Goal: Task Accomplishment & Management: Manage account settings

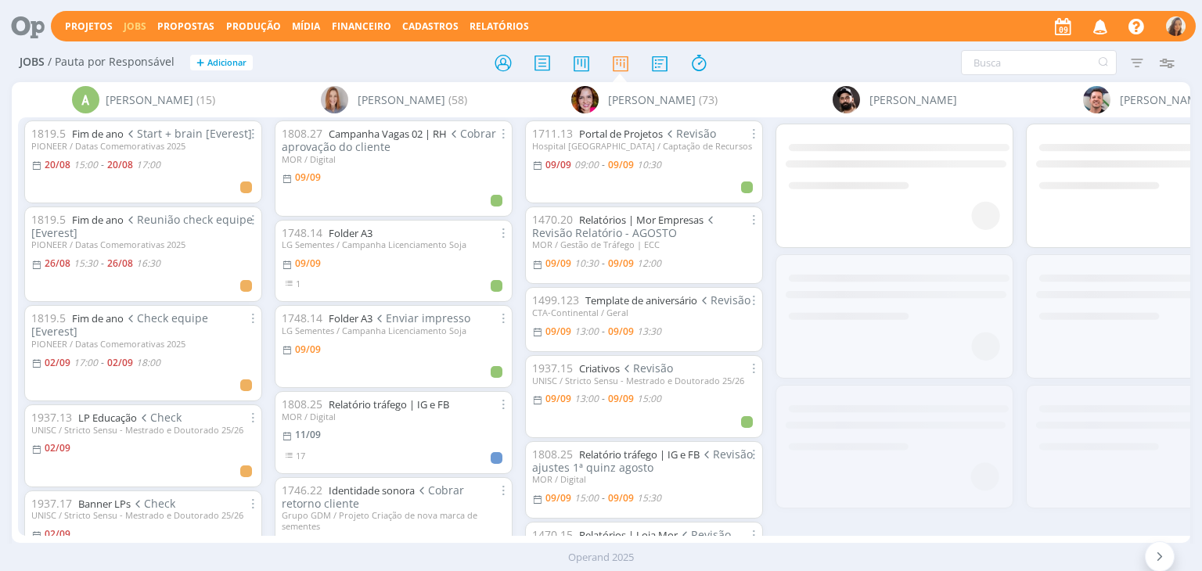
click at [1094, 28] on icon "button" at bounding box center [1100, 26] width 27 height 27
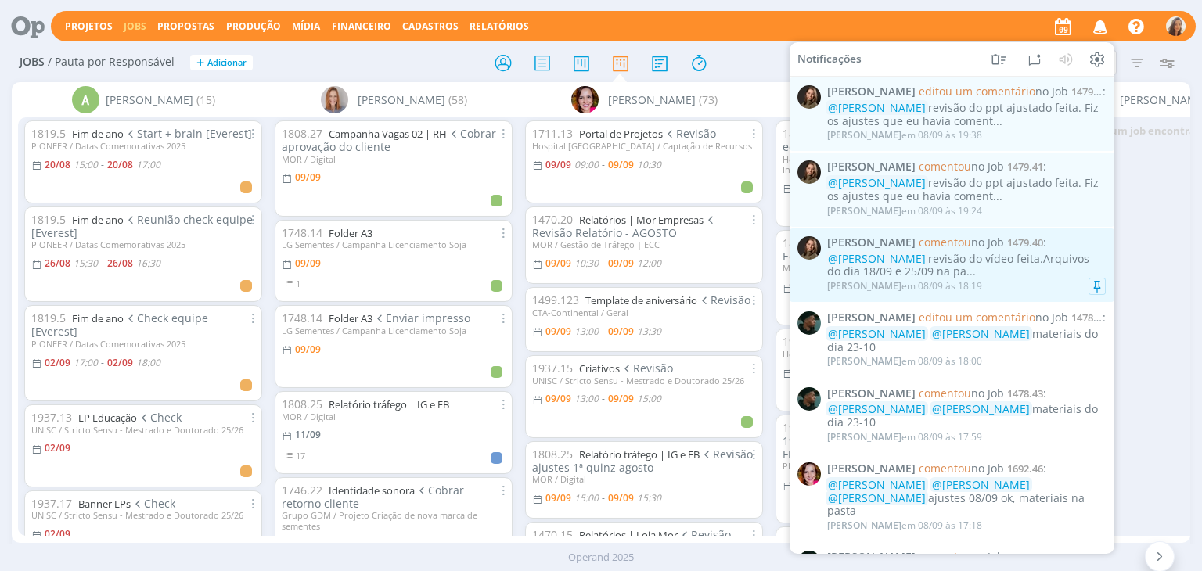
click at [1051, 251] on div "Julia Abich comentou no Job 1479.40 : @Vanessa Feron revisão do vídeo feita.Arq…" at bounding box center [966, 265] width 279 height 58
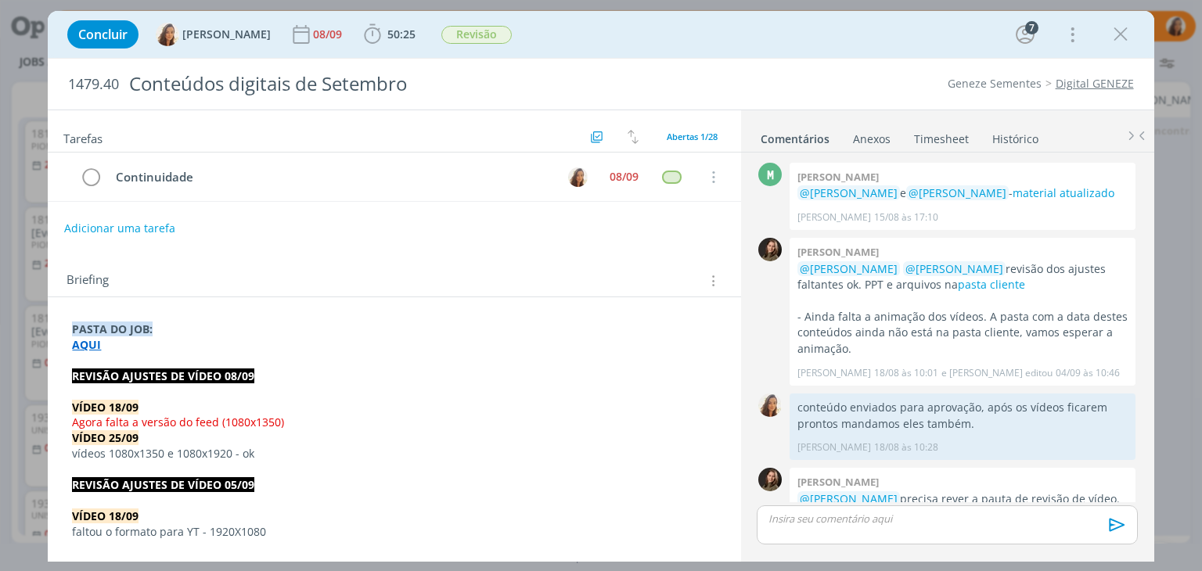
scroll to position [1687, 0]
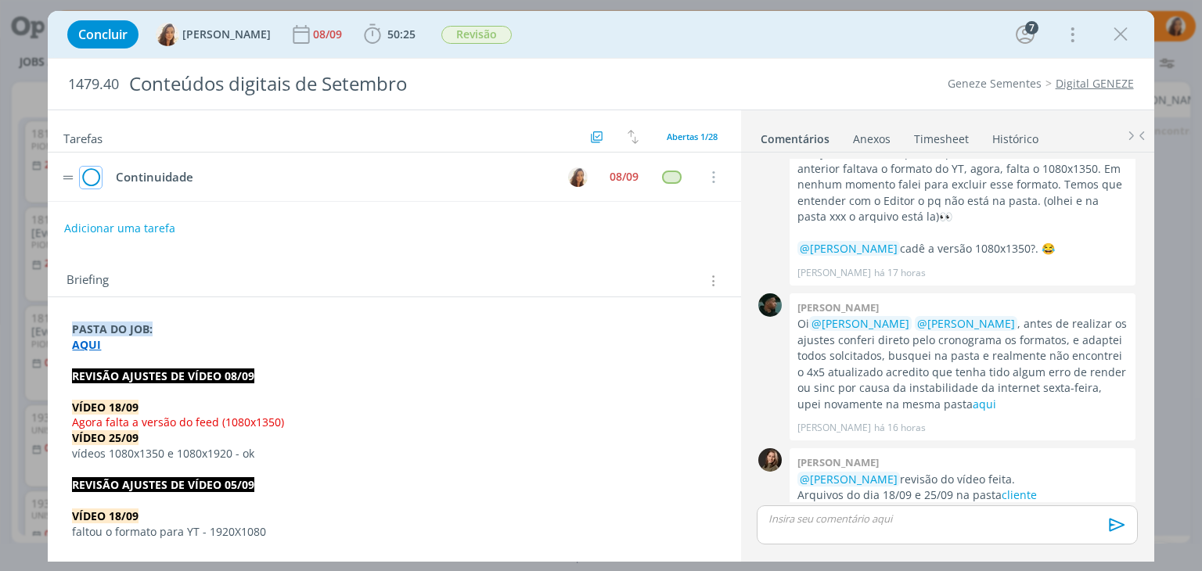
click at [88, 173] on icon "dialog" at bounding box center [91, 177] width 22 height 23
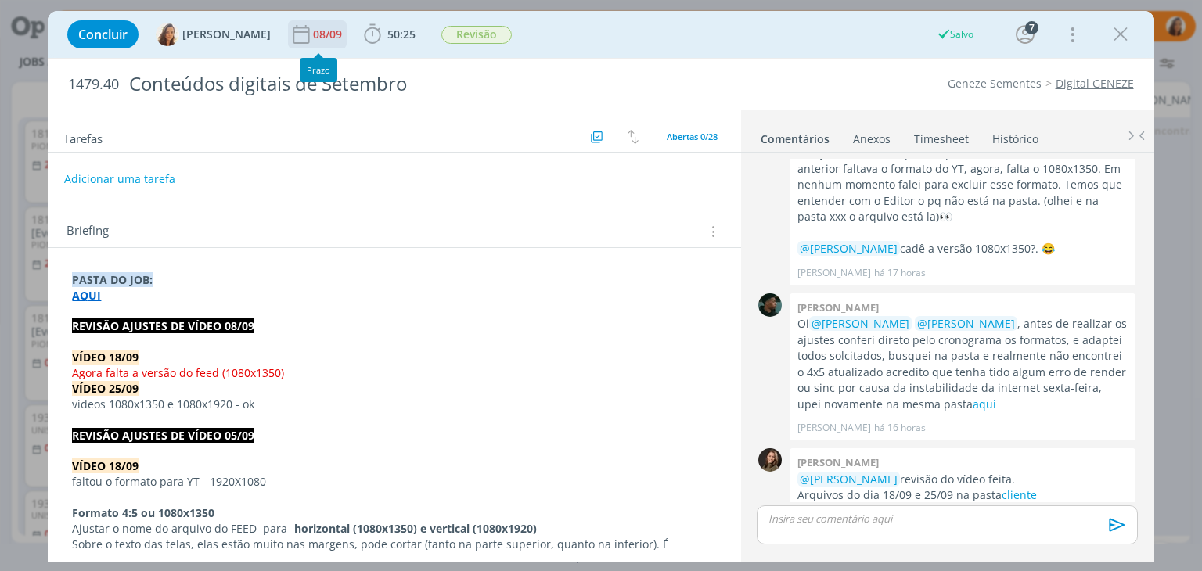
click at [325, 41] on div "08/09" at bounding box center [329, 34] width 32 height 28
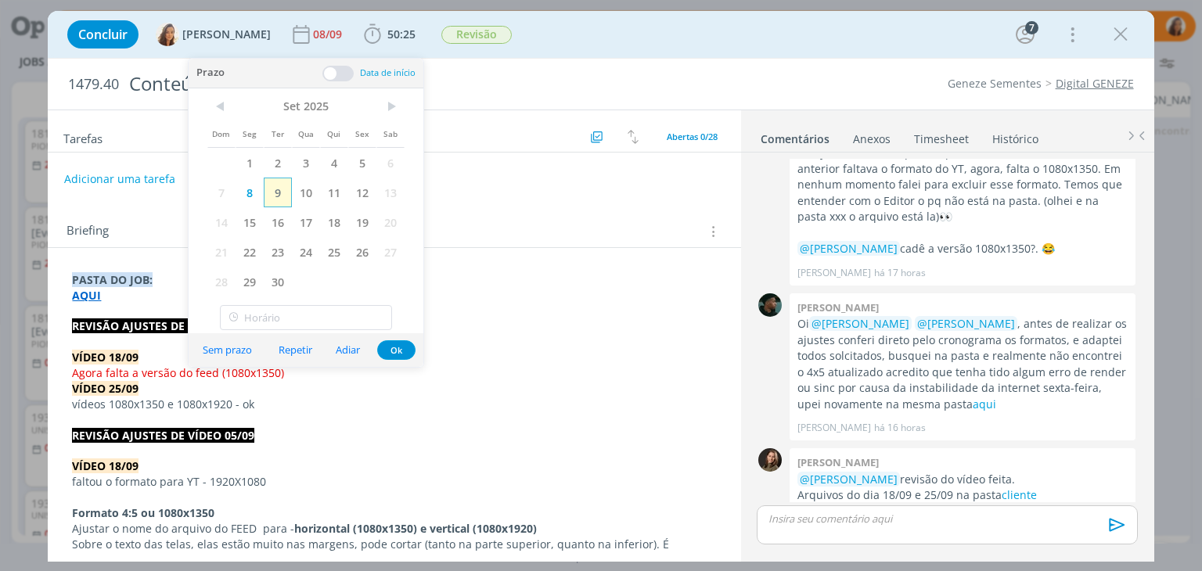
click at [280, 191] on span "9" at bounding box center [278, 193] width 28 height 30
click at [634, 189] on div "Adicionar uma tarefa" at bounding box center [394, 179] width 692 height 28
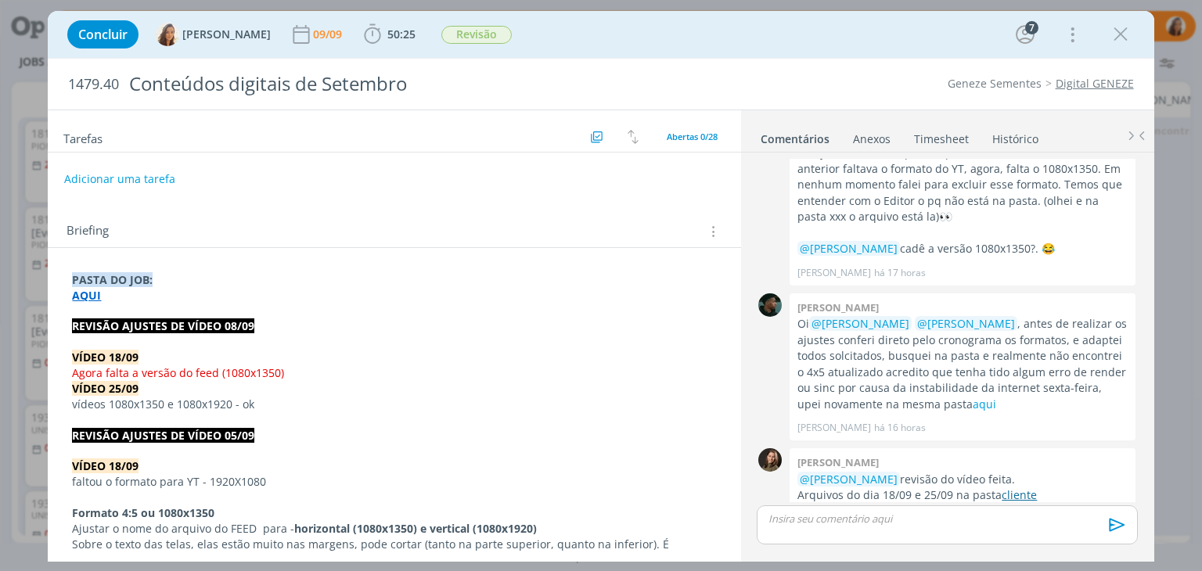
click at [1032, 487] on p "Arquivos do dia 18/09 e 25/09 na pasta cliente" at bounding box center [962, 495] width 330 height 16
click at [1023, 487] on link "cliente" at bounding box center [1018, 494] width 35 height 15
click at [866, 517] on p "dialog" at bounding box center [946, 519] width 355 height 14
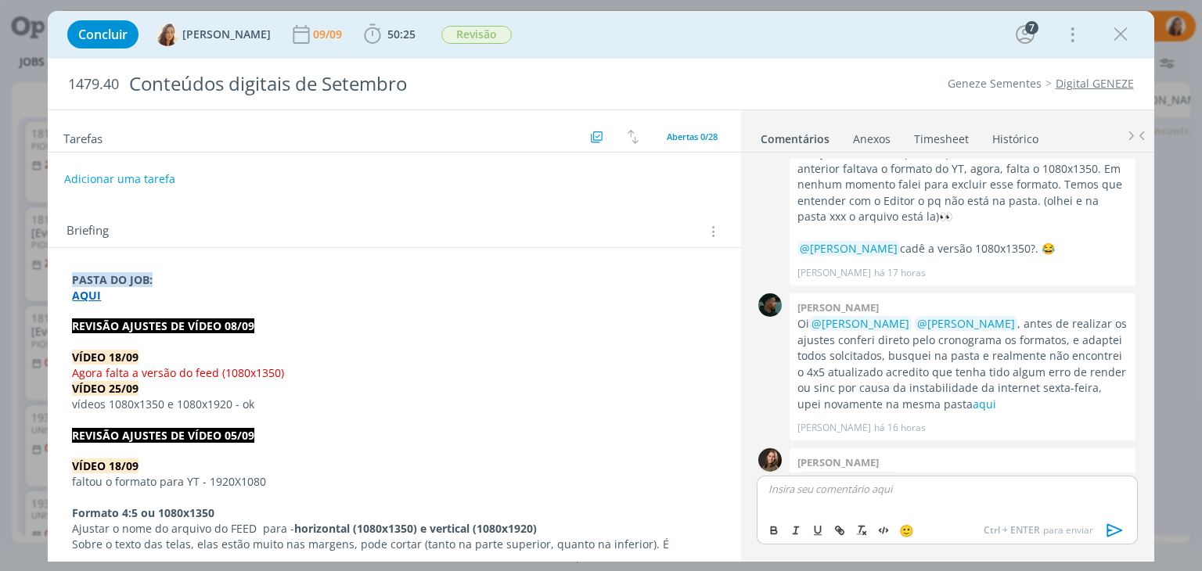
scroll to position [1716, 0]
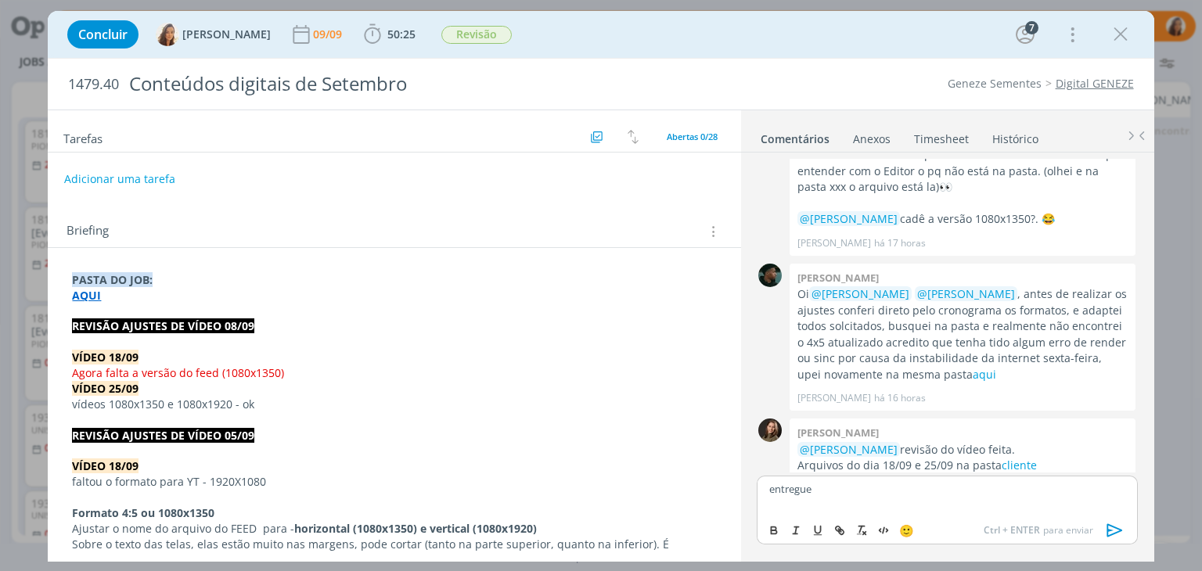
click at [1106, 527] on icon "dialog" at bounding box center [1114, 530] width 16 height 13
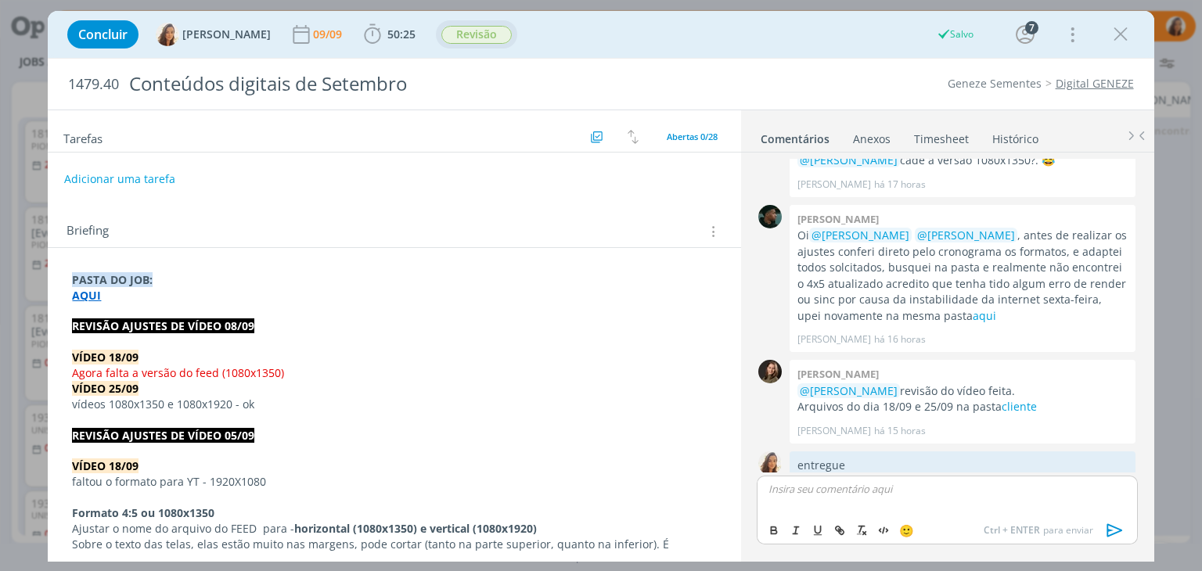
click at [489, 34] on span "Revisão" at bounding box center [476, 35] width 70 height 18
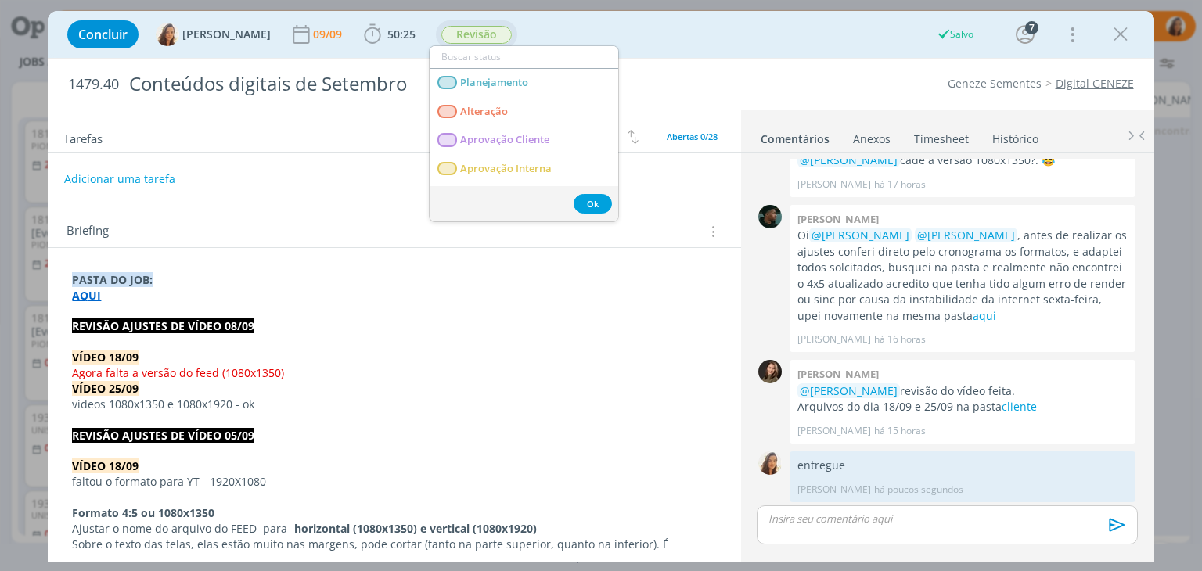
scroll to position [1746, 0]
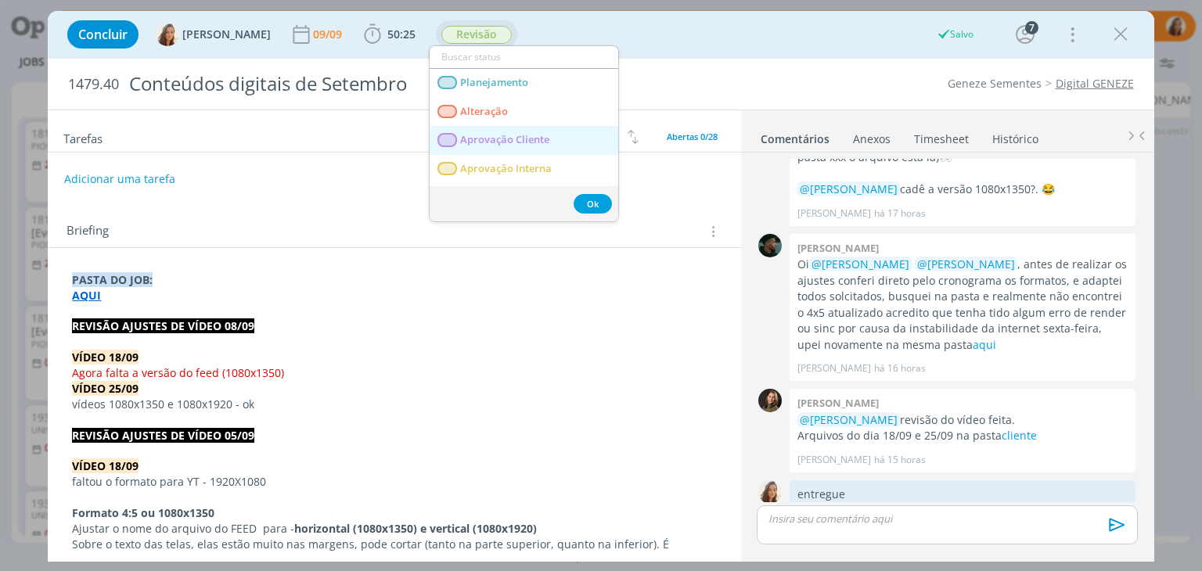
click at [510, 134] on span "Aprovação Cliente" at bounding box center [505, 140] width 89 height 13
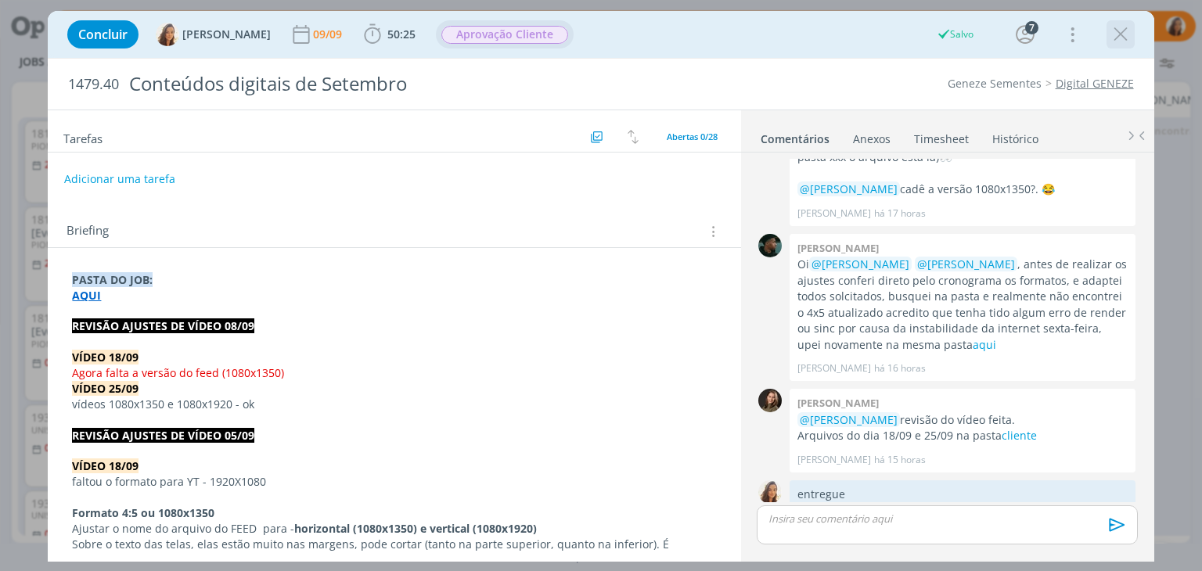
click at [1117, 31] on icon "dialog" at bounding box center [1120, 34] width 23 height 23
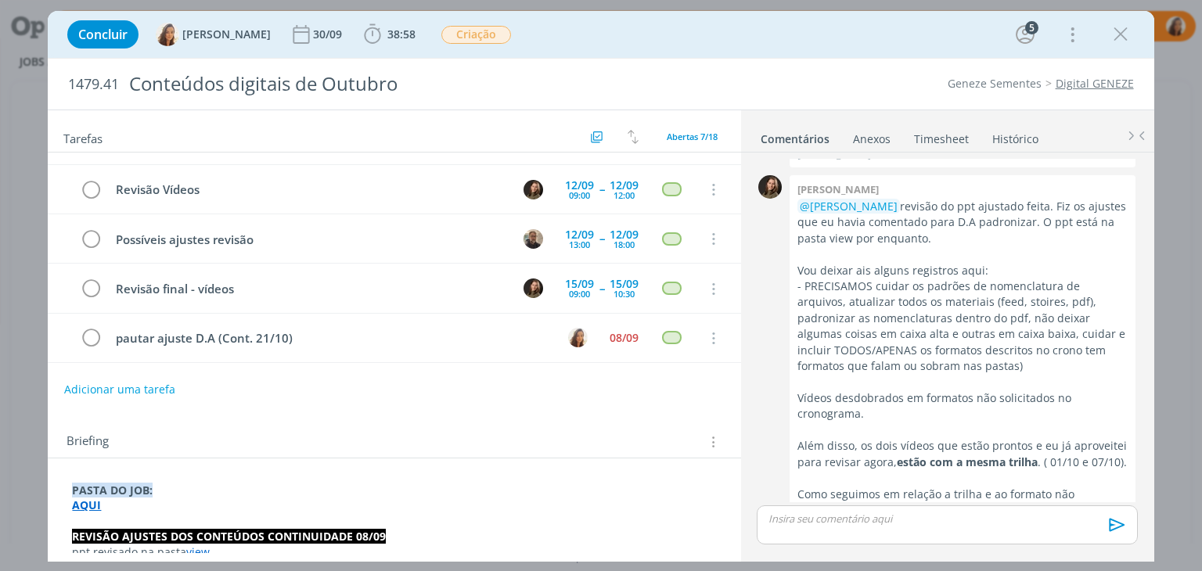
scroll to position [78, 0]
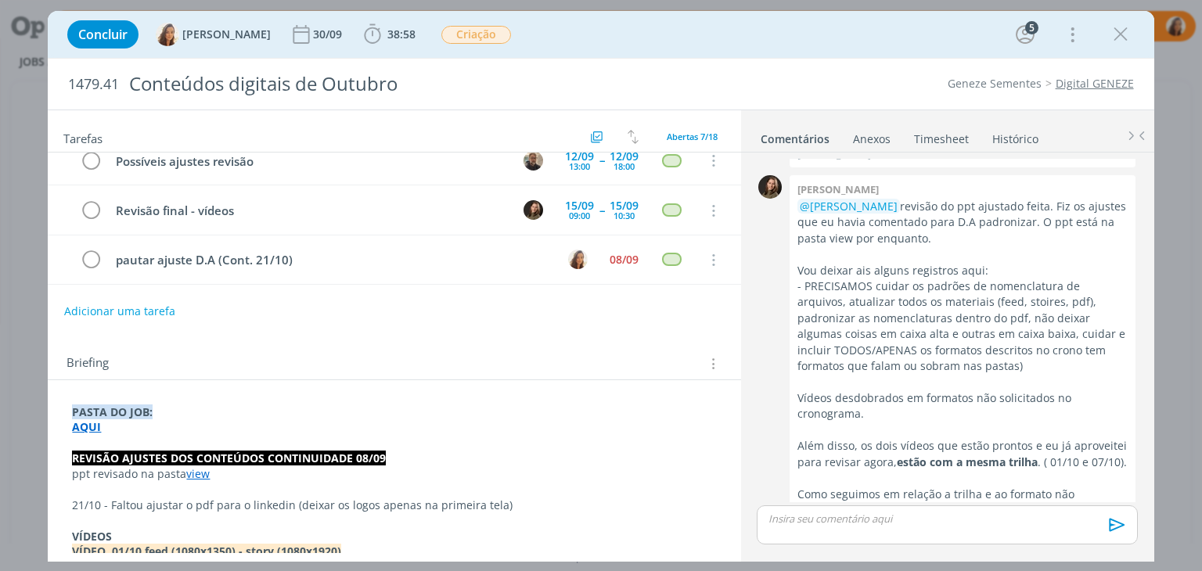
click at [203, 472] on link "view" at bounding box center [197, 473] width 23 height 15
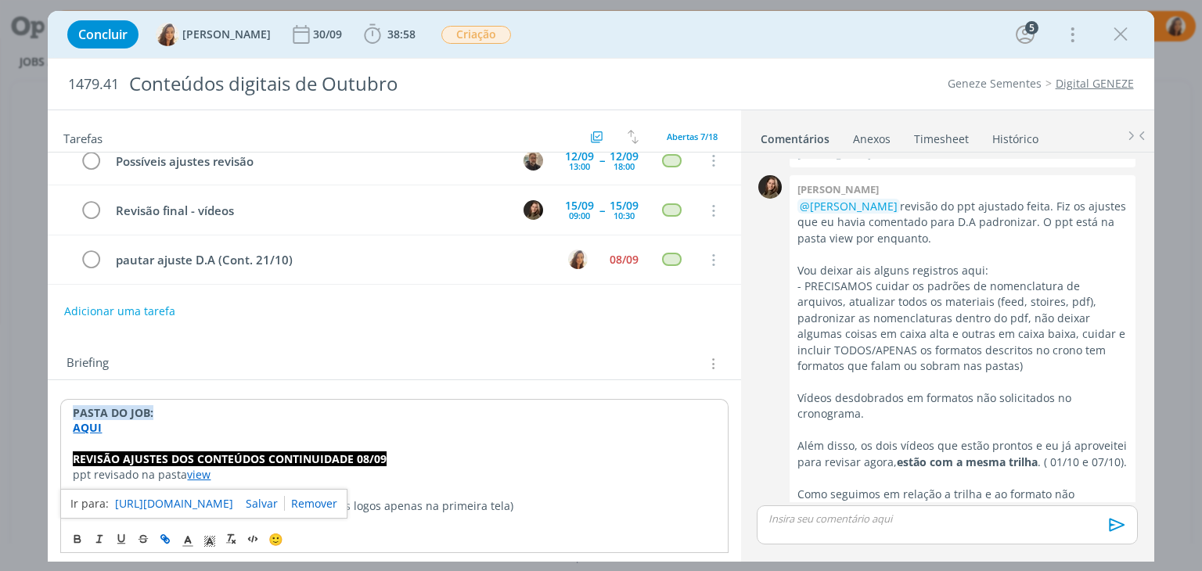
click at [210, 494] on link "https://sobeae.sharepoint.com/sites/SOBEAE/Documentos%20Compartilhados/Forms/Al…" at bounding box center [174, 504] width 118 height 20
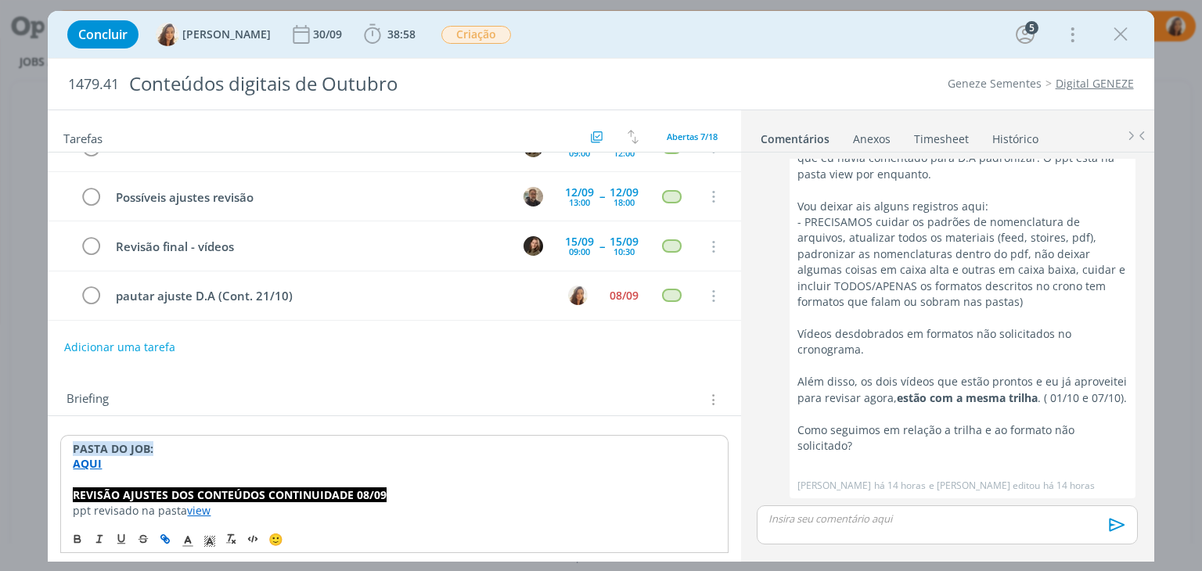
scroll to position [0, 0]
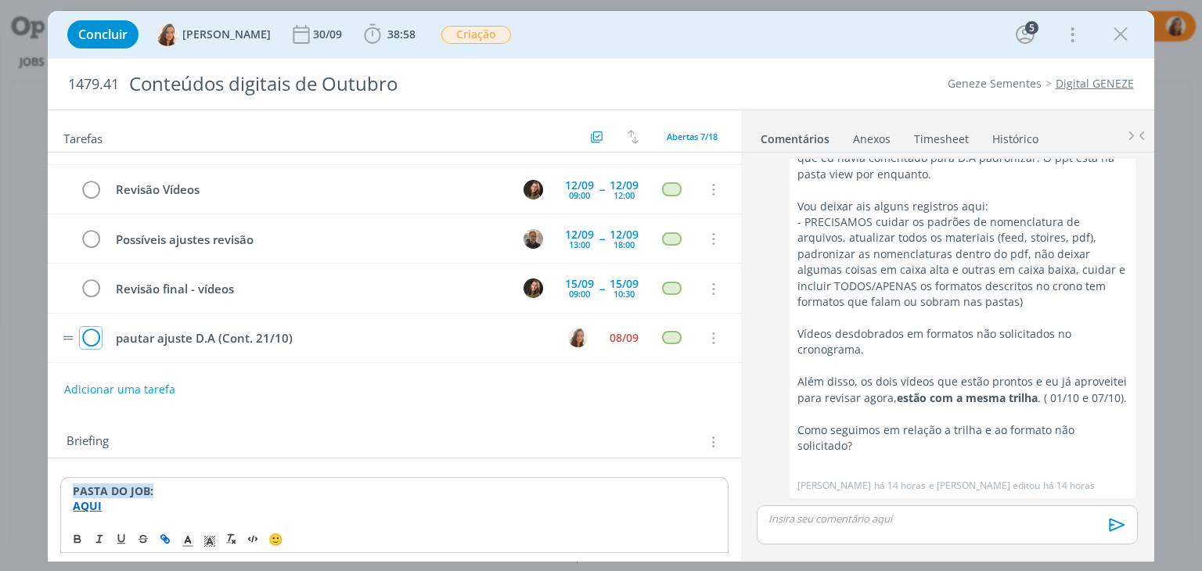
click at [94, 340] on icon "dialog" at bounding box center [91, 338] width 22 height 23
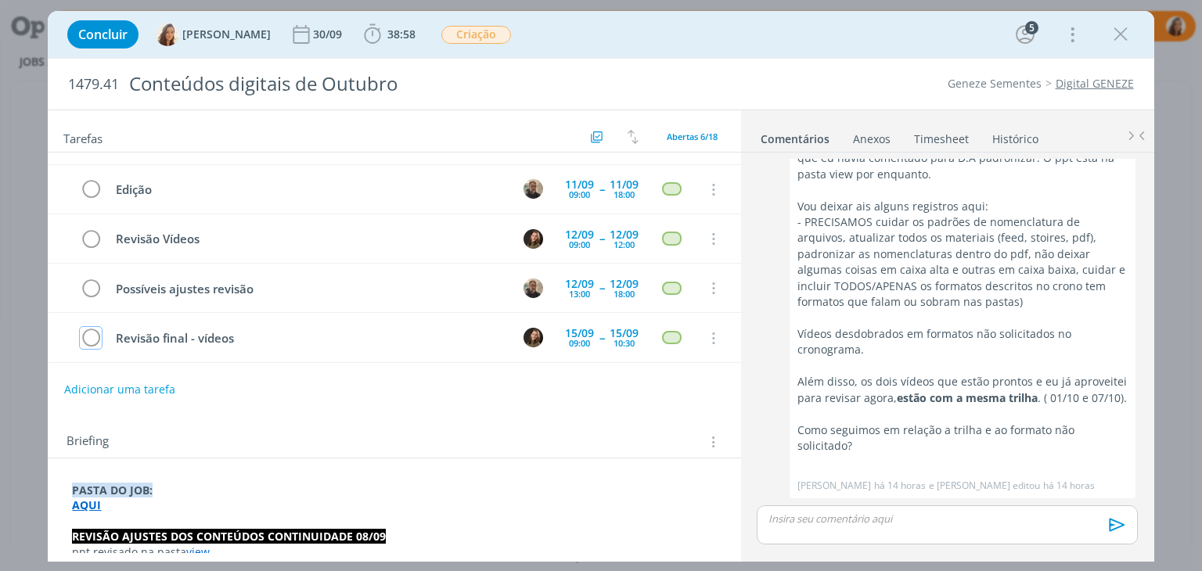
scroll to position [100, 0]
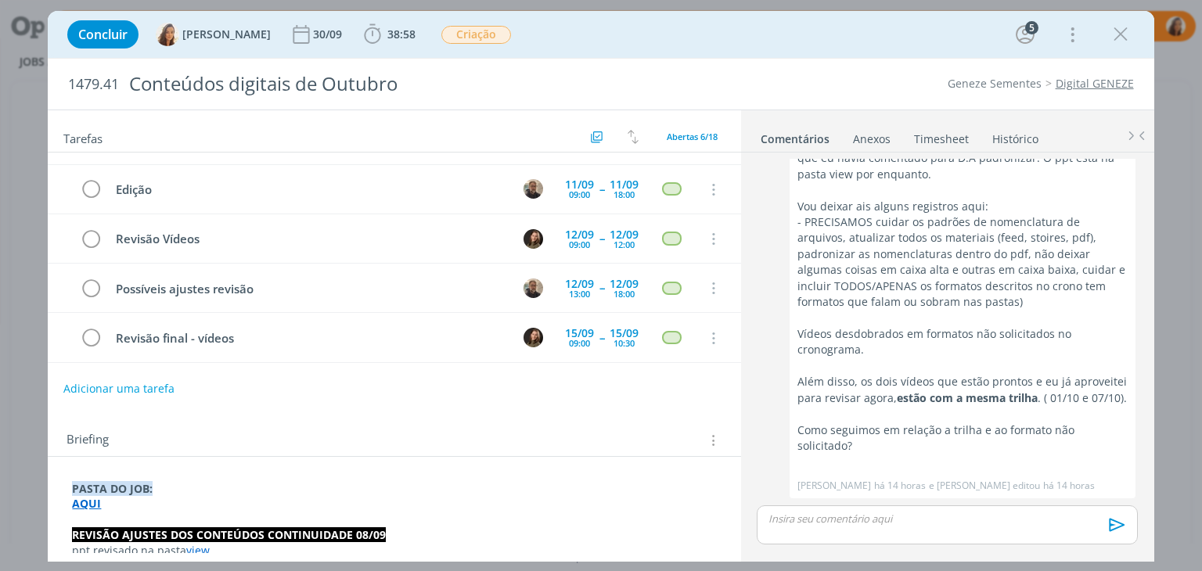
click at [79, 394] on button "Adicionar uma tarefa" at bounding box center [118, 389] width 111 height 27
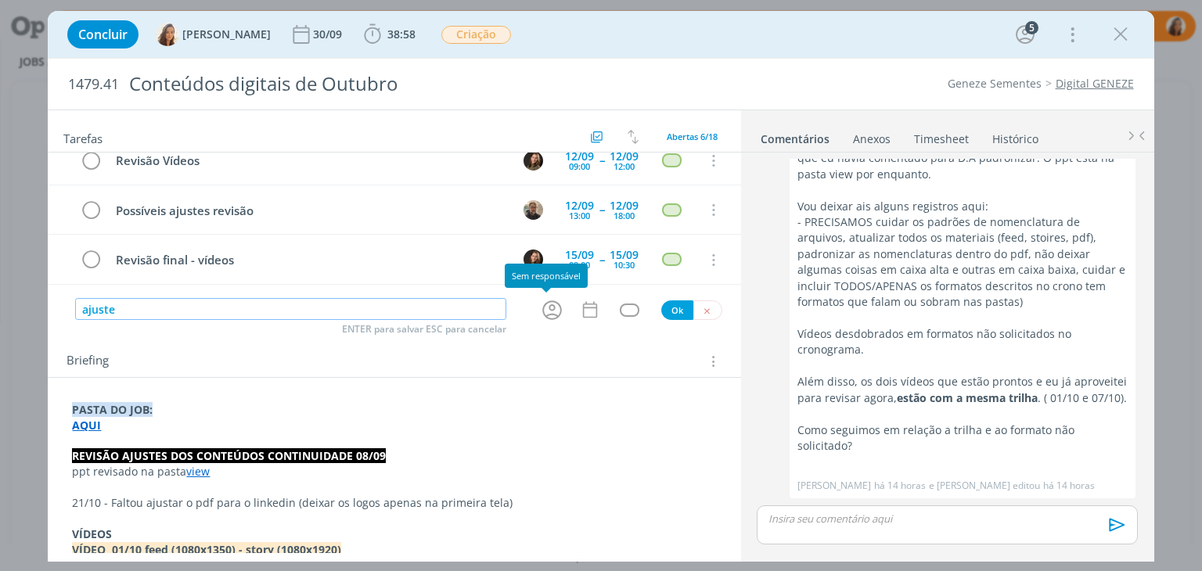
click at [543, 306] on icon "dialog" at bounding box center [552, 310] width 20 height 20
type input "ajuste"
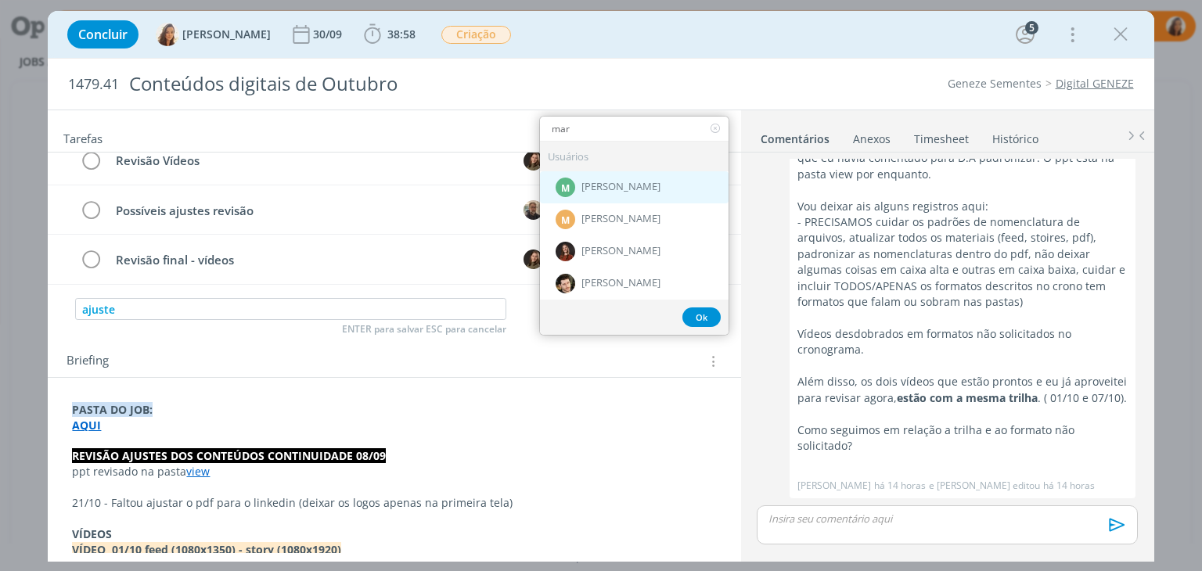
type input "mar"
click at [609, 173] on div "M Marcel Ali" at bounding box center [634, 187] width 189 height 32
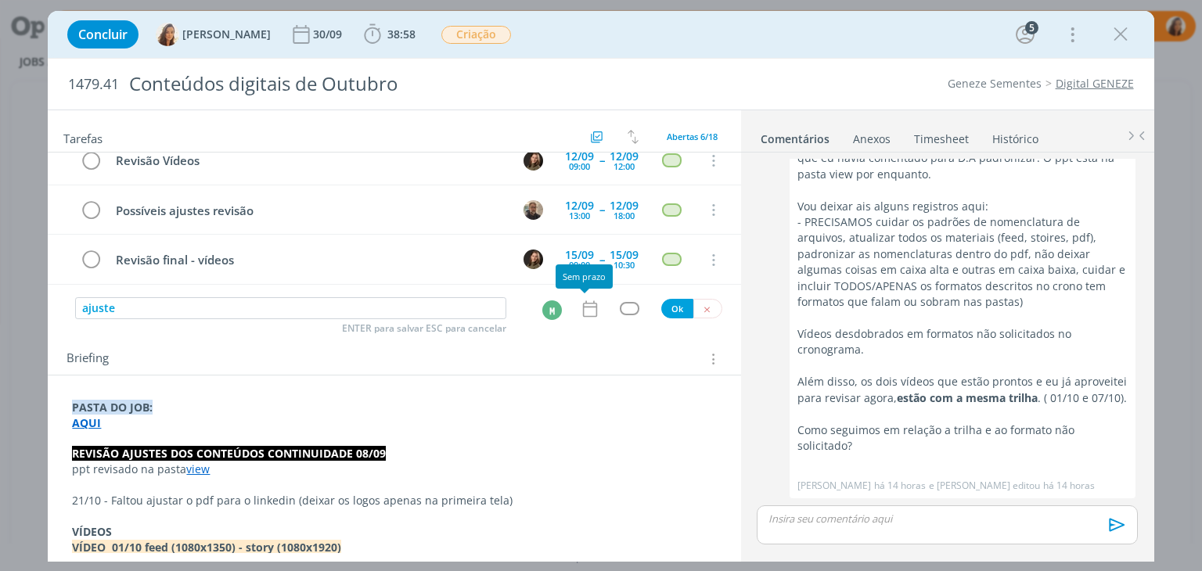
click at [582, 307] on icon "dialog" at bounding box center [589, 308] width 14 height 16
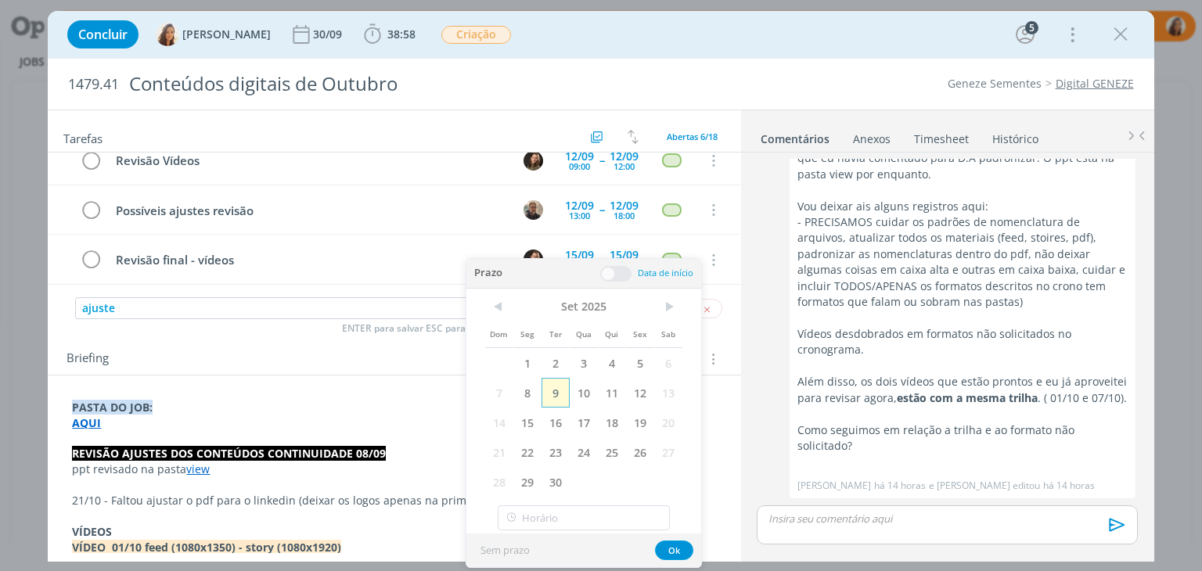
click at [563, 392] on span "9" at bounding box center [555, 393] width 28 height 30
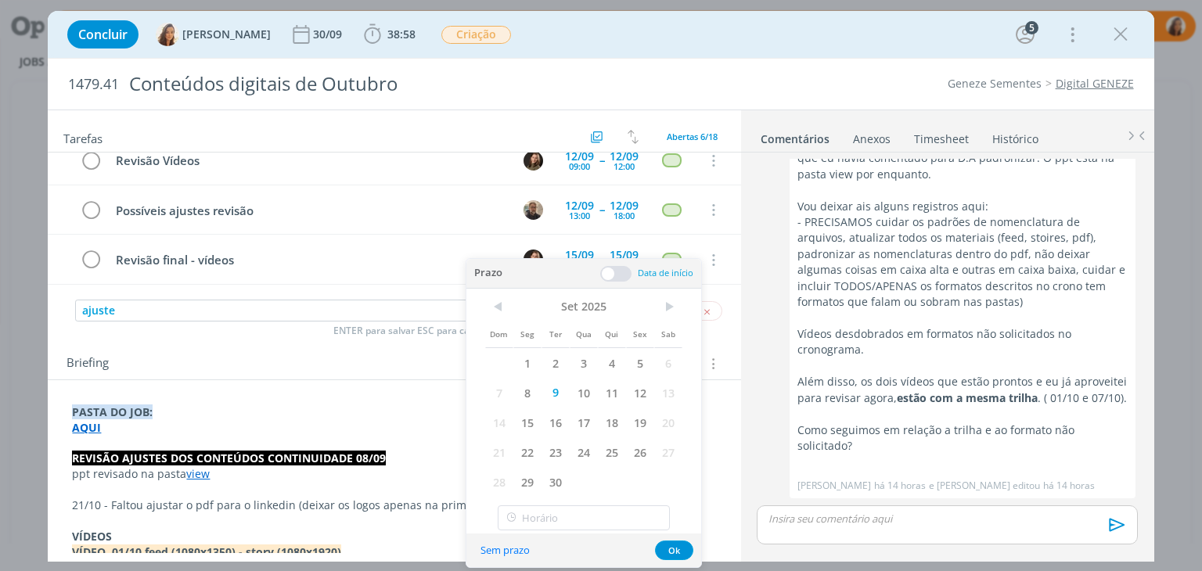
click at [570, 502] on div "< Set 2025 > Dom Seg Ter Qua Qui Sex Sab 1 2 3 4 5 6 7 8 9 10 11 12 13 14 15 16…" at bounding box center [583, 412] width 235 height 246
click at [570, 509] on input "10:00" at bounding box center [584, 517] width 172 height 25
drag, startPoint x: 578, startPoint y: 365, endPoint x: 577, endPoint y: 398, distance: 33.6
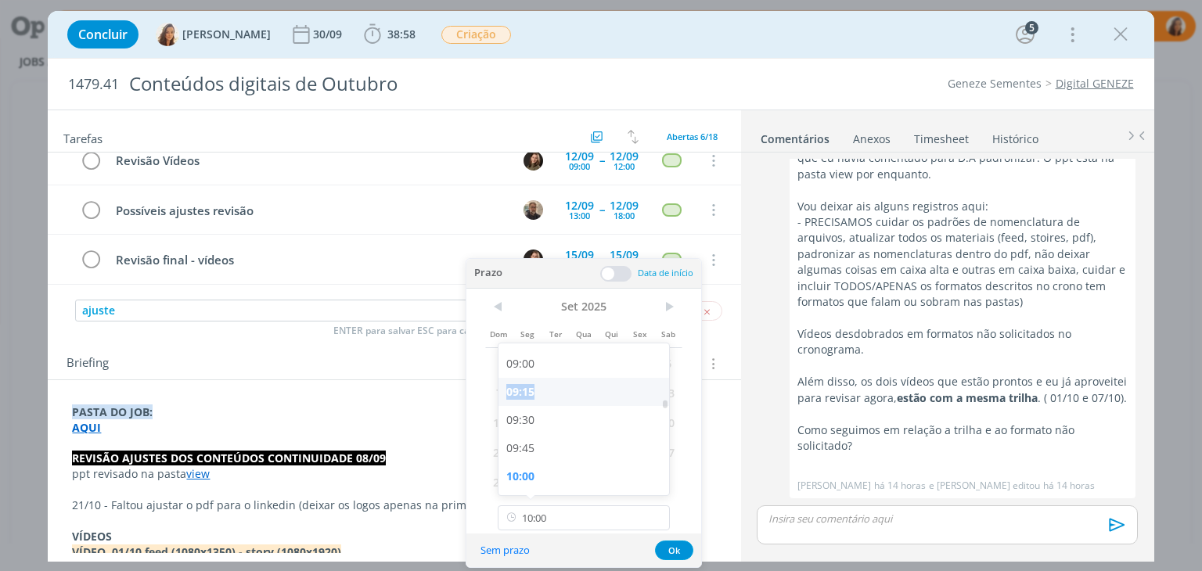
click at [577, 398] on div "09:15" at bounding box center [585, 392] width 175 height 28
type input "09:15"
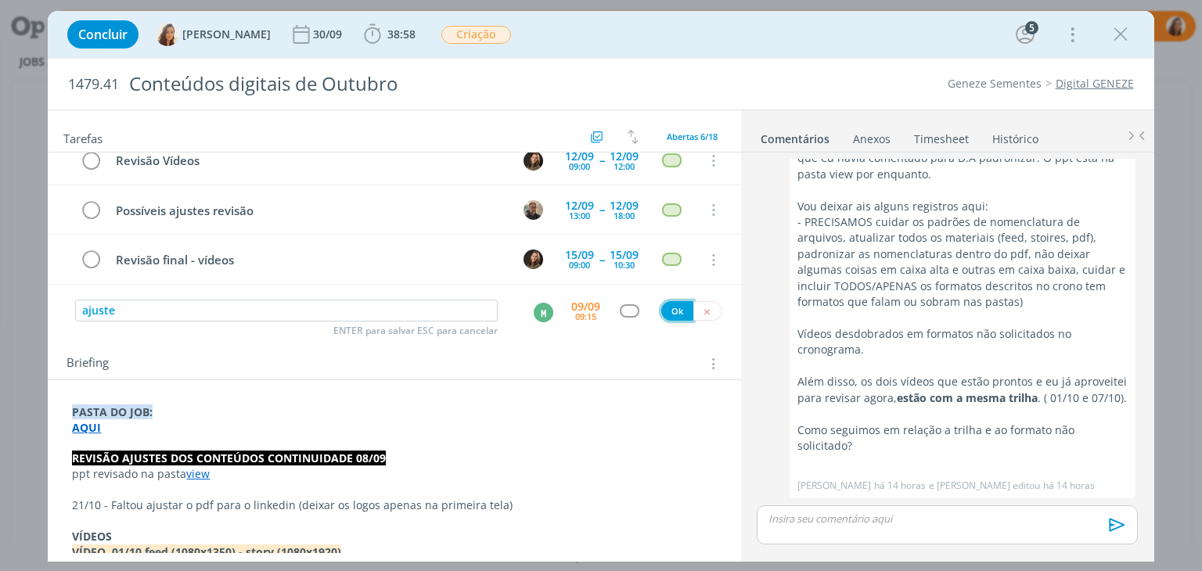
click at [669, 314] on button "Ok" at bounding box center [677, 311] width 32 height 20
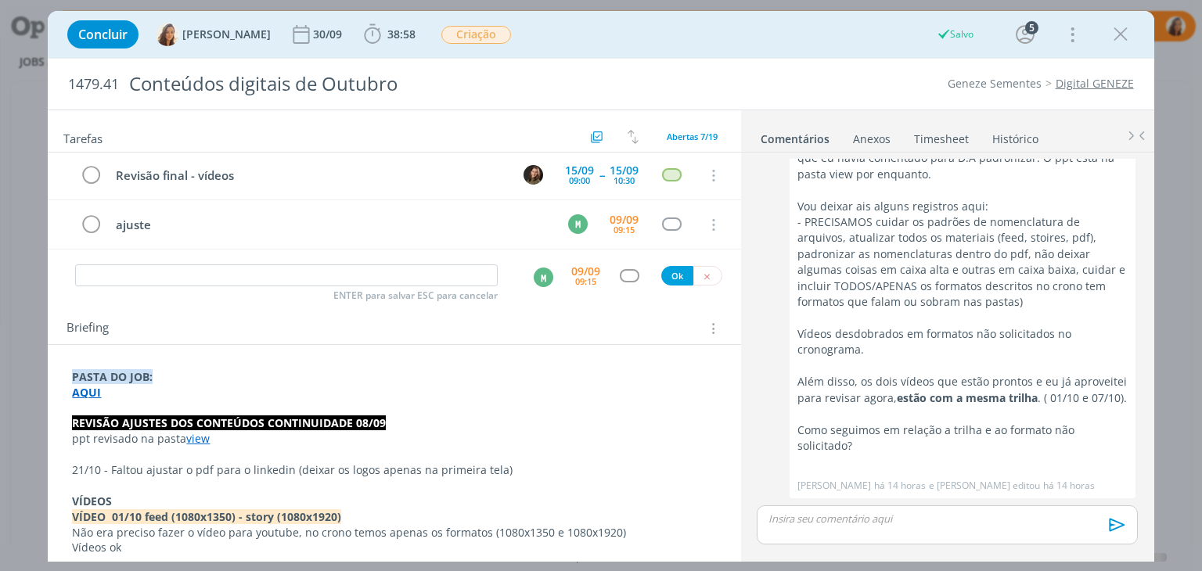
scroll to position [78, 0]
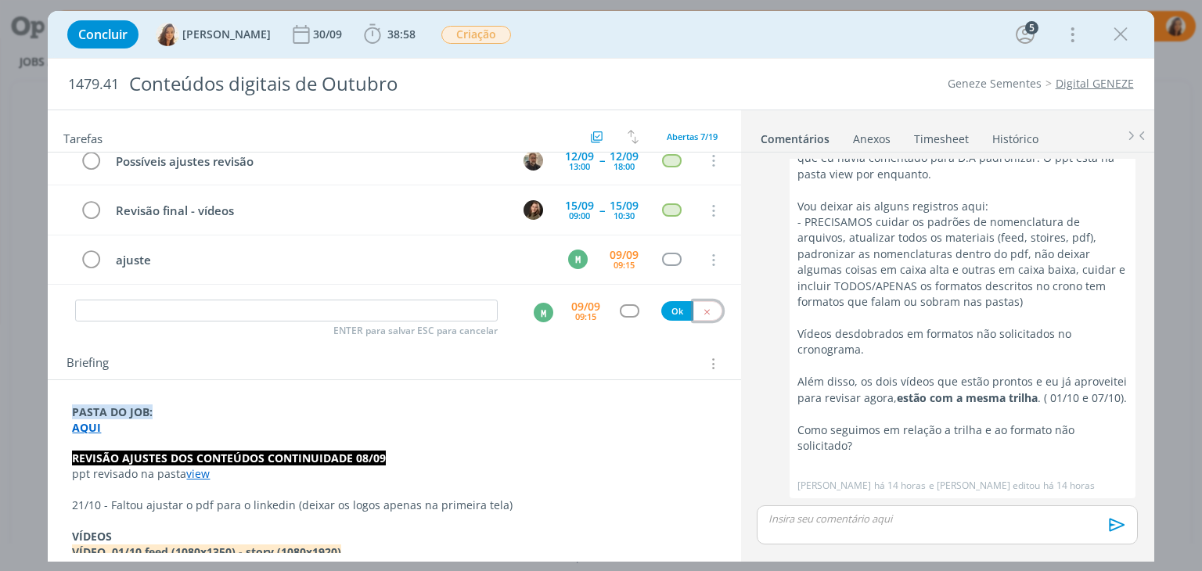
click at [702, 311] on icon "dialog" at bounding box center [707, 312] width 10 height 10
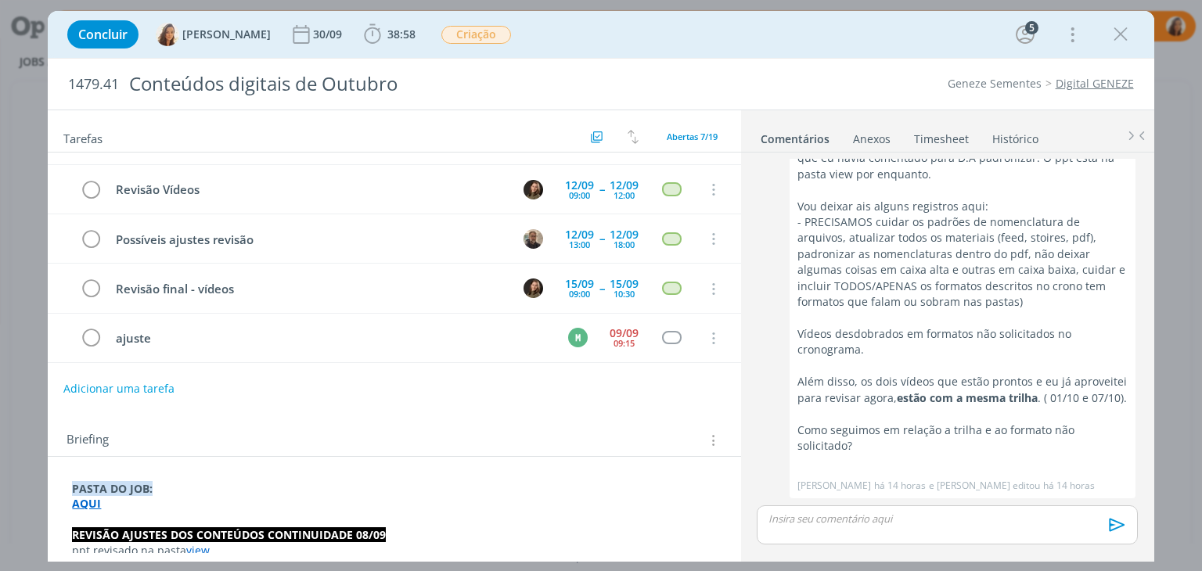
scroll to position [1148, 0]
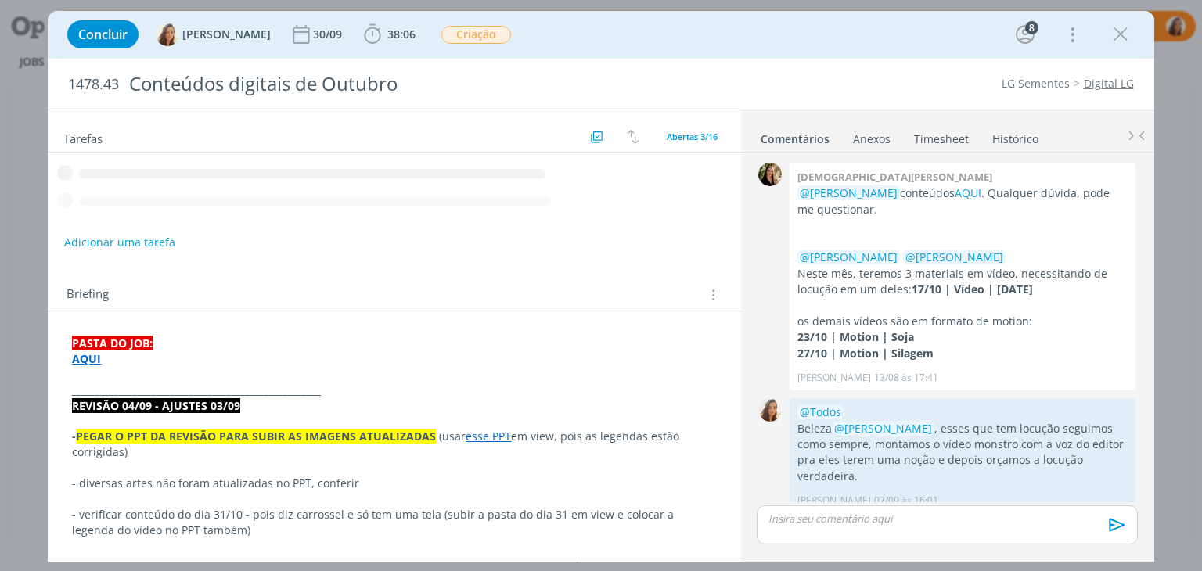
scroll to position [1042, 0]
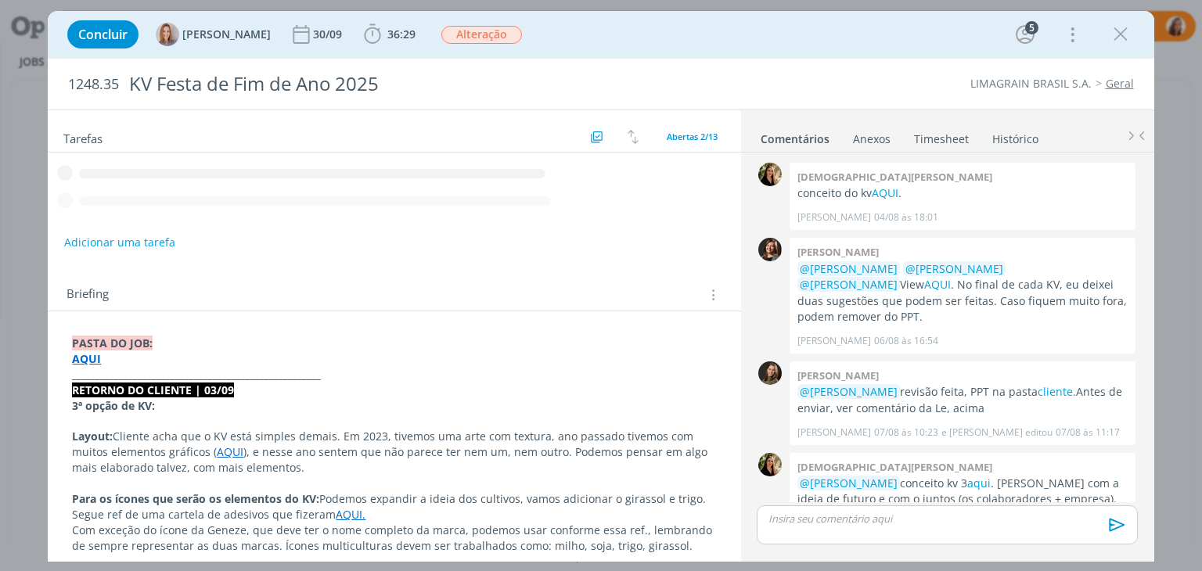
scroll to position [279, 0]
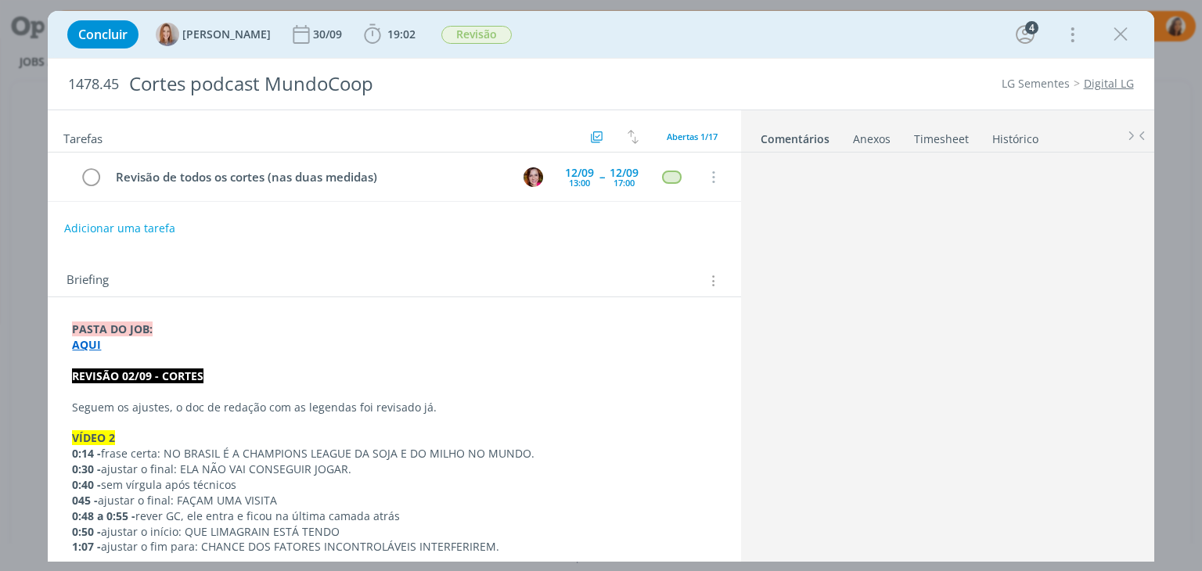
scroll to position [536, 0]
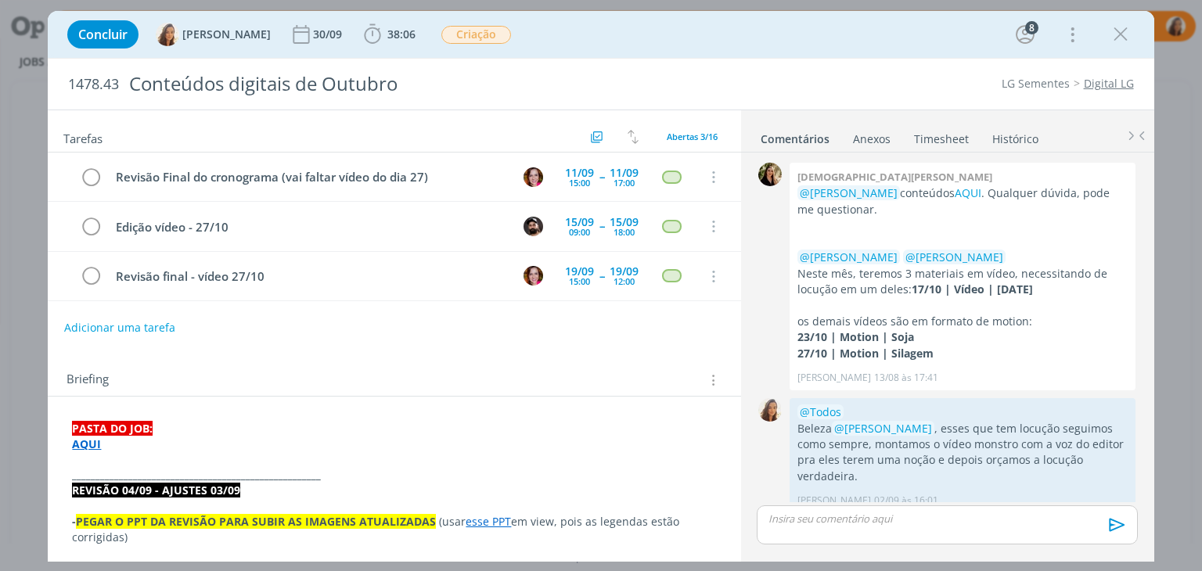
scroll to position [1042, 0]
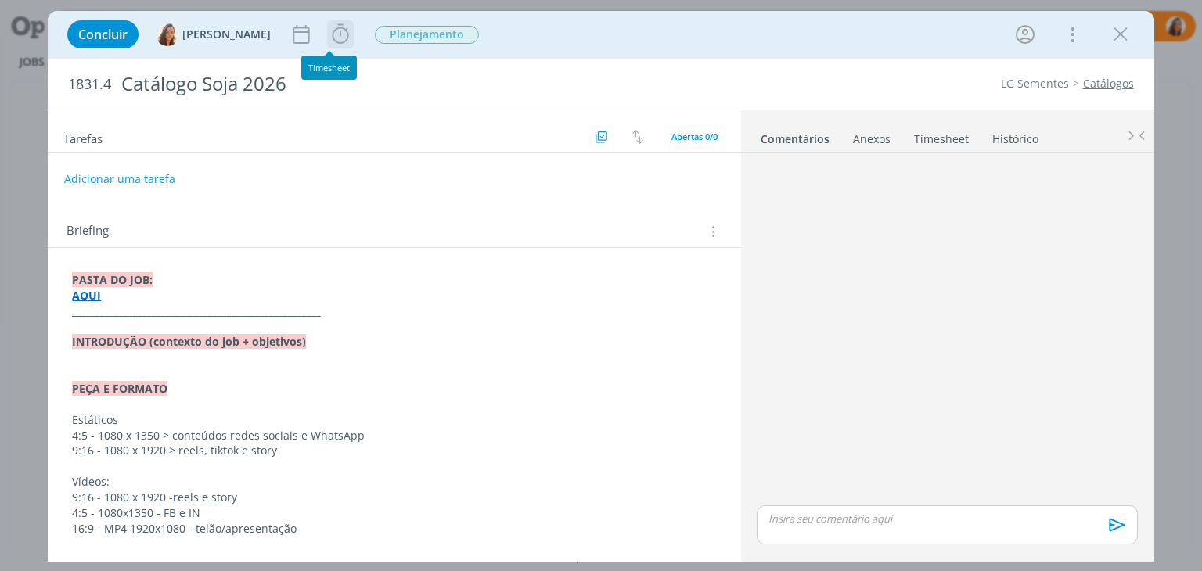
click at [336, 36] on icon "dialog" at bounding box center [340, 34] width 16 height 20
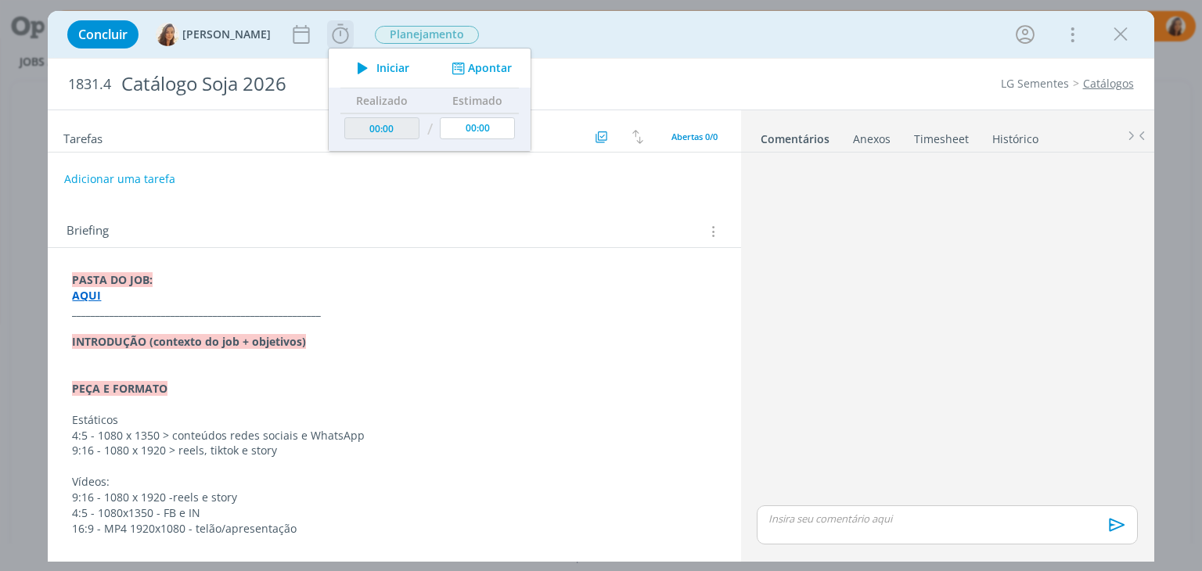
click at [384, 66] on span "Iniciar" at bounding box center [392, 68] width 33 height 11
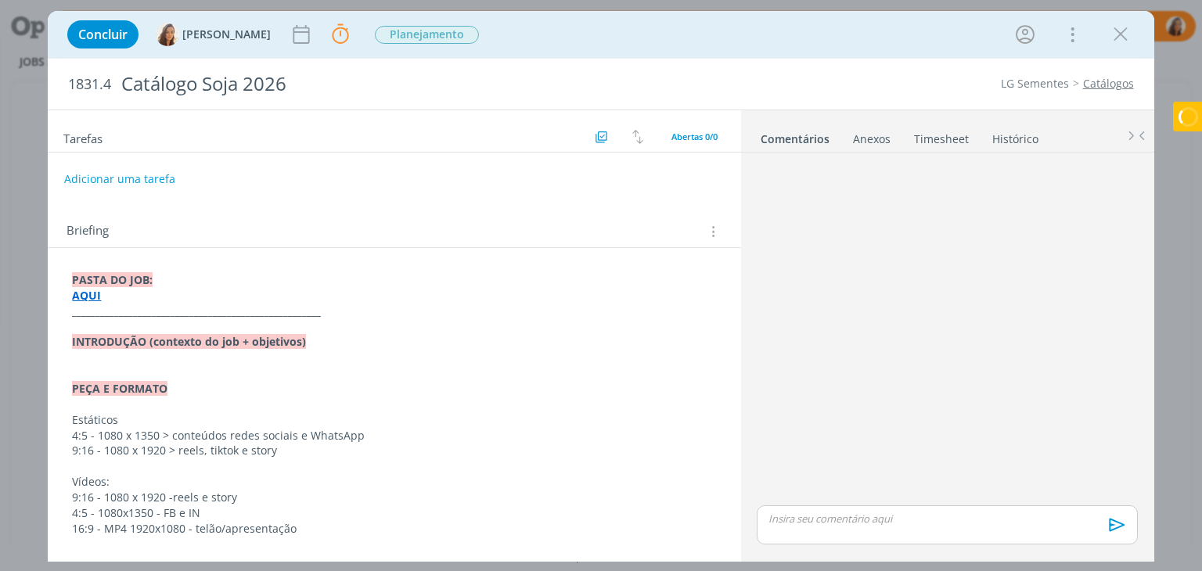
click at [86, 291] on strong "AQUI" at bounding box center [86, 295] width 29 height 15
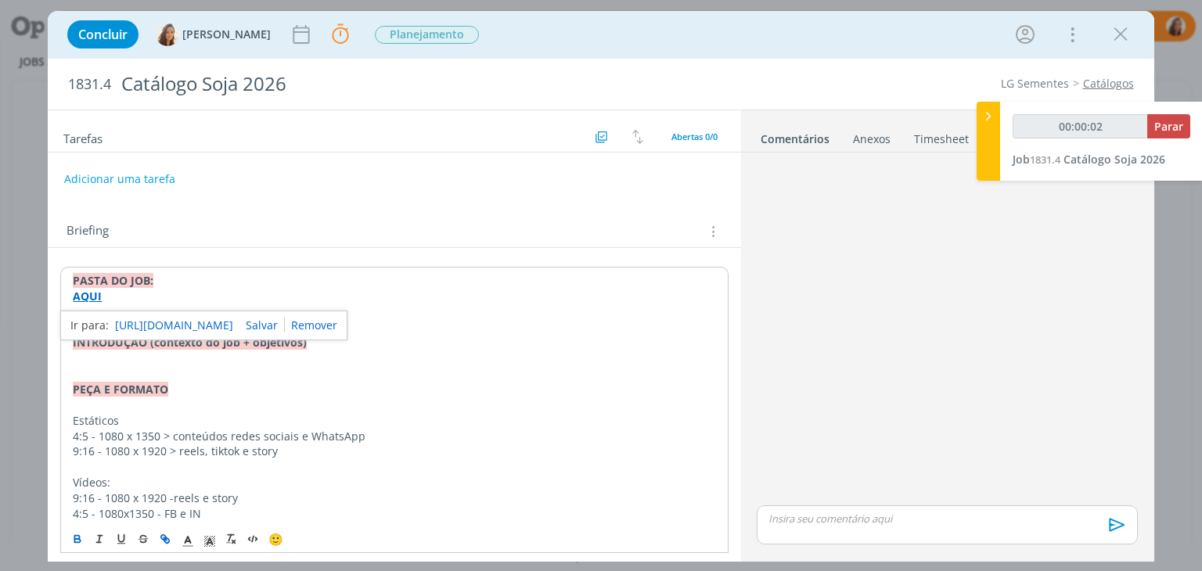
click at [128, 319] on link "https://sobeae.sharepoint.com/:f:/s/SOBEAE/Es6OZ7jo1B5FtsyAWxya02IBDkHLazPKmgiQ…" at bounding box center [174, 325] width 118 height 20
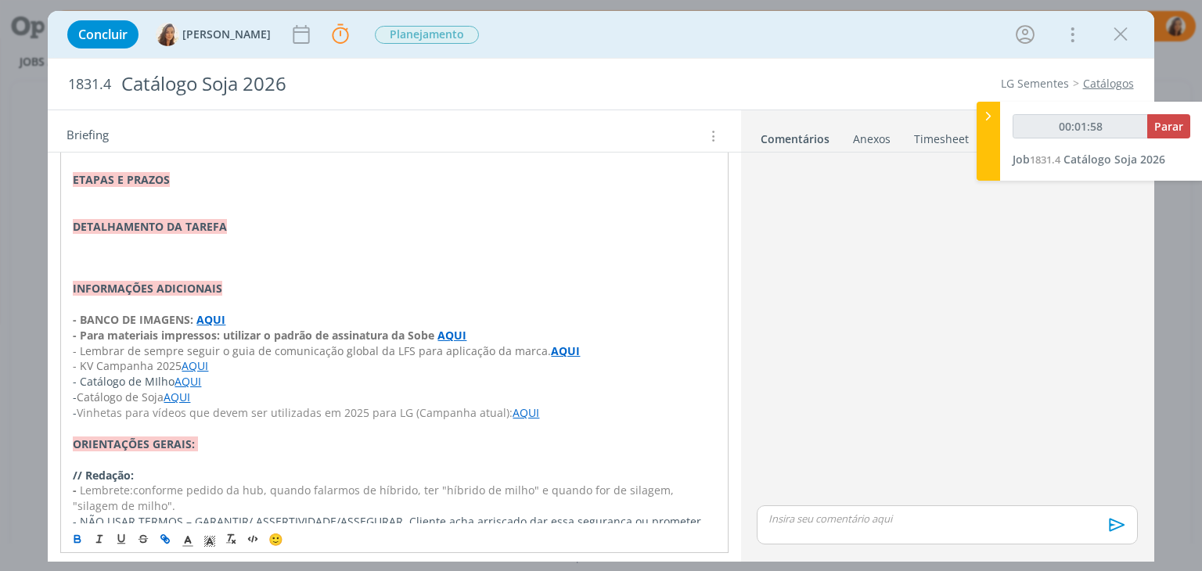
scroll to position [691, 0]
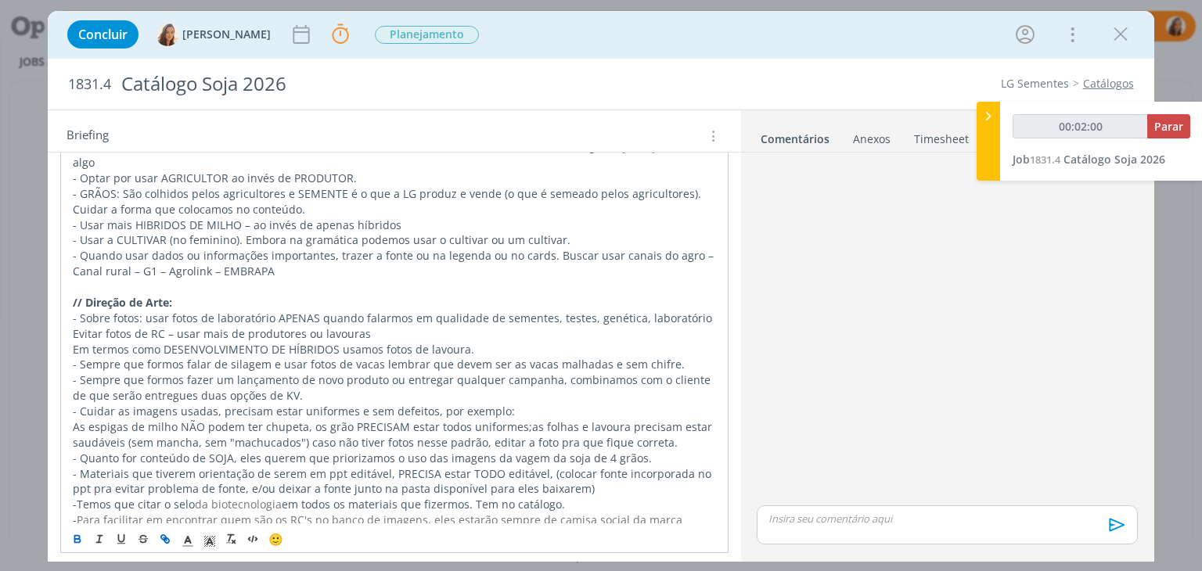
drag, startPoint x: 68, startPoint y: 436, endPoint x: 488, endPoint y: 560, distance: 438.1
click at [488, 560] on div "Tarefas Usar Job de template Criar template a partir deste job Visualizar Templ…" at bounding box center [600, 336] width 1105 height 452
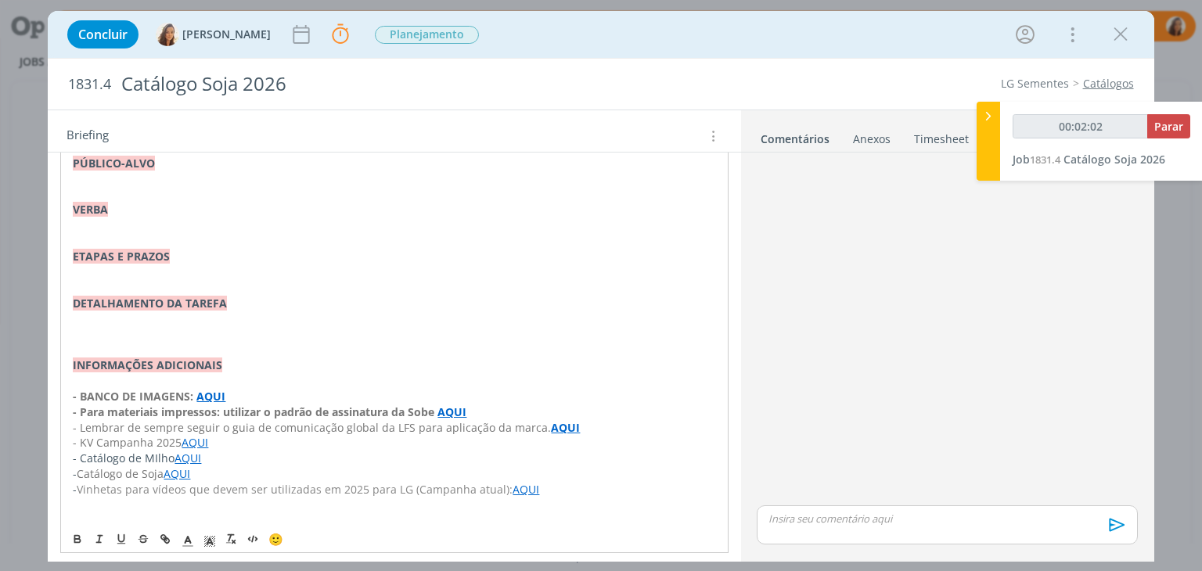
scroll to position [729, 0]
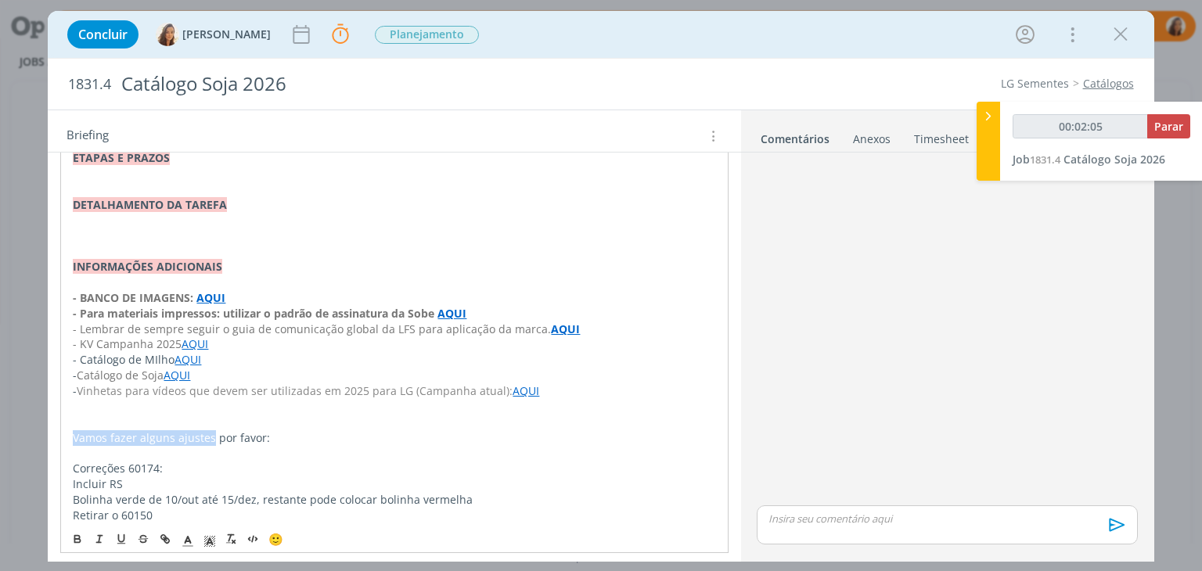
drag, startPoint x: 210, startPoint y: 419, endPoint x: 56, endPoint y: 422, distance: 153.4
click at [56, 422] on div "PASTA DO JOB: AQUI _____________________________________________________ INTROD…" at bounding box center [394, 65] width 692 height 1093
type input "00:02:06"
click at [358, 383] on span "Vinhetas para vídeos que devem ser utilizadas em 2025 para LG (Campanha atual):" at bounding box center [295, 390] width 436 height 15
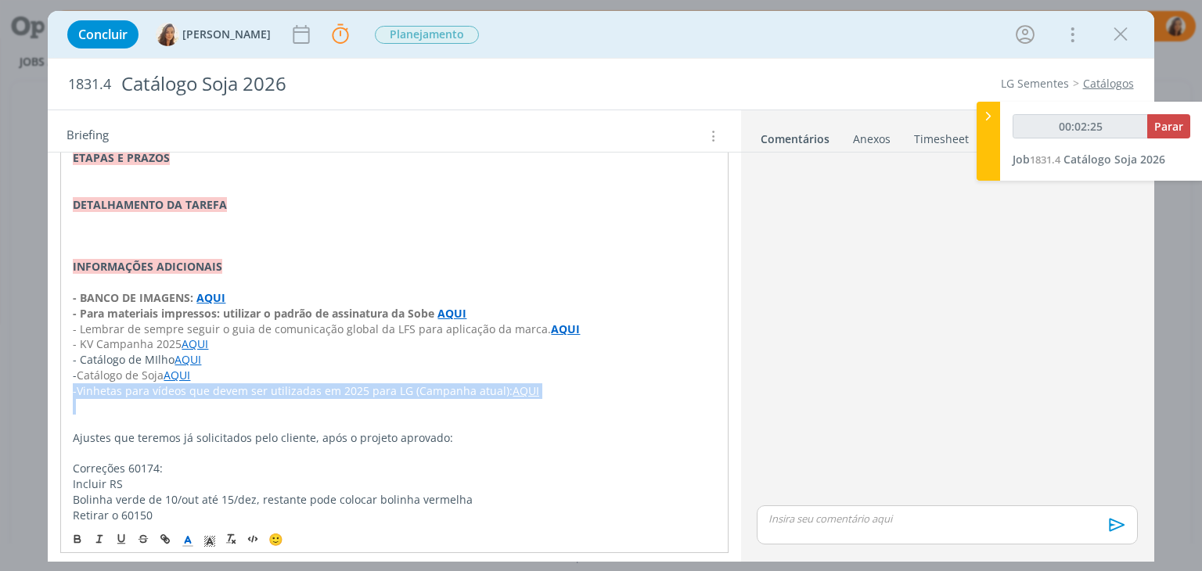
click at [358, 383] on span "Vinhetas para vídeos que devem ser utilizadas em 2025 para LG (Campanha atual):" at bounding box center [295, 390] width 436 height 15
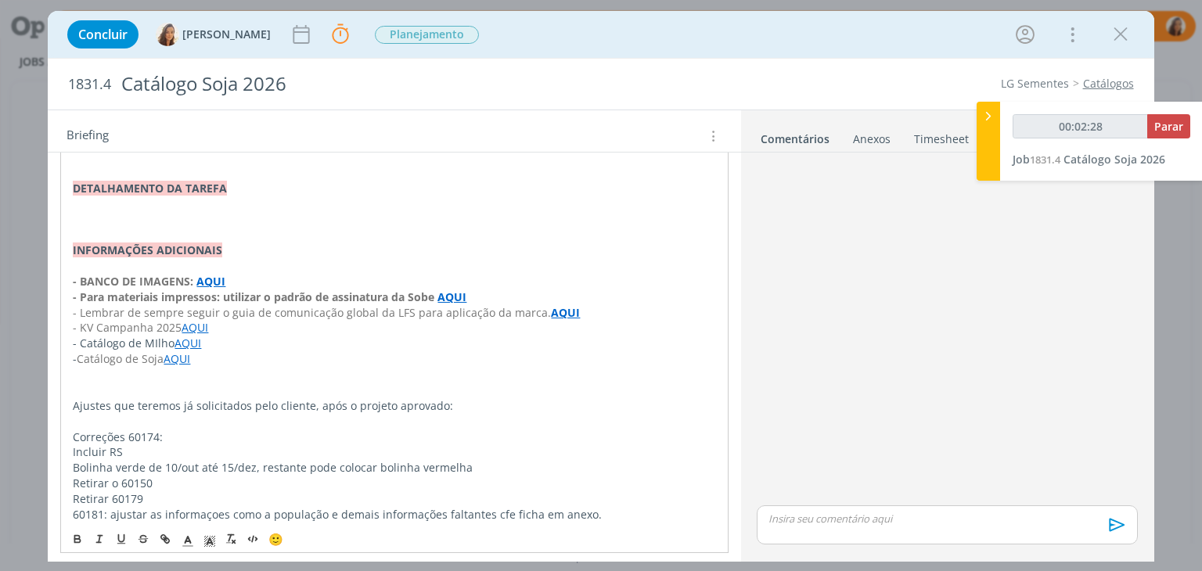
scroll to position [755, 0]
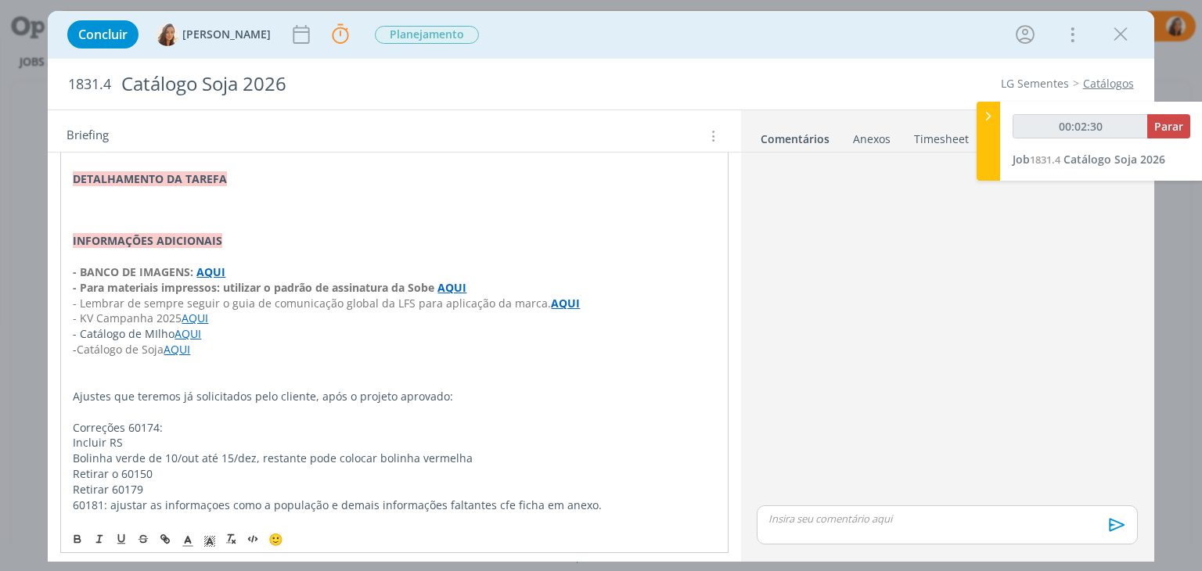
click at [63, 410] on div "PASTA DO JOB: AQUI _____________________________________________________ INTROD…" at bounding box center [393, 23] width 667 height 1023
click at [66, 439] on div "PASTA DO JOB: AQUI _____________________________________________________ INTROD…" at bounding box center [393, 23] width 667 height 1023
click at [65, 462] on div "PASTA DO JOB: AQUI _____________________________________________________ INTROD…" at bounding box center [393, 23] width 667 height 1023
click at [74, 482] on span "Retirar 60179" at bounding box center [108, 489] width 70 height 15
click at [66, 492] on div "PASTA DO JOB: AQUI _____________________________________________________ INTROD…" at bounding box center [393, 23] width 667 height 1023
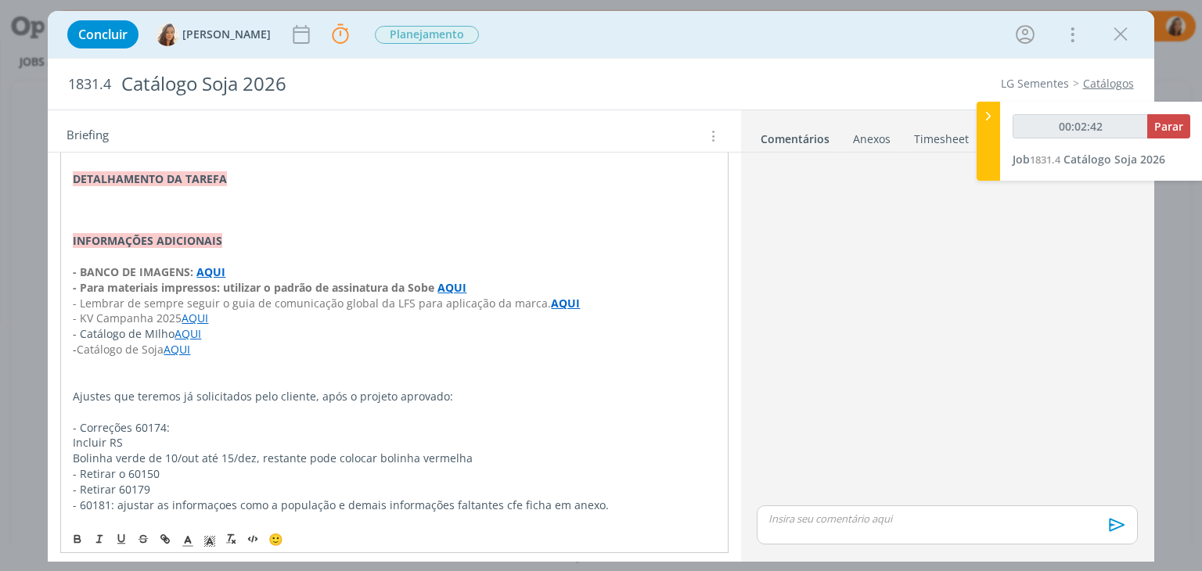
click at [505, 498] on span "- 60181: ajustar as informaçoes como a população e demais informações faltantes…" at bounding box center [341, 505] width 536 height 15
click at [512, 513] on p "dialog" at bounding box center [394, 521] width 642 height 16
click at [509, 498] on span "- 60181: ajustar as informaçoes como a população e demais informações faltantes…" at bounding box center [341, 505] width 536 height 15
click at [573, 498] on span "- 60181: ajustar as informaçoes como a população e demais informações faltantes…" at bounding box center [358, 505] width 570 height 15
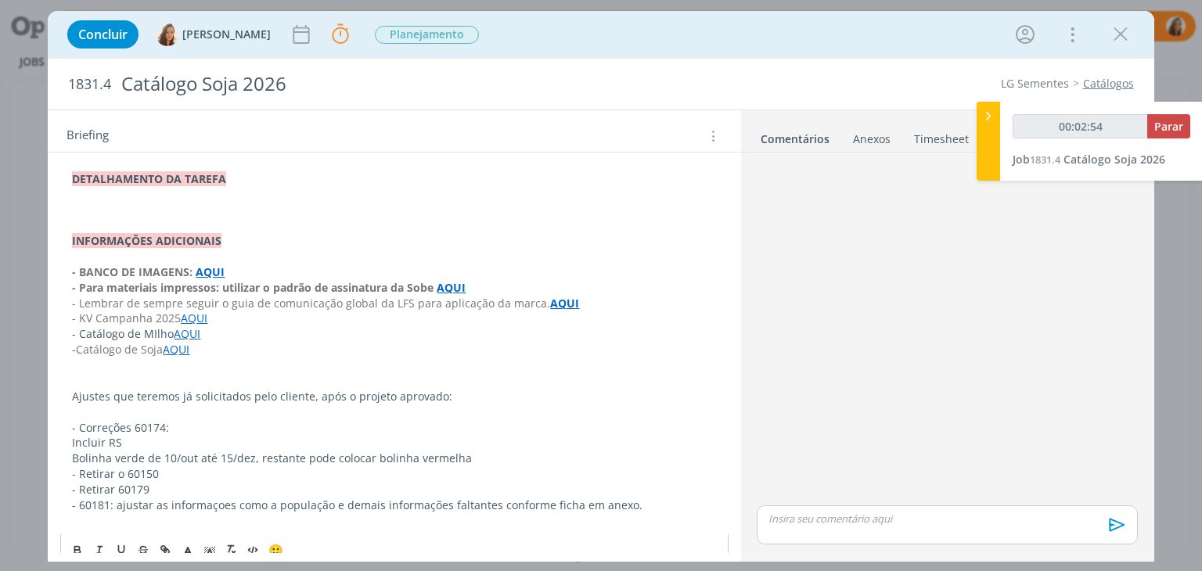
click at [573, 498] on span "- 60181: ajustar as informaçoes como a população e demais informações faltantes…" at bounding box center [357, 505] width 570 height 15
click at [672, 498] on span "- 60181: ajustar as informaçoes como a população e demais informações faltantes…" at bounding box center [391, 505] width 638 height 15
type input "00:03:46"
click at [160, 533] on icon "dialog" at bounding box center [165, 539] width 13 height 13
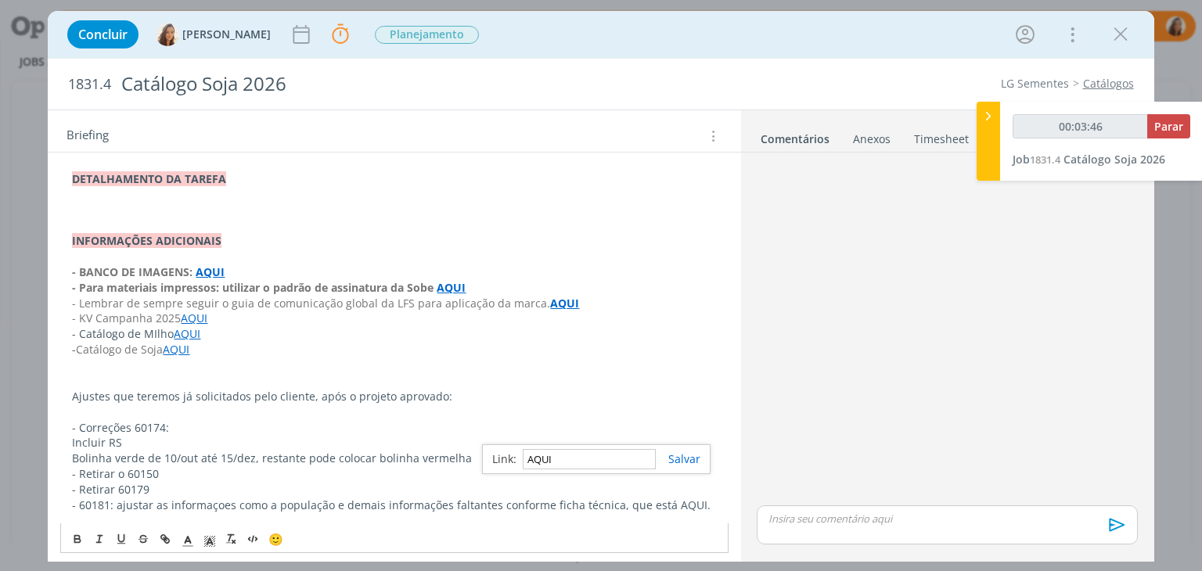
paste input "https://sobeae.sharepoint.com/:f:/s/SOBEAE/EliI_3lVdUpEtQr2T7W6z2UBmxcOMirWcUvf…"
type input "https://sobeae.sharepoint.com/:f:/s/SOBEAE/EliI_3lVdUpEtQr2T7W6z2UBmxcOMirWcUvf…"
type input "00:03:47"
type input "https://sobeae.sharepoint.com/:f:/s/SOBEAE/EliI_3lVdUpEtQr2T7W6z2UBmxcOMirWcUvf…"
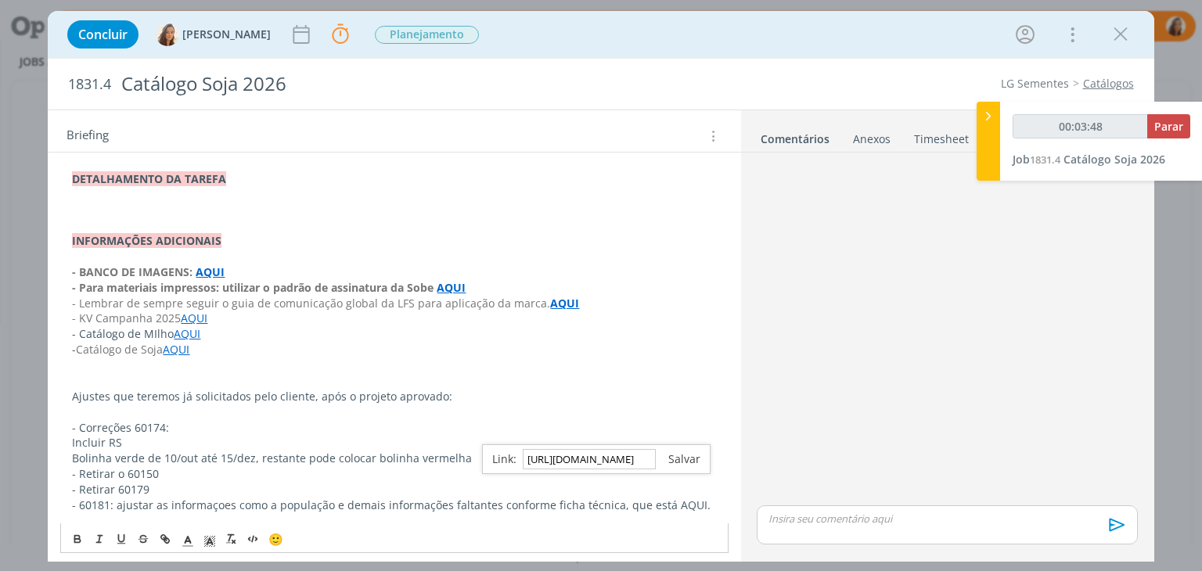
click at [688, 461] on link "dialog" at bounding box center [678, 458] width 45 height 15
click at [677, 466] on p "- Retirar o 60150" at bounding box center [394, 474] width 644 height 16
click at [681, 498] on link "AQUI" at bounding box center [691, 505] width 27 height 15
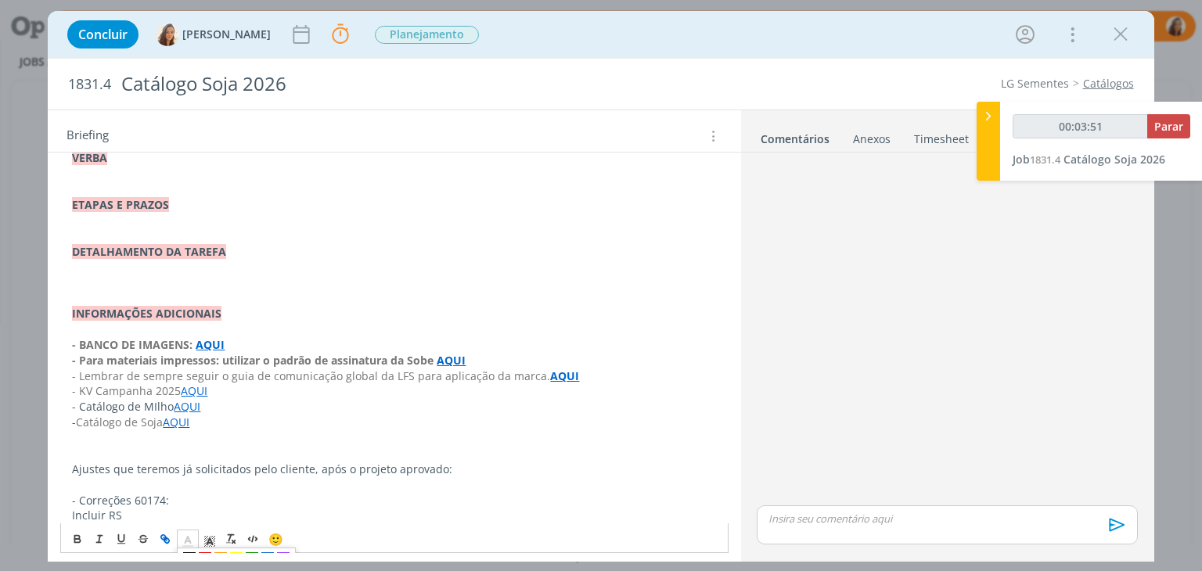
click at [185, 534] on icon "dialog" at bounding box center [188, 541] width 14 height 14
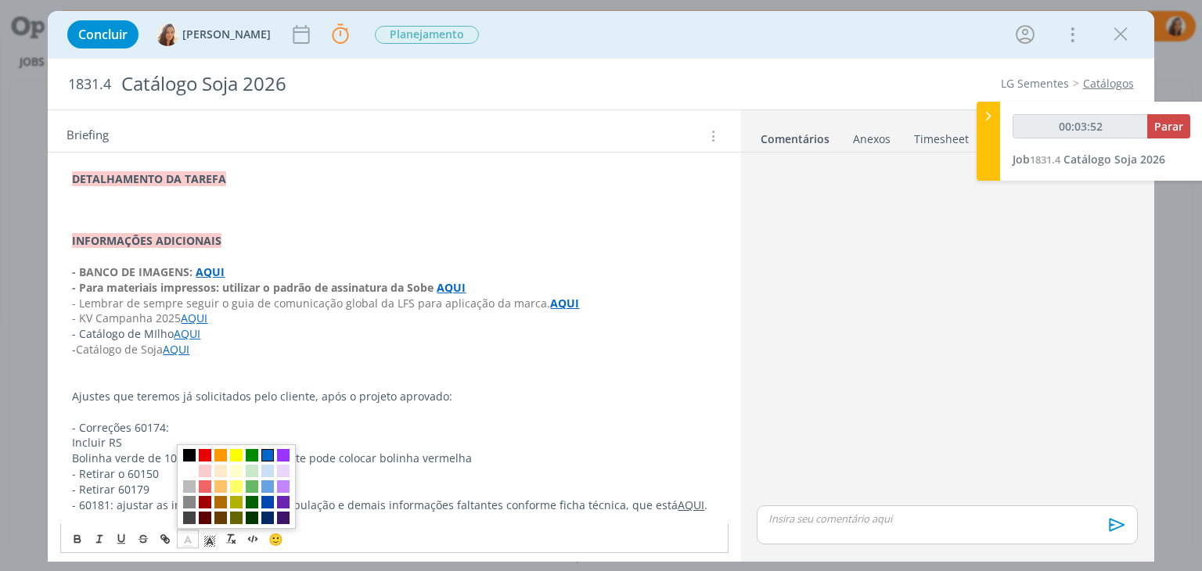
click at [273, 447] on span "dialog" at bounding box center [236, 486] width 119 height 84
click at [270, 449] on span "dialog" at bounding box center [267, 455] width 13 height 13
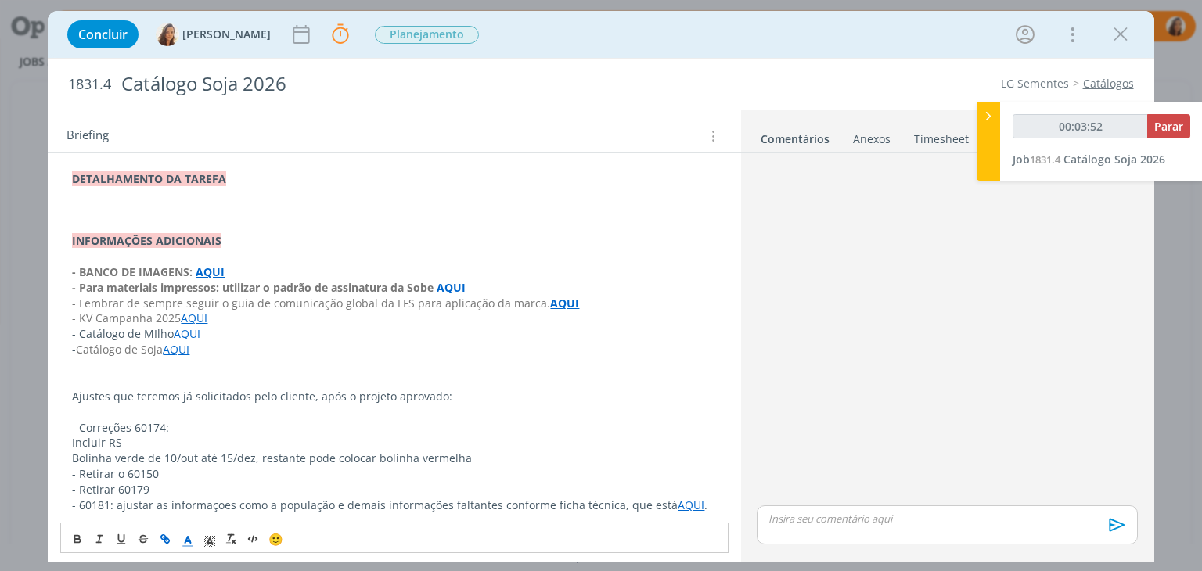
click at [435, 466] on p "- Retirar o 60150" at bounding box center [394, 474] width 644 height 16
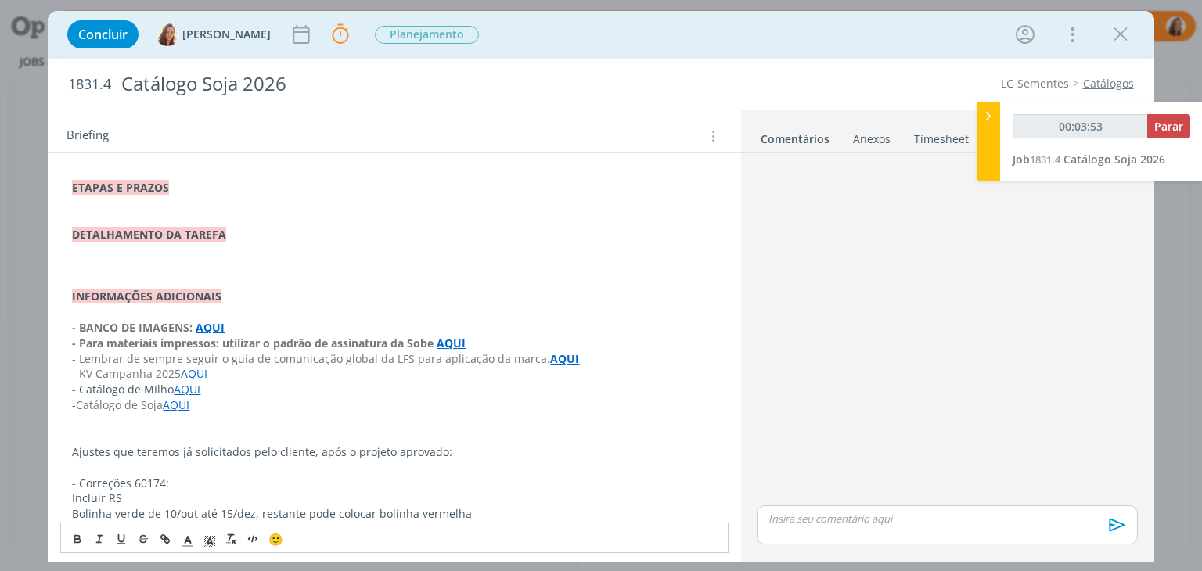
scroll to position [676, 0]
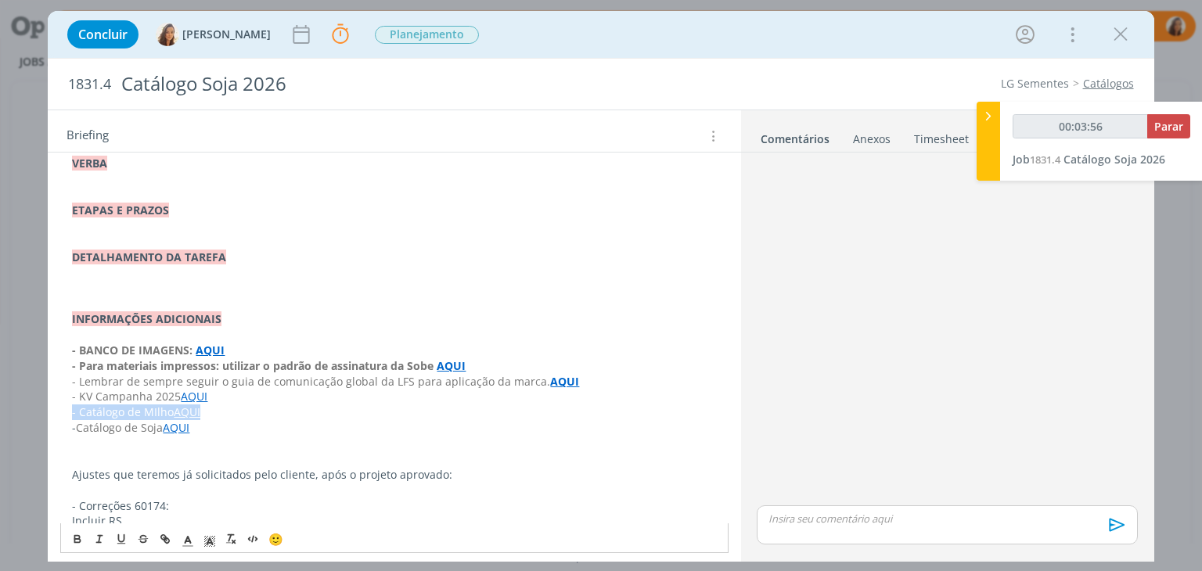
drag, startPoint x: 212, startPoint y: 395, endPoint x: 30, endPoint y: 393, distance: 182.3
click at [30, 393] on div "Concluir Vanessa Feron Parar Apontar Data * 09/09/2025 Horas * 00:00 Tarefa Sel…" at bounding box center [601, 285] width 1202 height 571
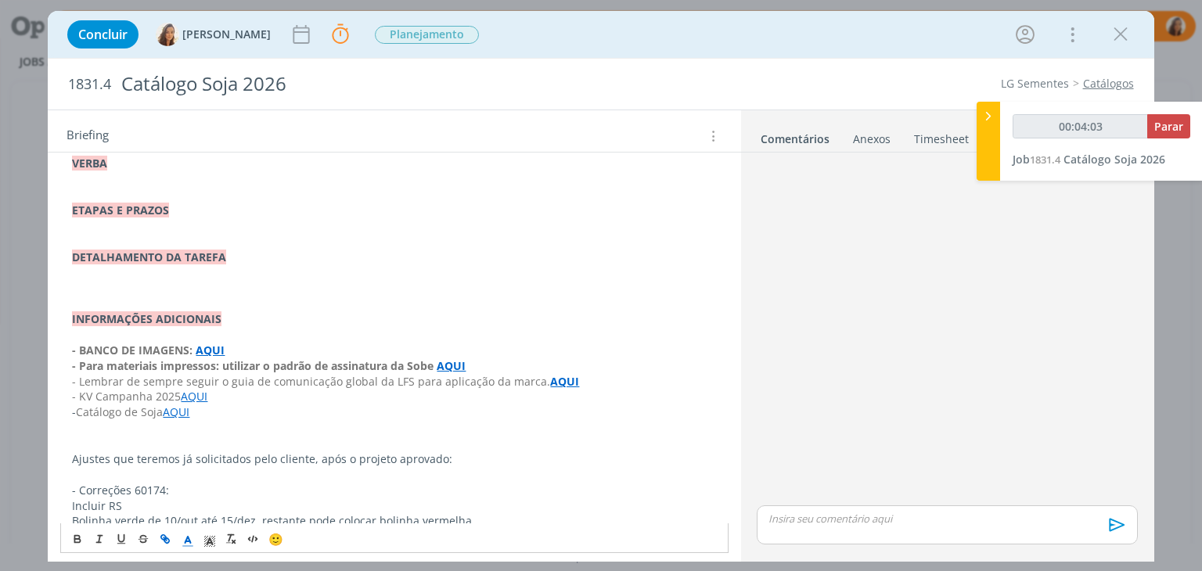
click at [64, 442] on div "PASTA DO JOB: AQUI _____________________________________________________ INTROD…" at bounding box center [393, 94] width 667 height 1006
click at [269, 536] on span "🙂" at bounding box center [275, 539] width 15 height 16
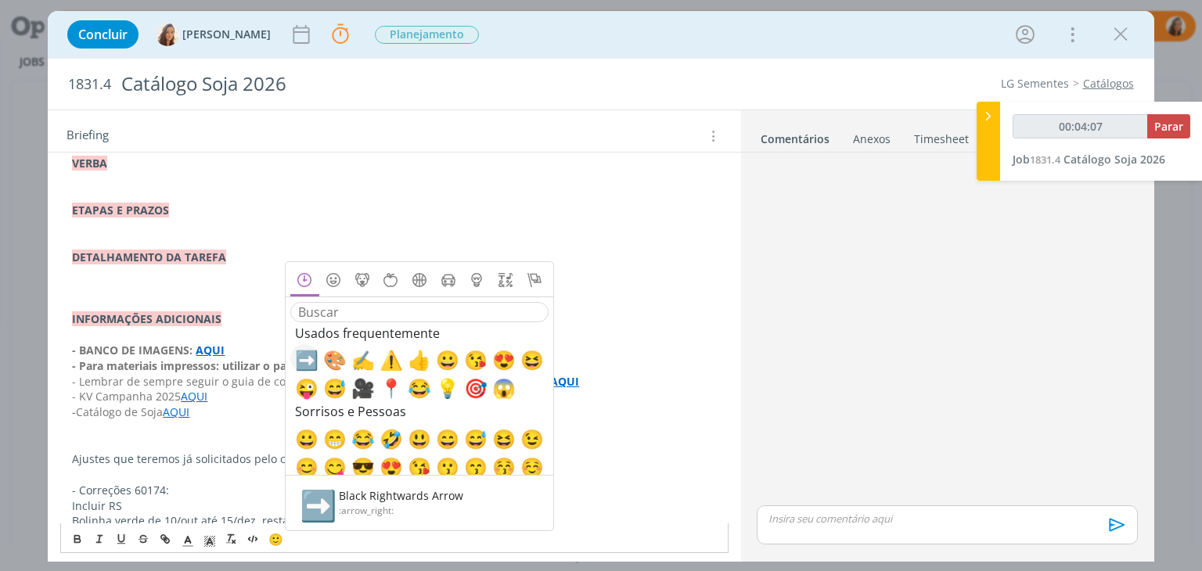
click at [297, 358] on span "➡️" at bounding box center [304, 359] width 19 height 19
click at [112, 436] on p "dialog" at bounding box center [394, 444] width 644 height 16
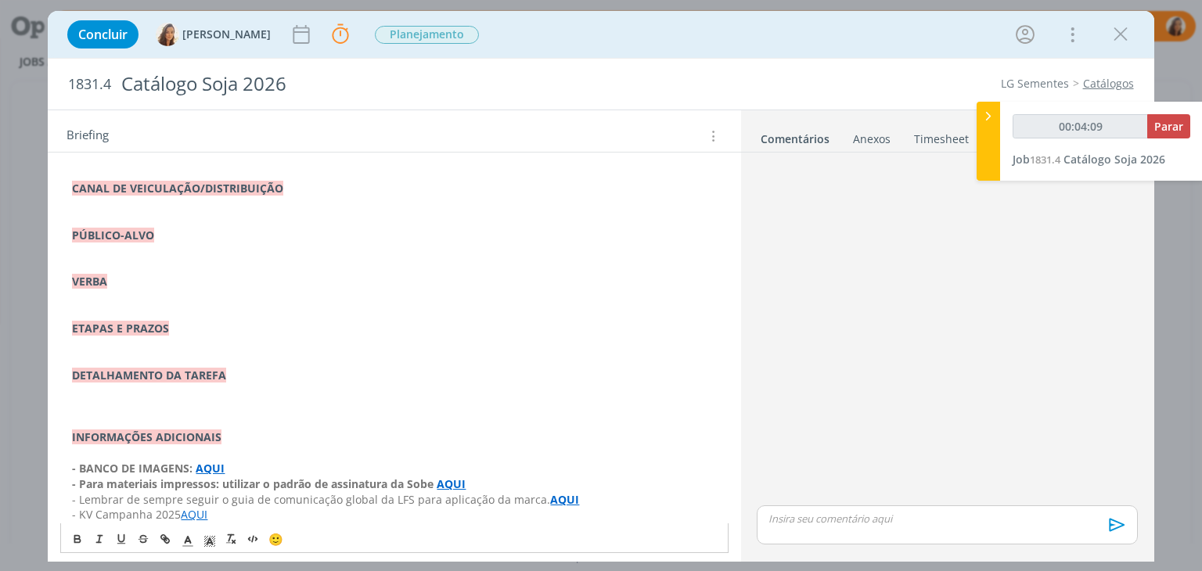
scroll to position [519, 0]
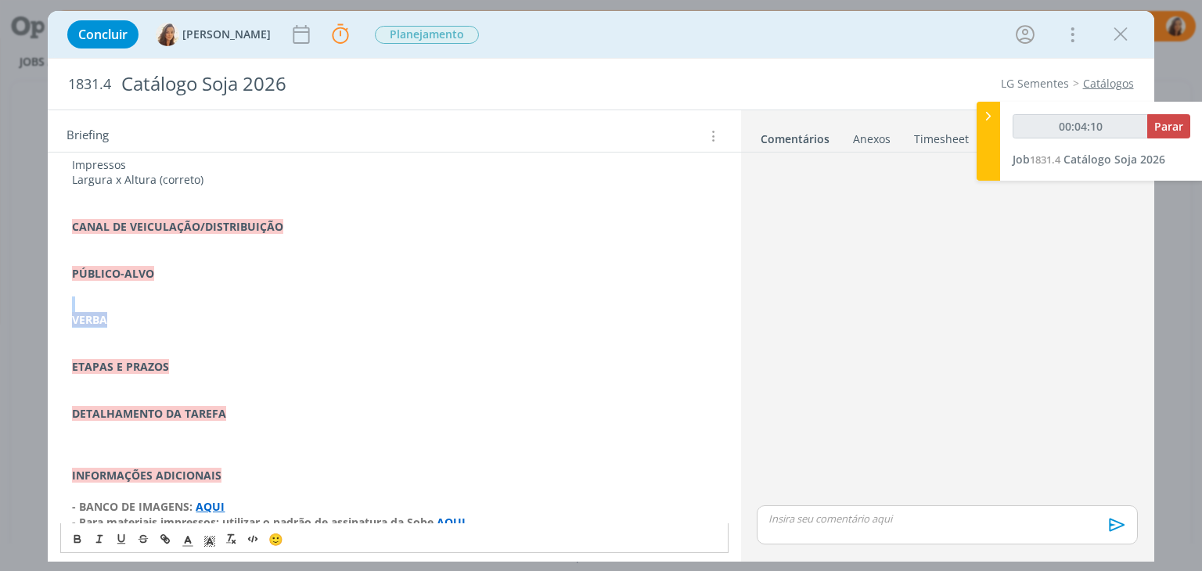
drag, startPoint x: 55, startPoint y: 298, endPoint x: 9, endPoint y: 293, distance: 46.4
click at [9, 293] on div "Concluir Vanessa Feron Parar Apontar Data * 09/09/2025 Horas * 00:00 Tarefa Sel…" at bounding box center [601, 285] width 1202 height 571
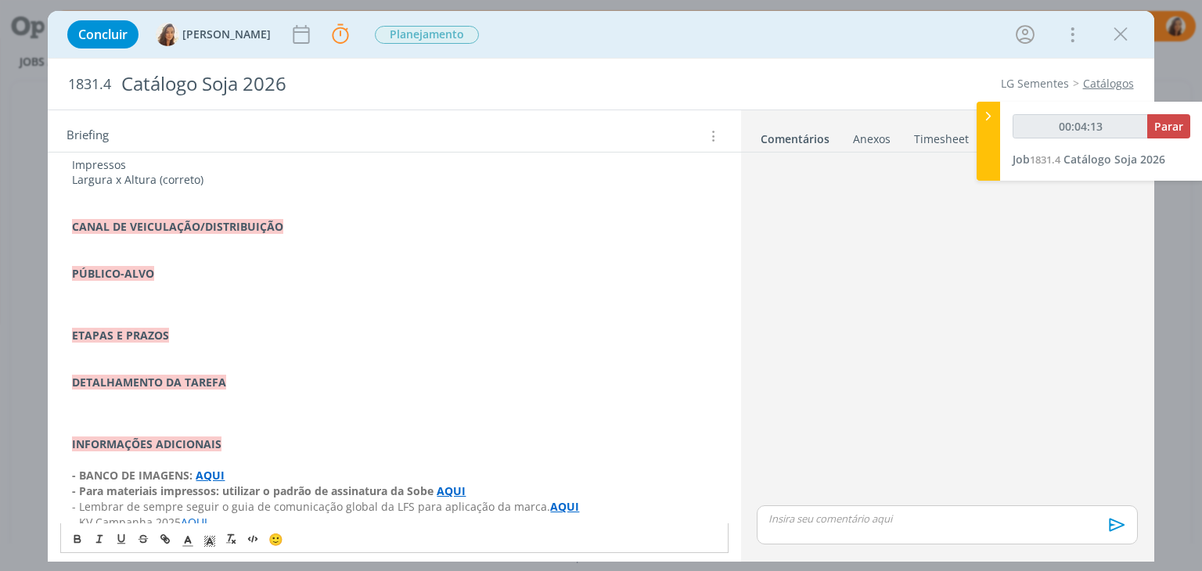
click at [182, 406] on p "dialog" at bounding box center [394, 414] width 644 height 16
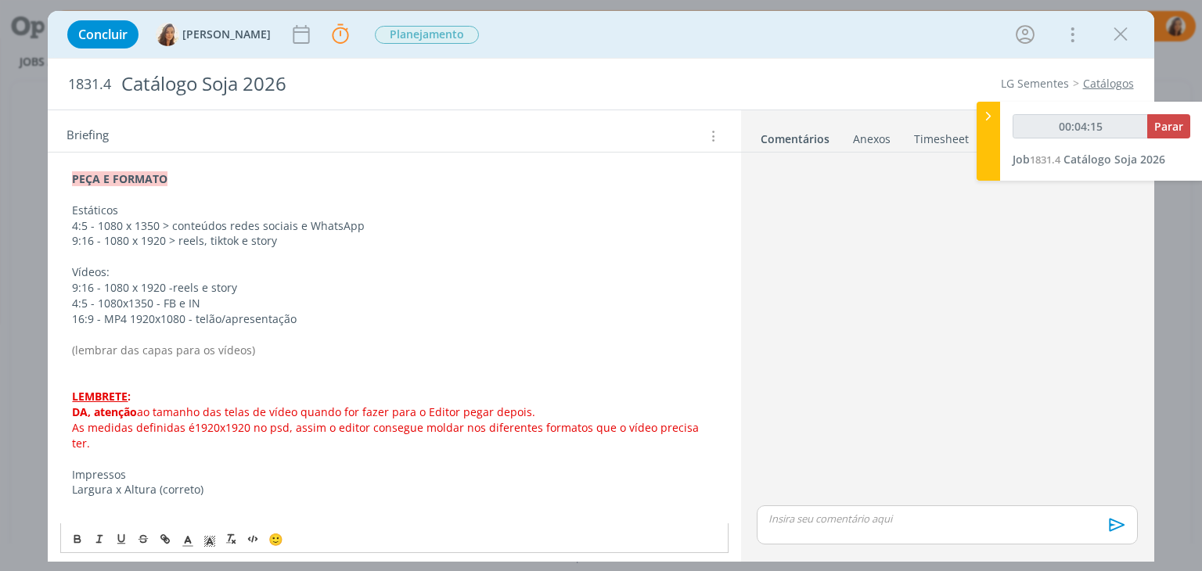
scroll to position [207, 0]
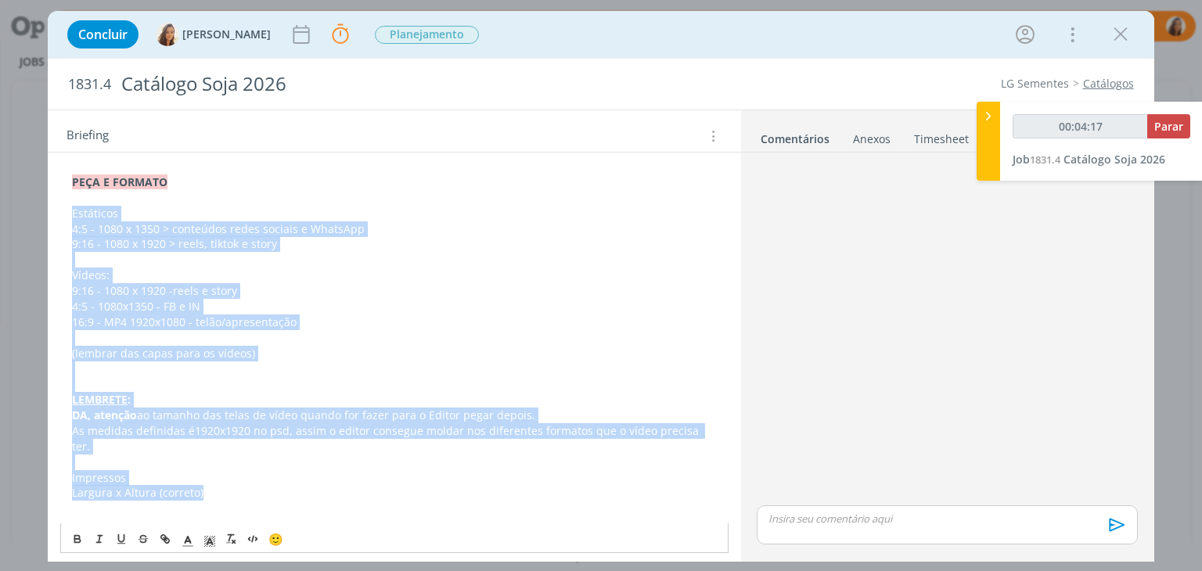
drag, startPoint x: 214, startPoint y: 472, endPoint x: 66, endPoint y: 207, distance: 303.0
click at [66, 207] on div "PASTA DO JOB: AQUI _____________________________________________________ INTROD…" at bounding box center [393, 547] width 667 height 975
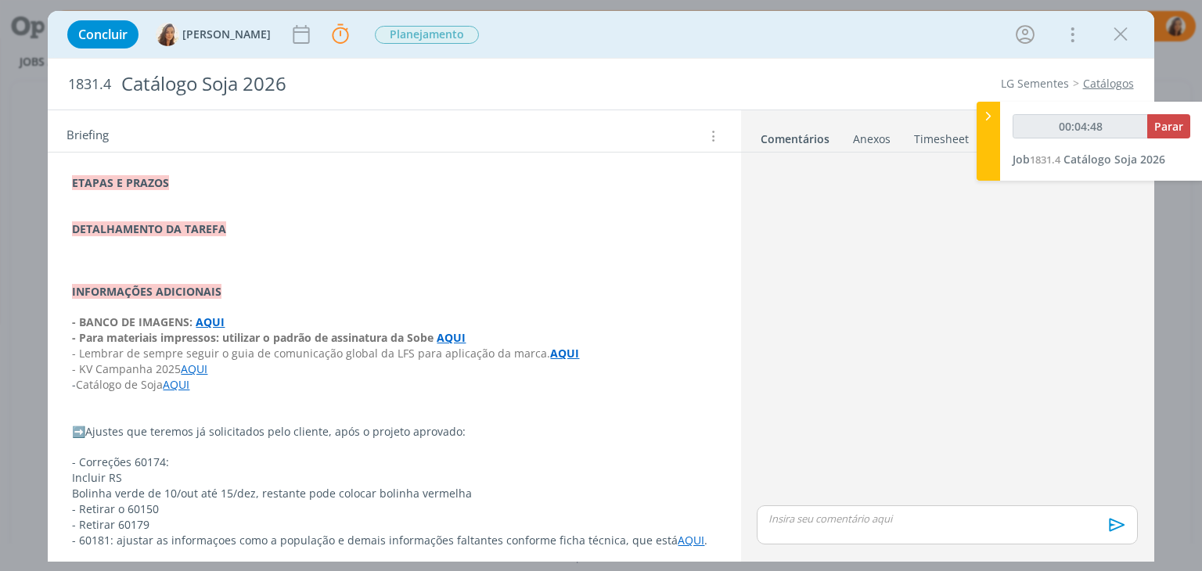
scroll to position [428, 0]
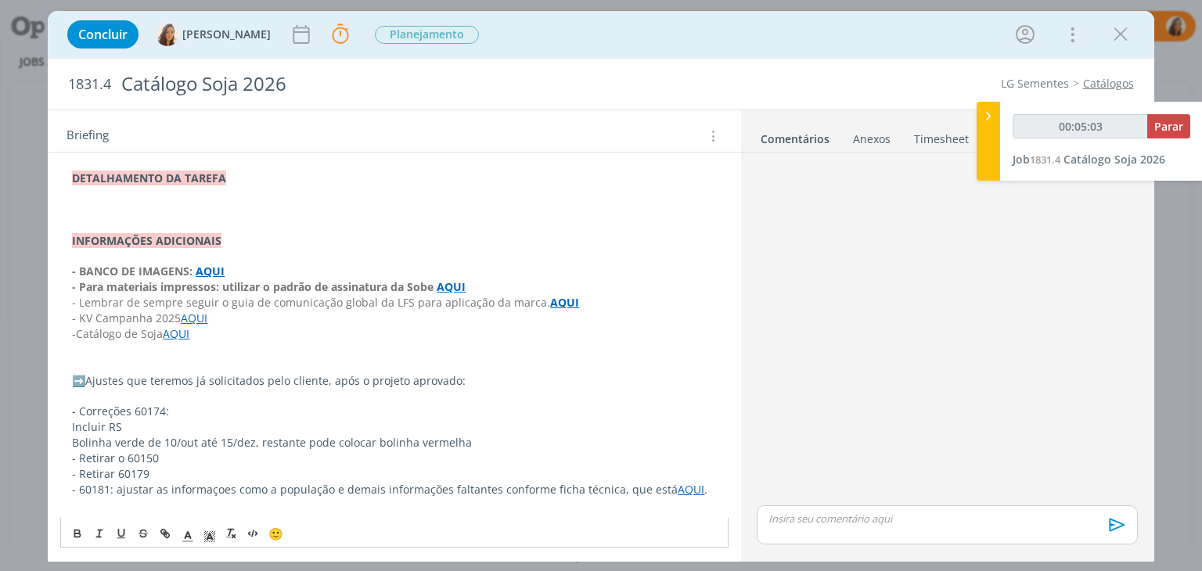
click at [178, 332] on link "AQUI" at bounding box center [176, 333] width 27 height 15
click at [235, 334] on p "- Catálogo de Soja AQUI" at bounding box center [394, 334] width 644 height 16
drag, startPoint x: 71, startPoint y: 339, endPoint x: 250, endPoint y: 205, distance: 223.6
click at [250, 205] on div "PASTA DO JOB: AQUI _____________________________________________________ INTROD…" at bounding box center [393, 179] width 667 height 680
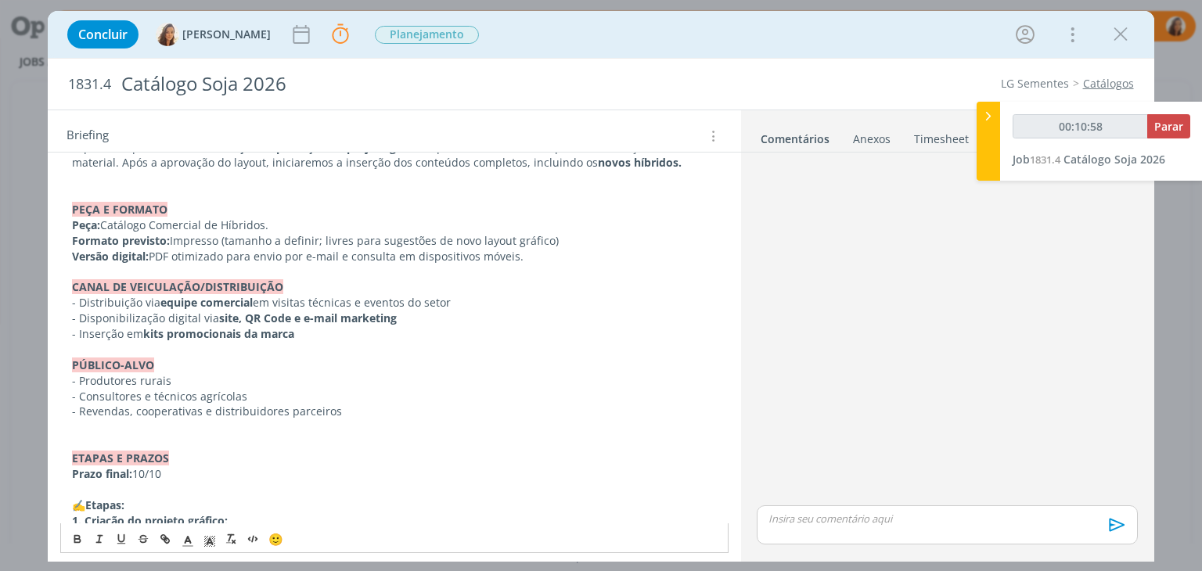
scroll to position [53, 0]
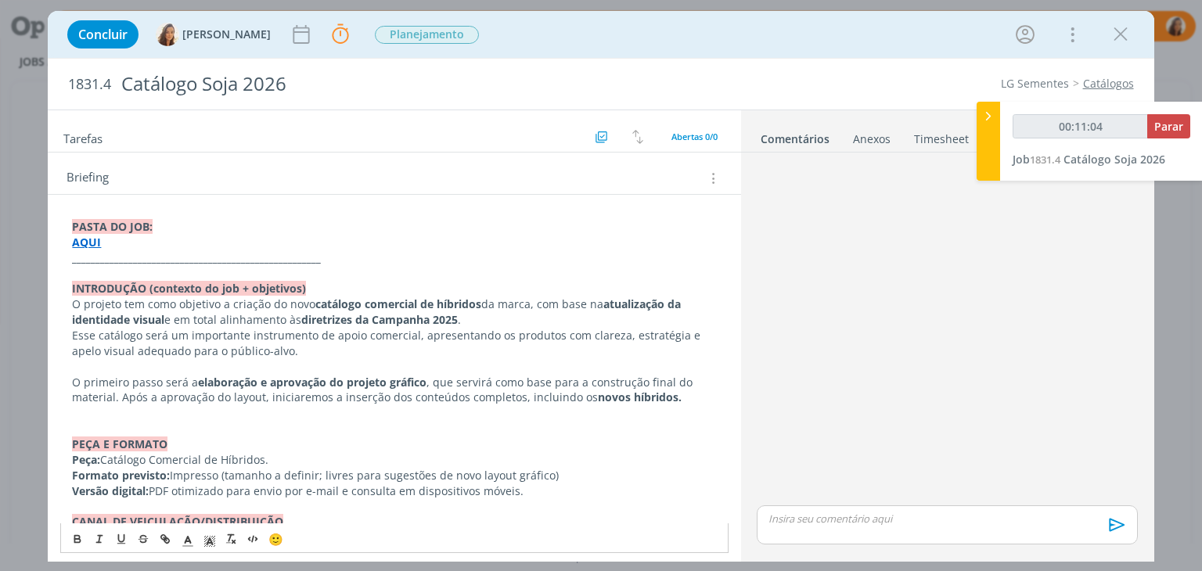
click at [480, 306] on strong "catálogo comercial de híbridos" at bounding box center [398, 304] width 166 height 15
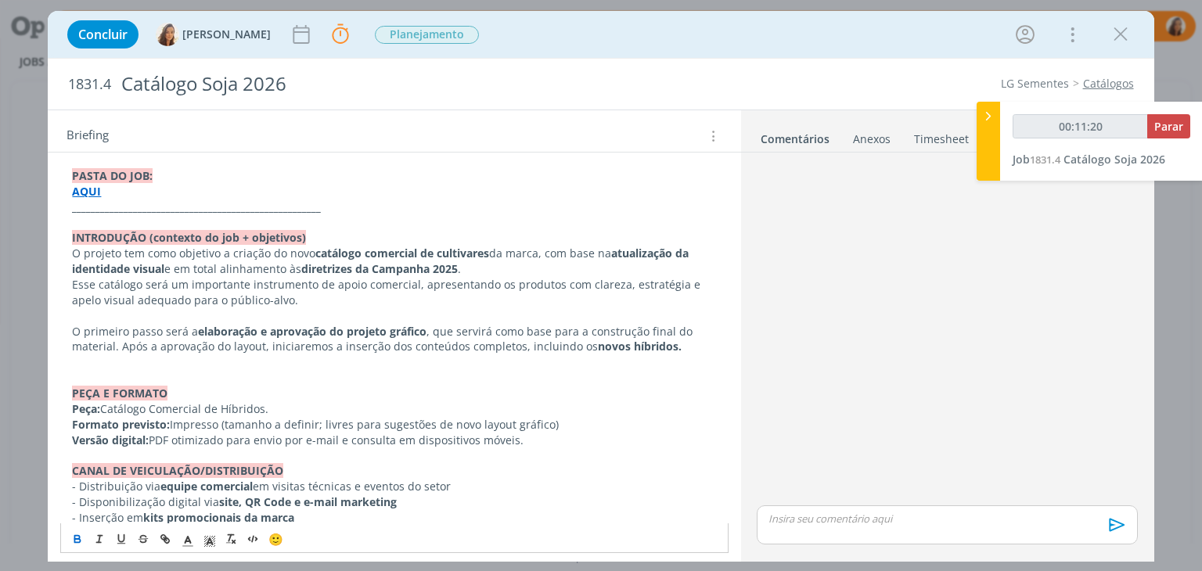
scroll to position [131, 0]
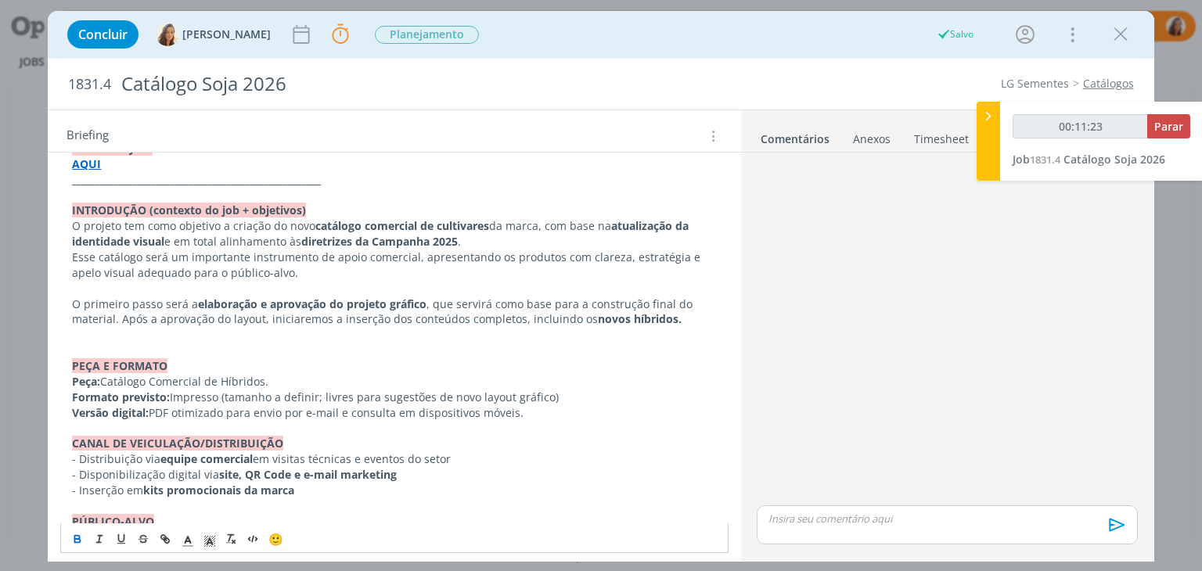
click at [648, 317] on strong "novos híbridos." at bounding box center [640, 318] width 84 height 15
drag, startPoint x: 568, startPoint y: 319, endPoint x: 648, endPoint y: 318, distance: 79.8
click at [648, 318] on p "O primeiro passo será a elaboração e aprovação do projeto gráfico , que servirá…" at bounding box center [394, 312] width 644 height 31
click at [82, 538] on icon "dialog" at bounding box center [77, 539] width 13 height 13
click at [264, 381] on p "Peça: Catálogo Comercial de Híbridos." at bounding box center [394, 382] width 644 height 16
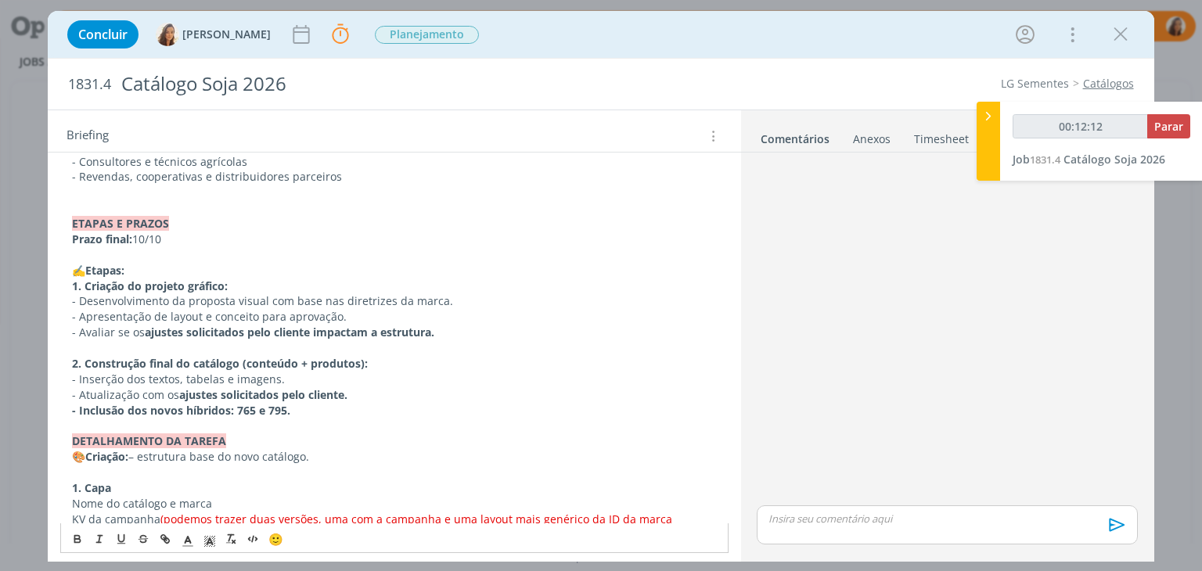
scroll to position [601, 0]
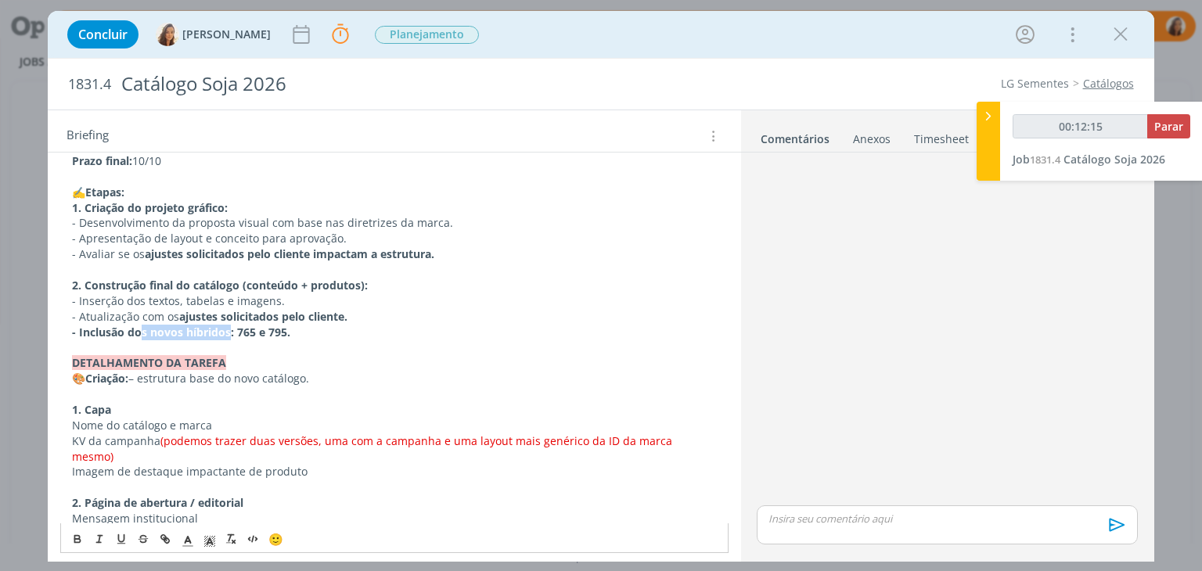
drag, startPoint x: 229, startPoint y: 329, endPoint x: 139, endPoint y: 336, distance: 90.2
click at [139, 336] on strong "- Inclusão dos novos híbridos: 765 e 795." at bounding box center [181, 332] width 218 height 15
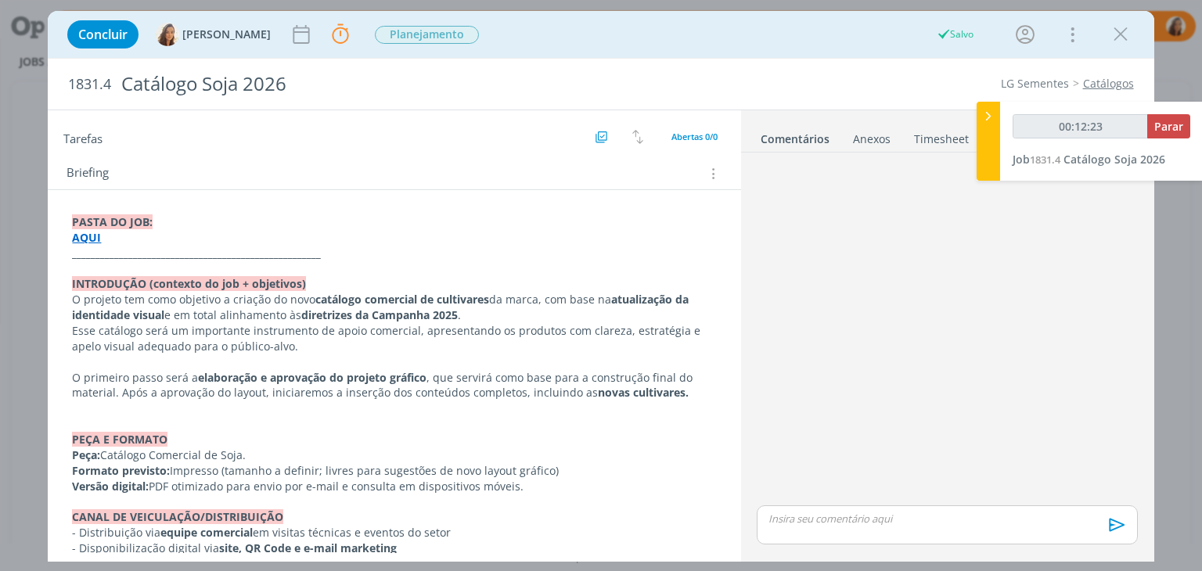
scroll to position [53, 0]
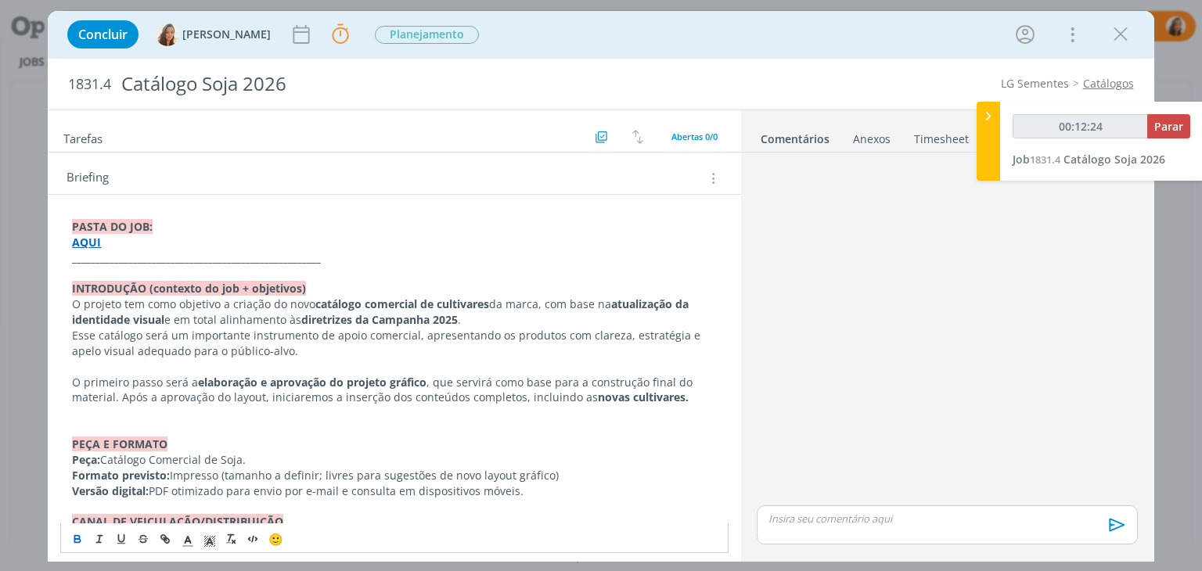
click at [84, 240] on strong "AQUI" at bounding box center [86, 242] width 29 height 15
click at [131, 265] on link "https://sobeae.sharepoint.com/:f:/s/SOBEAE/Es6OZ7jo1B5FtsyAWxya02IBDkHLazPKmgiQ…" at bounding box center [174, 272] width 118 height 20
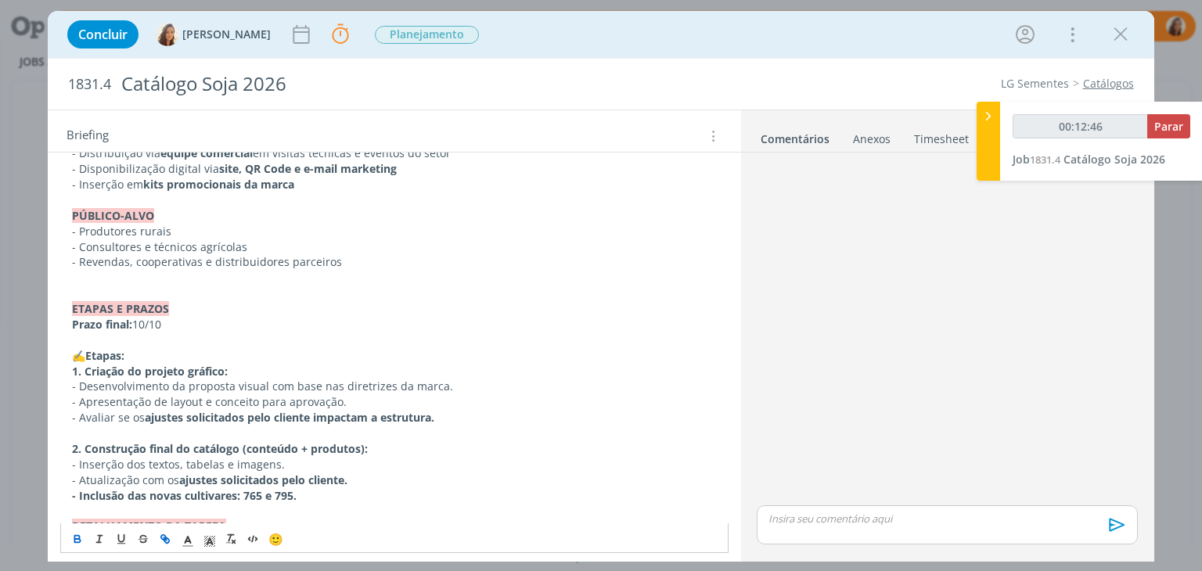
scroll to position [523, 0]
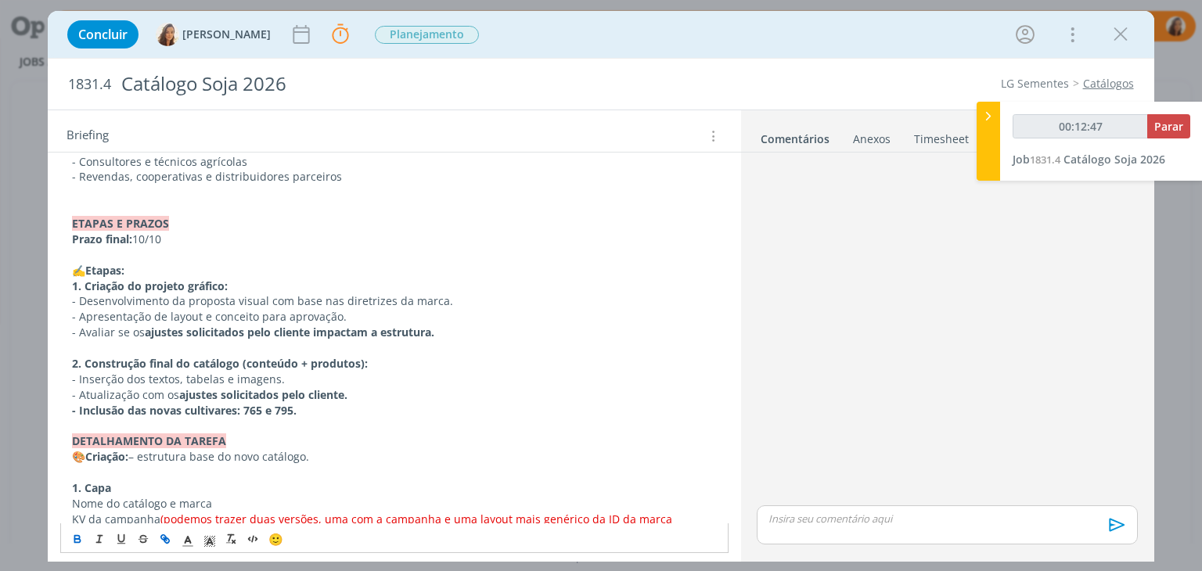
click at [294, 410] on strong "- Inclusão das novas cultivares: 765 e 795." at bounding box center [184, 410] width 225 height 15
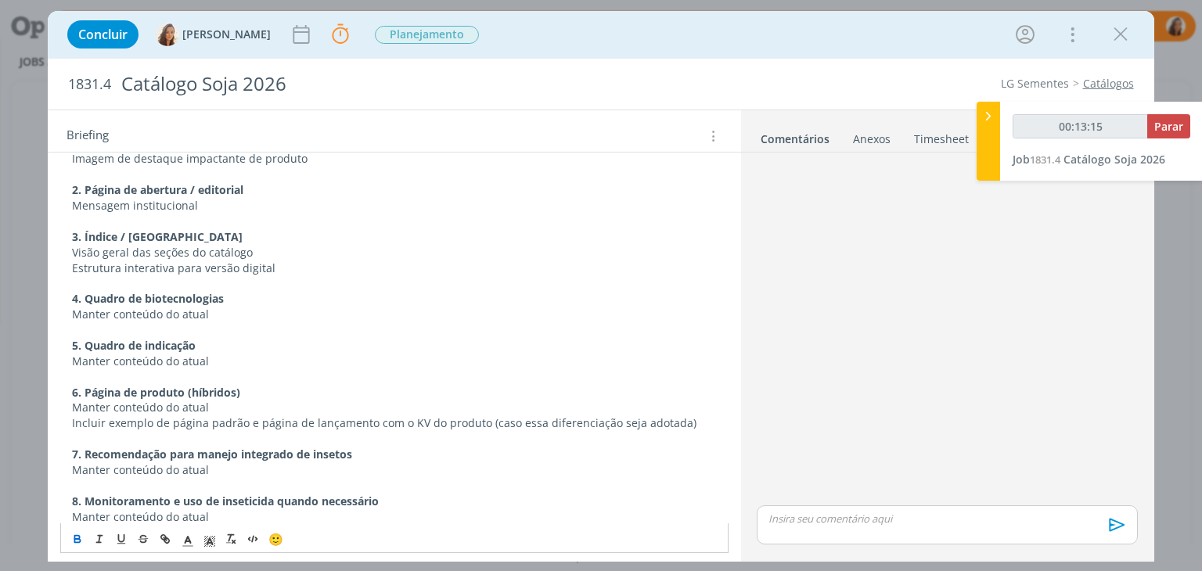
scroll to position [992, 0]
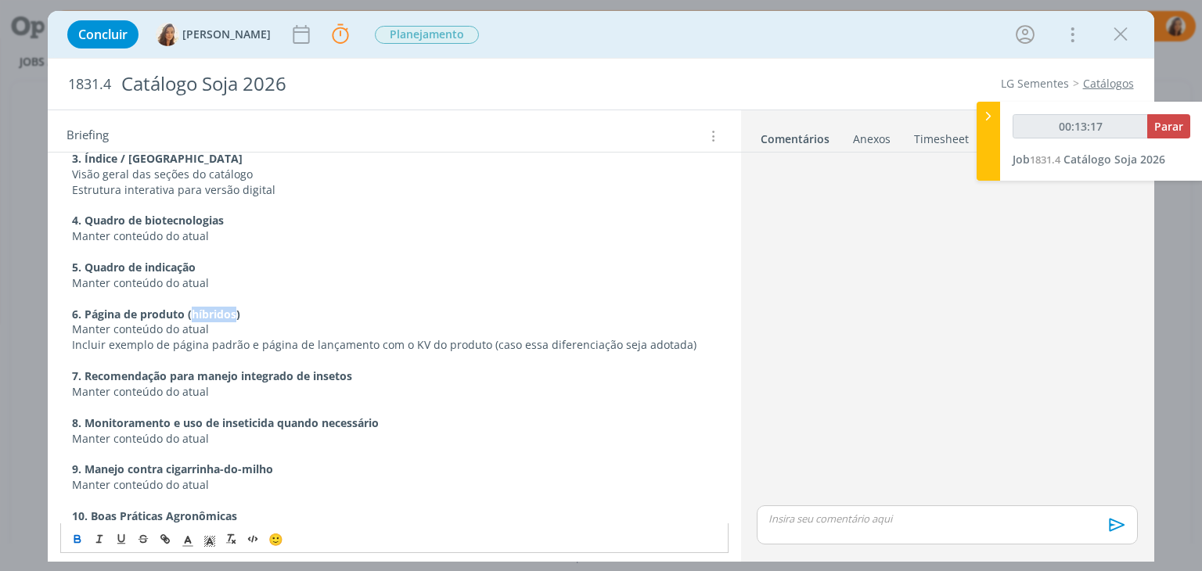
drag, startPoint x: 236, startPoint y: 294, endPoint x: 193, endPoint y: 295, distance: 43.0
click at [193, 307] on strong "6. Página de produto (híbridos)" at bounding box center [156, 314] width 168 height 15
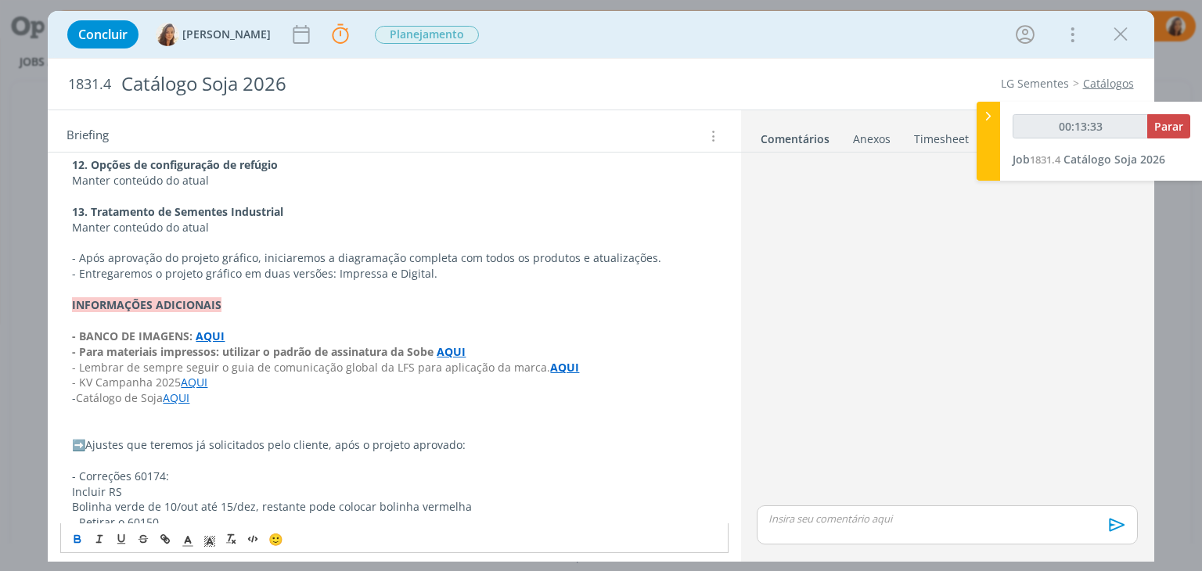
scroll to position [1461, 0]
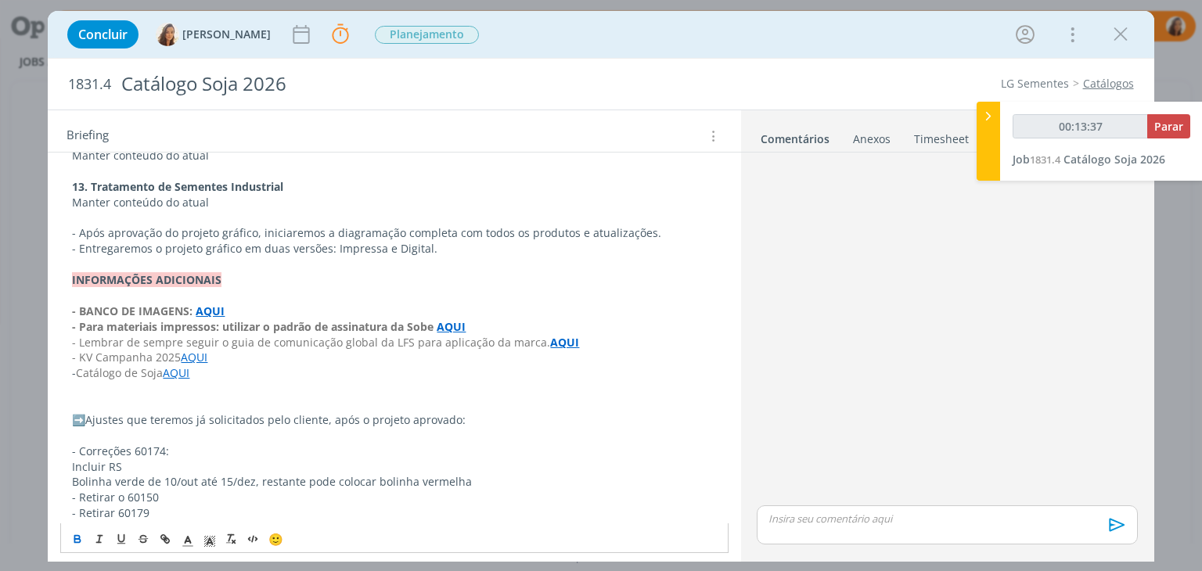
click at [178, 365] on link "AQUI" at bounding box center [176, 372] width 27 height 15
click at [192, 386] on link "https://sobeae.sharepoint.com/:f:/s/SOBEAE/EnZ-BrGb4MhCqET1qPH38x4BPDXkbLJD7fYZ…" at bounding box center [174, 388] width 118 height 20
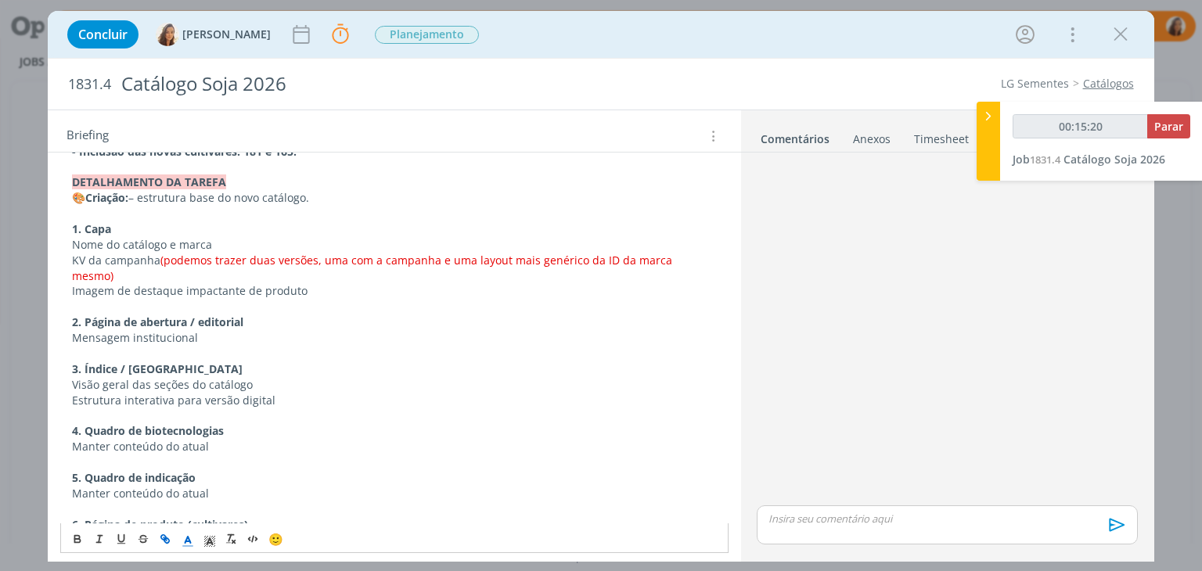
scroll to position [860, 0]
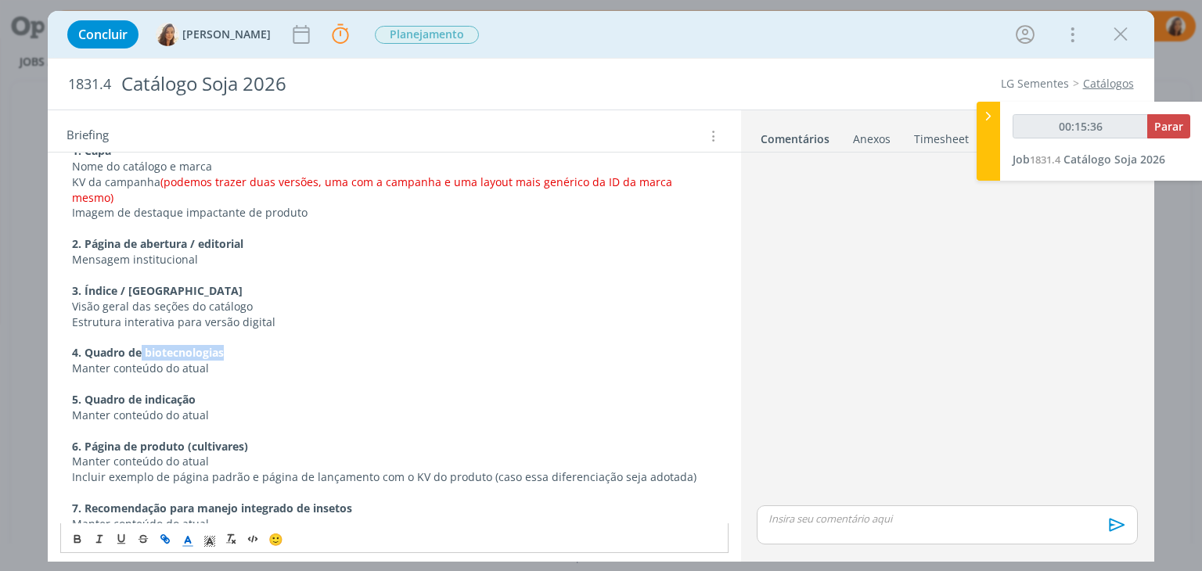
drag, startPoint x: 169, startPoint y: 332, endPoint x: 142, endPoint y: 337, distance: 27.2
click at [142, 345] on strong "4. Quadro de biotecnologias" at bounding box center [148, 352] width 152 height 15
click at [241, 361] on p "Manter conteúdo do atual" at bounding box center [394, 369] width 644 height 16
drag, startPoint x: 176, startPoint y: 351, endPoint x: 87, endPoint y: 339, distance: 90.1
click at [87, 339] on div "PASTA DO JOB: AQUI _____________________________________________________ INTROD…" at bounding box center [393, 283] width 667 height 1752
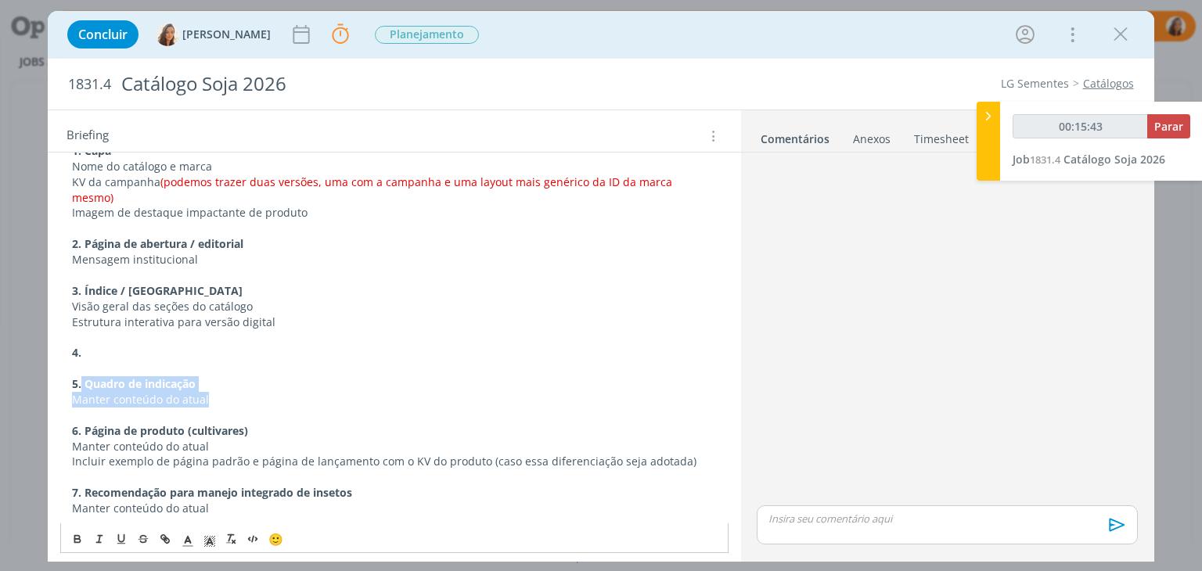
drag, startPoint x: 214, startPoint y: 383, endPoint x: 81, endPoint y: 373, distance: 134.1
click at [81, 373] on div "PASTA DO JOB: AQUI _____________________________________________________ INTROD…" at bounding box center [393, 275] width 667 height 1737
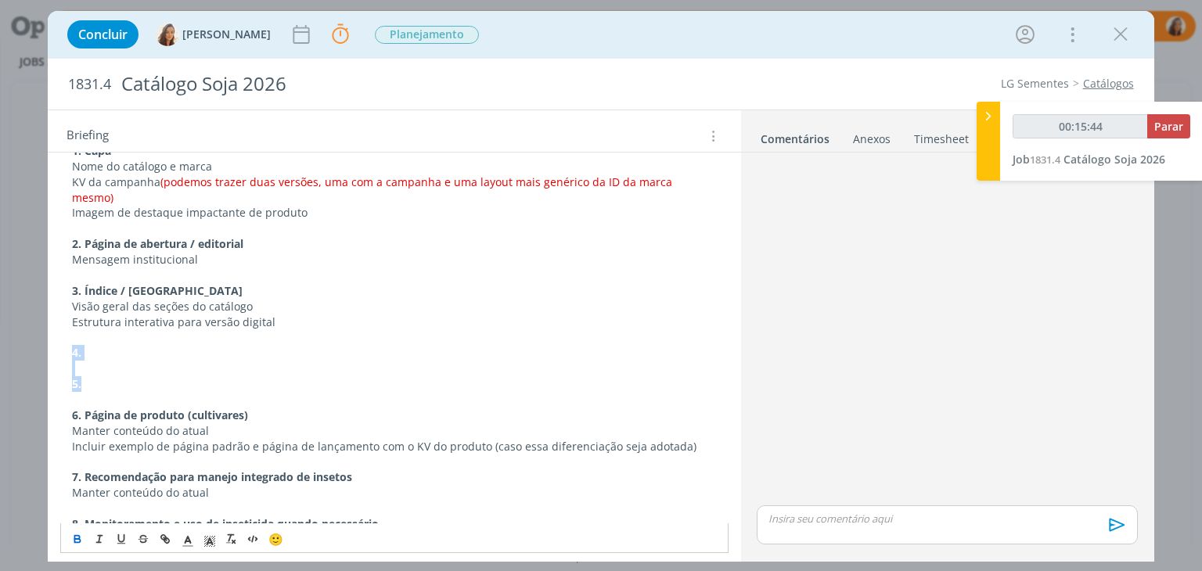
drag, startPoint x: 64, startPoint y: 356, endPoint x: 56, endPoint y: 342, distance: 16.1
click at [56, 342] on div "PASTA DO JOB: AQUI _____________________________________________________ INTROD…" at bounding box center [394, 276] width 692 height 1776
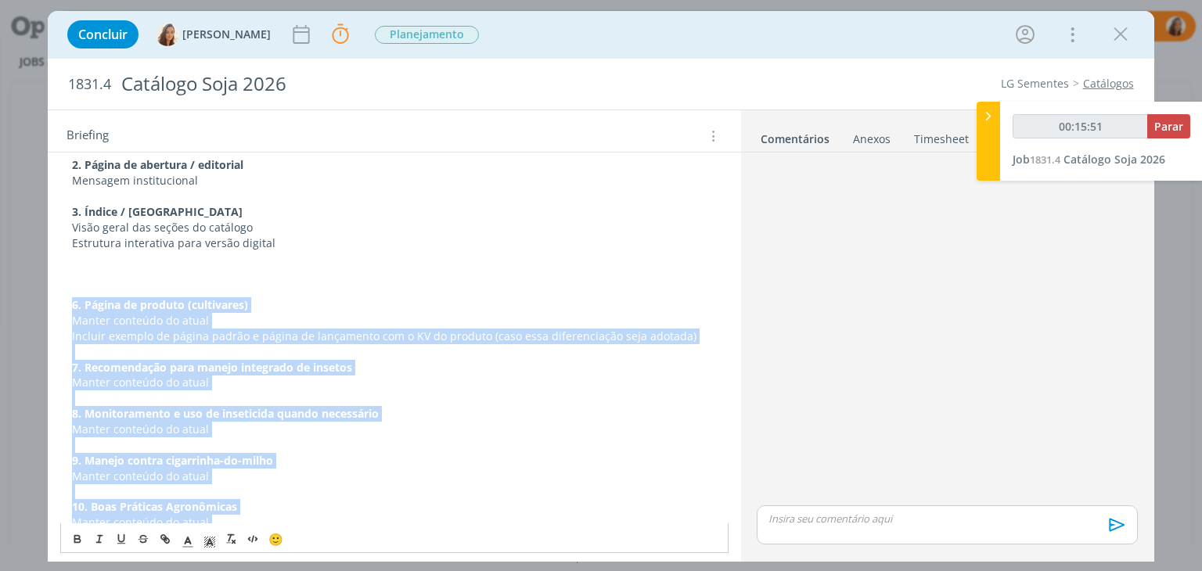
scroll to position [938, 0]
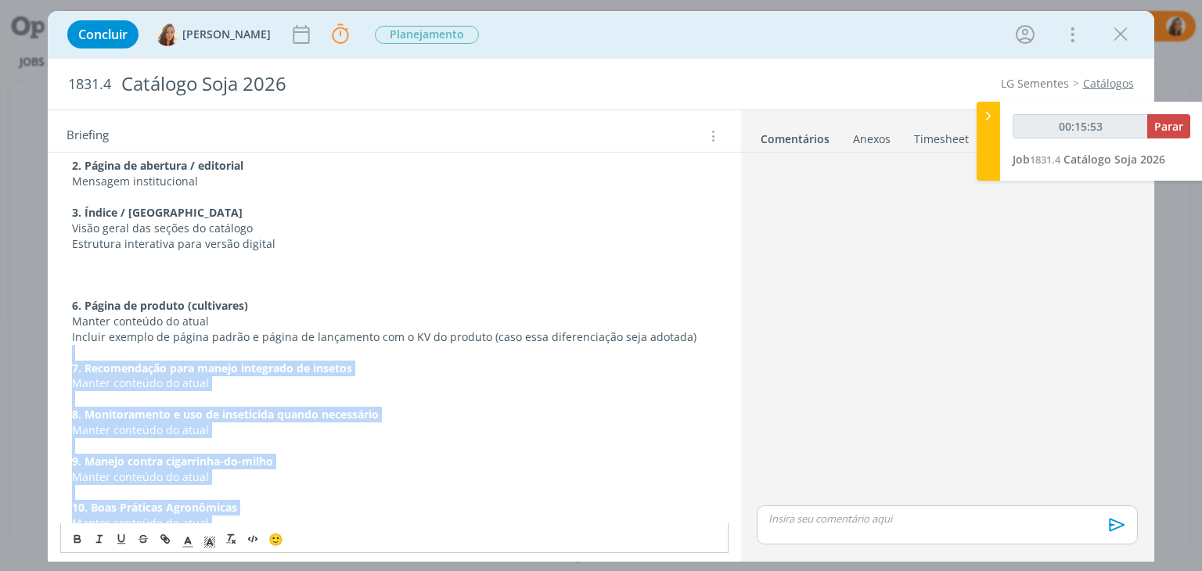
drag, startPoint x: 229, startPoint y: 414, endPoint x: 58, endPoint y: 338, distance: 187.4
click at [58, 338] on div "PASTA DO JOB: AQUI _____________________________________________________ INTROD…" at bounding box center [394, 182] width 692 height 1745
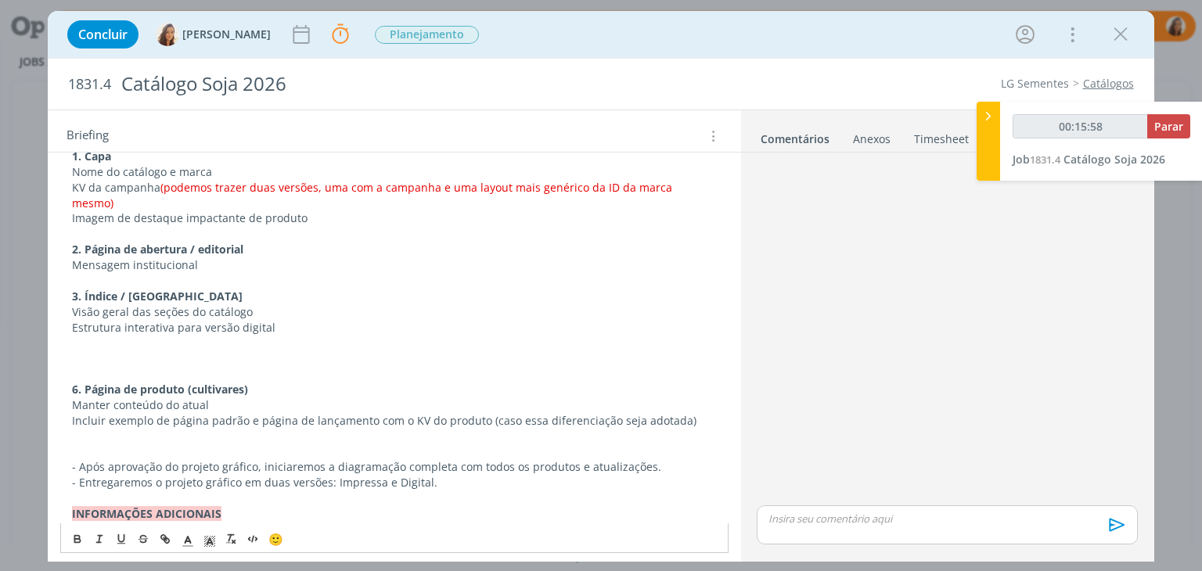
scroll to position [782, 0]
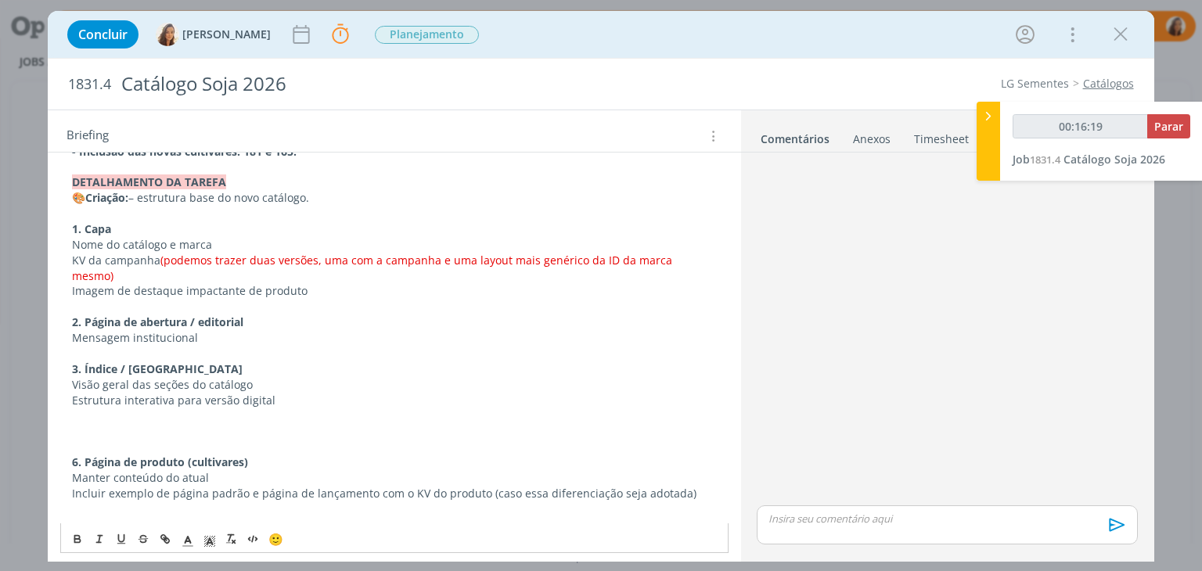
click at [78, 455] on strong "6. Página de produto (cultivares)" at bounding box center [160, 462] width 176 height 15
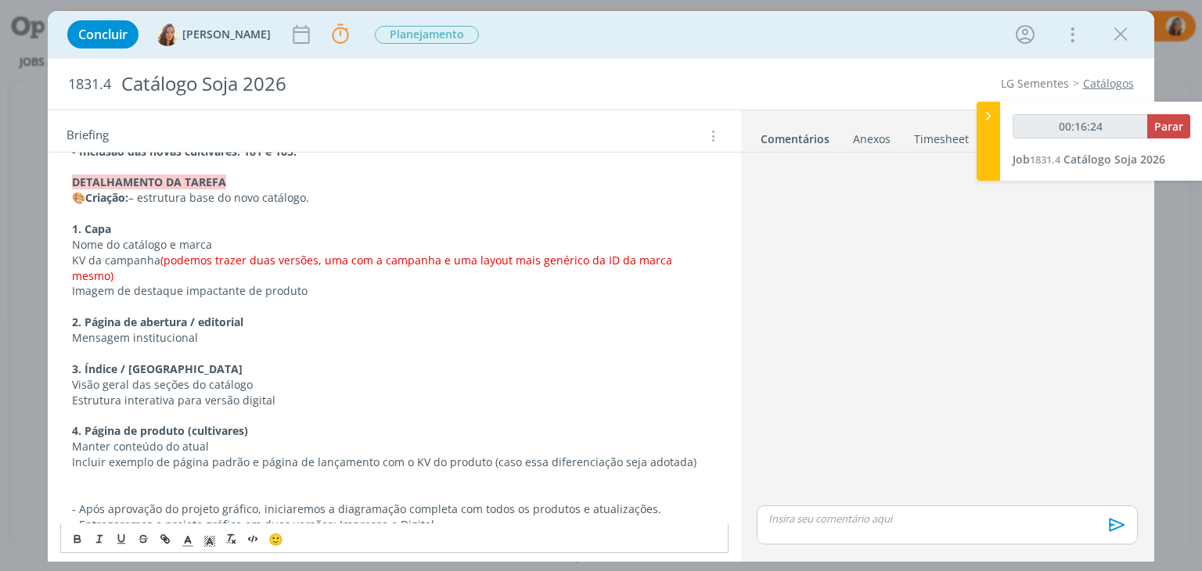
scroll to position [860, 0]
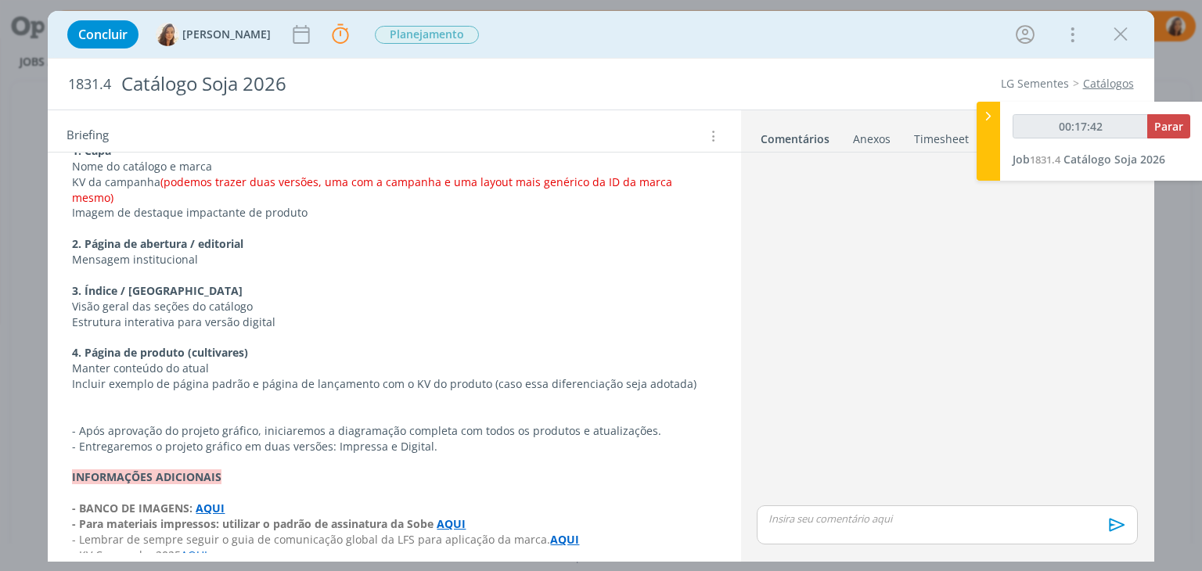
click at [210, 392] on p "dialog" at bounding box center [394, 400] width 644 height 16
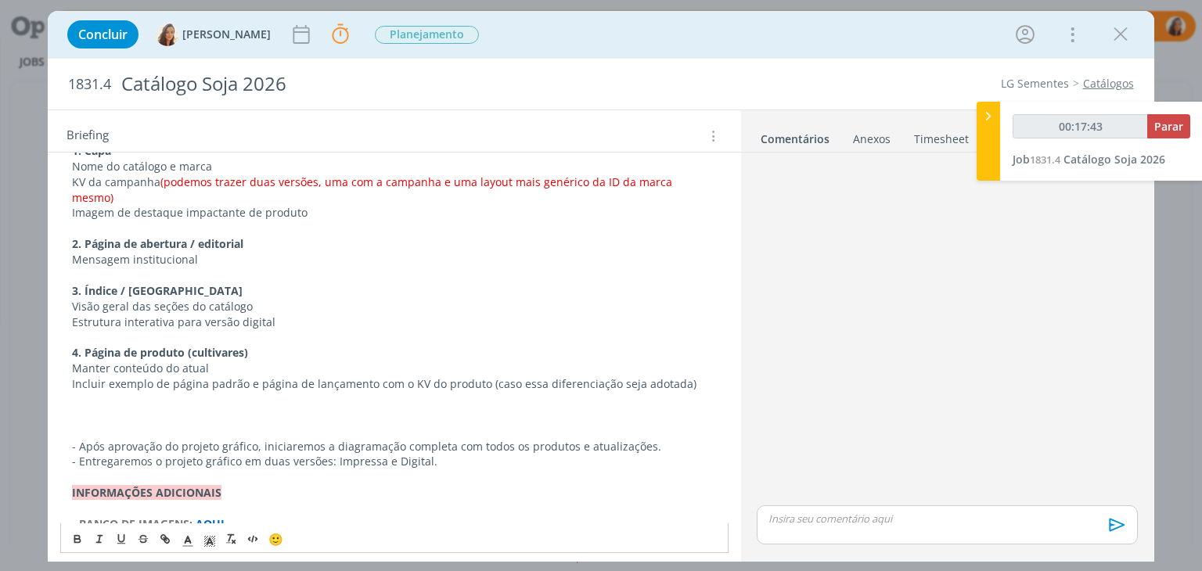
scroll to position [883, 0]
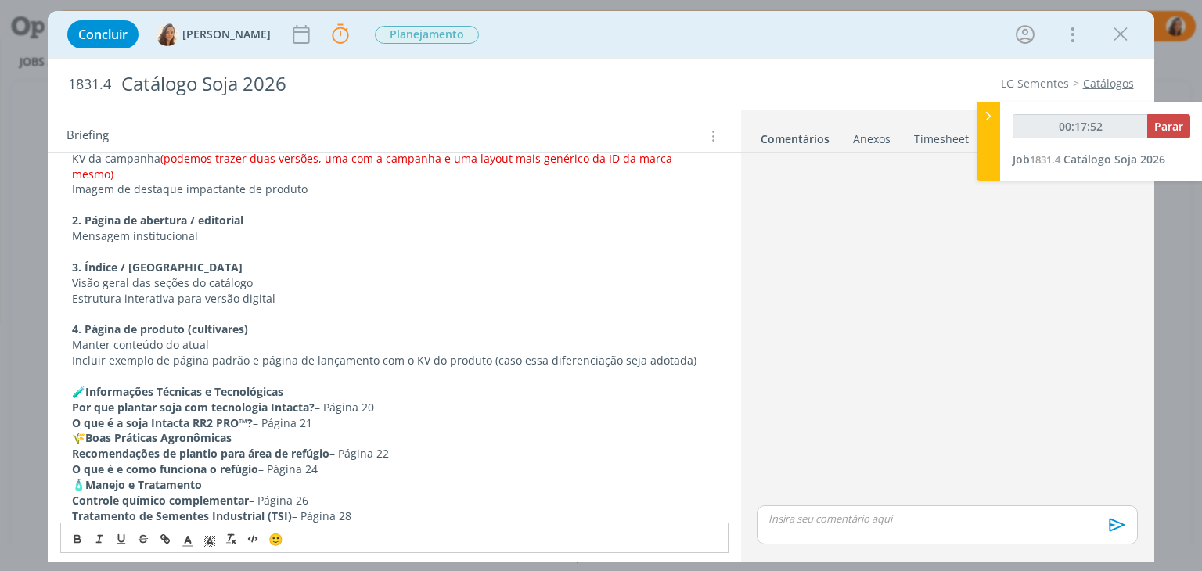
click at [273, 384] on strong "Informações Técnicas e Tecnológicas" at bounding box center [184, 391] width 198 height 15
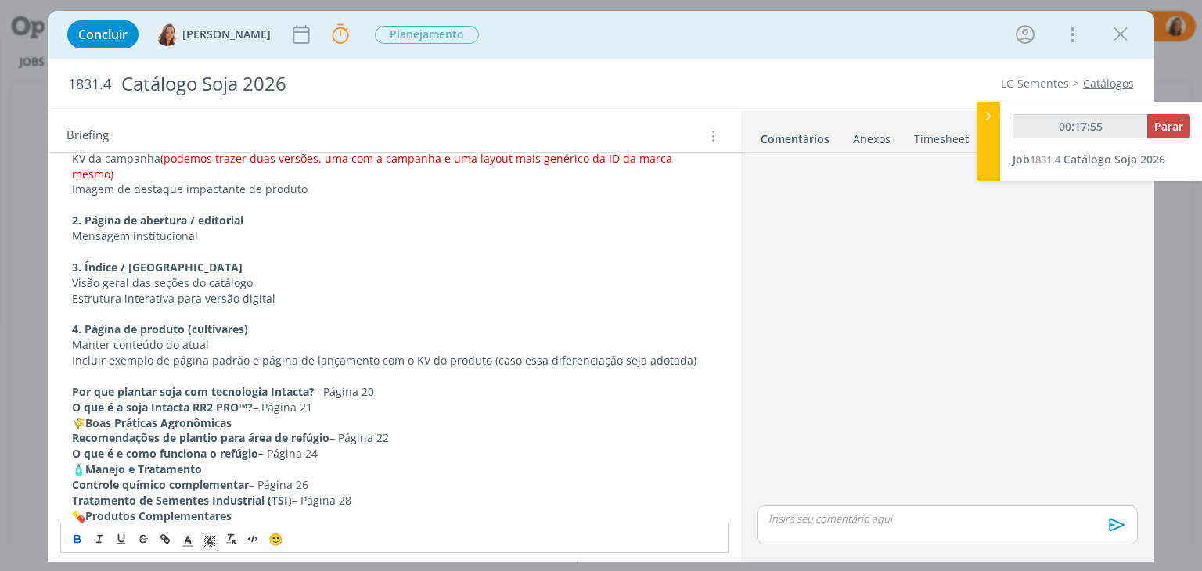
drag, startPoint x: 318, startPoint y: 373, endPoint x: 389, endPoint y: 373, distance: 71.2
click at [389, 384] on p "Por que plantar soja com tecnologia Intacta? – Página 20" at bounding box center [394, 392] width 644 height 16
click at [69, 372] on div "PASTA DO JOB: AQUI _____________________________________________________ INTROD…" at bounding box center [393, 143] width 667 height 1519
click at [65, 400] on div "PASTA DO JOB: AQUI _____________________________________________________ INTROD…" at bounding box center [393, 143] width 667 height 1519
click at [72, 400] on strong "O que é a soja Intacta RR2 PRO™?" at bounding box center [162, 407] width 181 height 15
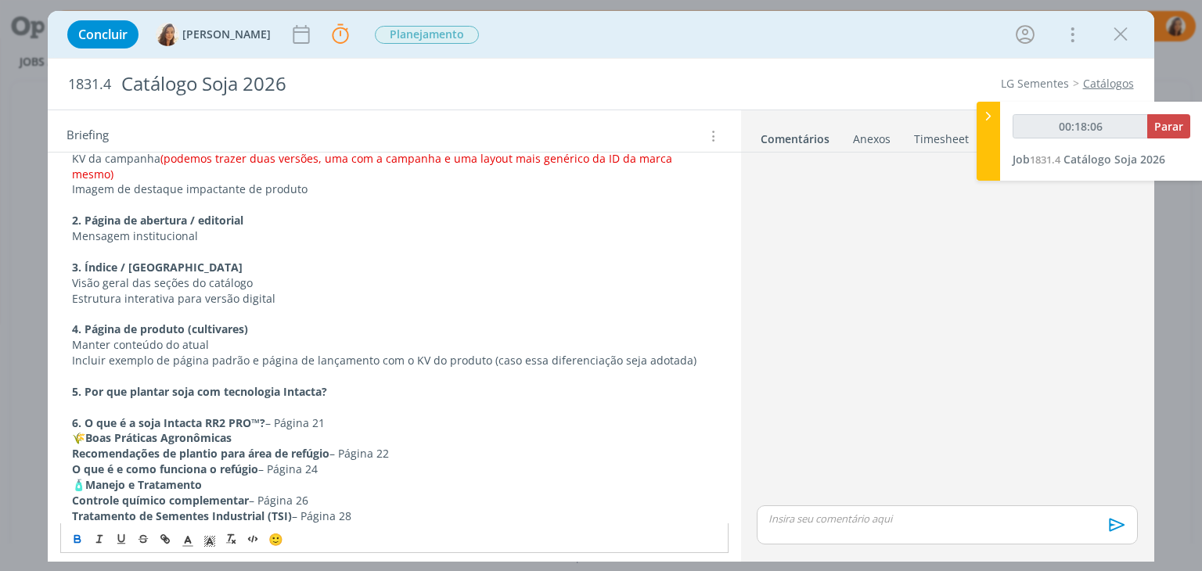
click at [271, 415] on p "6. O que é a soja Intacta RR2 PRO™? – Página 21" at bounding box center [394, 423] width 644 height 16
click at [219, 430] on strong "Boas Práticas Agronômicas" at bounding box center [158, 437] width 146 height 15
drag, startPoint x: 418, startPoint y: 439, endPoint x: 347, endPoint y: 433, distance: 70.6
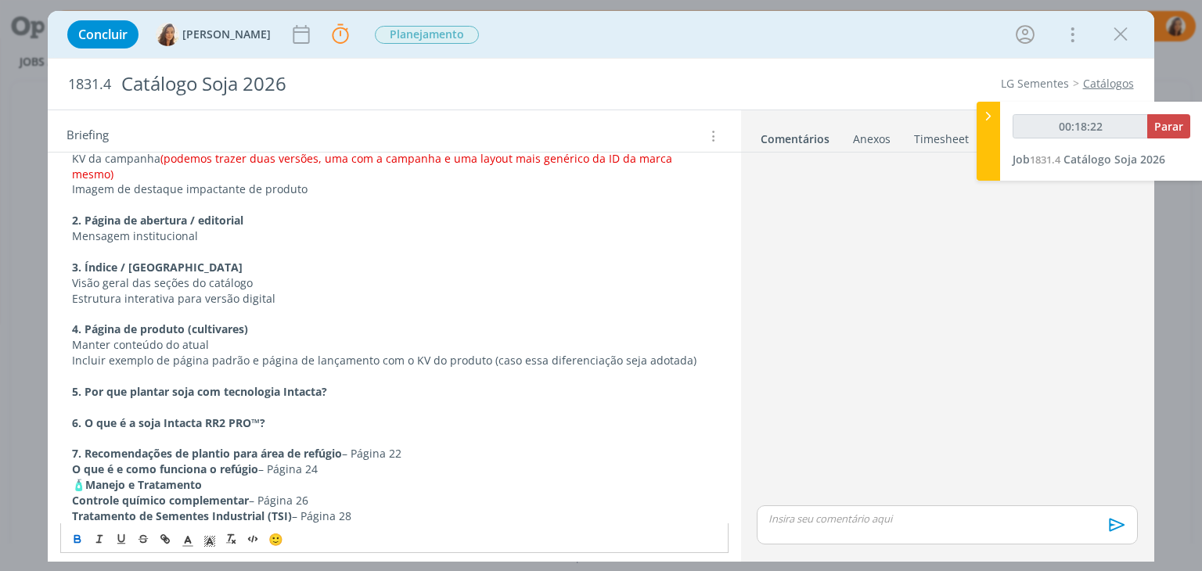
click at [347, 446] on p "7. Recomendações de plantio para área de refúgio – Página 22" at bounding box center [394, 454] width 644 height 16
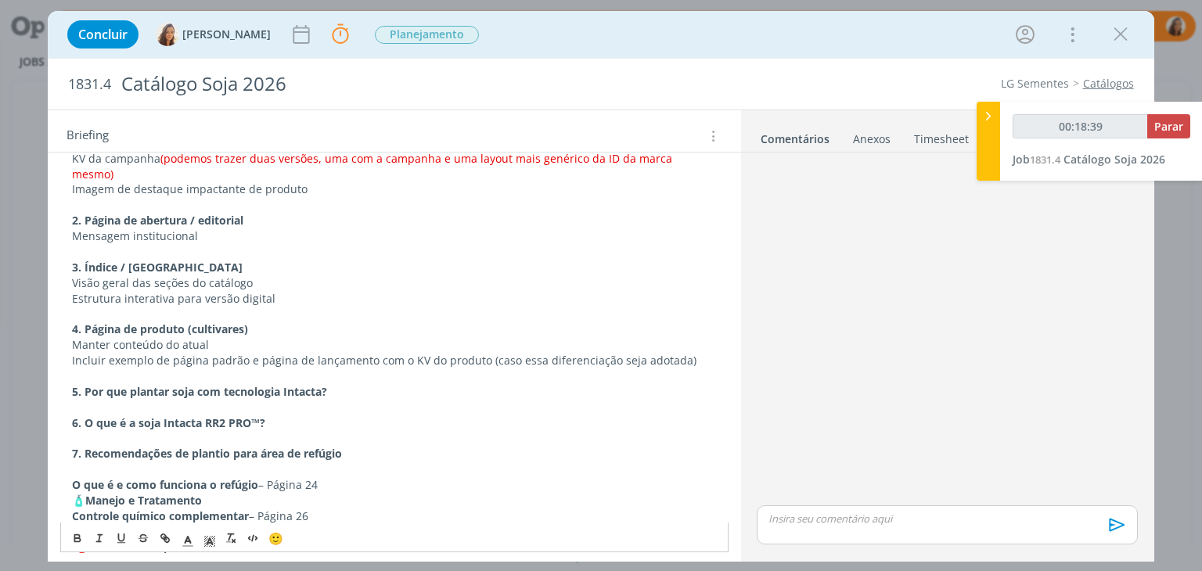
drag, startPoint x: 325, startPoint y: 467, endPoint x: 264, endPoint y: 467, distance: 61.8
click at [264, 477] on p "O que é e como funciona o refúgio – Página 24" at bounding box center [394, 485] width 644 height 16
click at [63, 467] on div "PASTA DO JOB: AQUI _____________________________________________________ INTROD…" at bounding box center [393, 159] width 667 height 1551
click at [202, 493] on strong "Manejo e Tratamento" at bounding box center [143, 500] width 117 height 15
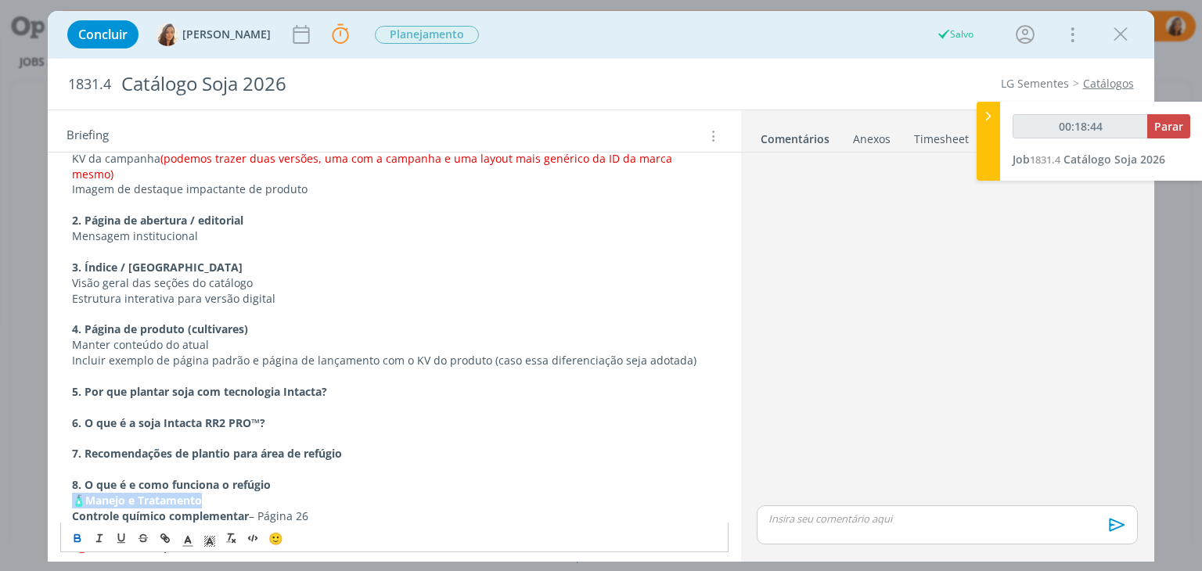
click at [202, 493] on strong "Manejo e Tratamento" at bounding box center [143, 500] width 117 height 15
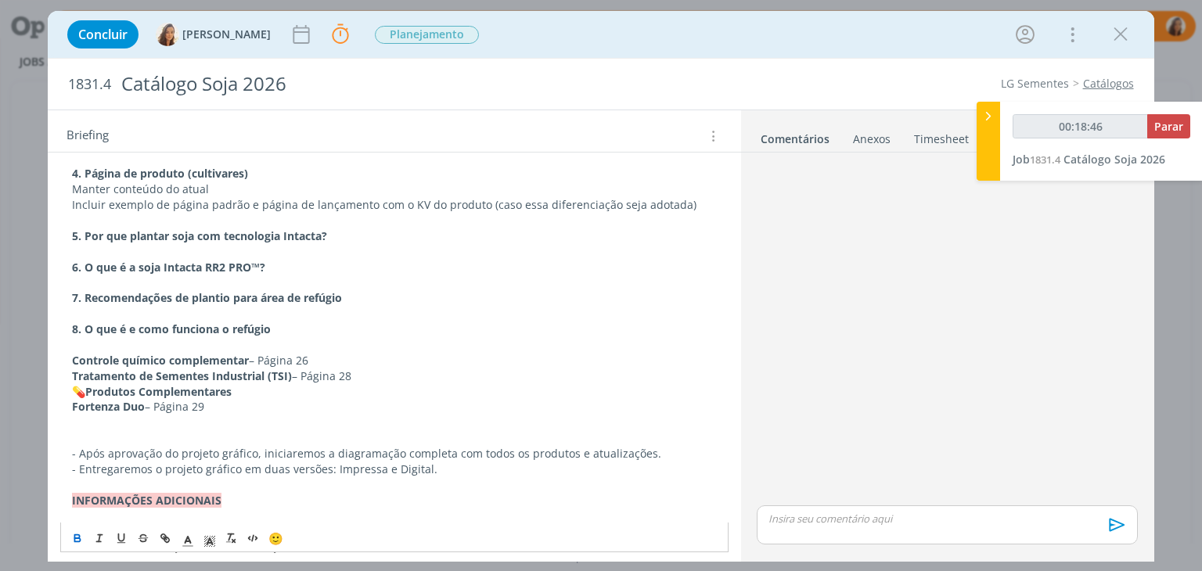
scroll to position [1040, 0]
drag, startPoint x: 346, startPoint y: 342, endPoint x: 265, endPoint y: 345, distance: 80.6
click at [265, 352] on p "9. Controle químico complementar – Página 26" at bounding box center [394, 360] width 644 height 16
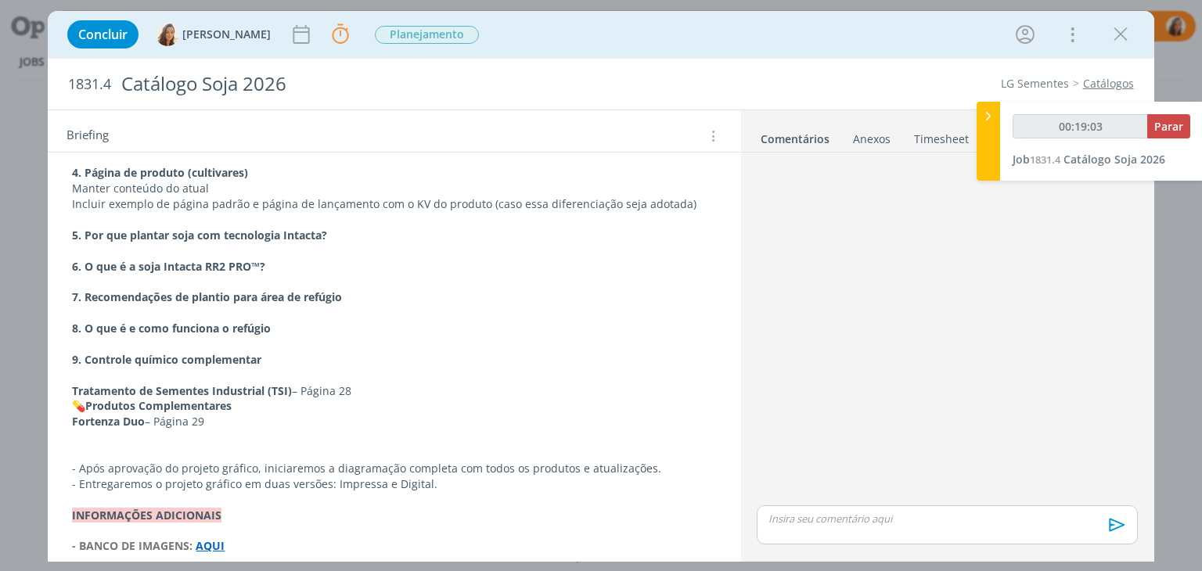
click at [63, 373] on div "PASTA DO JOB: AQUI _____________________________________________________ INTROD…" at bounding box center [394, 18] width 692 height 1621
click at [69, 373] on div "PASTA DO JOB: AQUI _____________________________________________________ INTROD…" at bounding box center [393, 10] width 667 height 1566
drag, startPoint x: 401, startPoint y: 373, endPoint x: 316, endPoint y: 368, distance: 85.4
click at [316, 384] on p "10. Tratamento de Sementes Industrial (TSI) – Página 28" at bounding box center [394, 392] width 642 height 16
drag, startPoint x: 253, startPoint y: 392, endPoint x: 61, endPoint y: 385, distance: 192.6
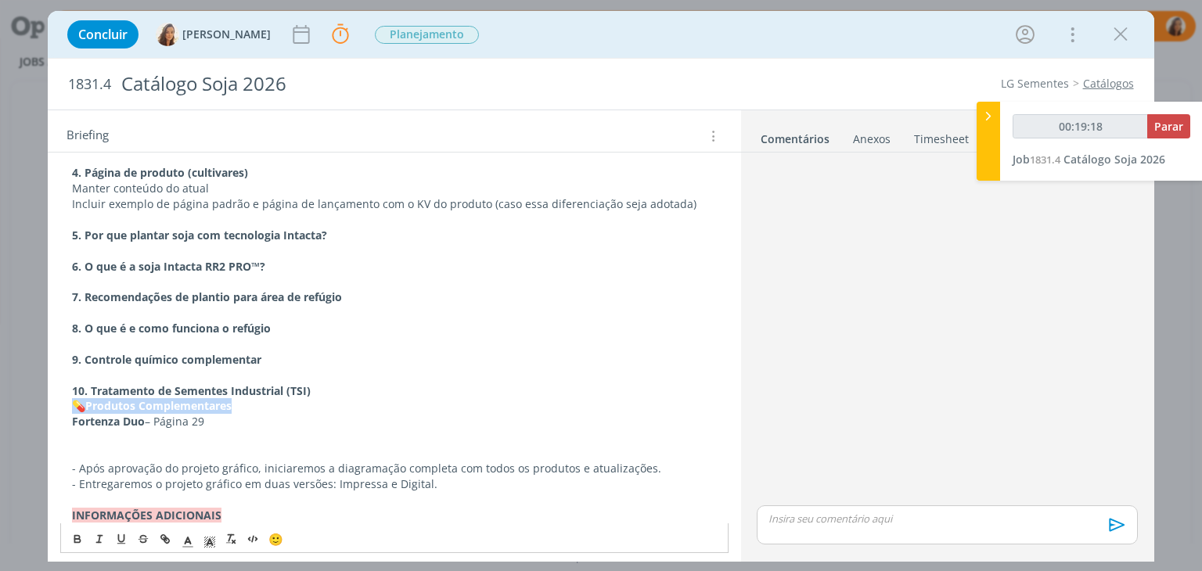
click at [61, 385] on div "PASTA DO JOB: AQUI _____________________________________________________ INTROD…" at bounding box center [393, 10] width 667 height 1566
click at [72, 414] on strong "Fortenza Duo" at bounding box center [108, 421] width 73 height 15
drag, startPoint x: 241, startPoint y: 408, endPoint x: 163, endPoint y: 405, distance: 78.3
click at [163, 414] on p "11. Fortenza Duo – Página 29" at bounding box center [394, 422] width 644 height 16
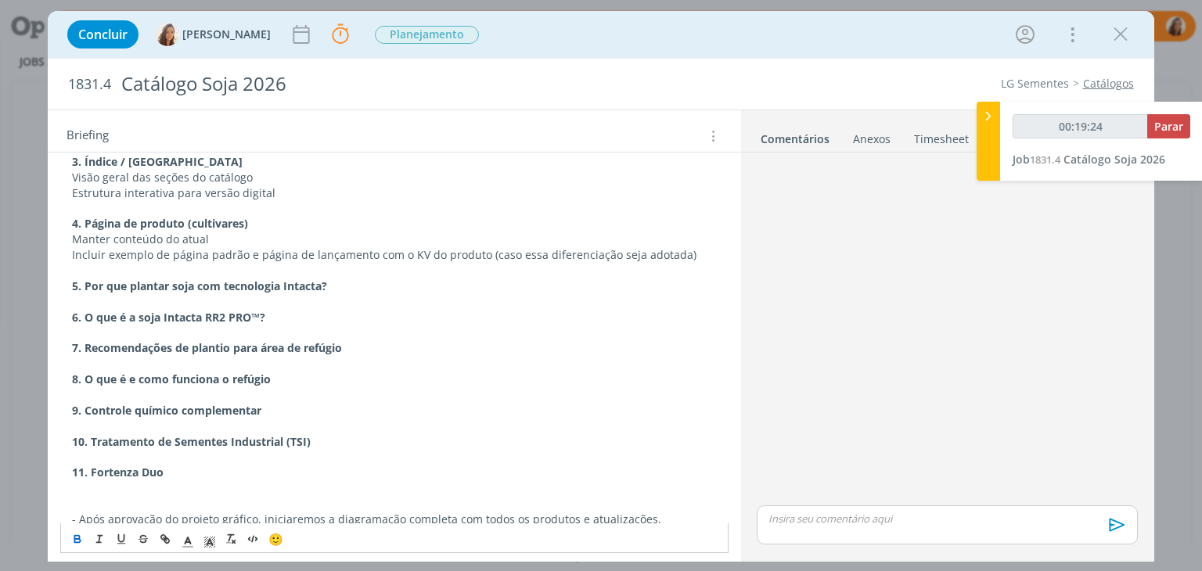
scroll to position [883, 0]
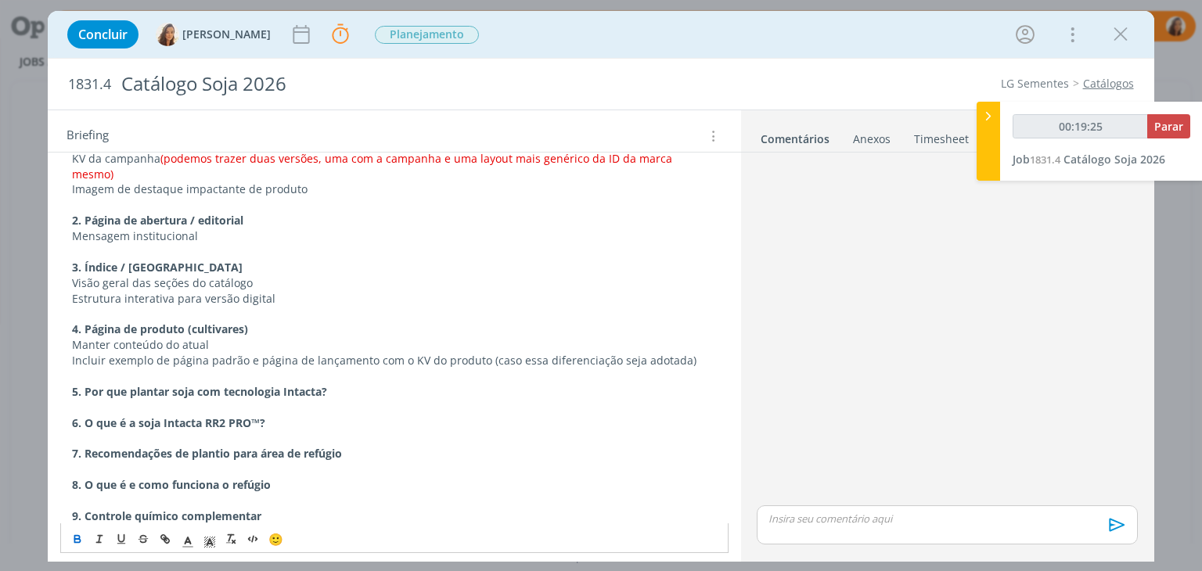
click at [186, 337] on p "Manter conteúdo do atual" at bounding box center [394, 345] width 644 height 16
copy p "Manter conteúdo do atual"
click at [156, 400] on p "dialog" at bounding box center [394, 408] width 644 height 16
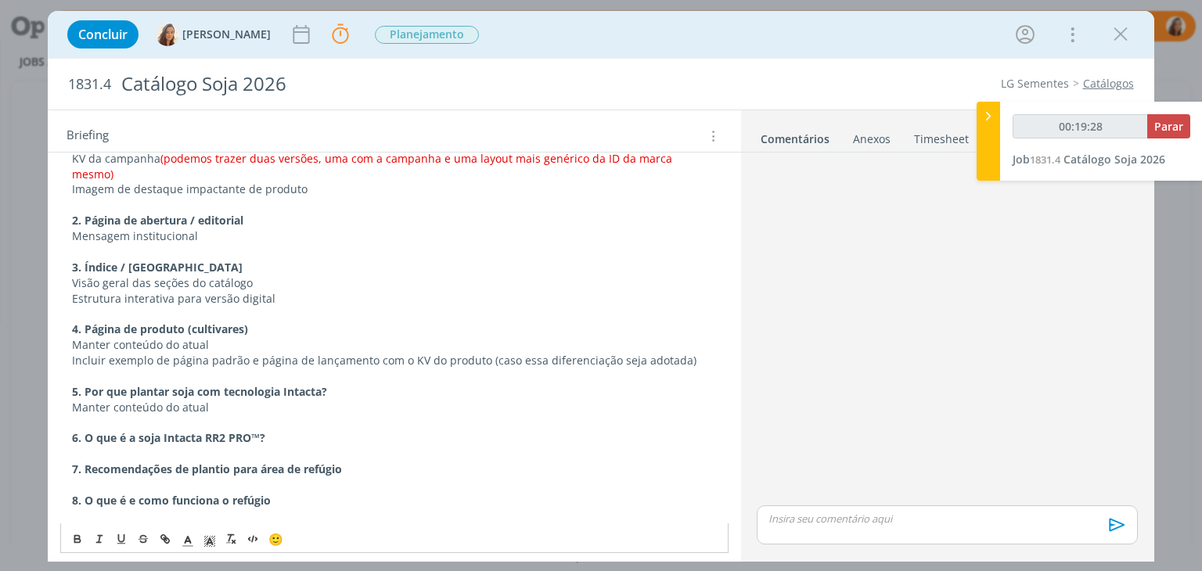
click at [118, 430] on p "6. O que é a soja Intacta RR2 PRO™?" at bounding box center [394, 438] width 644 height 16
click at [122, 446] on p "dialog" at bounding box center [394, 454] width 644 height 16
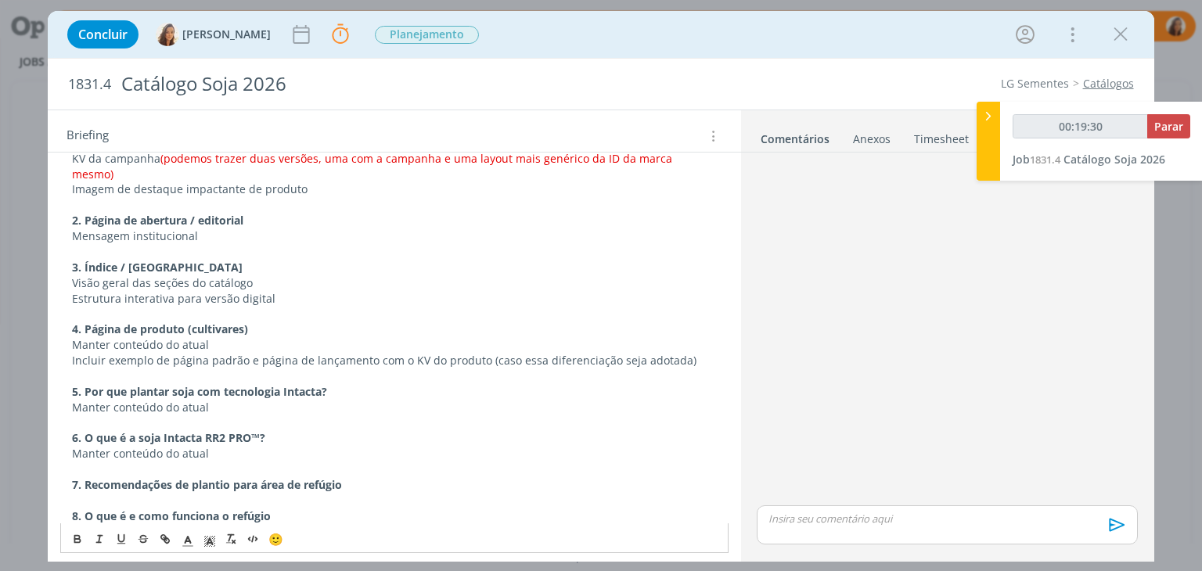
click at [113, 493] on p "dialog" at bounding box center [394, 501] width 644 height 16
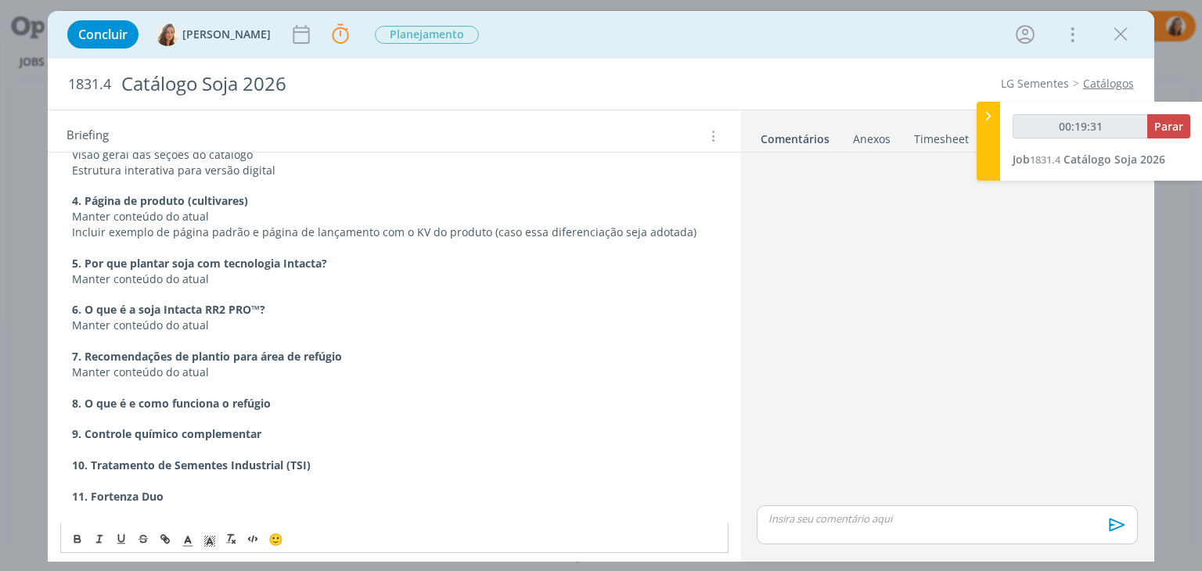
scroll to position [1040, 0]
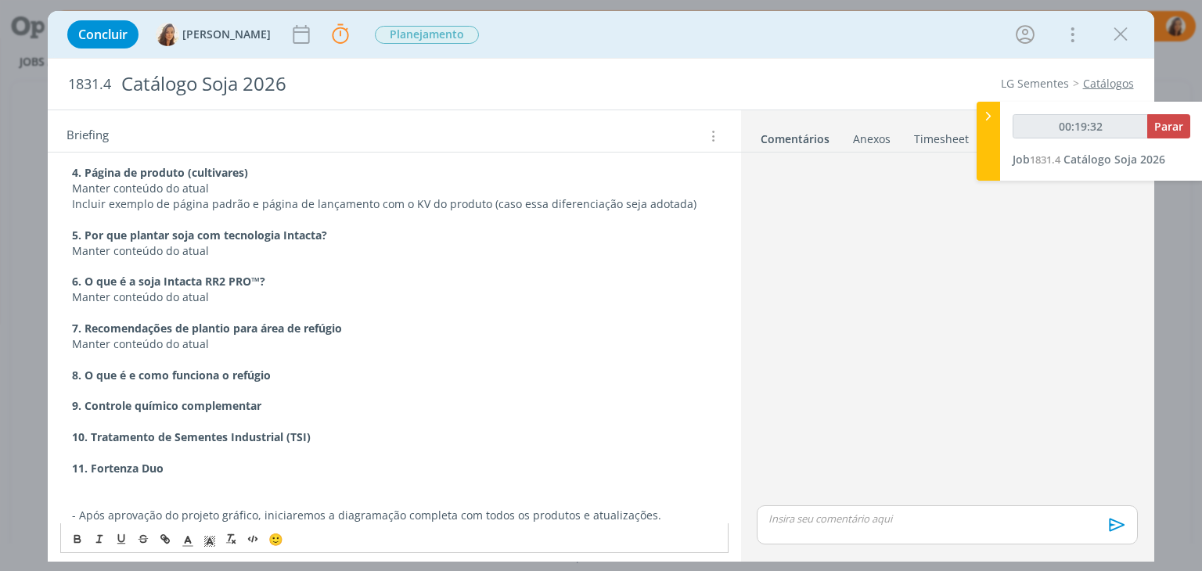
click at [129, 383] on p "dialog" at bounding box center [394, 391] width 644 height 16
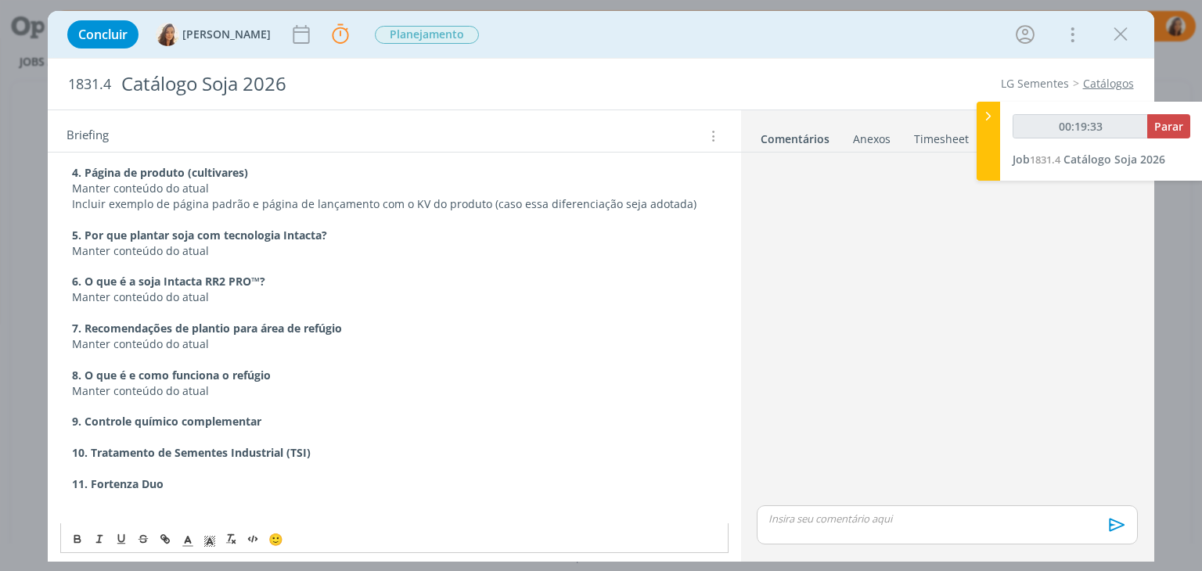
click at [107, 430] on p "dialog" at bounding box center [394, 438] width 644 height 16
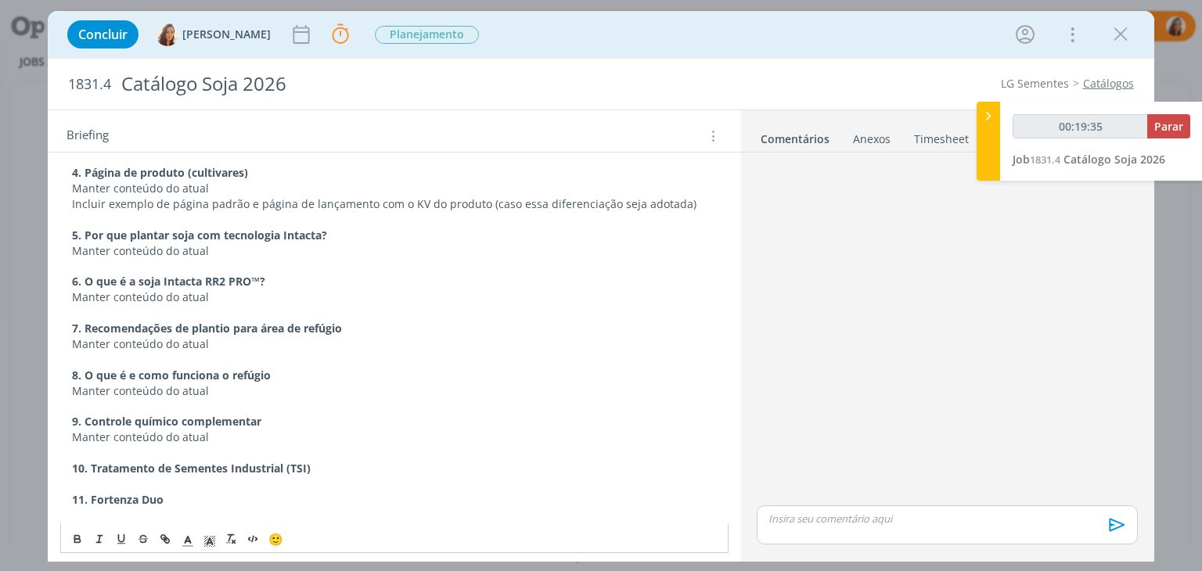
click at [101, 476] on p "dialog" at bounding box center [394, 484] width 644 height 16
click at [102, 523] on p "dialog" at bounding box center [394, 531] width 644 height 16
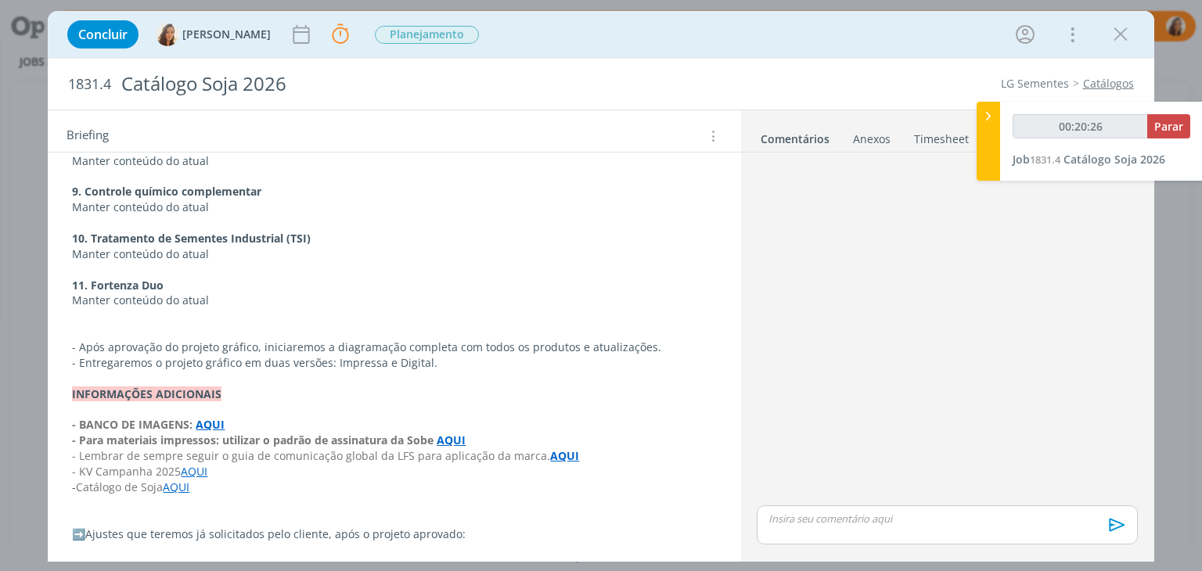
scroll to position [1274, 0]
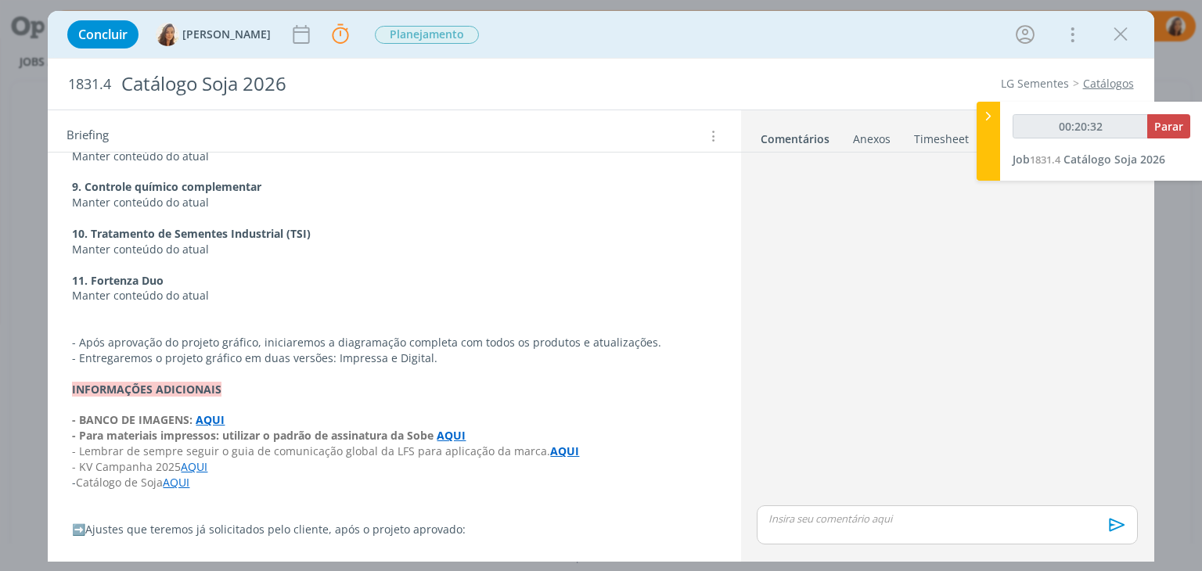
click at [456, 366] on p "dialog" at bounding box center [394, 374] width 644 height 16
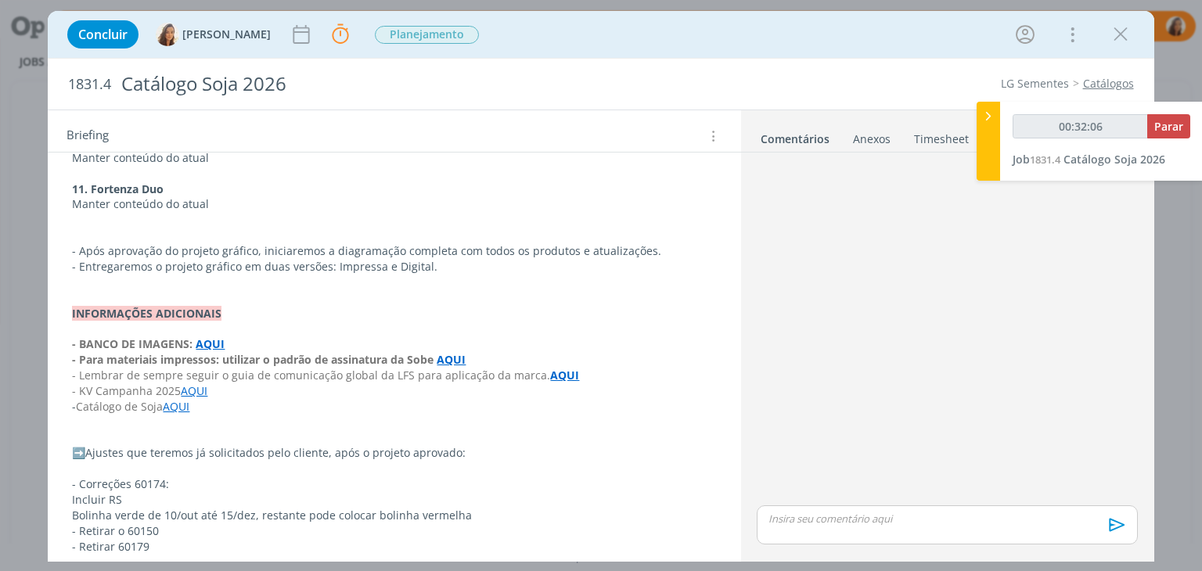
scroll to position [1423, 0]
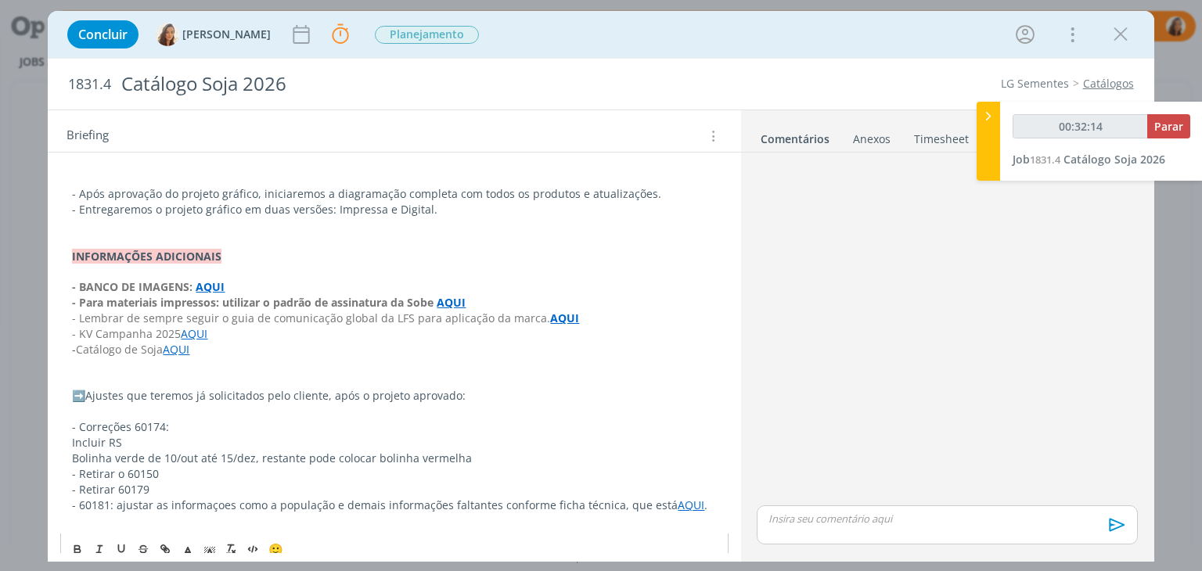
click at [74, 388] on span "➡️" at bounding box center [78, 395] width 13 height 15
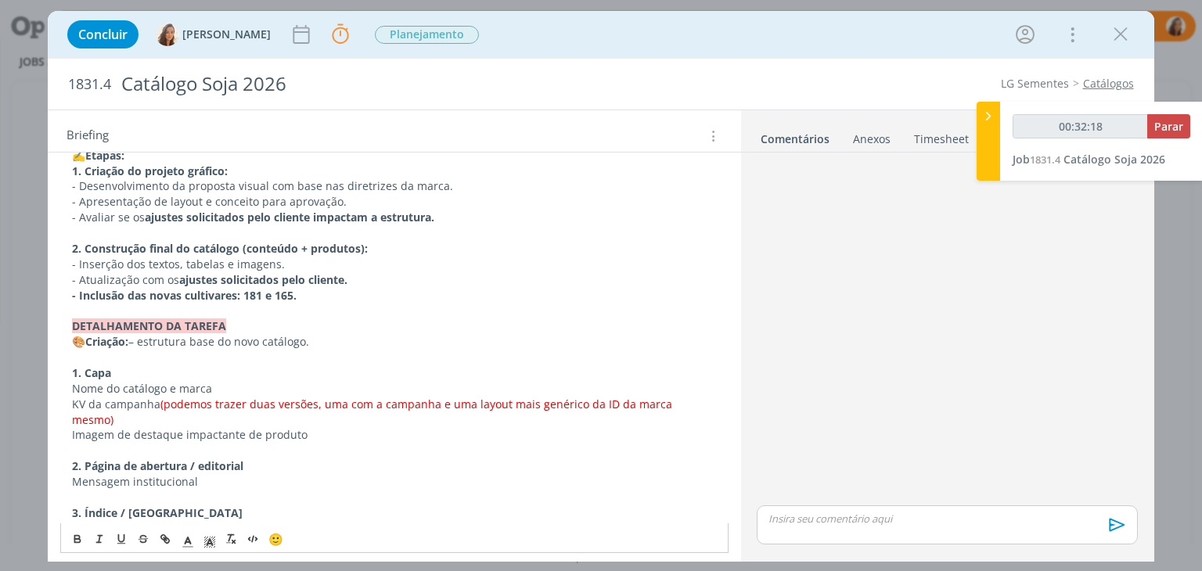
scroll to position [562, 0]
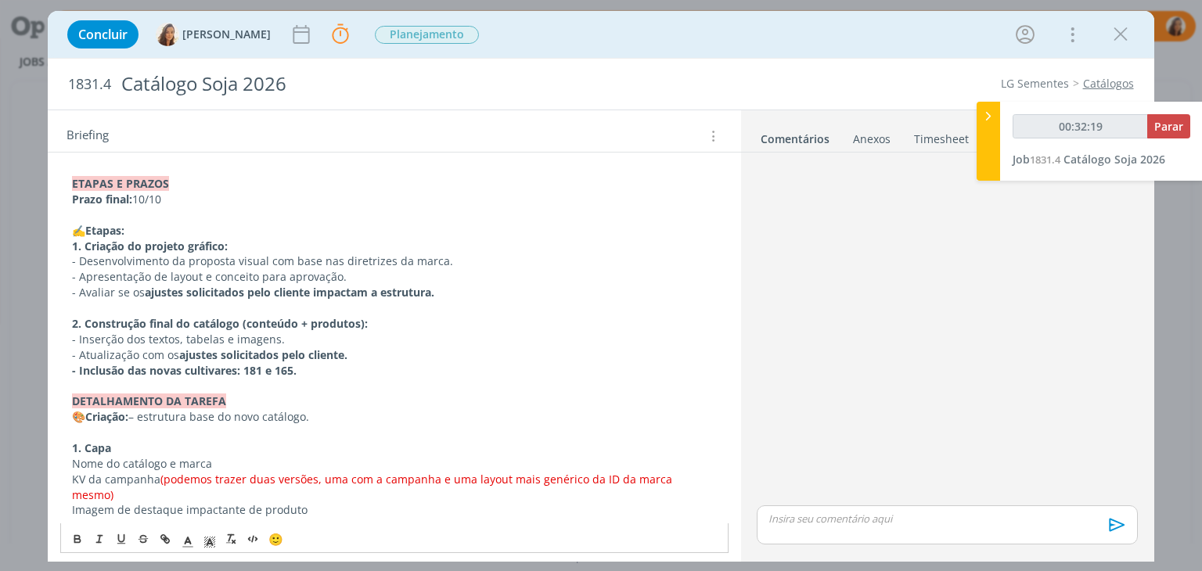
click at [153, 367] on strong "- Inclusão das novas cultivares: 181 e 165." at bounding box center [184, 370] width 225 height 15
copy strong "- Inclusão das novas cultivares: 181 e 165."
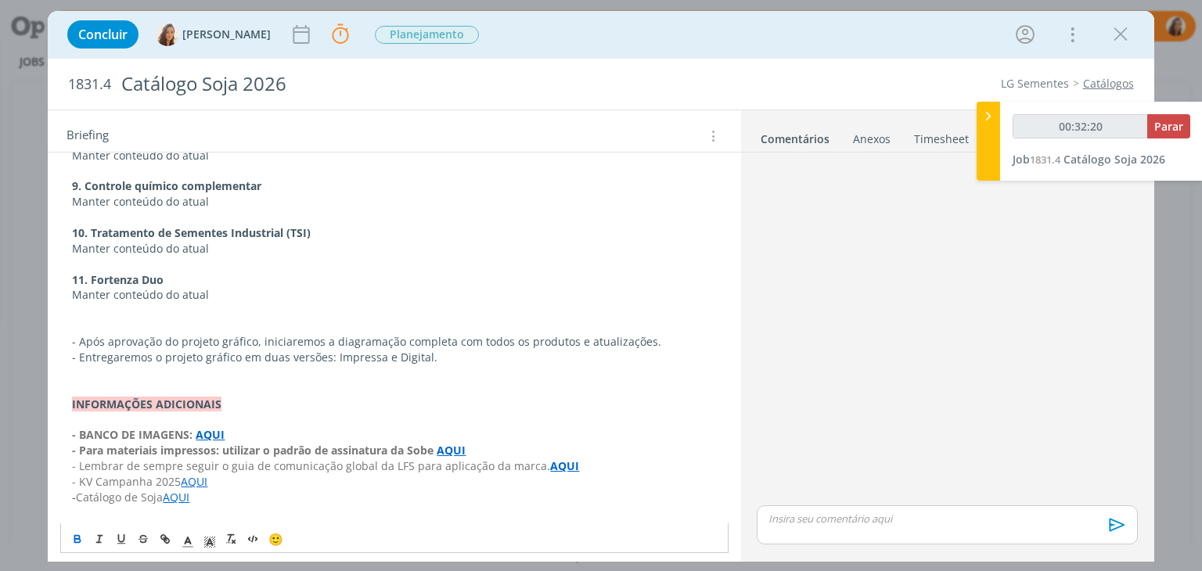
scroll to position [1423, 0]
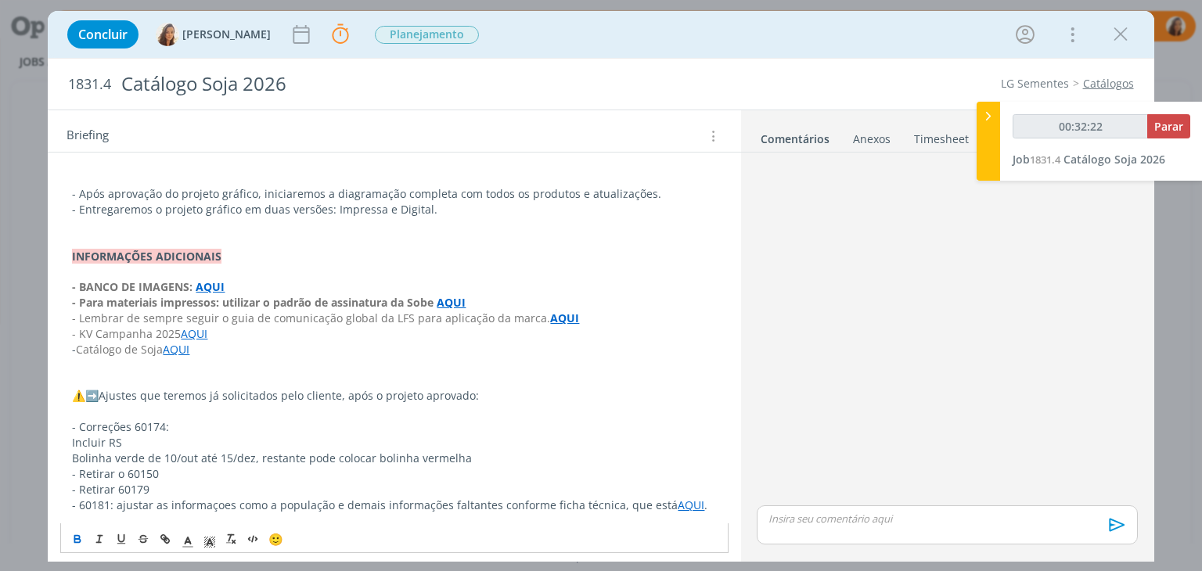
click at [106, 512] on p "dialog" at bounding box center [394, 520] width 644 height 16
drag, startPoint x: 75, startPoint y: 522, endPoint x: 66, endPoint y: 517, distance: 10.5
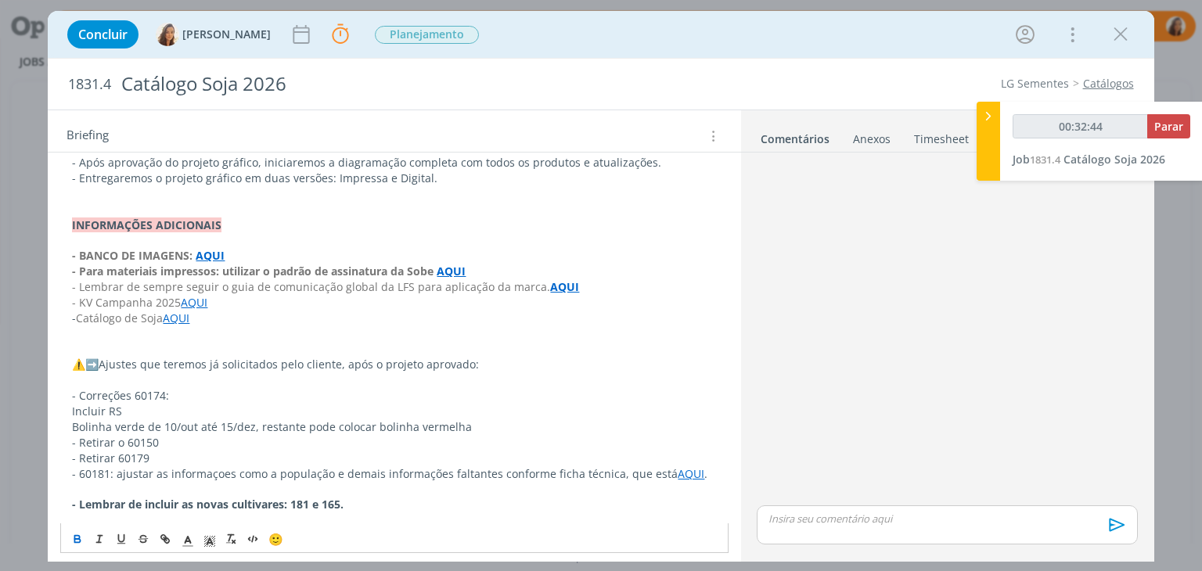
click at [350, 497] on p "- Lembrar de incluir a s novas cultivares: 181 e 165." at bounding box center [394, 505] width 644 height 16
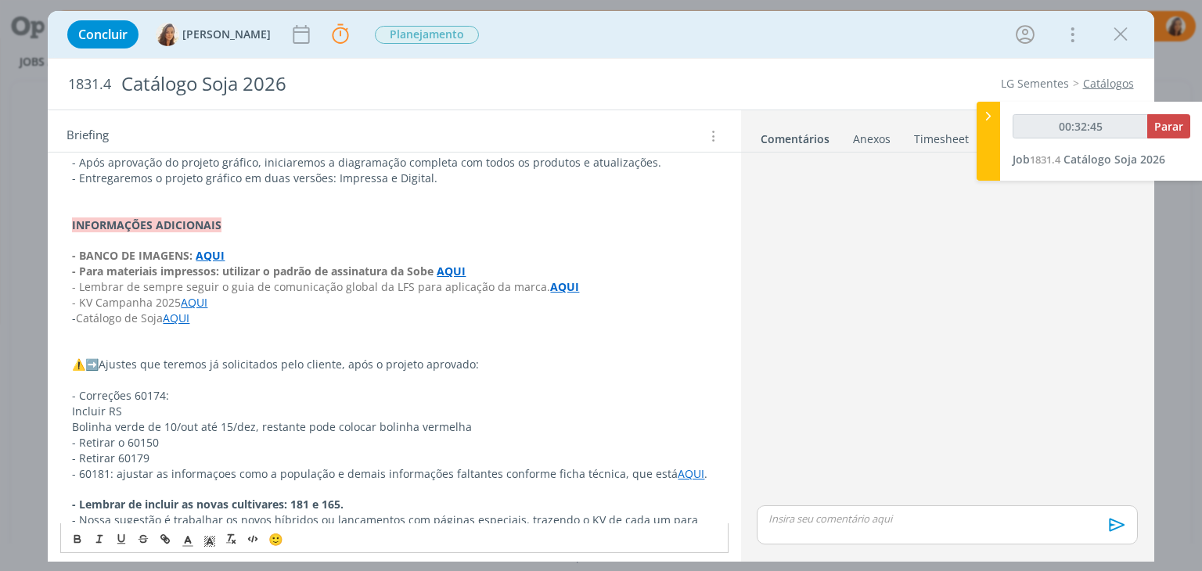
scroll to position [1501, 0]
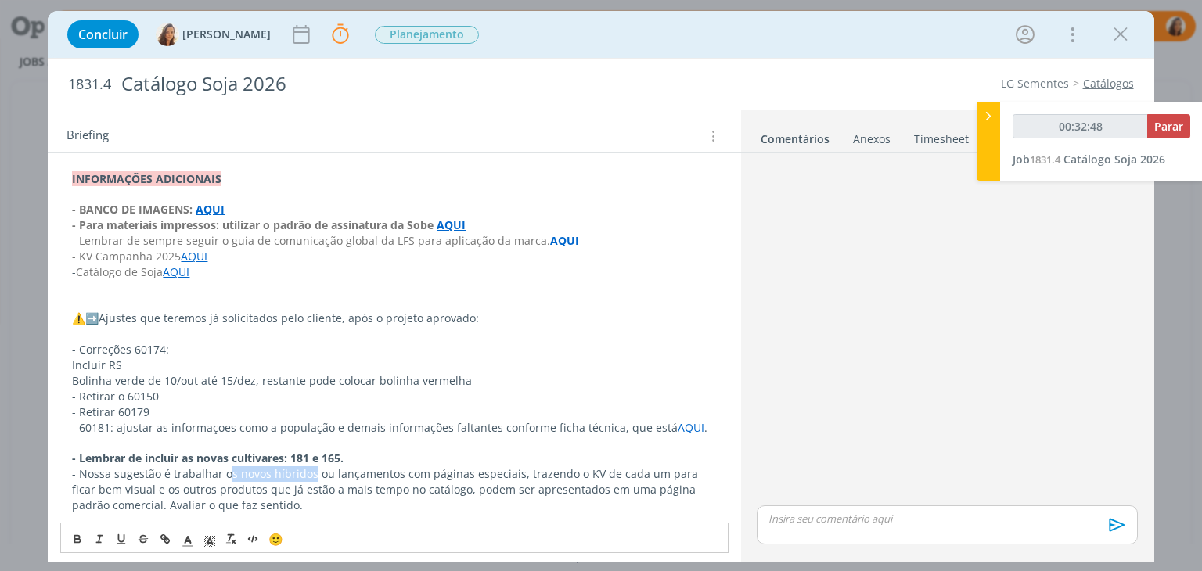
drag, startPoint x: 309, startPoint y: 461, endPoint x: 225, endPoint y: 459, distance: 84.5
click at [225, 466] on span "- Nossa sugestão é trabalhar os novos híbridos ou lançamentos com páginas espec…" at bounding box center [386, 489] width 629 height 46
click at [334, 466] on span "- Nossa sugestão é trabalhar as novas cultivares ou lançamentos com páginas esp…" at bounding box center [390, 489] width 636 height 46
click at [160, 280] on p "dialog" at bounding box center [394, 288] width 644 height 16
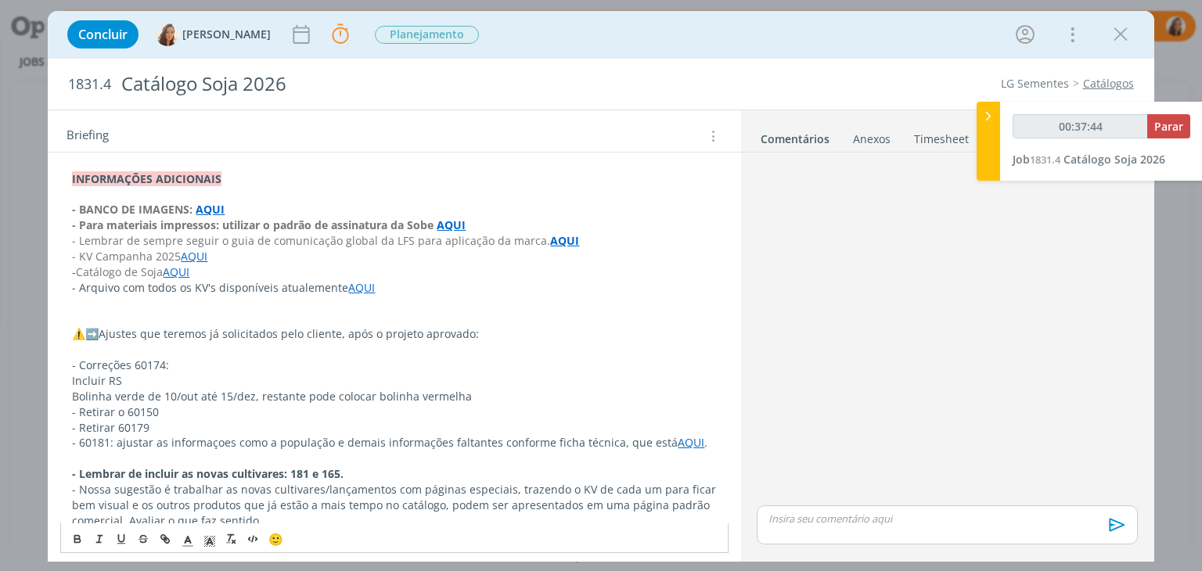
click at [304, 280] on p "- Arquivo com todos os KV's disponíveis atualemente AQUI" at bounding box center [394, 288] width 644 height 16
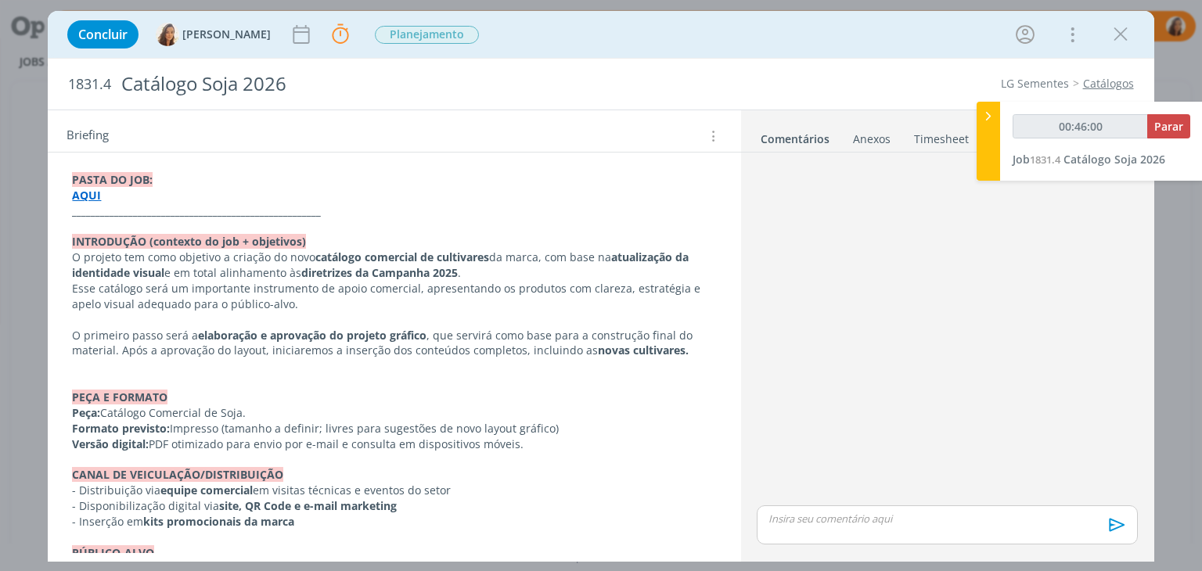
scroll to position [92, 0]
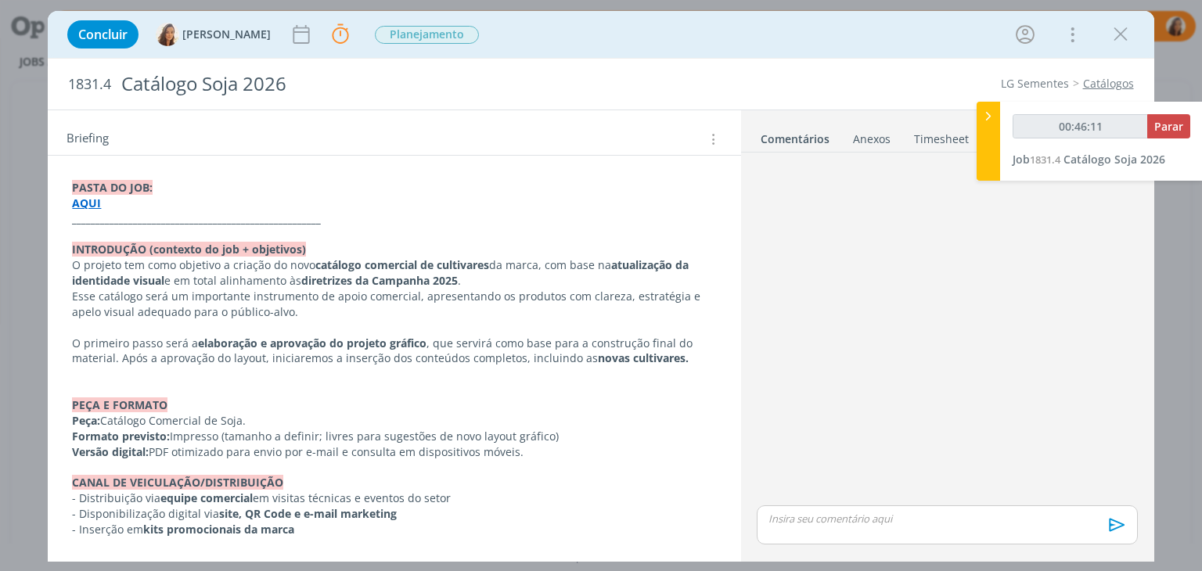
click at [72, 202] on strong "AQUI" at bounding box center [86, 203] width 29 height 15
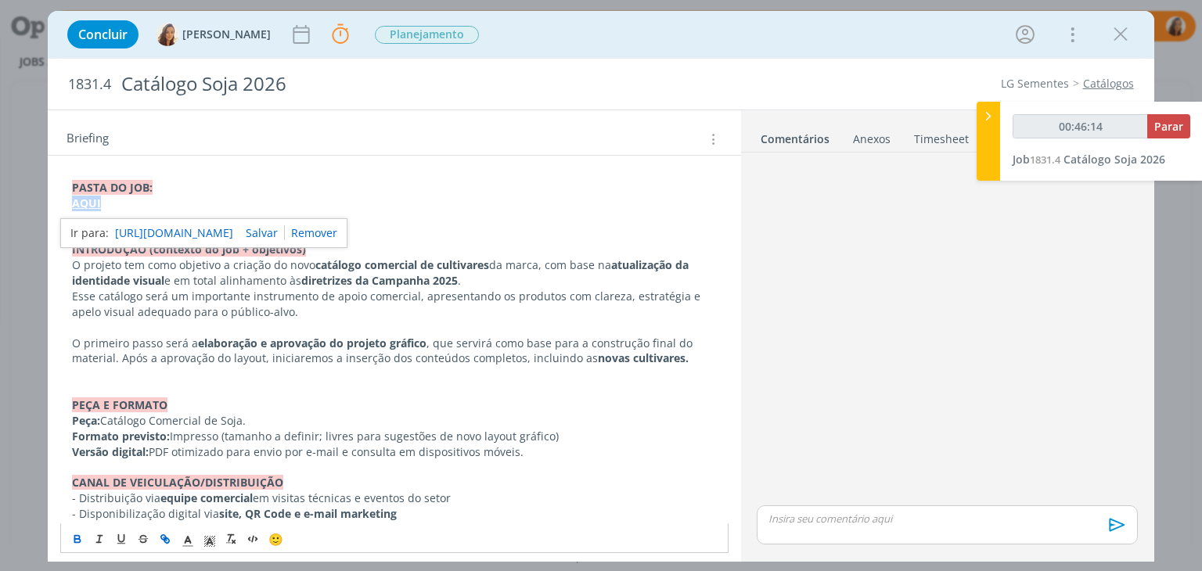
click at [207, 229] on link "https://sobeae.sharepoint.com/:f:/s/SOBEAE/Es6OZ7jo1B5FtsyAWxya02IBDkHLazPKmgiQ…" at bounding box center [174, 233] width 118 height 20
type input "00:49:59"
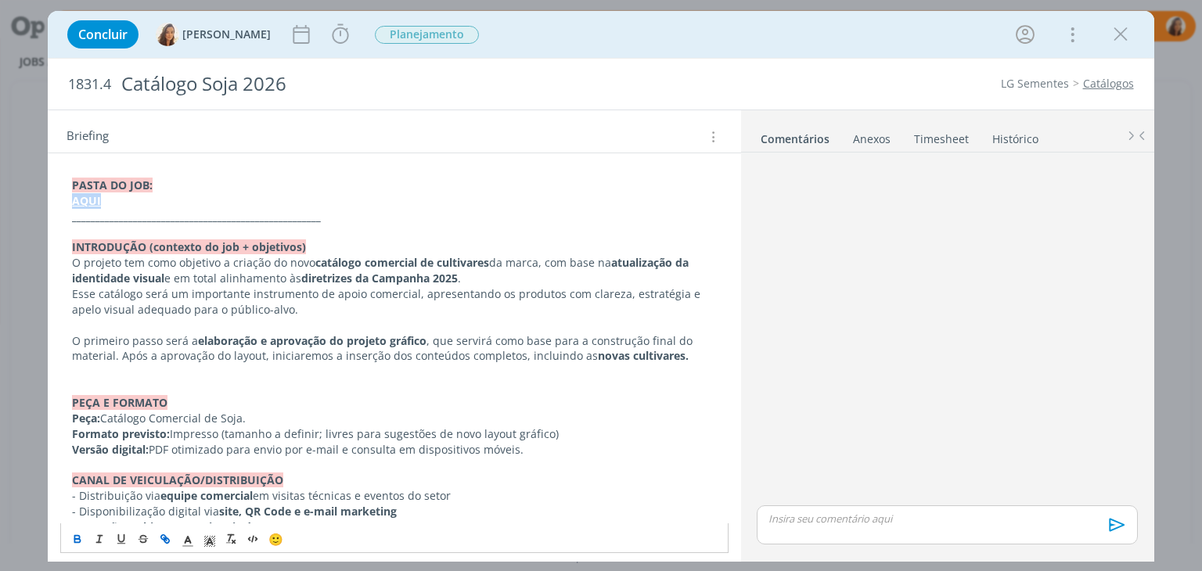
scroll to position [0, 0]
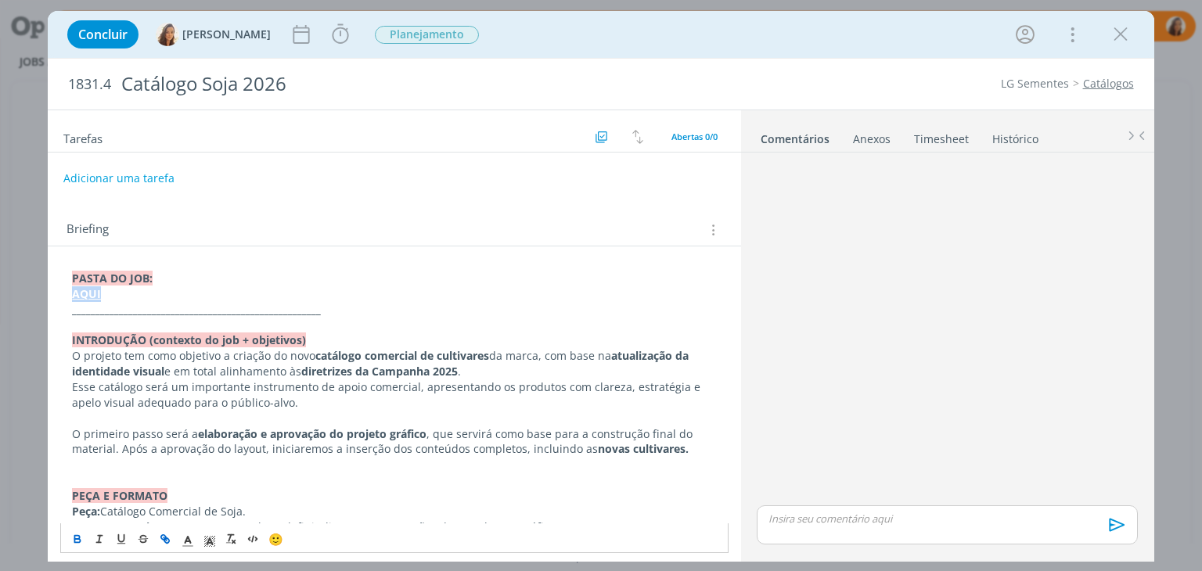
click at [102, 176] on button "Adicionar uma tarefa" at bounding box center [118, 178] width 111 height 27
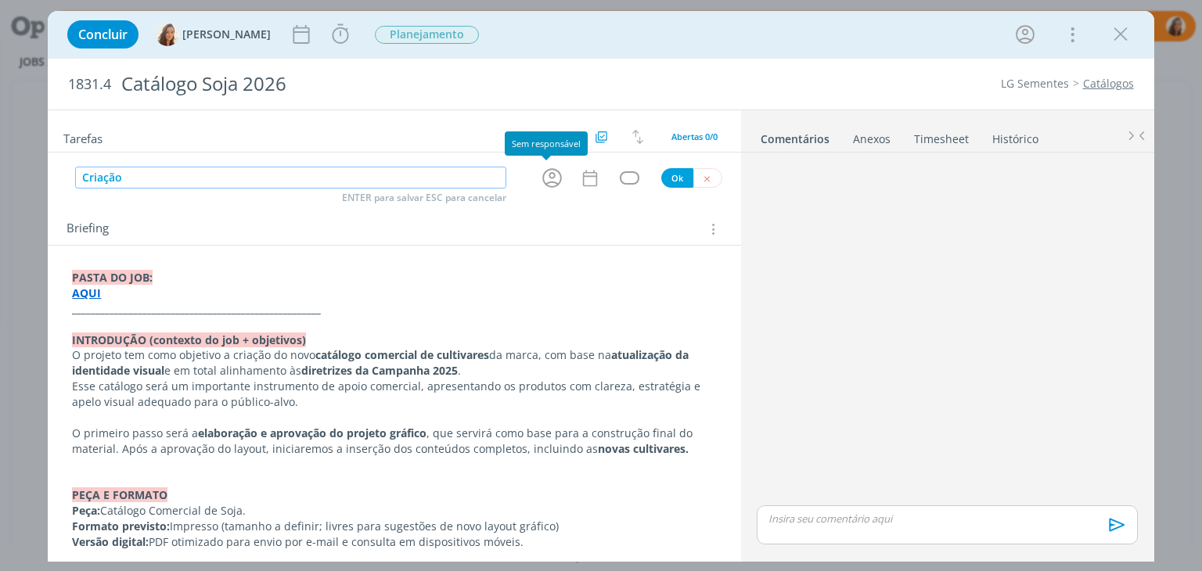
click at [542, 176] on icon "dialog" at bounding box center [552, 178] width 20 height 20
type input "Criação"
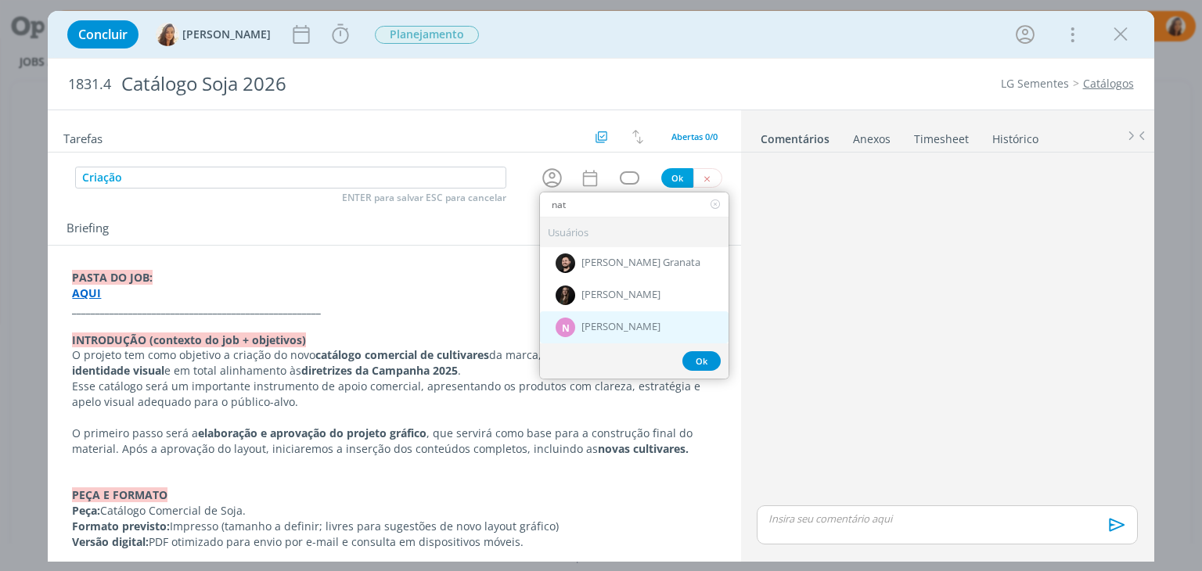
type input "nat"
click at [642, 312] on div "N Nathan Grellet" at bounding box center [634, 327] width 189 height 32
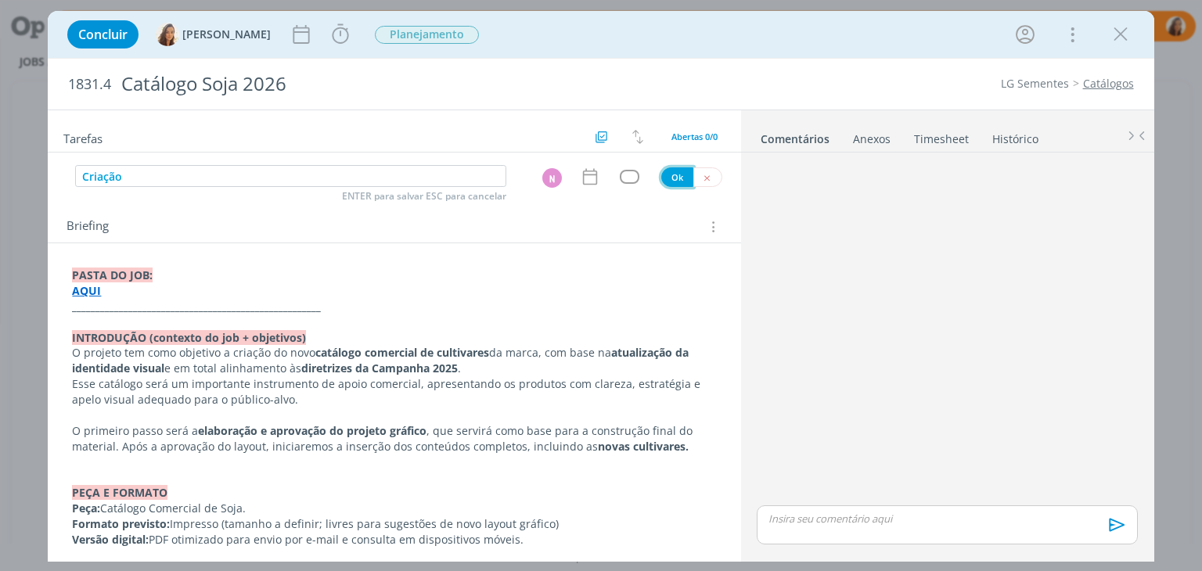
click at [674, 178] on button "Ok" at bounding box center [677, 177] width 32 height 20
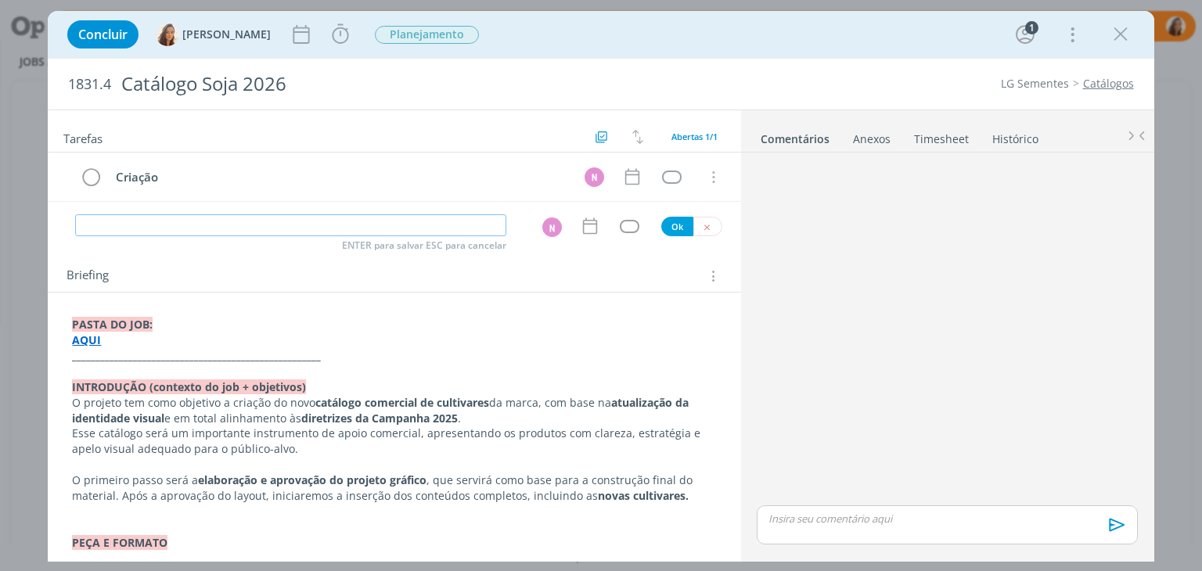
click at [548, 227] on div "N" at bounding box center [552, 227] width 20 height 20
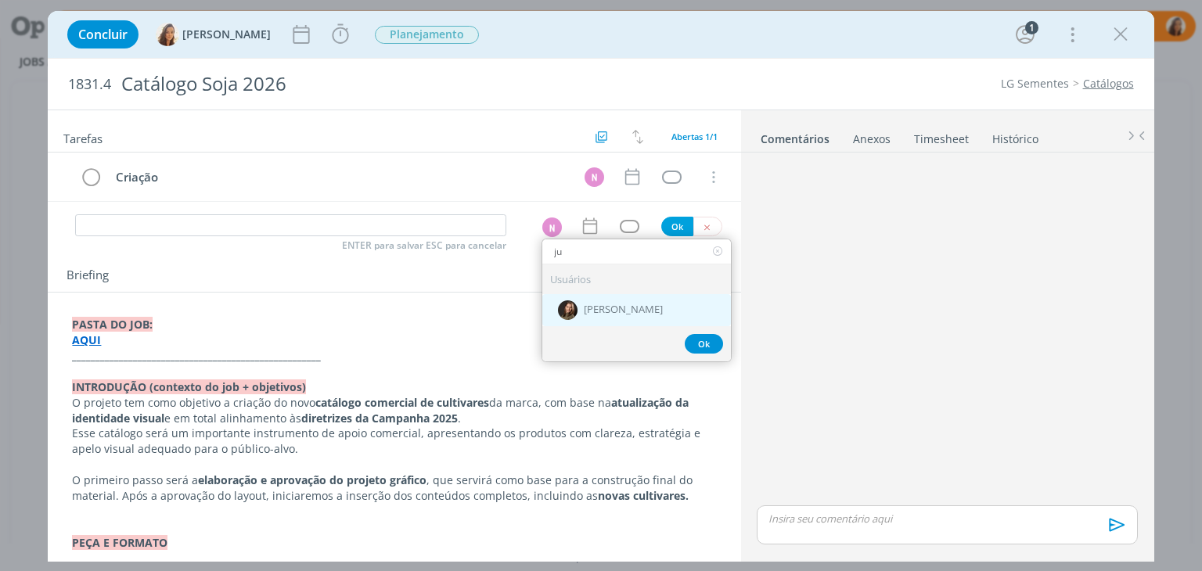
type input "ju"
click at [595, 305] on span "[PERSON_NAME]" at bounding box center [623, 310] width 79 height 13
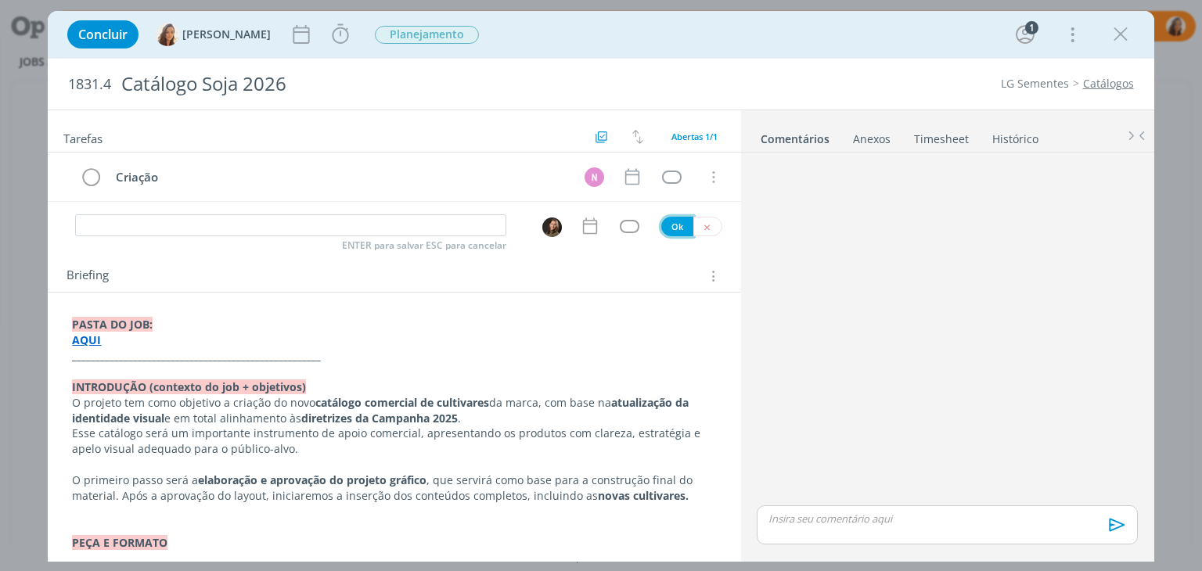
click at [676, 223] on button "Ok" at bounding box center [677, 227] width 32 height 20
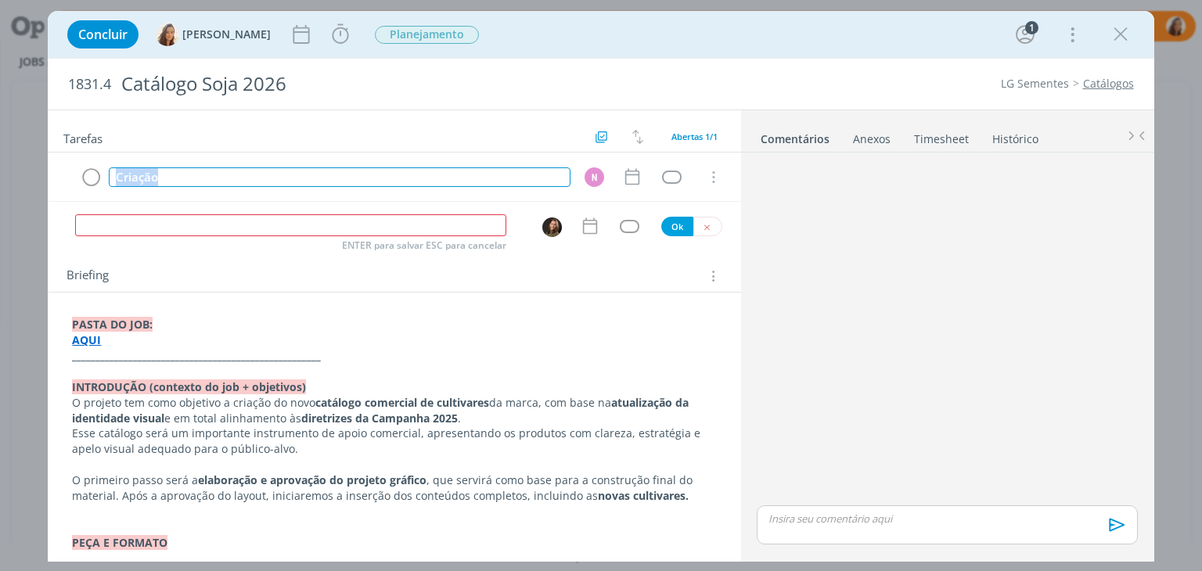
drag, startPoint x: 193, startPoint y: 175, endPoint x: 0, endPoint y: 157, distance: 194.1
click at [0, 157] on div "Concluir Vanessa Feron Iniciar Apontar Data * 09/09/2025 Horas * 00:00 Tarefa S…" at bounding box center [601, 285] width 1202 height 571
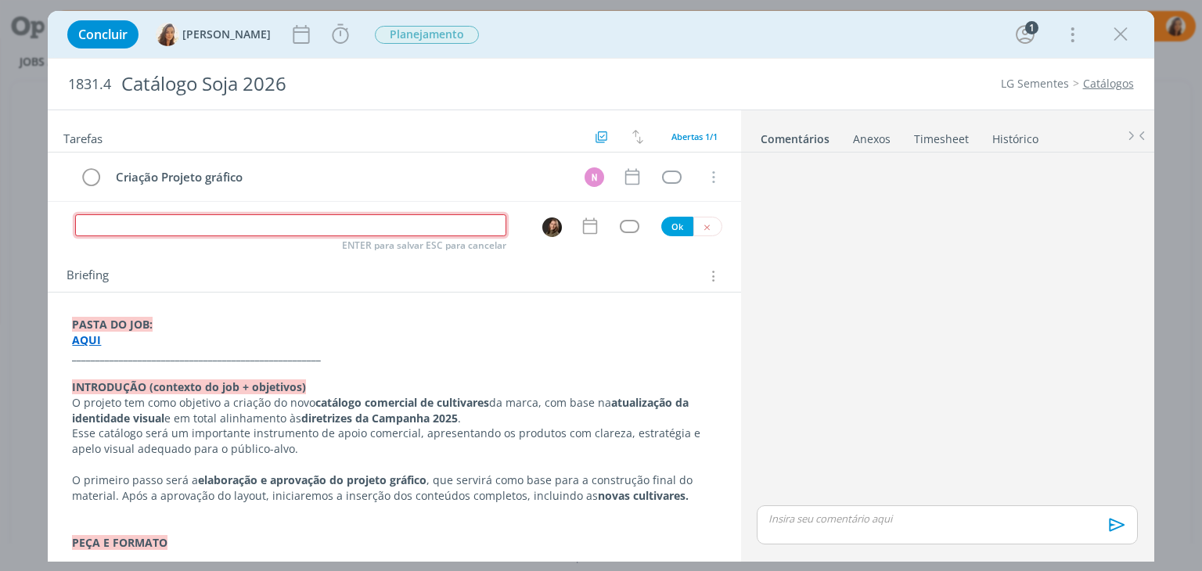
click at [239, 226] on input "dialog" at bounding box center [290, 225] width 431 height 22
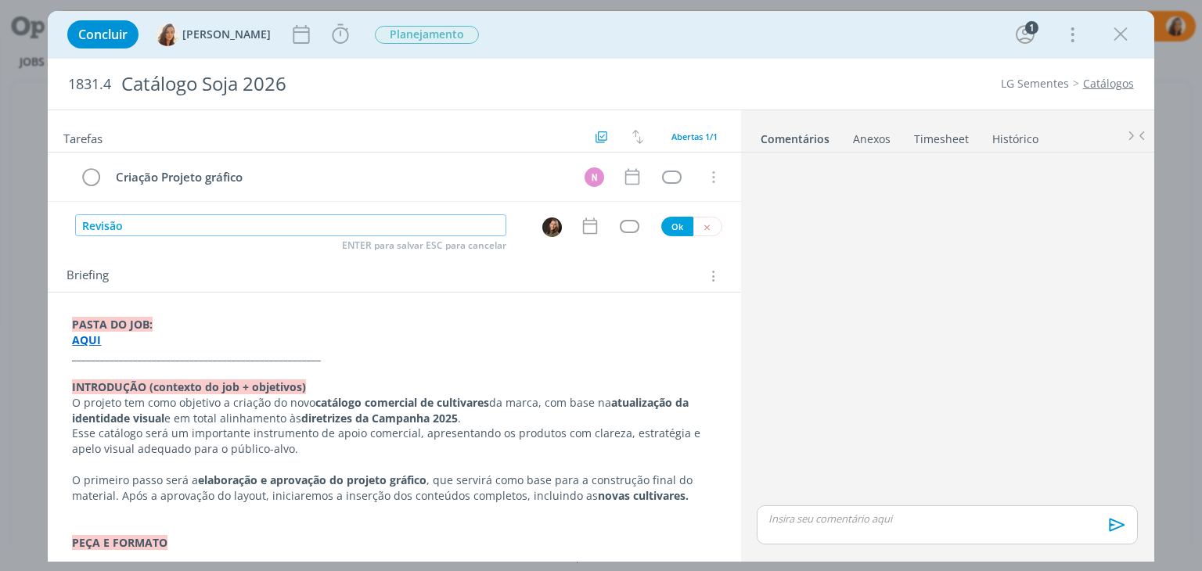
type input "Revisão"
click at [673, 229] on button "Ok" at bounding box center [677, 227] width 32 height 20
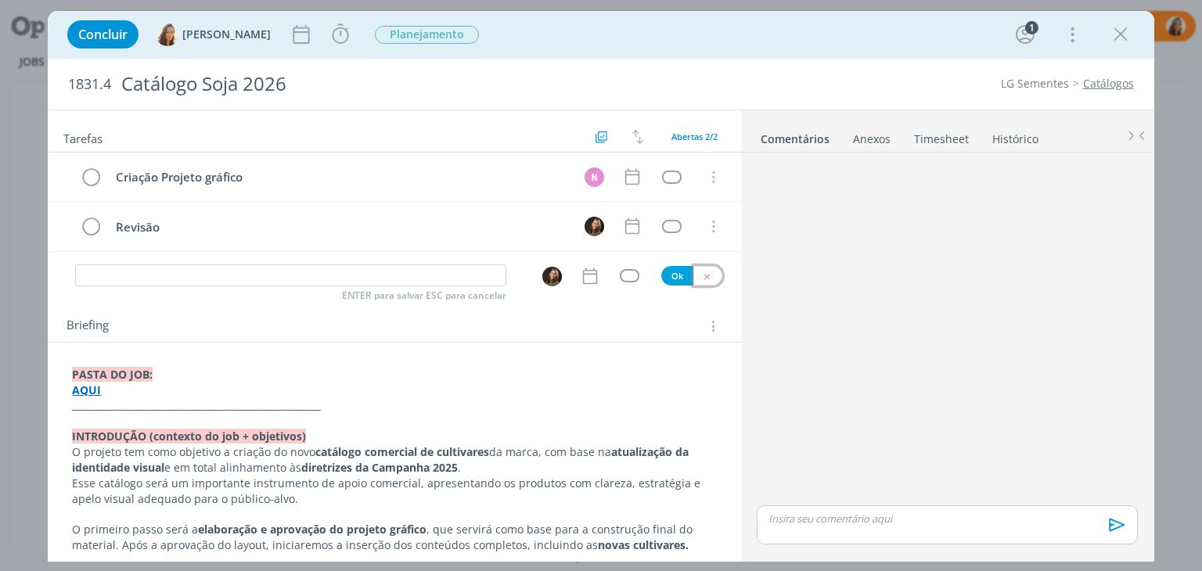
click at [702, 279] on icon "dialog" at bounding box center [707, 276] width 10 height 10
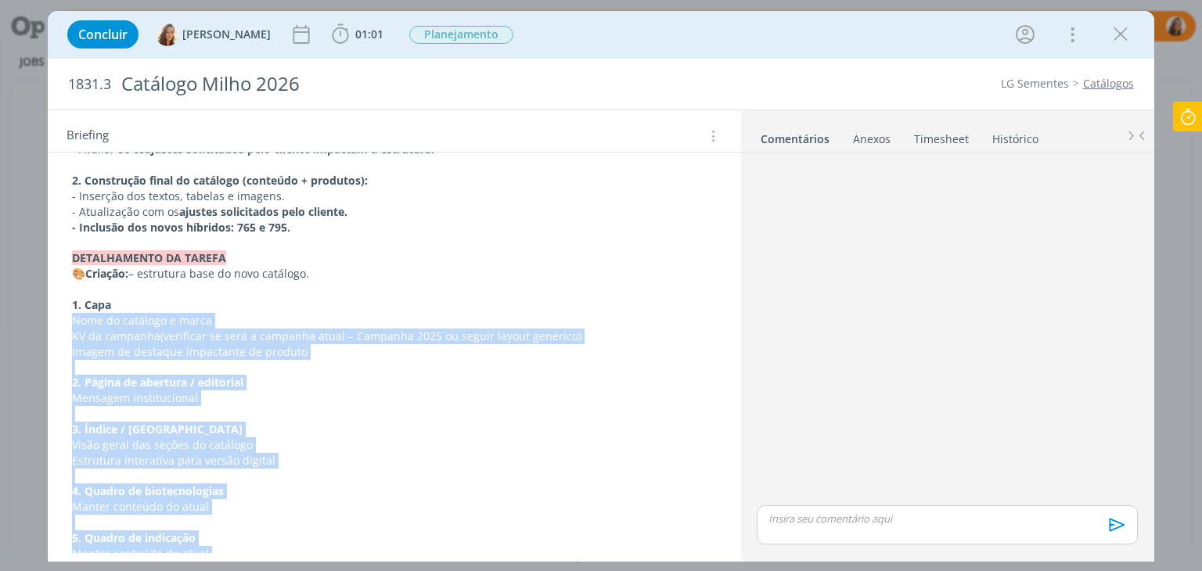
scroll to position [705, 0]
drag, startPoint x: 430, startPoint y: 439, endPoint x: 114, endPoint y: 302, distance: 344.4
click at [114, 302] on div "PASTA DO JOB: AQUI _____________________________________________________ INTROD…" at bounding box center [393, 407] width 667 height 1691
click at [329, 367] on p "dialog" at bounding box center [394, 369] width 642 height 16
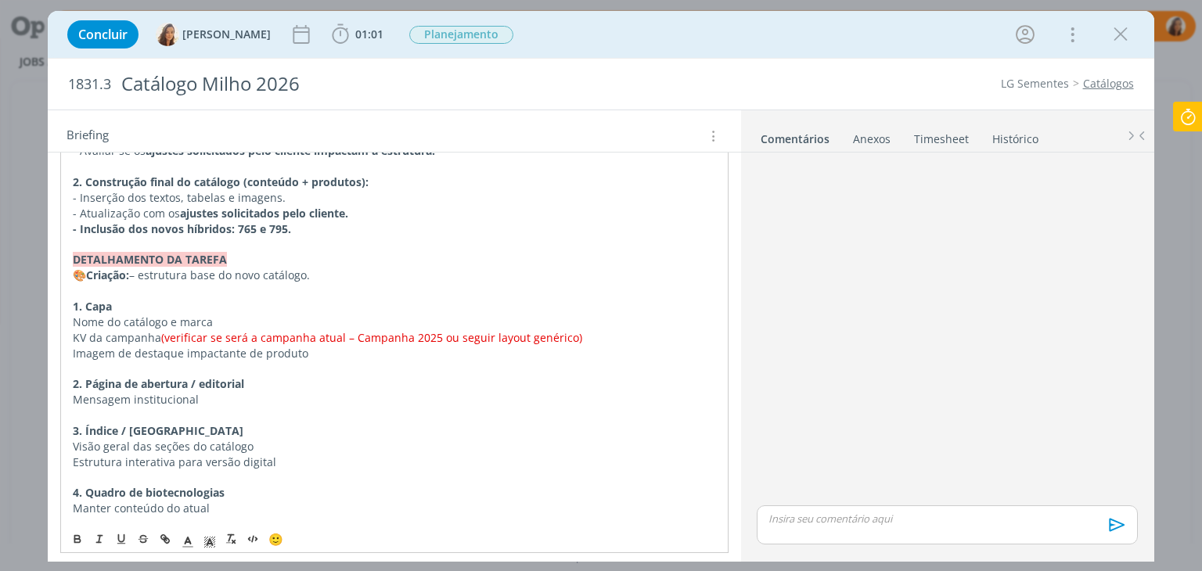
drag, startPoint x: 584, startPoint y: 339, endPoint x: 163, endPoint y: 332, distance: 421.7
click at [163, 332] on p "KV da campanha (verificar se será a campanha atual – Campanha 2025 ou seguir la…" at bounding box center [394, 338] width 642 height 16
click at [576, 336] on span "(podemos trazer duas versões, uma com a campanha e uma layout mais genérico)" at bounding box center [377, 337] width 432 height 15
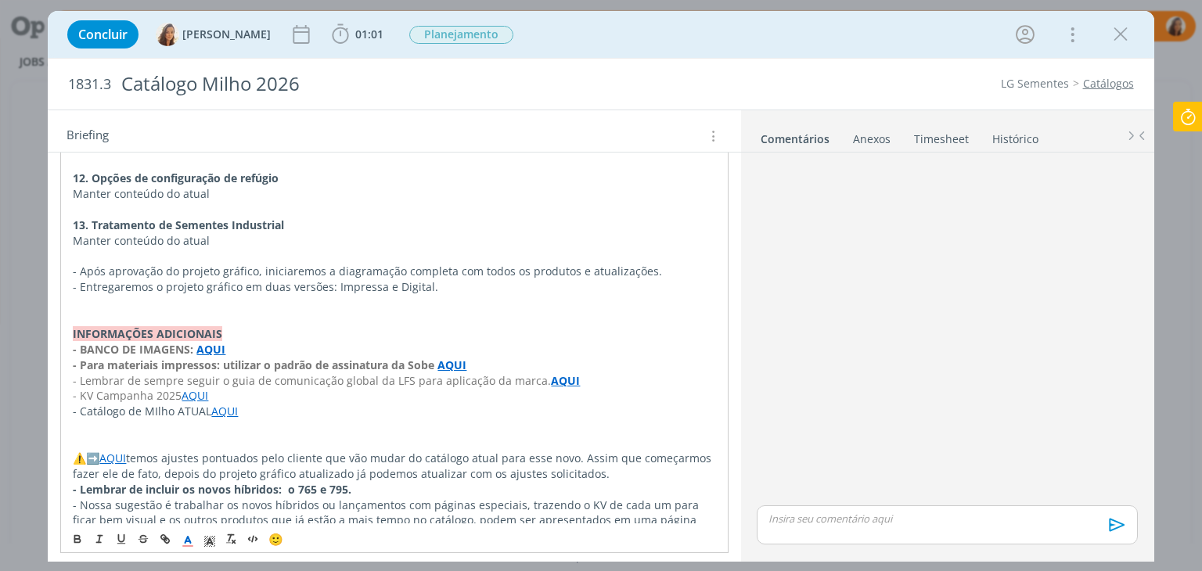
scroll to position [1439, 0]
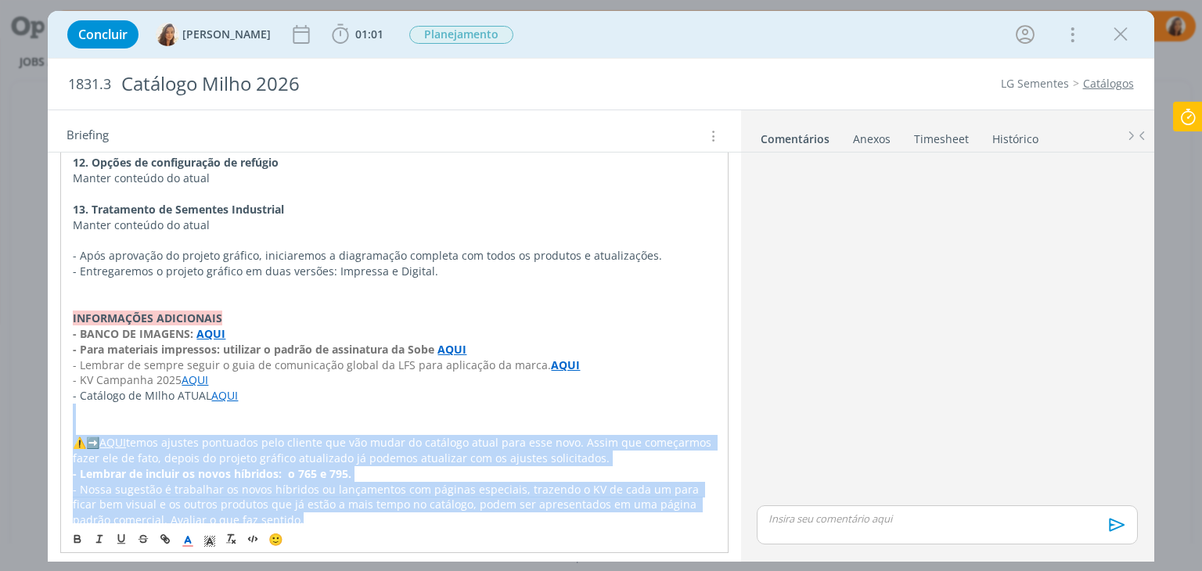
drag, startPoint x: 285, startPoint y: 511, endPoint x: 200, endPoint y: 395, distance: 143.3
click at [241, 404] on p "dialog" at bounding box center [394, 412] width 642 height 16
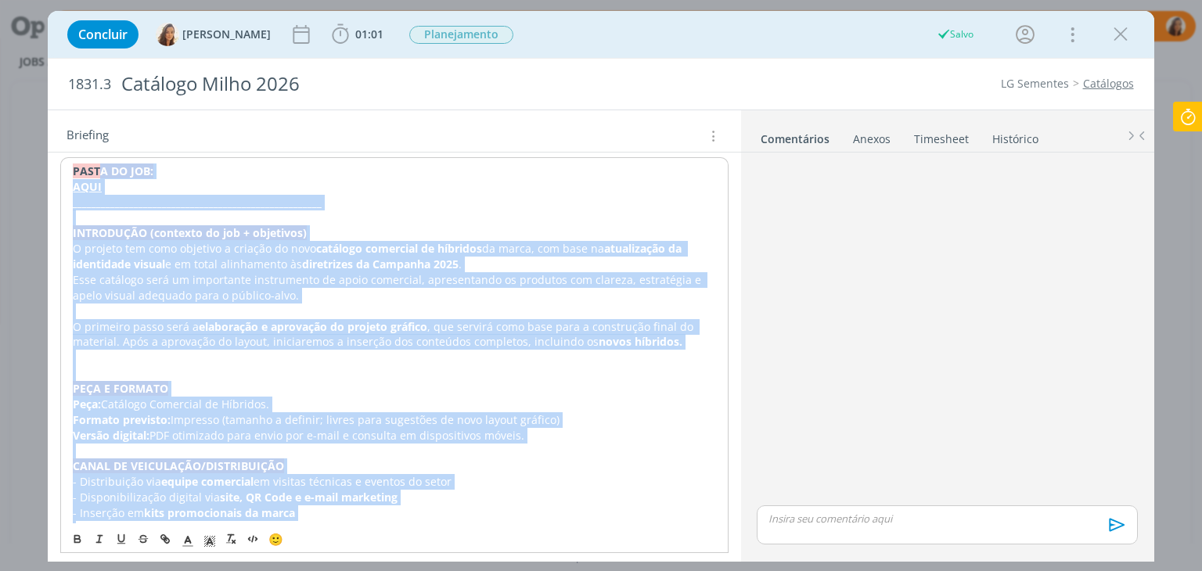
scroll to position [31, 0]
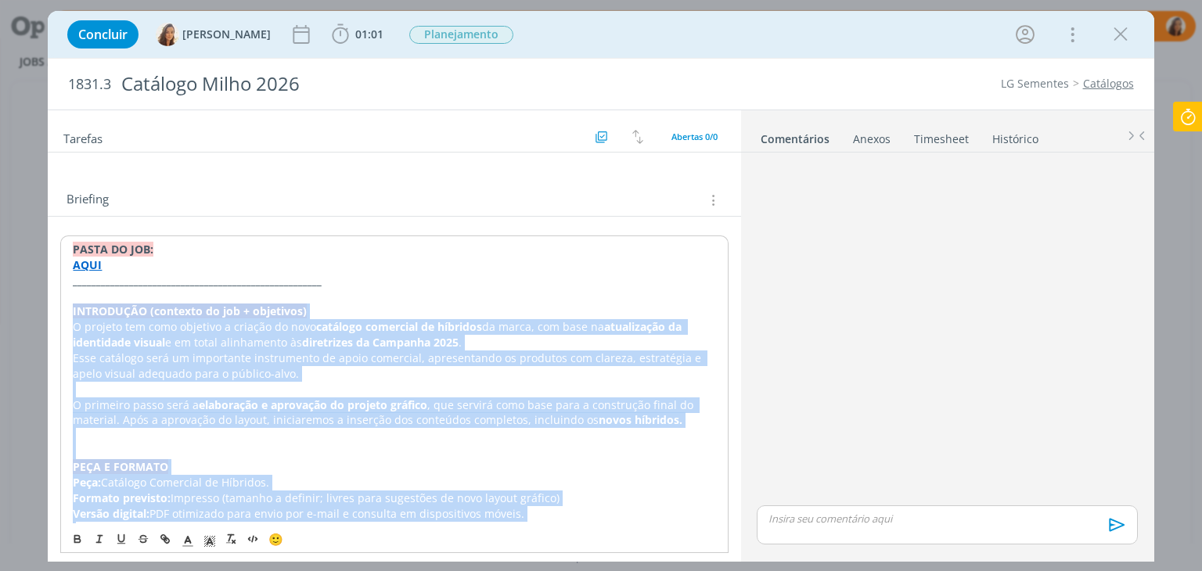
drag, startPoint x: 447, startPoint y: 256, endPoint x: 72, endPoint y: 317, distance: 380.4
copy div "LOREMIPSUM (dolorsit am con + adipiscin) E seddoei tem inci utlabore e dolorem …"
click at [315, 476] on p "Peça: Catálogo Comercial de Híbridos." at bounding box center [394, 482] width 644 height 16
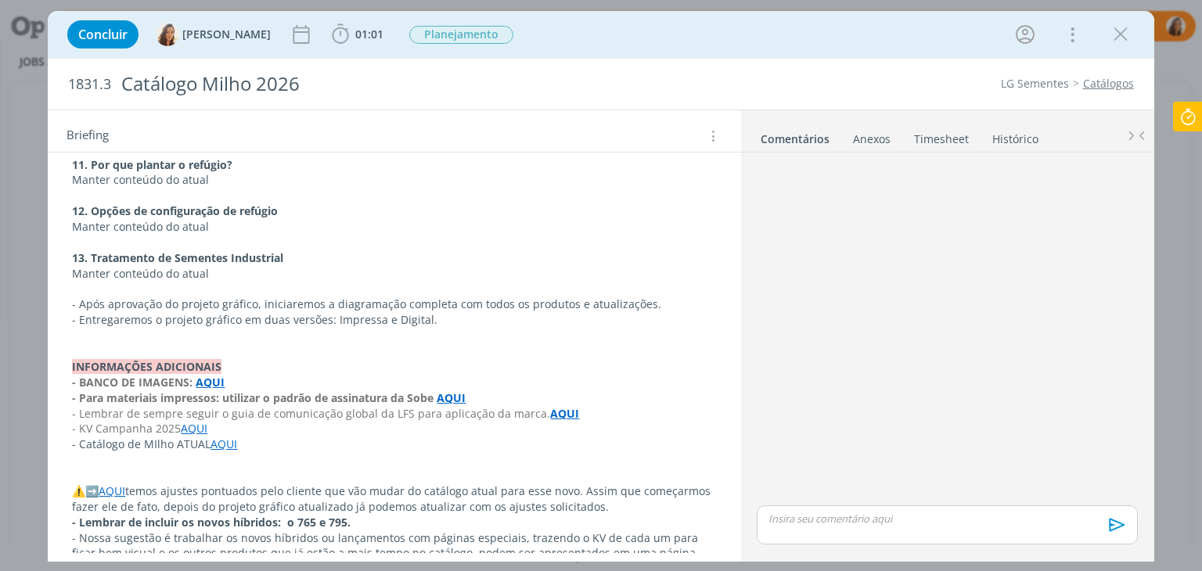
scroll to position [1439, 0]
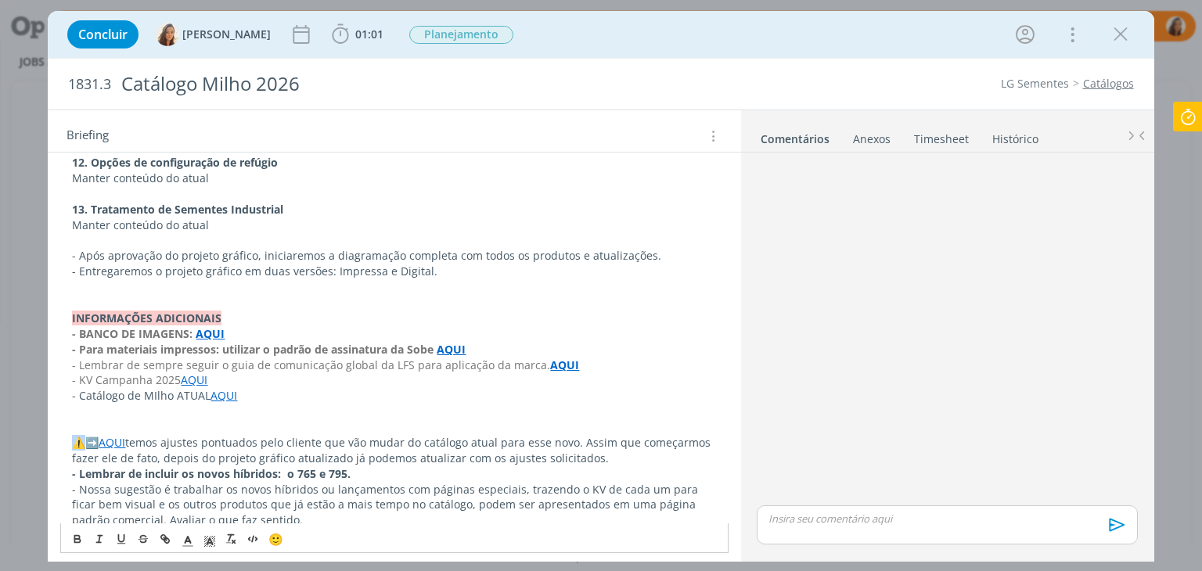
drag, startPoint x: 84, startPoint y: 428, endPoint x: 73, endPoint y: 426, distance: 11.1
click at [73, 435] on p "⚠️➡️ AQUI temos ajustes pontuados pelo cliente que vão mudar do catálogo atual …" at bounding box center [394, 450] width 644 height 31
copy p "⚠️"
drag, startPoint x: 182, startPoint y: 456, endPoint x: 35, endPoint y: 461, distance: 146.4
click at [35, 461] on div "Concluir [PERSON_NAME] 01:01 Iniciar Apontar Data * [DATE] Horas * 00:00 Tarefa…" at bounding box center [601, 285] width 1202 height 571
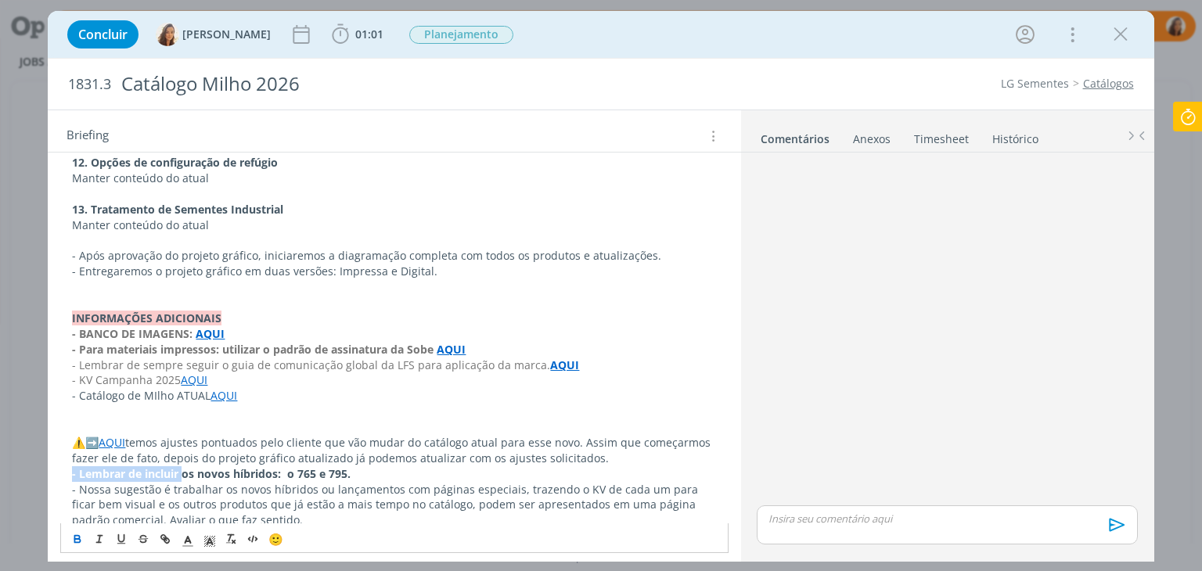
copy strong "- Lembrar de incluir"
click at [266, 502] on p "- Nossa sugestão é trabalhar os novos híbridos ou lançamentos com páginas espec…" at bounding box center [394, 505] width 644 height 47
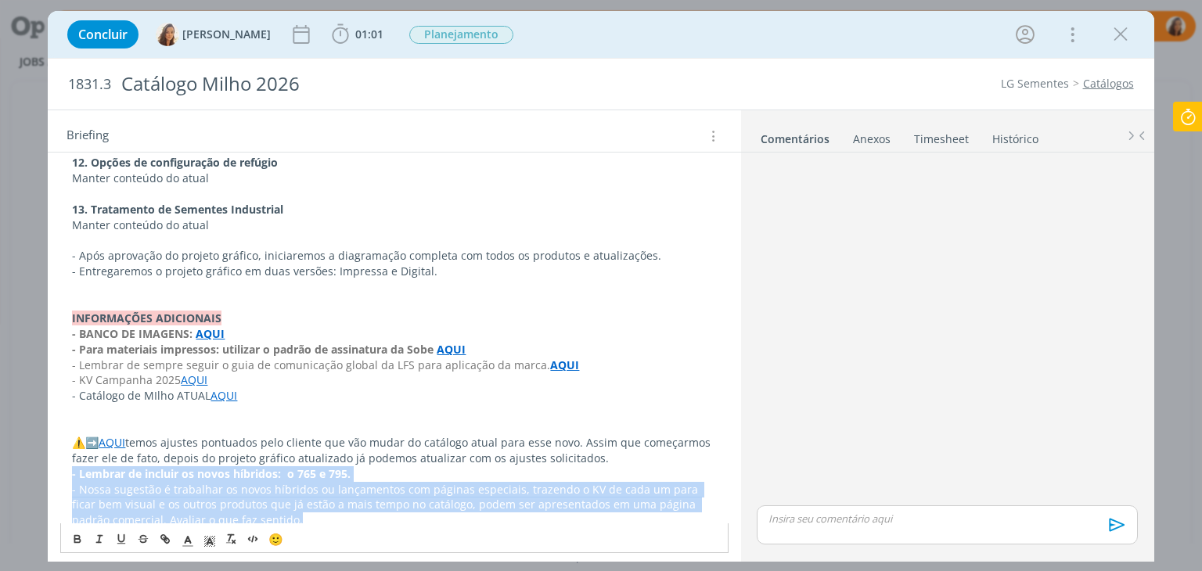
drag, startPoint x: 261, startPoint y: 501, endPoint x: 63, endPoint y: 464, distance: 202.2
click at [263, 500] on p "- Nossa sugestão é trabalhar os novos híbridos ou lançamentos com páginas espec…" at bounding box center [394, 505] width 644 height 47
drag, startPoint x: 245, startPoint y: 506, endPoint x: 60, endPoint y: 475, distance: 187.3
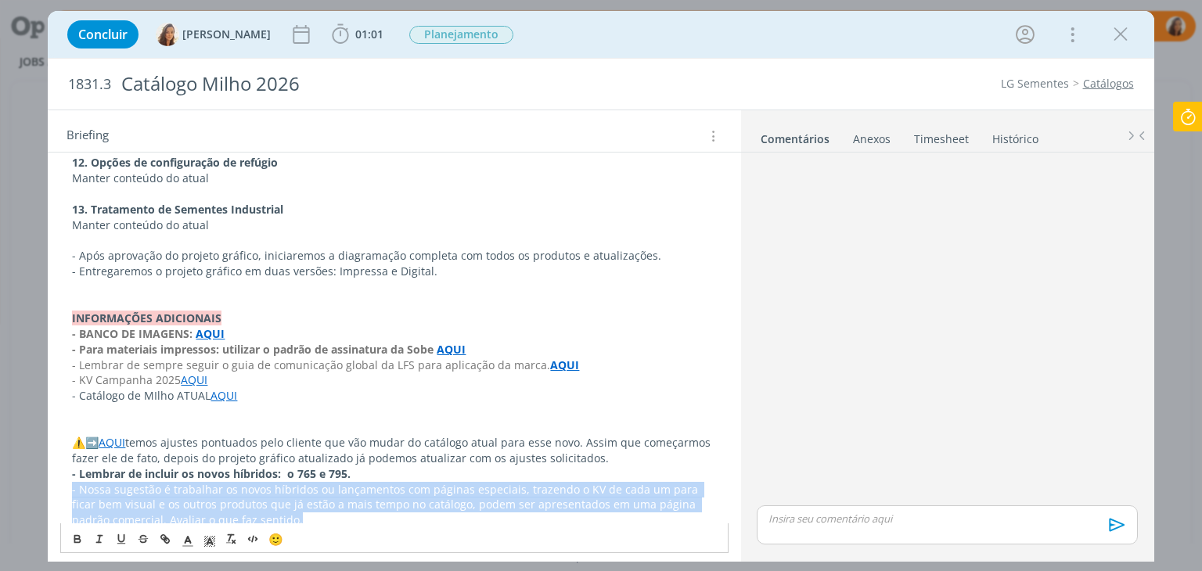
copy p "- Nossa sugestão é trabalhar os novos híbridos ou lançamentos com páginas espec…"
click at [282, 501] on p "- Nossa sugestão é trabalhar os novos híbridos ou lançamentos com páginas espec…" at bounding box center [394, 505] width 644 height 47
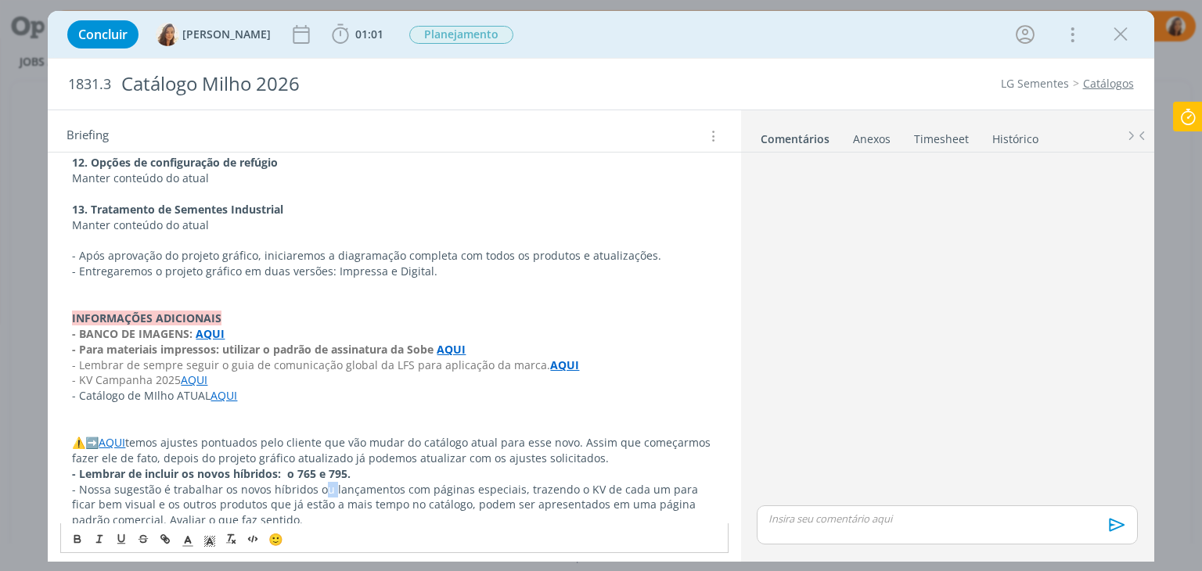
drag, startPoint x: 330, startPoint y: 472, endPoint x: 317, endPoint y: 476, distance: 14.1
click at [317, 482] on p "- Nossa sugestão é trabalhar os novos híbridos ou lançamentos com páginas espec…" at bounding box center [394, 505] width 644 height 47
click at [120, 435] on link "AQUI" at bounding box center [112, 442] width 27 height 15
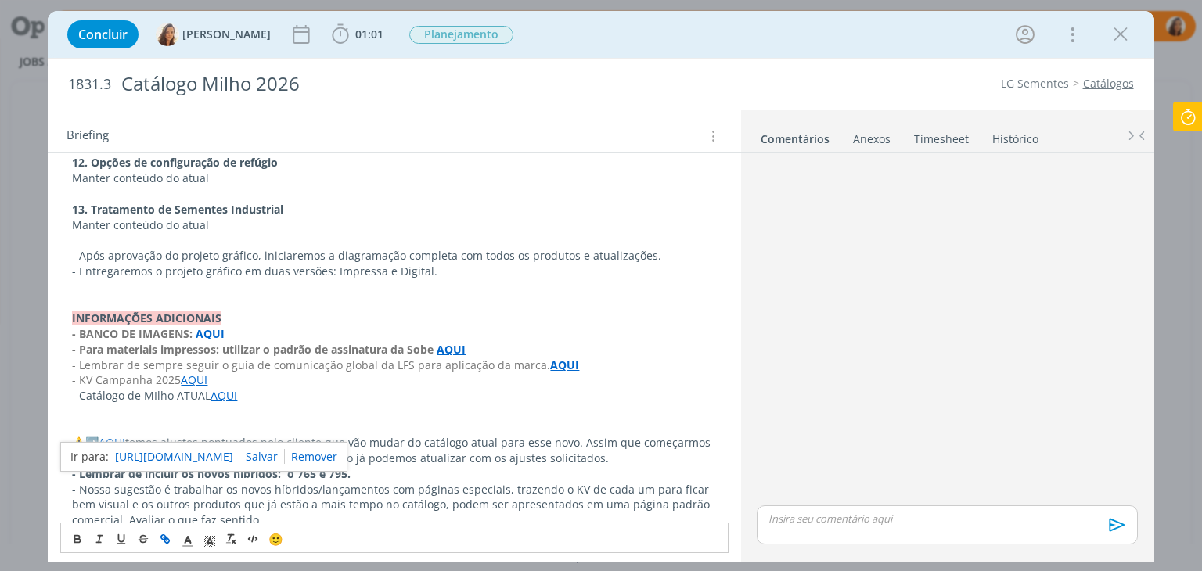
click at [152, 461] on link "[URL][DOMAIN_NAME]" at bounding box center [174, 457] width 118 height 20
click at [524, 529] on div "🙂" at bounding box center [394, 537] width 666 height 29
click at [208, 404] on p "dialog" at bounding box center [394, 412] width 644 height 16
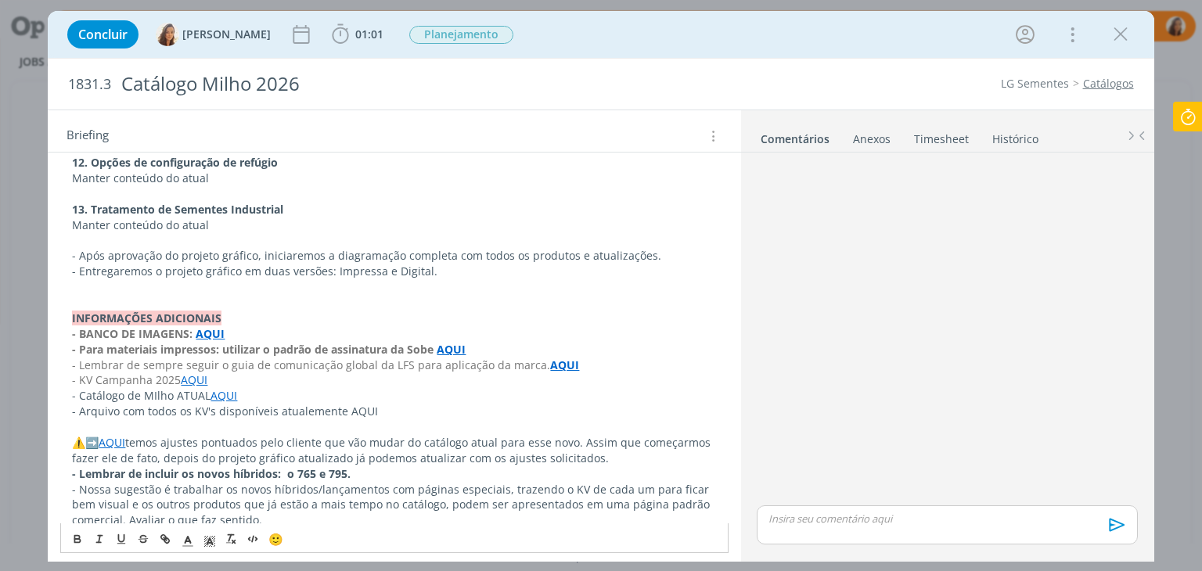
click at [354, 404] on p "- Arquivo com todos os KV's disponíveis atualemente AQUI" at bounding box center [394, 412] width 644 height 16
click at [163, 536] on icon "dialog" at bounding box center [165, 539] width 13 height 13
paste input "[URL][DOMAIN_NAME]"
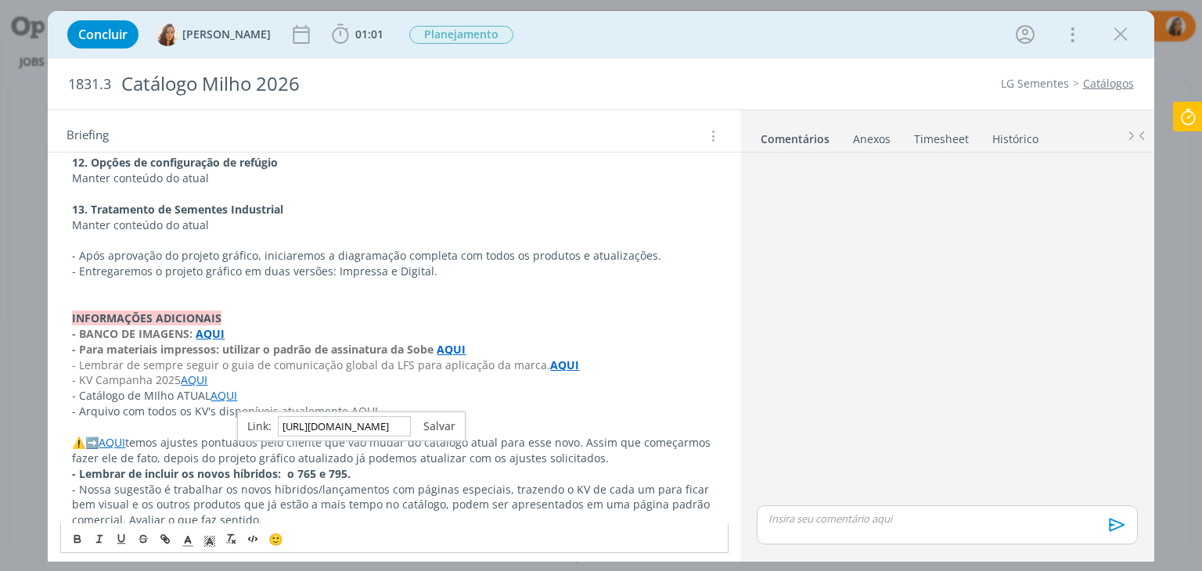
type input "[URL][DOMAIN_NAME]"
click at [435, 424] on link "dialog" at bounding box center [433, 426] width 45 height 15
click at [311, 404] on p "- Arquivo com todos os KV's disponíveis atualemente AQUI" at bounding box center [394, 412] width 644 height 16
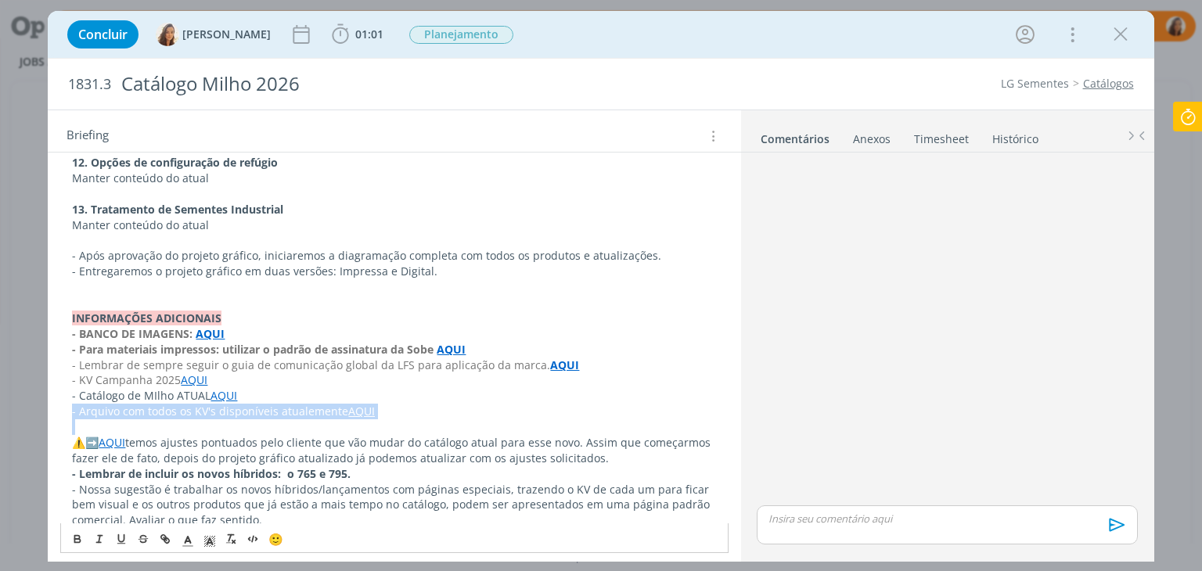
click at [311, 404] on p "- Arquivo com todos os KV's disponíveis atualemente AQUI" at bounding box center [394, 412] width 644 height 16
copy p "- Arquivo com todos os KV's disponíveis atualemente AQUI"
click at [304, 404] on p "- Arquivo com todos os KV's disponíveis atualemente AQUI" at bounding box center [394, 412] width 644 height 16
click at [398, 404] on p "- Arquivo com todos os KV's disponíveis atualmente AQUI" at bounding box center [394, 412] width 644 height 16
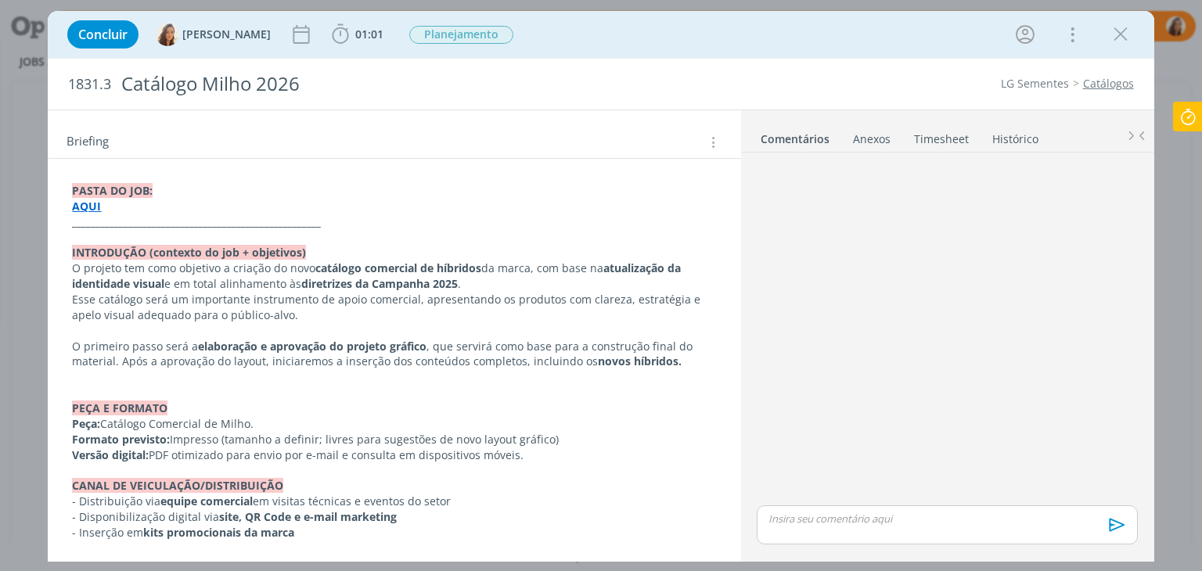
scroll to position [0, 0]
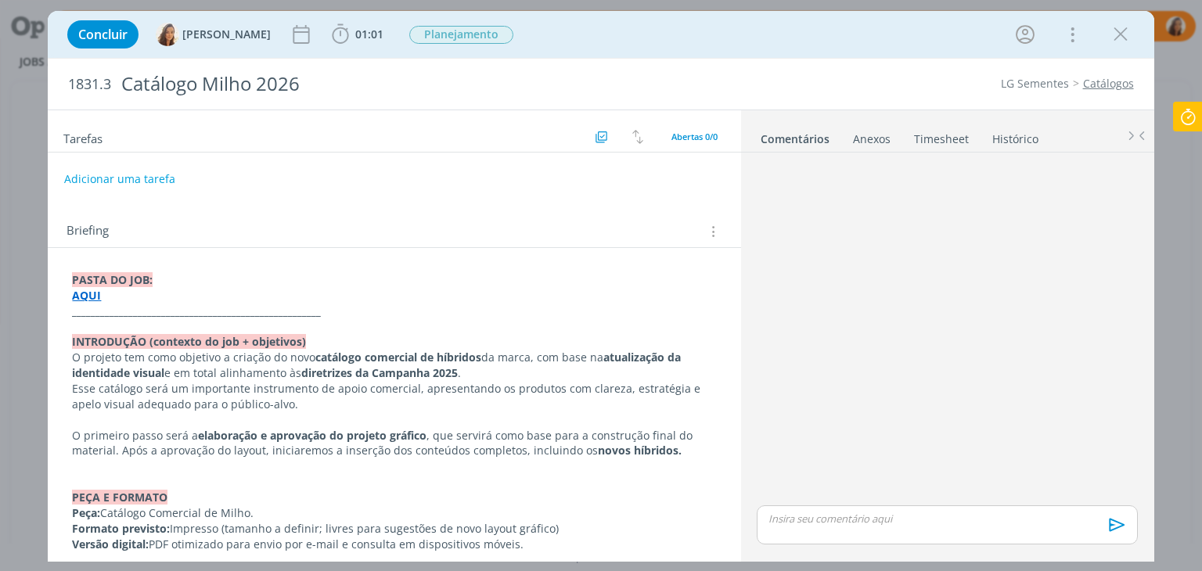
click at [1183, 123] on icon at bounding box center [1188, 117] width 28 height 31
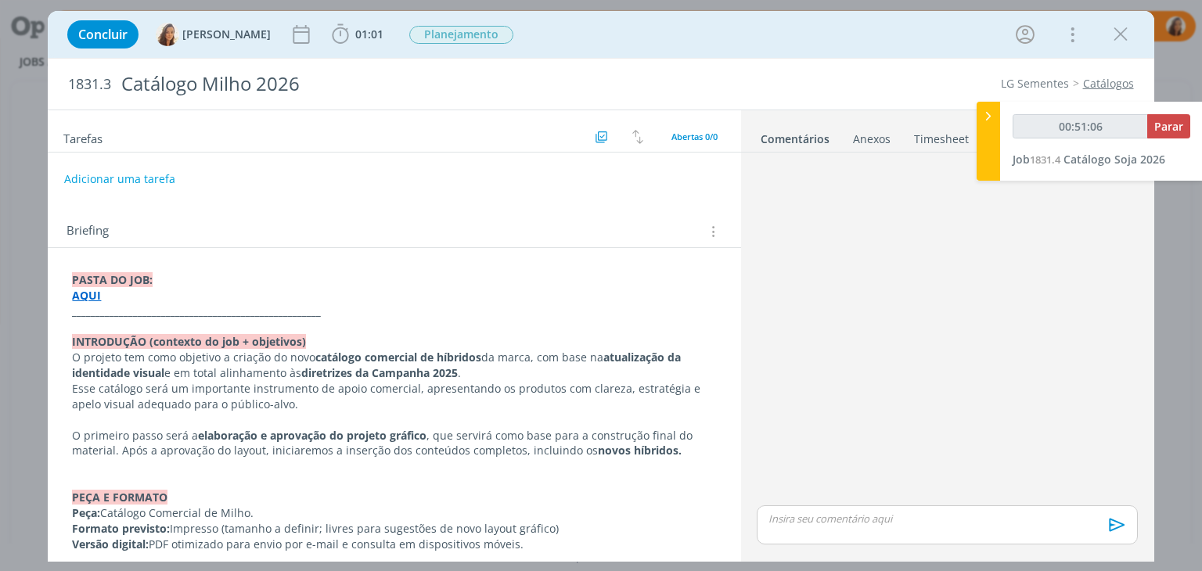
type input "00:51:07"
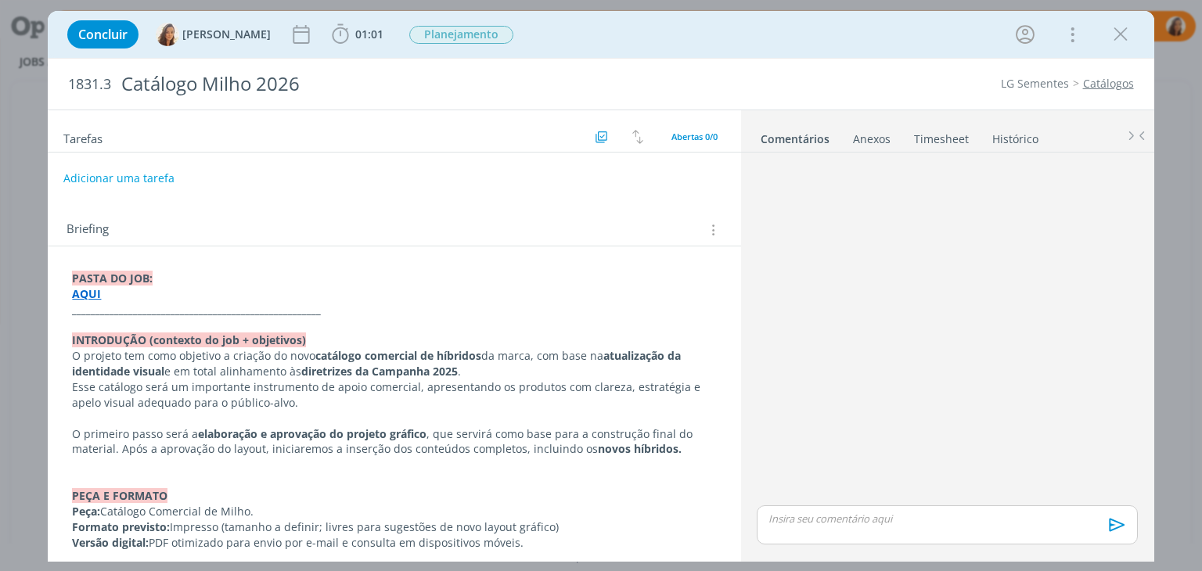
click at [165, 177] on button "Adicionar uma tarefa" at bounding box center [118, 178] width 111 height 27
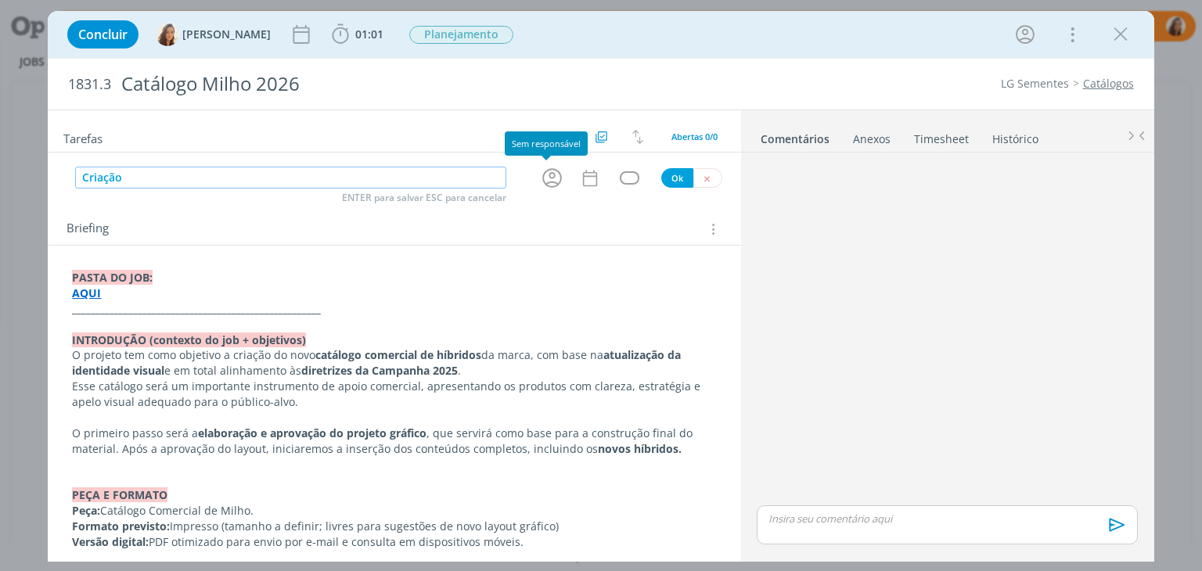
click at [540, 181] on icon "dialog" at bounding box center [552, 178] width 24 height 24
type input "Criação"
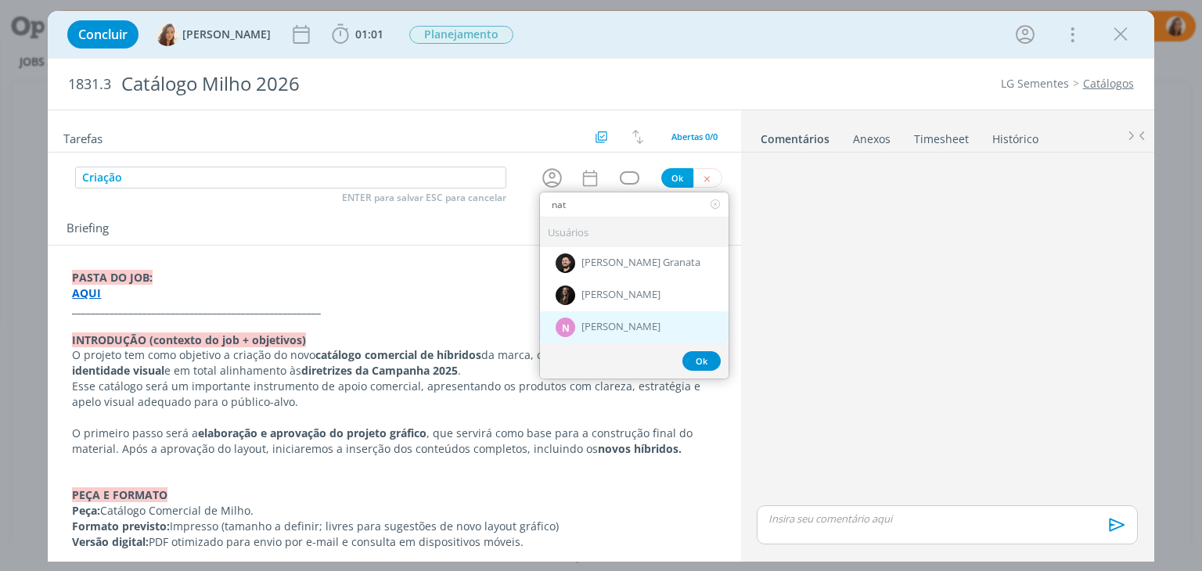
type input "nat"
click at [640, 322] on span "[PERSON_NAME]" at bounding box center [620, 328] width 79 height 13
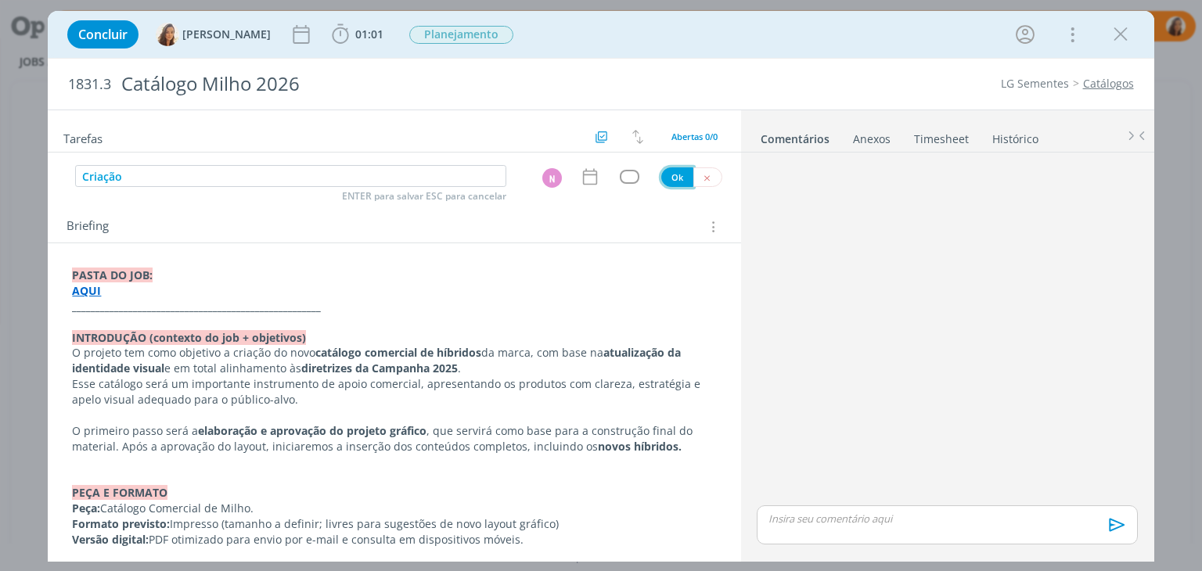
click at [667, 173] on button "Ok" at bounding box center [677, 177] width 32 height 20
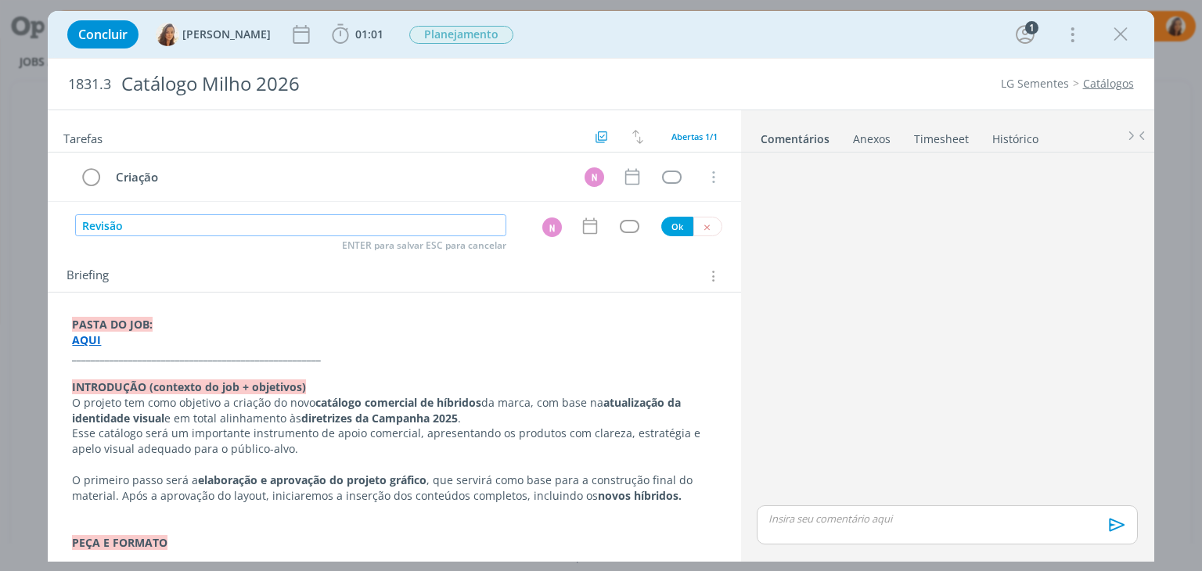
click at [548, 232] on div "N" at bounding box center [552, 227] width 20 height 20
type input "Revisão"
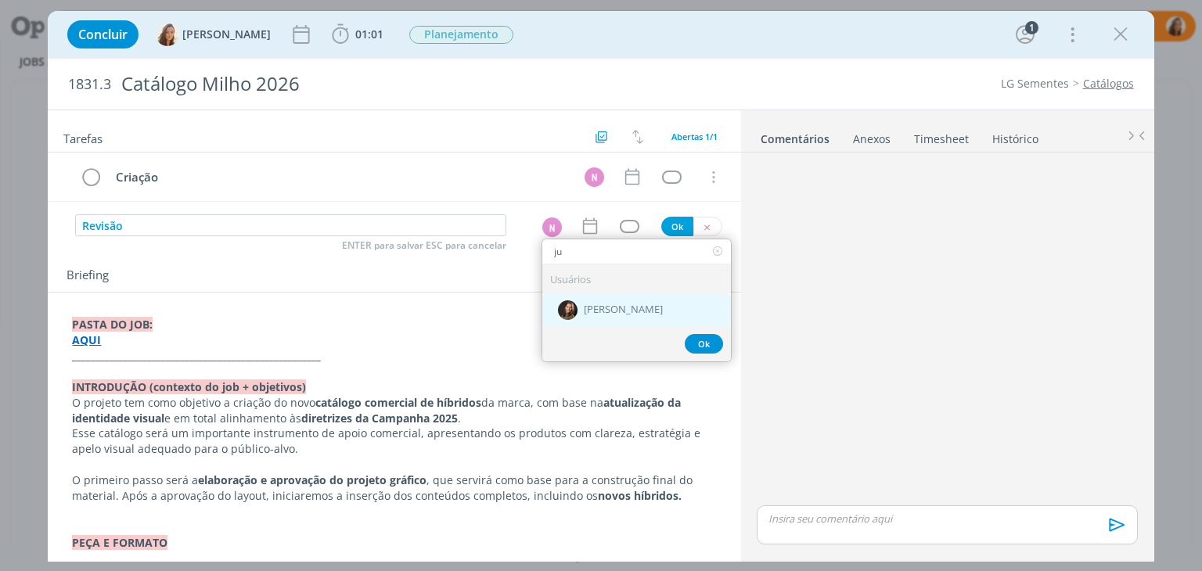
type input "ju"
click at [616, 307] on span "[PERSON_NAME]" at bounding box center [623, 310] width 79 height 13
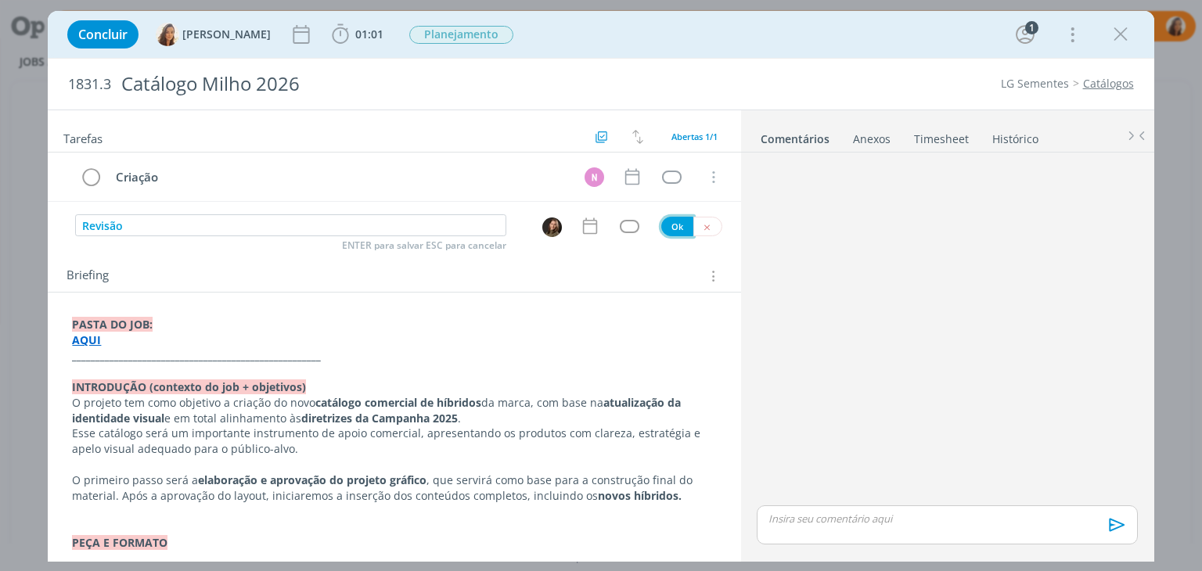
click at [680, 225] on button "Ok" at bounding box center [677, 227] width 32 height 20
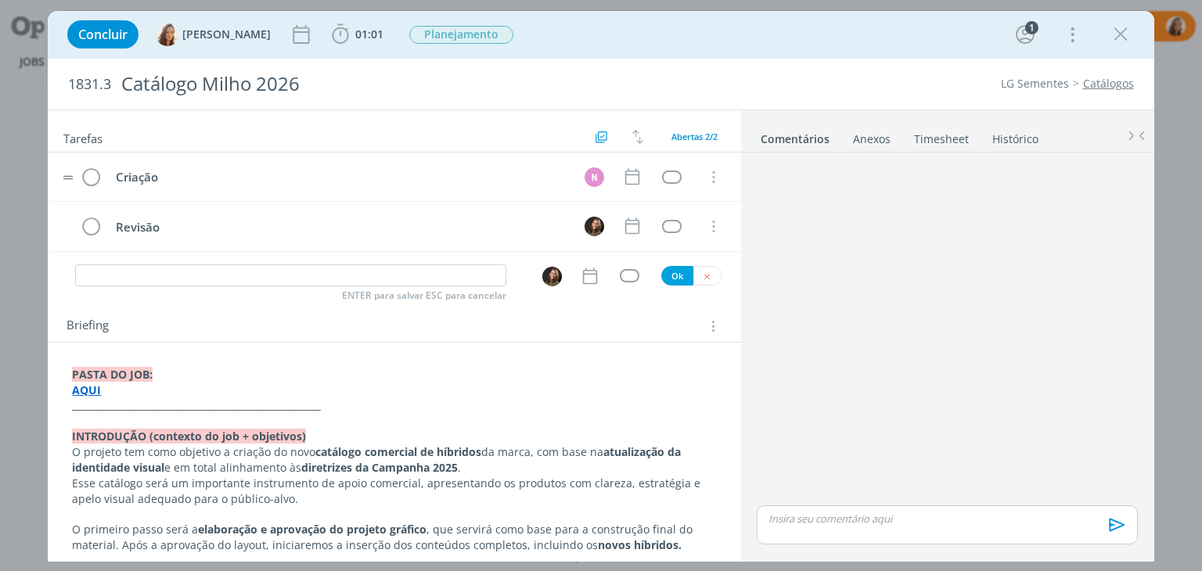
click at [346, 161] on tr "Criação N Cancelar" at bounding box center [394, 177] width 692 height 49
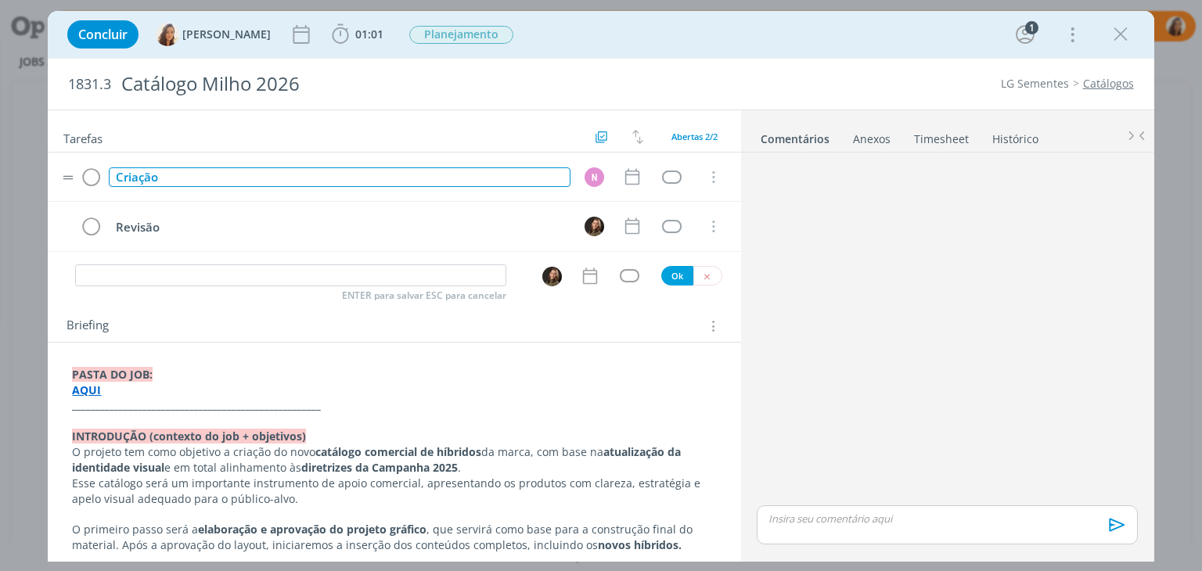
click at [341, 170] on div "Criação" at bounding box center [339, 177] width 461 height 20
drag, startPoint x: 253, startPoint y: 178, endPoint x: 0, endPoint y: 142, distance: 255.9
click at [0, 142] on div "Concluir [PERSON_NAME] 01:01 Iniciar Apontar Data * [DATE] Horas * 00:00 Tarefa…" at bounding box center [601, 285] width 1202 height 571
copy div "Criação Projeto gráfico"
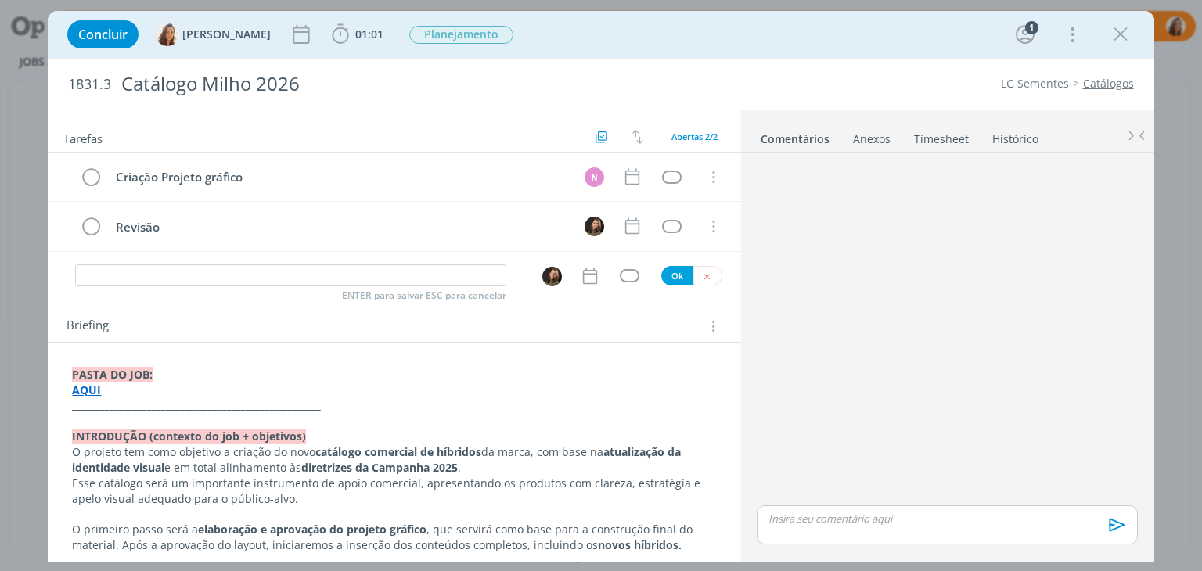
click at [294, 318] on div "Briefing Briefings Predefinidos Versões do Briefing Ver Briefing do Projeto" at bounding box center [395, 326] width 659 height 20
click at [319, 272] on input "dialog" at bounding box center [290, 275] width 431 height 22
type input "C"
click at [579, 325] on div "Briefing Briefings Predefinidos Versões do Briefing Ver Briefing do Projeto" at bounding box center [395, 326] width 659 height 20
click at [695, 280] on button "dialog" at bounding box center [707, 276] width 29 height 20
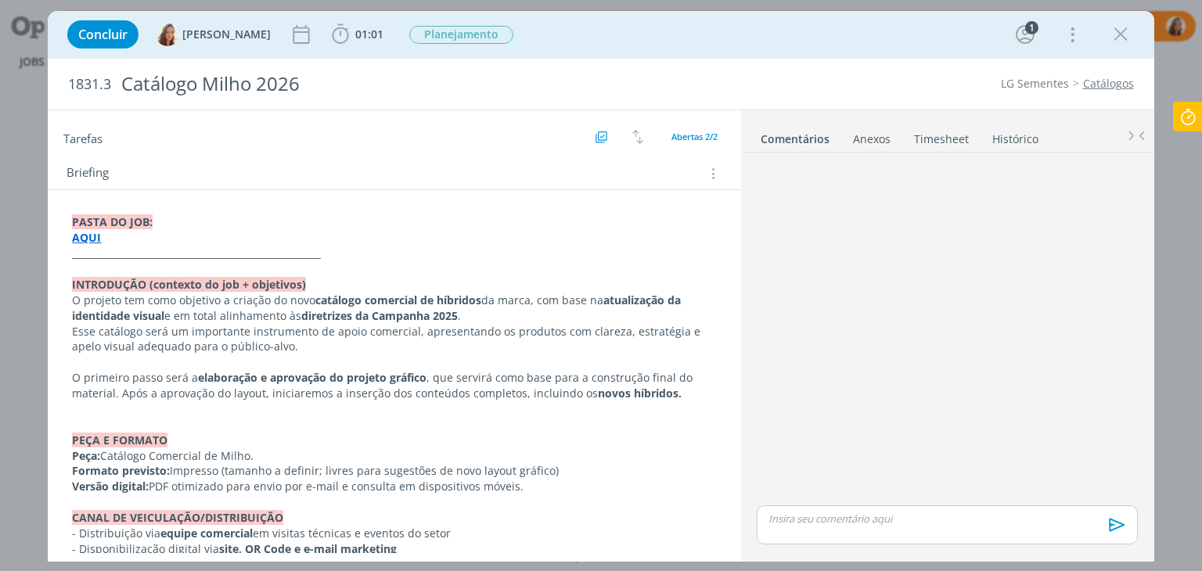
scroll to position [156, 0]
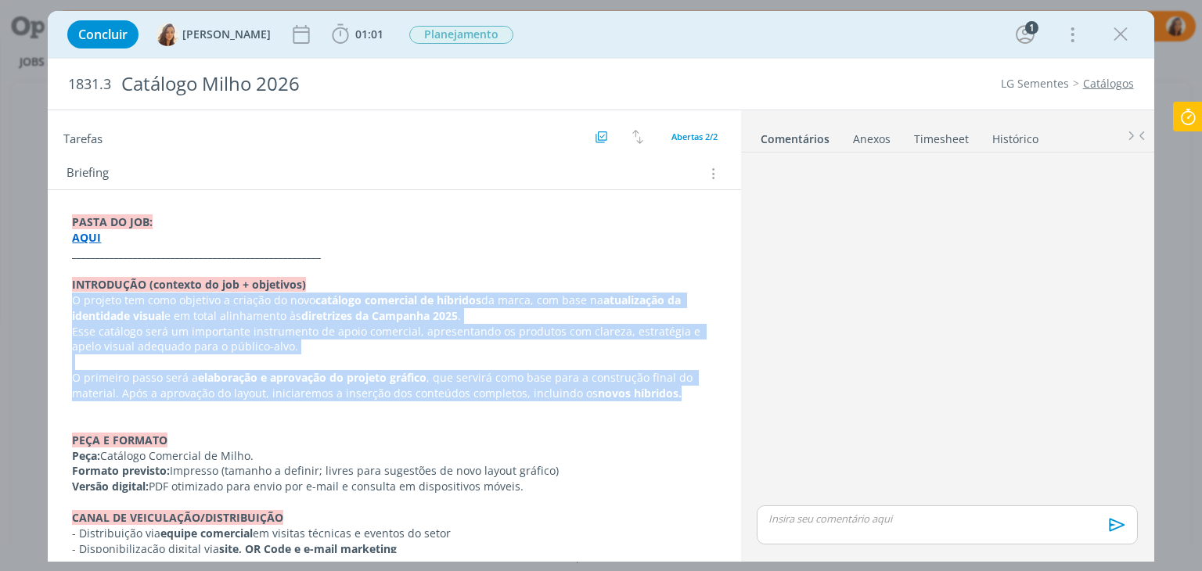
drag, startPoint x: 670, startPoint y: 397, endPoint x: 67, endPoint y: 300, distance: 610.3
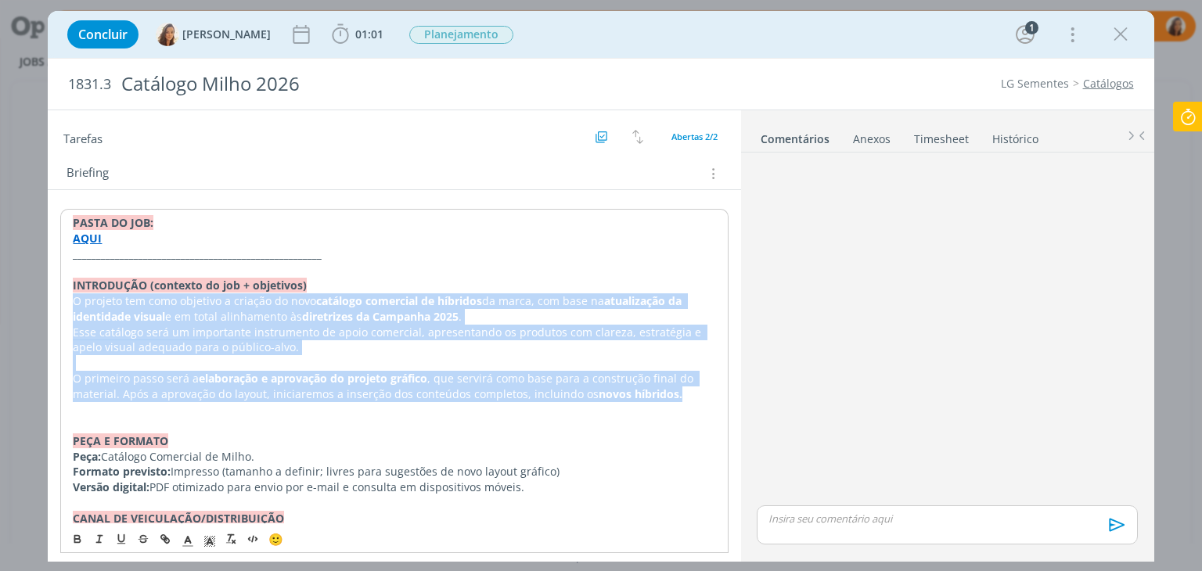
copy div "O projeto tem como objetivo a criação do novo catálogo comercial de híbridos da…"
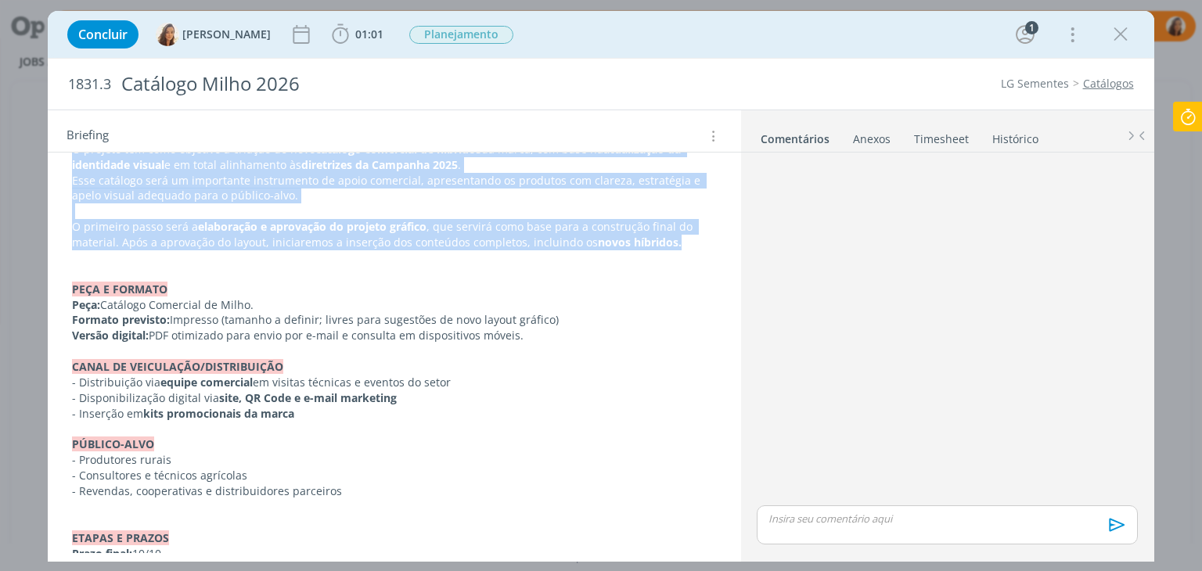
scroll to position [313, 0]
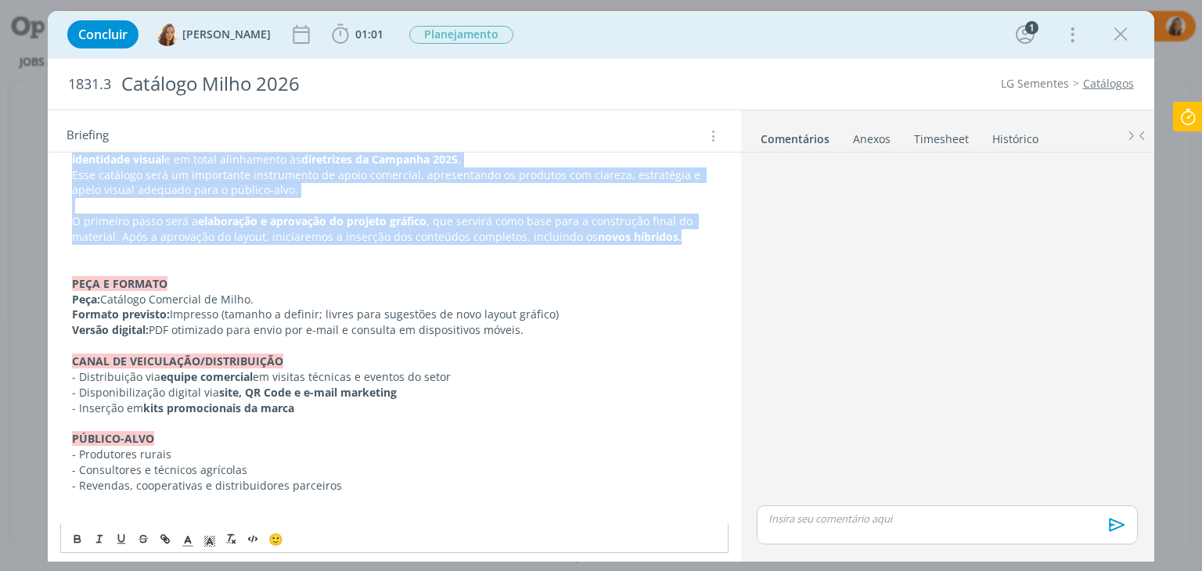
drag, startPoint x: 547, startPoint y: 330, endPoint x: 69, endPoint y: 297, distance: 479.2
copy div "Peça: Catálogo Comercial de Milho. Formato previsto: Impresso (tamanho a defini…"
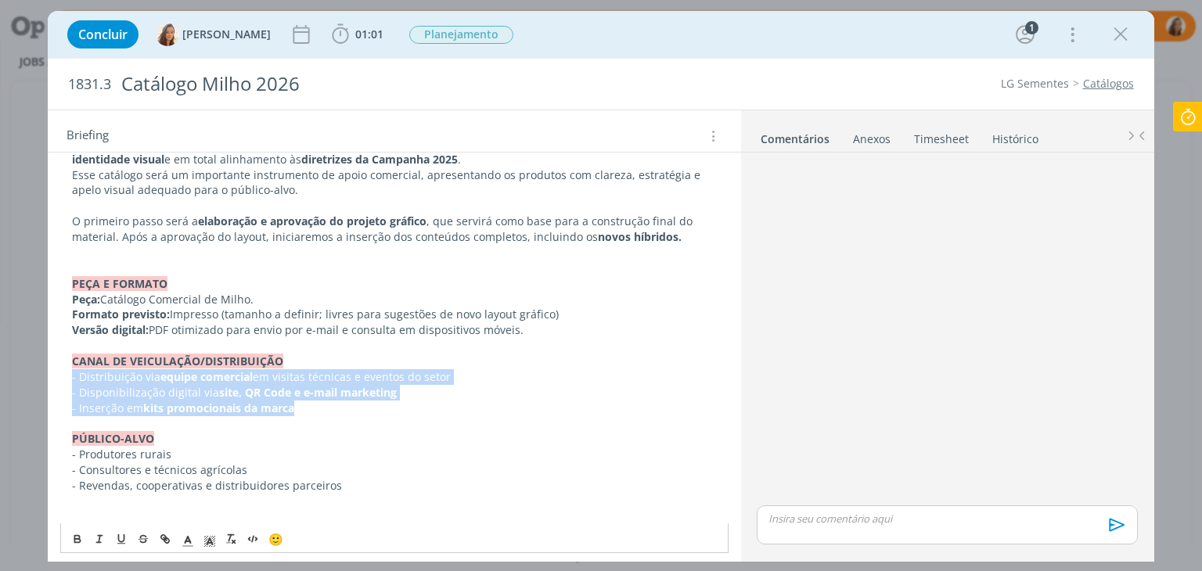
drag, startPoint x: 322, startPoint y: 410, endPoint x: 0, endPoint y: 379, distance: 323.8
click at [0, 379] on div "Concluir [PERSON_NAME] 01:01 Iniciar Apontar Data * [DATE] Horas * 00:00 Tarefa…" at bounding box center [601, 285] width 1202 height 571
copy div "- Distribuição via equipe comercial em visitas técnicas e eventos do setor - Di…"
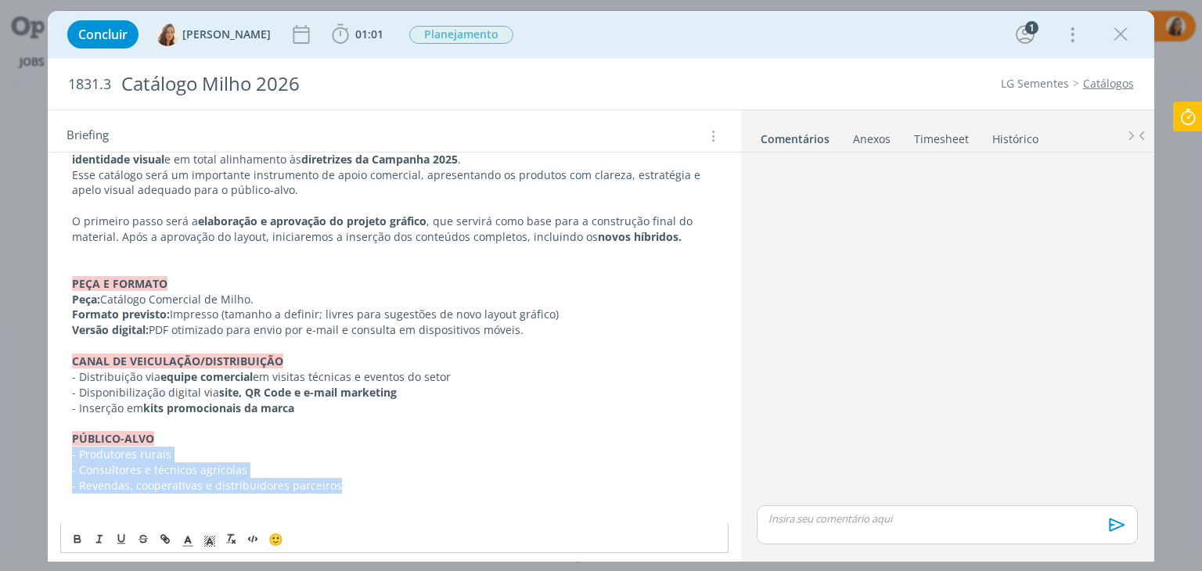
drag, startPoint x: 341, startPoint y: 482, endPoint x: 30, endPoint y: 454, distance: 312.6
click at [30, 454] on div "Concluir [PERSON_NAME] 01:01 Iniciar Apontar Data * [DATE] Horas * 00:00 Tarefa…" at bounding box center [601, 285] width 1202 height 571
copy div "- Produtores rurais - Consultores e técnicos agrícolas - Revendas, cooperativas…"
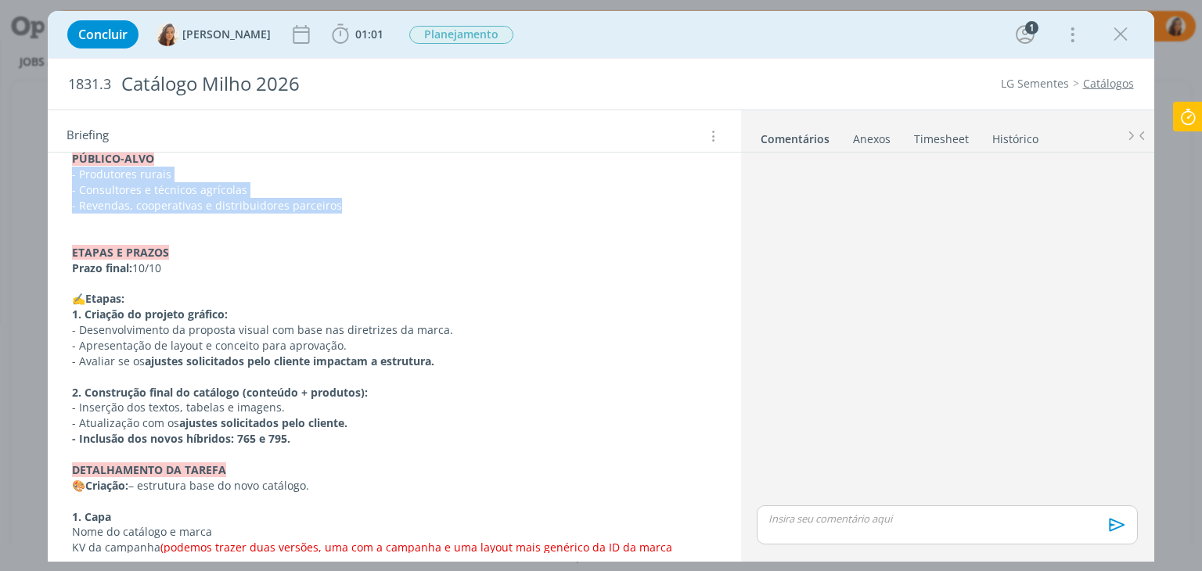
scroll to position [626, 0]
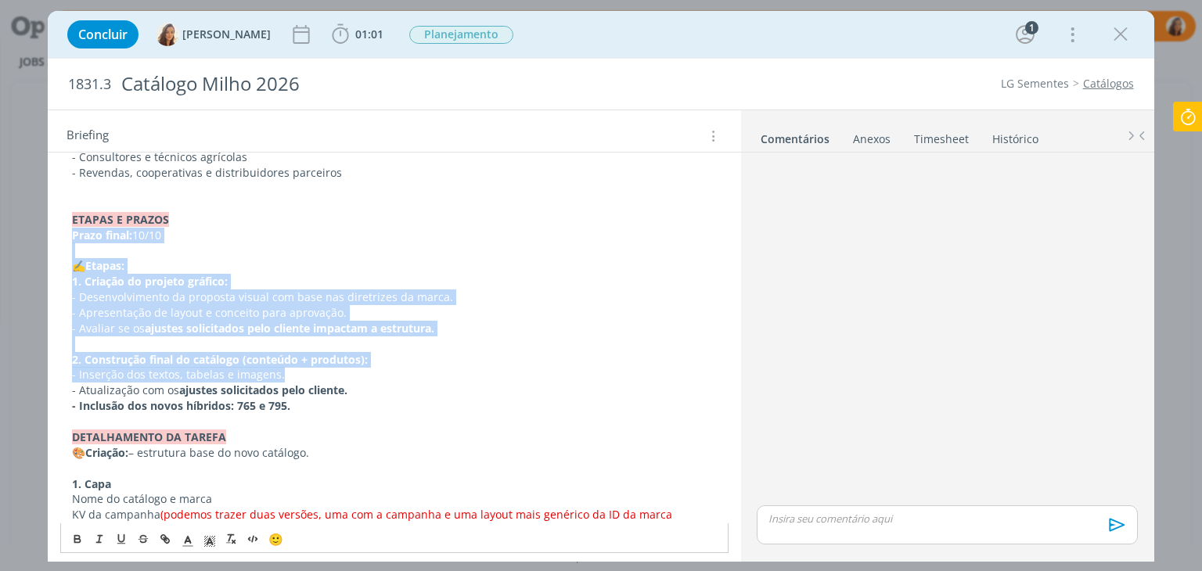
drag, startPoint x: 289, startPoint y: 376, endPoint x: 59, endPoint y: 229, distance: 272.6
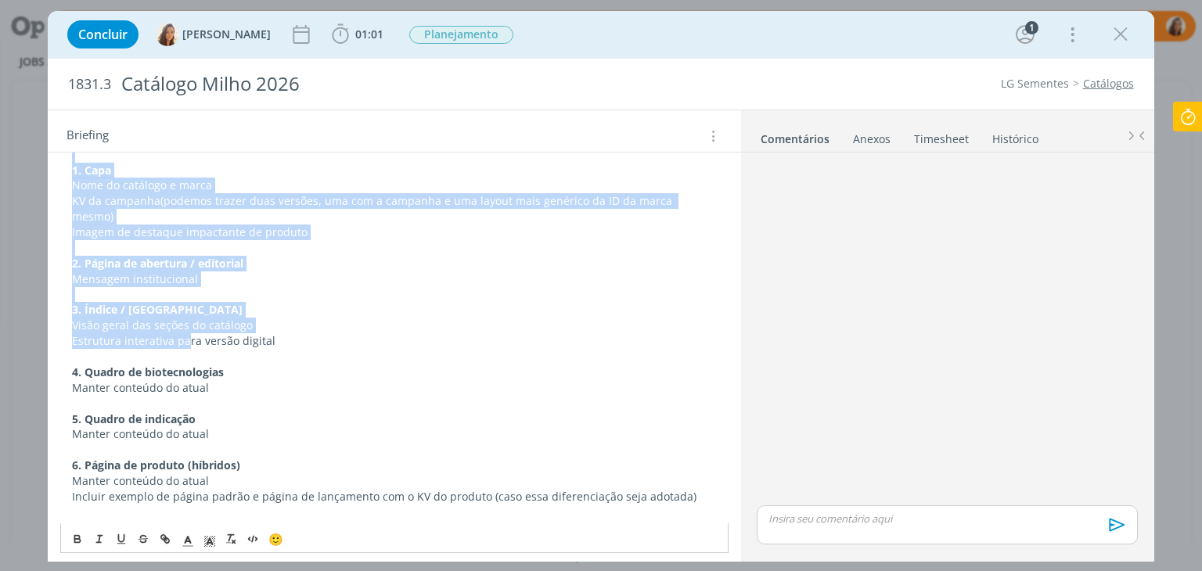
scroll to position [939, 0]
drag, startPoint x: 62, startPoint y: 216, endPoint x: 304, endPoint y: 330, distance: 267.4
click at [304, 330] on div "PASTA DO JOB: AQUI _____________________________________________________ INTROD…" at bounding box center [393, 287] width 667 height 1721
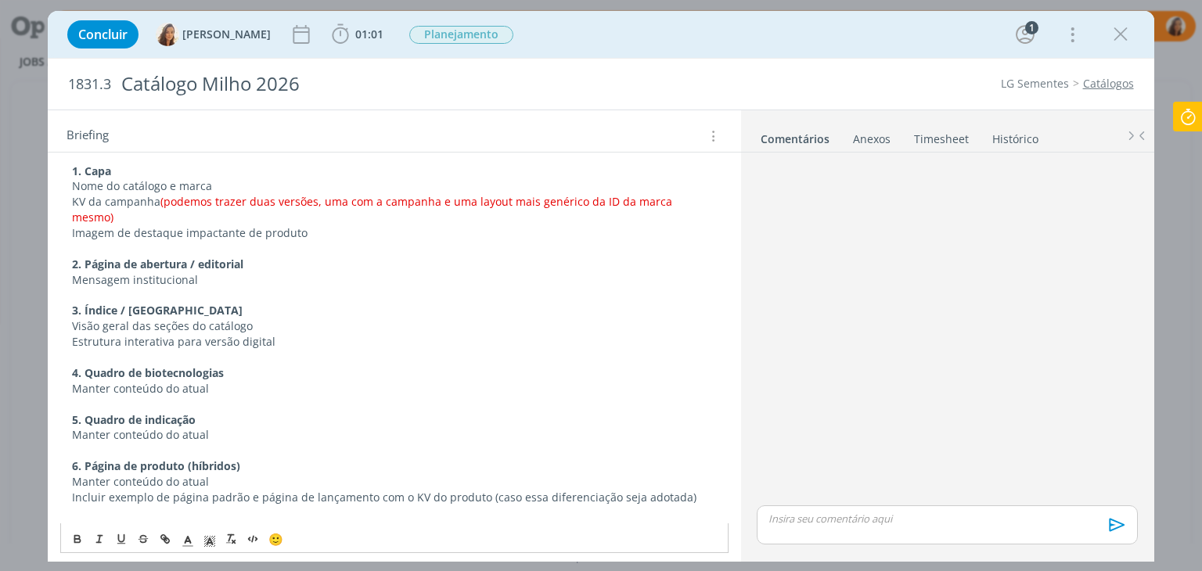
click at [253, 381] on p "Manter conteúdo do atual" at bounding box center [394, 389] width 644 height 16
drag, startPoint x: 238, startPoint y: 373, endPoint x: 199, endPoint y: 319, distance: 66.7
click at [199, 319] on div "PASTA DO JOB: AQUI _____________________________________________________ INTROD…" at bounding box center [393, 287] width 667 height 1721
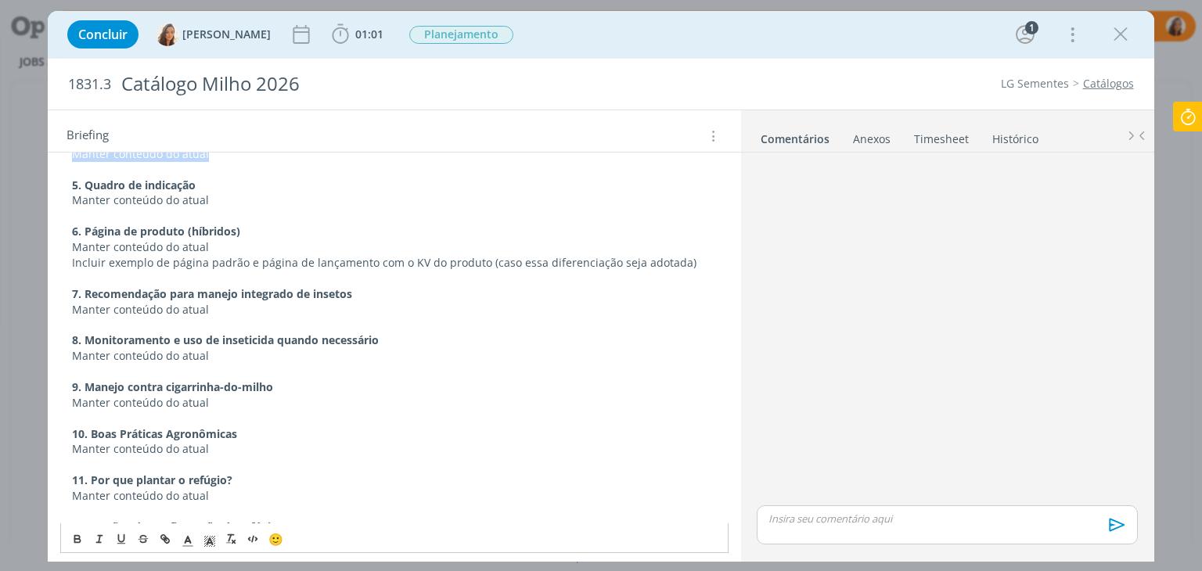
scroll to position [1330, 0]
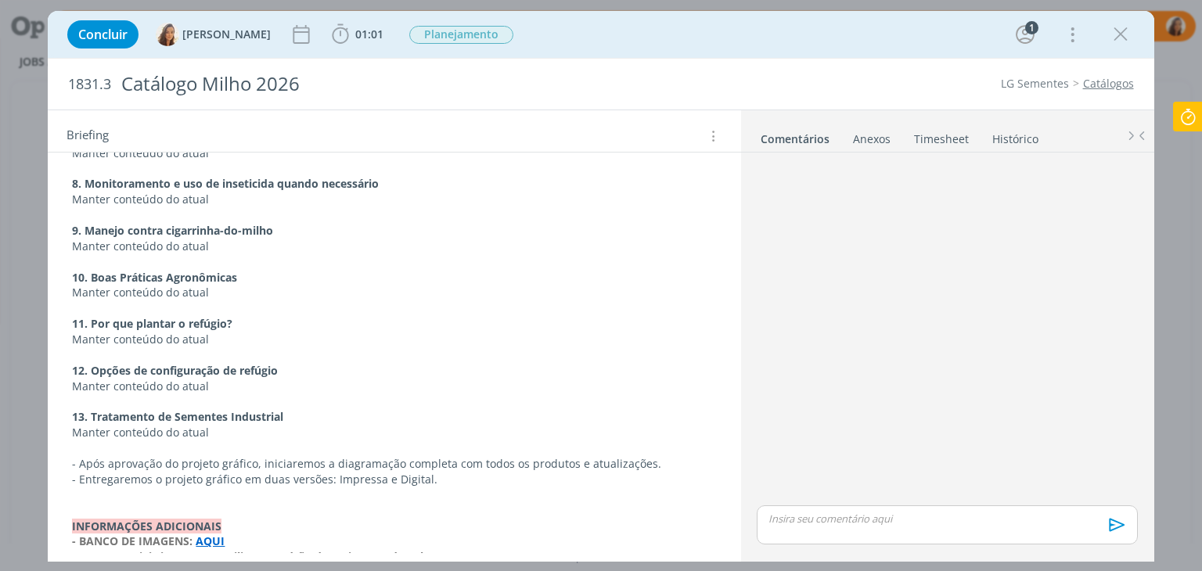
click at [101, 440] on p "dialog" at bounding box center [394, 448] width 644 height 16
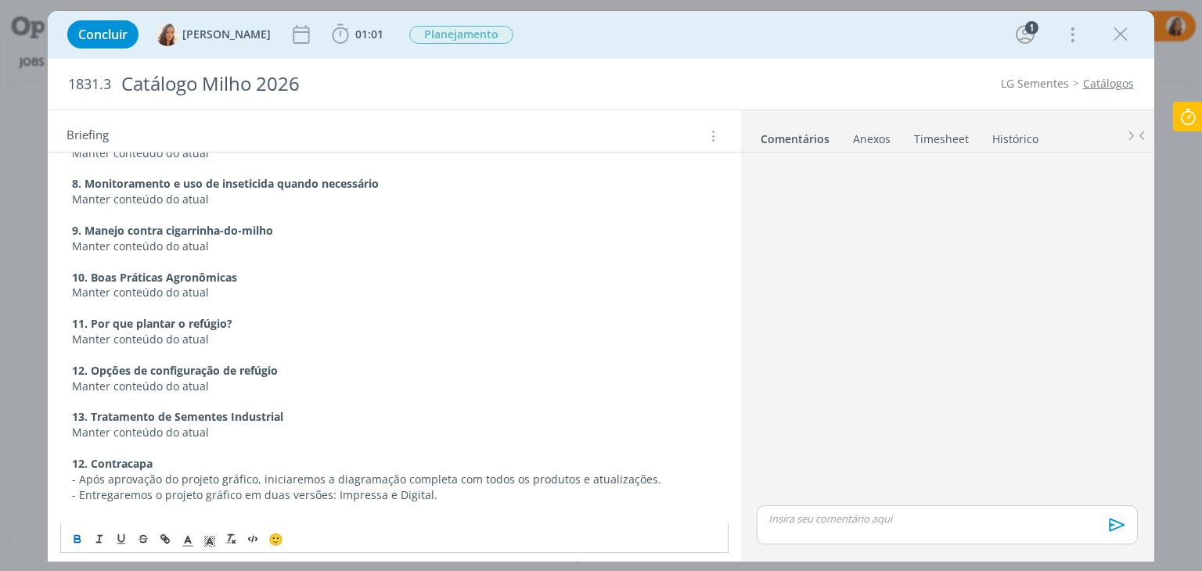
click at [83, 456] on strong "12. Contracapa" at bounding box center [112, 463] width 81 height 15
click at [167, 456] on p "14. Contracapa" at bounding box center [394, 464] width 644 height 16
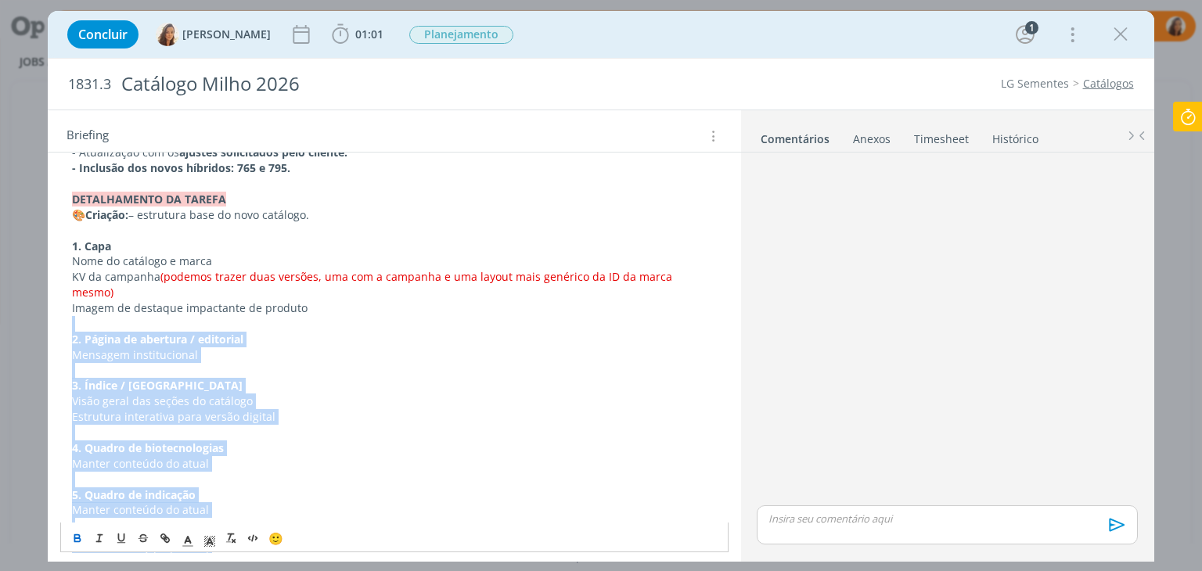
scroll to position [861, 0]
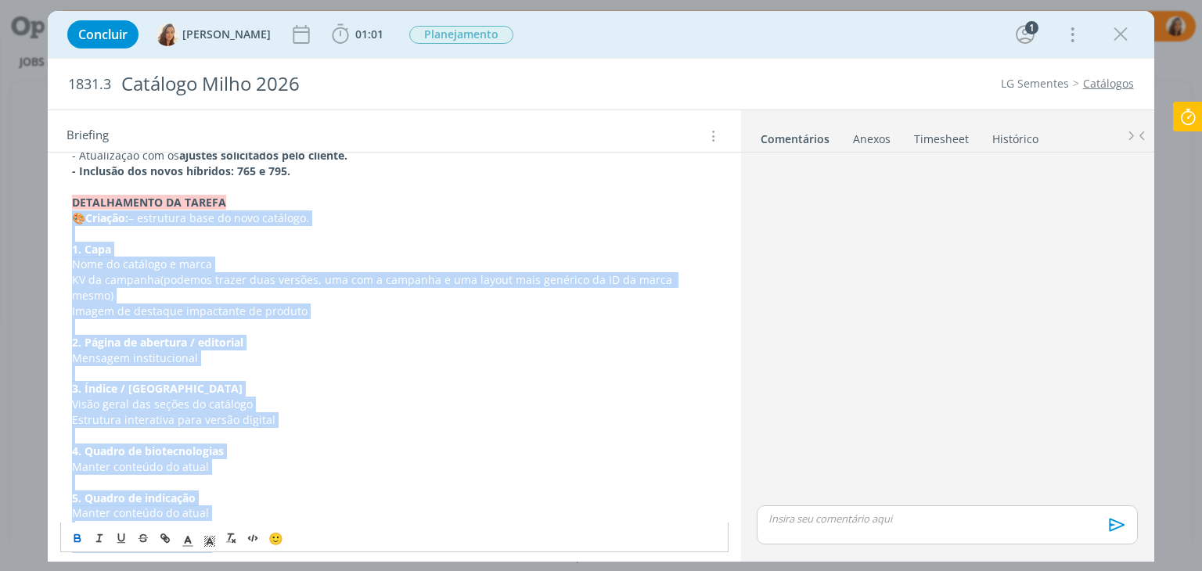
drag, startPoint x: 435, startPoint y: 413, endPoint x: 75, endPoint y: 220, distance: 408.5
click at [75, 220] on div "PASTA DO JOB: AQUI _____________________________________________________ INTROD…" at bounding box center [393, 381] width 667 height 1752
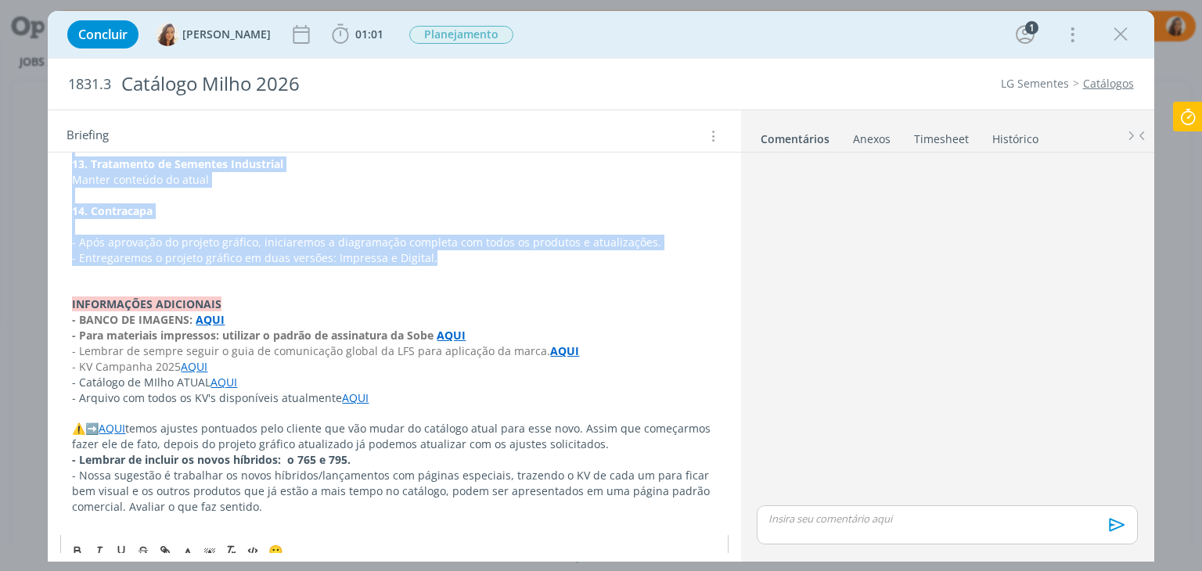
scroll to position [1583, 0]
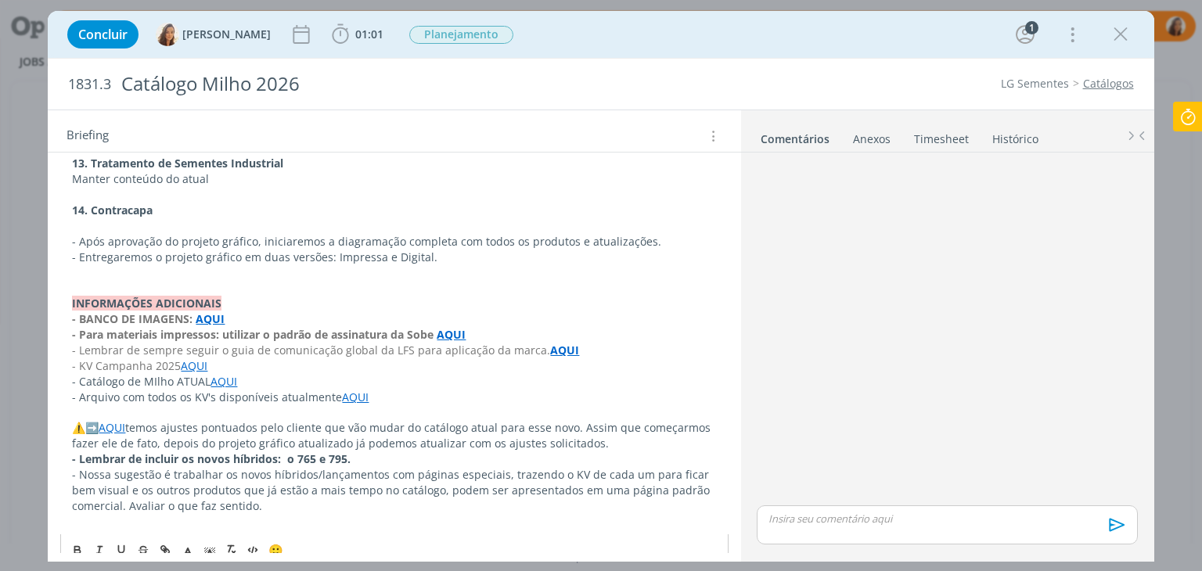
click at [392, 514] on p "dialog" at bounding box center [394, 522] width 644 height 16
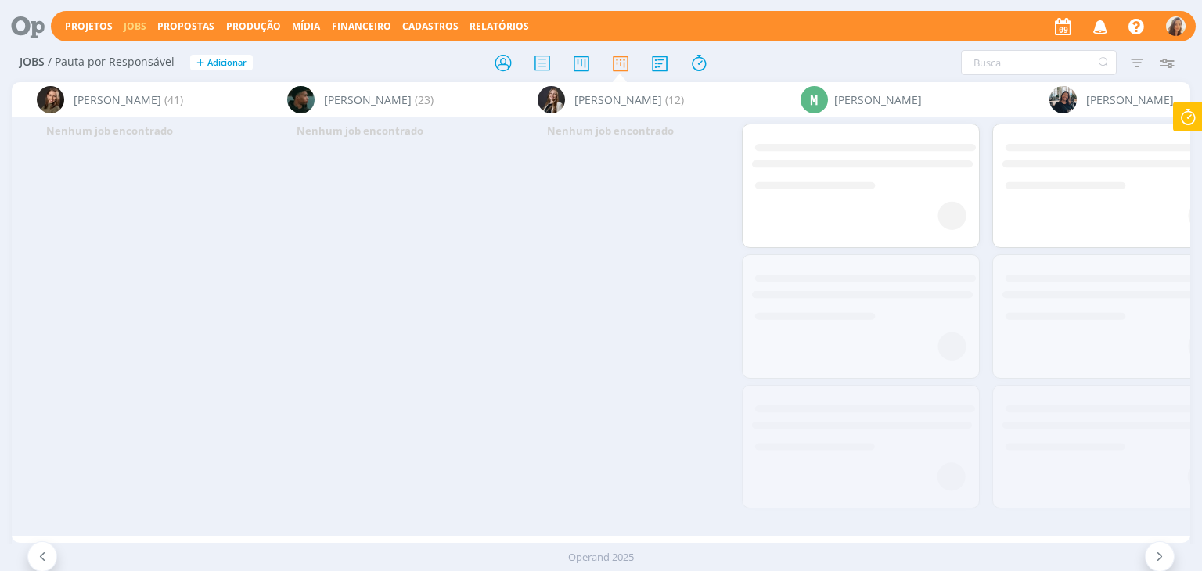
scroll to position [0, 2895]
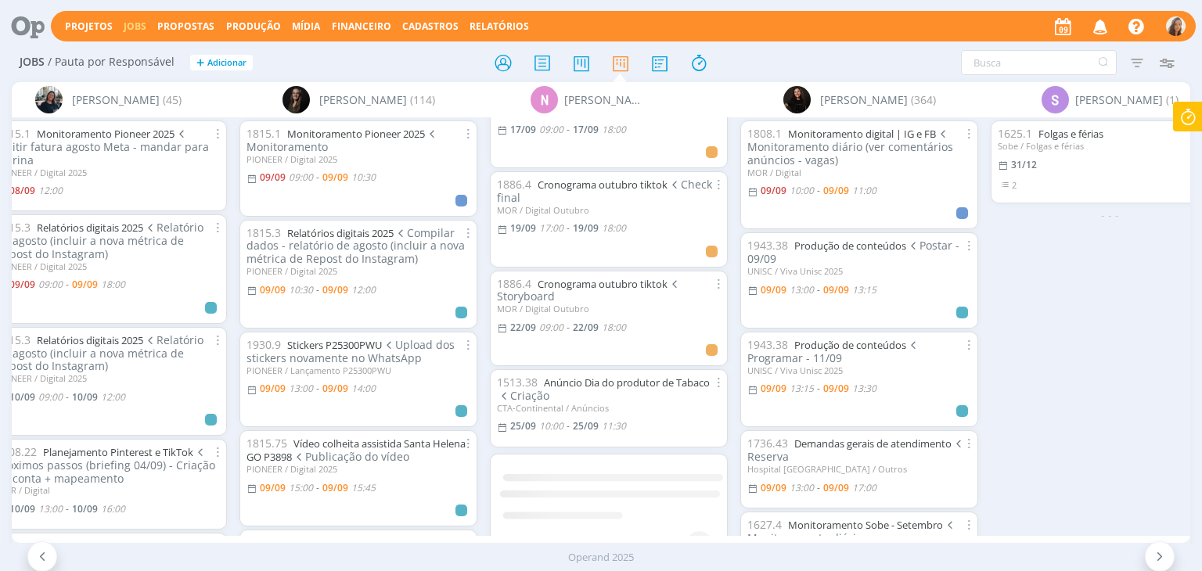
scroll to position [839, 0]
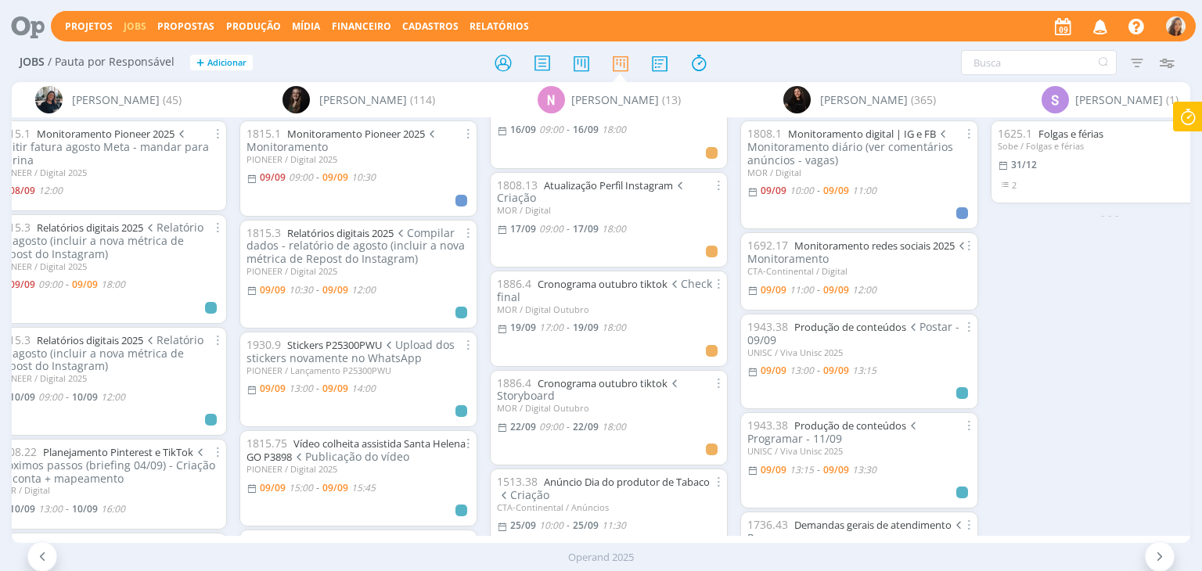
click at [28, 23] on icon at bounding box center [22, 26] width 32 height 31
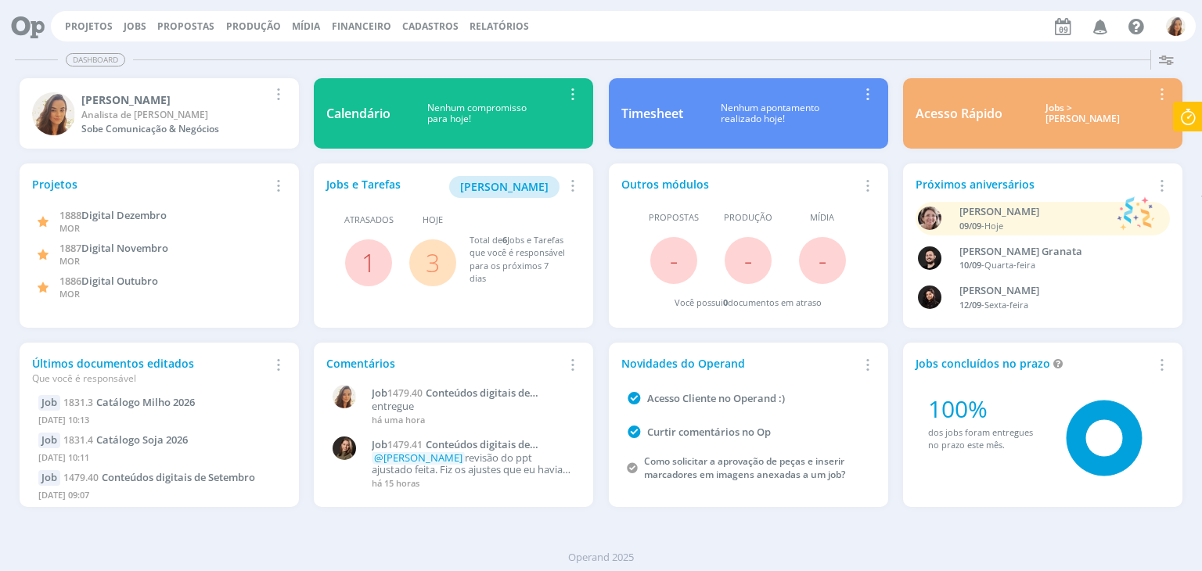
click at [94, 18] on div "Projetos Jobs Propostas Produção Mídia Financeiro Cadastros Relatórios Notifica…" at bounding box center [623, 26] width 1145 height 31
click at [77, 26] on link "Projetos" at bounding box center [89, 26] width 48 height 13
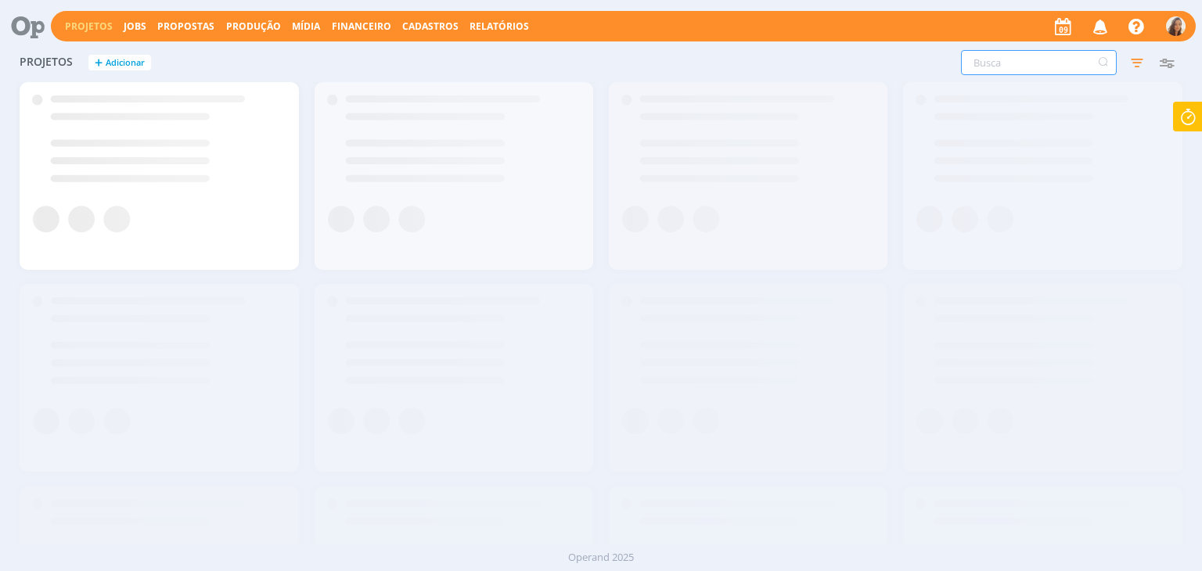
click at [1006, 66] on input "text" at bounding box center [1039, 62] width 156 height 25
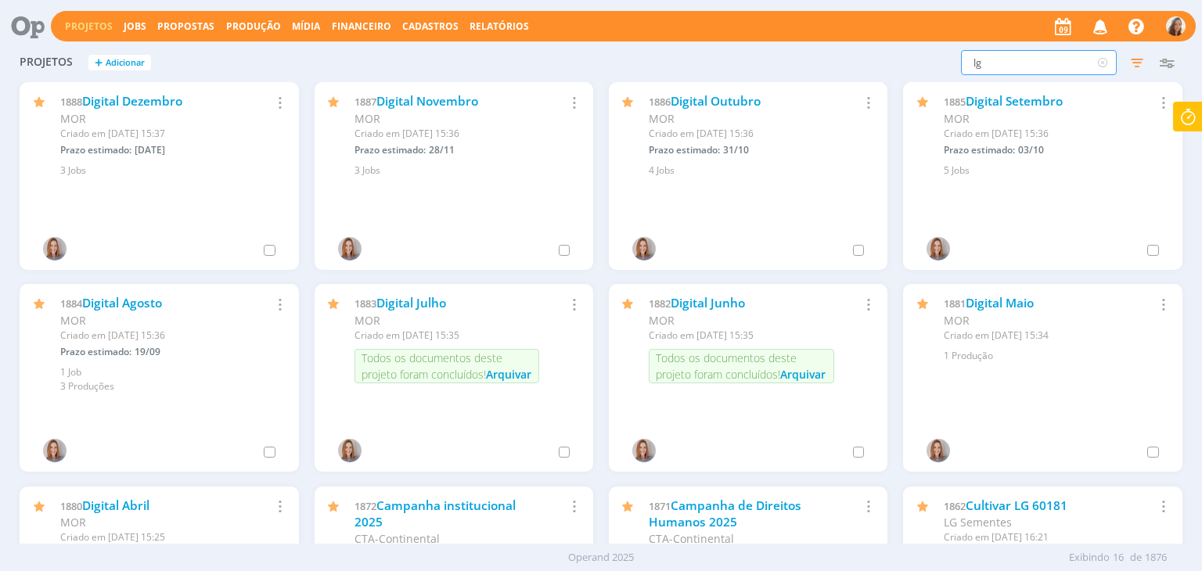
type input "lg"
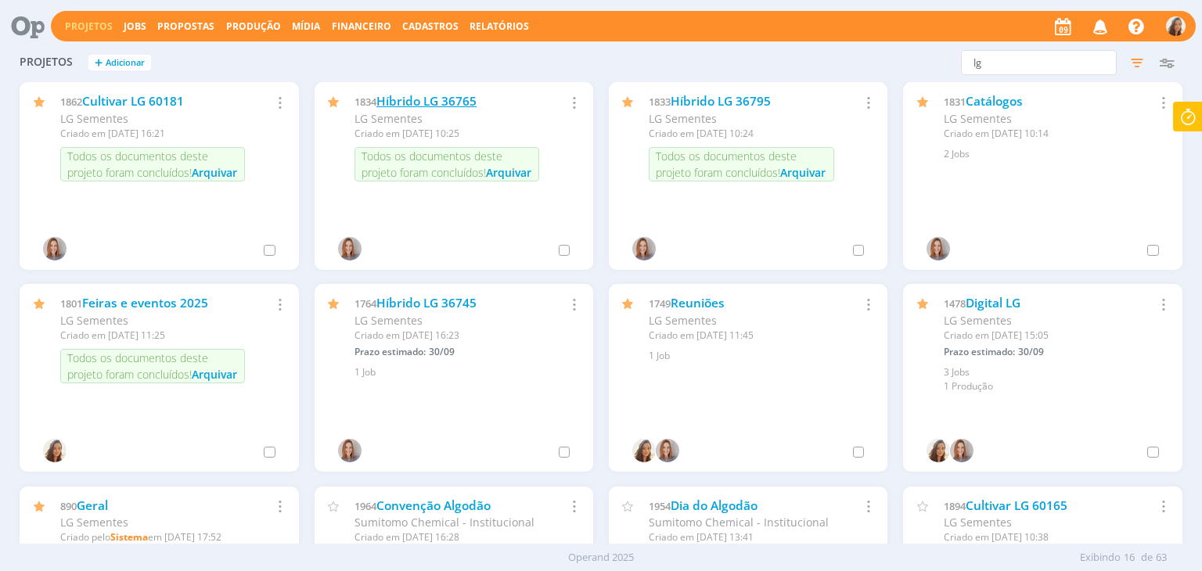
click at [426, 94] on link "Híbrido LG 36765" at bounding box center [426, 101] width 100 height 16
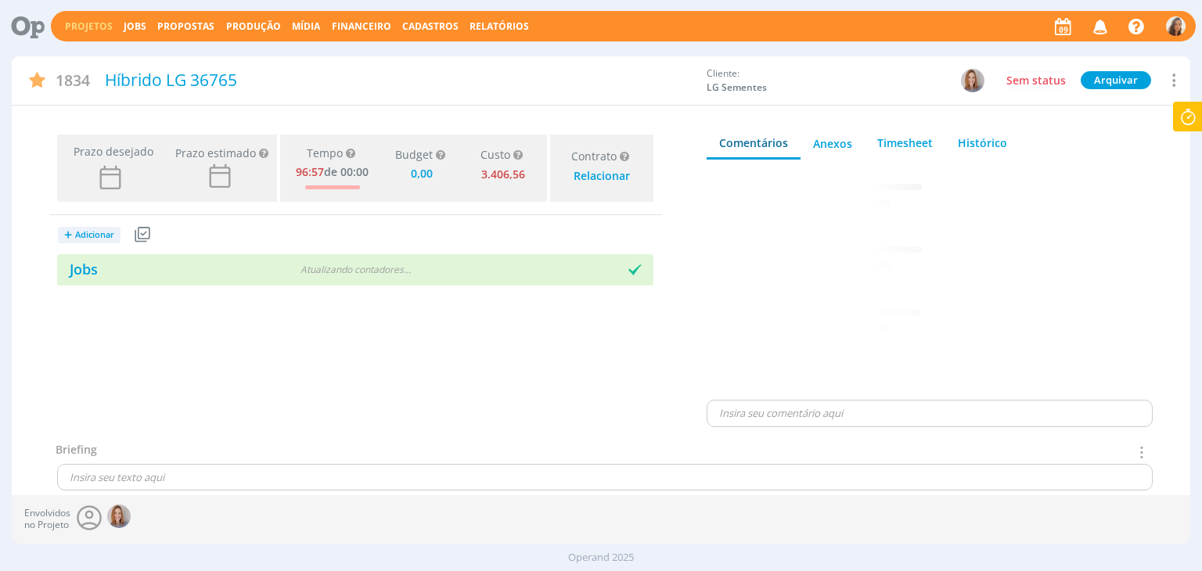
type input "0,00"
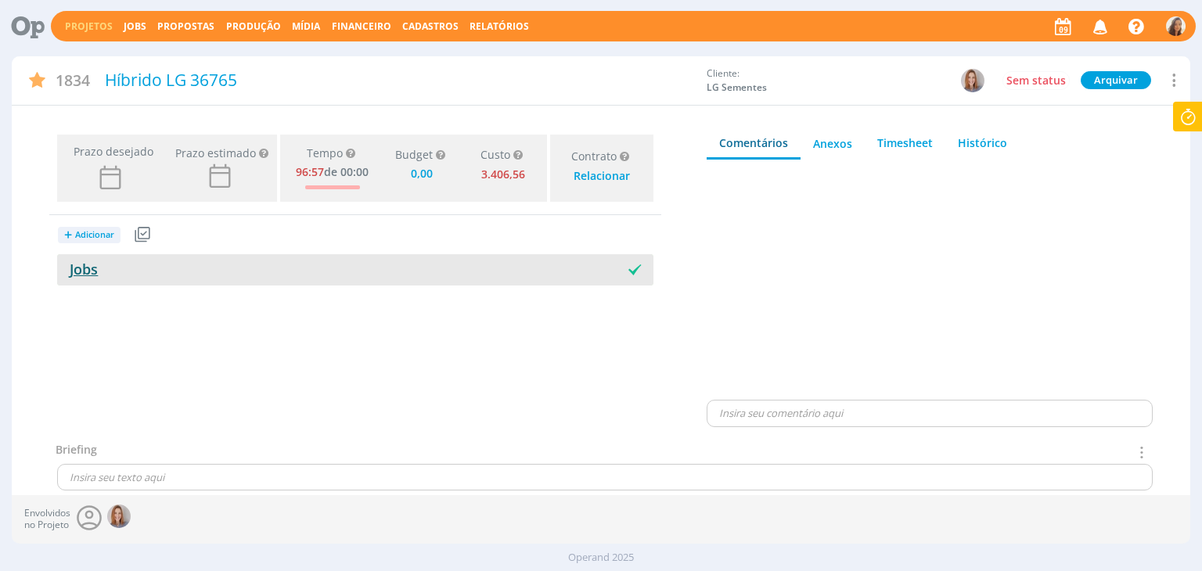
click at [75, 273] on link "Jobs" at bounding box center [77, 269] width 41 height 19
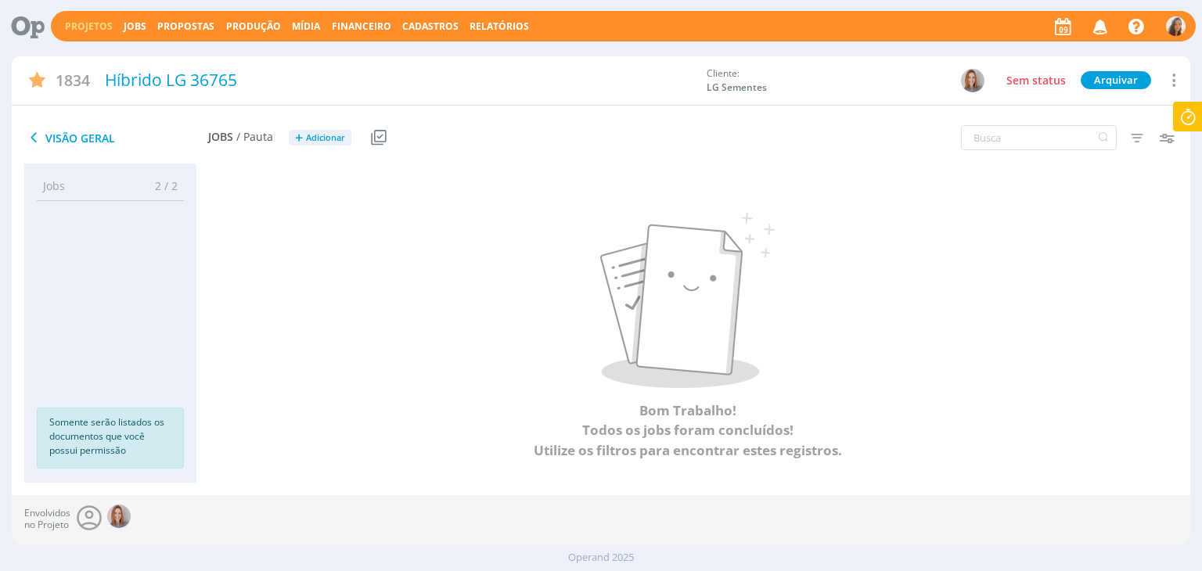
click at [135, 18] on div "Projetos Jobs Propostas Produção Mídia Financeiro Cadastros Relatórios Notifica…" at bounding box center [623, 26] width 1145 height 31
click at [135, 26] on link "Jobs" at bounding box center [135, 26] width 23 height 13
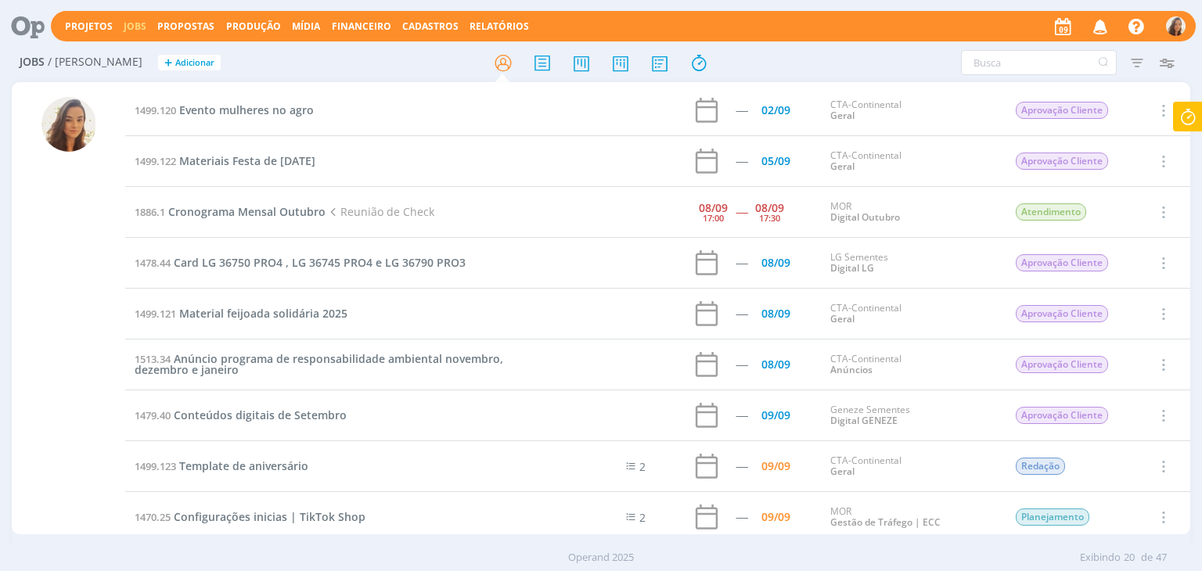
click at [1183, 120] on icon at bounding box center [1188, 117] width 28 height 31
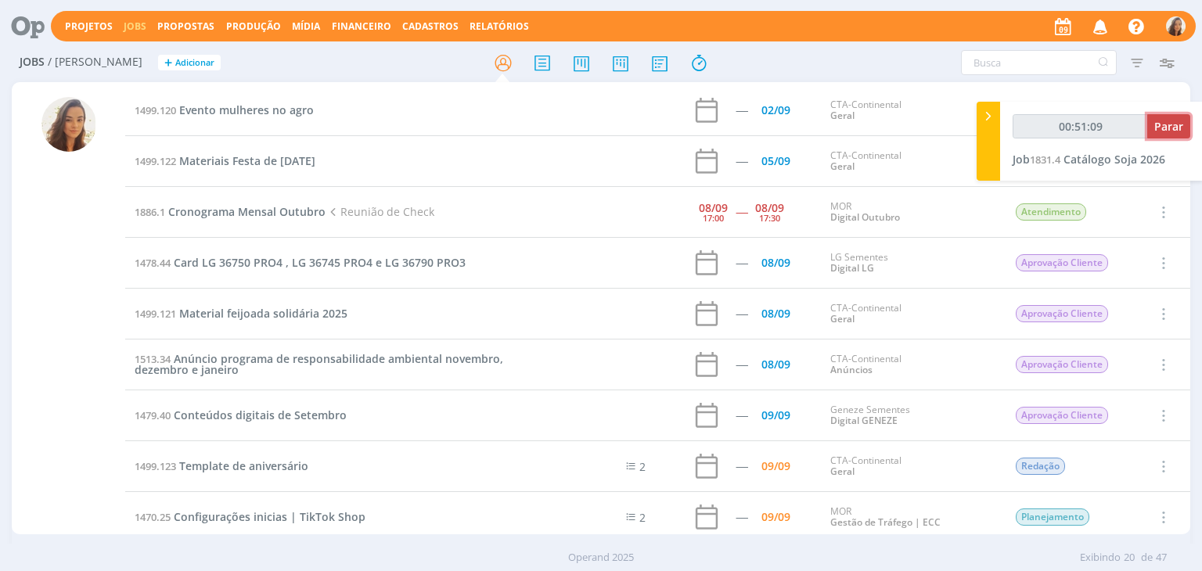
click at [1166, 129] on span "Parar" at bounding box center [1168, 126] width 29 height 15
type input "00:52:00"
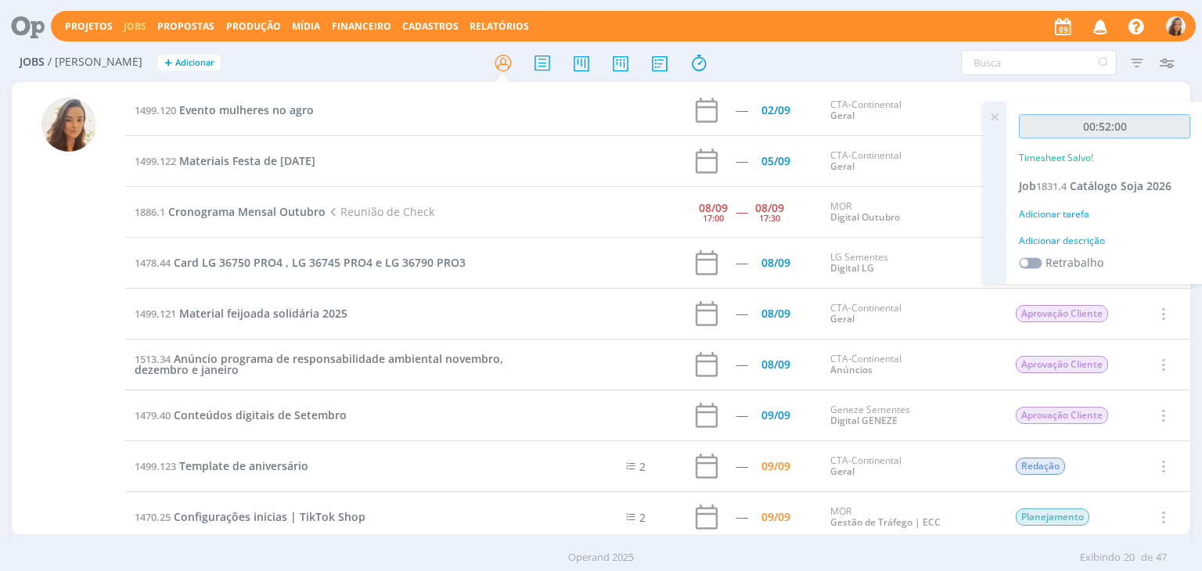
click at [1161, 127] on input "00:52:00" at bounding box center [1104, 126] width 171 height 24
click at [1095, 234] on div "Adicionar descrição" at bounding box center [1104, 241] width 171 height 14
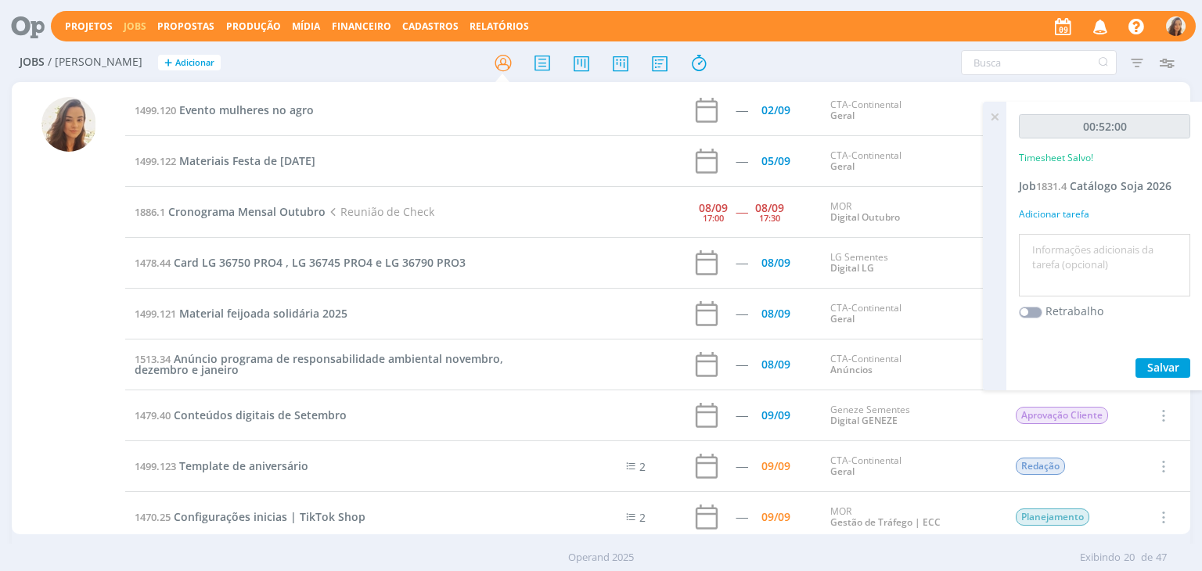
click at [1082, 253] on textarea at bounding box center [1105, 266] width 164 height 56
type textarea "Briefing"
click at [1170, 368] on span "Salvar" at bounding box center [1163, 367] width 32 height 15
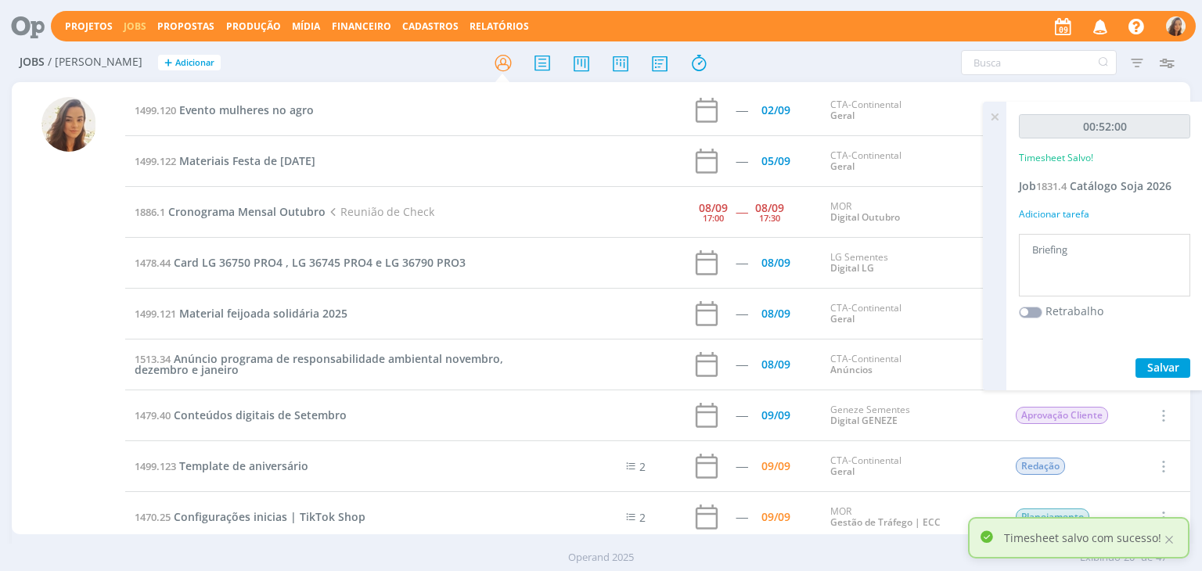
click at [999, 117] on icon at bounding box center [994, 117] width 28 height 31
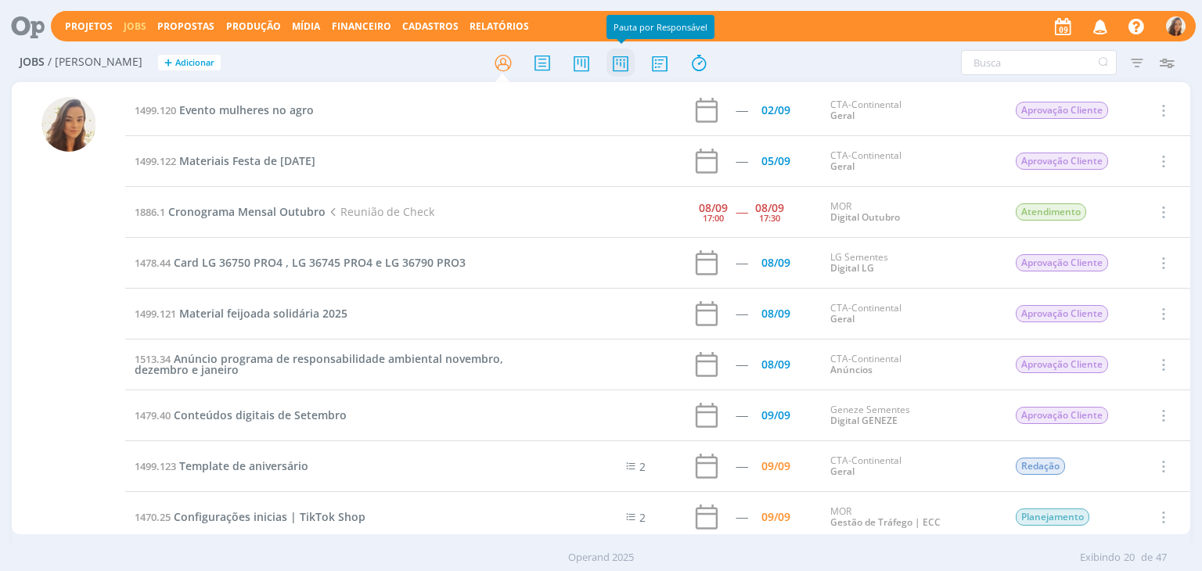
click at [623, 59] on icon at bounding box center [620, 63] width 28 height 31
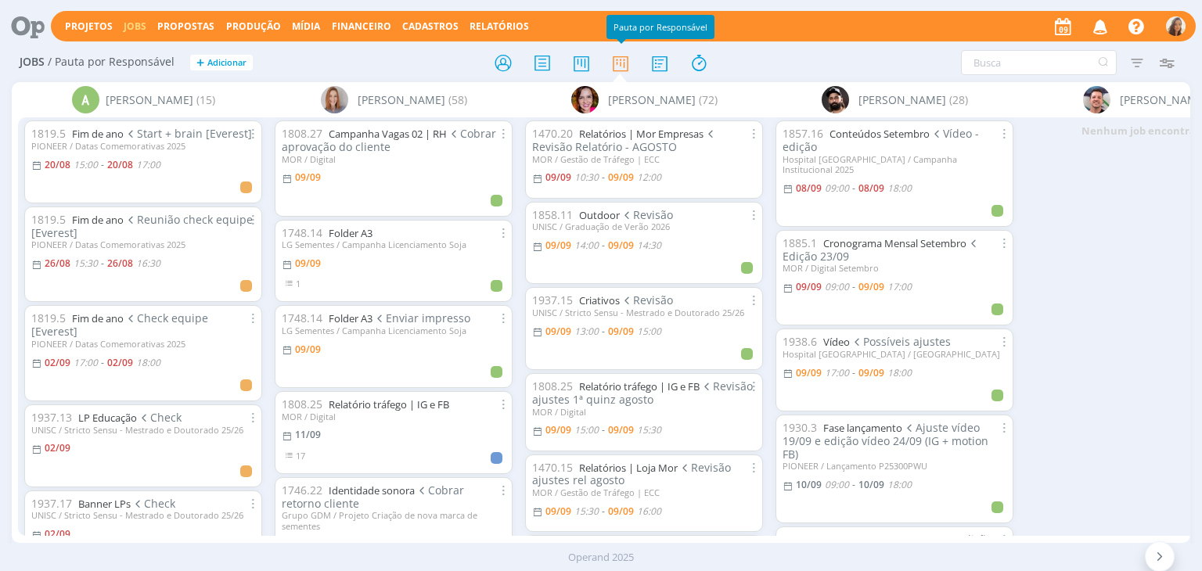
click at [38, 19] on icon at bounding box center [22, 26] width 32 height 31
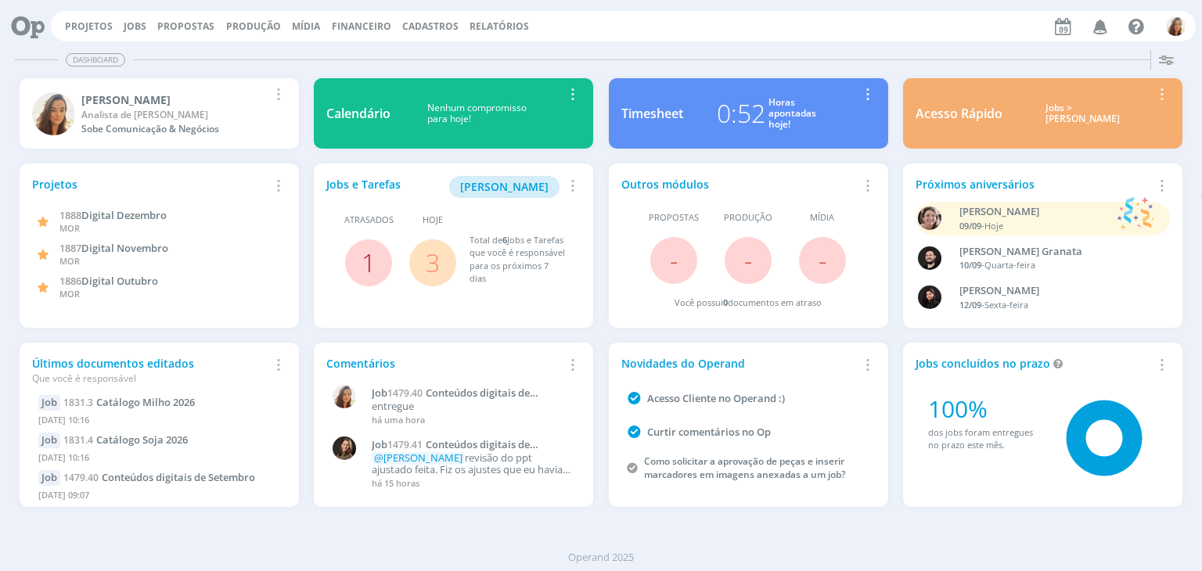
click at [373, 268] on link "1" at bounding box center [368, 263] width 14 height 34
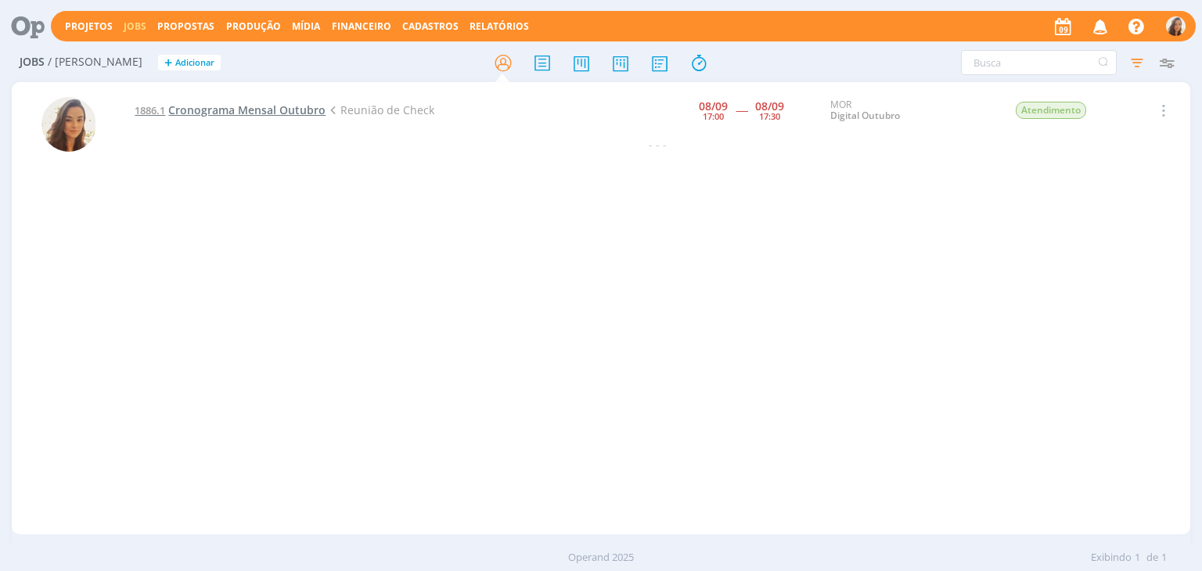
click at [293, 107] on span "Cronograma Mensal Outubro" at bounding box center [246, 109] width 157 height 15
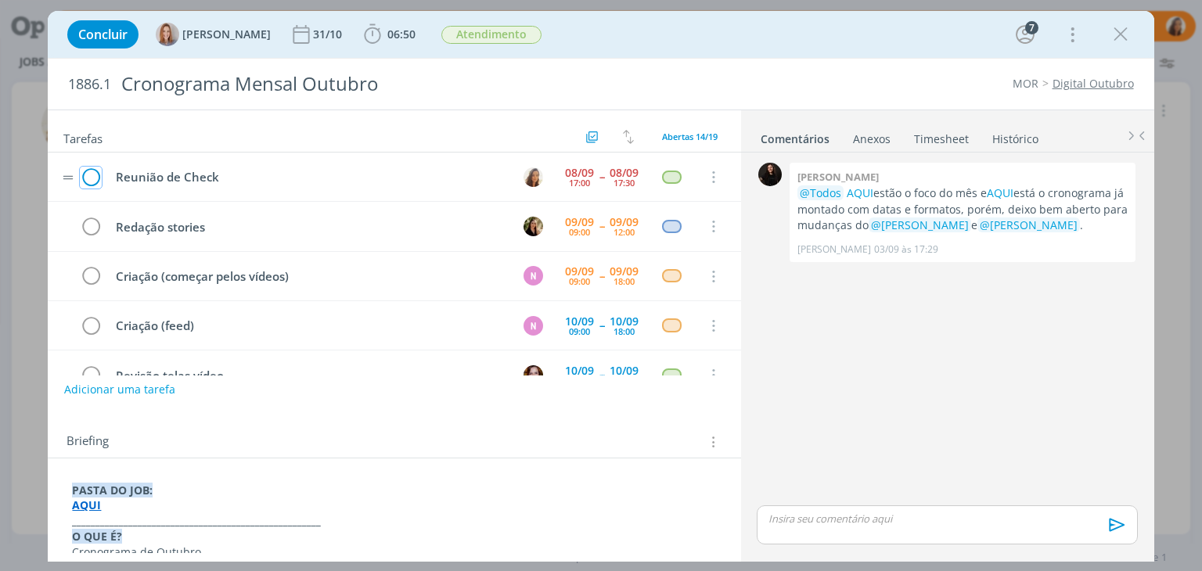
click at [92, 172] on icon "dialog" at bounding box center [91, 177] width 22 height 23
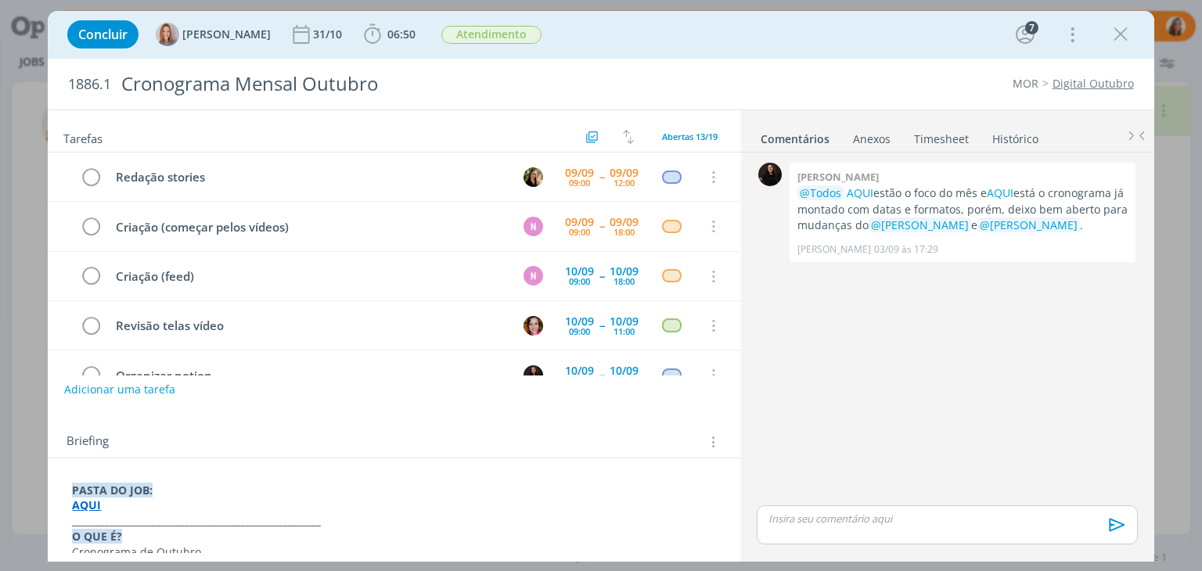
click at [943, 138] on link "Timesheet" at bounding box center [941, 135] width 56 height 23
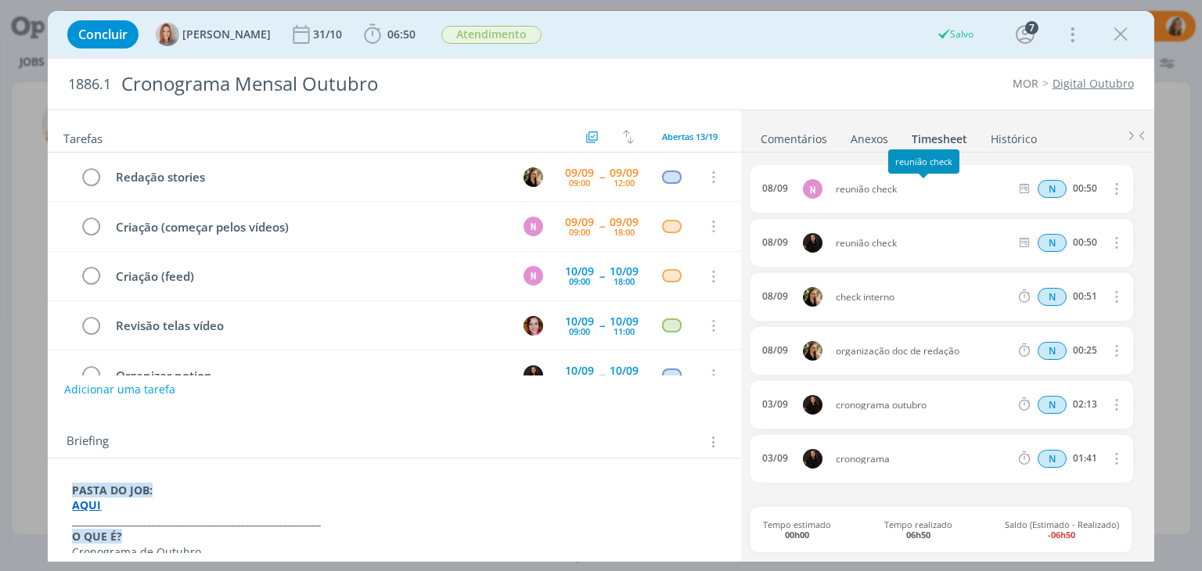
click at [868, 185] on span "reunião check" at bounding box center [922, 189] width 187 height 9
copy div "reunião check"
click at [407, 45] on span "06:50" at bounding box center [390, 34] width 58 height 23
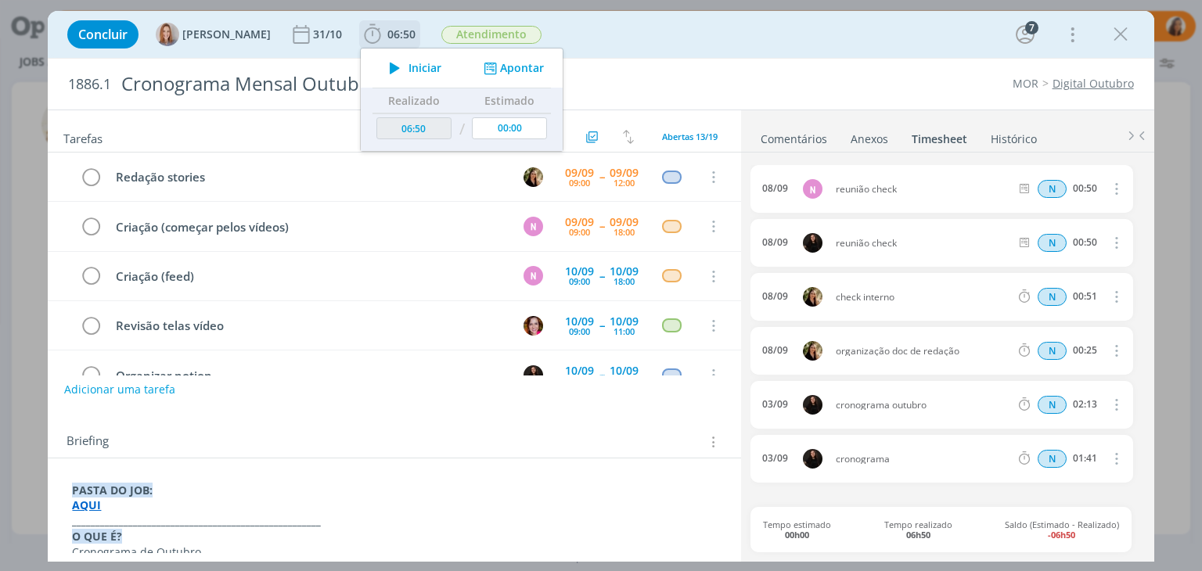
click at [516, 71] on button "Apontar" at bounding box center [512, 68] width 65 height 16
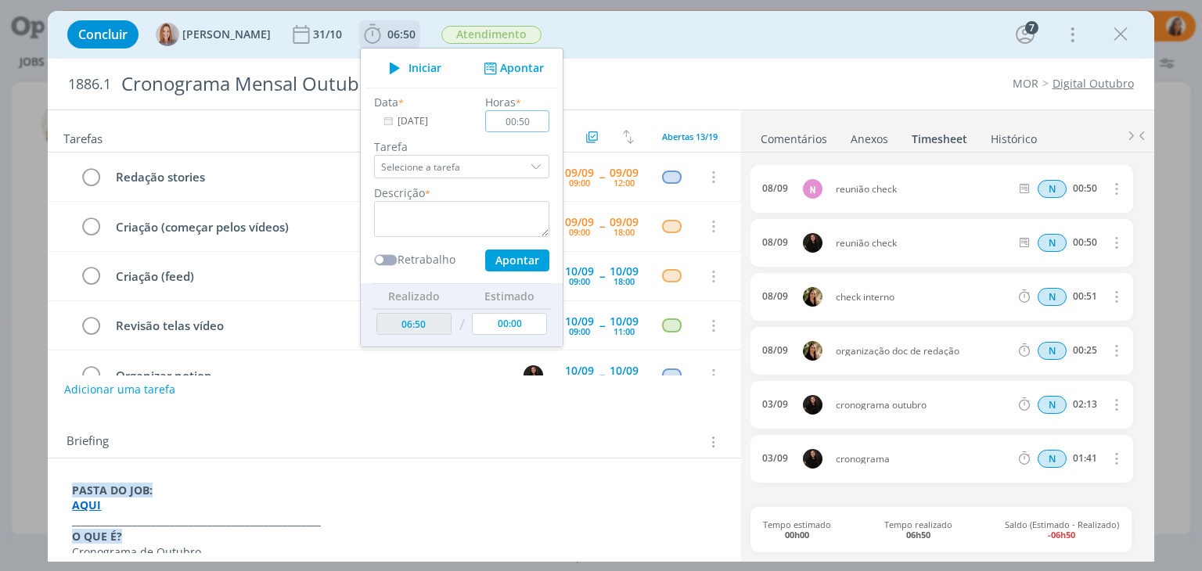
type input "00:50"
click at [455, 210] on textarea "dialog" at bounding box center [461, 219] width 175 height 36
paste textarea "reunião check"
click at [516, 257] on button "Apontar" at bounding box center [517, 261] width 64 height 22
type textarea "reunião check"
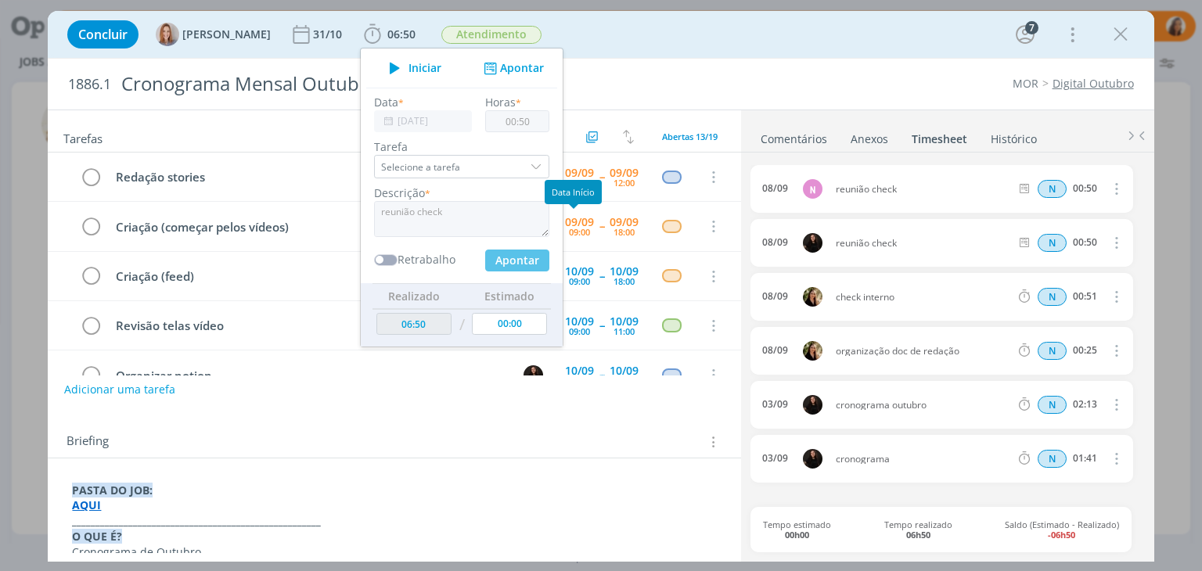
type input "07:40"
type input "00:00"
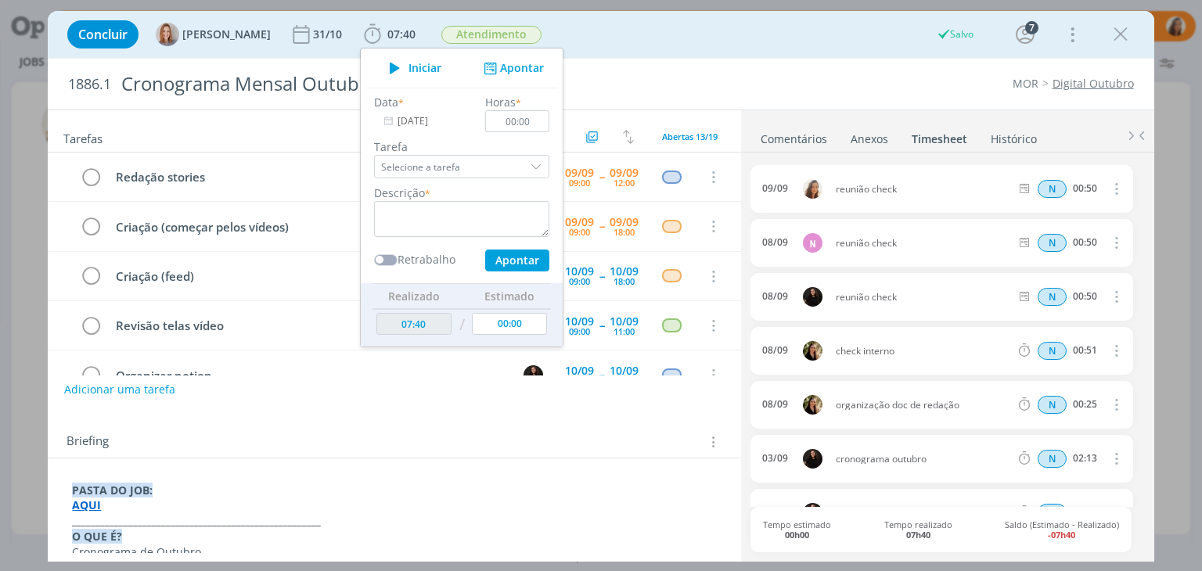
click at [868, 38] on div "Concluir Amanda Oliveira 31/10 07:40 Iniciar Apontar Data * 09/09/2025 Horas * …" at bounding box center [600, 35] width 1082 height 38
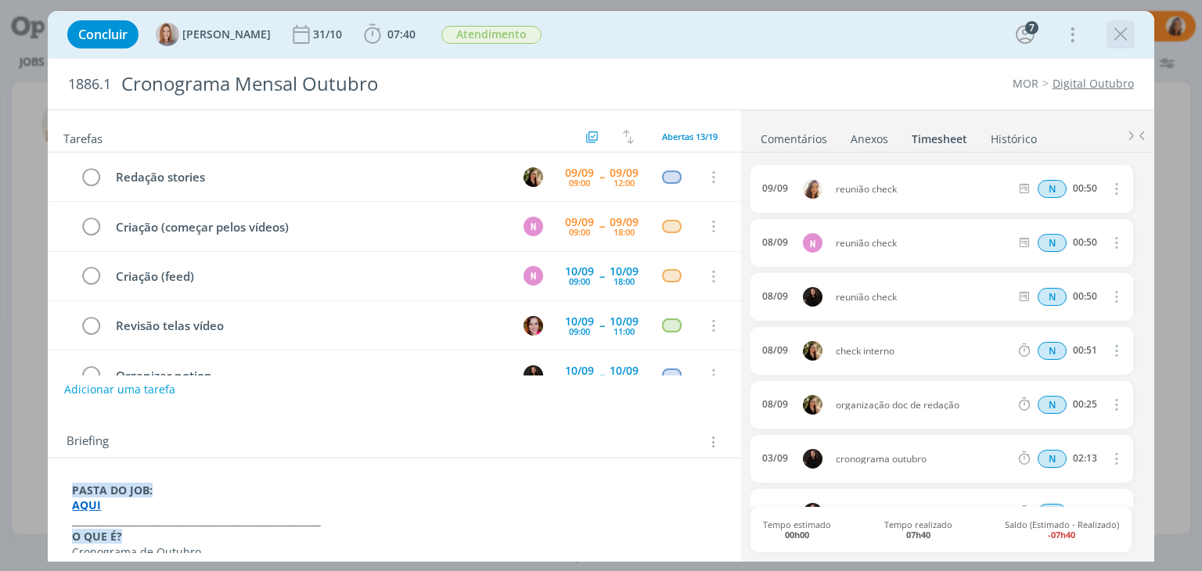
click at [1131, 32] on button "dialog" at bounding box center [1120, 34] width 23 height 23
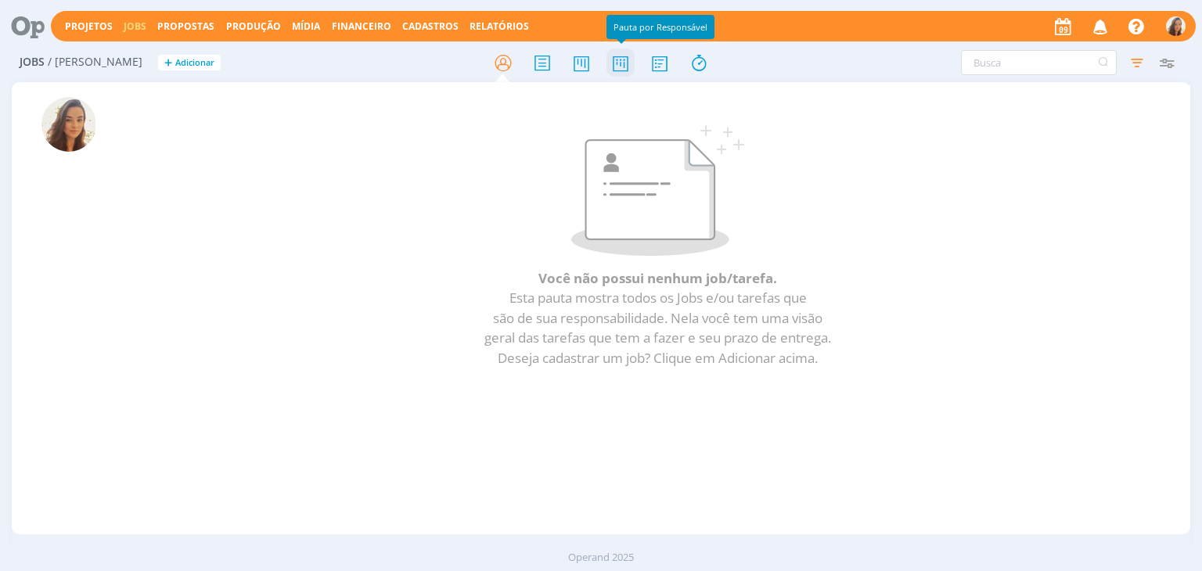
click at [628, 63] on icon at bounding box center [620, 63] width 28 height 31
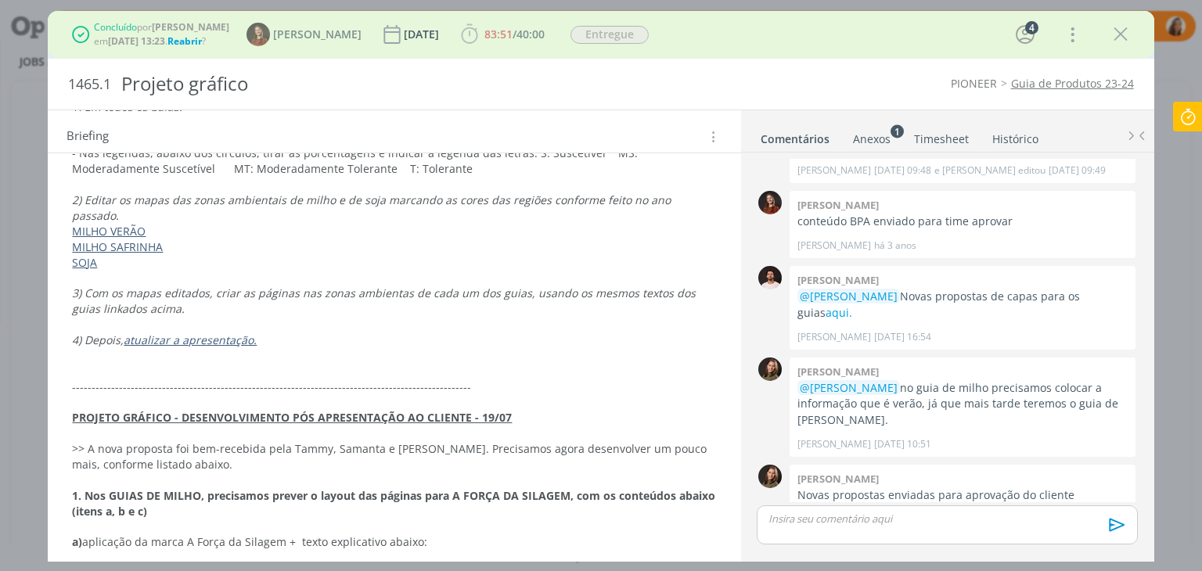
scroll to position [818, 0]
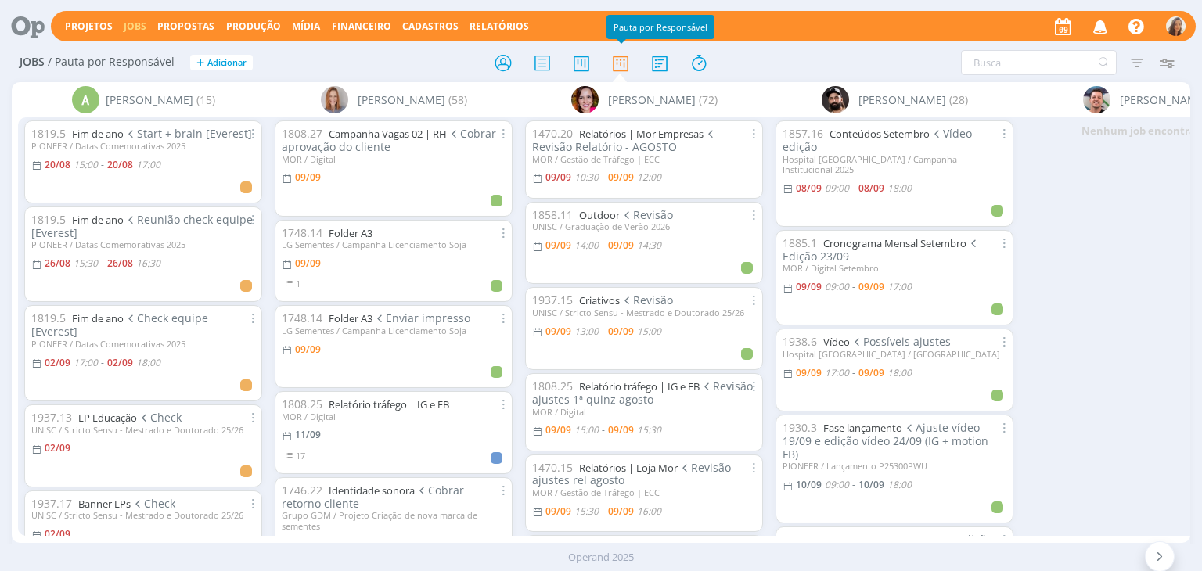
drag, startPoint x: 78, startPoint y: 26, endPoint x: 166, endPoint y: 27, distance: 87.6
click at [78, 26] on link "Projetos" at bounding box center [89, 26] width 48 height 13
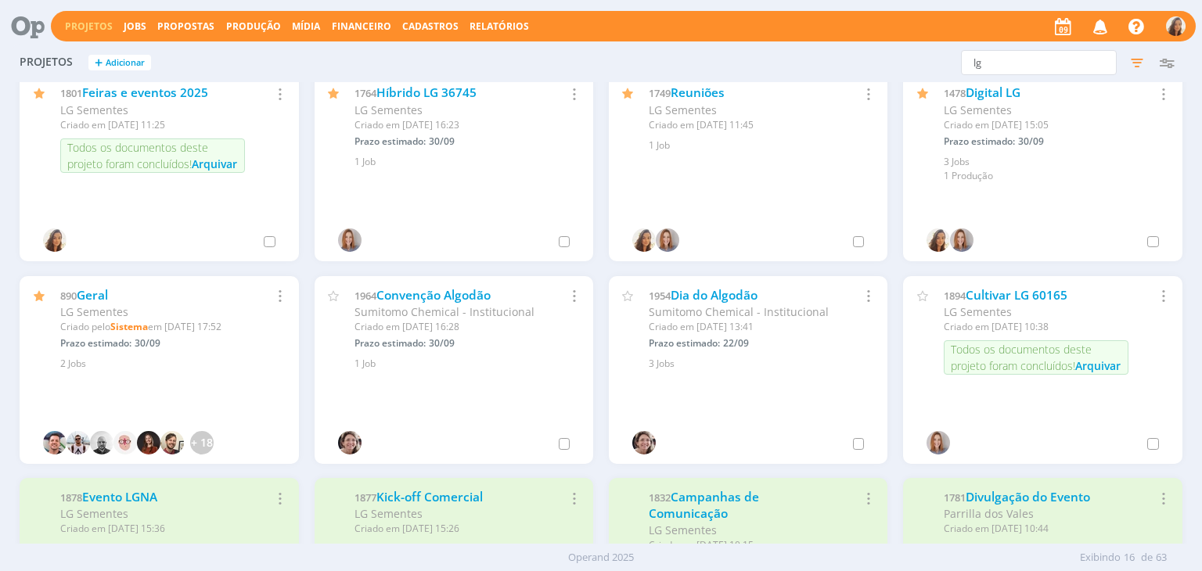
scroll to position [235, 0]
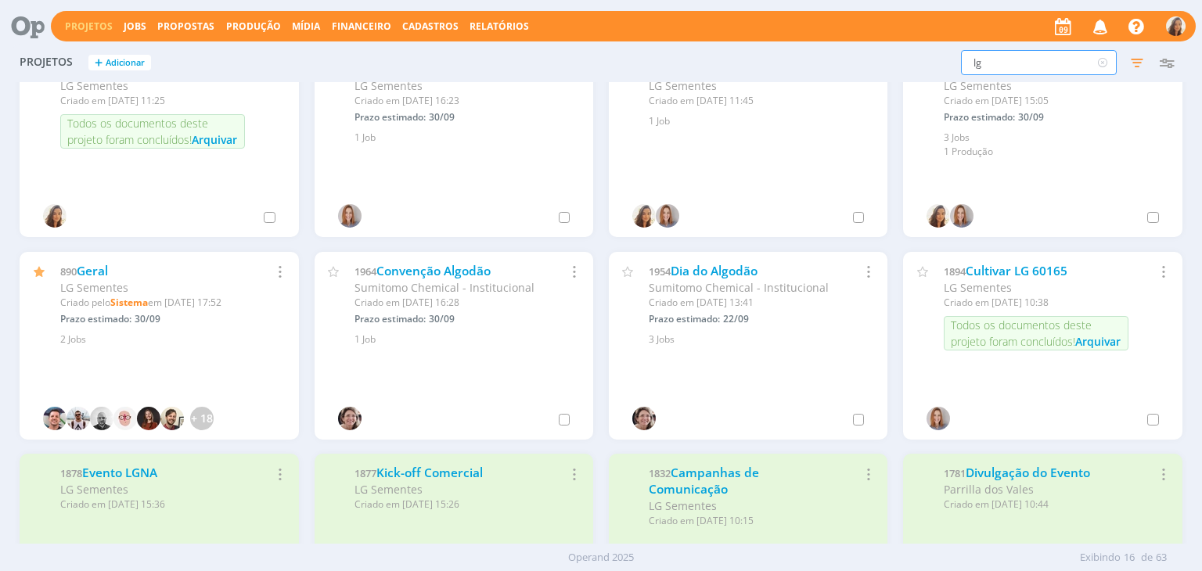
click at [814, 63] on div "lg Filtros Filtrar Limpar lg Status Cliente / Contrato Cliente Selecione Contra…" at bounding box center [969, 62] width 426 height 25
type input "geneze"
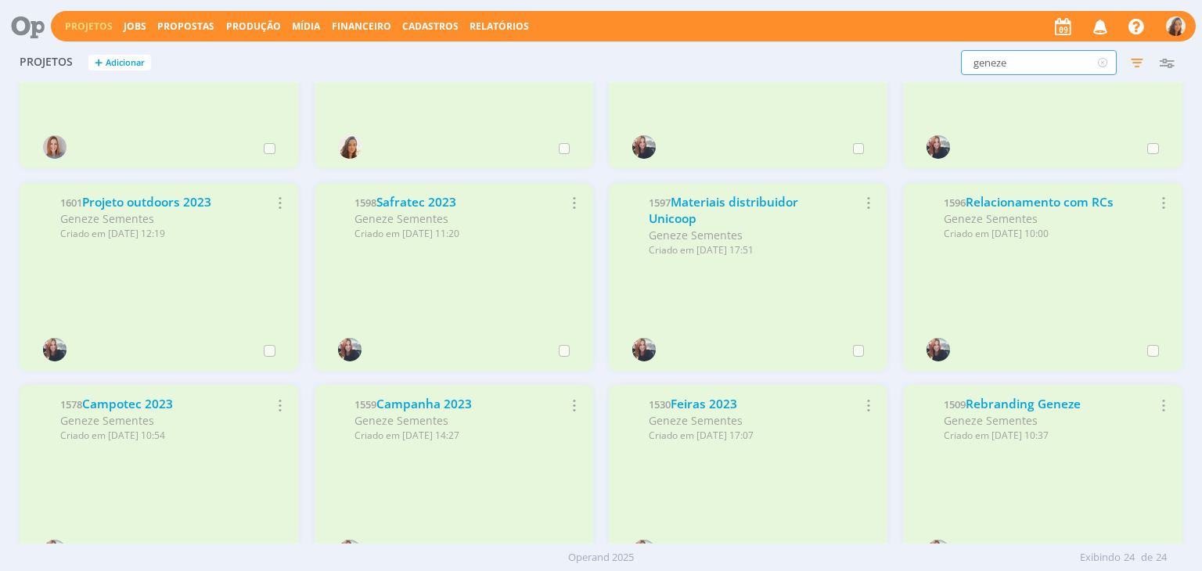
scroll to position [0, 0]
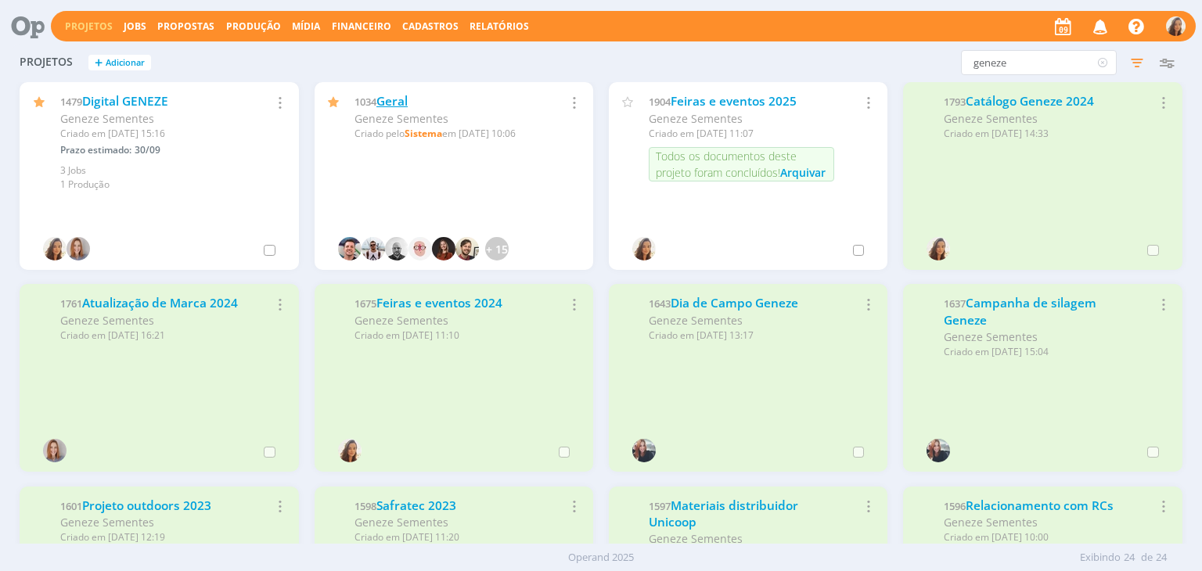
click at [386, 96] on link "Geral" at bounding box center [391, 101] width 31 height 16
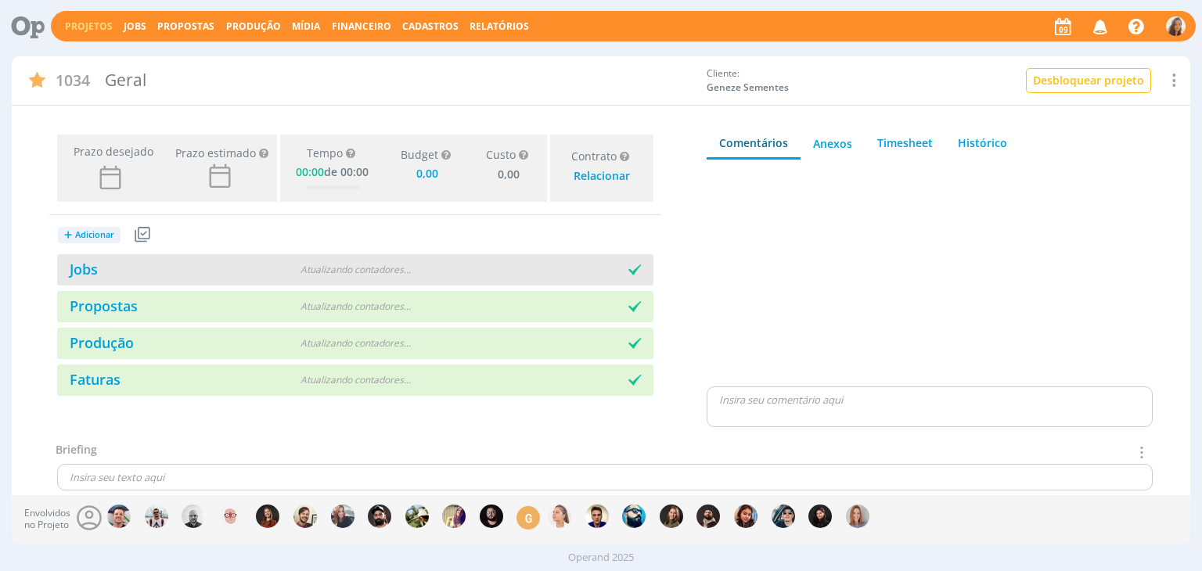
click at [100, 278] on div "Jobs" at bounding box center [158, 269] width 203 height 21
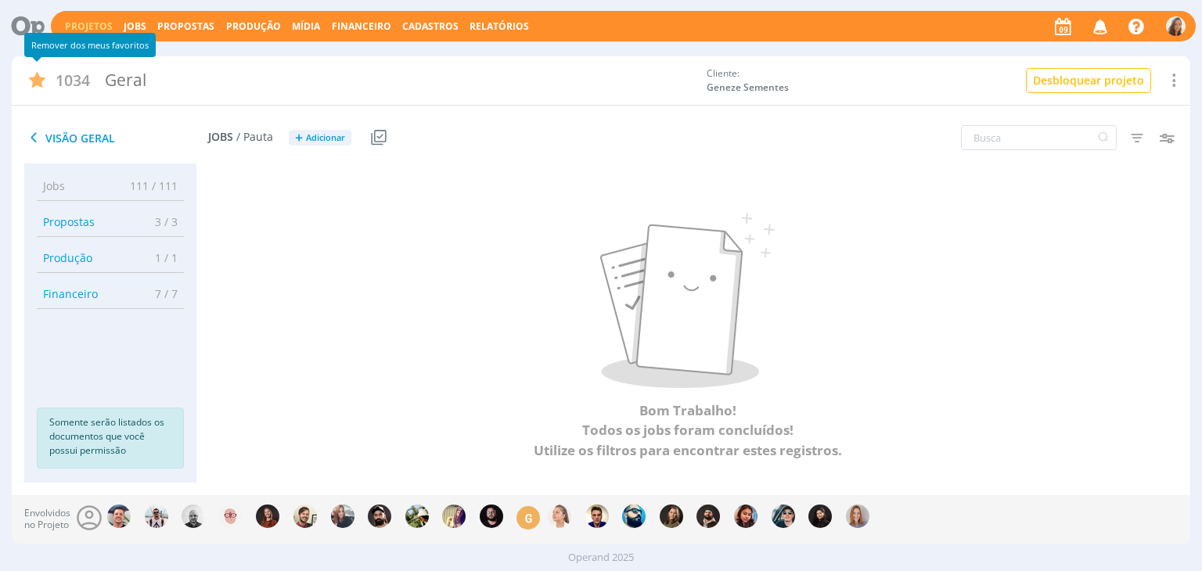
click at [35, 141] on icon at bounding box center [32, 137] width 17 height 19
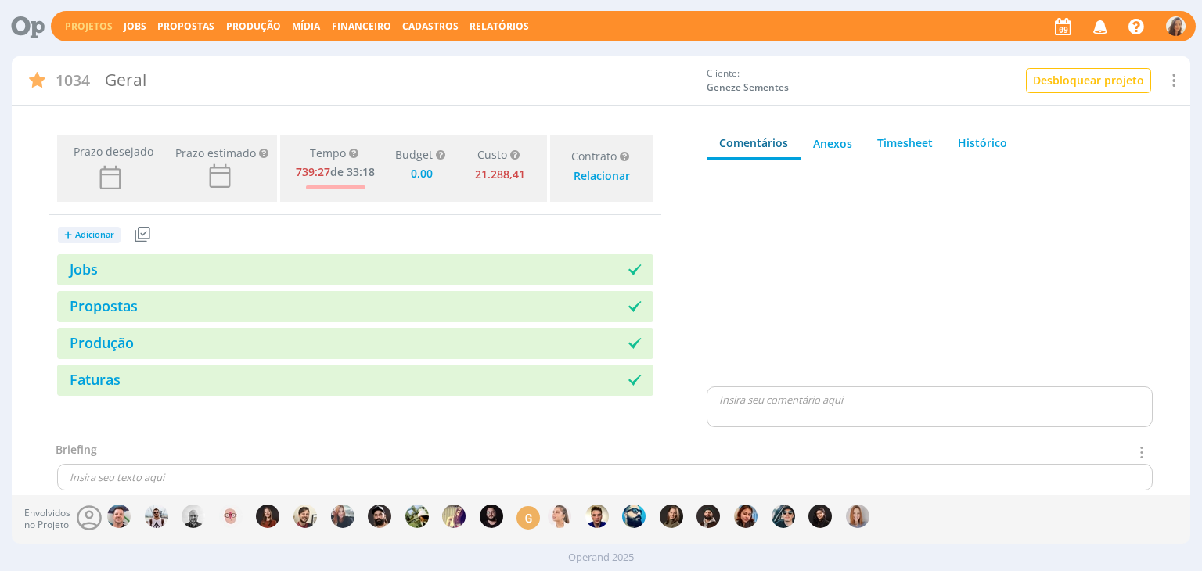
click at [63, 21] on button "Projetos" at bounding box center [88, 26] width 57 height 13
type input "0,00"
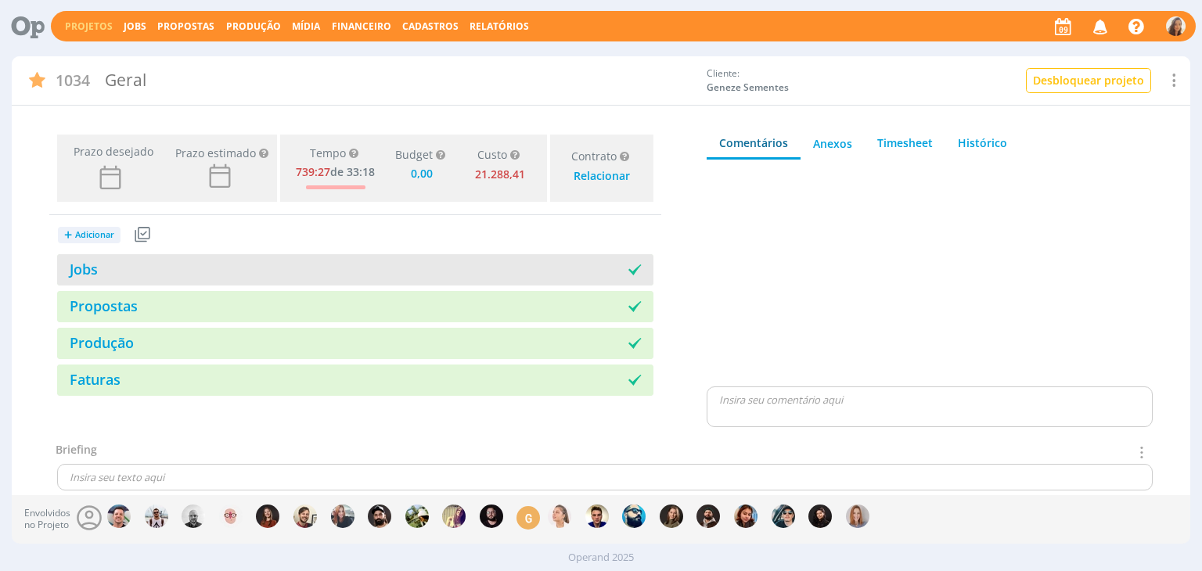
click at [121, 273] on div "Jobs" at bounding box center [206, 269] width 298 height 21
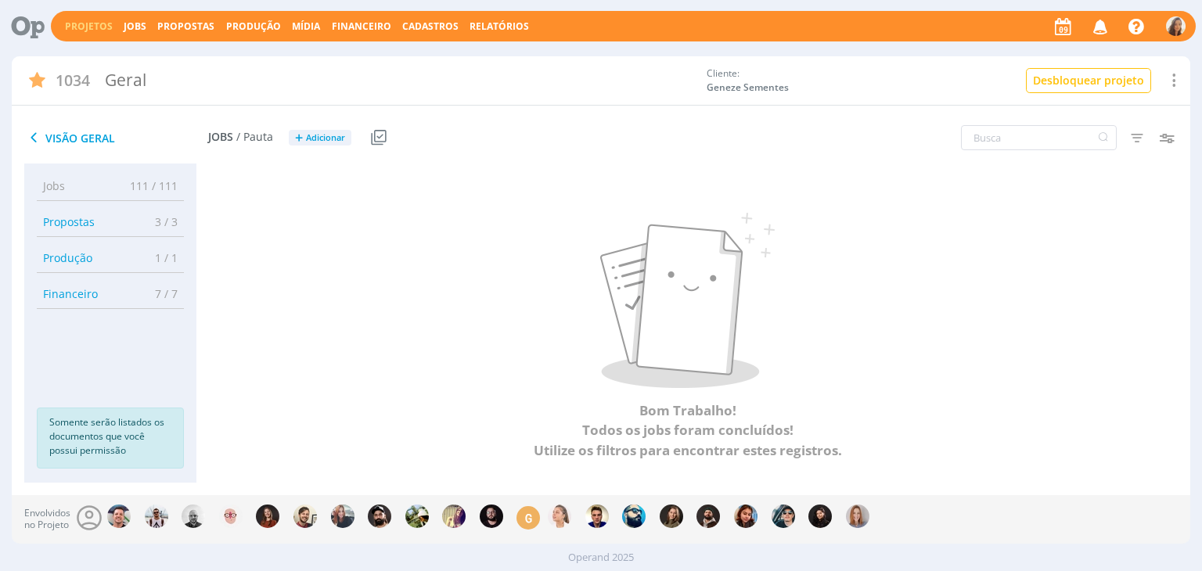
click at [28, 137] on icon at bounding box center [32, 137] width 17 height 19
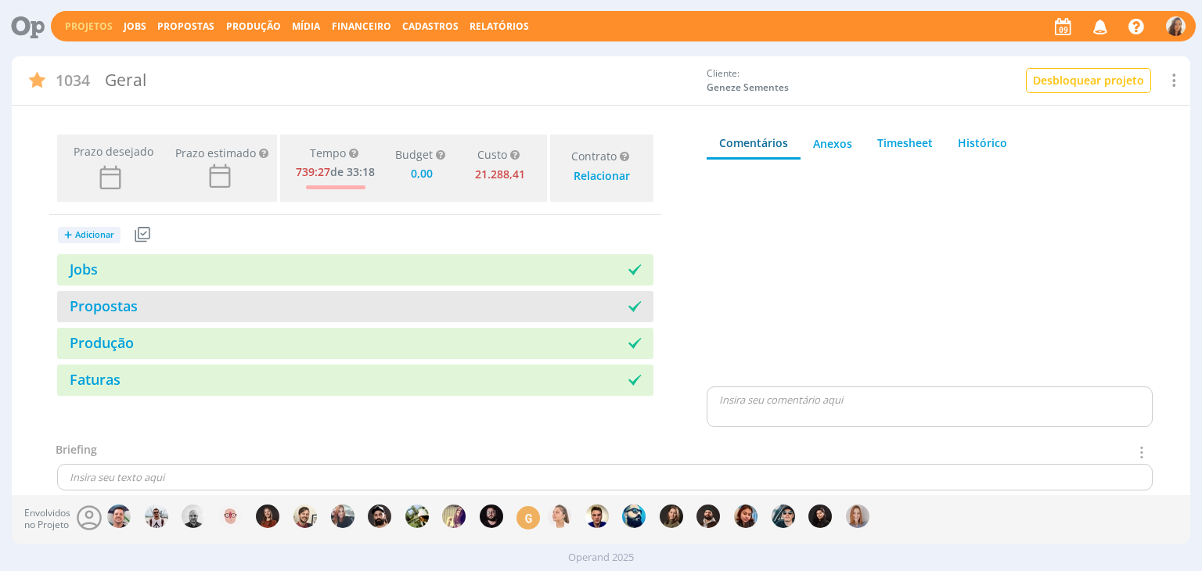
type input "0,00"
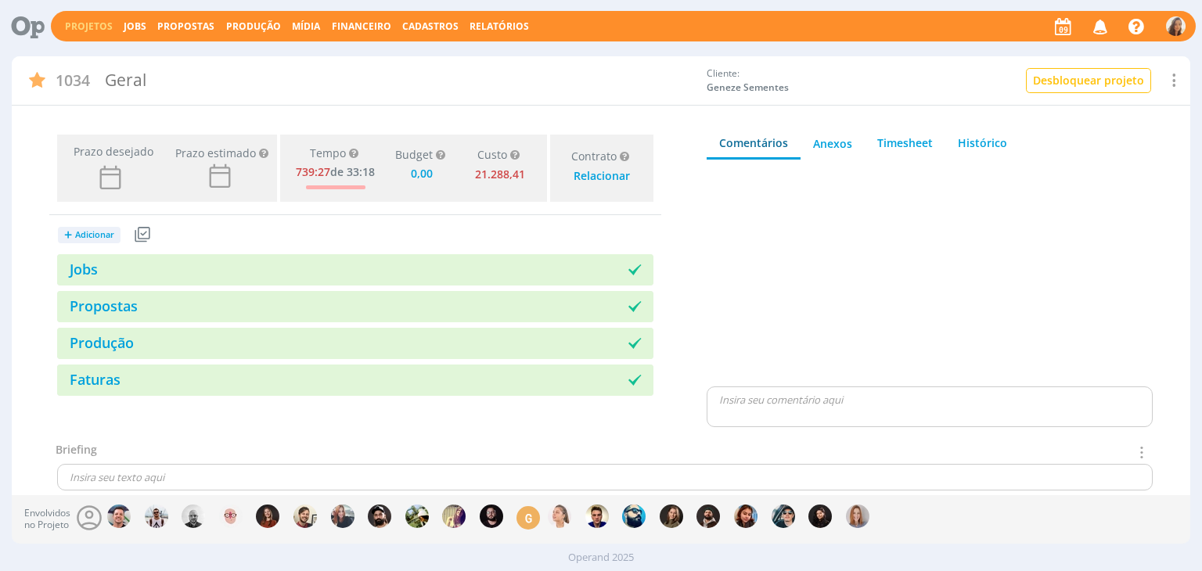
click at [95, 23] on link "Projetos" at bounding box center [89, 26] width 48 height 13
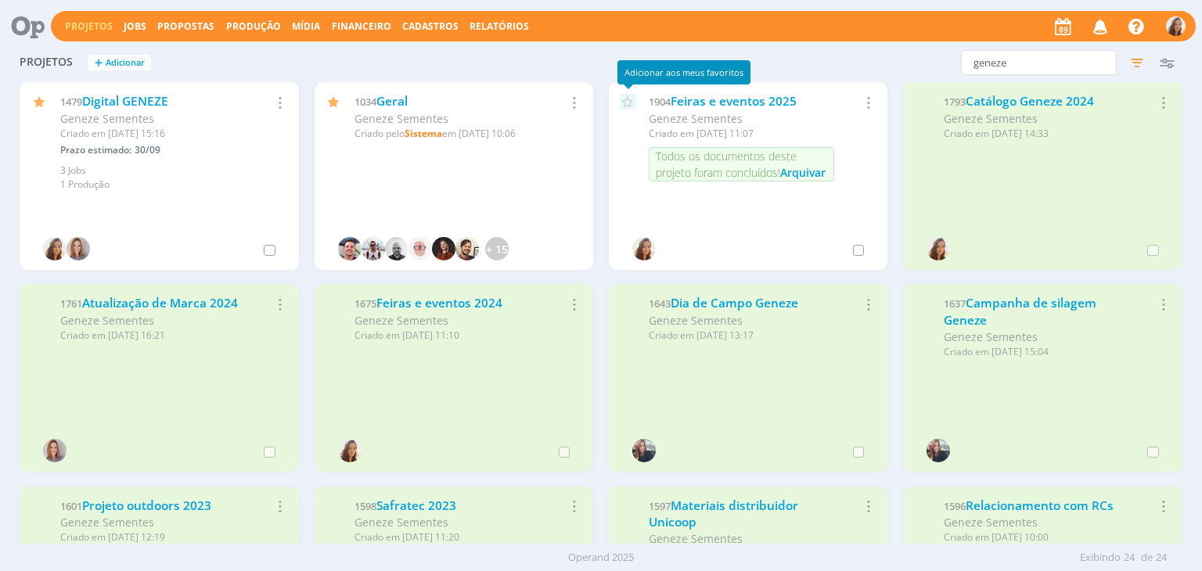
click at [629, 98] on icon at bounding box center [628, 102] width 16 height 16
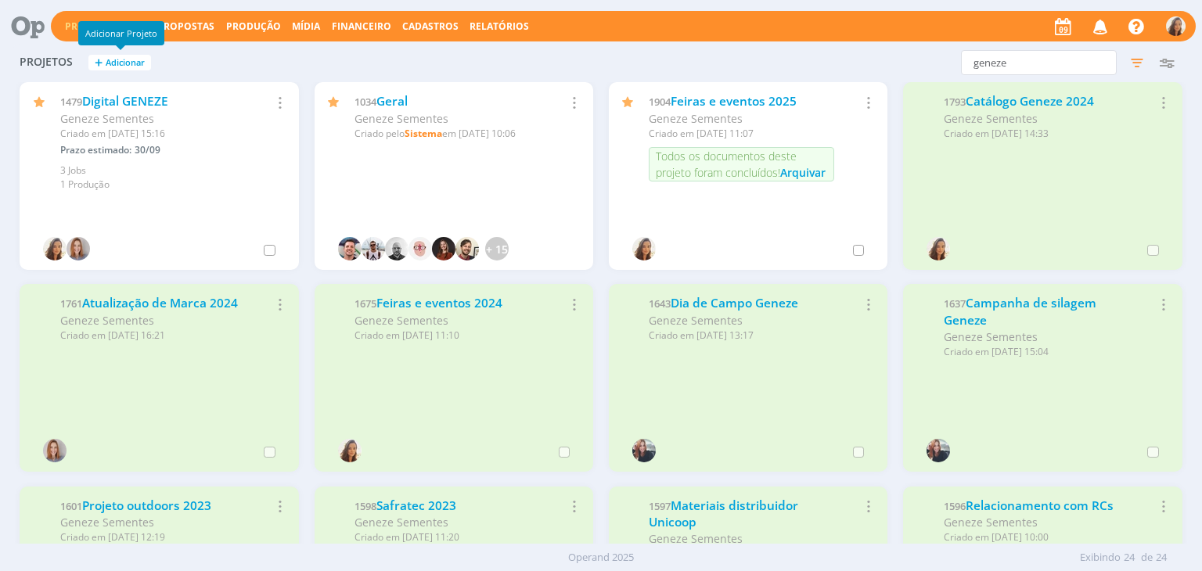
click at [120, 62] on span "Adicionar" at bounding box center [125, 63] width 39 height 10
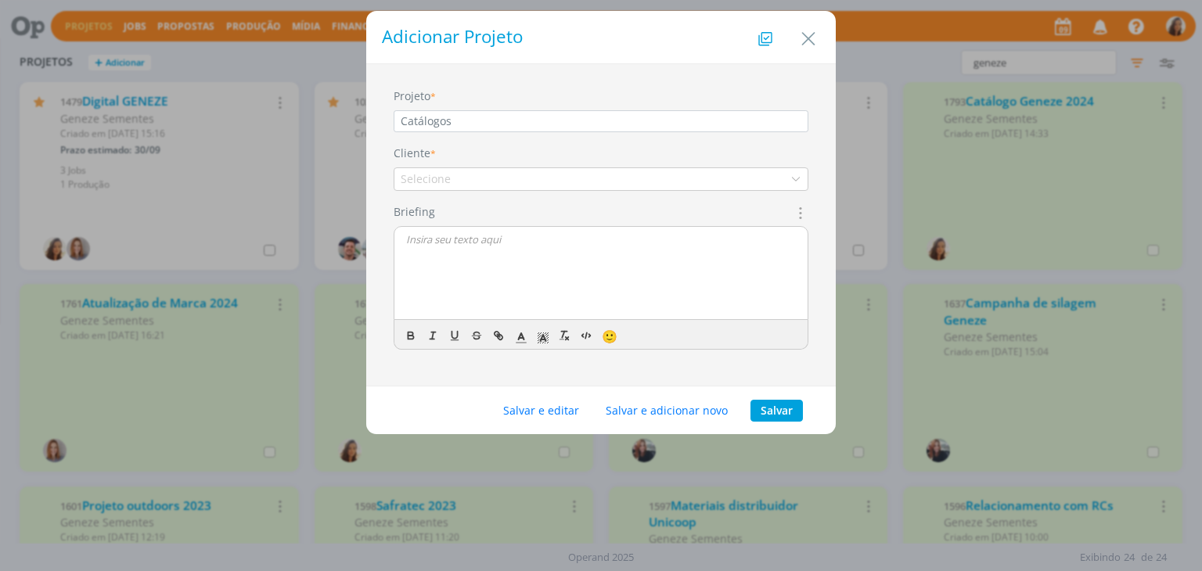
type input "Catálogos"
click at [499, 175] on div "Selecione" at bounding box center [601, 178] width 415 height 23
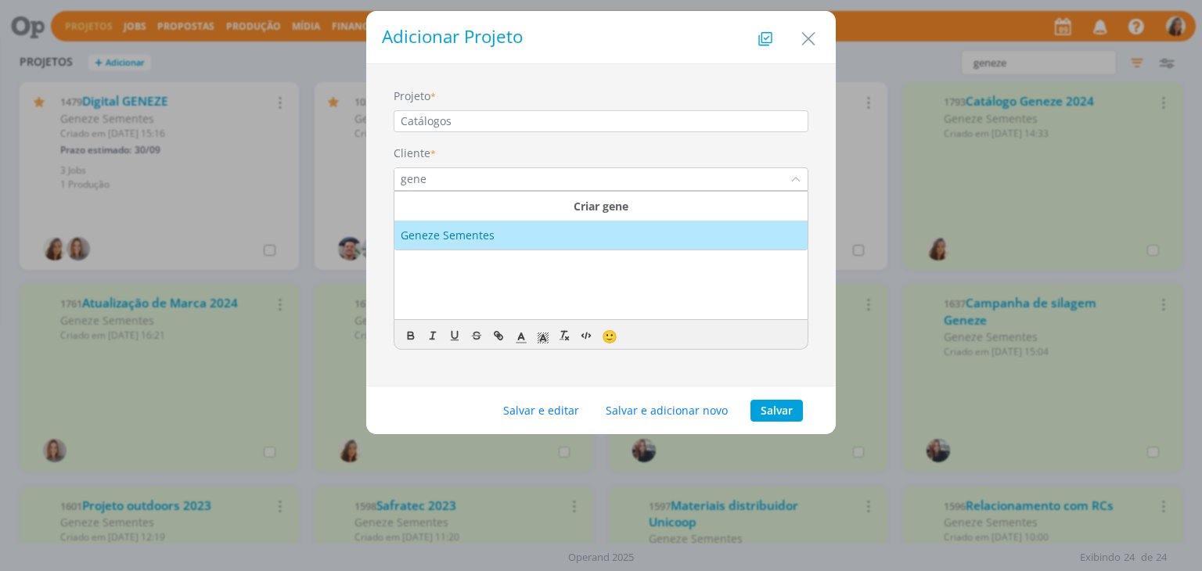
type input "gene"
click at [480, 241] on div "Geneze Sementes" at bounding box center [449, 235] width 97 height 16
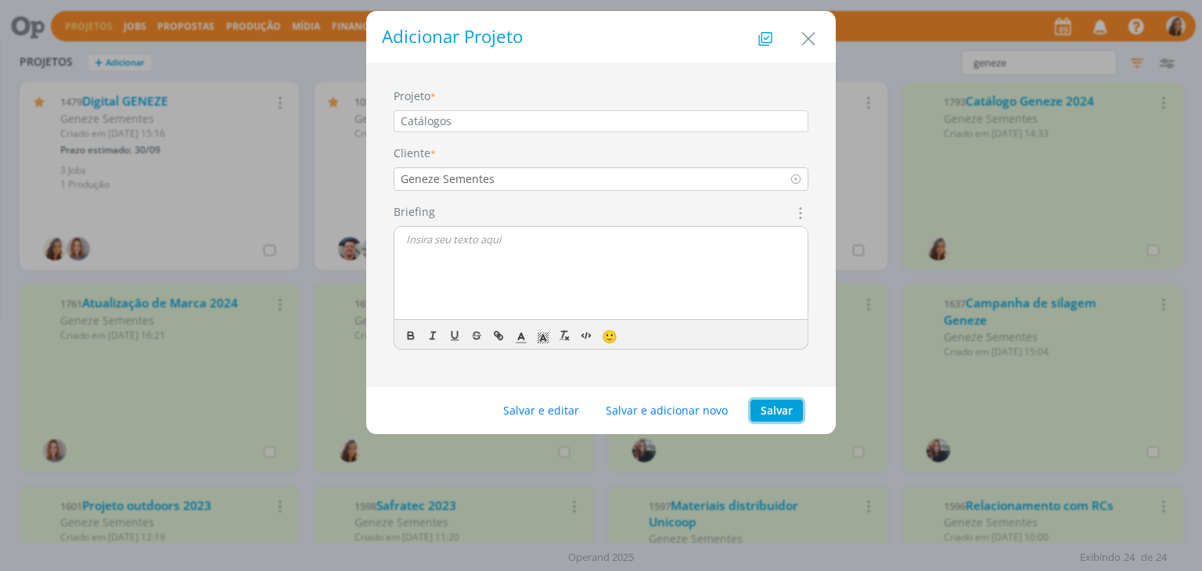
click at [784, 404] on button "Salvar" at bounding box center [776, 411] width 52 height 22
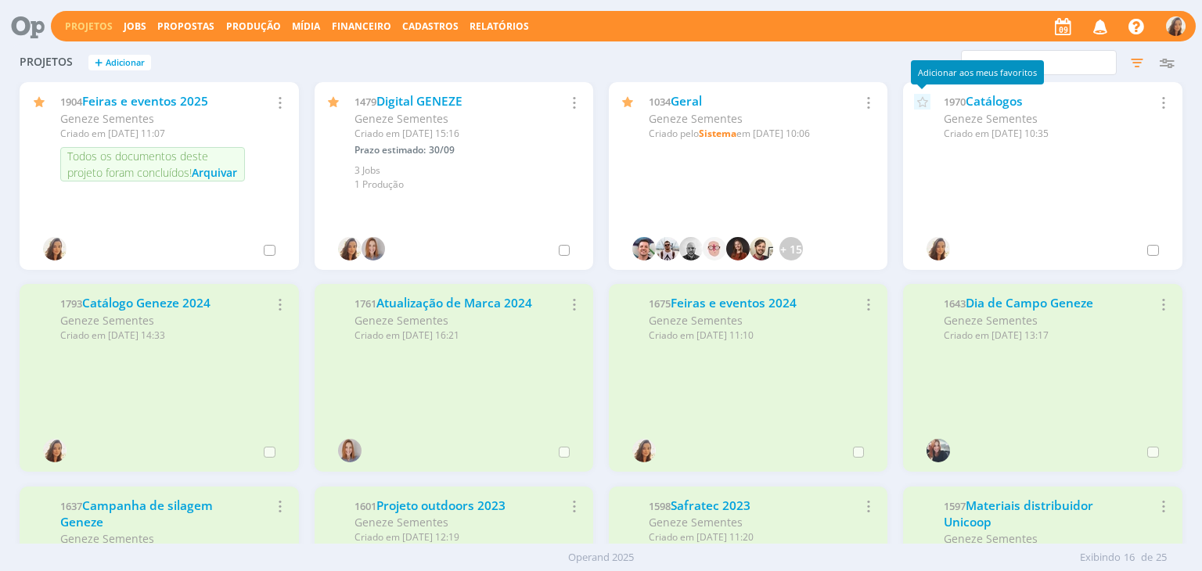
click at [915, 102] on icon at bounding box center [922, 102] width 16 height 16
drag, startPoint x: 1030, startPoint y: 98, endPoint x: 936, endPoint y: 98, distance: 93.9
click at [936, 98] on div "1970 Catálogos Geneze Sementes Criado em 09/09 às 10:35" at bounding box center [1032, 117] width 192 height 48
copy div "1970 Catálogos"
click at [969, 101] on link "Catálogos" at bounding box center [993, 101] width 57 height 16
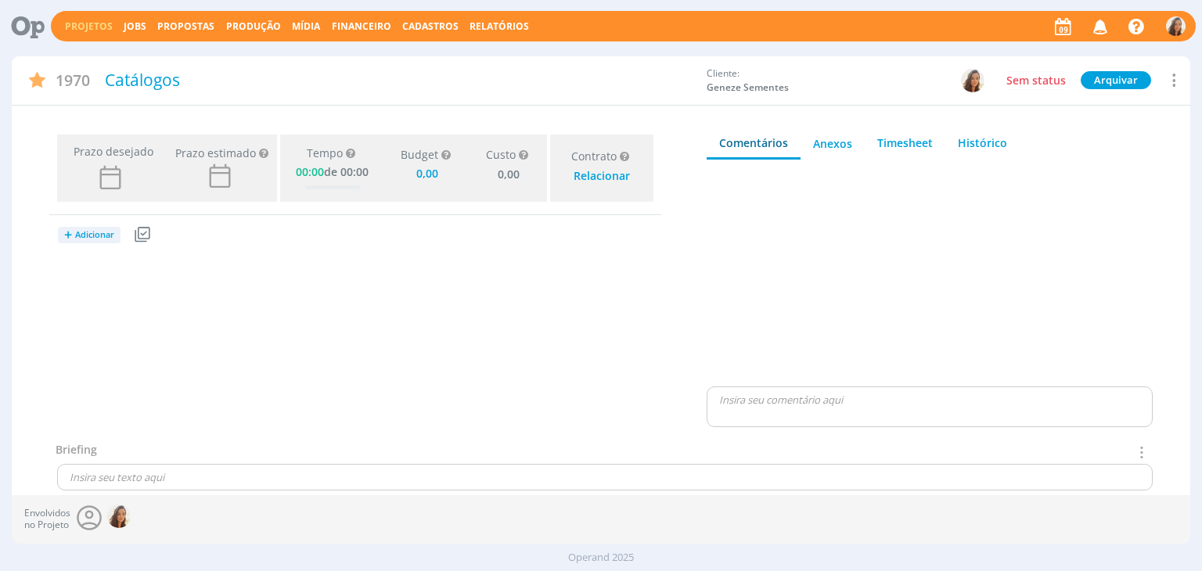
click at [62, 234] on button "+ Adicionar" at bounding box center [89, 235] width 63 height 16
click at [91, 286] on link "Jobs" at bounding box center [120, 288] width 124 height 25
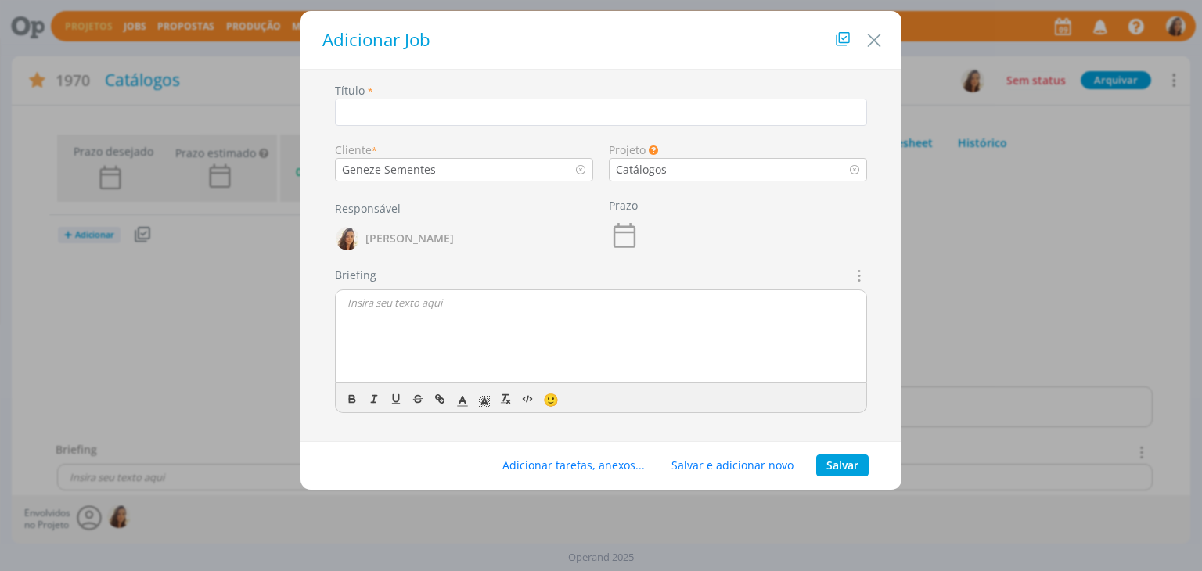
type input "0,00"
paste input "Catálogo Milho 2026"
type input "Catálogo Milho 2026"
click at [832, 469] on button "Salvar" at bounding box center [842, 466] width 52 height 22
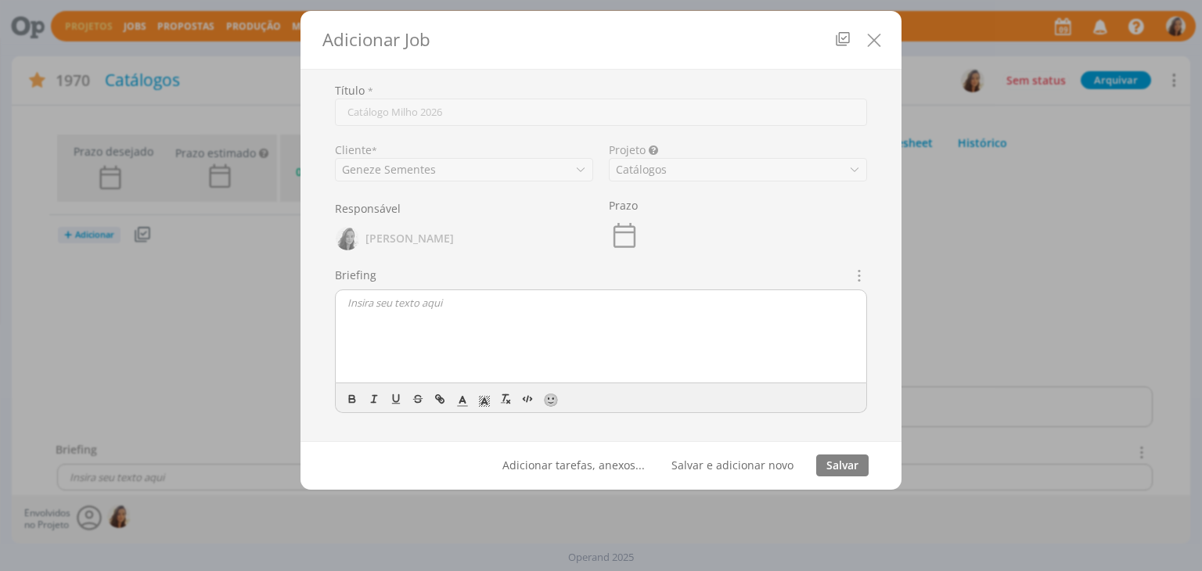
type input "0,00"
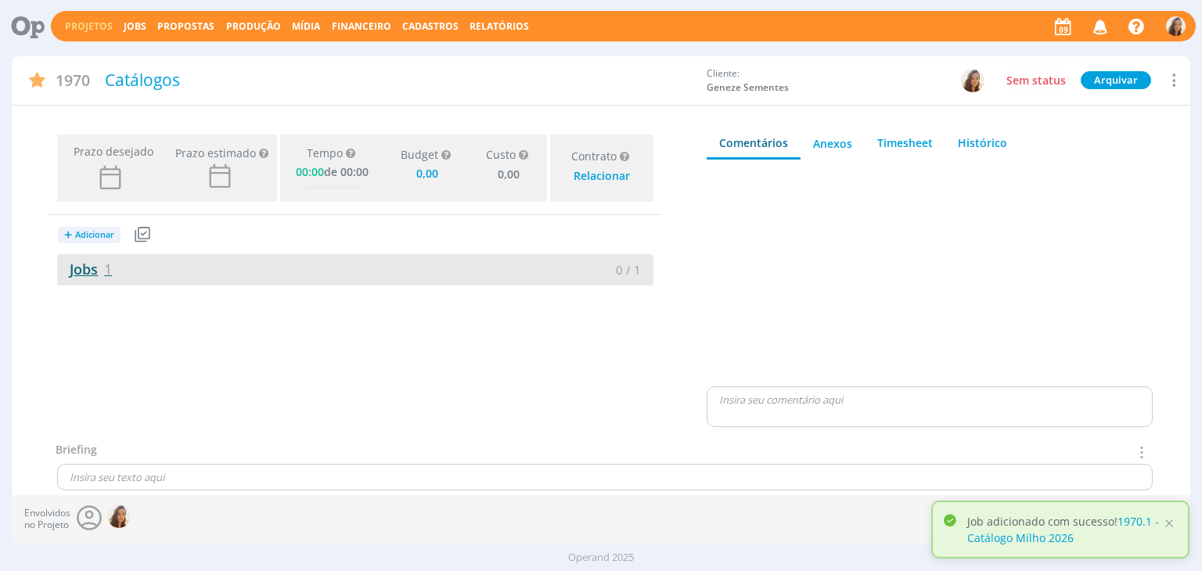
drag, startPoint x: 96, startPoint y: 272, endPoint x: 108, endPoint y: 269, distance: 12.1
click at [96, 272] on link "Jobs 1" at bounding box center [84, 269] width 55 height 19
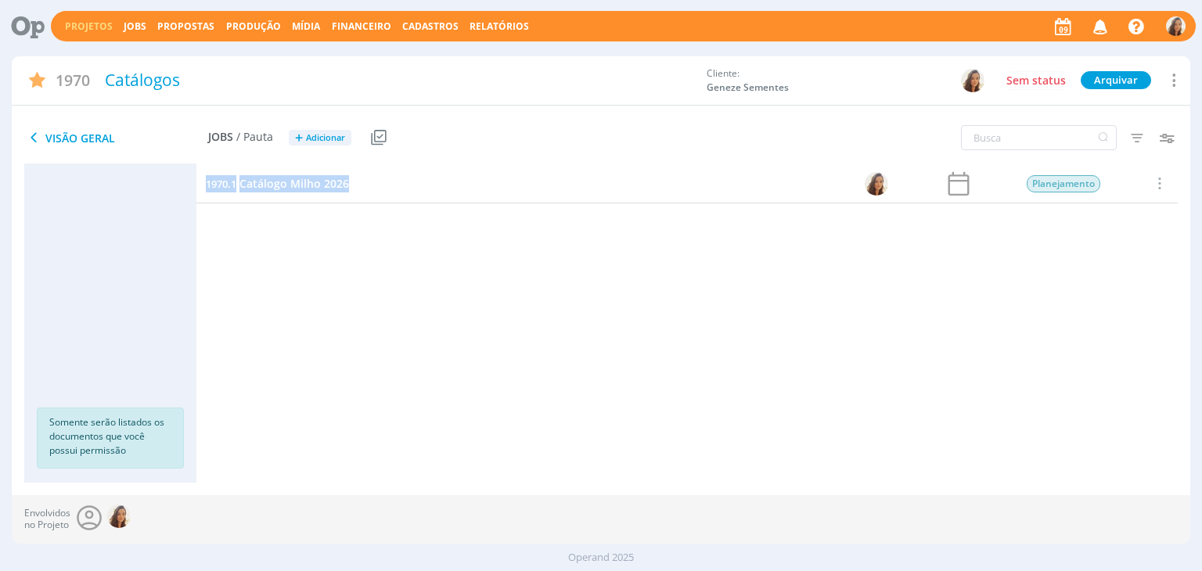
drag, startPoint x: 369, startPoint y: 190, endPoint x: 204, endPoint y: 186, distance: 165.1
click at [204, 186] on div "1970.1 Catálogo Milho 2026" at bounding box center [463, 183] width 535 height 38
copy link "1970.1 Catálogo Milho 2026"
click at [297, 186] on span "Catálogo Milho 2026" at bounding box center [294, 183] width 110 height 15
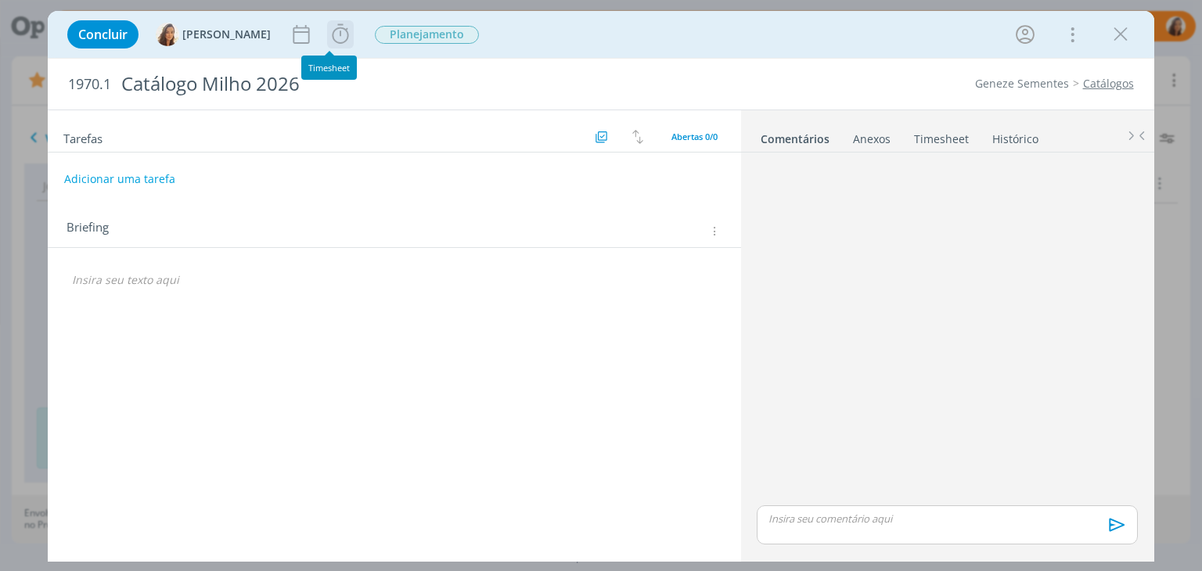
click at [332, 32] on icon "dialog" at bounding box center [340, 34] width 23 height 23
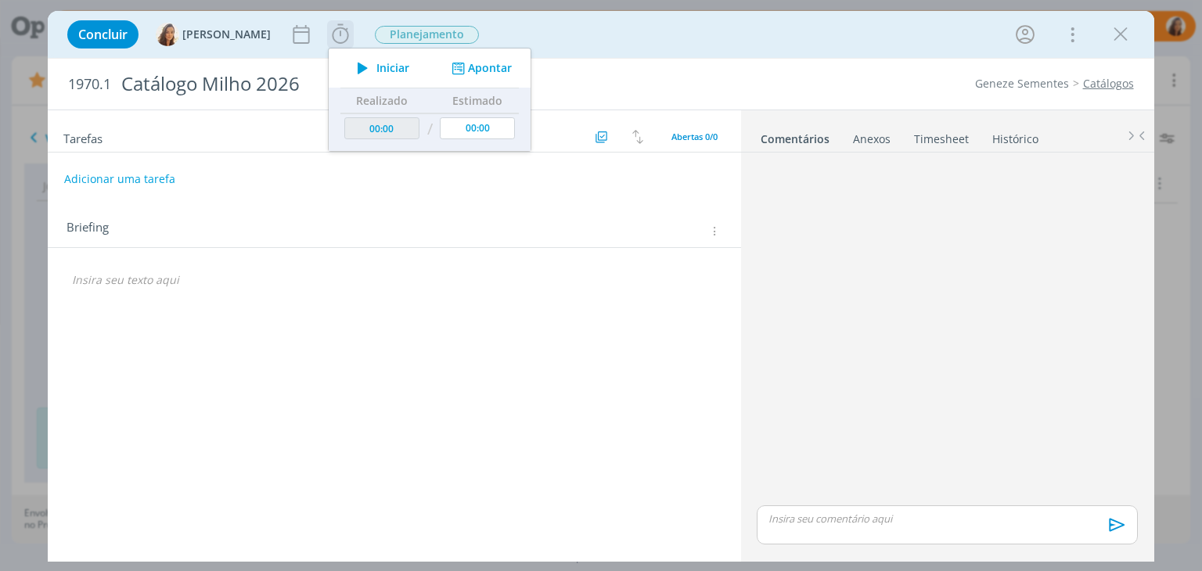
click at [376, 66] on span "Iniciar" at bounding box center [392, 68] width 33 height 11
click at [720, 225] on div "Briefings Predefinidos Versões do Briefing Ver Briefing do Projeto" at bounding box center [716, 231] width 18 height 12
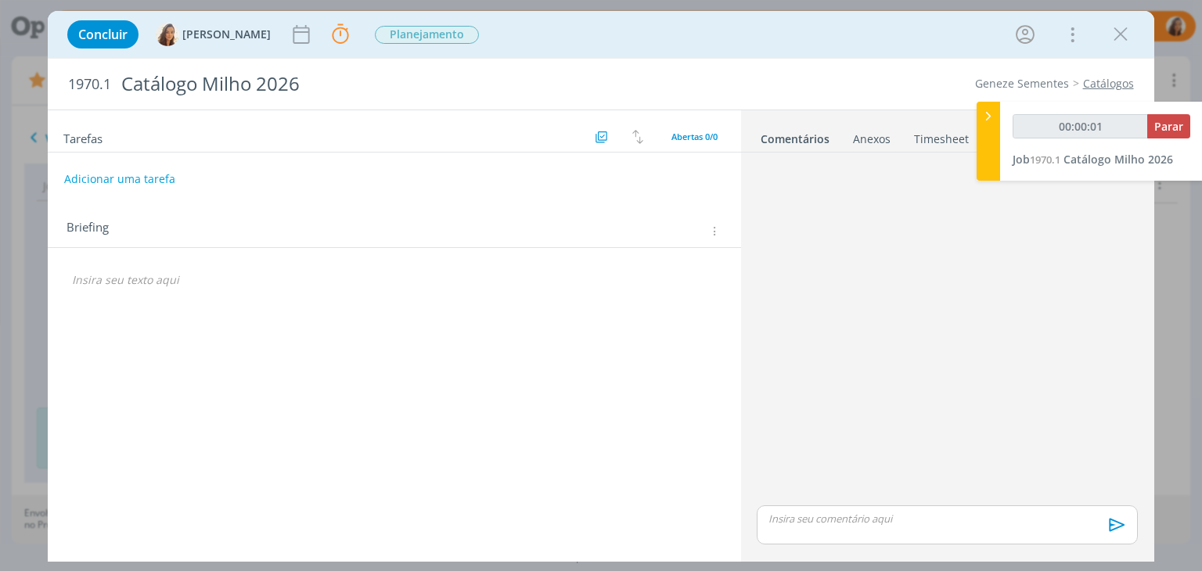
click at [718, 230] on icon "dialog" at bounding box center [713, 231] width 12 height 13
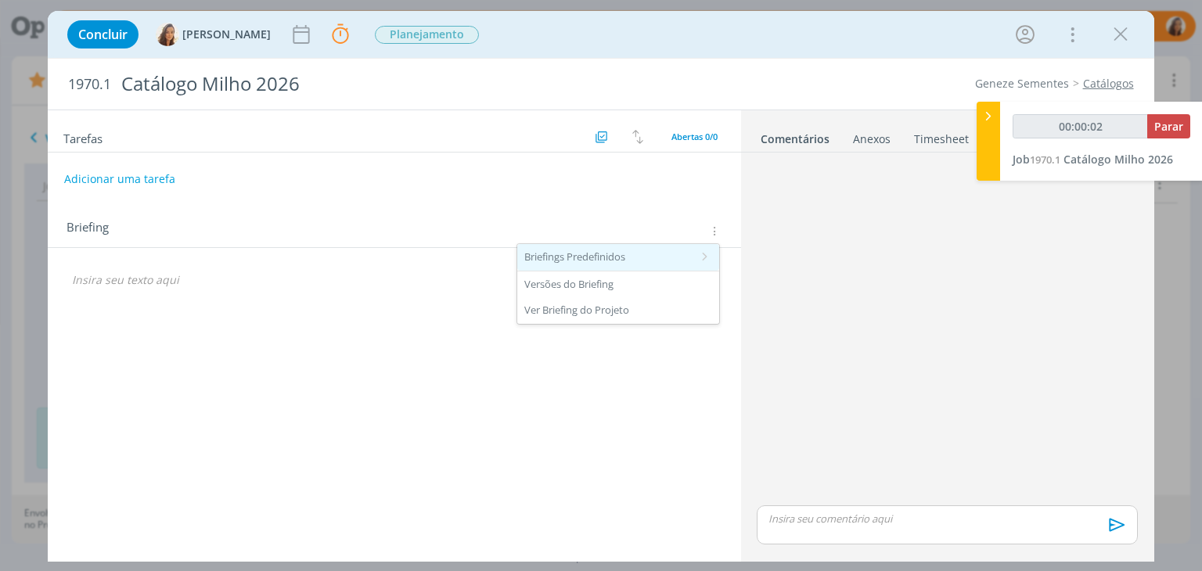
click at [685, 252] on div "Briefings Predefinidos" at bounding box center [618, 257] width 202 height 27
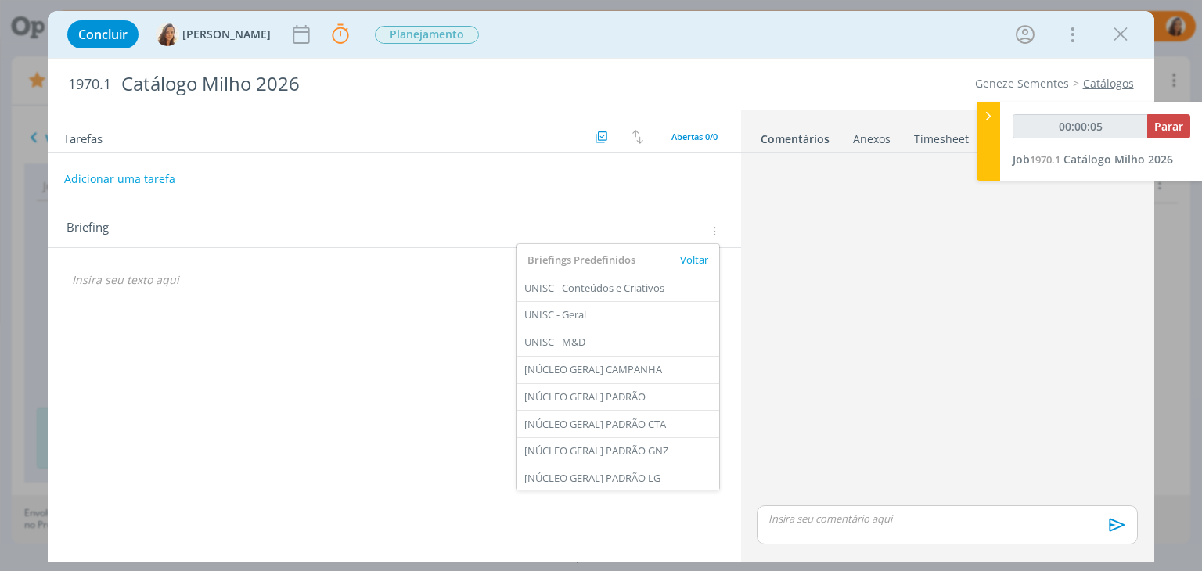
scroll to position [189, 0]
click at [632, 455] on div "[NÚCLEO GERAL] PADRÃO GNZ" at bounding box center [618, 450] width 202 height 27
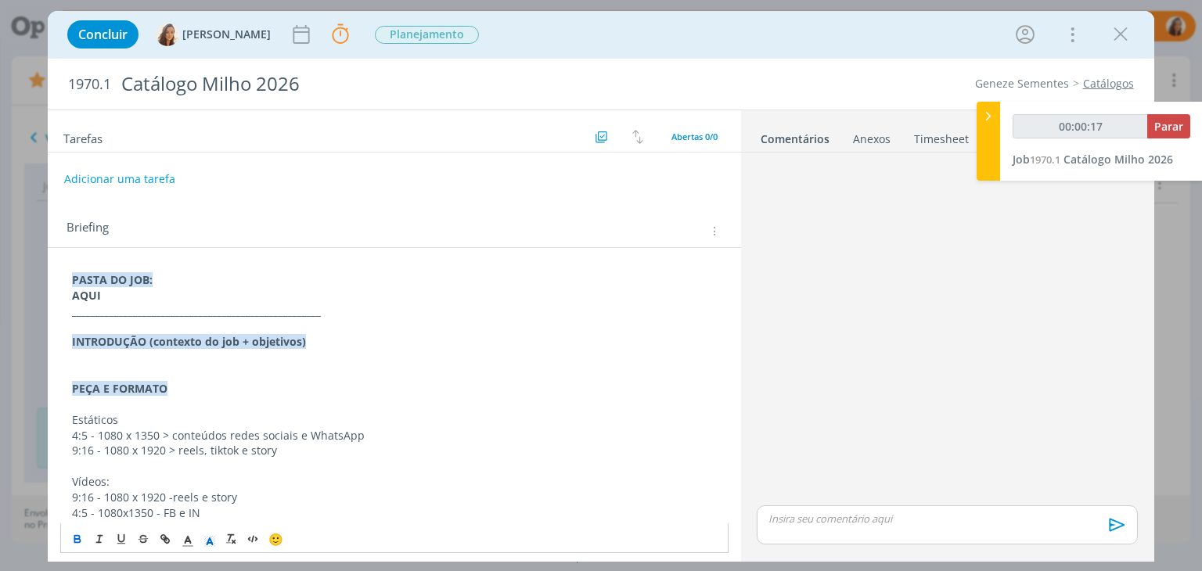
click at [98, 299] on strong "AQUI" at bounding box center [86, 295] width 29 height 15
type input "00:00:18"
click at [164, 536] on icon "dialog" at bounding box center [165, 539] width 13 height 13
type input "AQUI"
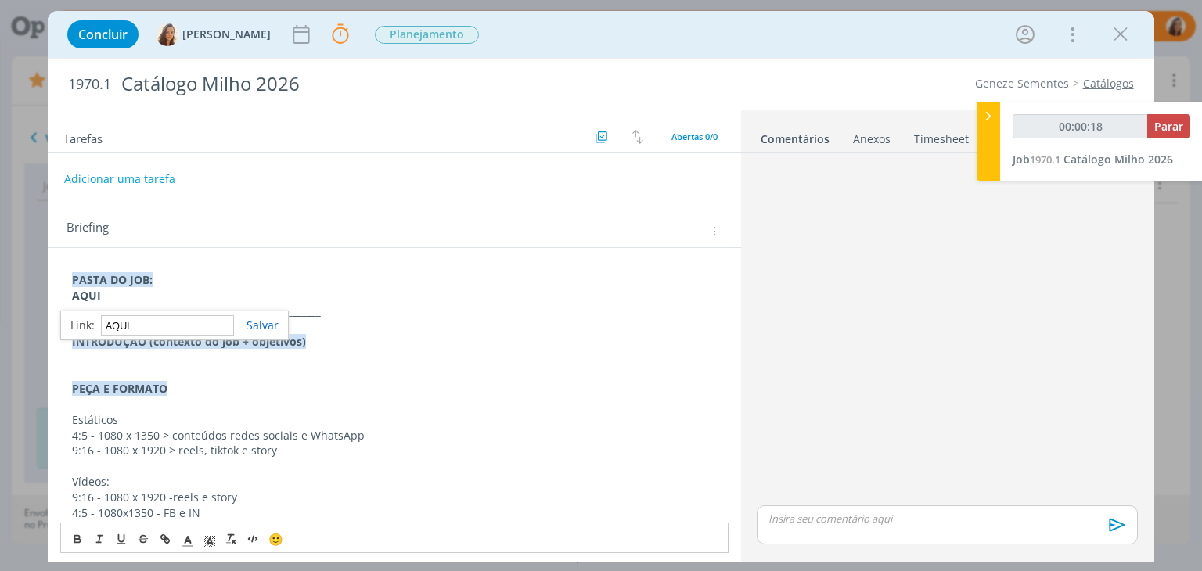
type input "00:00:19"
paste input "https://sobeae.sharepoint.com/:f:/s/SOBEAE/Eii0cFuTuipJpwqwIw74IfYBT_Yai-RS2zD6…"
type input "https://sobeae.sharepoint.com/:f:/s/SOBEAE/Eii0cFuTuipJpwqwIw74IfYBT_Yai-RS2zD6…"
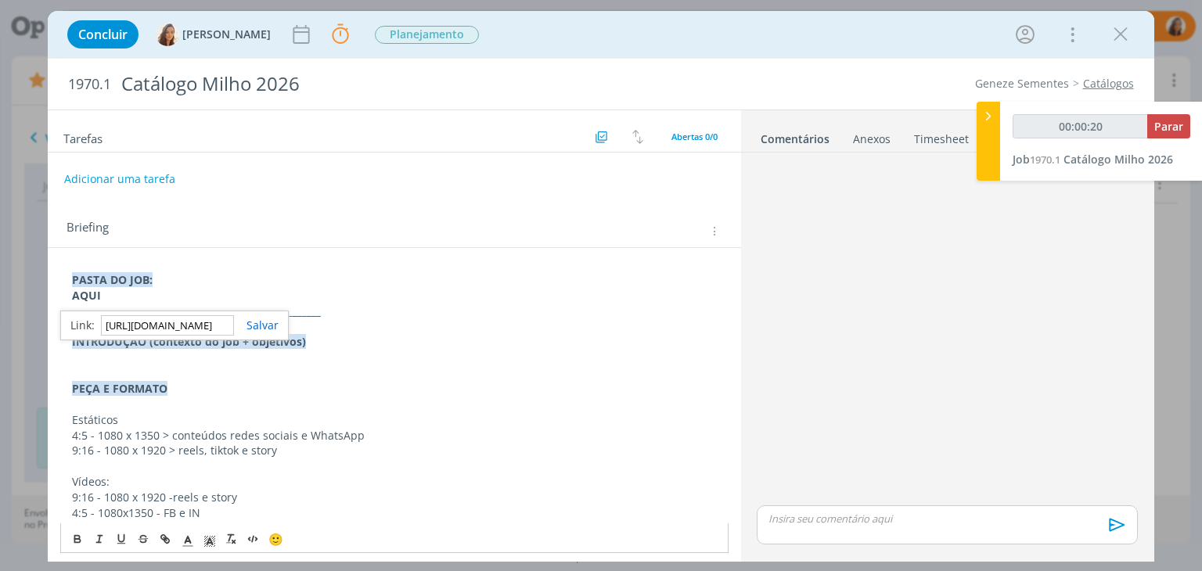
click at [277, 321] on div "https://sobeae.sharepoint.com/:f:/s/SOBEAE/Eii0cFuTuipJpwqwIw74IfYBT_Yai-RS2zD6…" at bounding box center [174, 326] width 228 height 30
click at [257, 328] on link "dialog" at bounding box center [256, 325] width 45 height 15
click at [301, 278] on p "PASTA DO JOB:" at bounding box center [394, 280] width 644 height 16
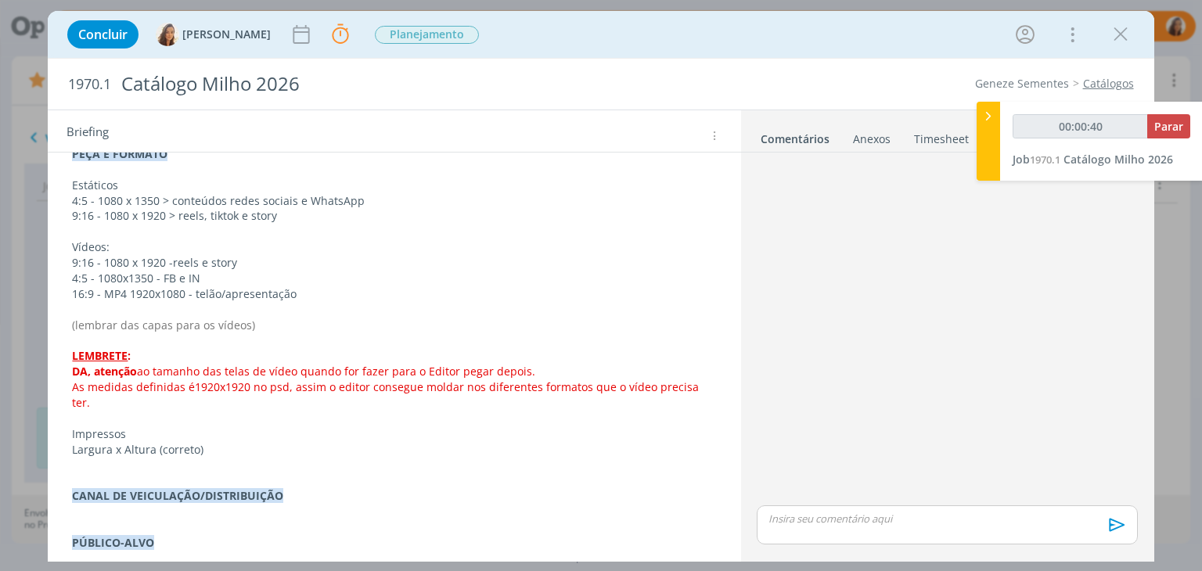
scroll to position [156, 0]
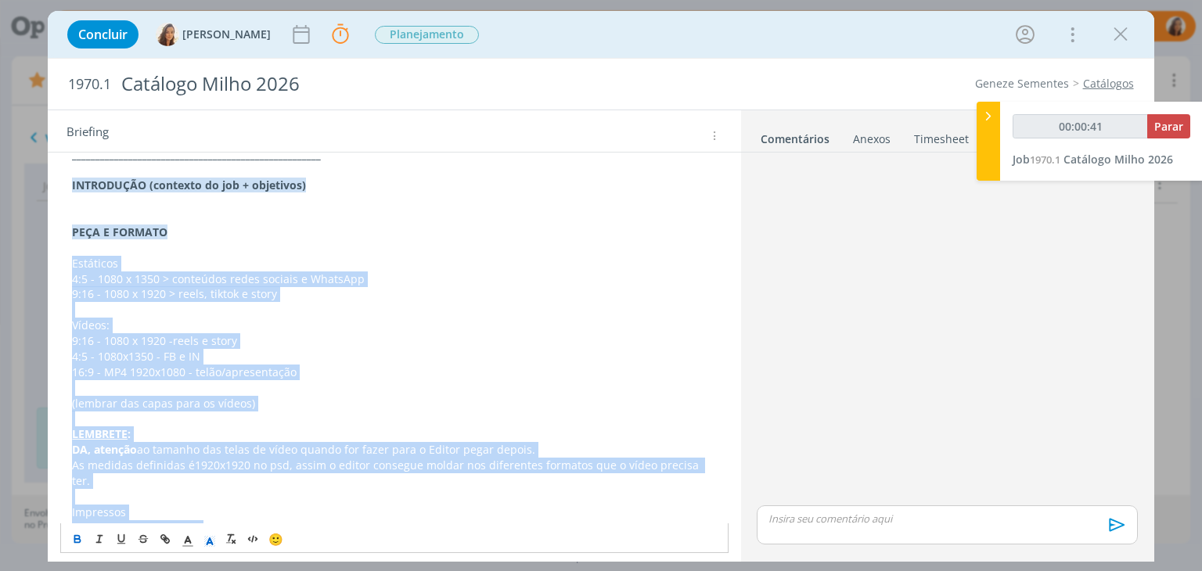
drag, startPoint x: 218, startPoint y: 518, endPoint x: 49, endPoint y: 263, distance: 305.9
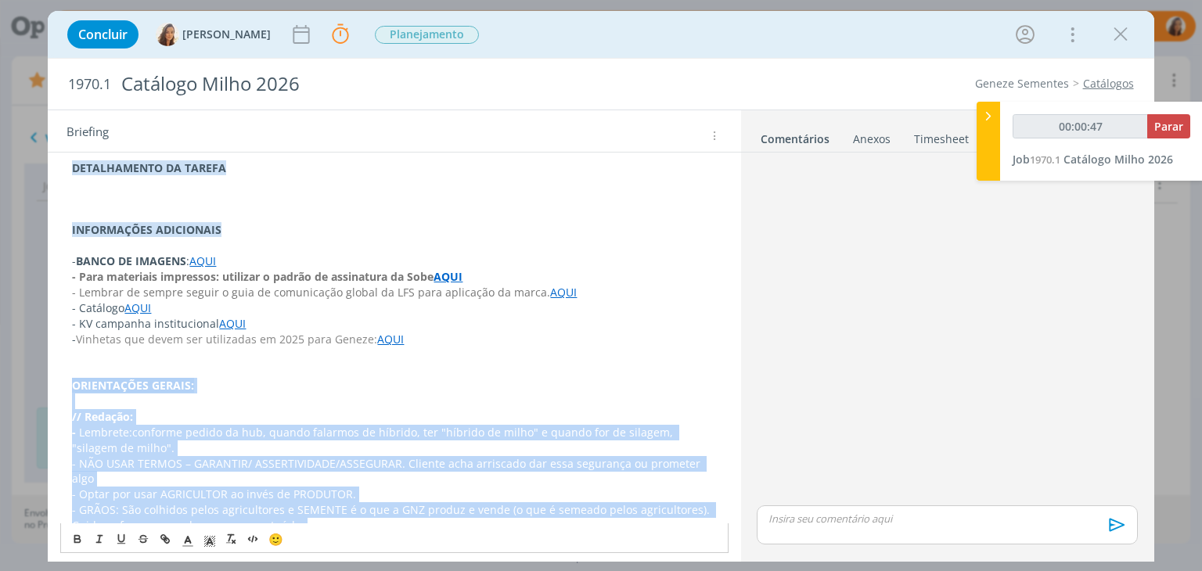
scroll to position [723, 0]
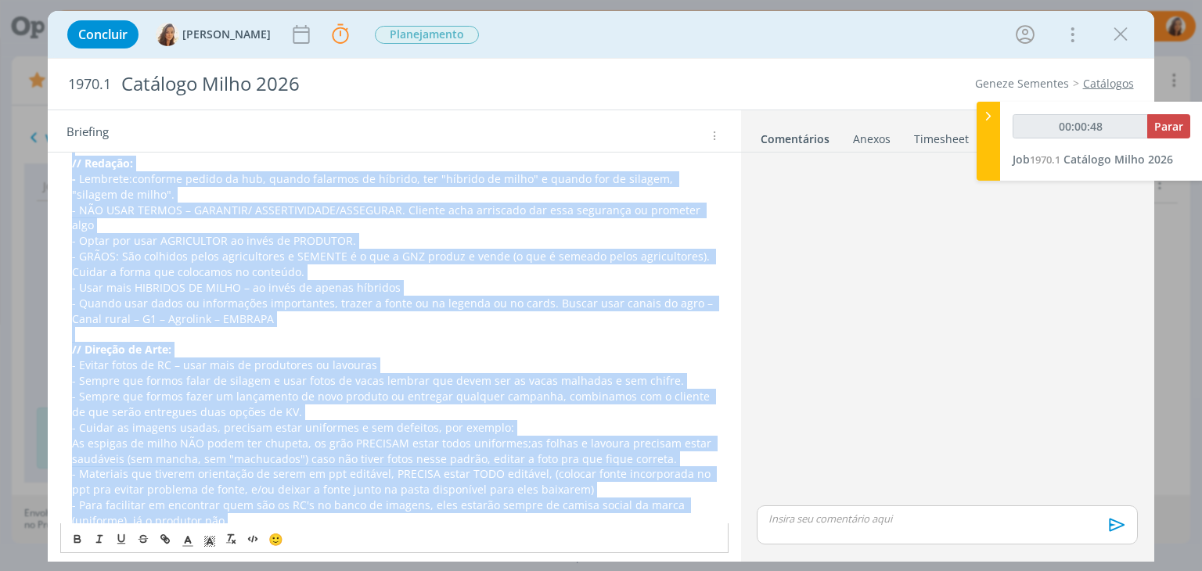
drag, startPoint x: 65, startPoint y: 381, endPoint x: 403, endPoint y: 551, distance: 378.2
click at [403, 551] on div "PASTA DO JOB: AQUI _____________________________________________________ INTROD…" at bounding box center [393, 57] width 667 height 1026
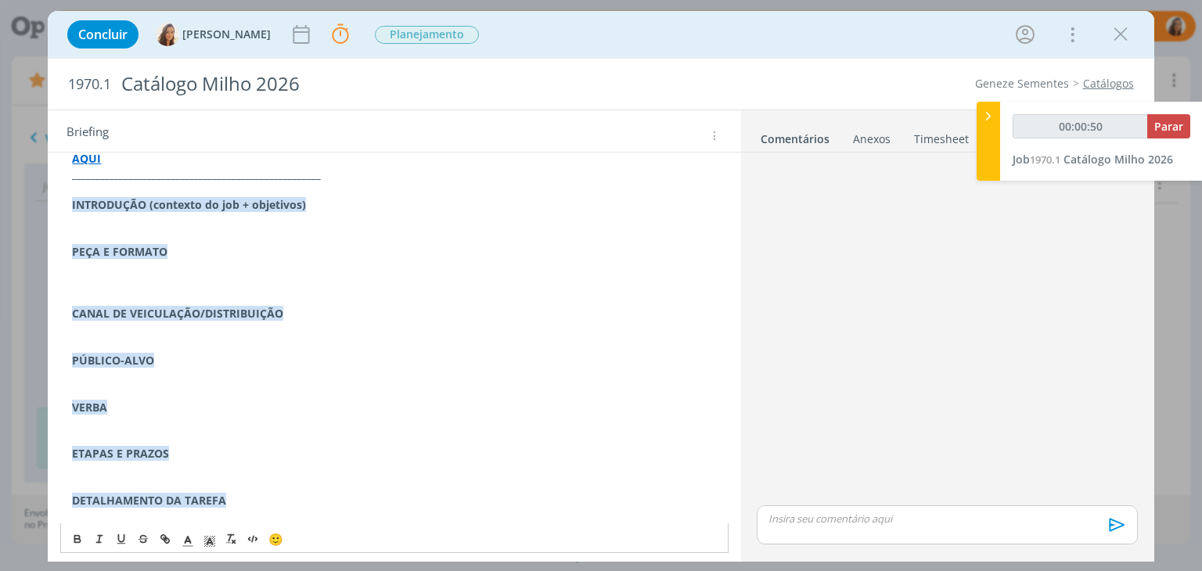
scroll to position [116, 0]
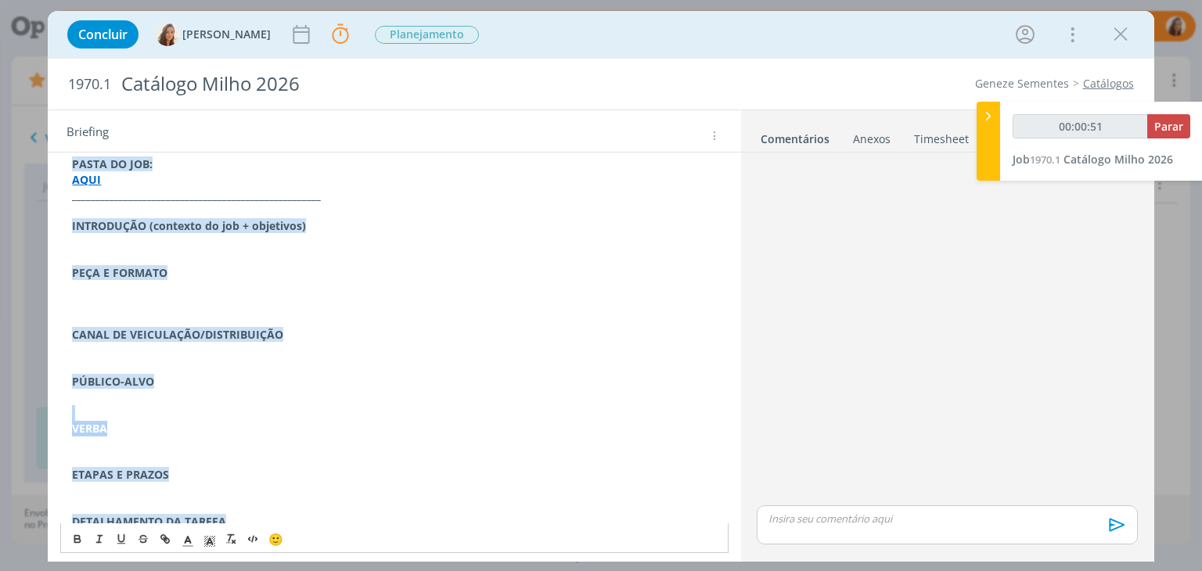
drag, startPoint x: 115, startPoint y: 430, endPoint x: 0, endPoint y: 417, distance: 115.8
click at [0, 417] on div "Concluir Vanessa Feron Parar Apontar Data * 09/09/2025 Horas * 00:00 Tarefa Sel…" at bounding box center [601, 285] width 1202 height 571
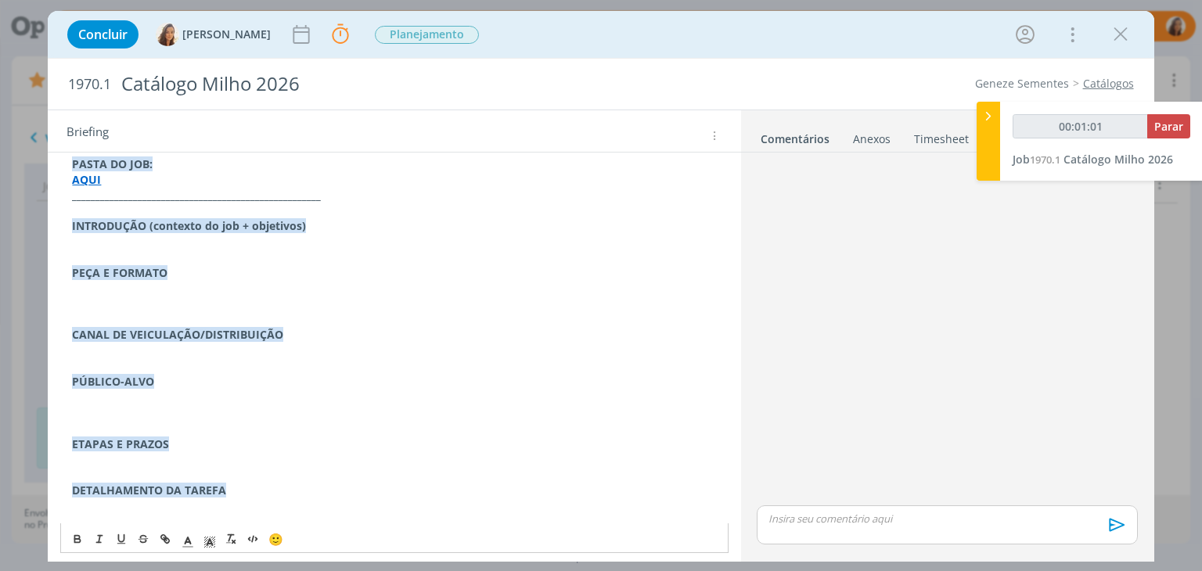
click at [110, 247] on p "dialog" at bounding box center [394, 242] width 644 height 16
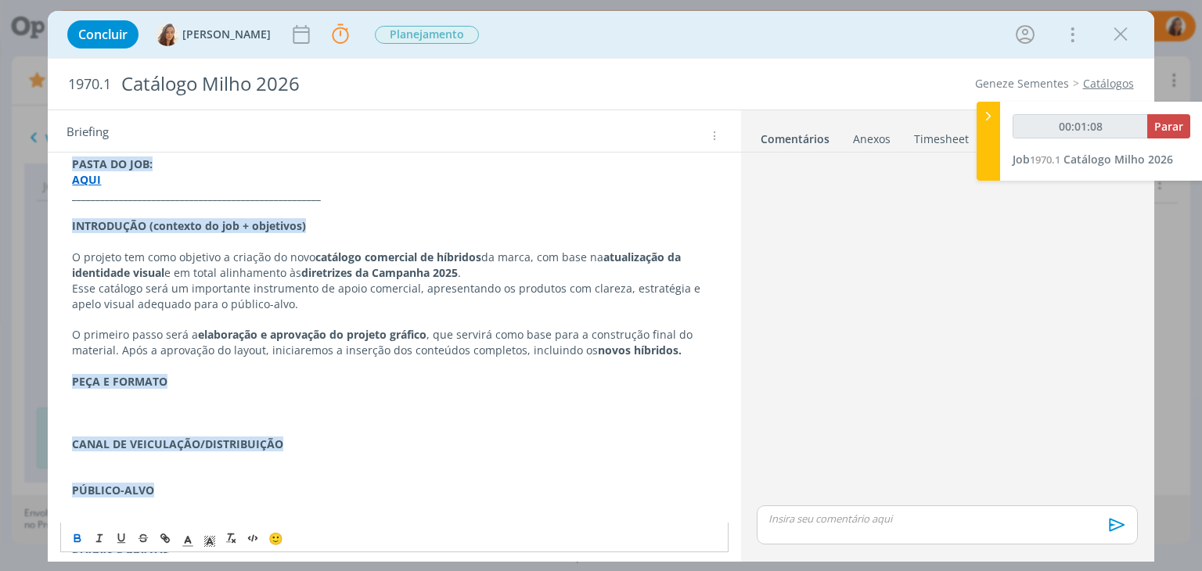
click at [463, 272] on p "O projeto tem como objetivo a criação do novo catálogo comercial de híbridos da…" at bounding box center [394, 265] width 644 height 31
type input "00:01:09"
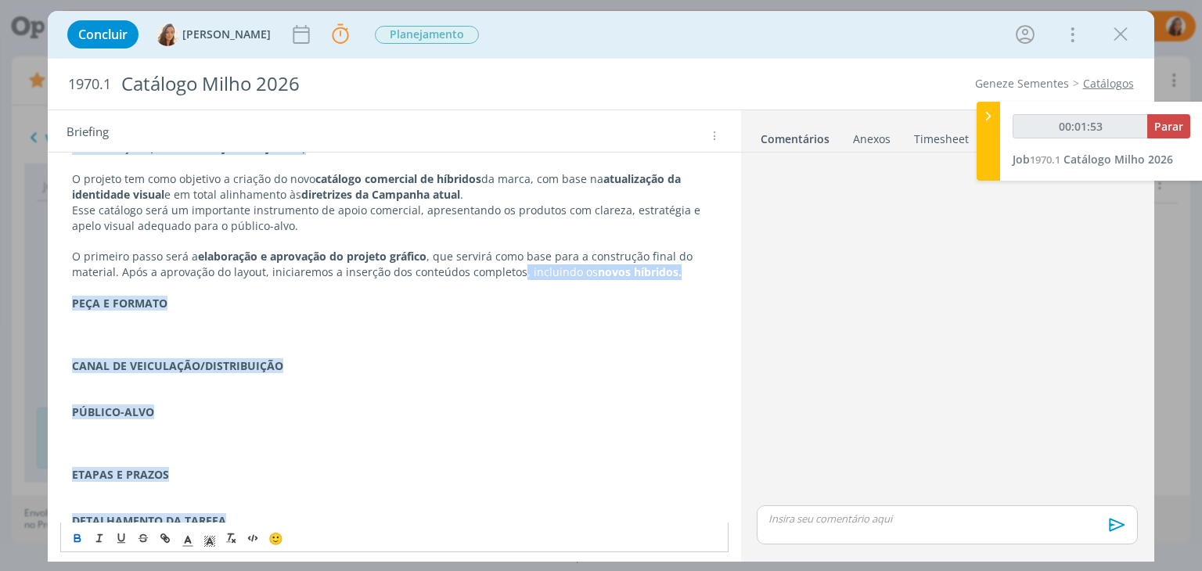
drag, startPoint x: 656, startPoint y: 271, endPoint x: 498, endPoint y: 275, distance: 158.1
click at [498, 275] on p "O primeiro passo será a elaboração e aprovação do projeto gráfico , que servirá…" at bounding box center [394, 264] width 644 height 31
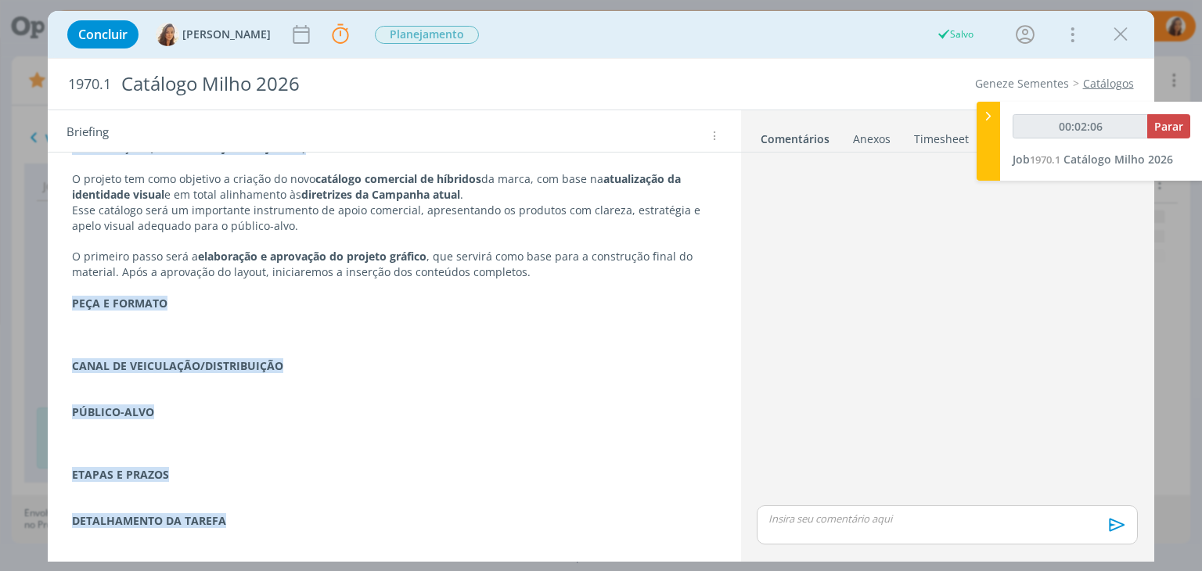
scroll to position [116, 0]
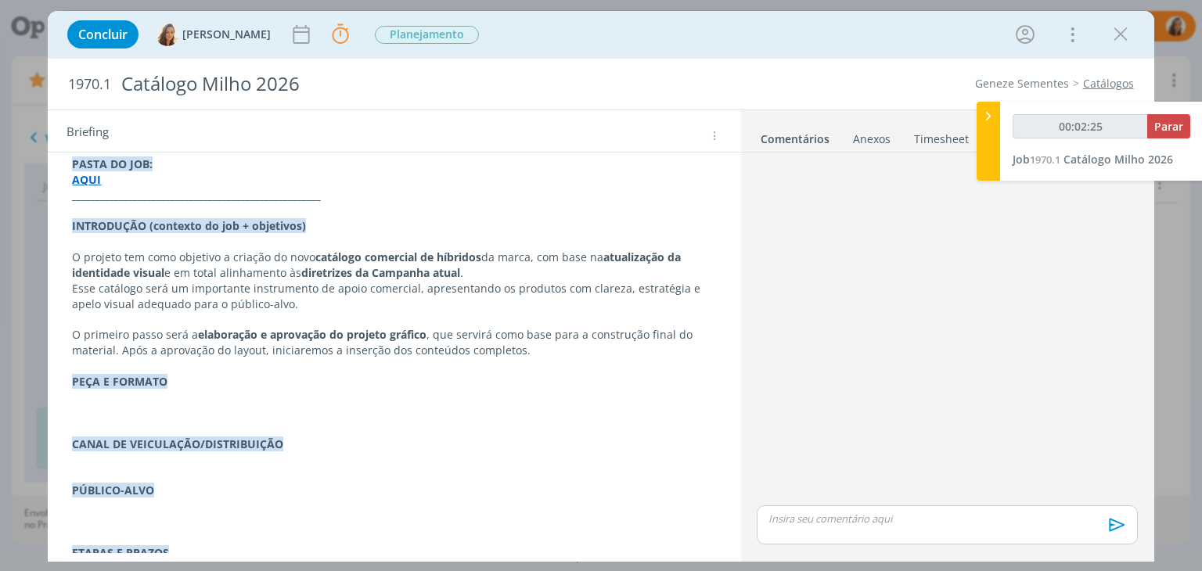
click at [88, 405] on p "dialog" at bounding box center [394, 413] width 644 height 16
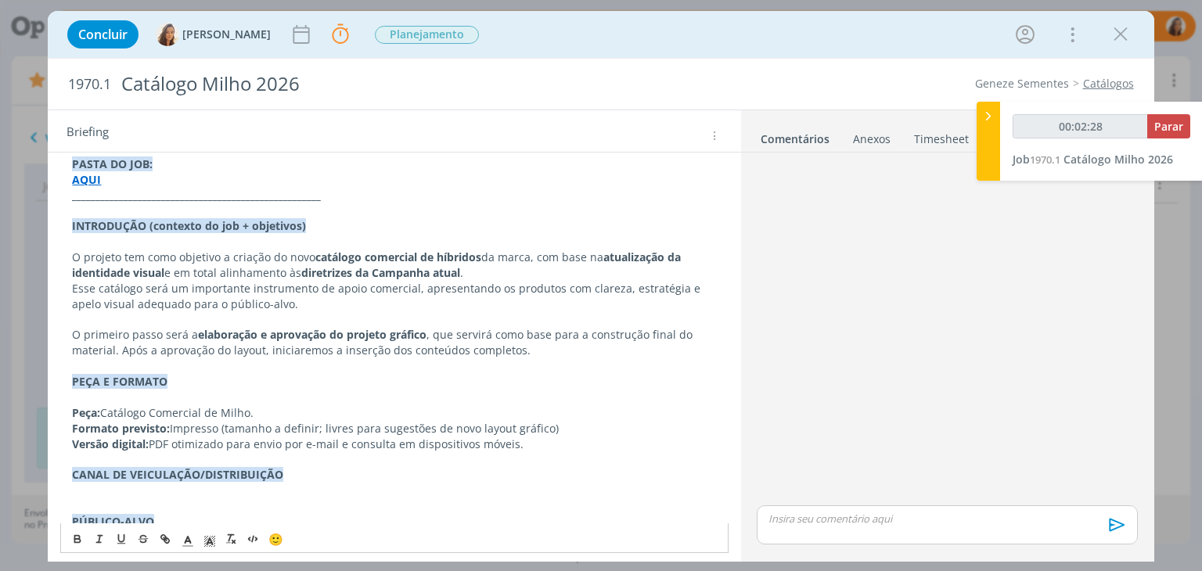
scroll to position [194, 0]
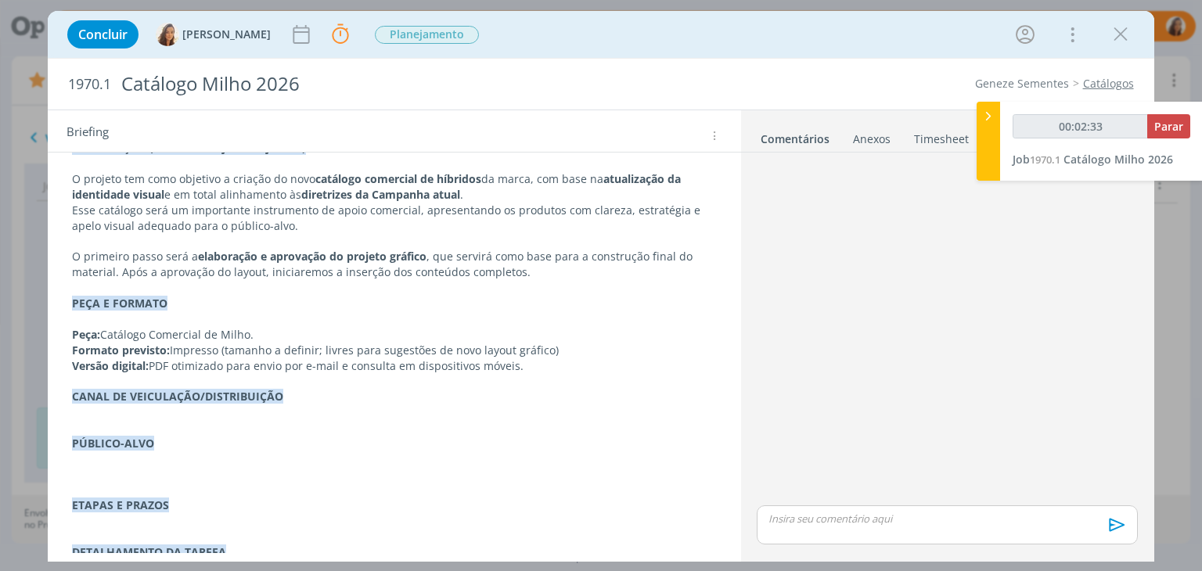
click at [105, 420] on p "dialog" at bounding box center [394, 428] width 644 height 16
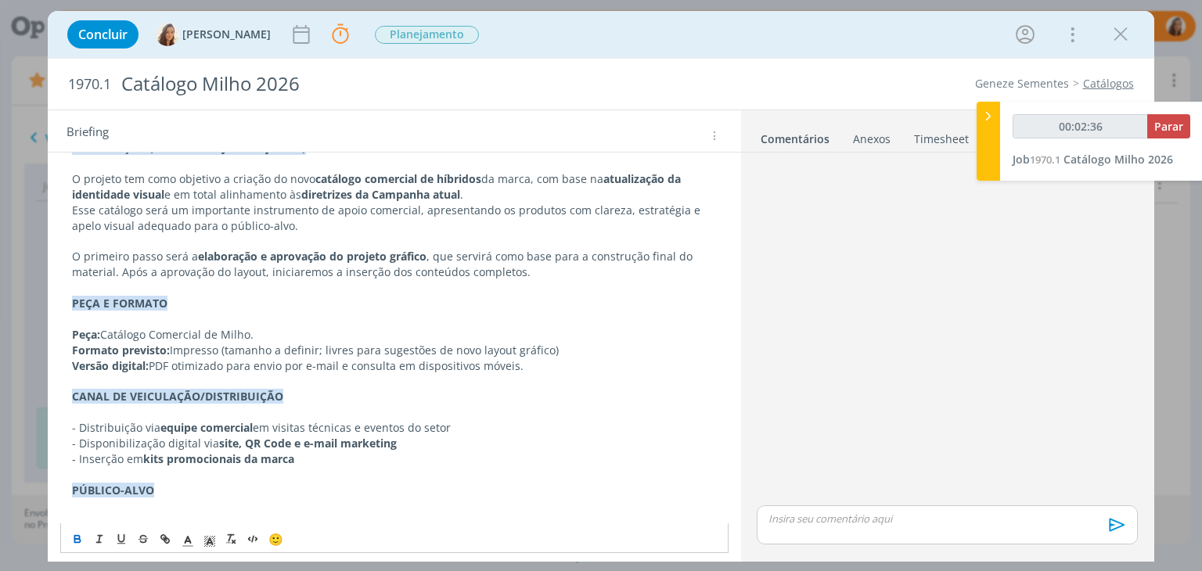
click at [156, 320] on p "dialog" at bounding box center [394, 319] width 644 height 16
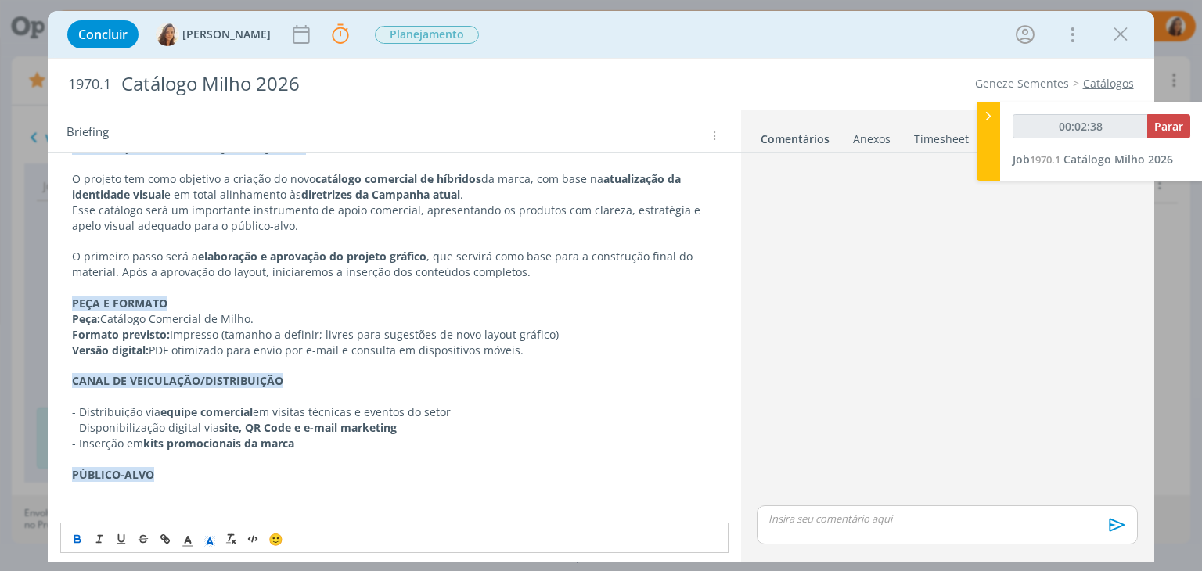
click at [104, 390] on p "dialog" at bounding box center [394, 397] width 644 height 16
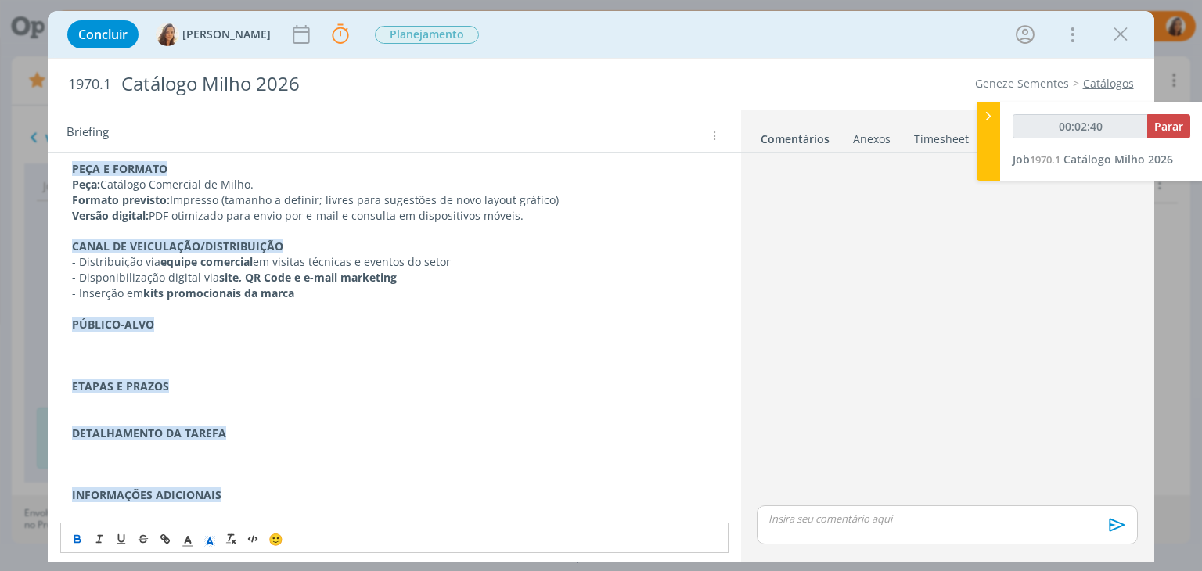
scroll to position [350, 0]
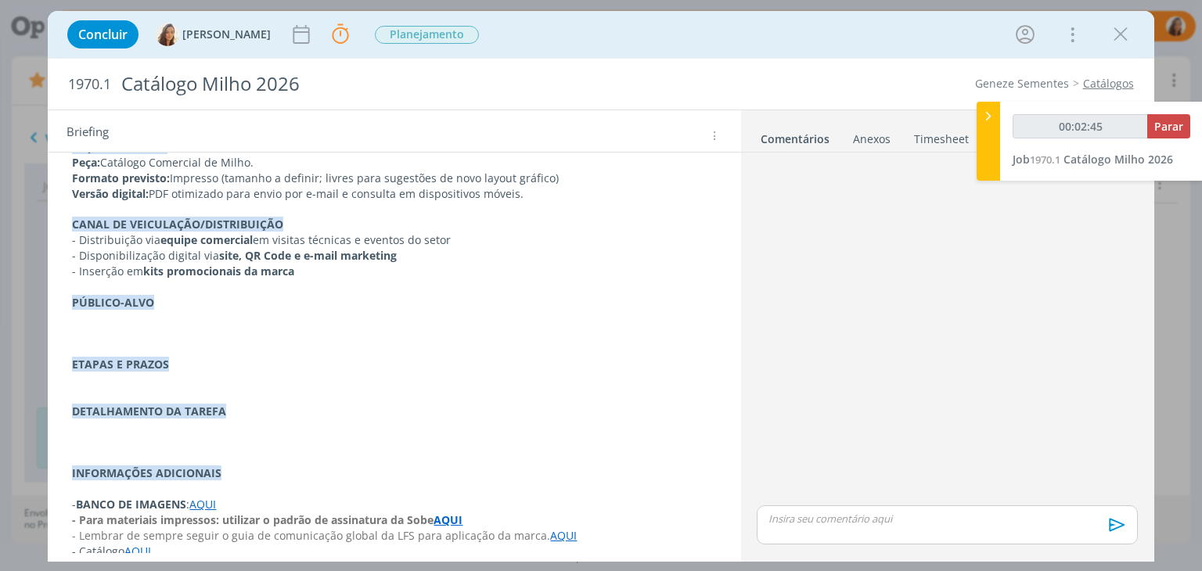
click at [82, 321] on p "dialog" at bounding box center [394, 319] width 644 height 16
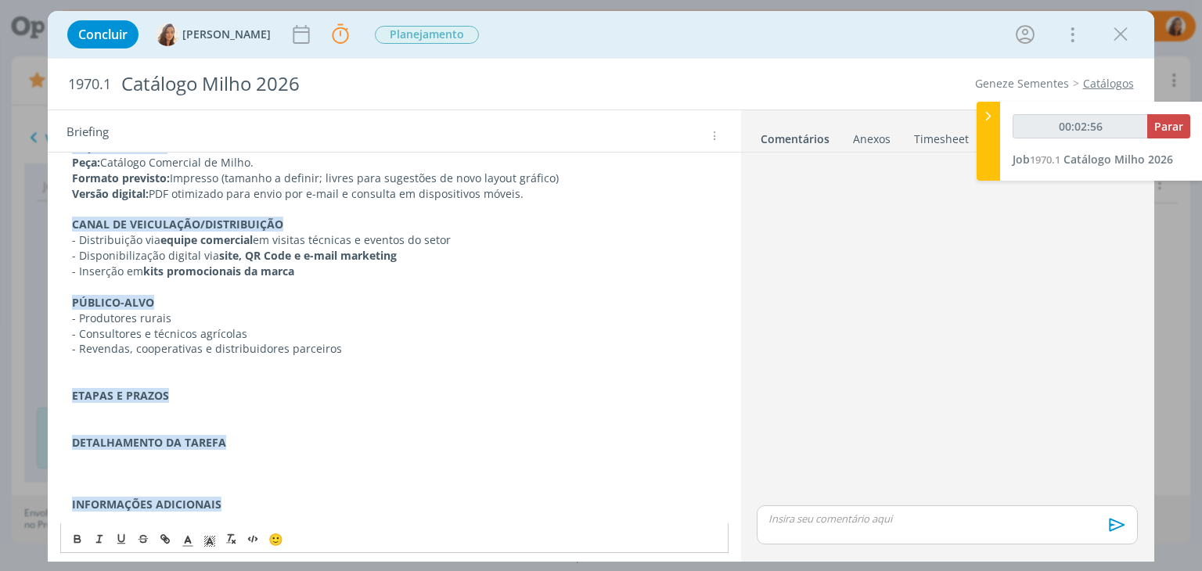
click at [100, 415] on p "dialog" at bounding box center [394, 412] width 644 height 16
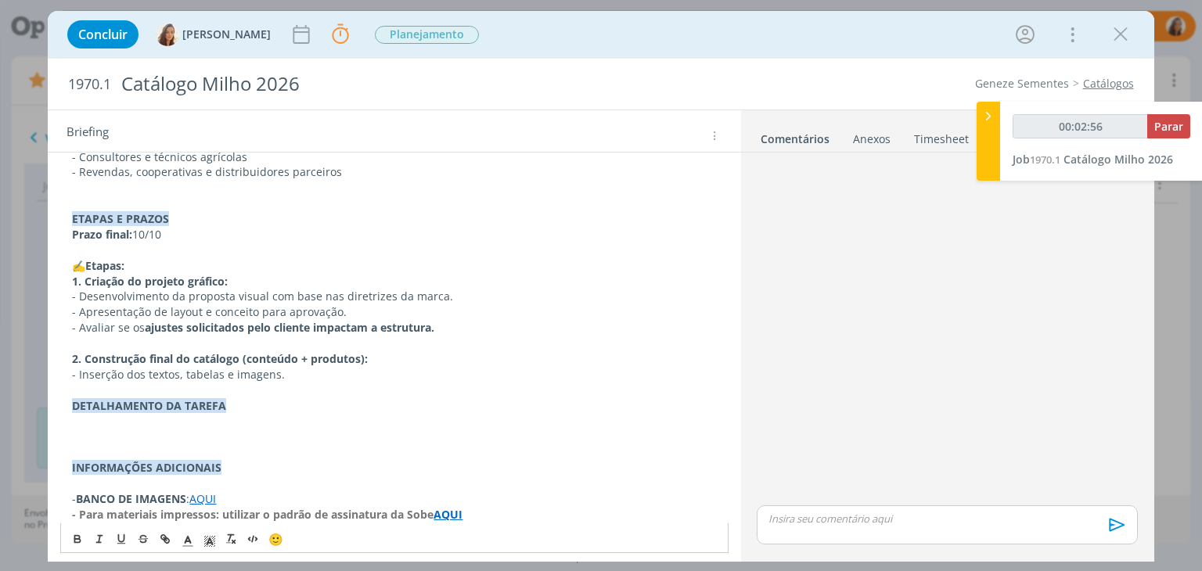
scroll to position [562, 0]
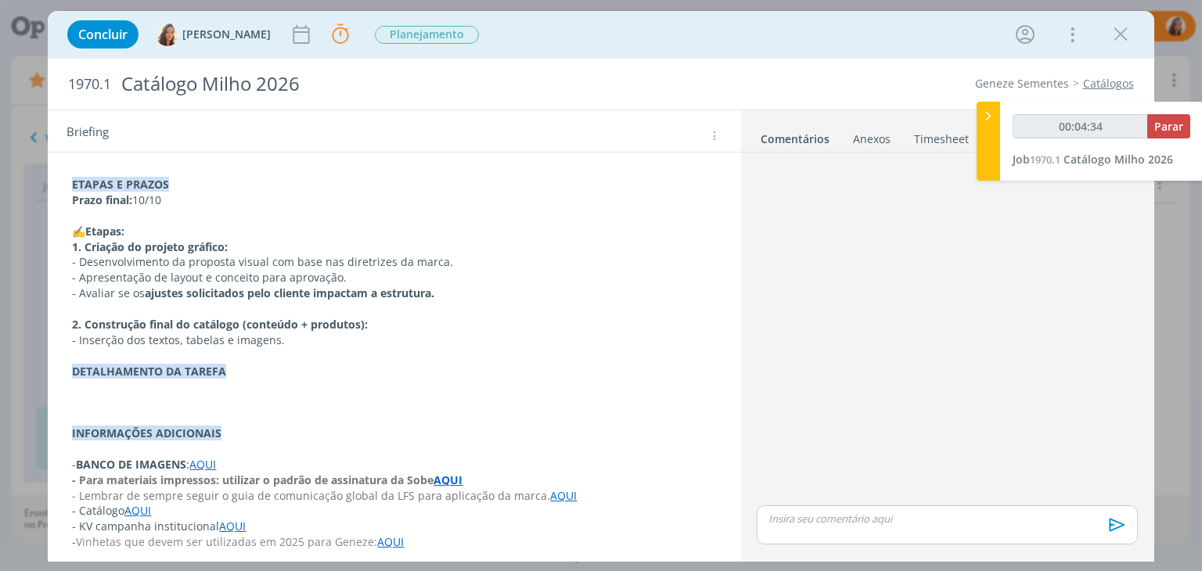
click at [143, 390] on p "dialog" at bounding box center [394, 387] width 644 height 16
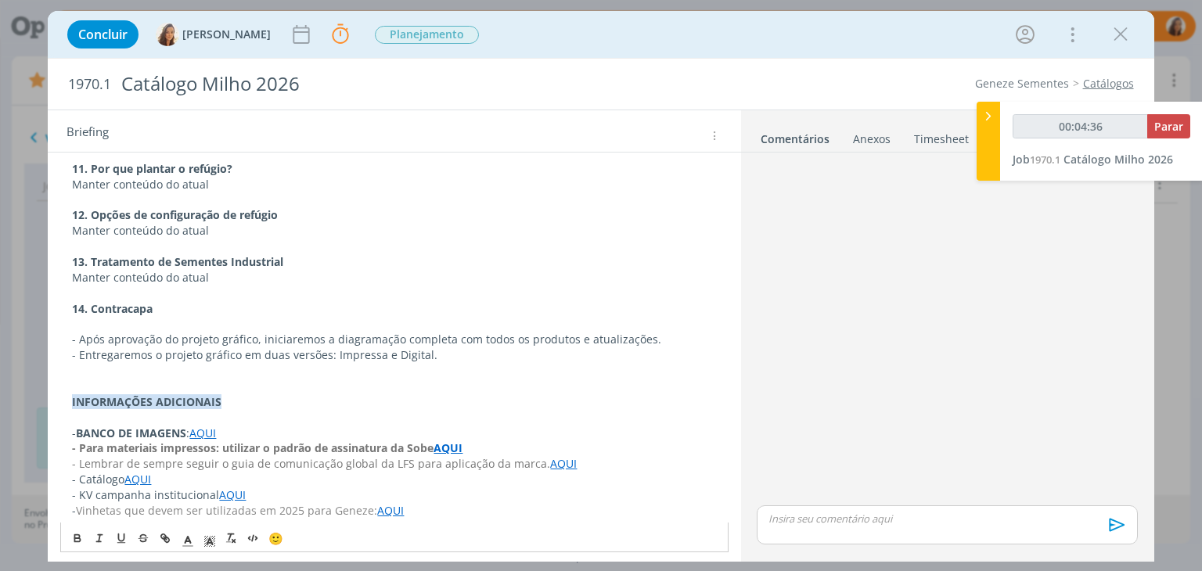
scroll to position [1407, 0]
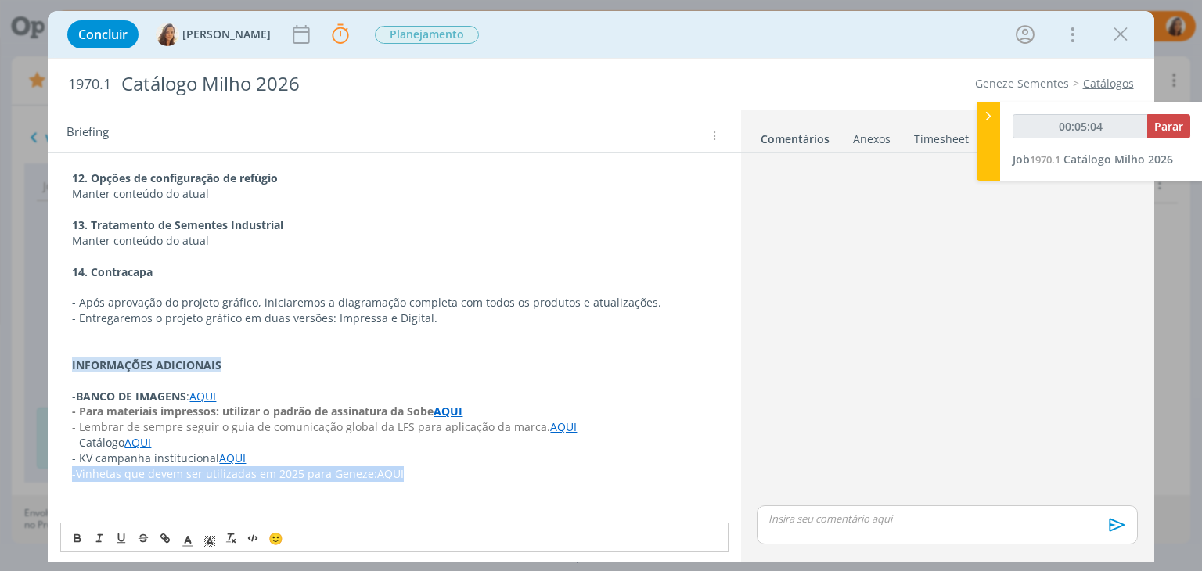
drag, startPoint x: 410, startPoint y: 462, endPoint x: 59, endPoint y: 456, distance: 351.3
click at [139, 435] on link "AQUI" at bounding box center [137, 442] width 27 height 15
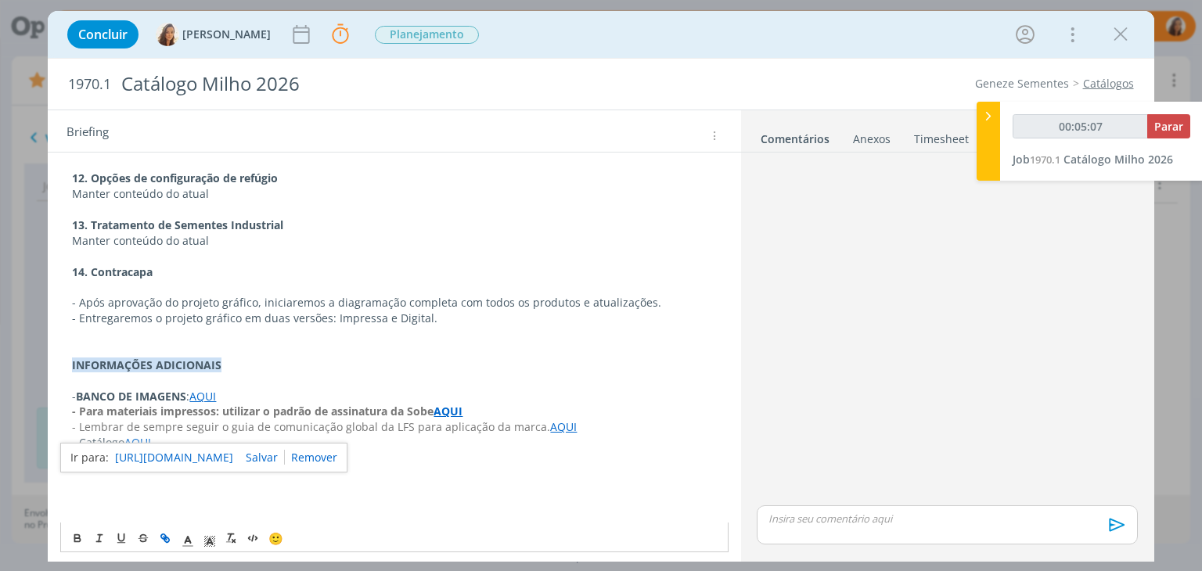
click at [178, 452] on link "https://sobeae.sharepoint.com/:f:/s/SOBEAE/EnsxPgwn1dZDtP7waFiNz9MB81GaJ7QDp_s8…" at bounding box center [174, 457] width 118 height 20
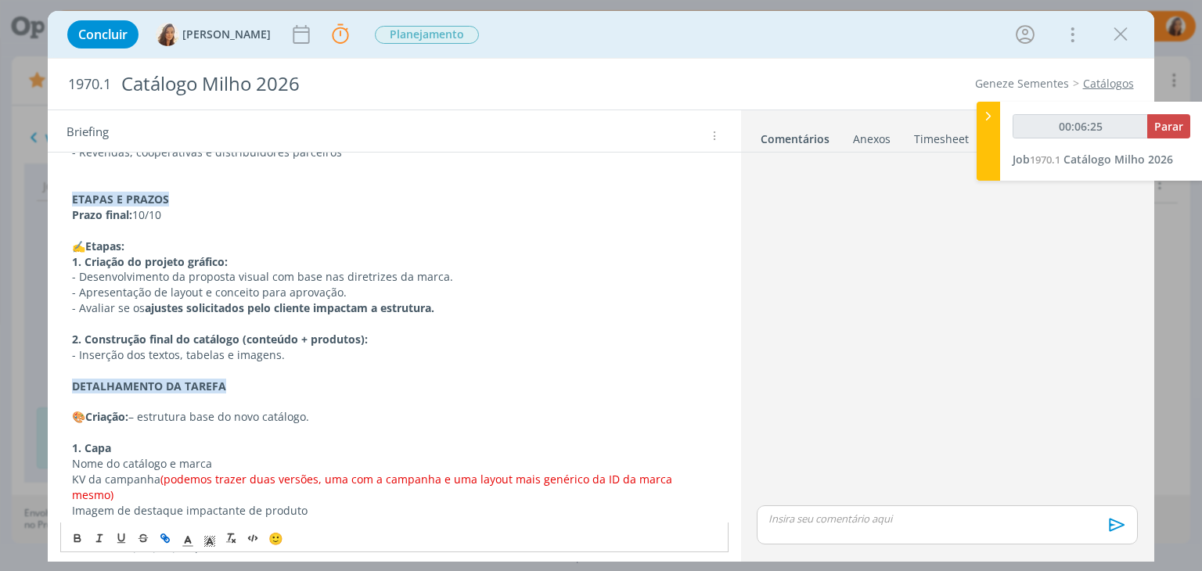
scroll to position [703, 0]
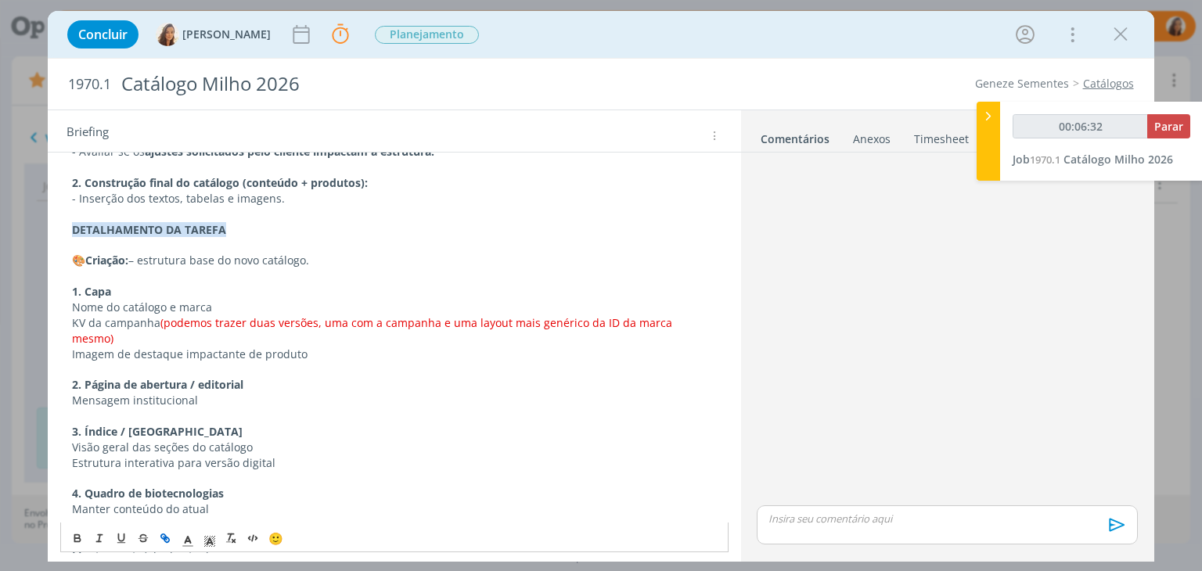
click at [160, 325] on span "(podemos trazer duas versões, uma com a campanha e uma layout mais genérico da …" at bounding box center [373, 330] width 603 height 31
click at [409, 361] on p "dialog" at bounding box center [394, 369] width 644 height 16
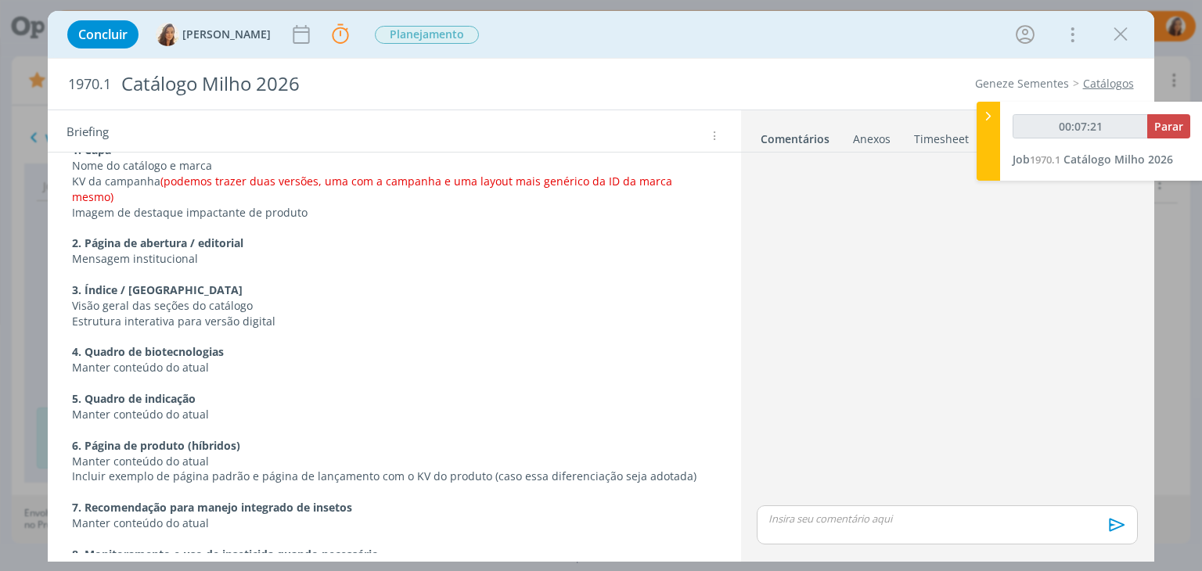
scroll to position [938, 0]
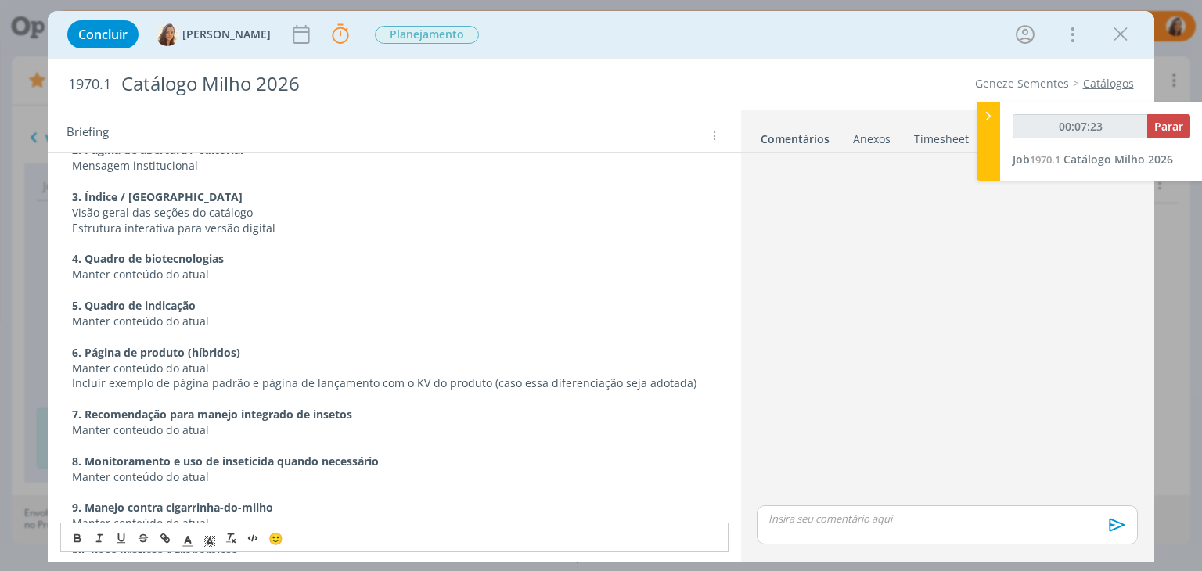
click at [263, 345] on p "6. Página de produto (híbridos)" at bounding box center [394, 353] width 644 height 16
drag, startPoint x: 358, startPoint y: 398, endPoint x: 83, endPoint y: 398, distance: 274.6
click at [83, 407] on p "7. Recomendação para manejo integrado de insetos" at bounding box center [394, 415] width 644 height 16
click at [103, 407] on strong "7. Porque plantar refúgio?" at bounding box center [142, 414] width 141 height 15
click at [169, 407] on strong "7. Por que plantar refúgio?" at bounding box center [144, 414] width 144 height 15
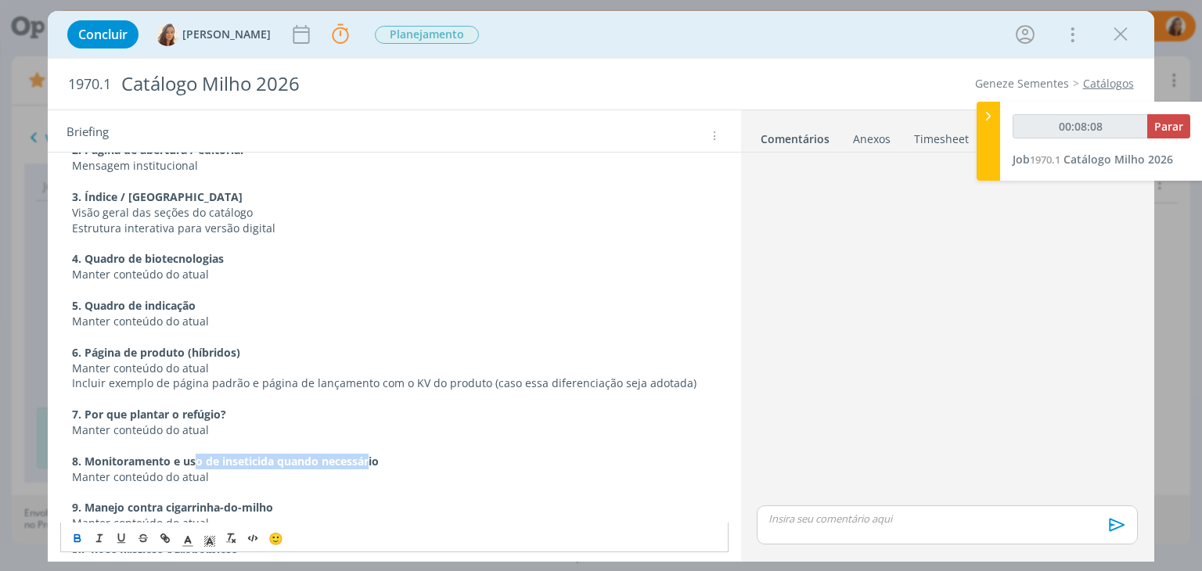
drag, startPoint x: 371, startPoint y: 443, endPoint x: 197, endPoint y: 447, distance: 173.7
click at [197, 454] on strong "8. Monitoramento e uso de inseticida quando necessário" at bounding box center [225, 461] width 307 height 15
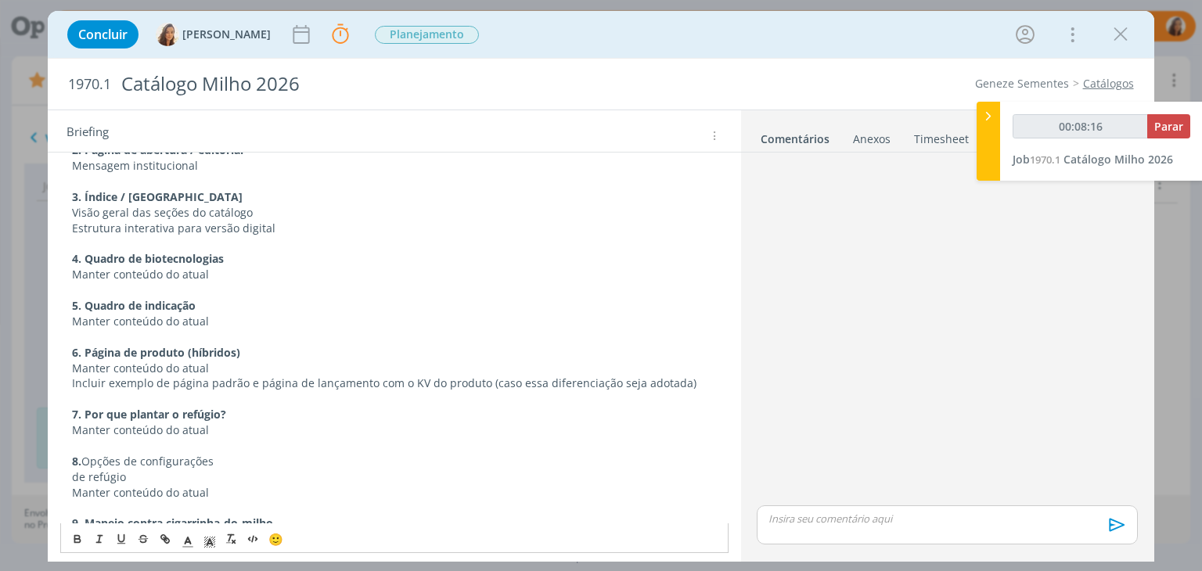
click at [72, 469] on p "de refúgio" at bounding box center [394, 477] width 644 height 16
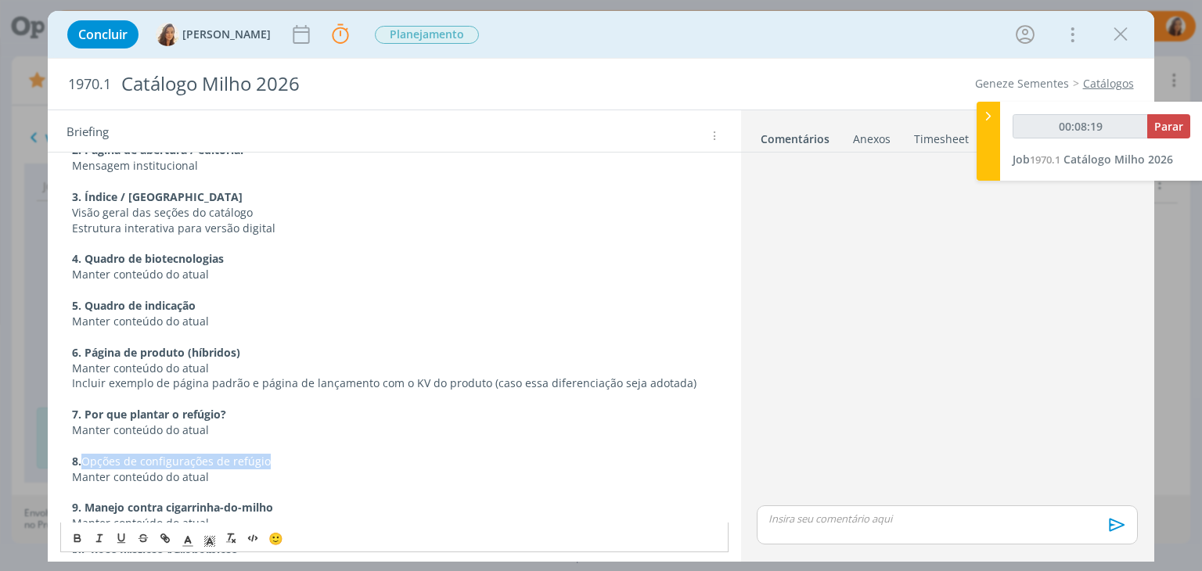
drag, startPoint x: 282, startPoint y: 440, endPoint x: 83, endPoint y: 444, distance: 198.7
click at [83, 454] on p "8. Opções de configurações de refúgio" at bounding box center [394, 462] width 644 height 16
click at [71, 533] on icon "dialog" at bounding box center [77, 539] width 13 height 13
click at [338, 454] on p "8. Opções de configurações de refúgio" at bounding box center [394, 462] width 644 height 16
click at [301, 454] on p "8. Opções de configurações de refúgio" at bounding box center [394, 462] width 644 height 16
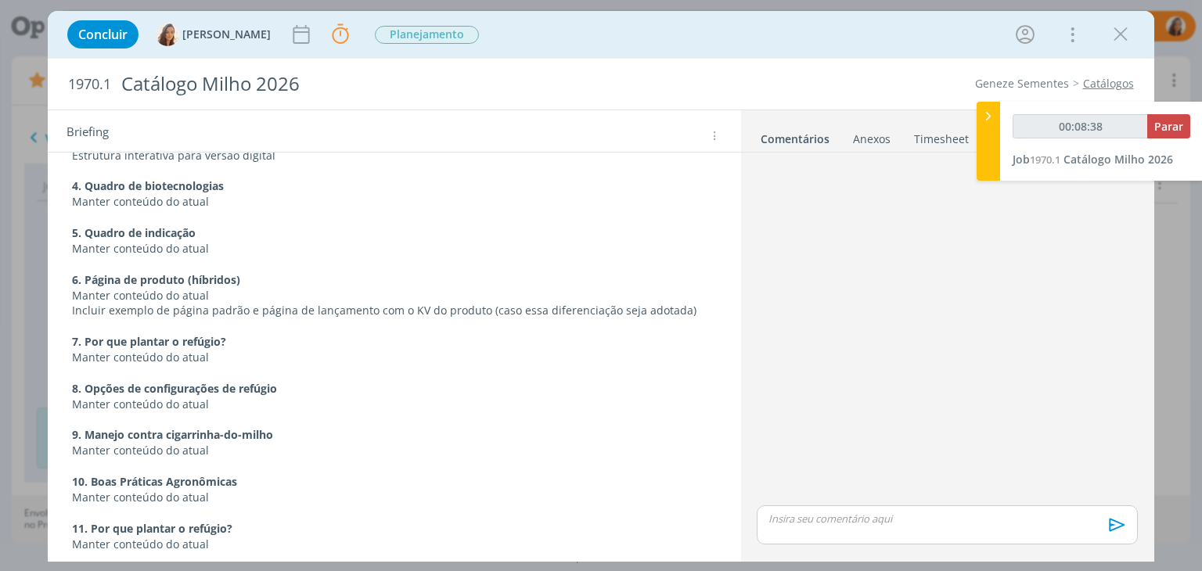
scroll to position [1094, 0]
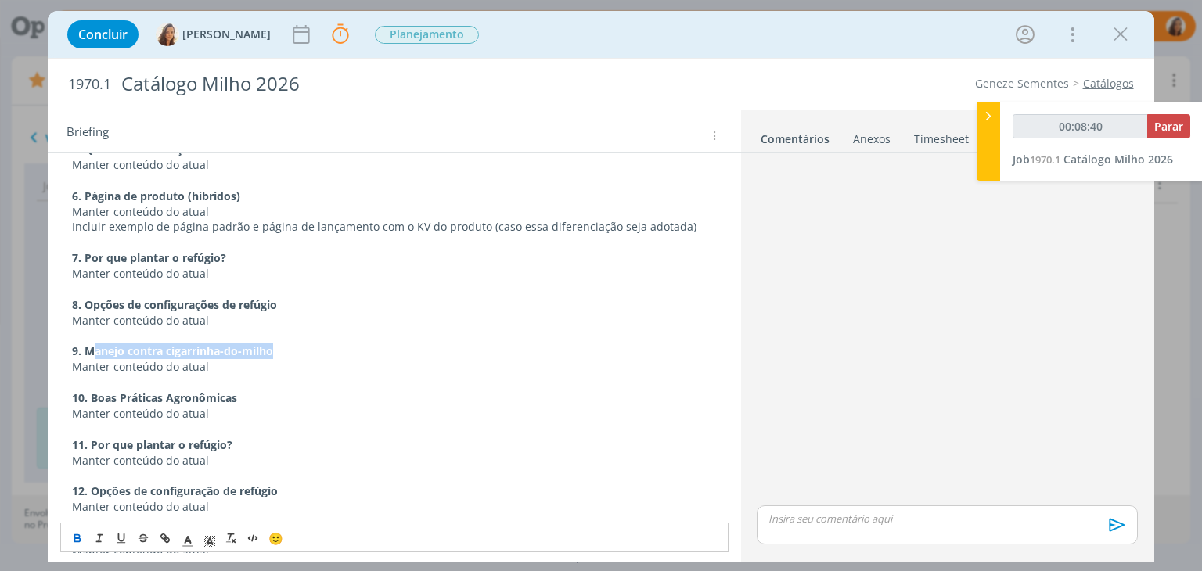
drag, startPoint x: 275, startPoint y: 336, endPoint x: 94, endPoint y: 332, distance: 180.7
click at [94, 343] on strong "9. Manejo contra cigarrinha-do-milho" at bounding box center [172, 350] width 201 height 15
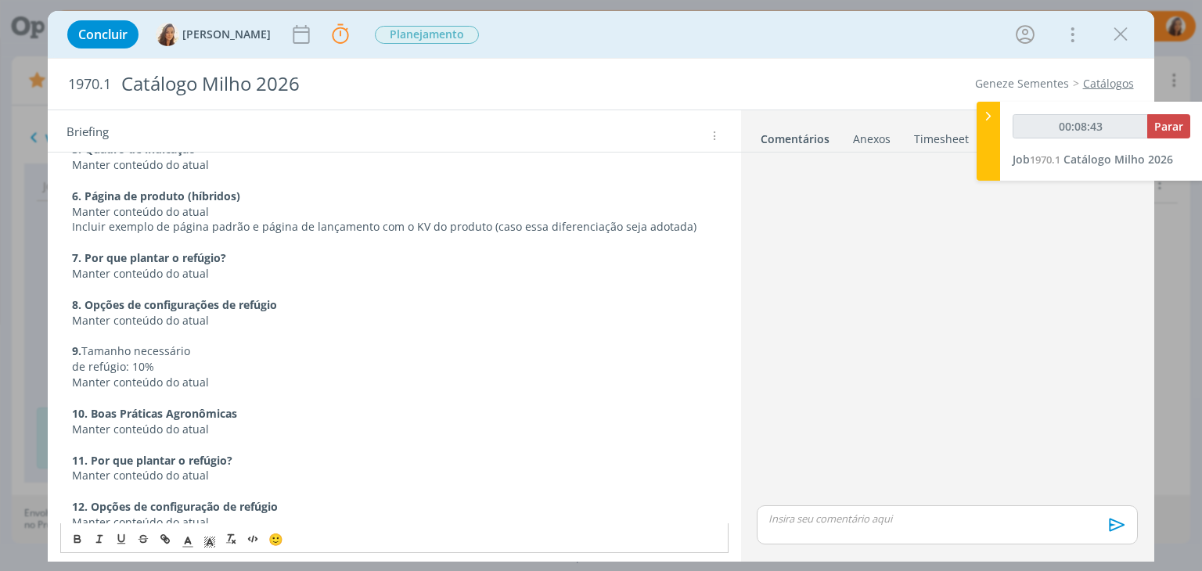
click at [74, 359] on p "de refúgio: 10%" at bounding box center [394, 367] width 644 height 16
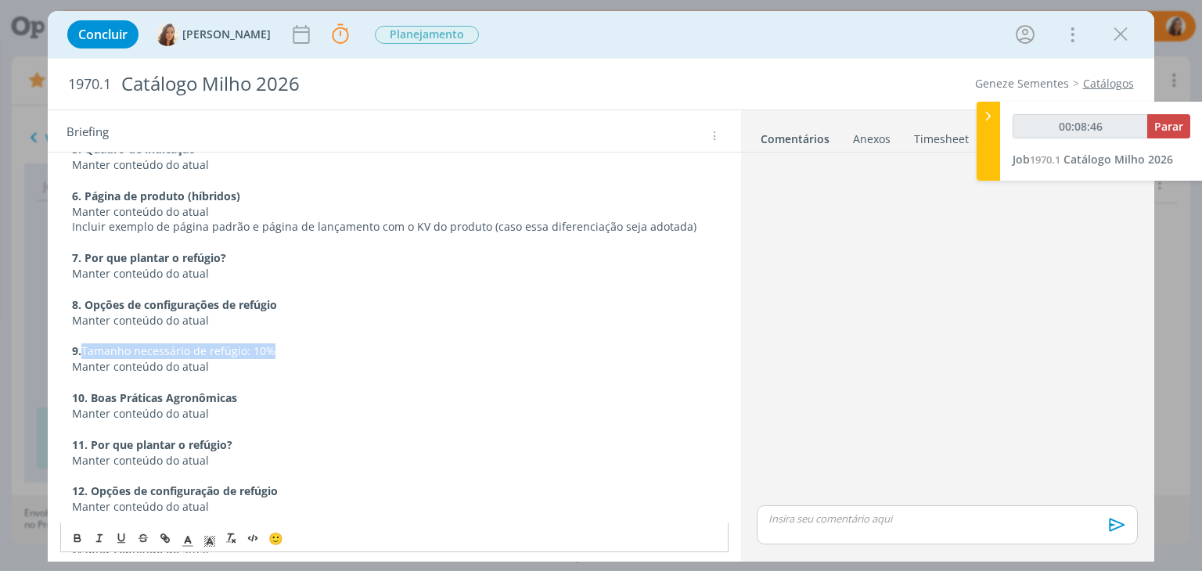
drag, startPoint x: 285, startPoint y: 339, endPoint x: 86, endPoint y: 337, distance: 198.7
click at [86, 343] on p "9. Tamanho necessário de refúgio: 10%" at bounding box center [394, 351] width 644 height 16
click at [77, 533] on icon "dialog" at bounding box center [77, 539] width 13 height 13
click at [116, 390] on strong "10. Boas Práticas Agronômicas" at bounding box center [154, 397] width 165 height 15
click at [235, 437] on p "11. Por que plantar o refúgio?" at bounding box center [394, 445] width 644 height 16
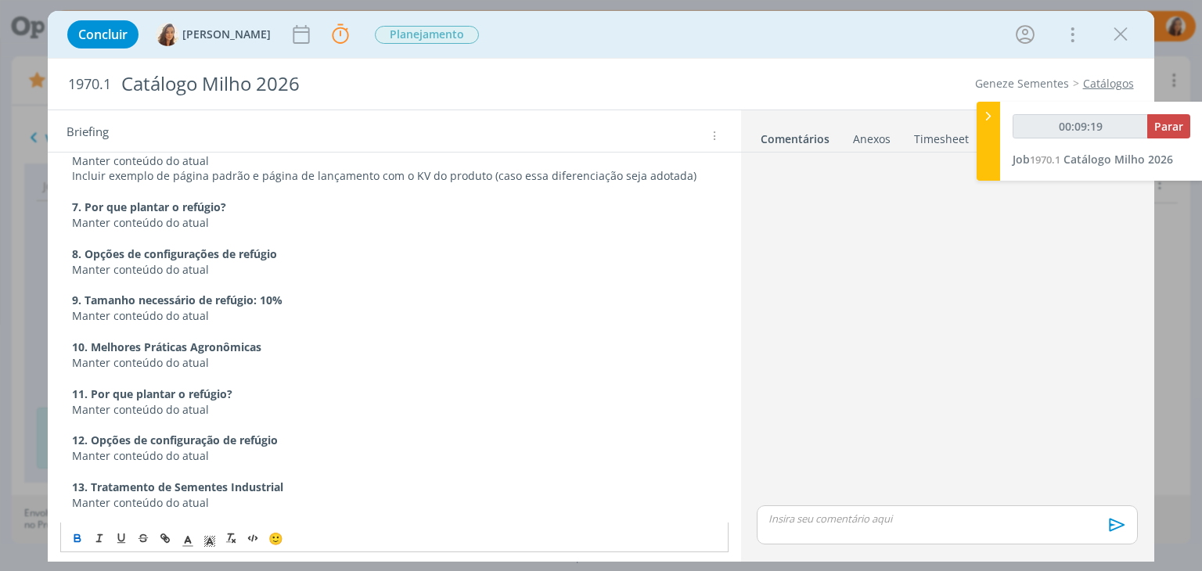
scroll to position [1173, 0]
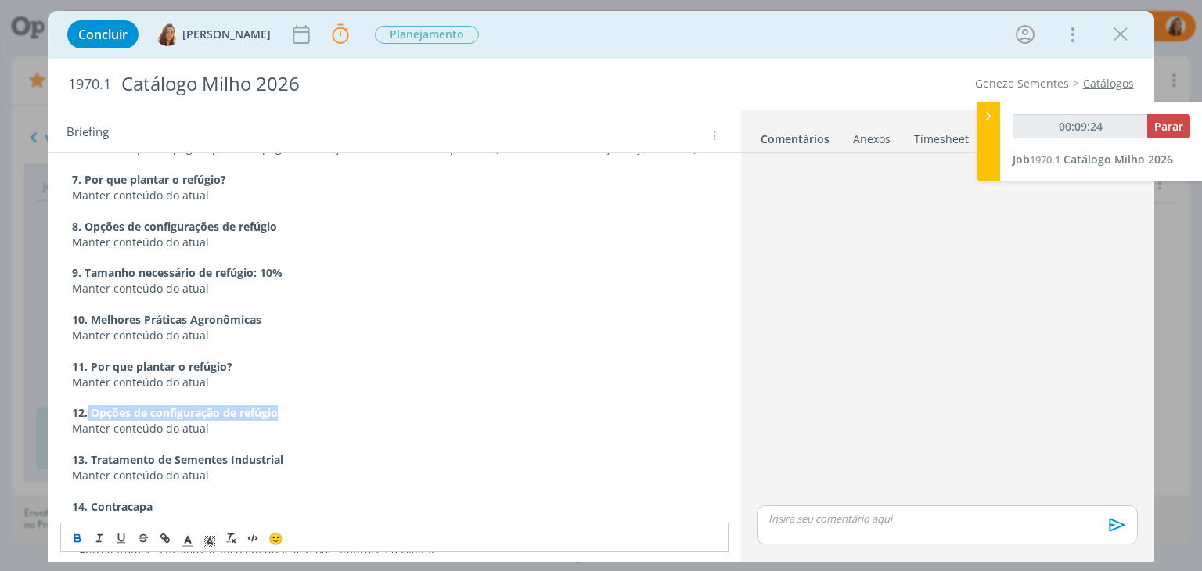
drag, startPoint x: 275, startPoint y: 393, endPoint x: 88, endPoint y: 391, distance: 187.0
click at [88, 405] on strong "12. Opções de configuração de refúgio" at bounding box center [175, 412] width 206 height 15
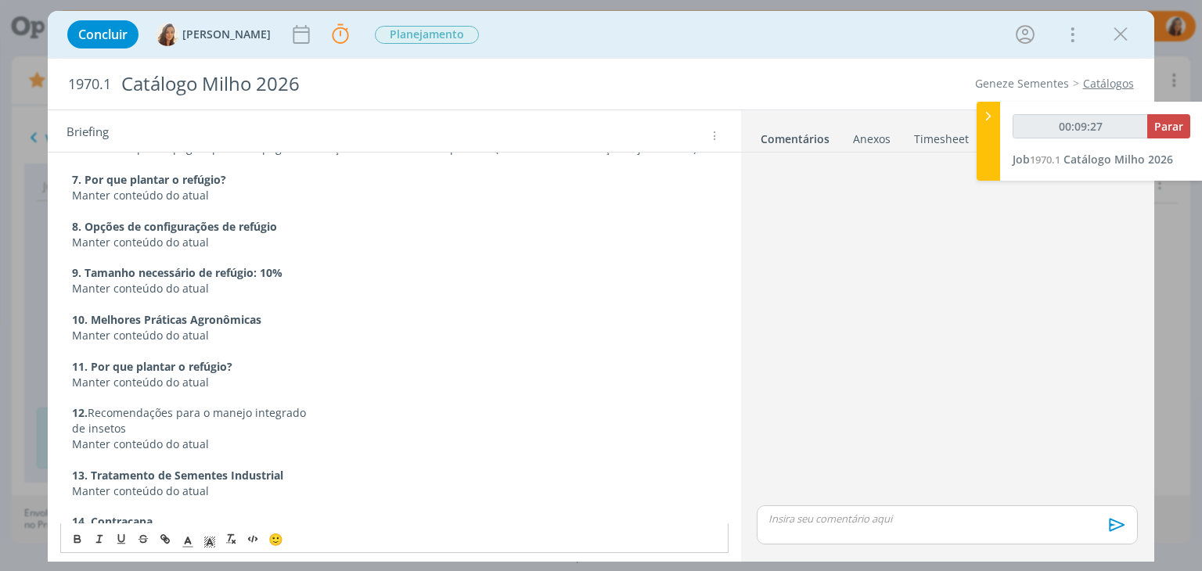
click at [72, 421] on p "de insetos" at bounding box center [394, 429] width 644 height 16
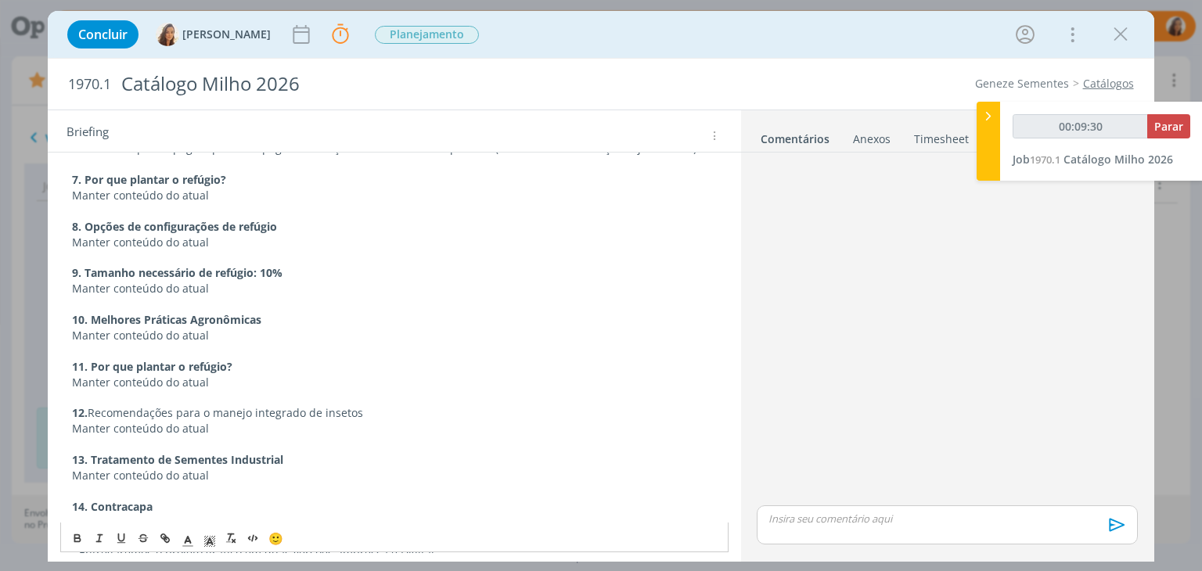
click at [87, 405] on strong "12." at bounding box center [80, 412] width 16 height 15
drag, startPoint x: 368, startPoint y: 396, endPoint x: 88, endPoint y: 397, distance: 280.1
click at [88, 405] on p "12. Recomendações para o manejo integrado de insetos" at bounding box center [394, 413] width 644 height 16
click at [71, 537] on icon "dialog" at bounding box center [77, 539] width 13 height 13
click at [462, 452] on p "13. Tratamento de Sementes Industrial" at bounding box center [394, 460] width 644 height 16
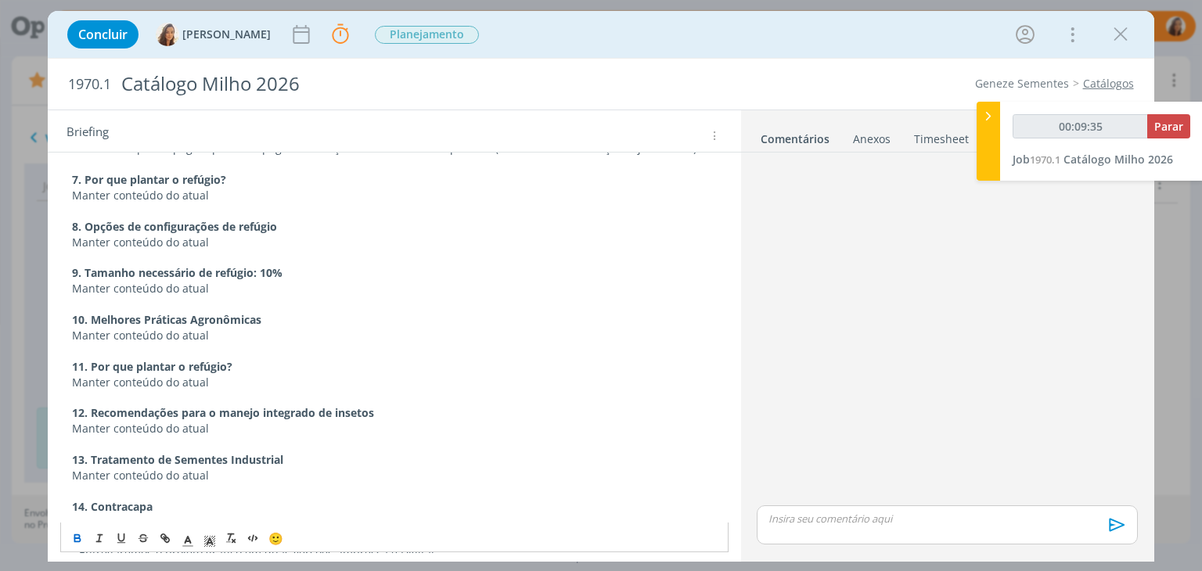
click at [438, 405] on p "12. Recomendações para o manejo integrado de insetos" at bounding box center [394, 413] width 644 height 16
drag, startPoint x: 335, startPoint y: 397, endPoint x: 209, endPoint y: 389, distance: 126.2
click at [209, 405] on strong "12. Recomendações para o manejo integrado de insetos" at bounding box center [223, 412] width 302 height 15
click at [399, 405] on p "12. Recomendações para o manejo integrado de insetos" at bounding box center [394, 413] width 644 height 16
drag, startPoint x: 290, startPoint y: 392, endPoint x: 88, endPoint y: 394, distance: 201.9
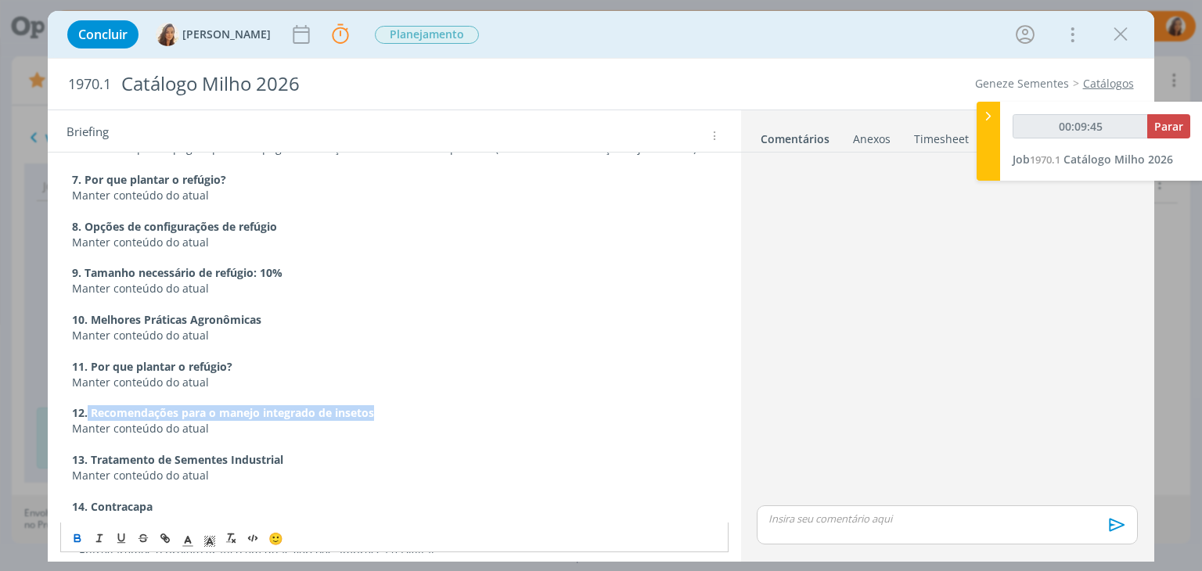
click at [88, 405] on p "12. Recomendações para o manejo integrado de insetos" at bounding box center [394, 413] width 644 height 16
copy strong "Recomendações para o manejo integrado de insetos"
drag, startPoint x: 235, startPoint y: 351, endPoint x: 90, endPoint y: 348, distance: 144.8
click at [90, 359] on p "11. Por que plantar o refúgio?" at bounding box center [394, 367] width 644 height 16
click at [95, 359] on strong "Recomendações para o manejo integrado de insetos" at bounding box center [229, 366] width 283 height 15
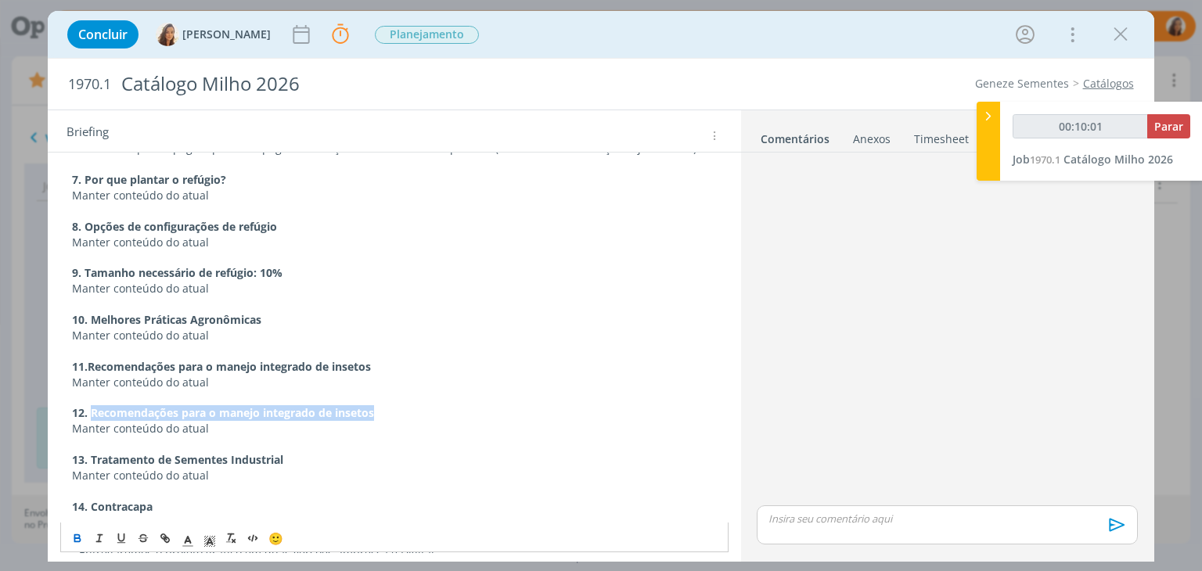
drag, startPoint x: 380, startPoint y: 397, endPoint x: 94, endPoint y: 393, distance: 286.4
click at [94, 405] on p "12. Recomendações para o manejo integrado de insetos" at bounding box center [394, 413] width 644 height 16
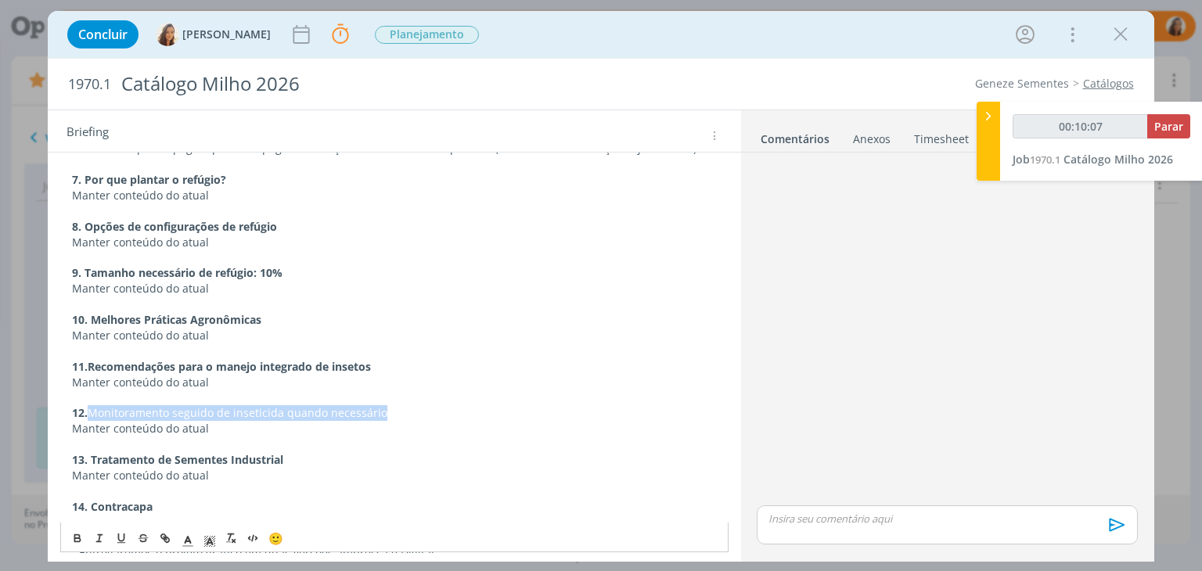
drag, startPoint x: 410, startPoint y: 400, endPoint x: 94, endPoint y: 394, distance: 316.1
click at [94, 405] on p "12. Monitoramento seguido de inseticida quando necessário" at bounding box center [394, 413] width 644 height 16
click at [77, 535] on icon "dialog" at bounding box center [77, 536] width 5 height 3
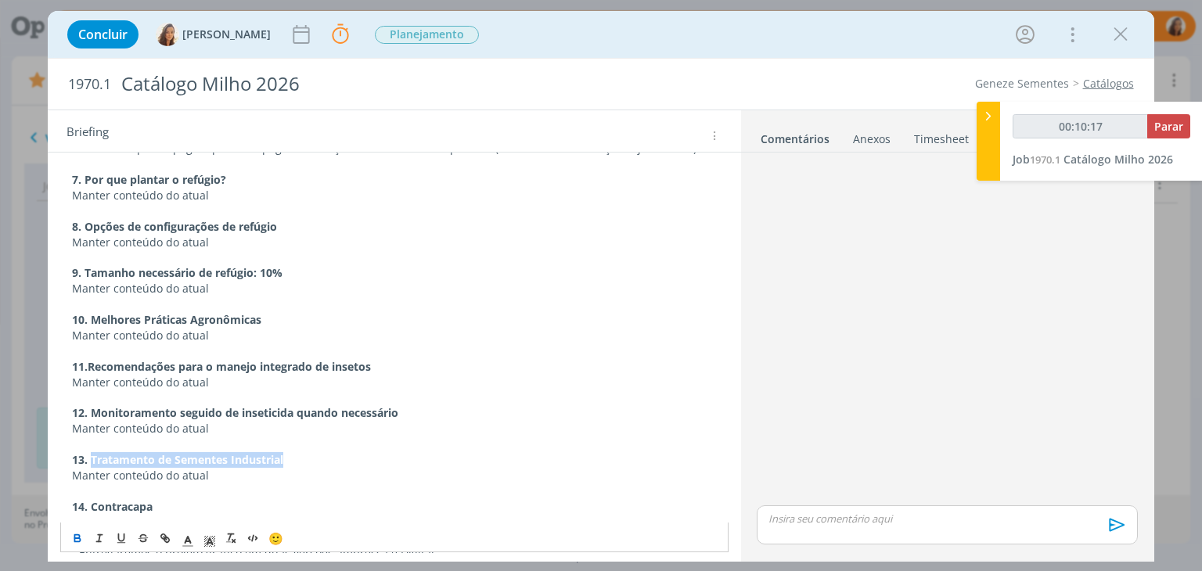
drag, startPoint x: 289, startPoint y: 442, endPoint x: 91, endPoint y: 444, distance: 198.7
click at [91, 452] on p "13. Tratamento de Sementes Industrial" at bounding box center [394, 460] width 644 height 16
drag, startPoint x: 286, startPoint y: 439, endPoint x: 91, endPoint y: 437, distance: 194.8
click at [91, 452] on p "13. Manejo contra cigarrinha-do-milho" at bounding box center [394, 460] width 644 height 16
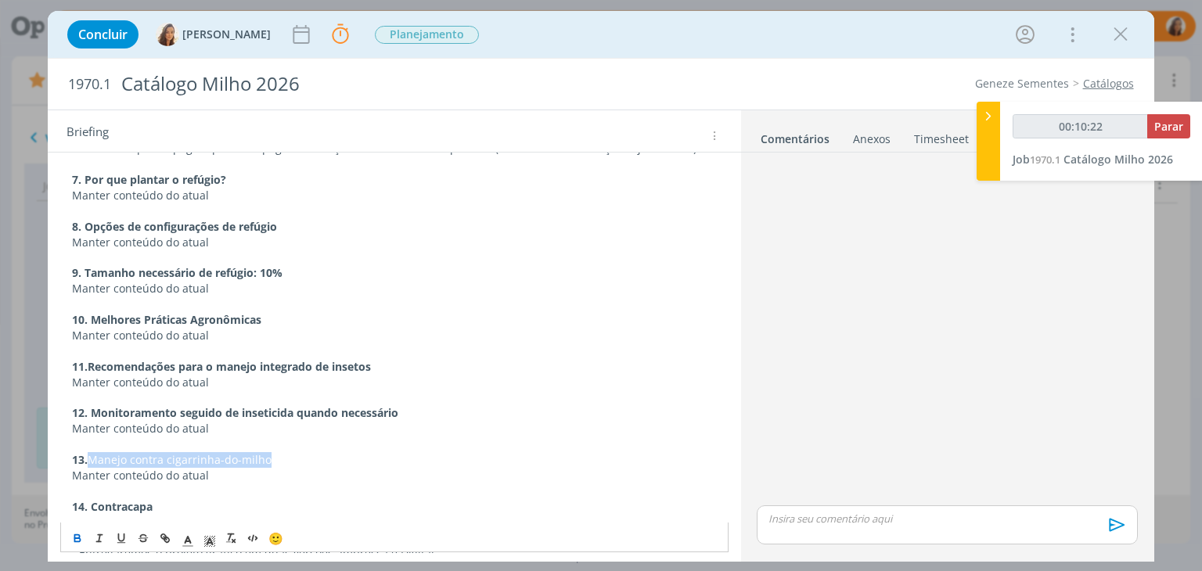
click at [74, 539] on icon "dialog" at bounding box center [77, 539] width 13 height 13
drag, startPoint x: 310, startPoint y: 440, endPoint x: 87, endPoint y: 446, distance: 223.0
click at [87, 452] on p "13. Tratamento de Sementes Industrial (TSI)" at bounding box center [394, 460] width 644 height 16
drag, startPoint x: 165, startPoint y: 489, endPoint x: 92, endPoint y: 494, distance: 73.7
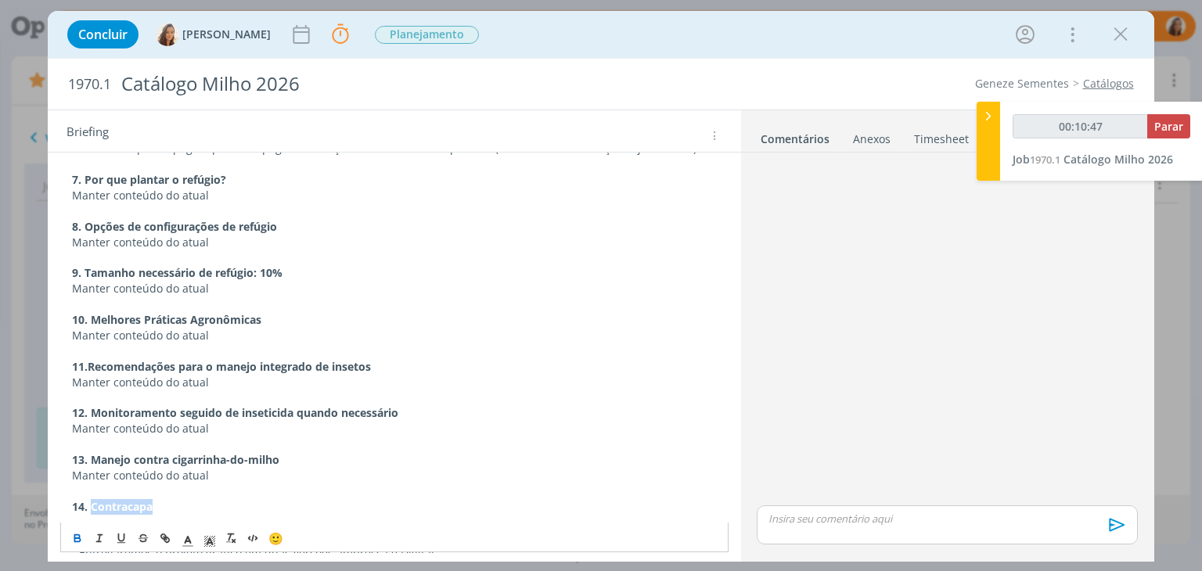
click at [92, 499] on p "14. Contracapa" at bounding box center [394, 507] width 644 height 16
drag, startPoint x: 304, startPoint y: 492, endPoint x: 89, endPoint y: 492, distance: 214.4
click at [89, 499] on p "14. Tratamento de Sementes Industrial (TSI)" at bounding box center [394, 507] width 644 height 16
click at [77, 535] on icon "dialog" at bounding box center [77, 536] width 5 height 3
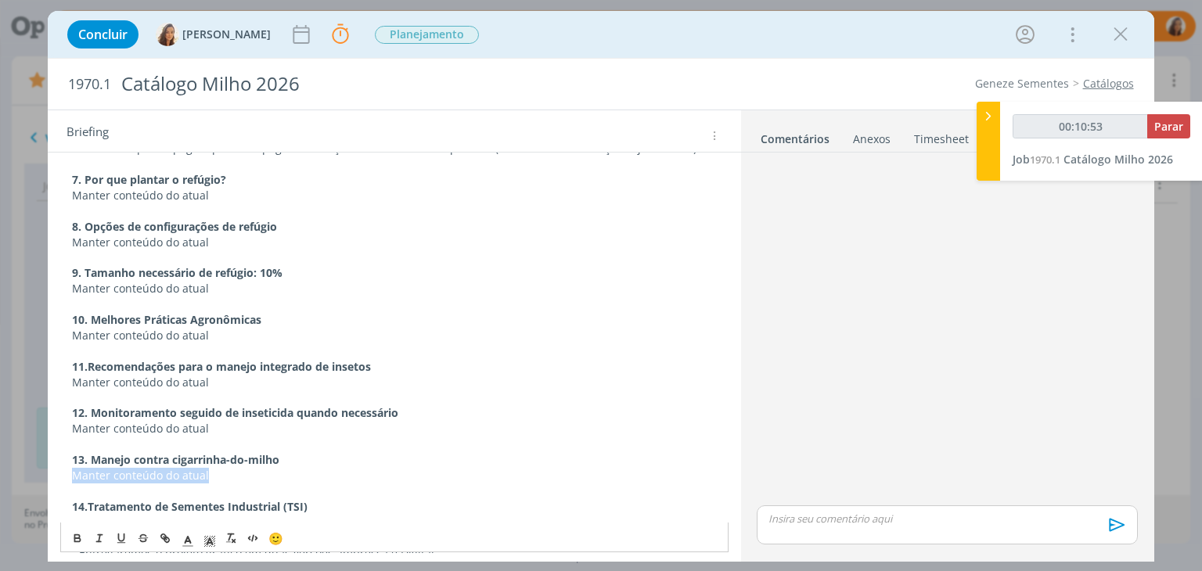
drag, startPoint x: 214, startPoint y: 456, endPoint x: 74, endPoint y: 458, distance: 140.0
click at [74, 468] on p "Manter conteúdo do atual" at bounding box center [394, 476] width 644 height 16
copy span "Manter conteúdo do atual"
click at [84, 514] on p "﻿" at bounding box center [394, 522] width 644 height 16
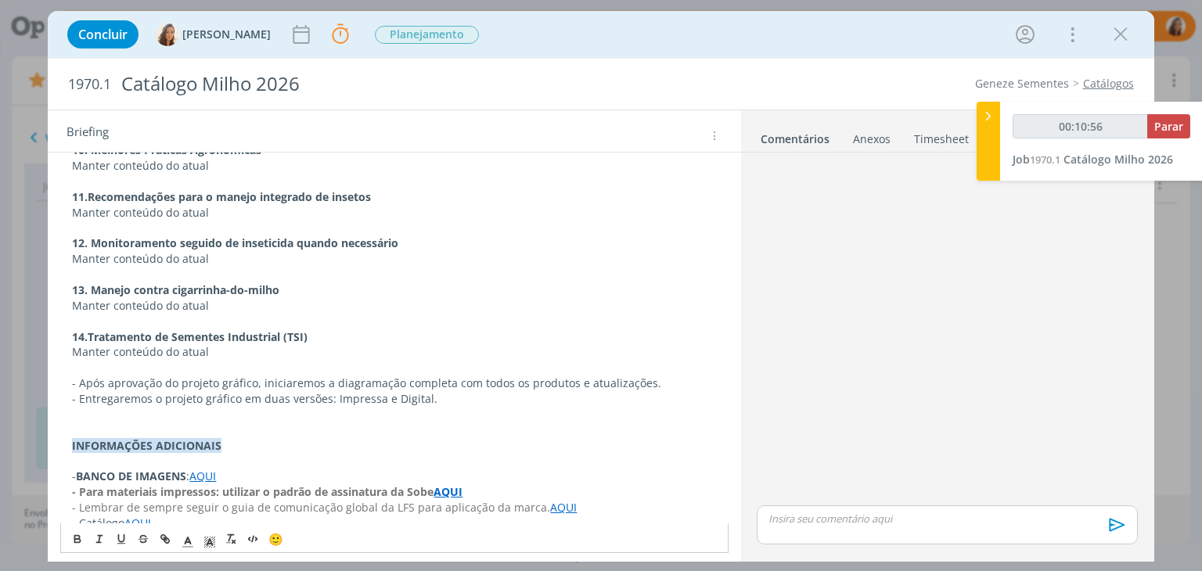
scroll to position [1355, 0]
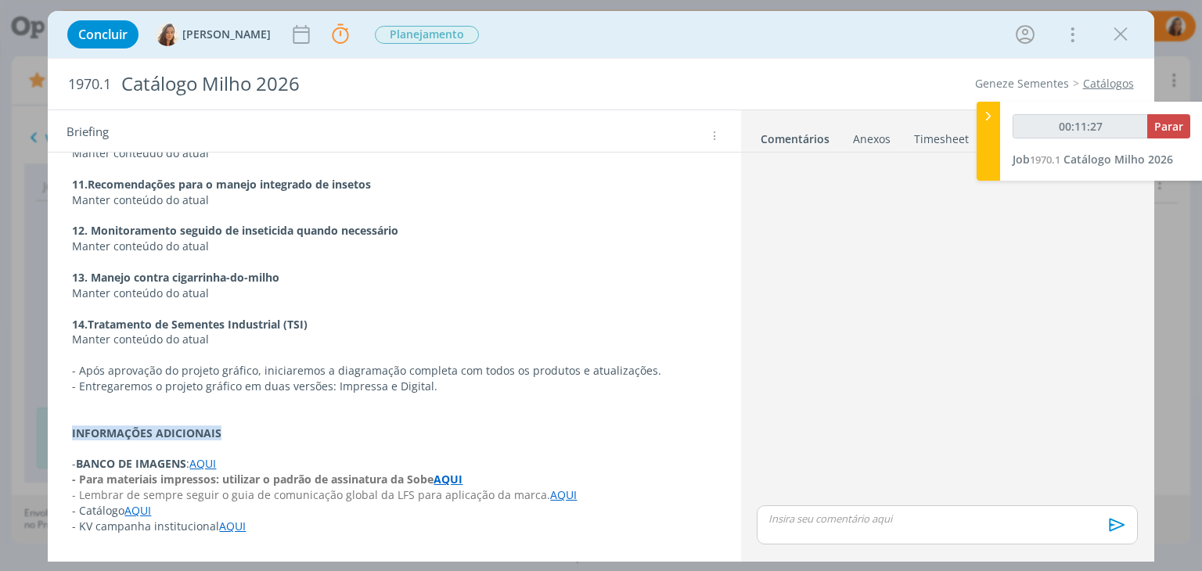
click at [192, 347] on p "dialog" at bounding box center [394, 355] width 644 height 16
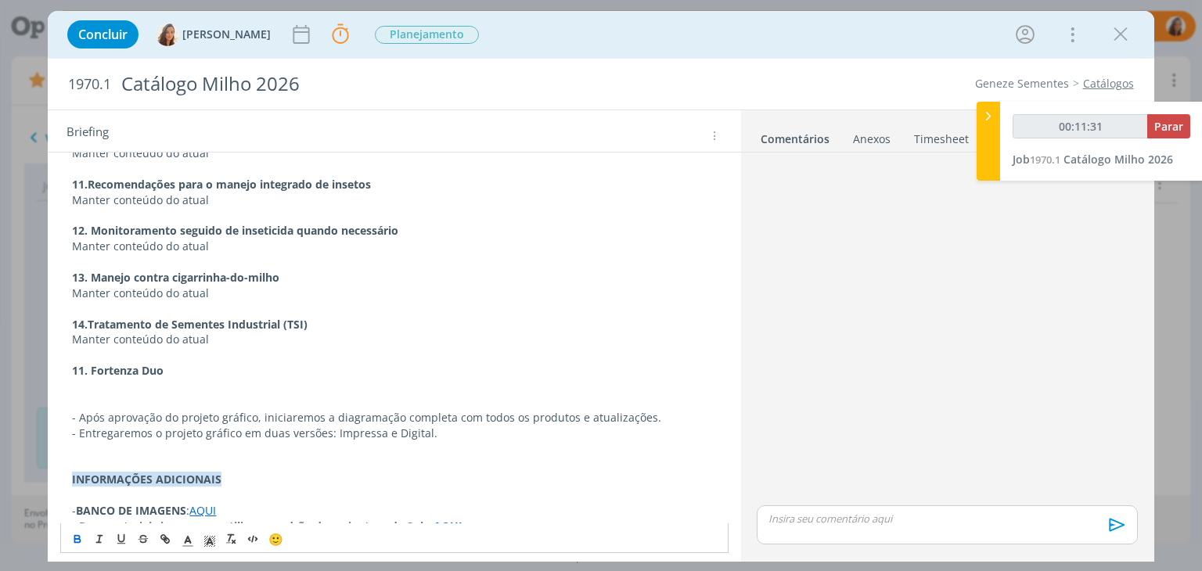
click at [81, 363] on strong "11. Fortenza Duo" at bounding box center [118, 370] width 92 height 15
click at [107, 379] on p "dialog" at bounding box center [394, 387] width 644 height 16
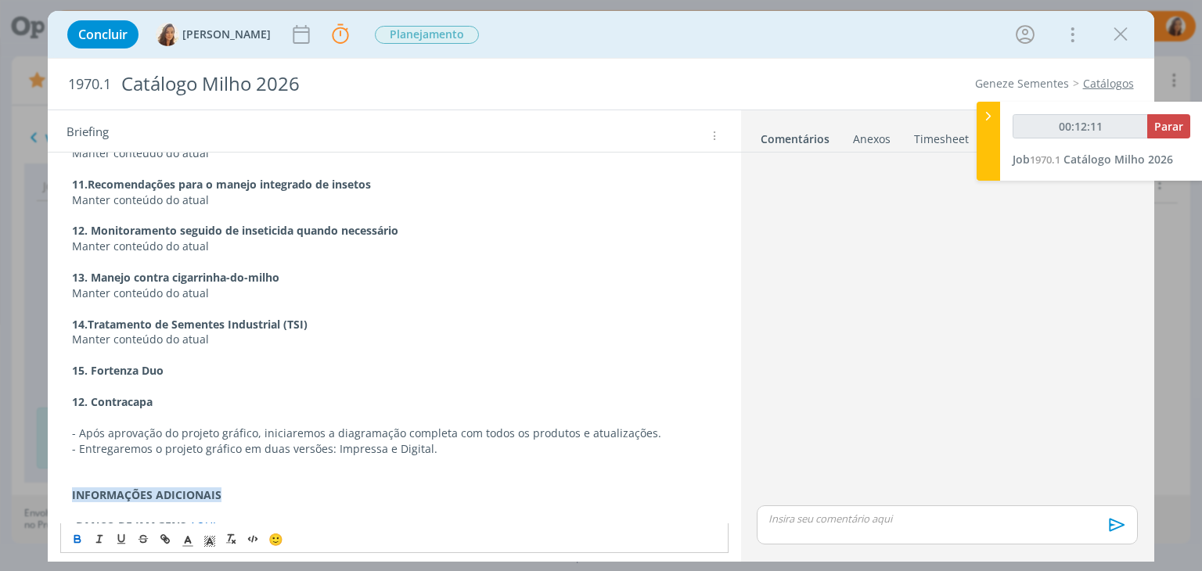
click at [133, 332] on span "Manter conteúdo do atual" at bounding box center [140, 339] width 137 height 15
copy p "﻿ Manter conteúdo do atual"
click at [124, 379] on p "dialog" at bounding box center [394, 387] width 644 height 16
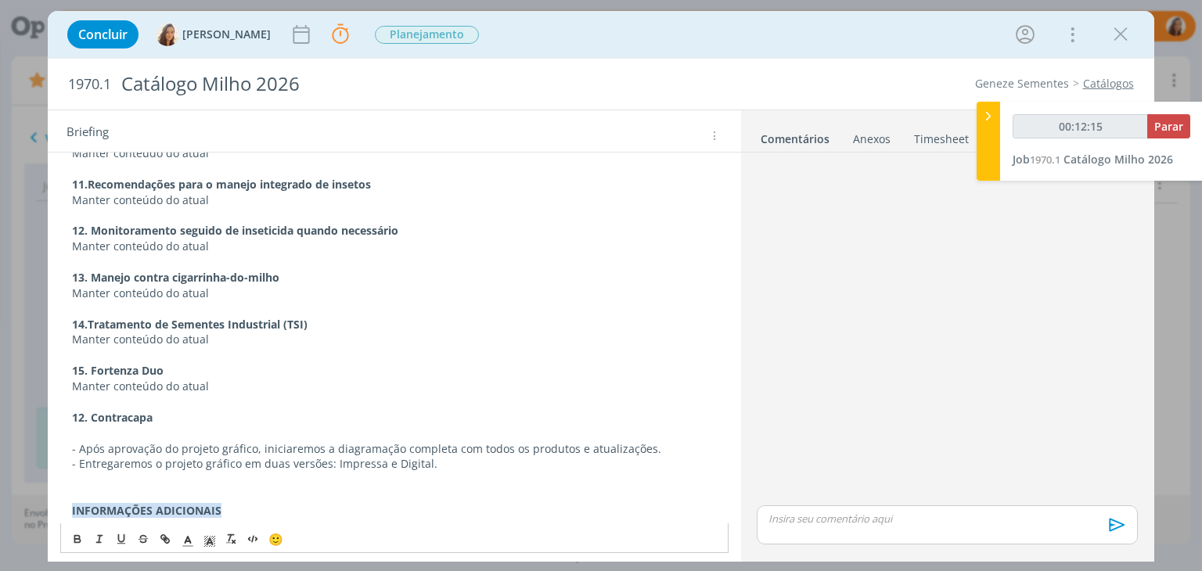
click at [78, 410] on strong "12. Contracapa" at bounding box center [112, 417] width 81 height 15
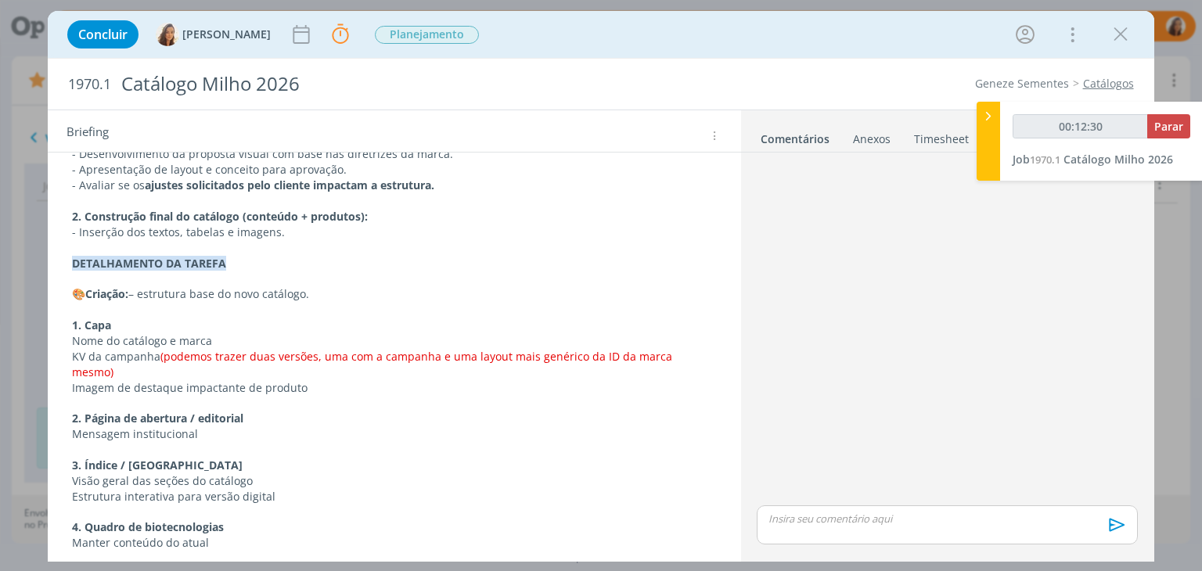
scroll to position [807, 0]
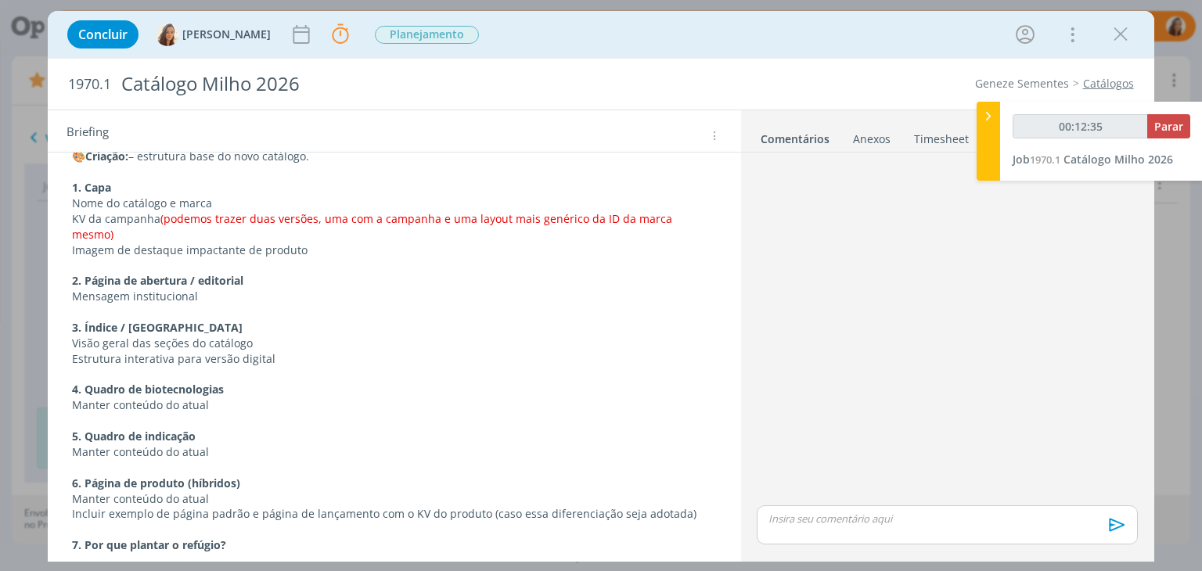
click at [238, 320] on p "3. Índice / Sumário" at bounding box center [394, 328] width 644 height 16
click at [265, 367] on p "dialog" at bounding box center [394, 375] width 644 height 16
click at [243, 429] on p "5. Quadro de indicação" at bounding box center [394, 437] width 644 height 16
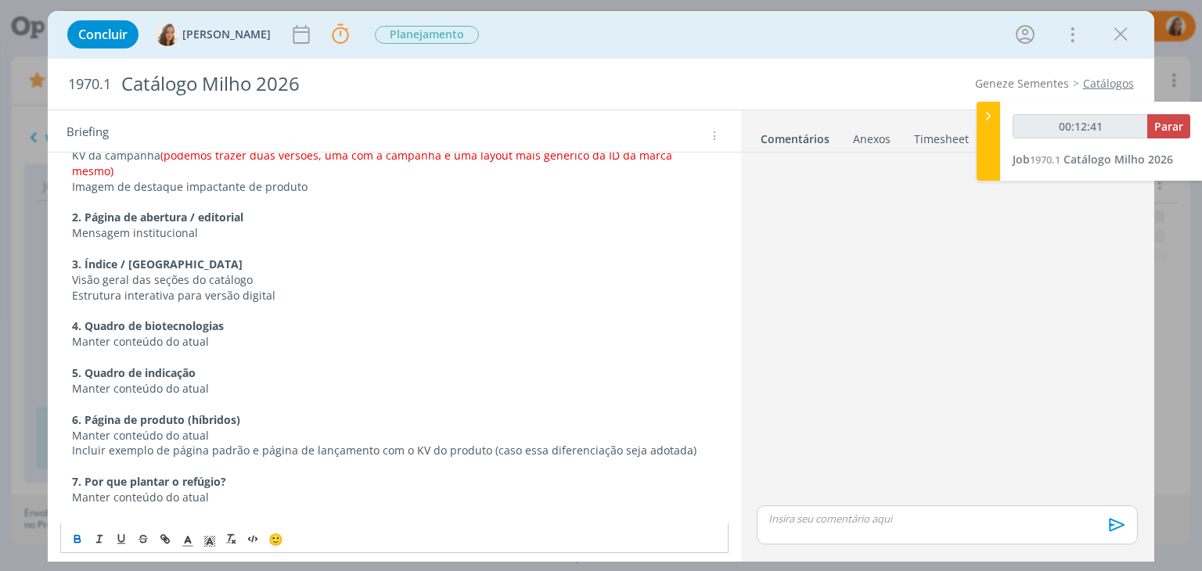
scroll to position [964, 0]
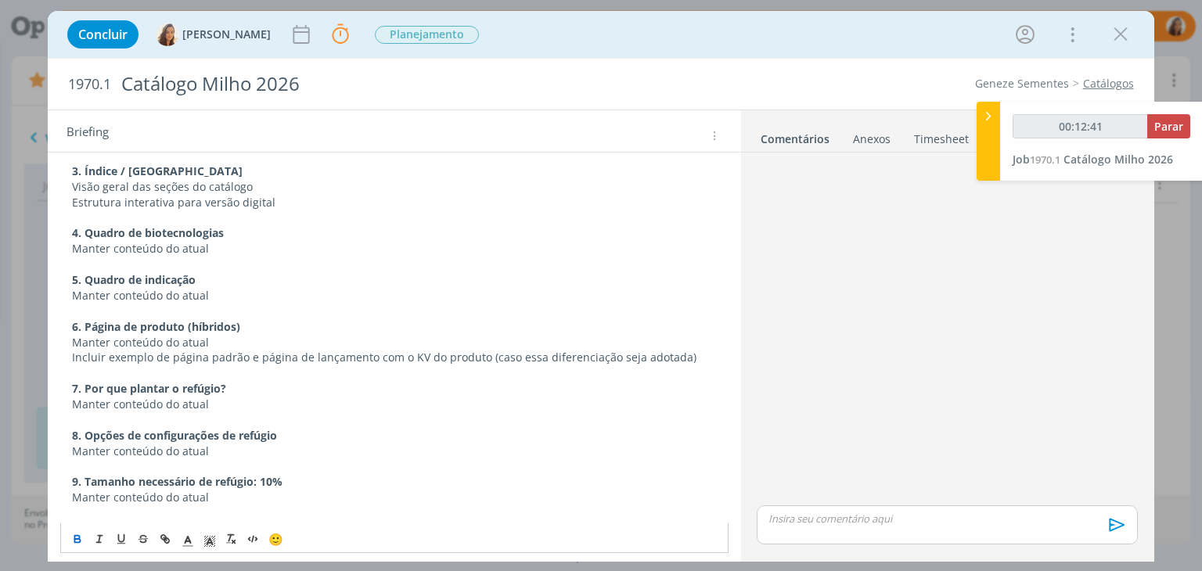
click at [258, 319] on p "6. Página de produto (híbridos)" at bounding box center [394, 327] width 644 height 16
click at [244, 381] on p "7. Por que plantar o refúgio?" at bounding box center [394, 389] width 644 height 16
click at [311, 428] on p "8. Opções de configurações de refúgio" at bounding box center [394, 436] width 644 height 16
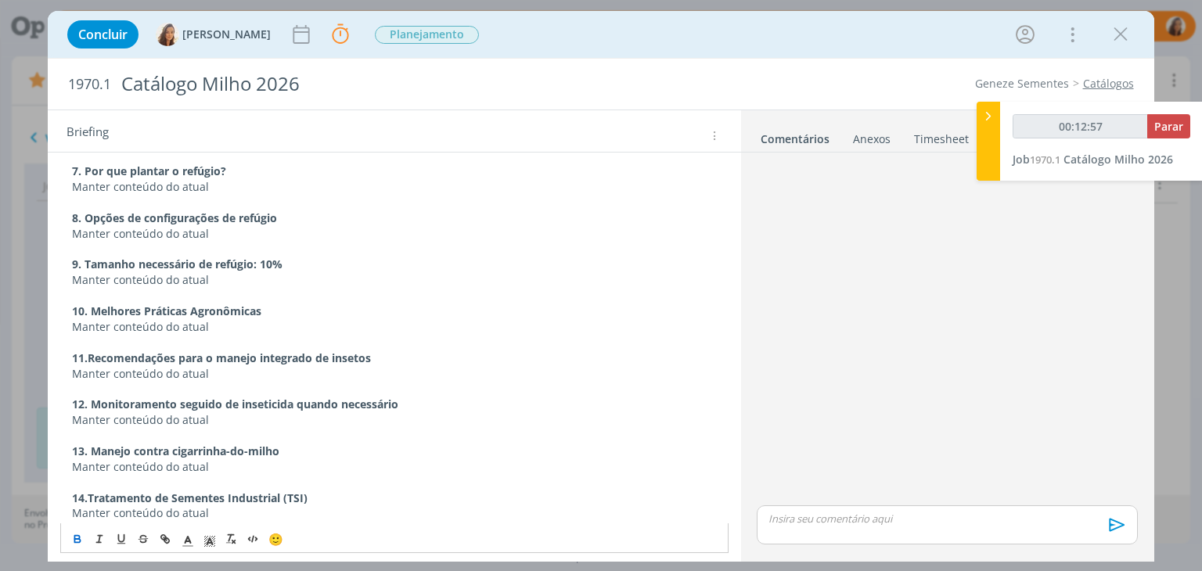
scroll to position [1199, 0]
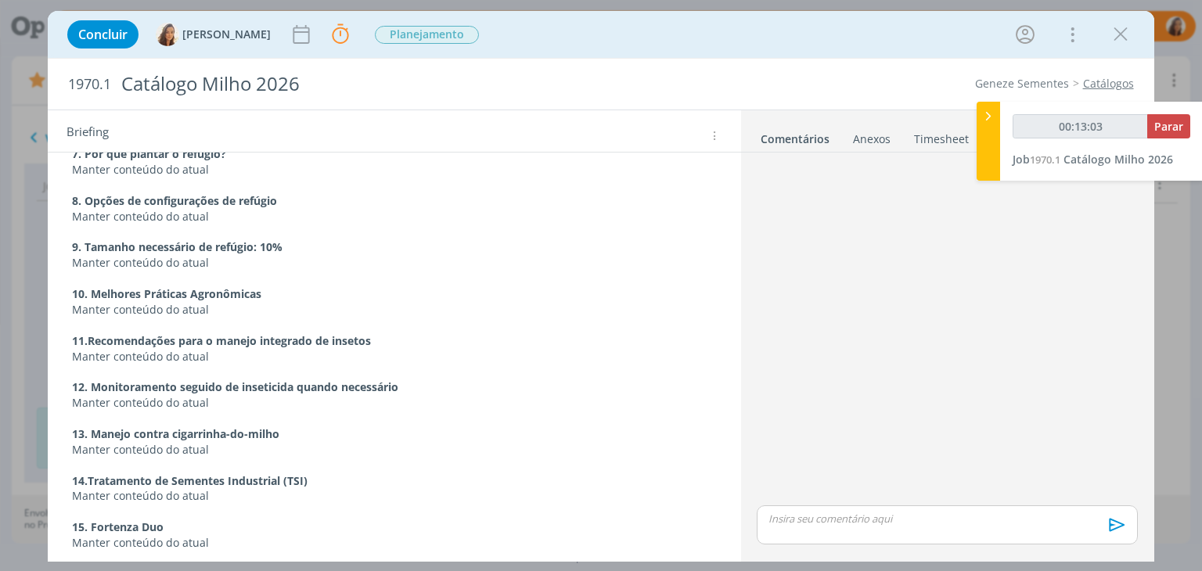
click at [324, 239] on p "9. Tamanho necessário de refúgio: 10%" at bounding box center [394, 247] width 644 height 16
click at [307, 302] on p "Manter conteúdo do atual" at bounding box center [394, 310] width 644 height 16
click at [290, 286] on p "10. Melhores Práticas Agronômicas" at bounding box center [394, 294] width 644 height 16
click at [413, 333] on p "11. Recomendações para o manejo integrado de insetos" at bounding box center [394, 341] width 644 height 16
click at [419, 379] on p "12. Monitoramento seguido de inseticida quando necessário" at bounding box center [394, 387] width 644 height 16
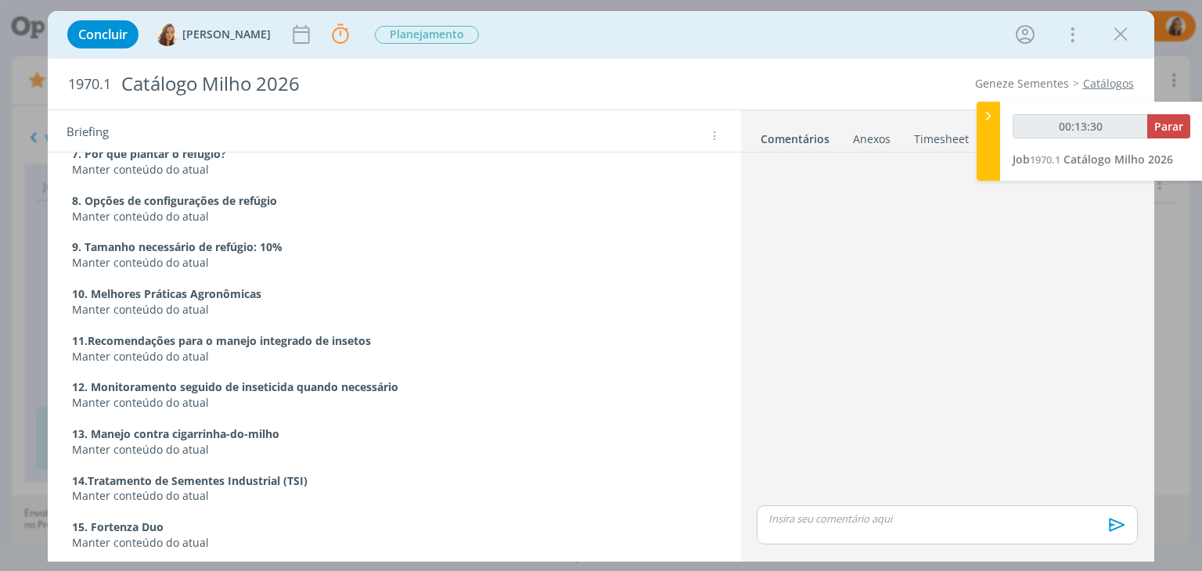
click at [376, 426] on p "13. Manejo contra cigarrinha-do-milho" at bounding box center [394, 434] width 644 height 16
click at [346, 488] on p "﻿ Manter conteúdo do atual" at bounding box center [394, 496] width 644 height 16
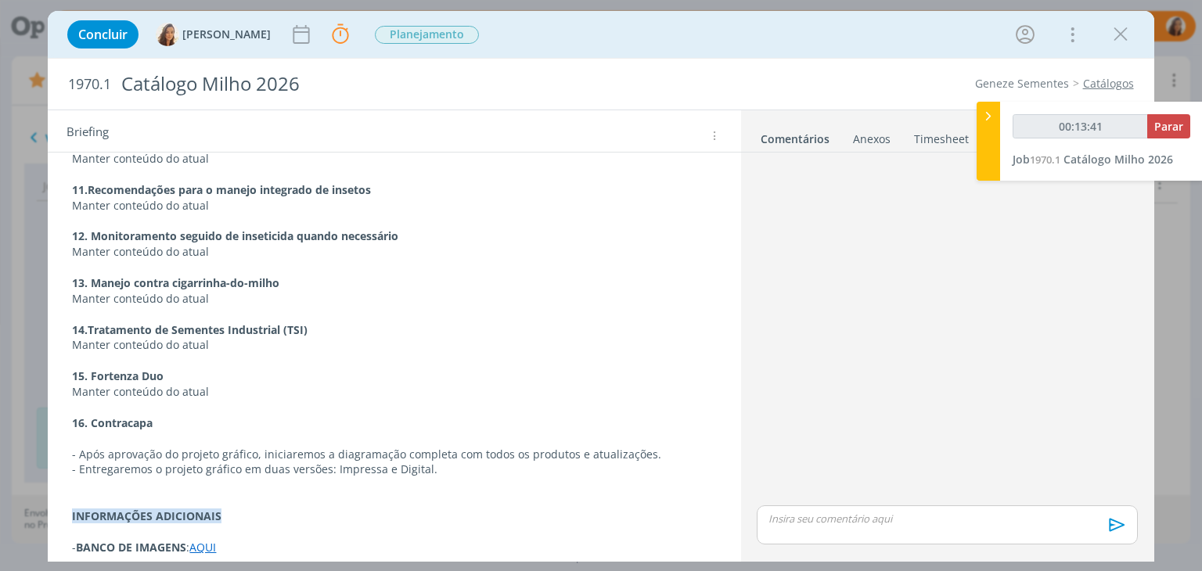
scroll to position [1422, 0]
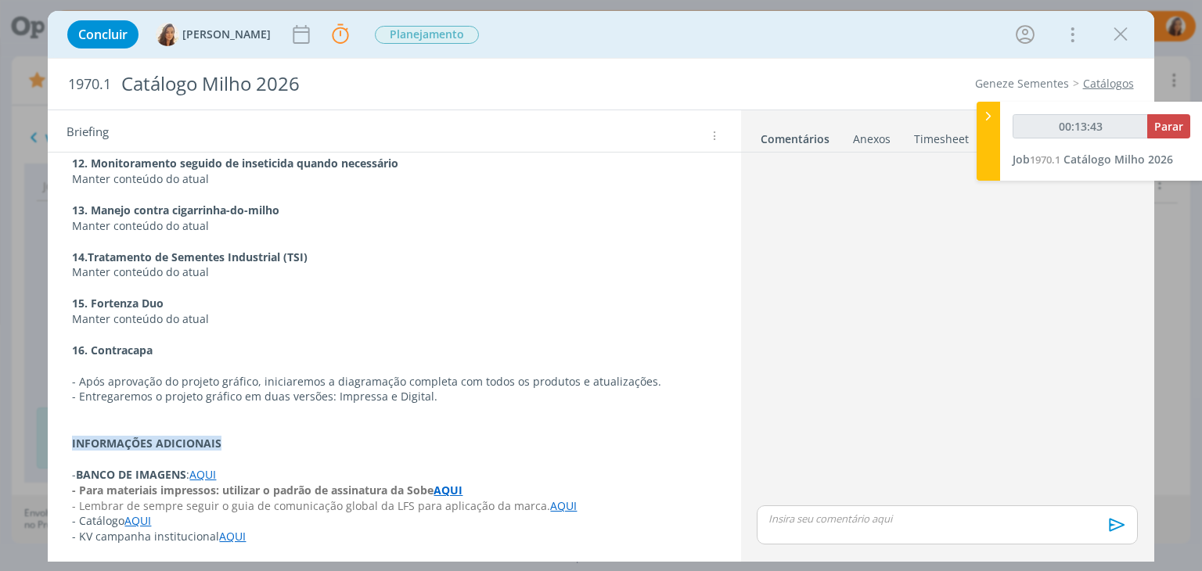
click at [285, 358] on p "dialog" at bounding box center [394, 366] width 644 height 16
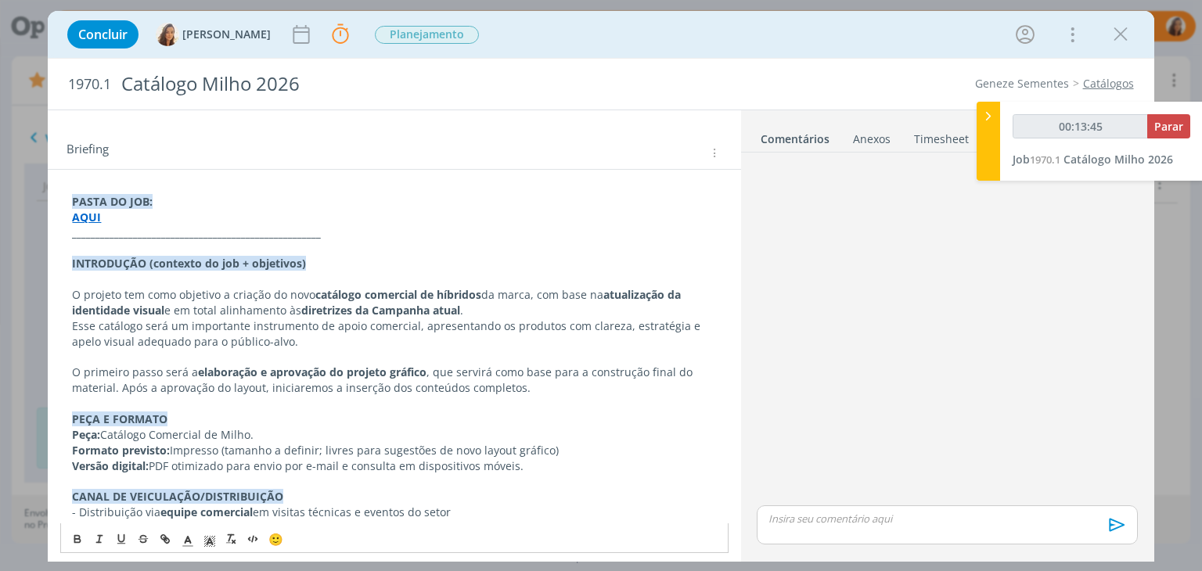
scroll to position [0, 0]
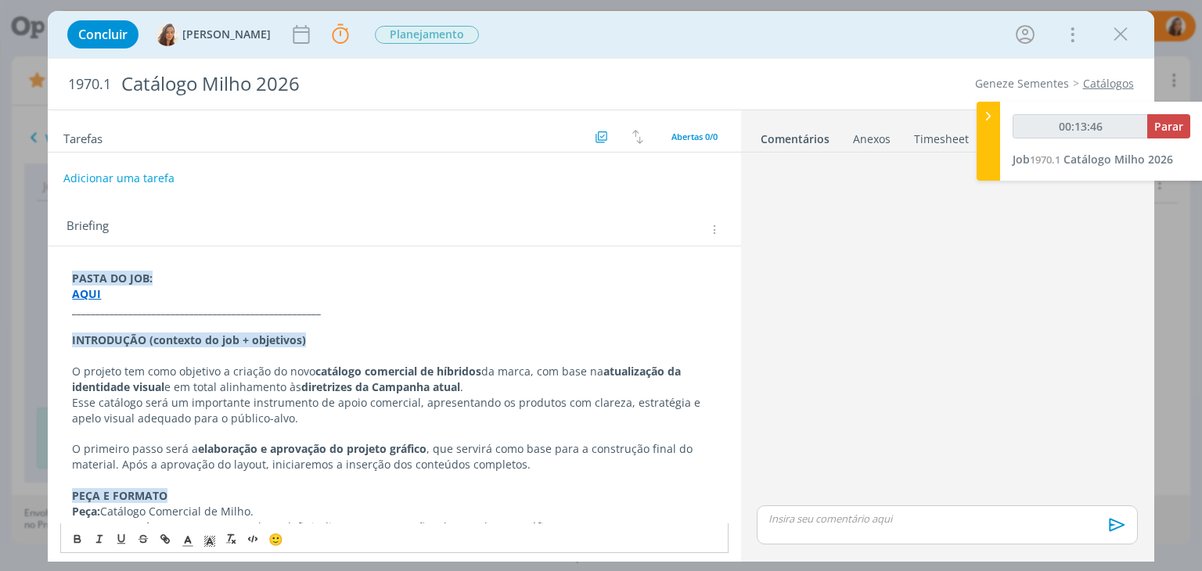
click at [155, 168] on button "Adicionar uma tarefa" at bounding box center [118, 178] width 111 height 27
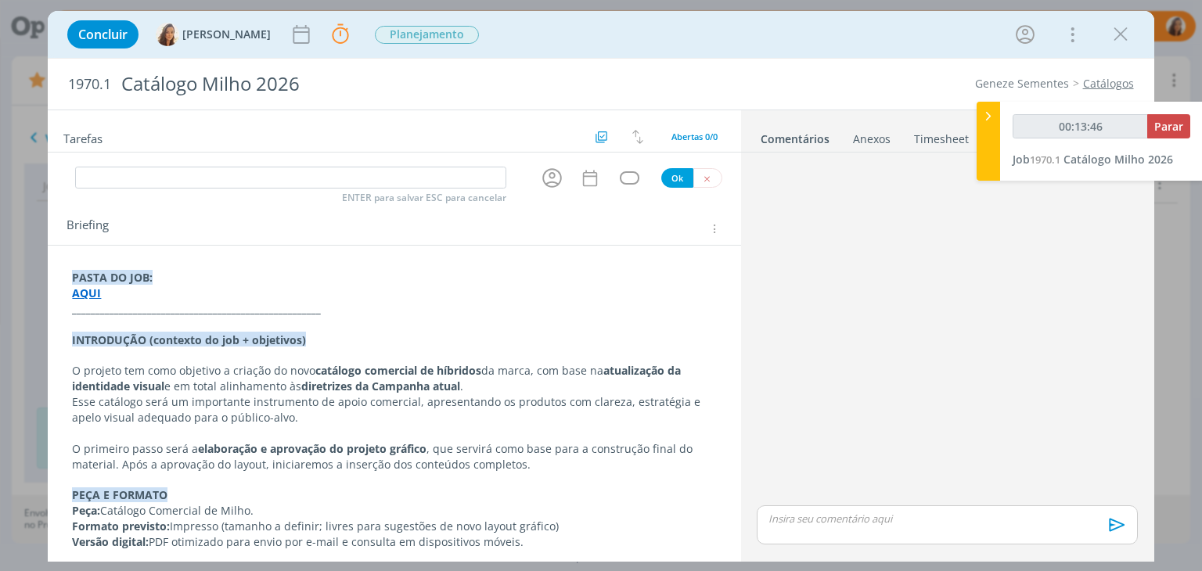
type input "00:13:47"
type input "Cr"
type input "00:13:48"
type input "Criação"
type input "00:13:50"
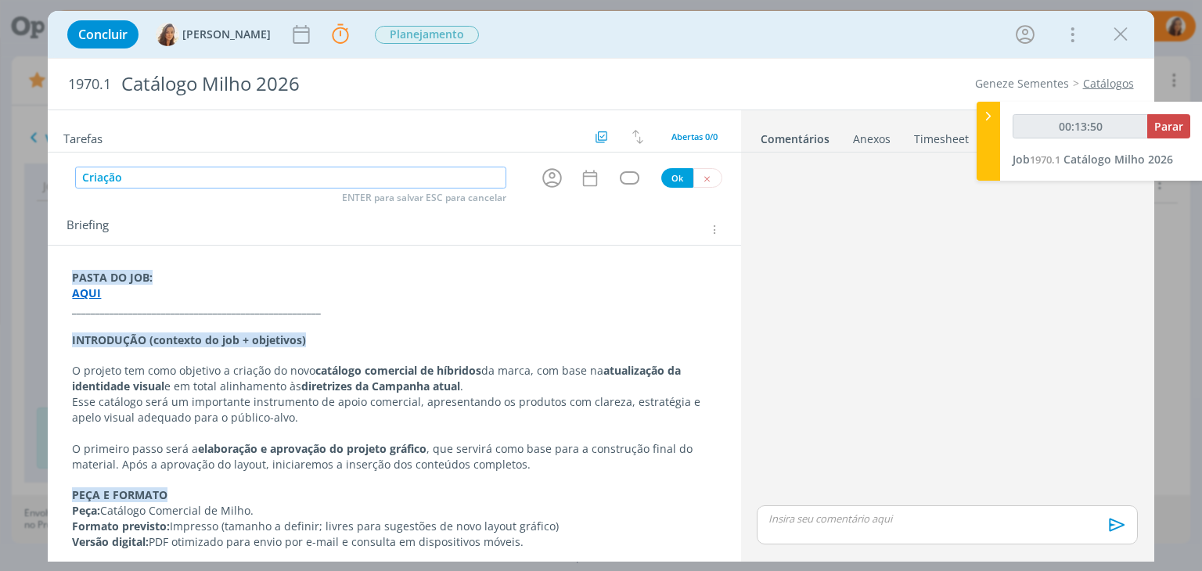
type input "Criação"
click at [661, 174] on button "Ok" at bounding box center [677, 178] width 32 height 20
type input "00:13:51"
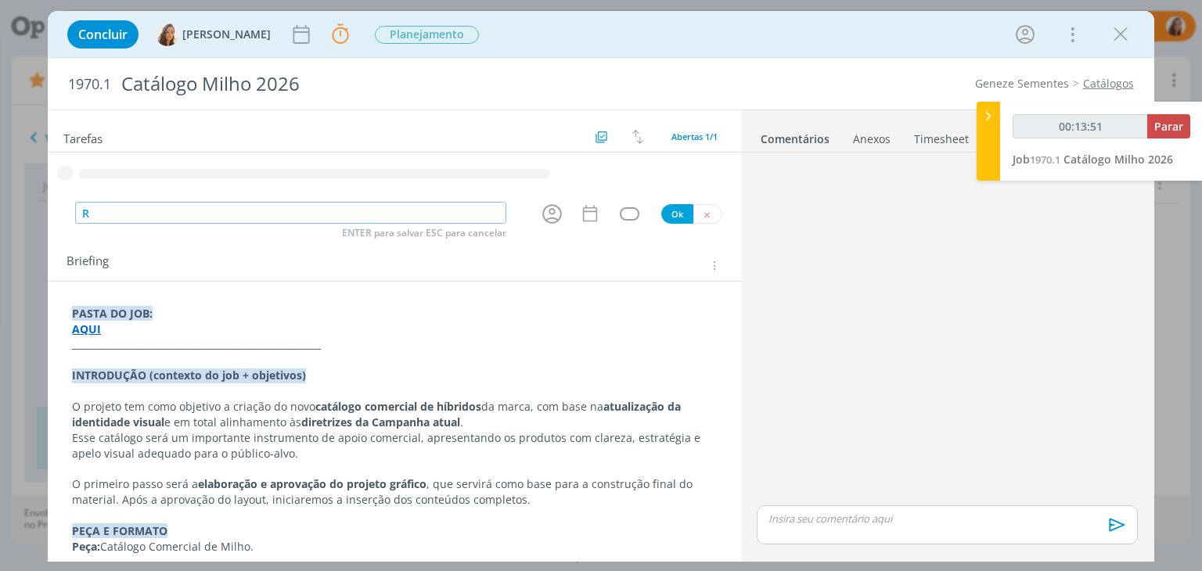
type input "Re"
type input "00:13:52"
type input "Revisão"
type input "00:13:54"
type input "Revisão"
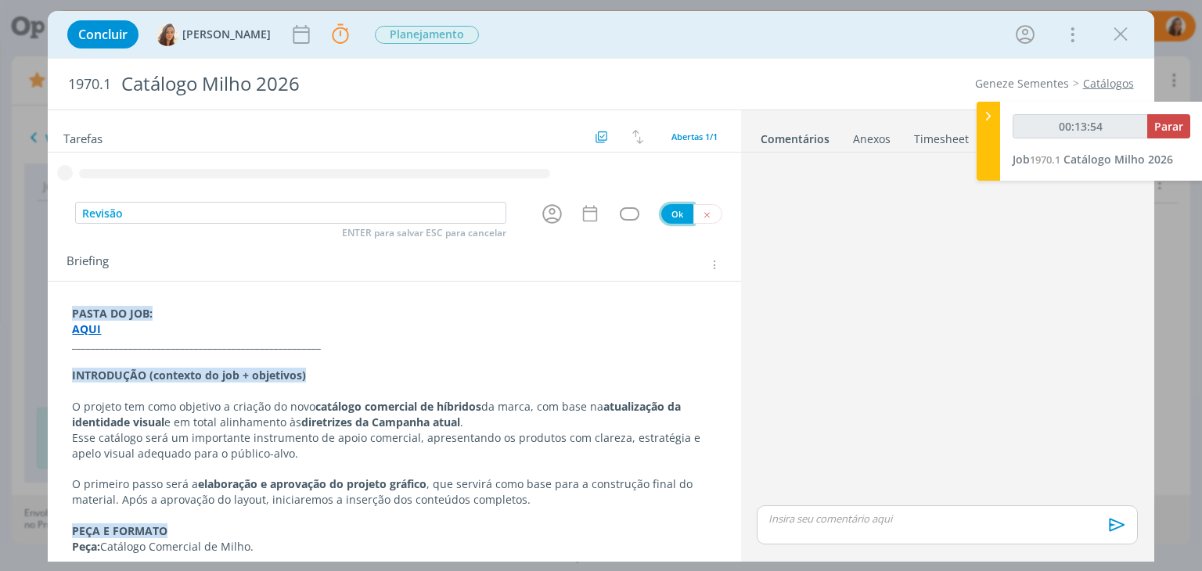
click at [678, 213] on div "Revisão ENTER para salvar ESC para cancelar Ok" at bounding box center [394, 214] width 692 height 26
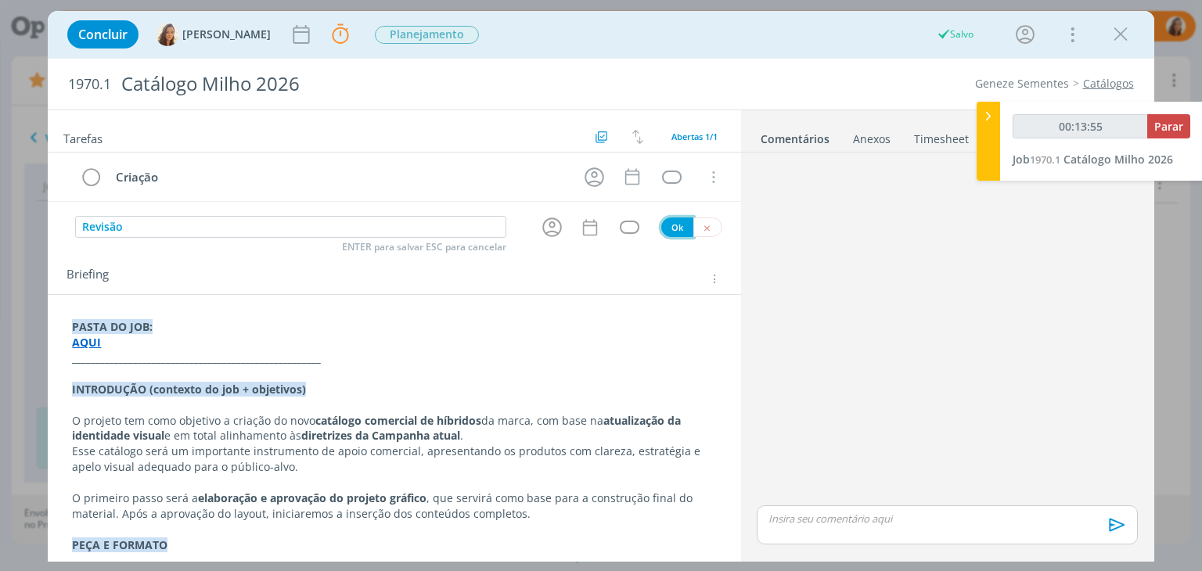
type input "00:13:56"
click at [664, 219] on button "Ok" at bounding box center [677, 227] width 32 height 20
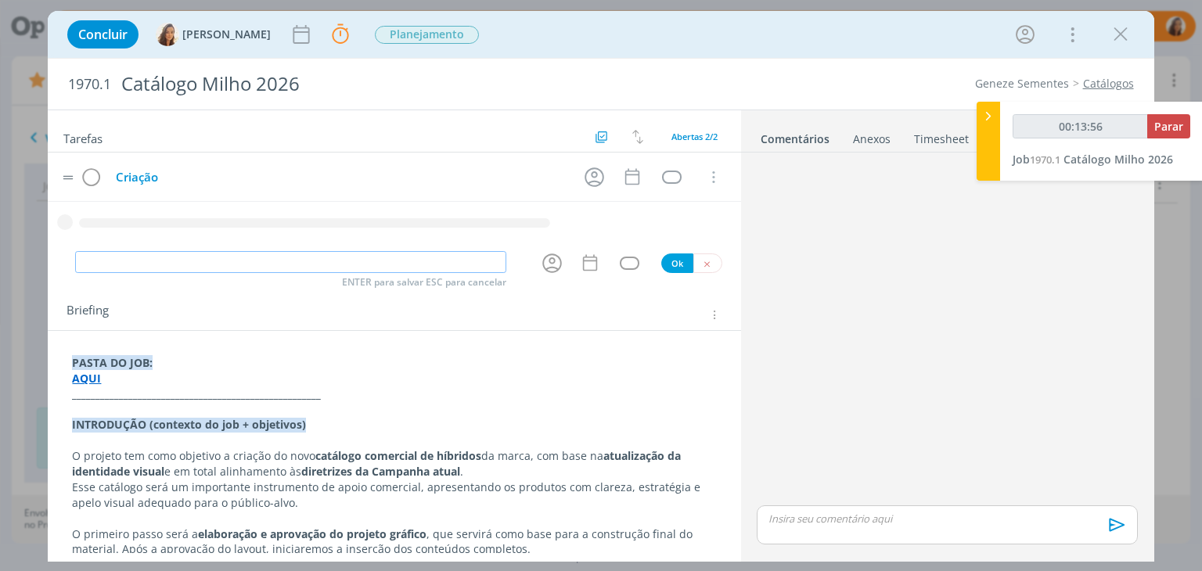
type input "00:13:57"
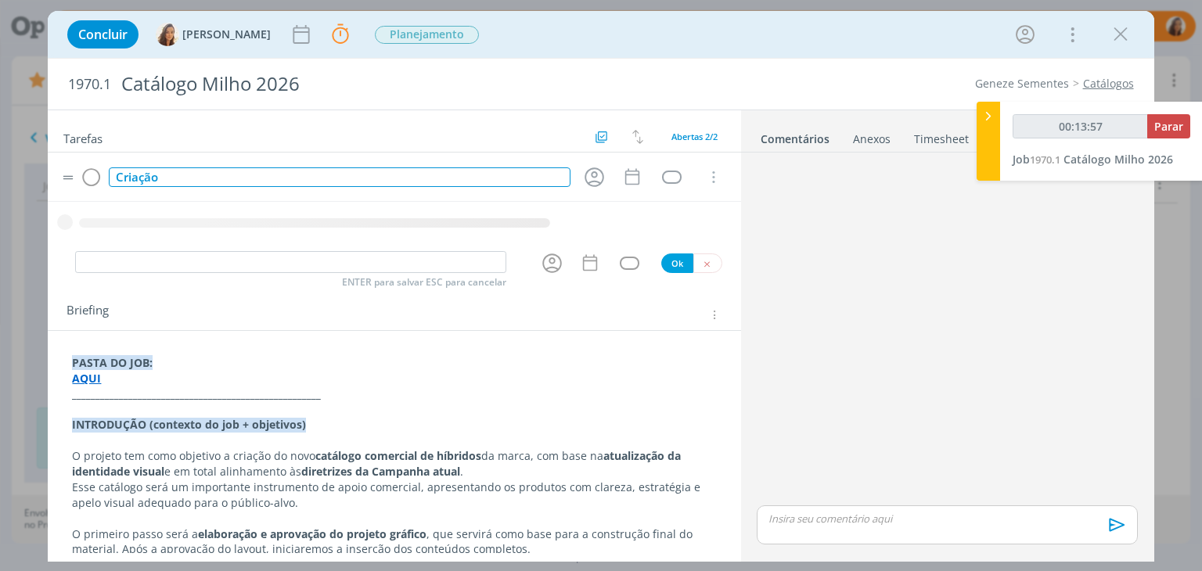
click at [385, 170] on div "Criação" at bounding box center [339, 177] width 461 height 20
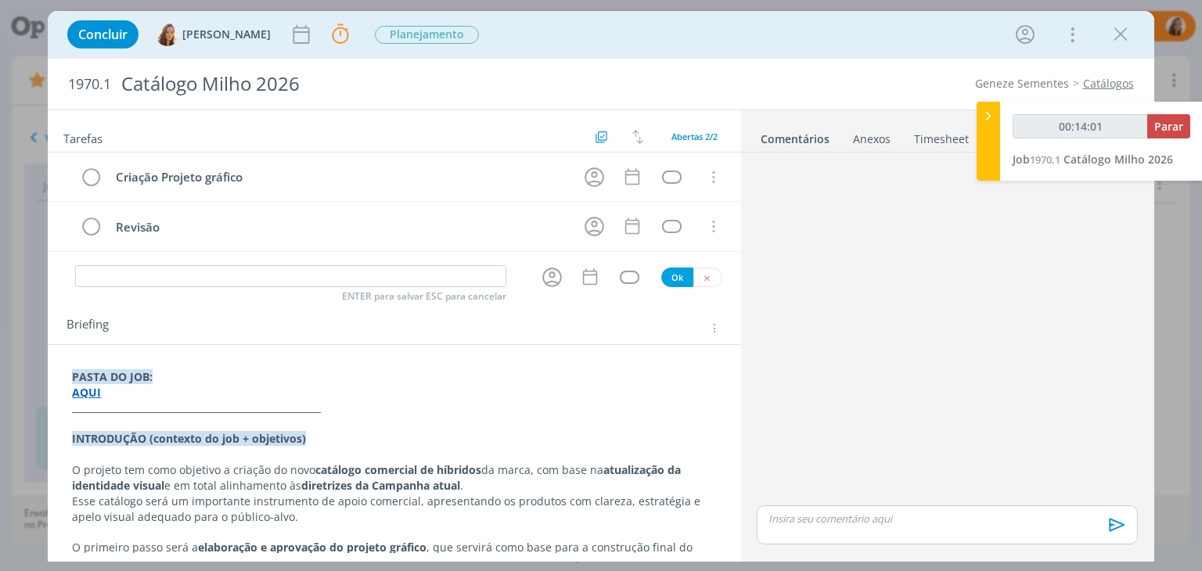
type input "00:19:33"
click at [582, 232] on icon "dialog" at bounding box center [594, 226] width 24 height 24
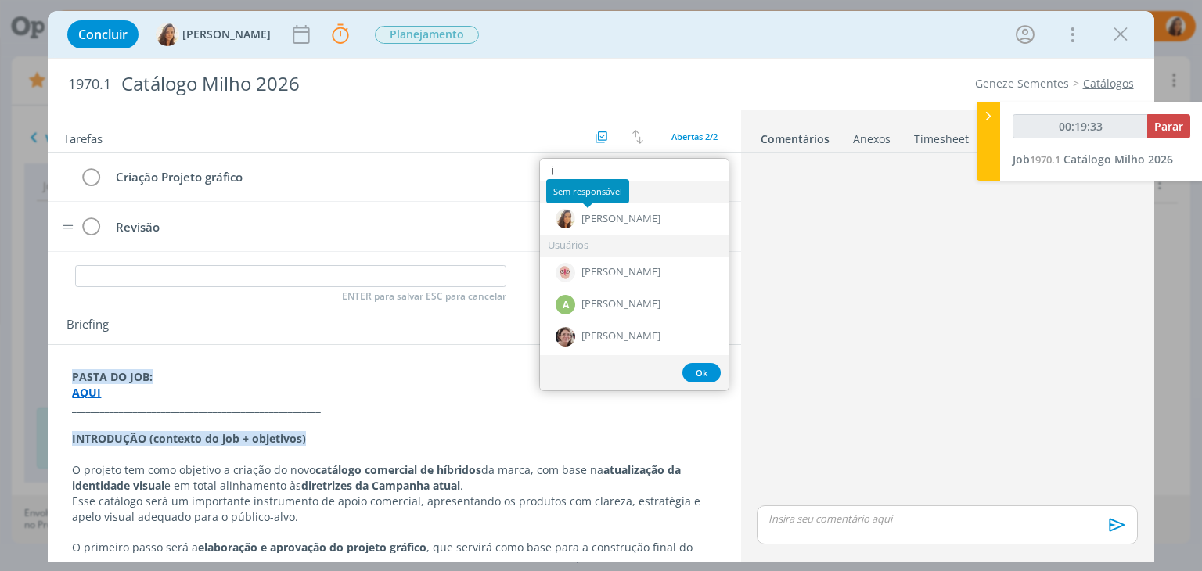
type input "ju"
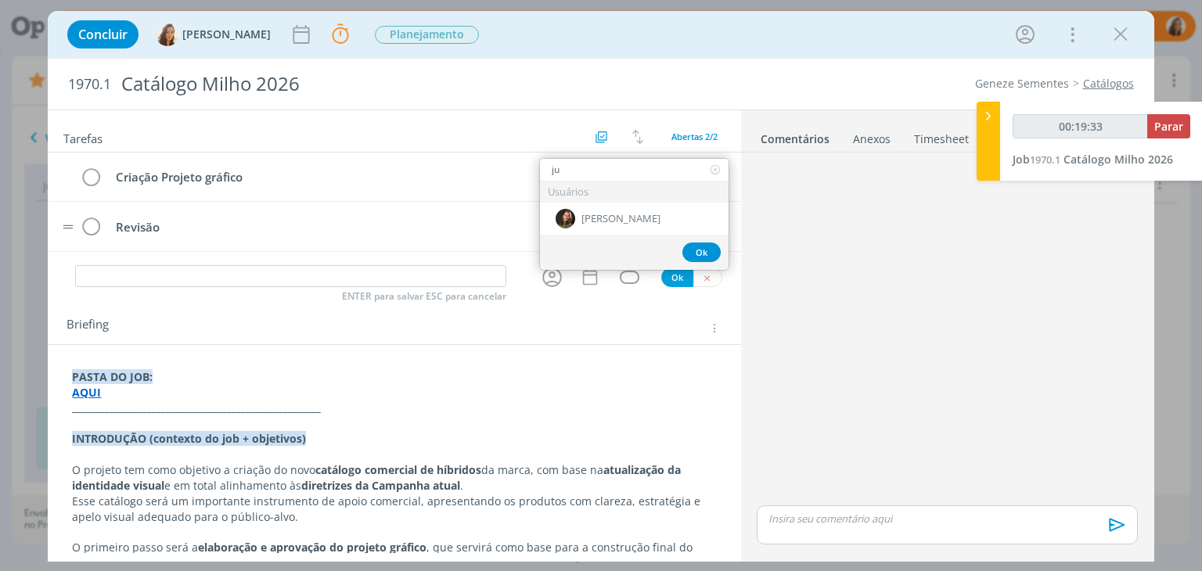
type input "00:19:34"
type input "ju"
click at [607, 217] on span "[PERSON_NAME]" at bounding box center [620, 219] width 79 height 13
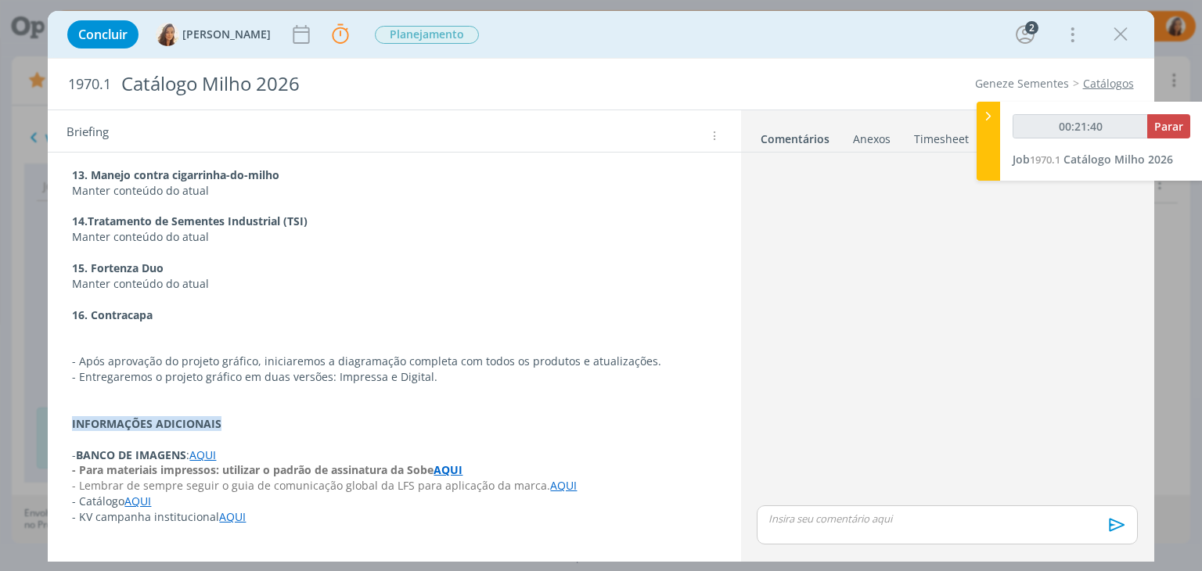
scroll to position [1565, 0]
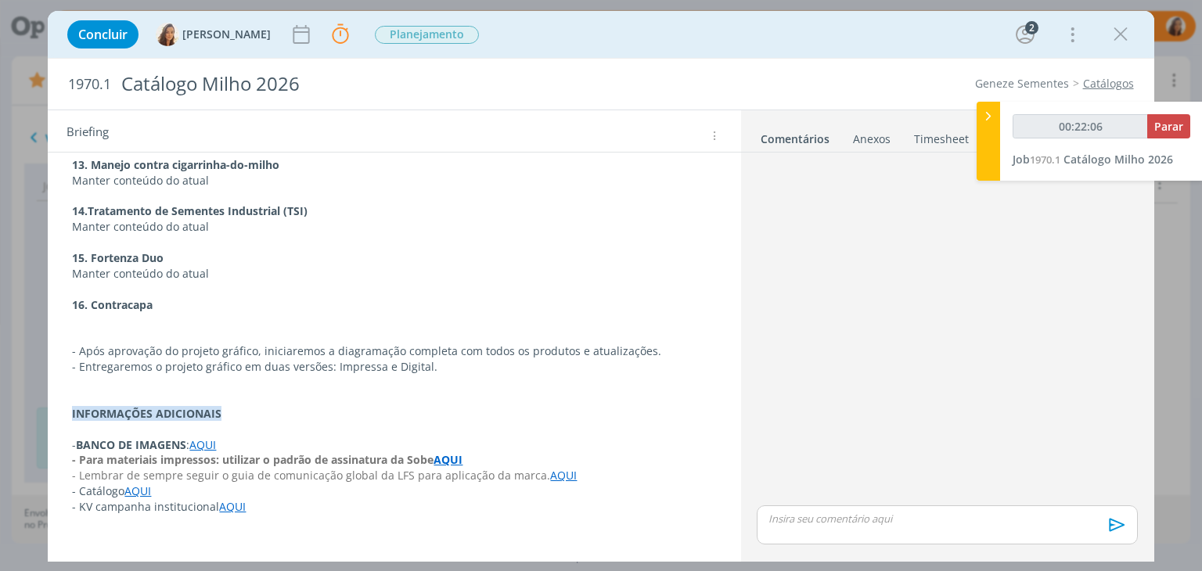
click at [149, 483] on link "AQUI" at bounding box center [137, 490] width 27 height 15
click at [150, 501] on link "https://sobeae.sharepoint.com/:f:/s/SOBEAE/EnsxPgwn1dZDtP7waFiNz9MB81GaJ7QDp_s8…" at bounding box center [174, 505] width 118 height 20
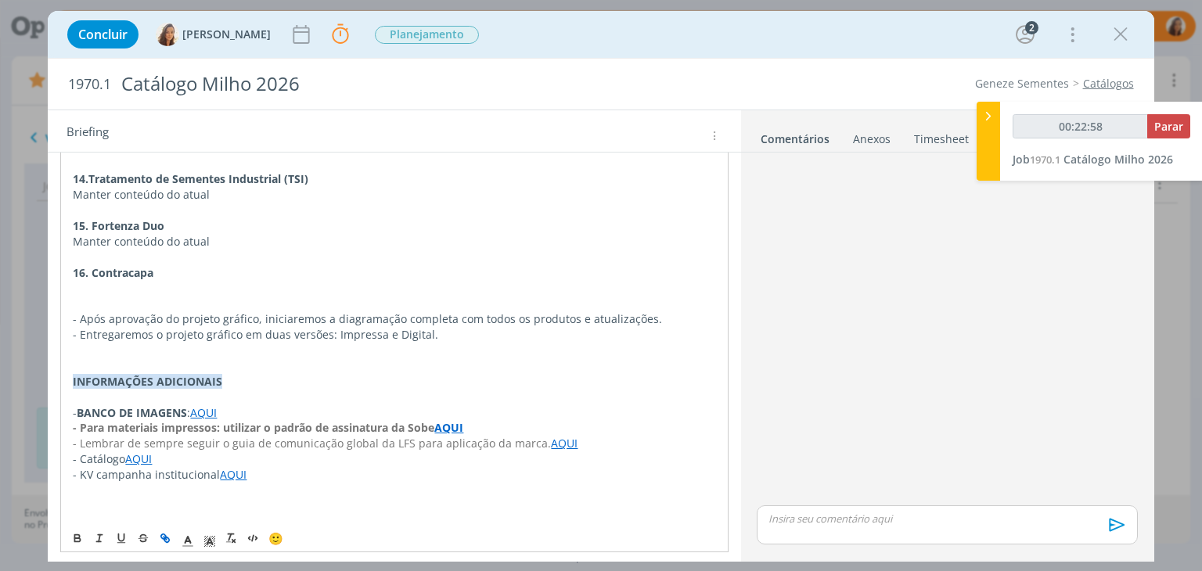
scroll to position [1612, 0]
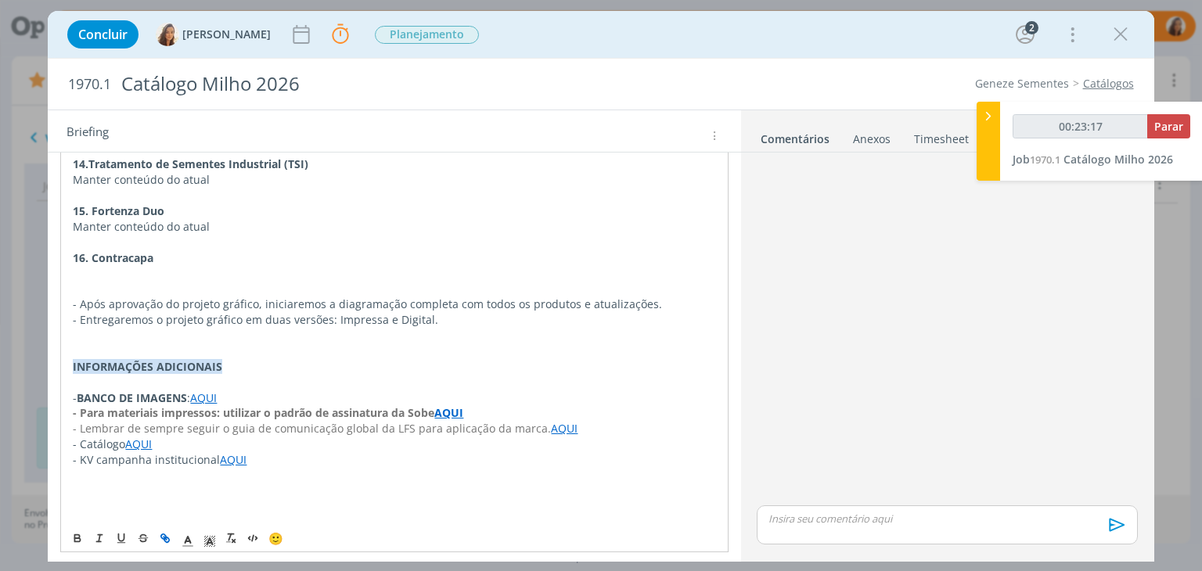
click at [164, 468] on p "dialog" at bounding box center [394, 476] width 642 height 16
click at [358, 468] on link "AQUI" at bounding box center [356, 475] width 27 height 15
click at [364, 483] on link "https://sobeae.sharepoint.com/:f:/s/SOBEAE/Ema0zNrl1T5ClanWDsHSxn4B2GnKyMBBKkNp…" at bounding box center [305, 490] width 118 height 20
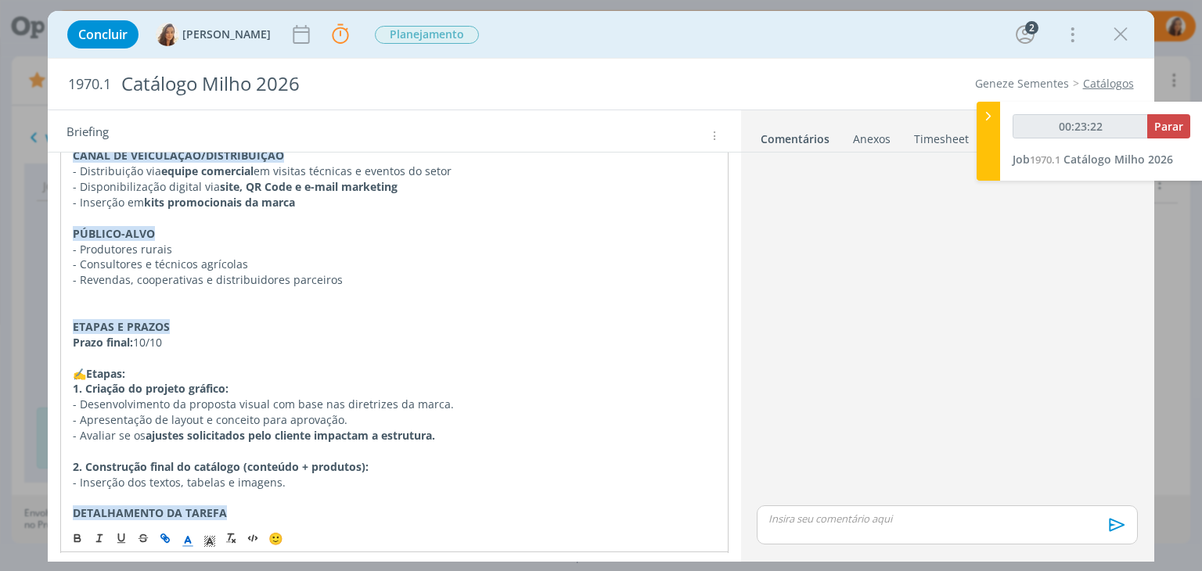
scroll to position [0, 0]
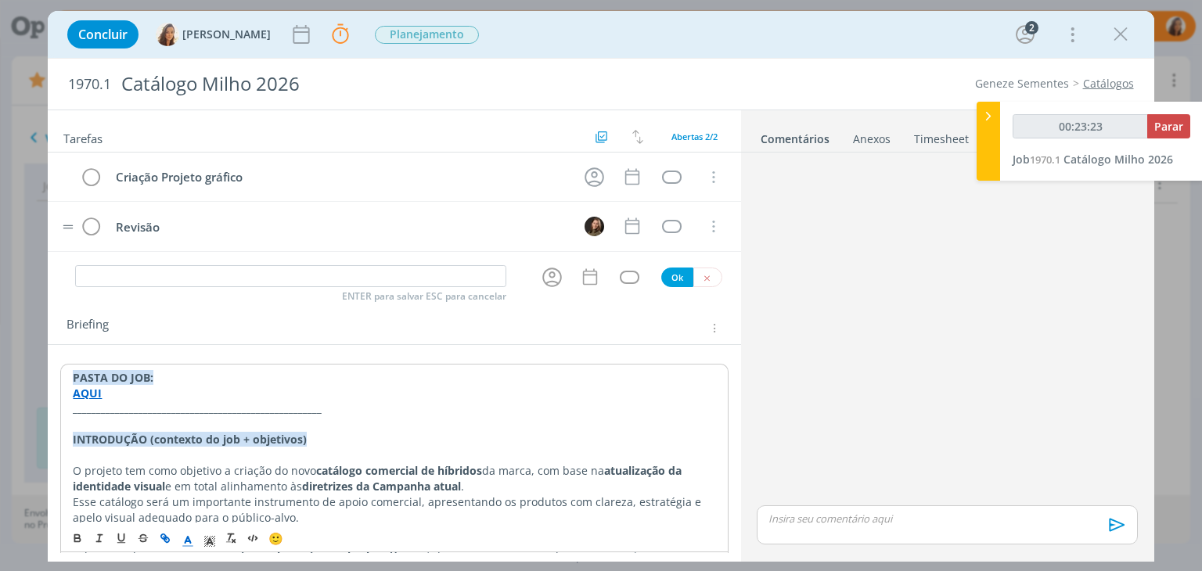
click at [88, 388] on strong "AQUI" at bounding box center [87, 393] width 29 height 15
click at [124, 417] on link "https://sobeae.sharepoint.com/:f:/s/SOBEAE/Eii0cFuTuipJpwqwIw74IfYBT_Yai-RS2zD6…" at bounding box center [174, 423] width 118 height 20
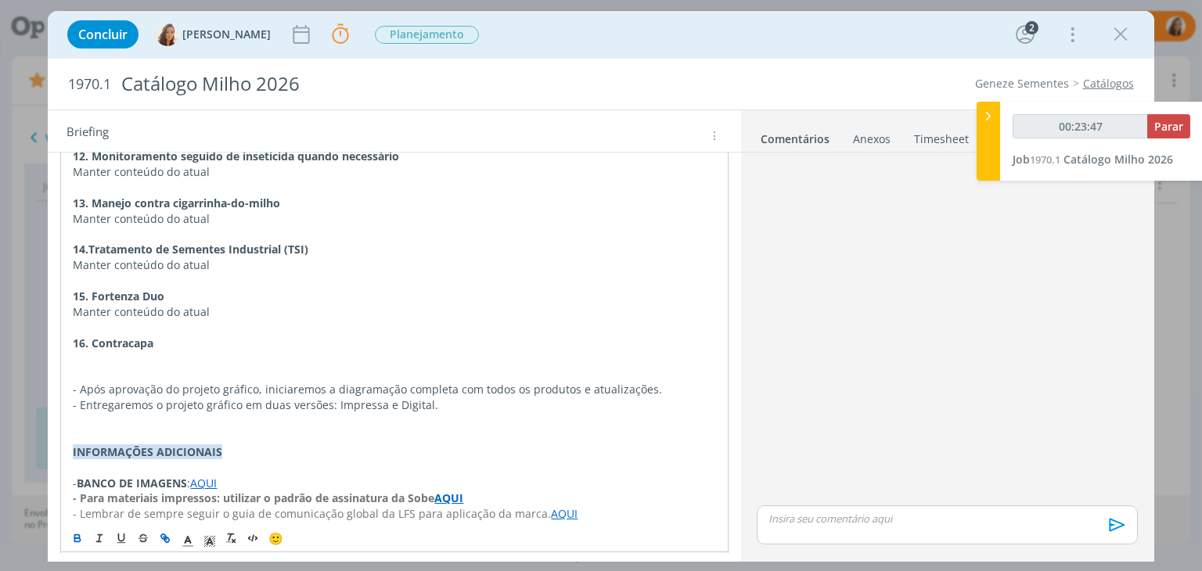
scroll to position [1612, 0]
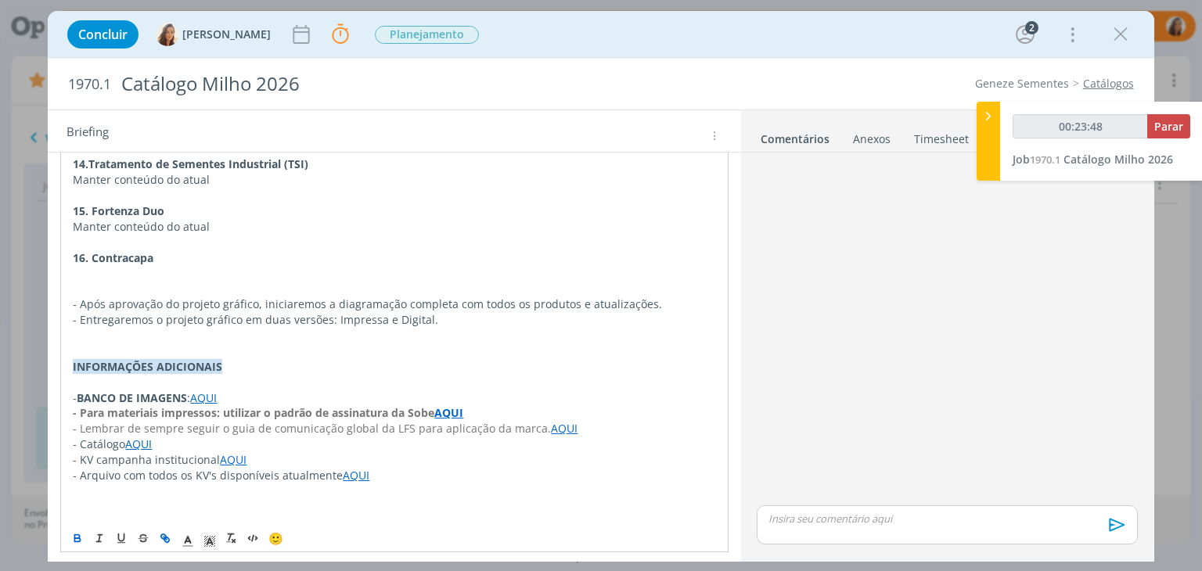
click at [238, 452] on link "AQUI" at bounding box center [233, 459] width 27 height 15
click at [234, 464] on link "https://sobeae.sharepoint.com/:f:/s/SOBEAE/Ep40w-Sf3ABJsjTOS0v0lOwB5WO-3zdJjWz0…" at bounding box center [183, 474] width 118 height 20
click at [344, 468] on link "AQUI" at bounding box center [356, 475] width 27 height 15
click at [361, 483] on link "https://sobeae.sharepoint.com/:f:/s/SOBEAE/Ema0zNrl1T5ClanWDsHSxn4B2GnKyMBBKkNp…" at bounding box center [305, 490] width 118 height 20
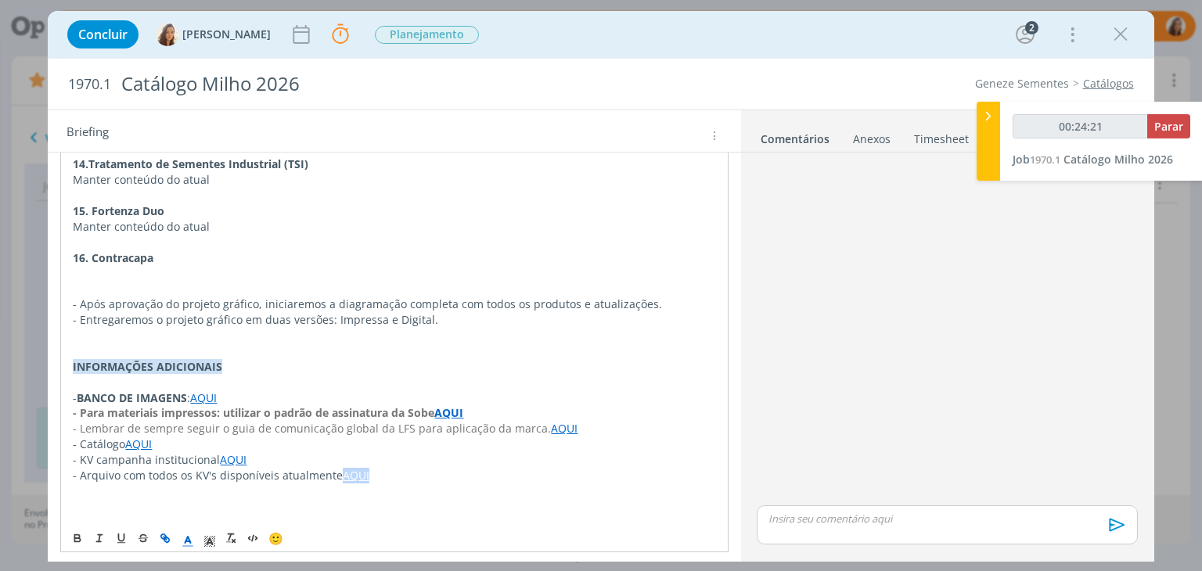
click at [164, 535] on icon "dialog" at bounding box center [163, 537] width 5 height 5
type input "00:24:22"
click at [164, 535] on icon "dialog" at bounding box center [163, 537] width 5 height 5
type input "AQUI"
type input "00:24:23"
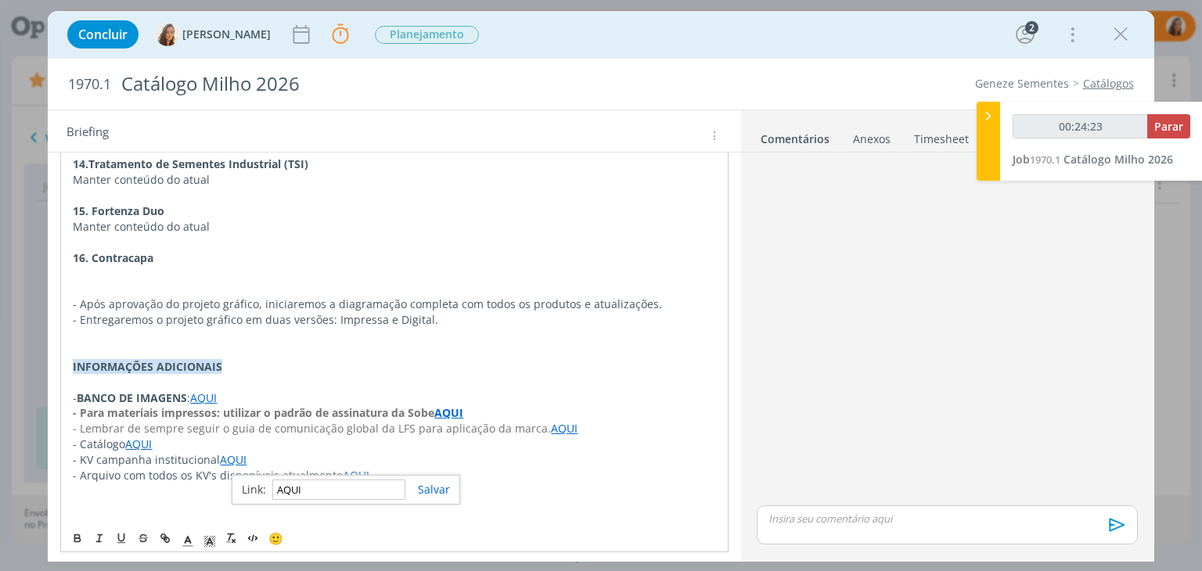
paste input "https://sobeae.sharepoint.com/:f:/s/SOBEAE/EsrgIr3IjAhFheFqmVX3QV8BBnH9APJdYCzw…"
type input "https://sobeae.sharepoint.com/:f:/s/SOBEAE/EsrgIr3IjAhFheFqmVX3QV8BBnH9APJdYCzw…"
type input "00:24:24"
type input "https://sobeae.sharepoint.com/:f:/s/SOBEAE/EsrgIr3IjAhFheFqmVX3QV8BBnH9APJdYCzw…"
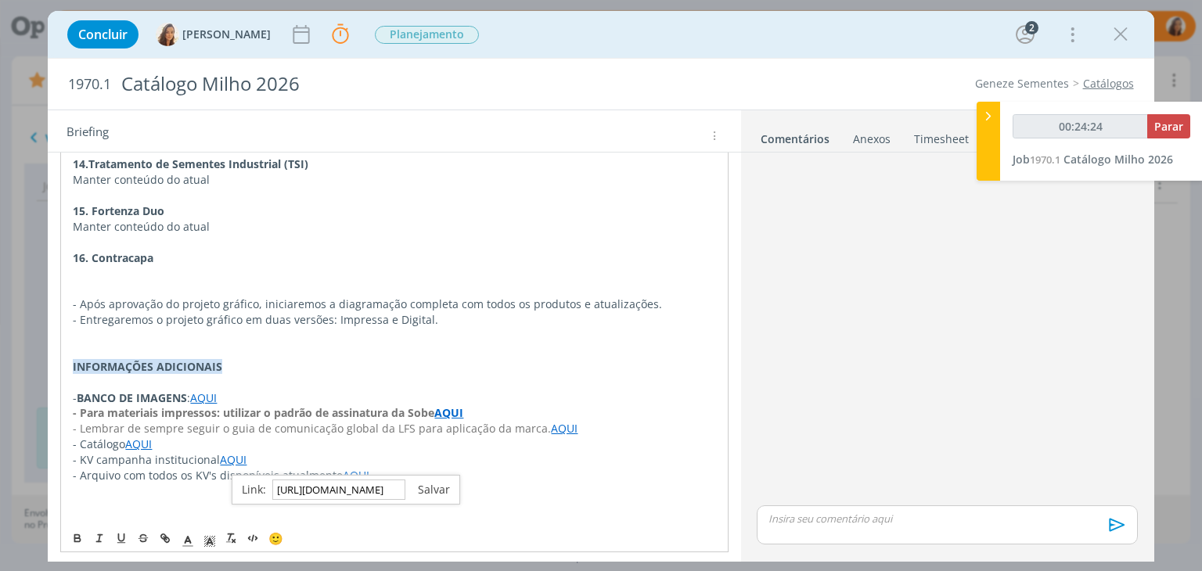
click at [432, 486] on link "dialog" at bounding box center [427, 489] width 45 height 15
click at [422, 483] on p "dialog" at bounding box center [394, 491] width 642 height 16
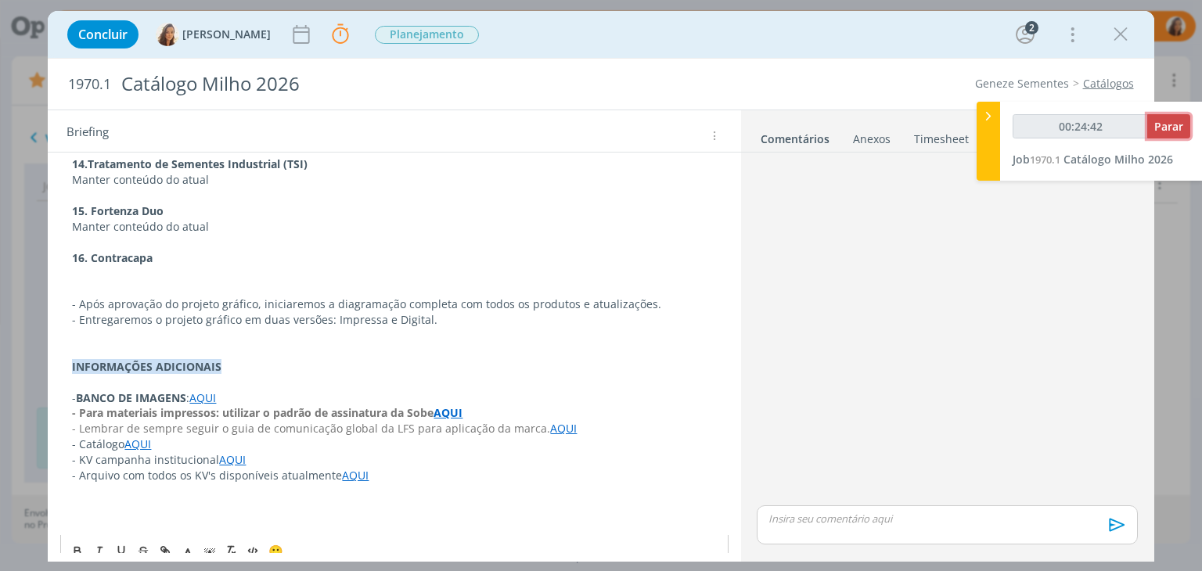
click at [1155, 128] on span "Parar" at bounding box center [1168, 126] width 29 height 15
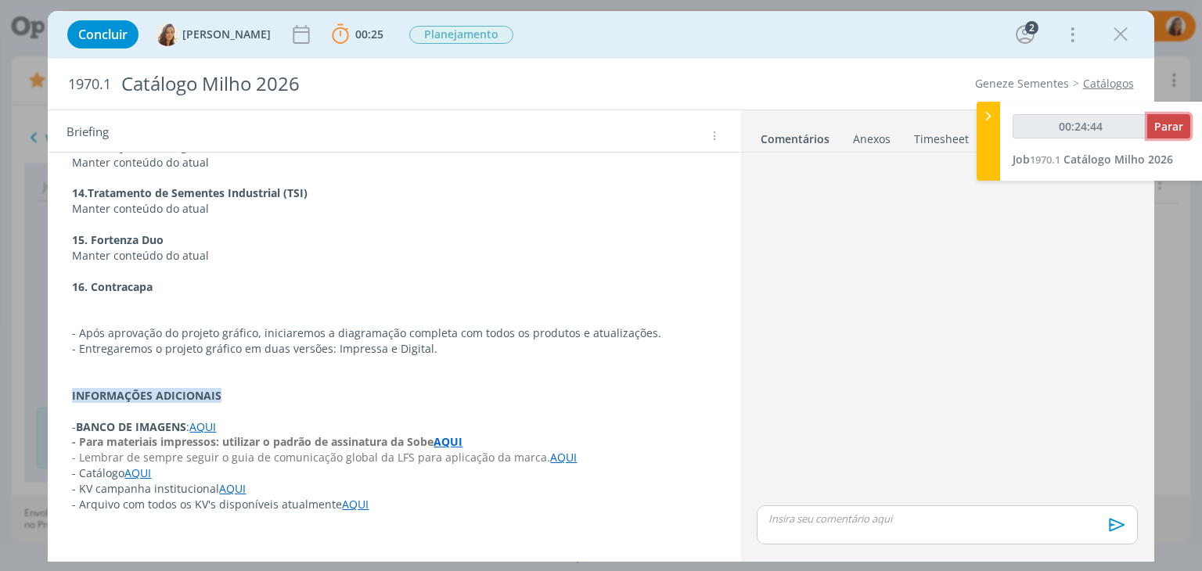
click at [1174, 138] on button "Parar" at bounding box center [1168, 126] width 43 height 24
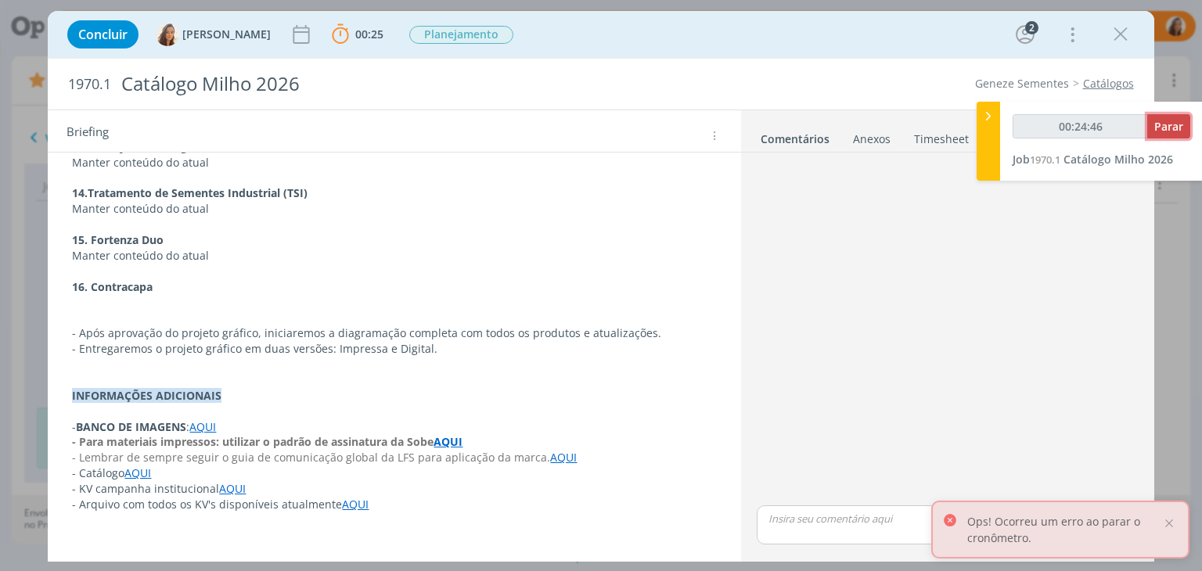
click at [1167, 117] on button "Parar" at bounding box center [1168, 126] width 43 height 24
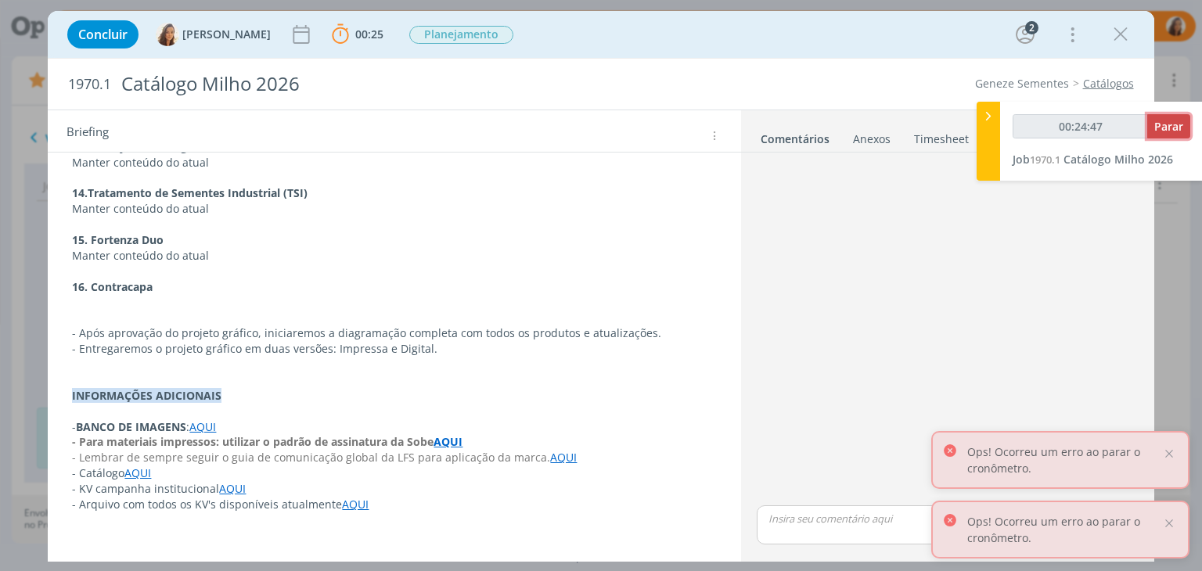
click at [1166, 130] on span "Parar" at bounding box center [1168, 126] width 29 height 15
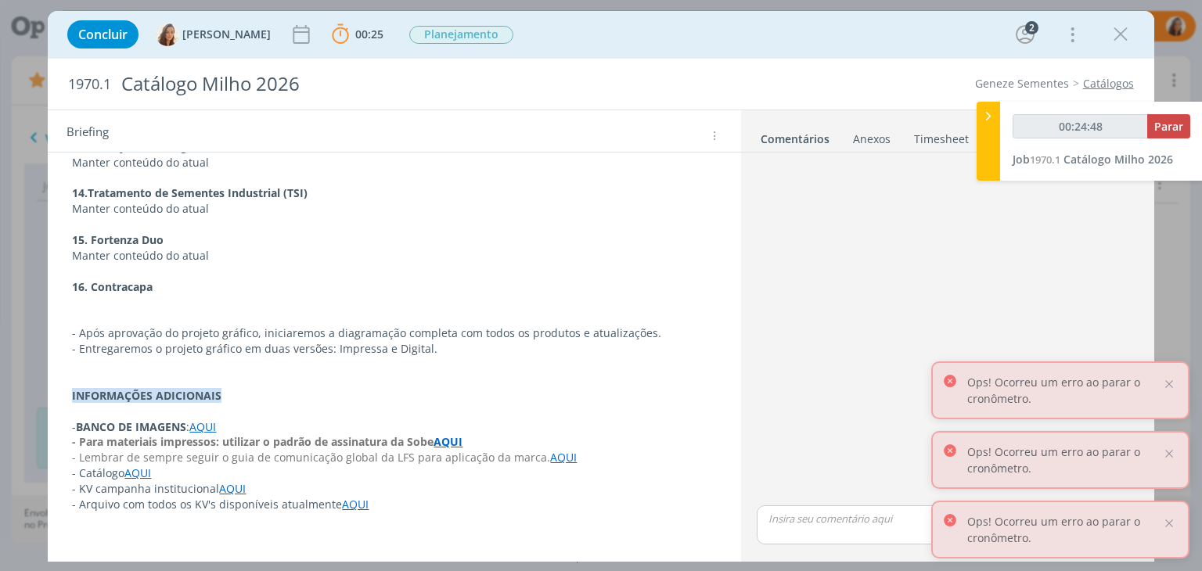
type input "00:25:00"
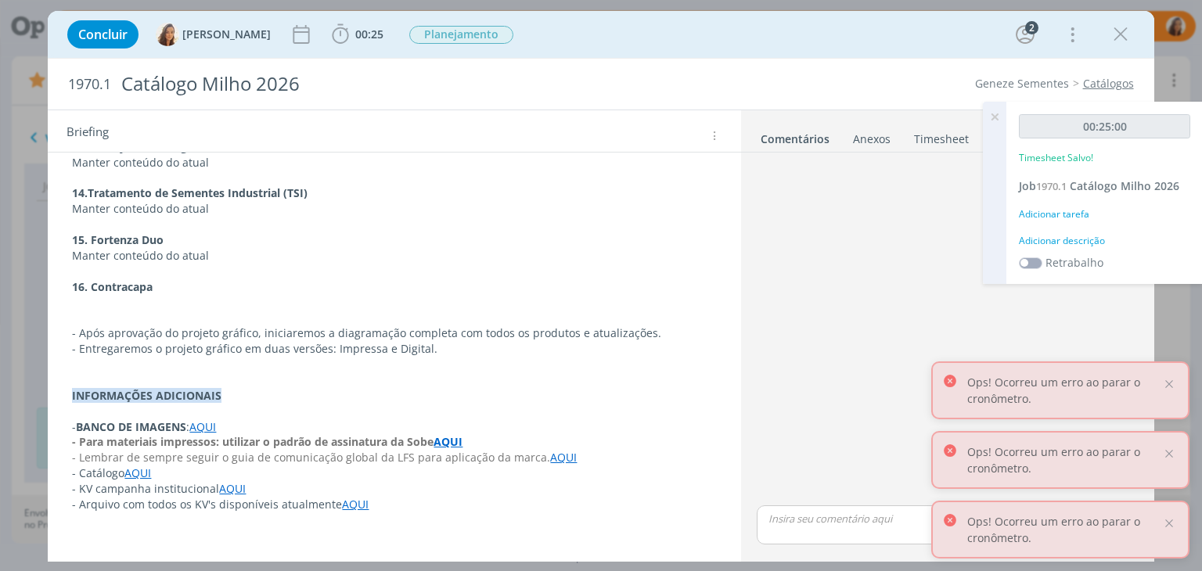
click at [1051, 237] on div "Adicionar descrição" at bounding box center [1104, 241] width 171 height 14
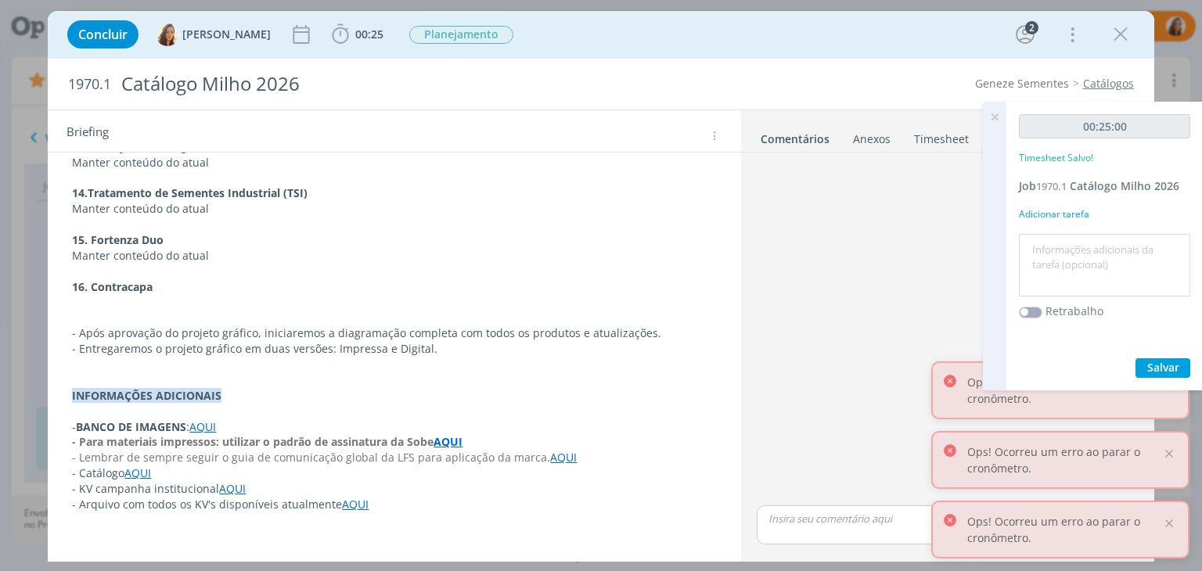
click at [1047, 261] on textarea at bounding box center [1105, 266] width 164 height 56
type textarea "briefing"
click at [1152, 372] on span "Salvar" at bounding box center [1163, 367] width 32 height 15
click at [997, 113] on icon at bounding box center [994, 117] width 28 height 31
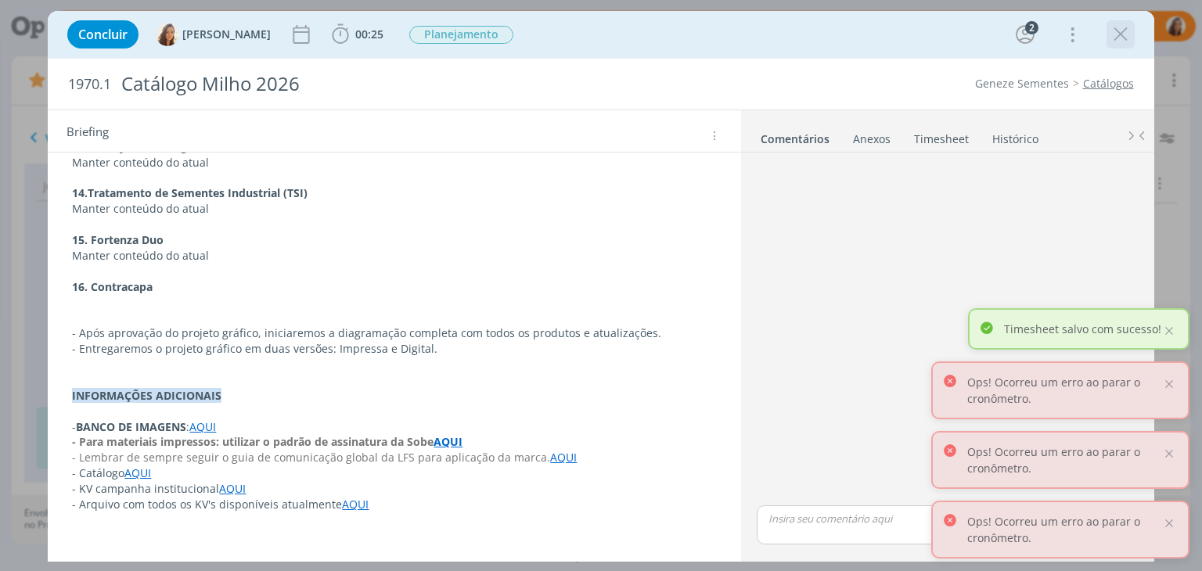
click at [1130, 31] on icon "dialog" at bounding box center [1120, 34] width 23 height 23
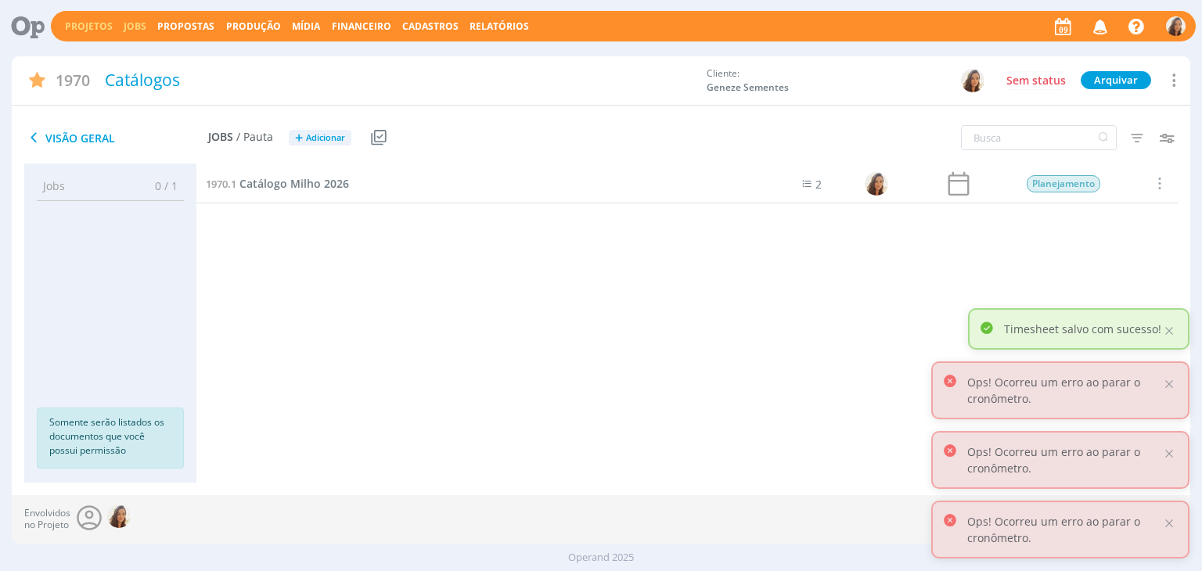
click at [135, 29] on link "Jobs" at bounding box center [135, 26] width 23 height 13
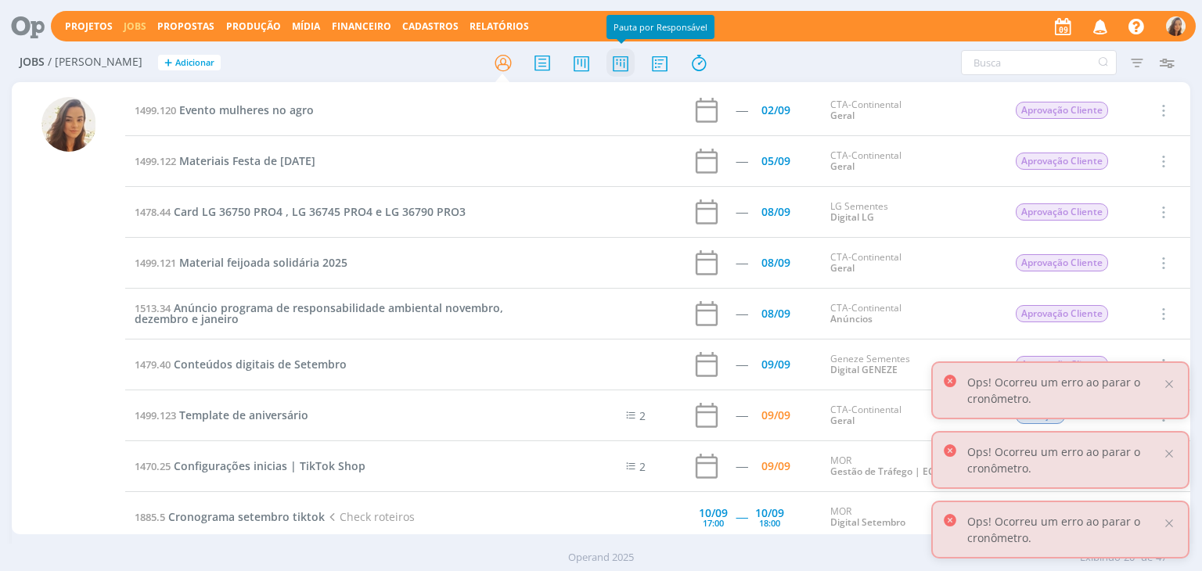
click at [626, 52] on icon at bounding box center [620, 63] width 28 height 31
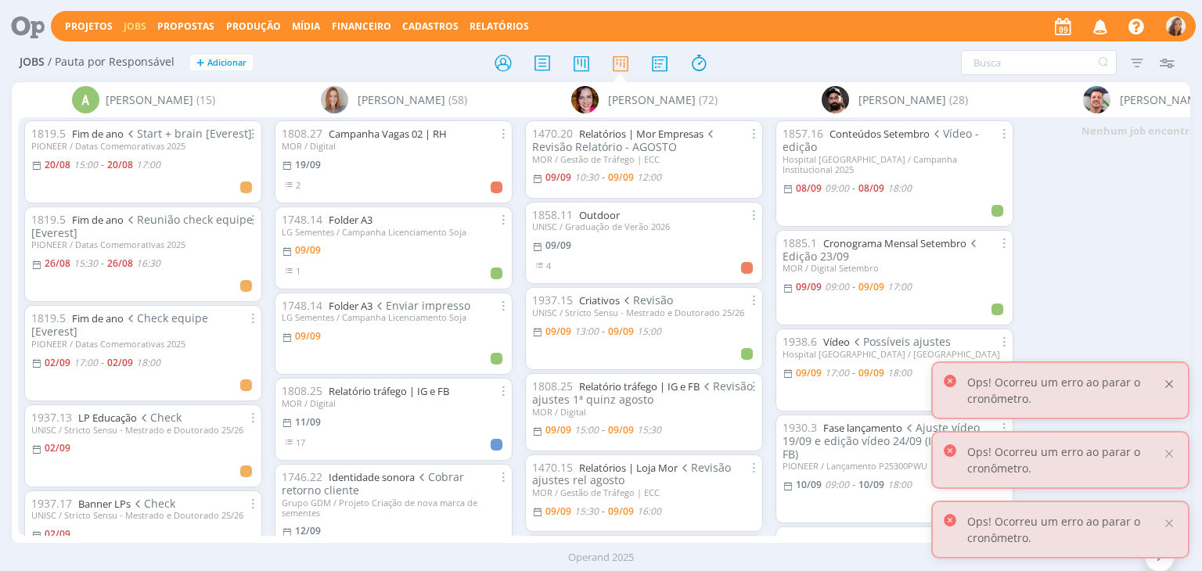
click at [1171, 379] on div at bounding box center [1169, 384] width 14 height 14
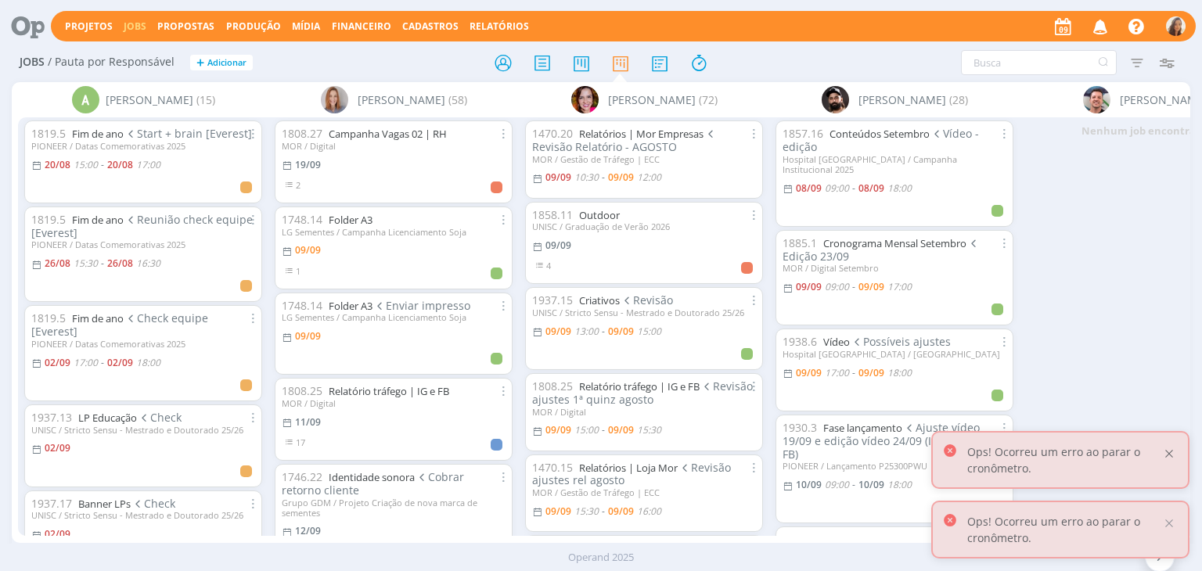
click at [1168, 451] on div at bounding box center [1169, 454] width 14 height 14
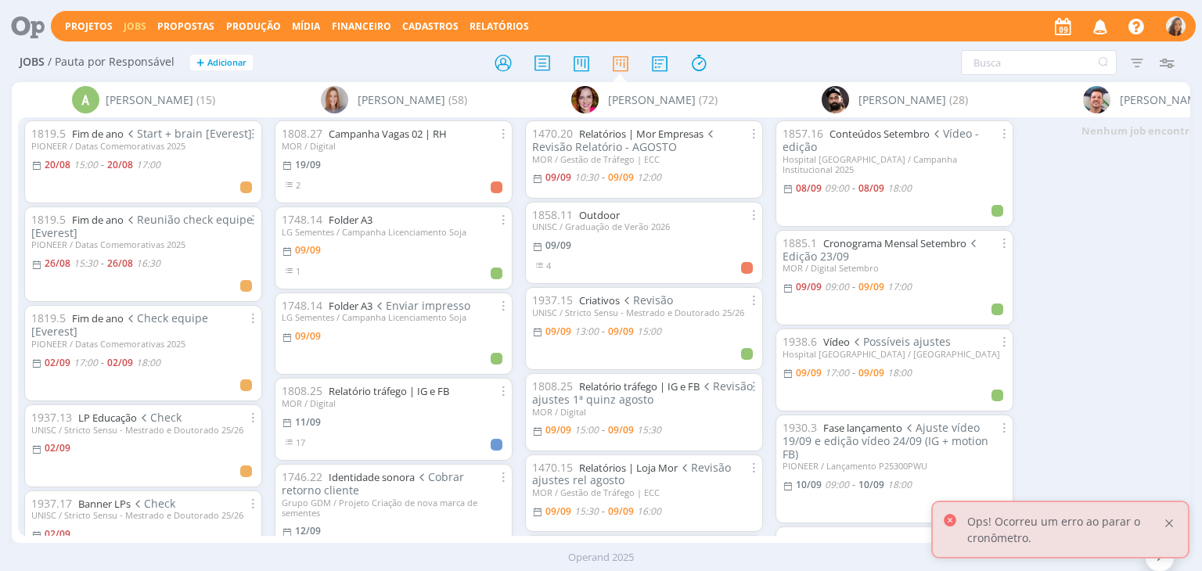
click at [1170, 524] on div at bounding box center [1169, 523] width 14 height 14
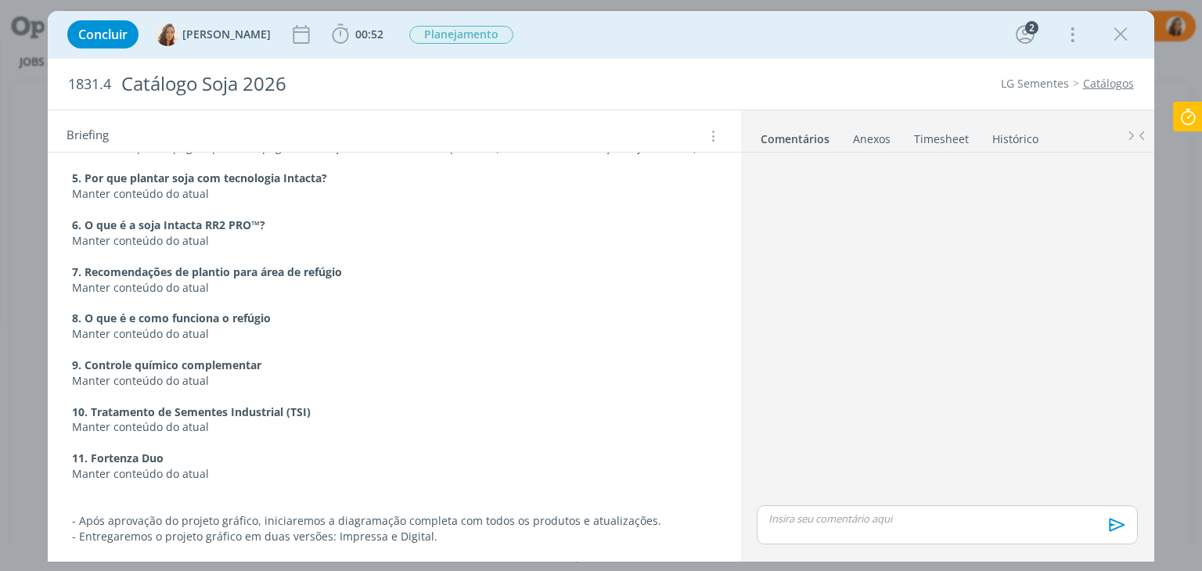
scroll to position [1252, 0]
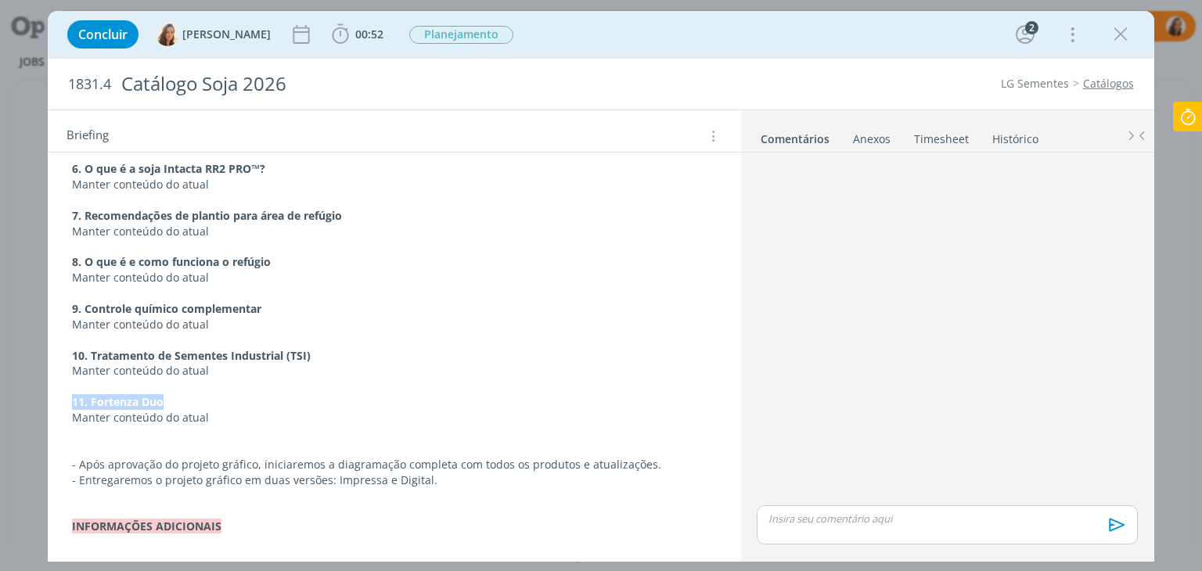
drag, startPoint x: 163, startPoint y: 386, endPoint x: 56, endPoint y: 389, distance: 106.4
copy strong "11. Fortenza Duo"
click at [103, 442] on p "dialog" at bounding box center [394, 450] width 642 height 16
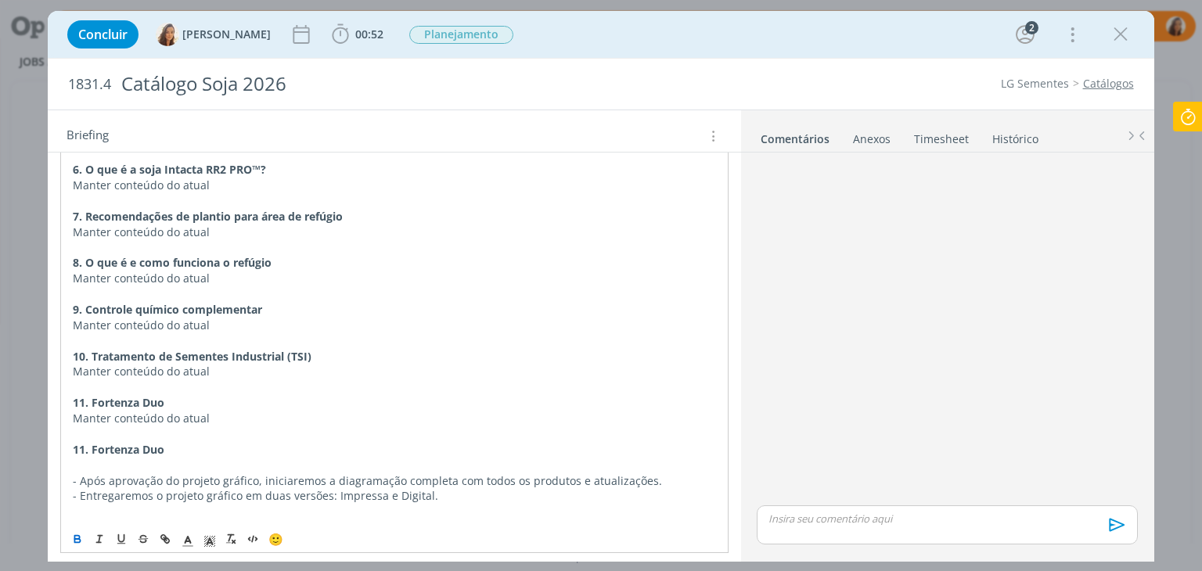
drag, startPoint x: 91, startPoint y: 423, endPoint x: 74, endPoint y: 431, distance: 18.9
click at [75, 442] on strong "11. Fortenza Duo" at bounding box center [119, 449] width 92 height 15
click at [81, 442] on strong "11. Fortenza Duo" at bounding box center [119, 449] width 92 height 15
drag, startPoint x: 94, startPoint y: 431, endPoint x: 182, endPoint y: 448, distance: 89.3
click at [182, 448] on div "PASTA DO JOB: AQUI _____________________________________________________ INTROD…" at bounding box center [393, 6] width 667 height 1785
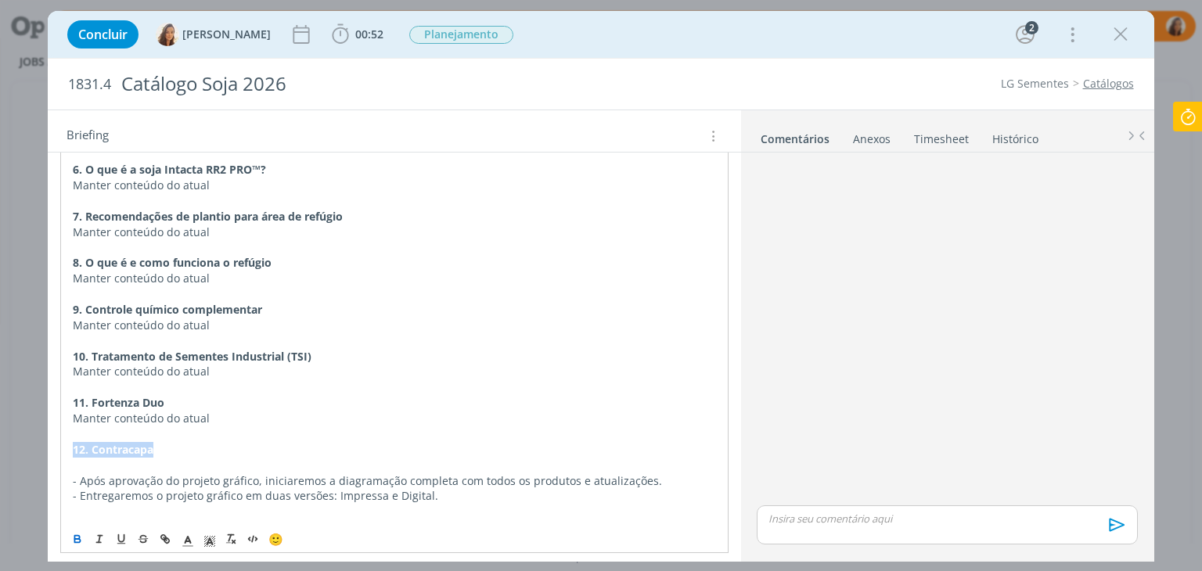
drag, startPoint x: 179, startPoint y: 433, endPoint x: 74, endPoint y: 433, distance: 104.8
click at [74, 442] on p "12. Contracapa" at bounding box center [394, 450] width 642 height 16
copy strong "12. Contracapa"
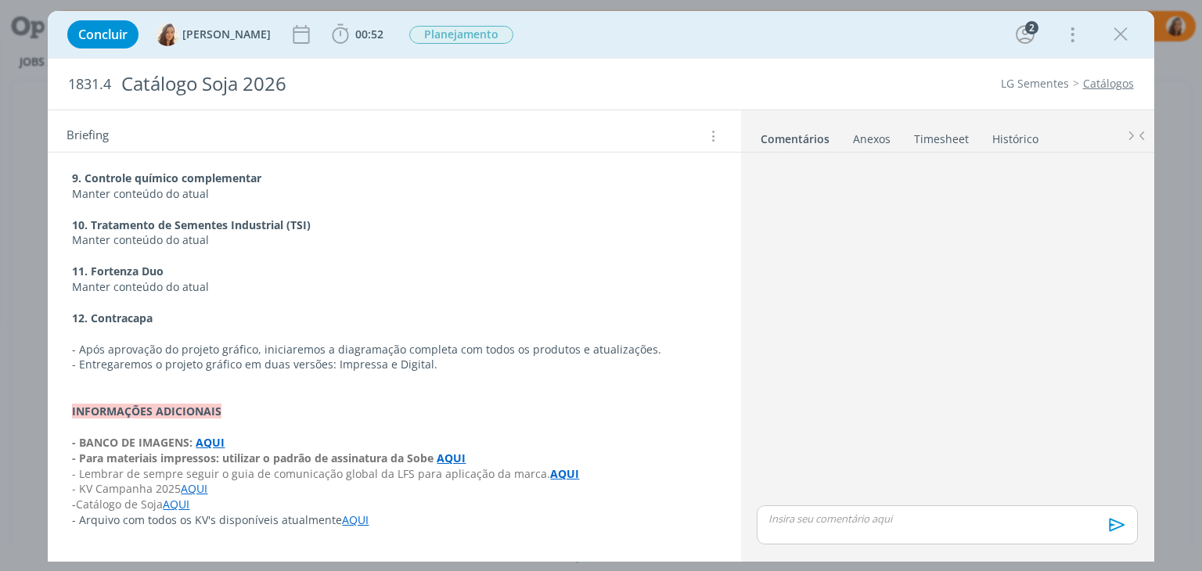
scroll to position [1330, 0]
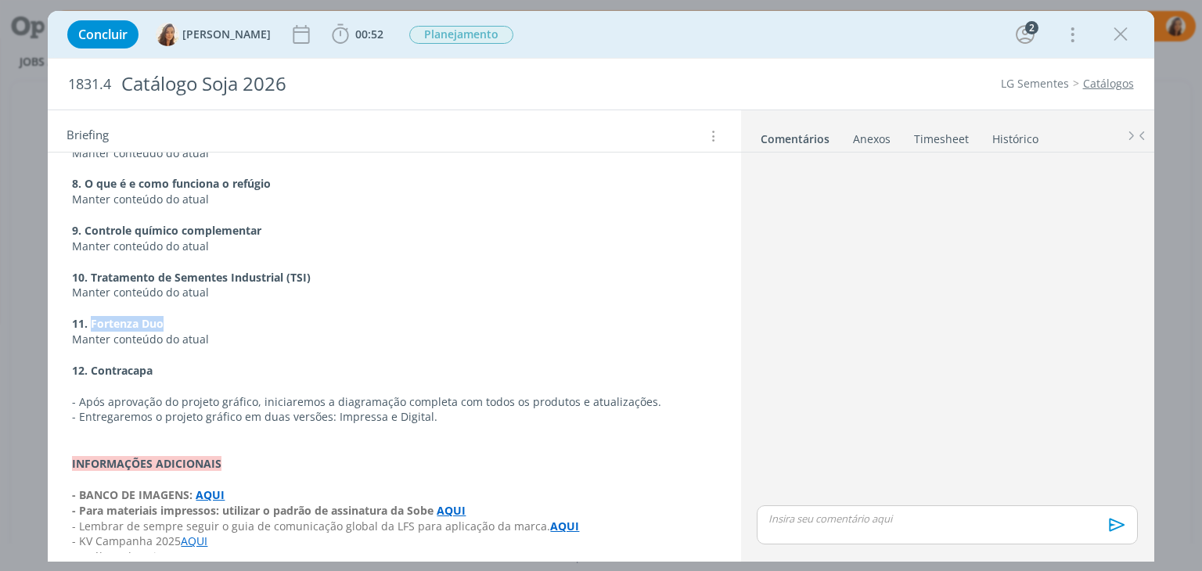
drag, startPoint x: 172, startPoint y: 306, endPoint x: 91, endPoint y: 308, distance: 81.4
click at [91, 316] on p "11. Fortenza Duo" at bounding box center [394, 324] width 644 height 16
copy strong "Fortenza Duo"
click at [185, 317] on p "11. Fortenza Duo" at bounding box center [394, 325] width 642 height 16
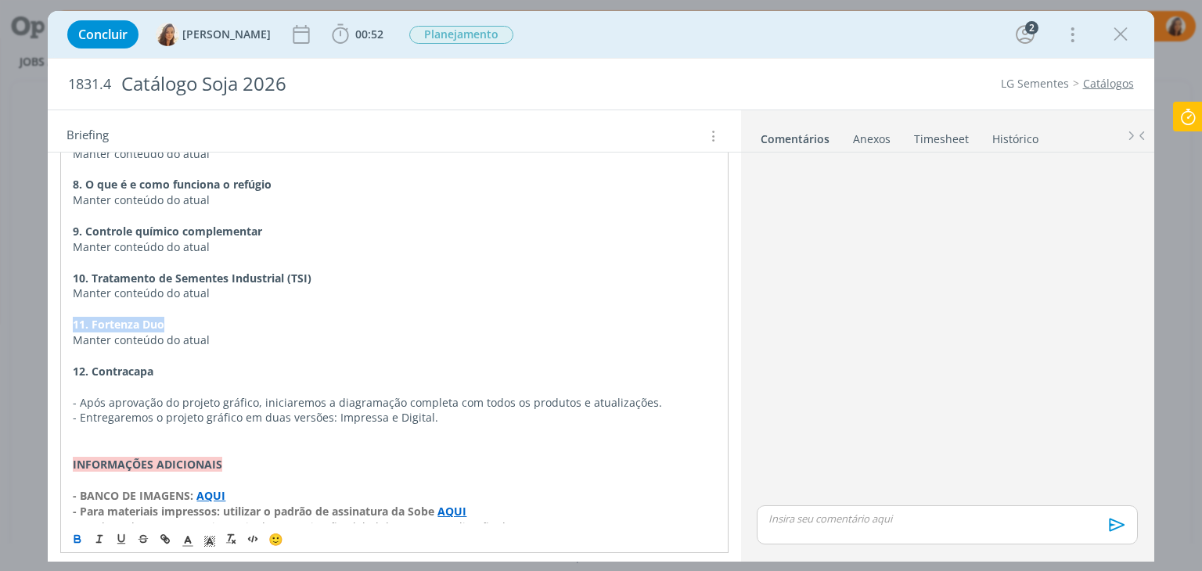
drag, startPoint x: 130, startPoint y: 306, endPoint x: 41, endPoint y: 309, distance: 88.5
click at [41, 309] on div "Concluir [PERSON_NAME] 00:52 Iniciar Apontar Data * [DATE] Horas * 00:00 Tarefa…" at bounding box center [601, 285] width 1202 height 571
copy strong "11. Fortenza Duo"
drag, startPoint x: 185, startPoint y: 356, endPoint x: 70, endPoint y: 354, distance: 115.8
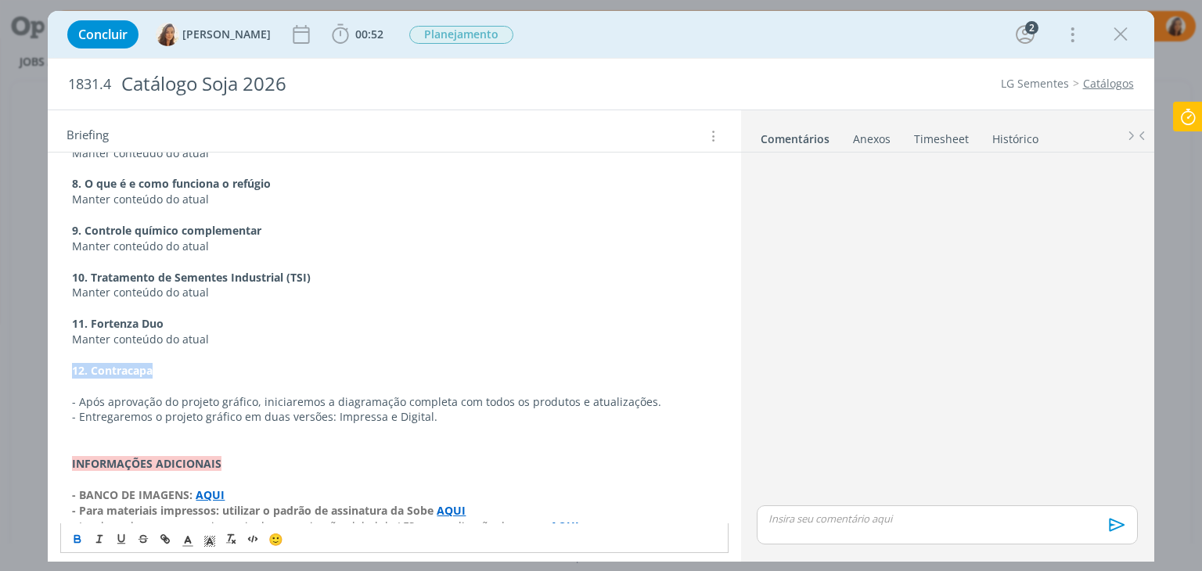
copy strong "12. Contracapa"
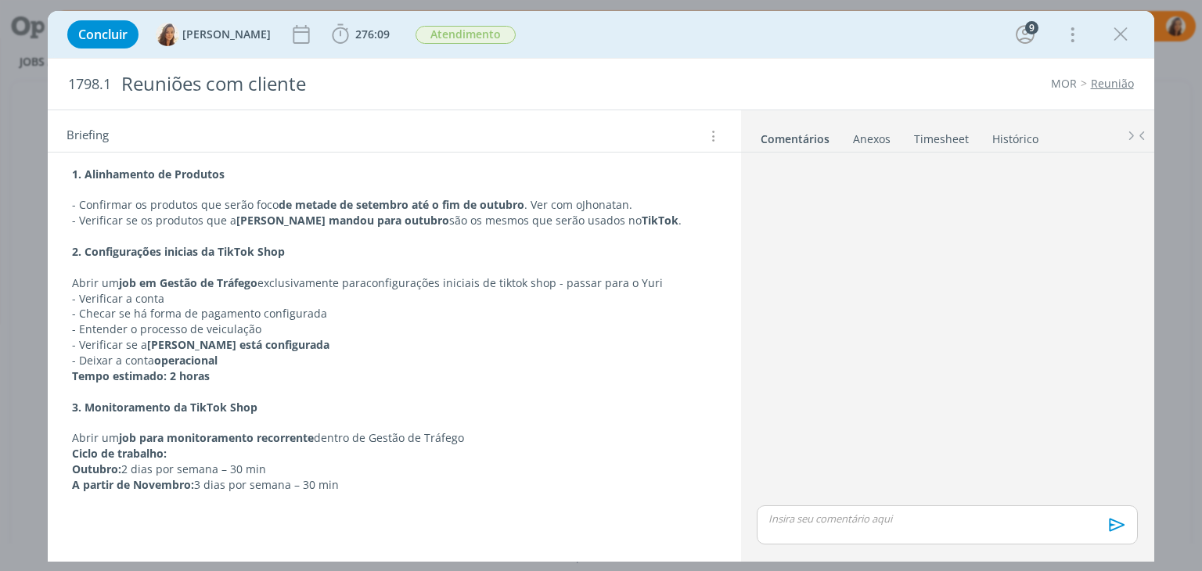
scroll to position [1330, 0]
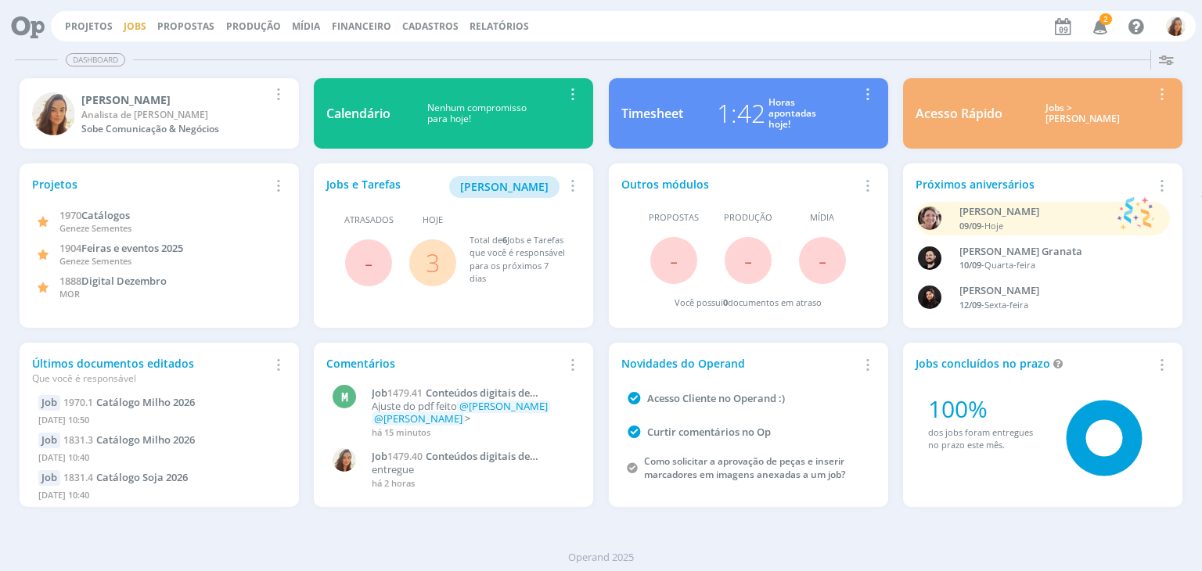
click at [136, 25] on link "Jobs" at bounding box center [135, 26] width 23 height 13
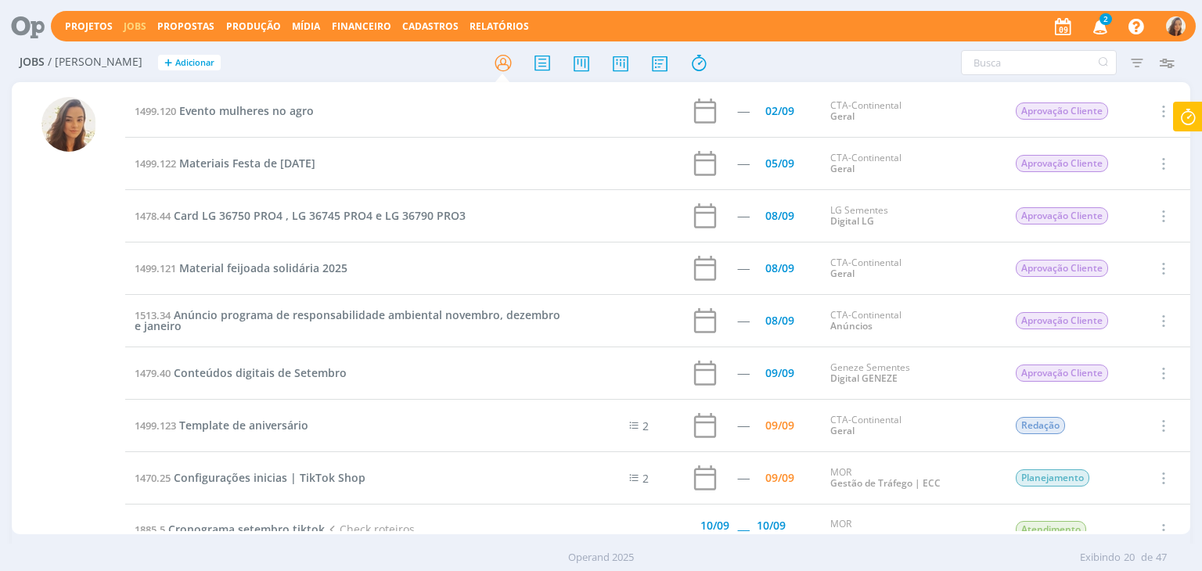
click at [1099, 26] on icon "button" at bounding box center [1100, 26] width 27 height 27
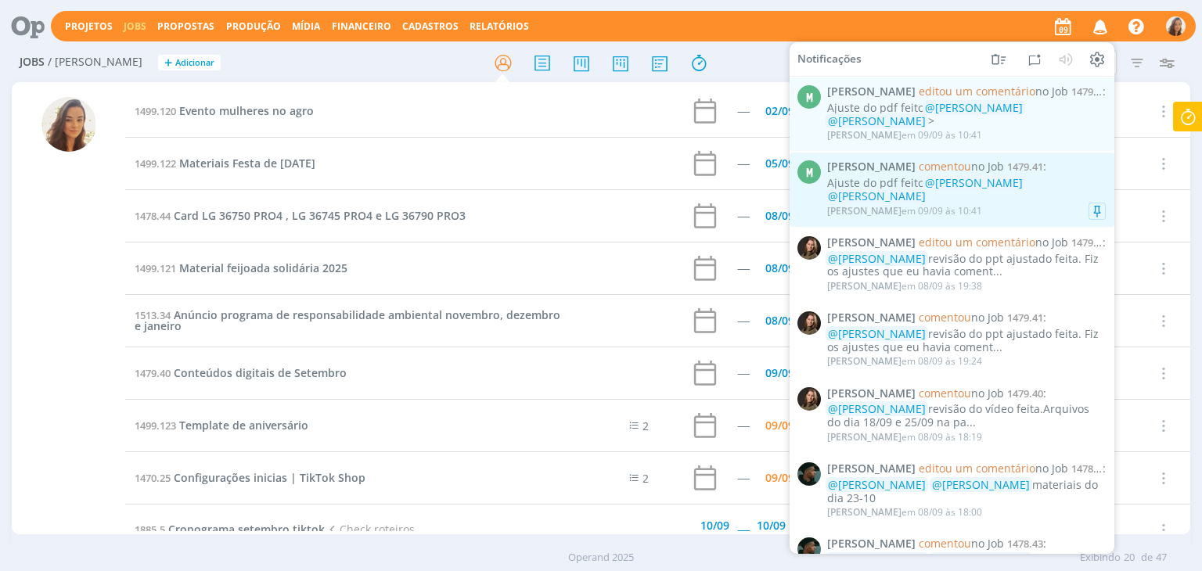
click at [892, 177] on div "Ajuste do pdf feito @Julia Abich @Vanessa Feron" at bounding box center [966, 190] width 279 height 27
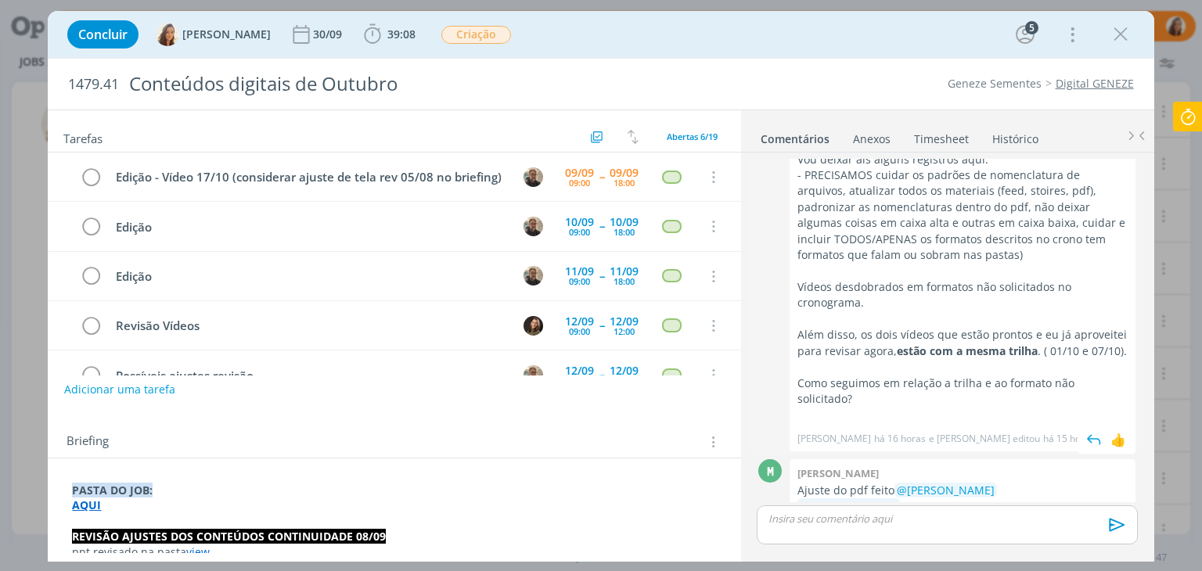
scroll to position [1223, 0]
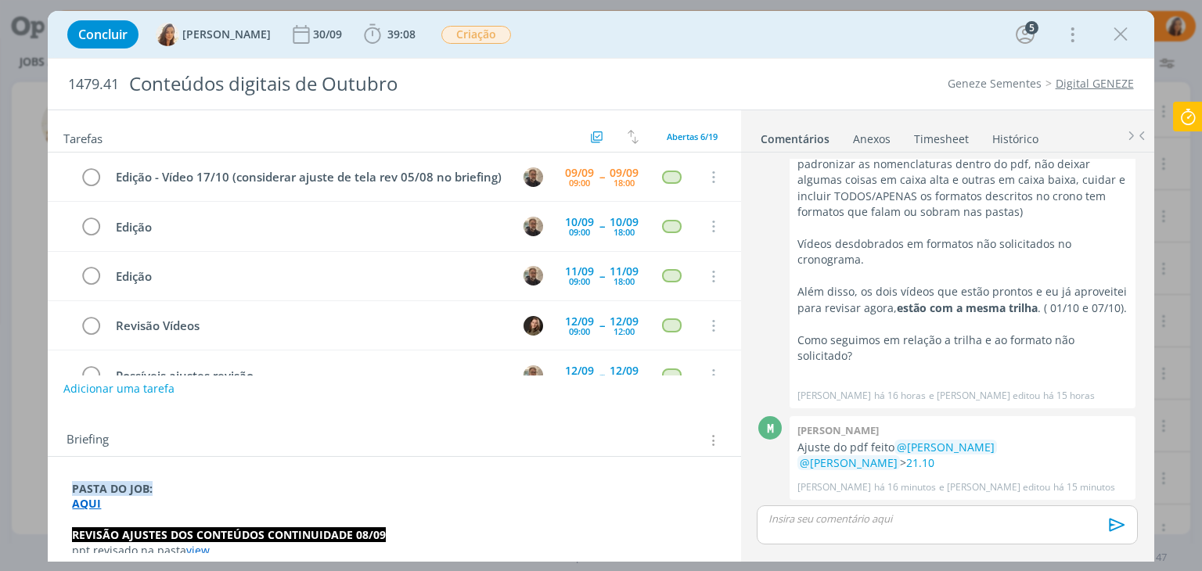
click at [170, 389] on button "Adicionar uma tarefa" at bounding box center [118, 389] width 111 height 27
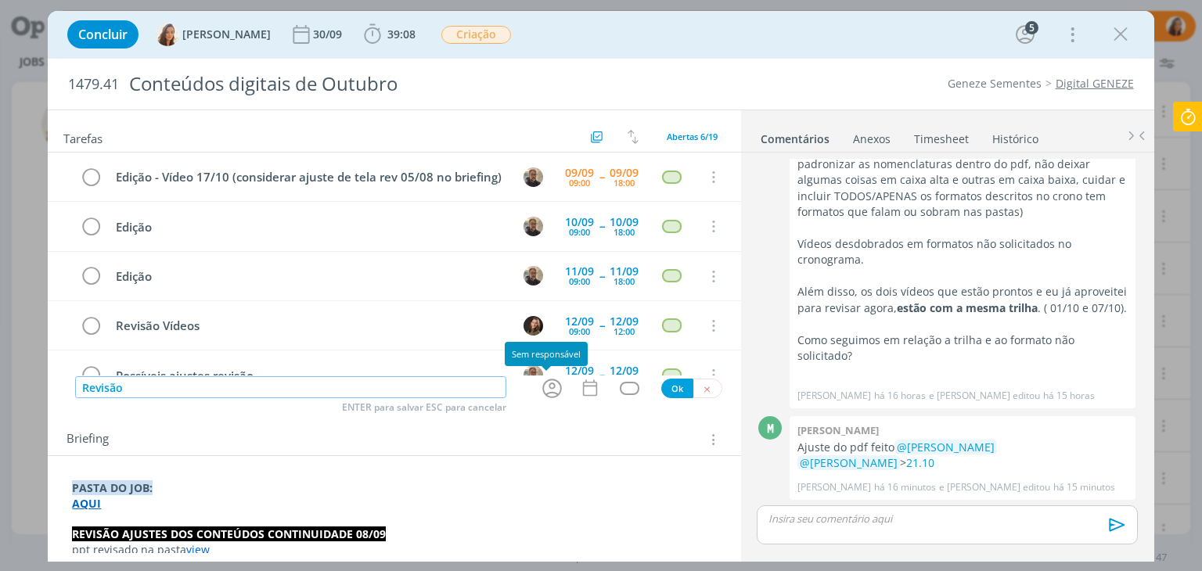
click at [548, 388] on icon "dialog" at bounding box center [552, 388] width 24 height 24
type input "Revisão"
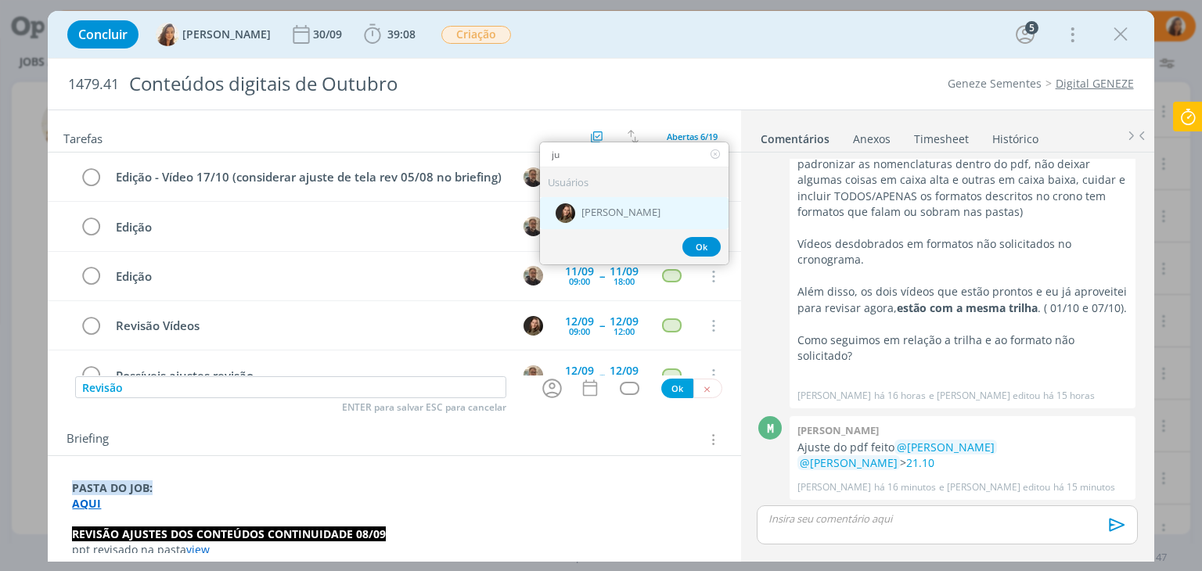
type input "ju"
click at [598, 221] on div "[PERSON_NAME]" at bounding box center [634, 213] width 189 height 32
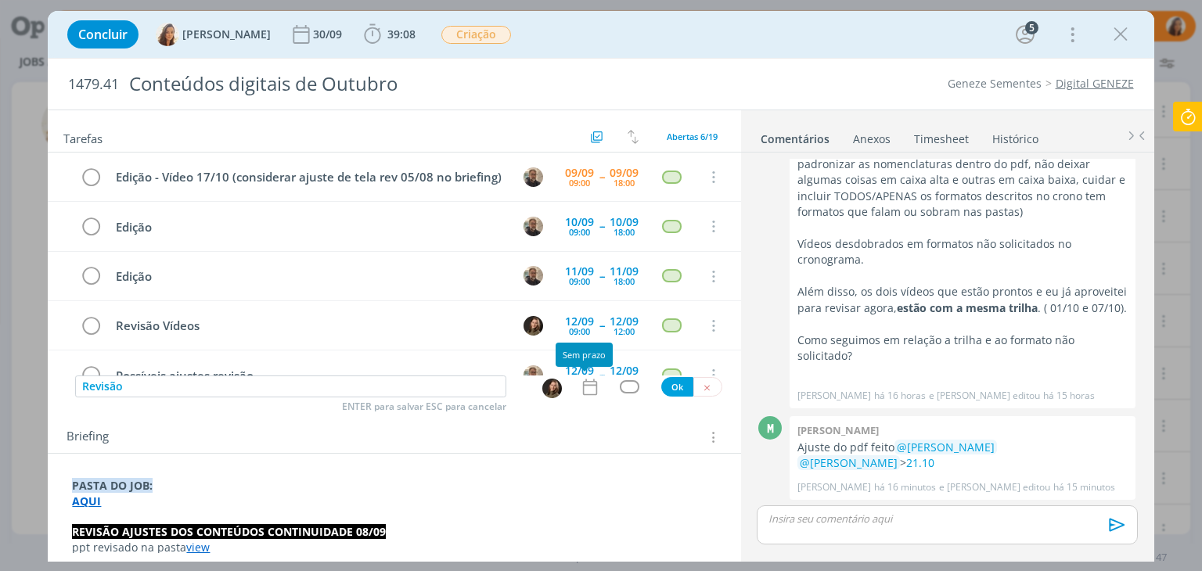
click at [588, 386] on icon "dialog" at bounding box center [590, 387] width 20 height 20
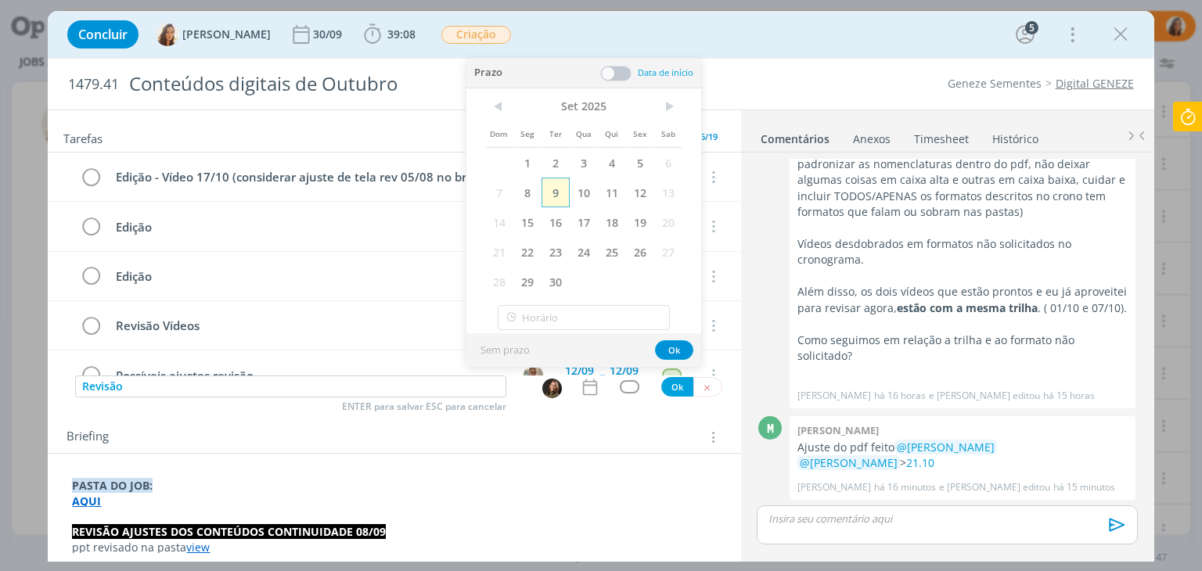
click at [559, 195] on span "9" at bounding box center [555, 193] width 28 height 30
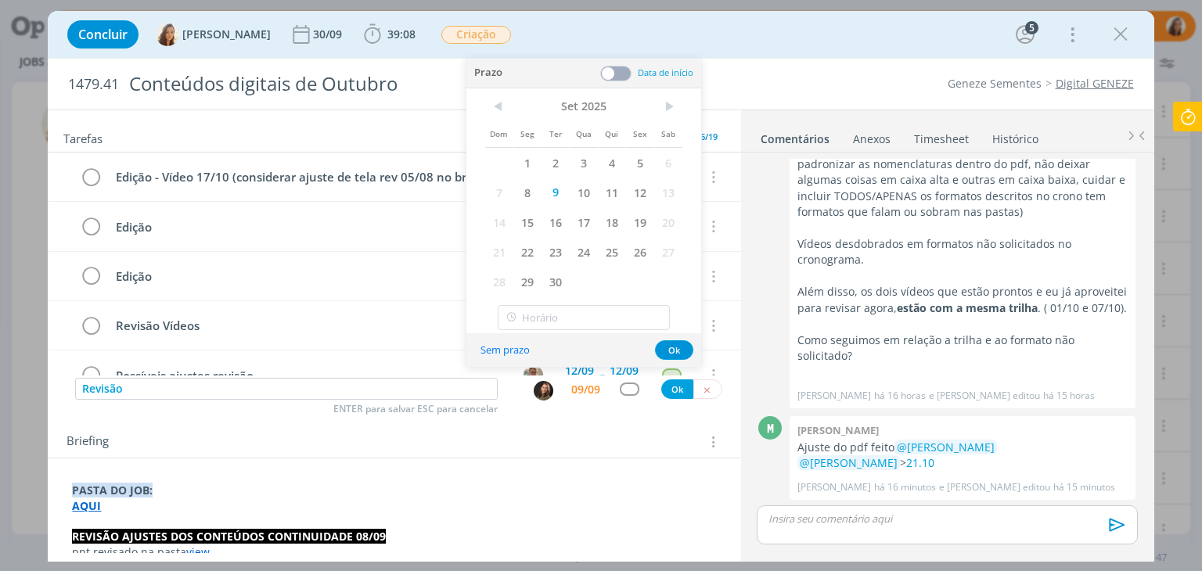
click at [663, 400] on div "Revisão ENTER para salvar ESC para cancelar 09/09 Ok" at bounding box center [394, 390] width 692 height 28
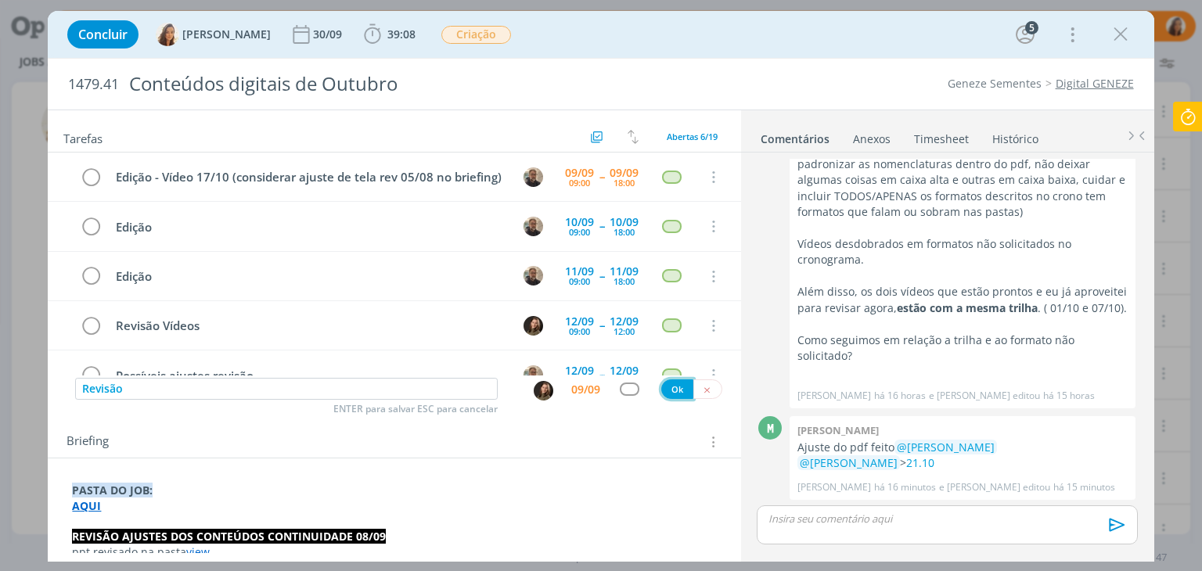
click at [664, 380] on button "Ok" at bounding box center [677, 389] width 32 height 20
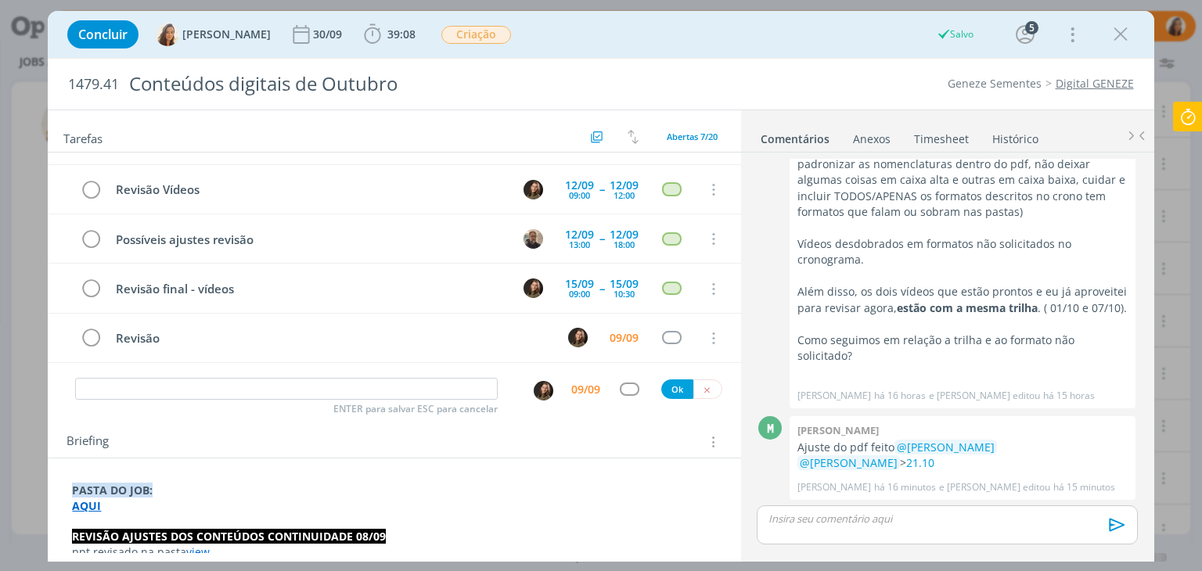
click at [529, 436] on div "Briefing Briefings Predefinidos Versões do Briefing Ver Briefing do Projeto" at bounding box center [395, 442] width 659 height 20
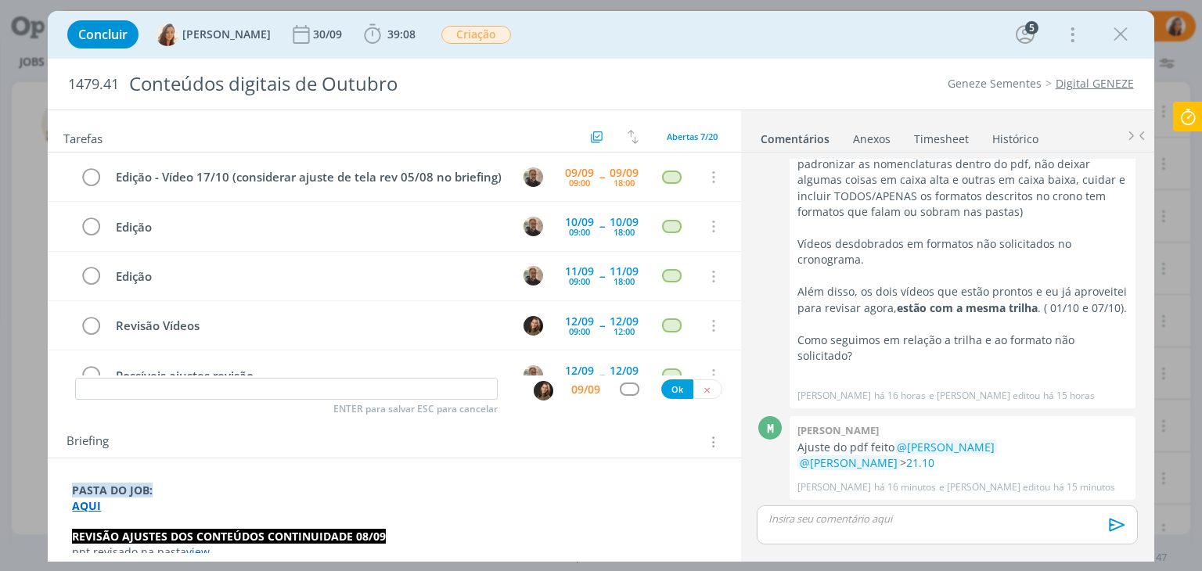
drag, startPoint x: 1116, startPoint y: 34, endPoint x: 1124, endPoint y: 15, distance: 21.1
click at [1116, 34] on icon "dialog" at bounding box center [1120, 34] width 23 height 23
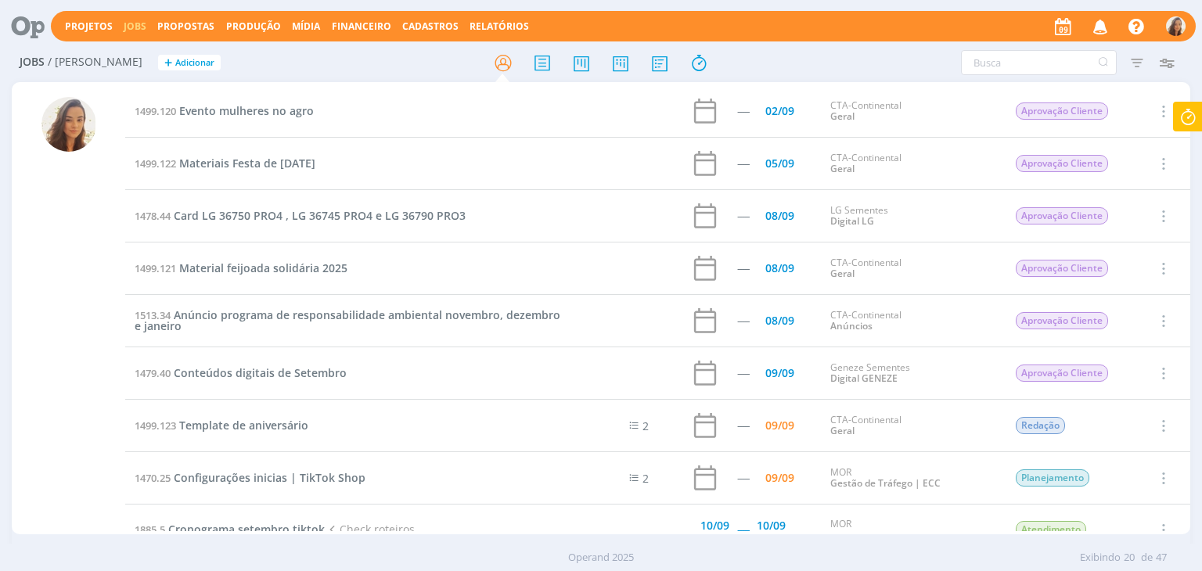
click at [1095, 23] on icon "button" at bounding box center [1100, 26] width 27 height 27
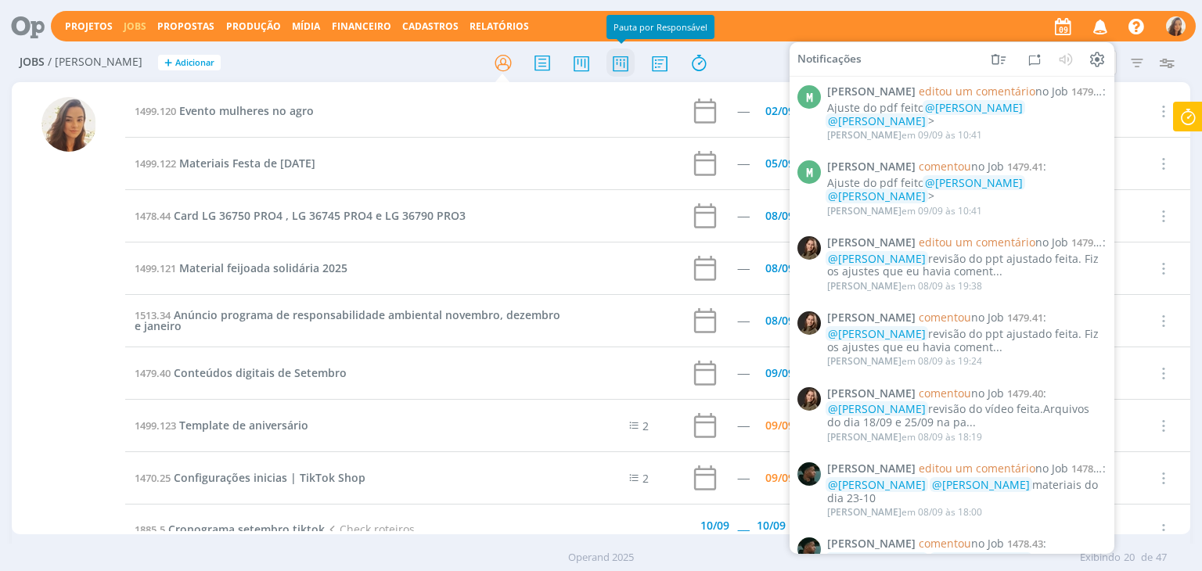
click at [615, 51] on icon at bounding box center [620, 63] width 28 height 31
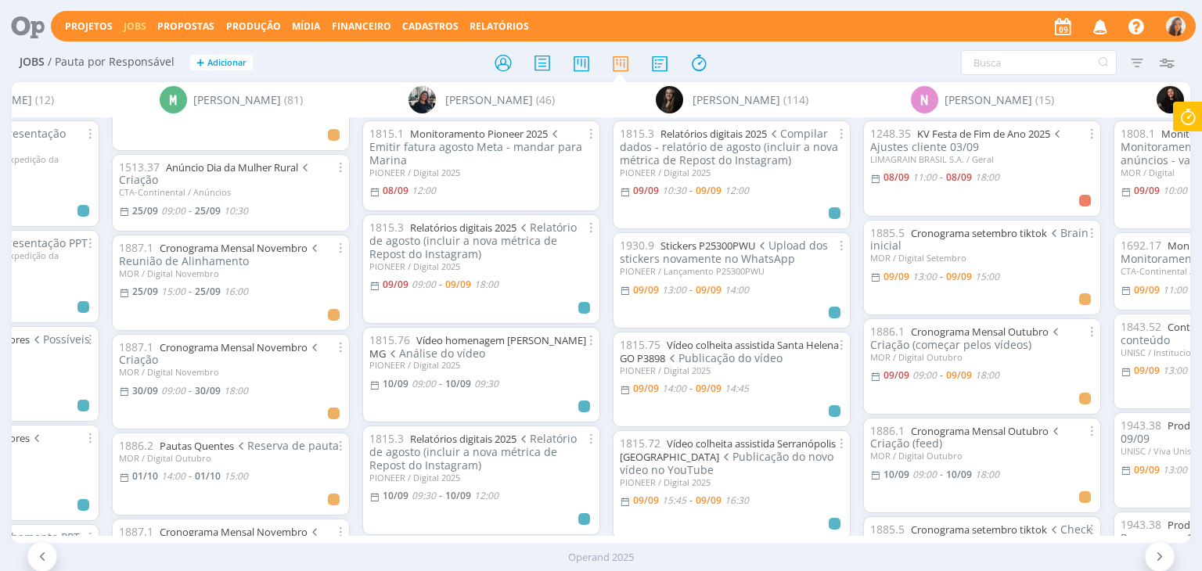
scroll to position [861, 0]
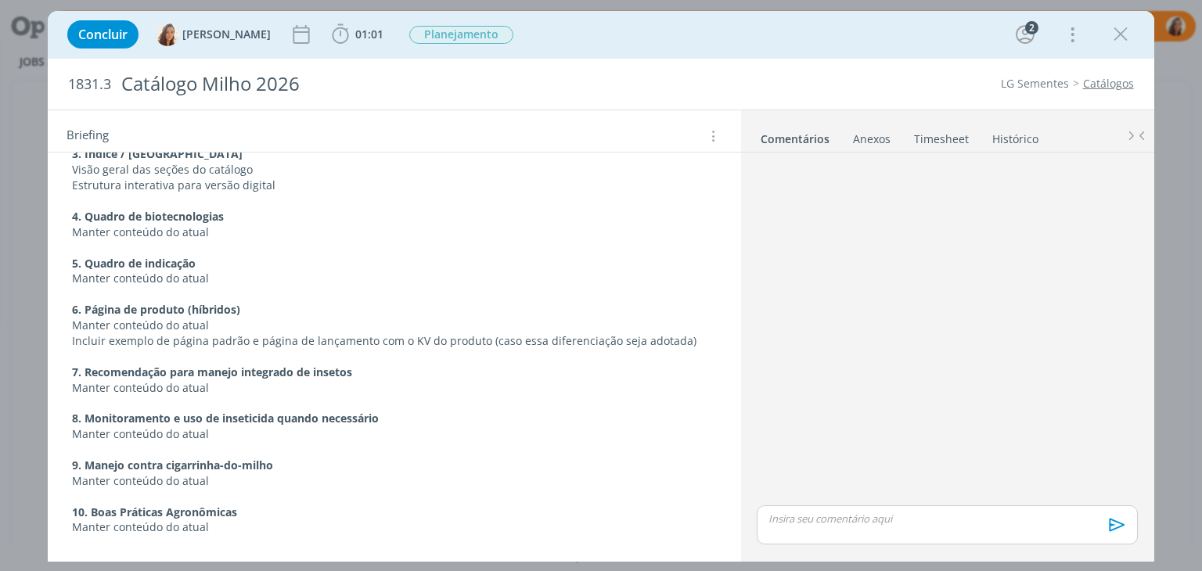
scroll to position [1538, 0]
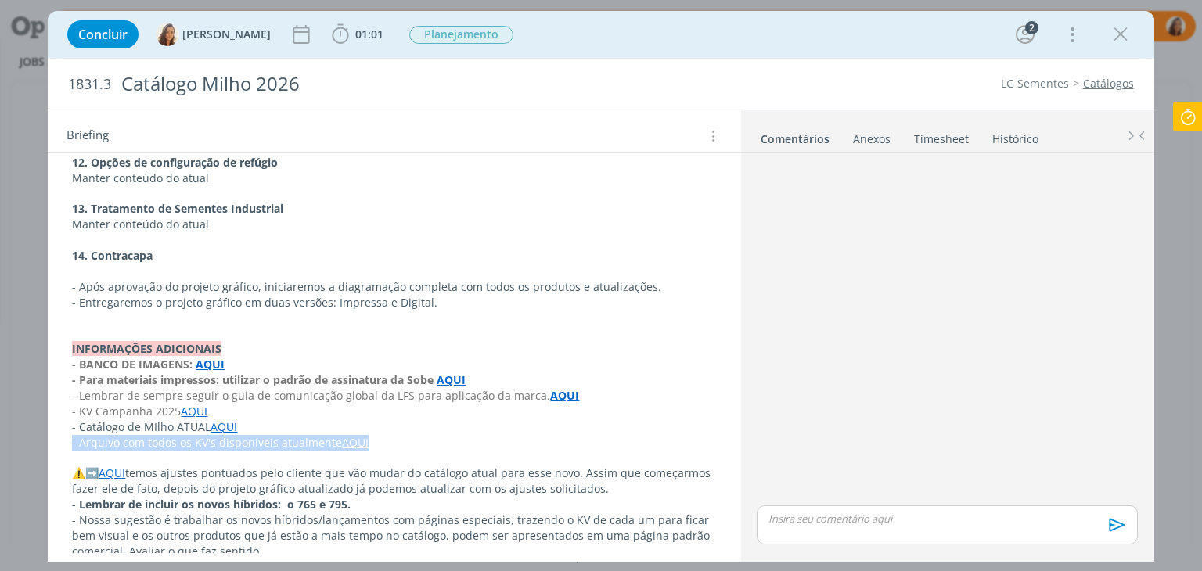
drag, startPoint x: 383, startPoint y: 421, endPoint x: 66, endPoint y: 428, distance: 316.1
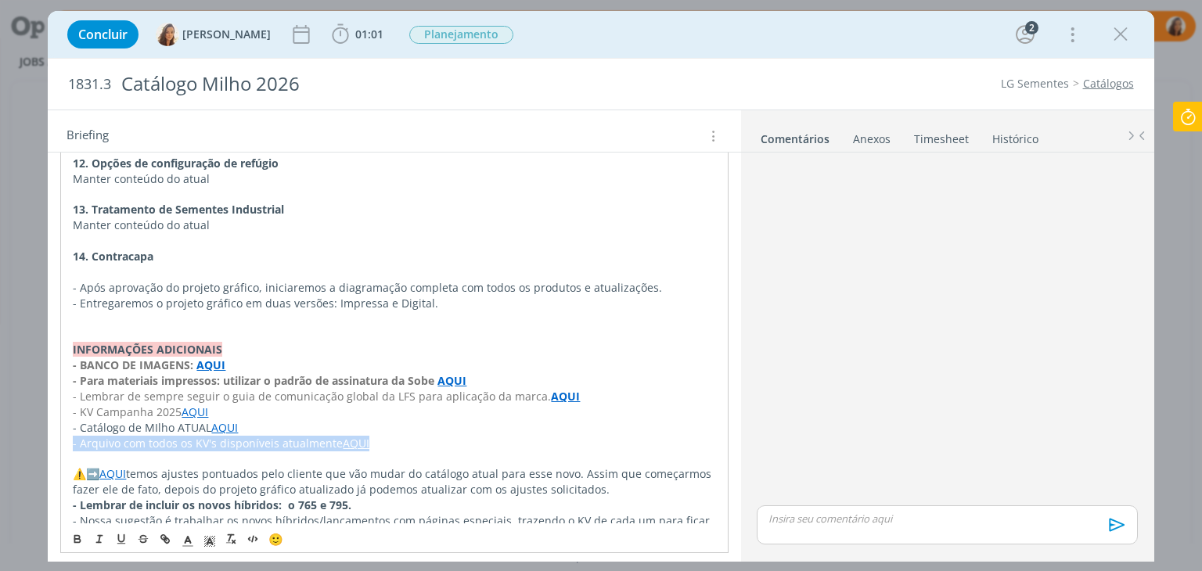
copy p "- Arquivo com todos os KV's disponíveis atualmente AQUI"
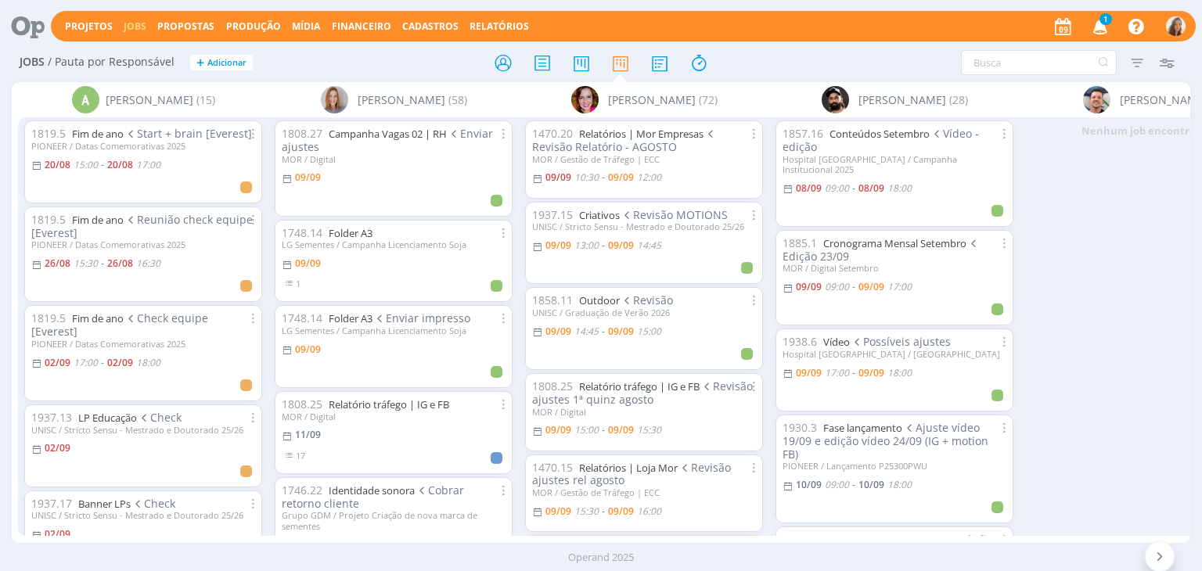
click at [1100, 25] on icon "button" at bounding box center [1100, 26] width 27 height 27
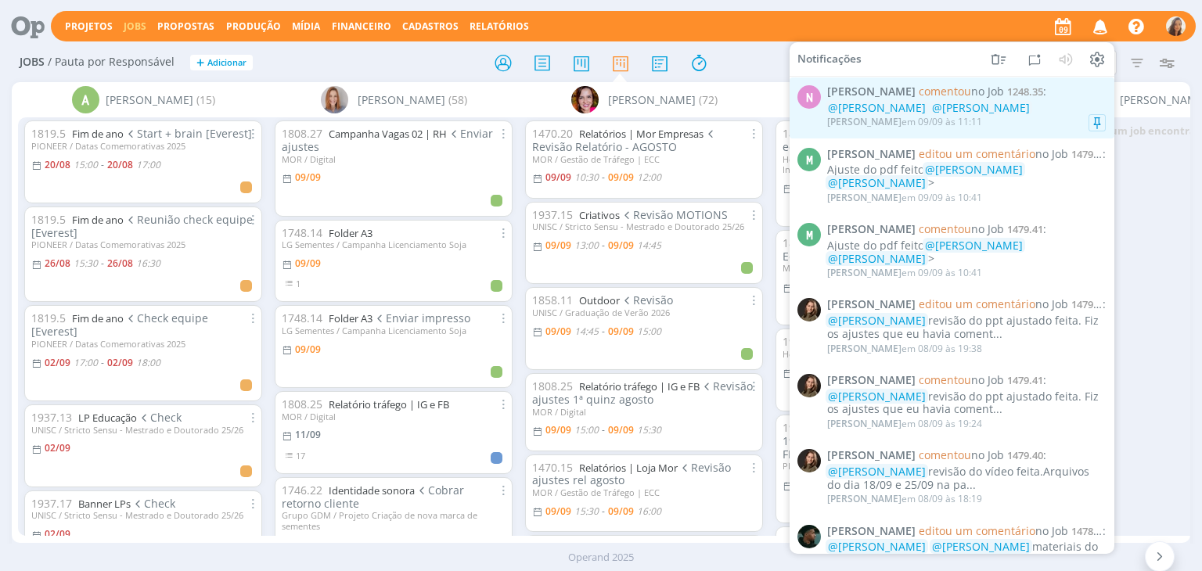
click at [998, 106] on span "@[PERSON_NAME]" at bounding box center [981, 107] width 98 height 15
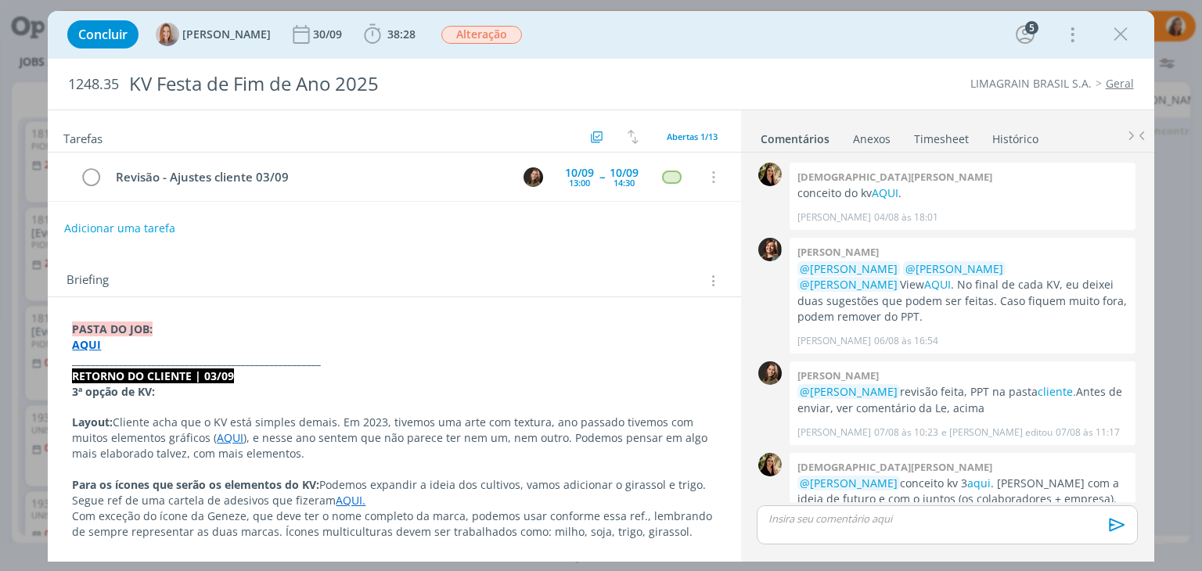
scroll to position [354, 0]
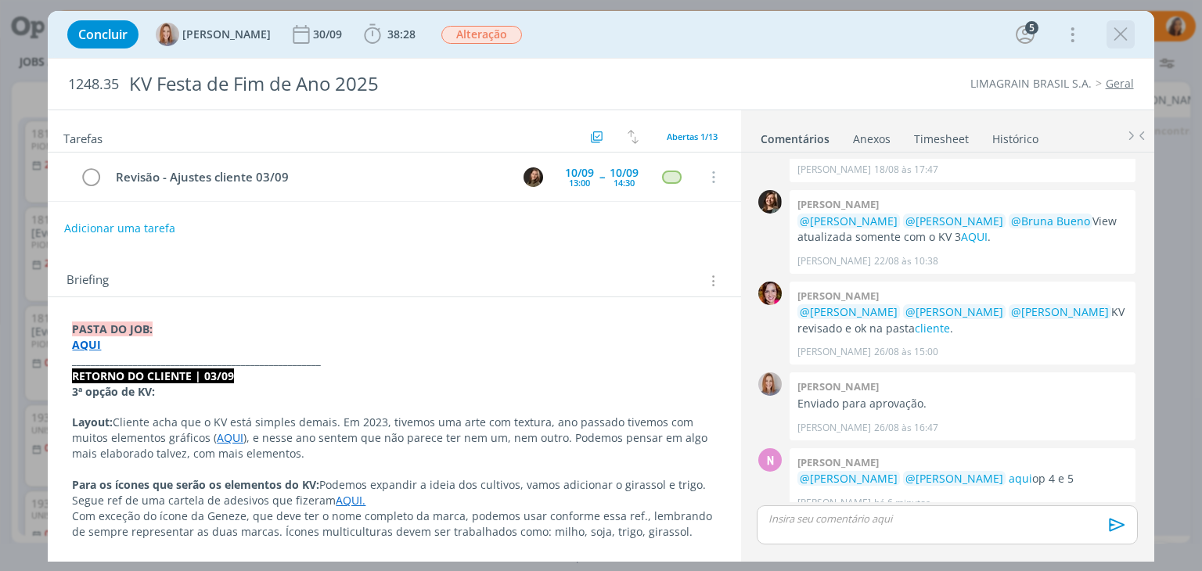
click at [1112, 38] on icon "dialog" at bounding box center [1120, 34] width 23 height 23
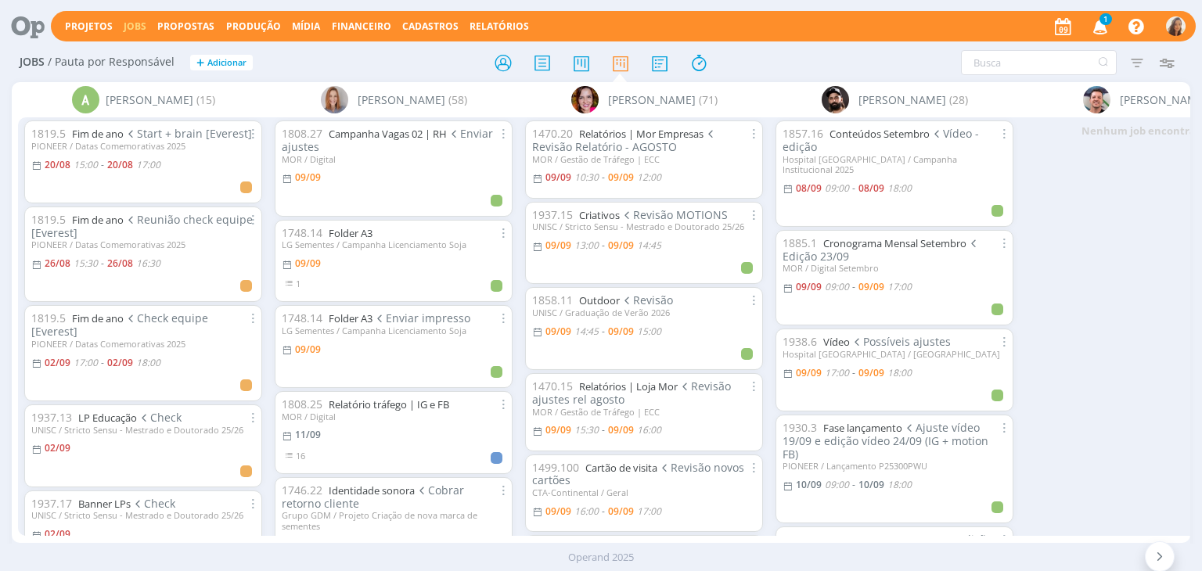
click at [1107, 20] on span "1" at bounding box center [1105, 19] width 13 height 12
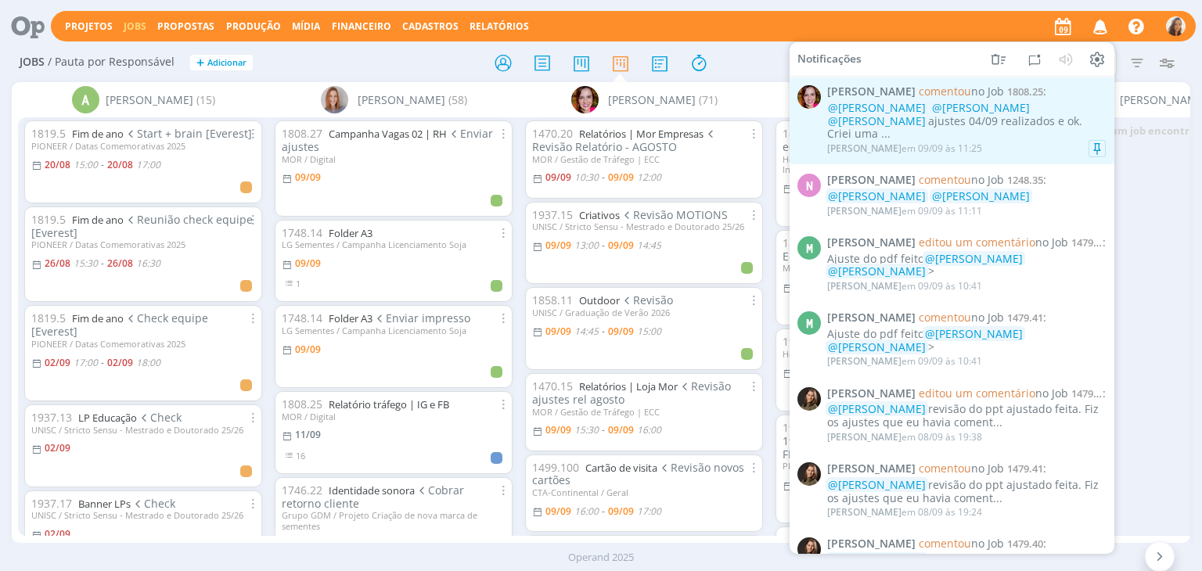
click at [1034, 99] on div "[PERSON_NAME] comentou no Job 1808.25 : @[PERSON_NAME] @[PERSON_NAME] @[PERSON_…" at bounding box center [966, 120] width 279 height 71
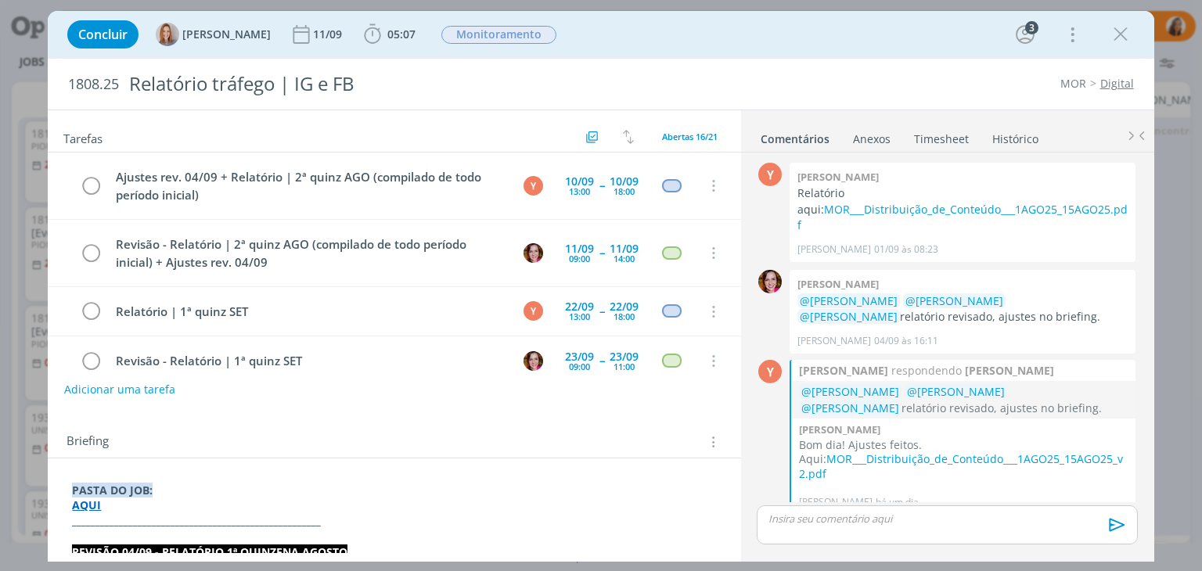
scroll to position [88, 0]
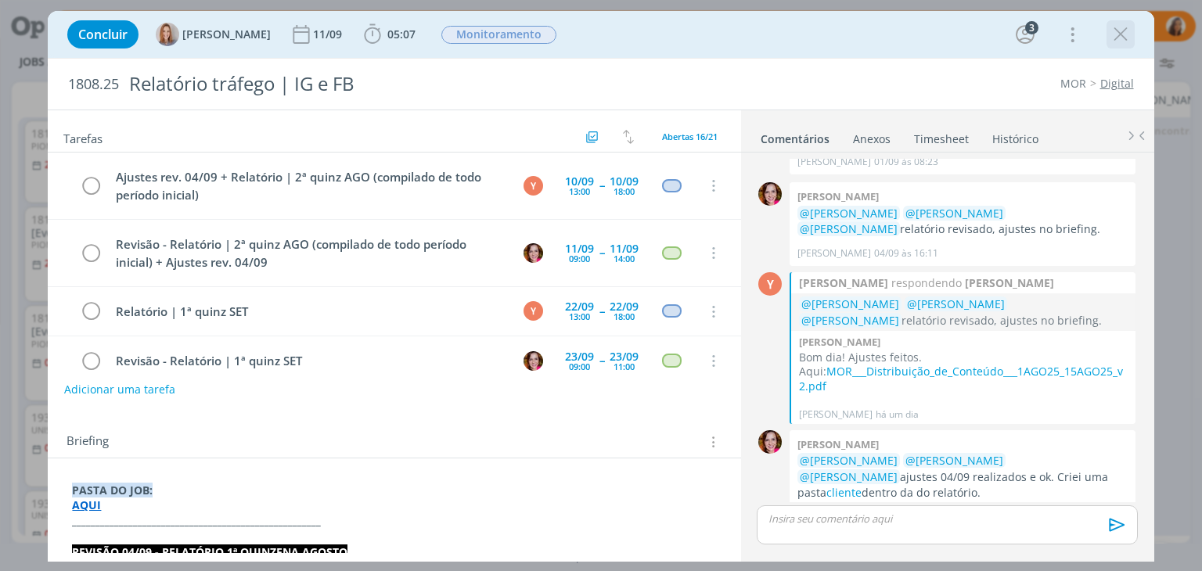
click at [1120, 31] on icon "dialog" at bounding box center [1120, 34] width 23 height 23
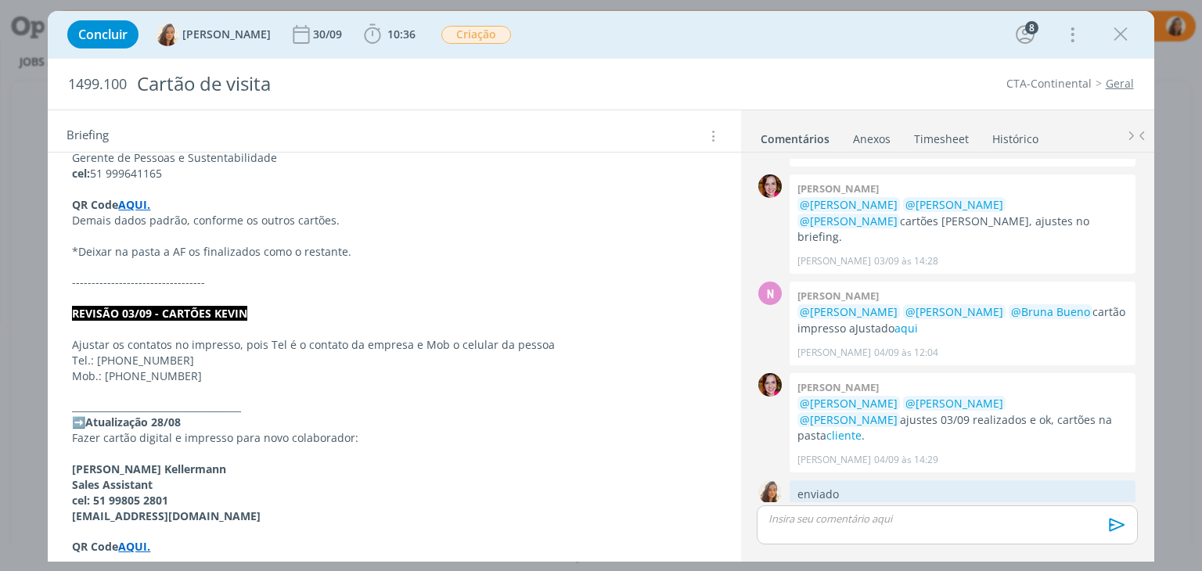
scroll to position [391, 0]
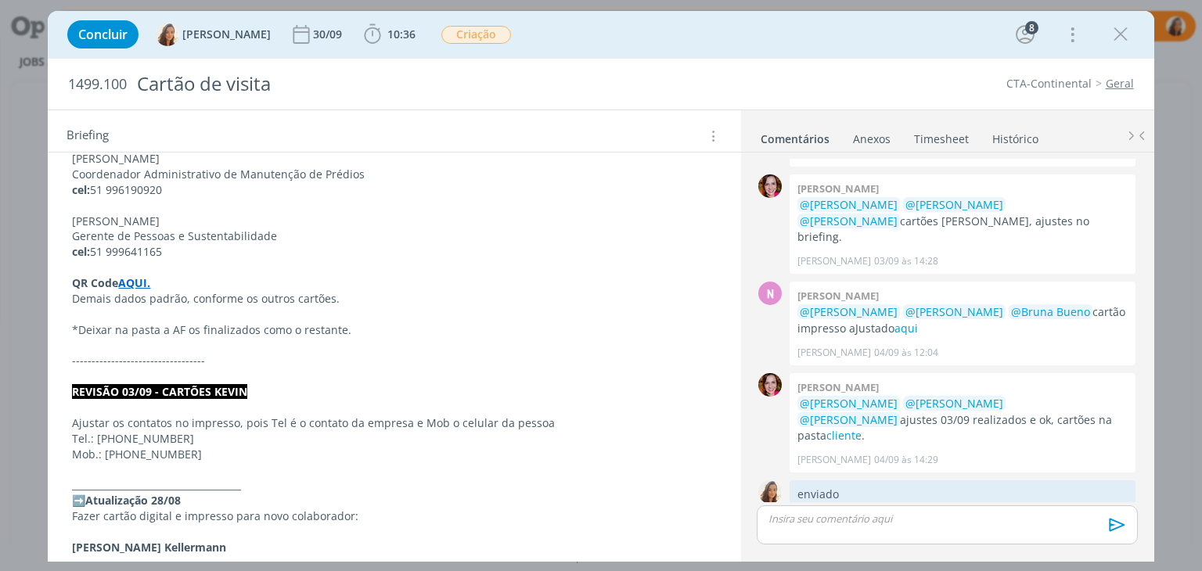
click at [147, 277] on strong "AQUI." at bounding box center [134, 282] width 32 height 15
click at [160, 305] on link "[URL][DOMAIN_NAME]" at bounding box center [174, 313] width 118 height 20
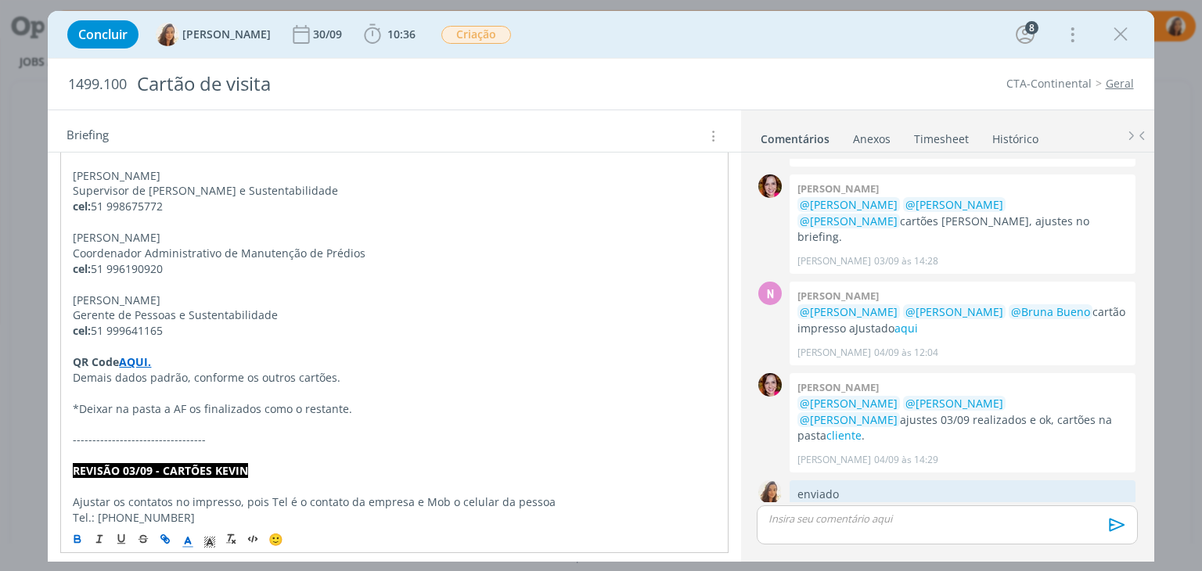
scroll to position [235, 0]
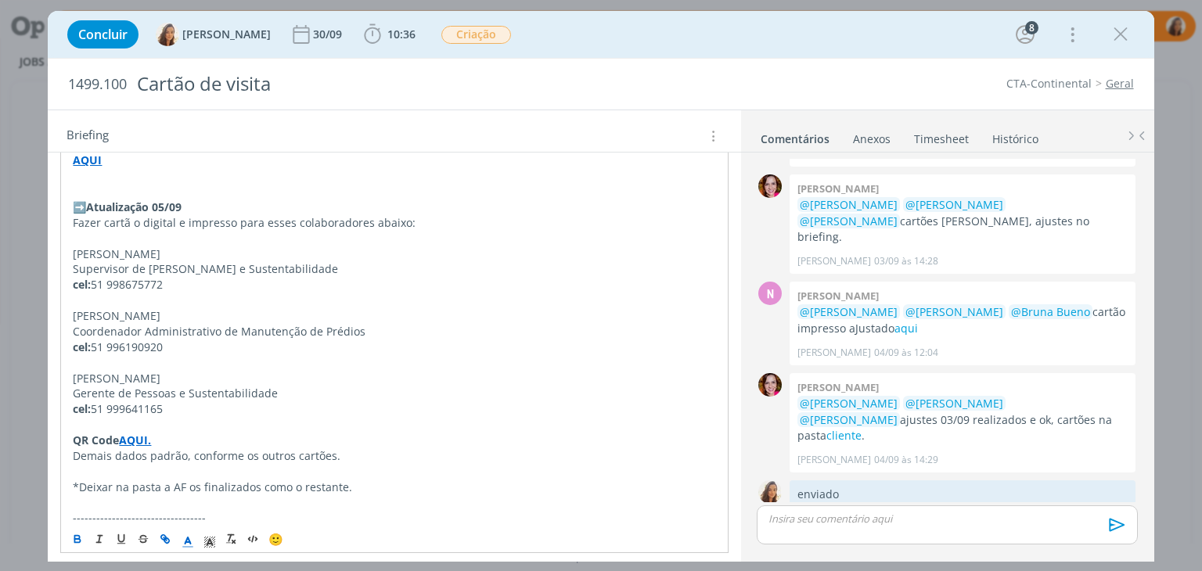
click at [235, 253] on p "[PERSON_NAME]" at bounding box center [394, 254] width 642 height 16
click at [188, 283] on p "cel: 51 998675772" at bounding box center [394, 285] width 642 height 16
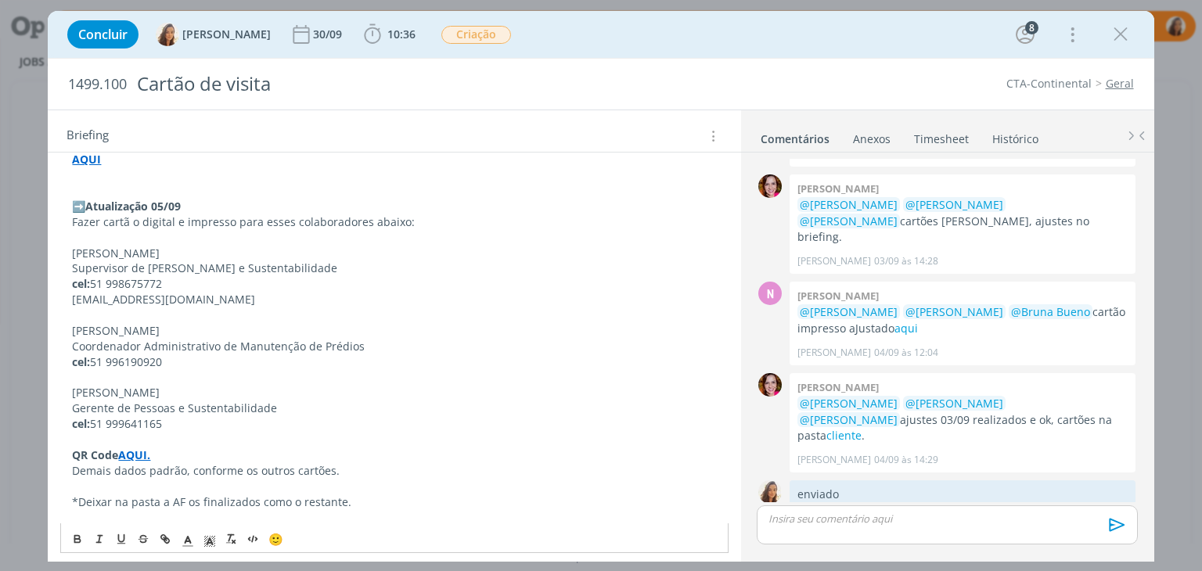
click at [182, 361] on p "cel: 51 996190920" at bounding box center [394, 362] width 644 height 16
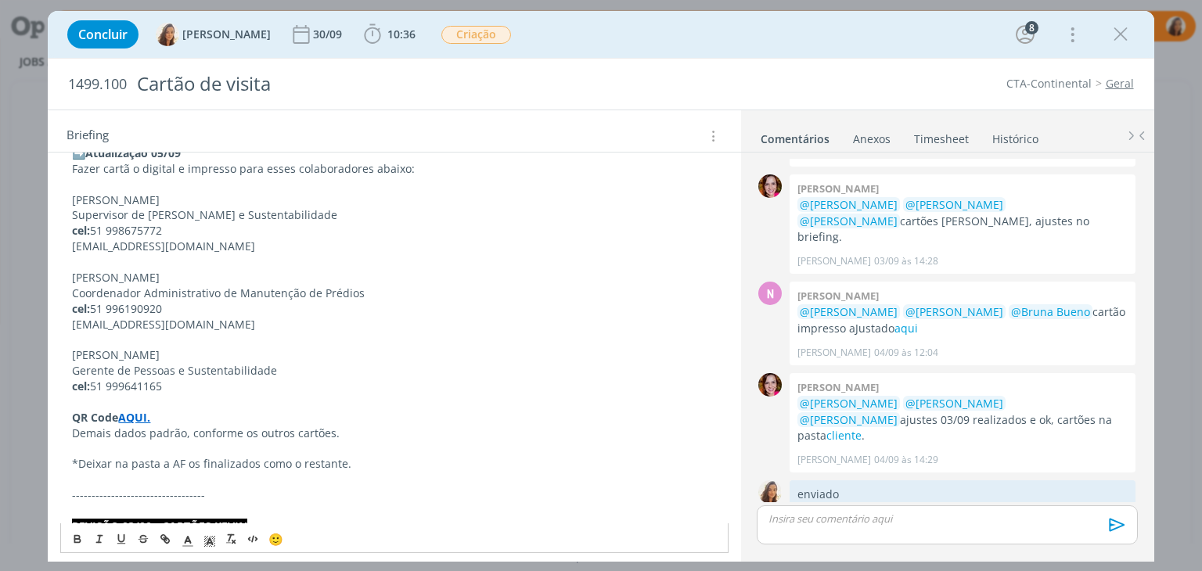
scroll to position [313, 0]
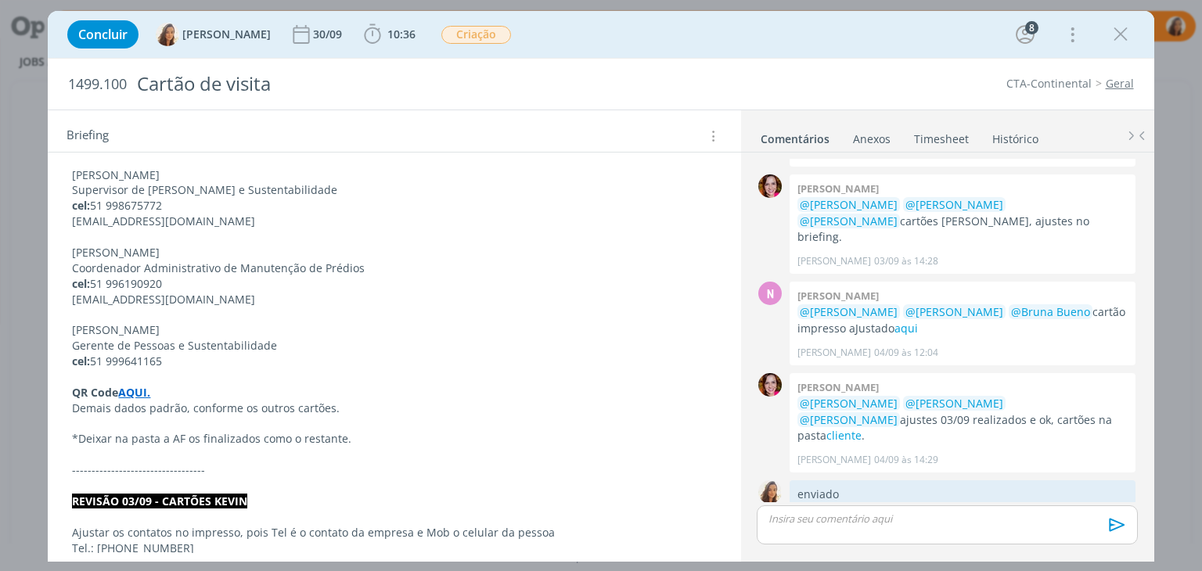
click at [204, 357] on p "cel: 51 999641165" at bounding box center [394, 362] width 644 height 16
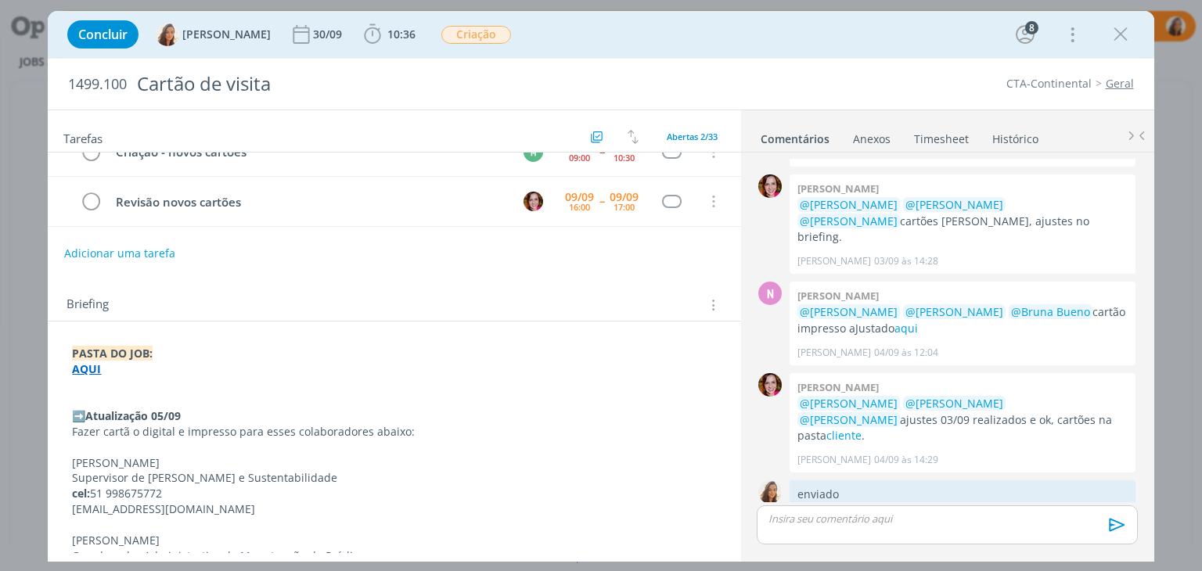
scroll to position [0, 0]
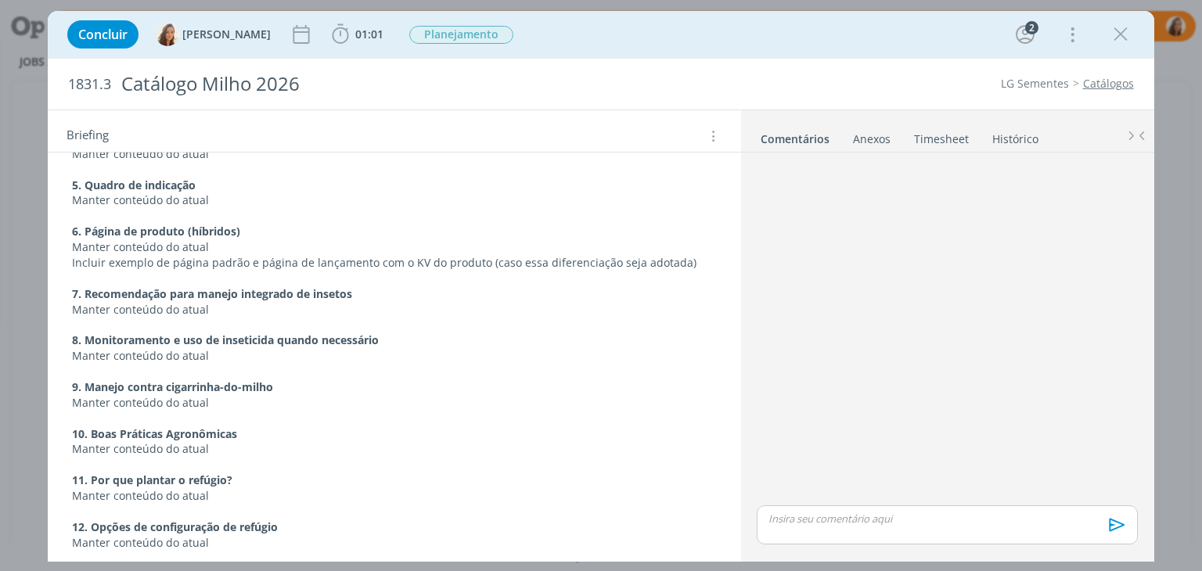
scroll to position [1538, 0]
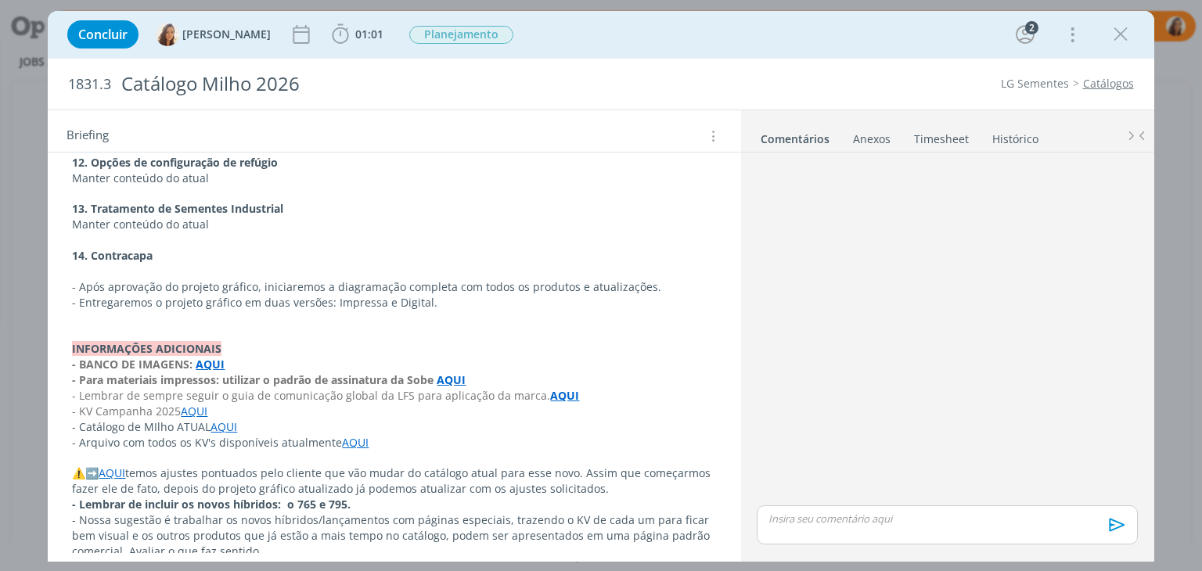
click at [221, 419] on link "AQUI" at bounding box center [223, 426] width 27 height 15
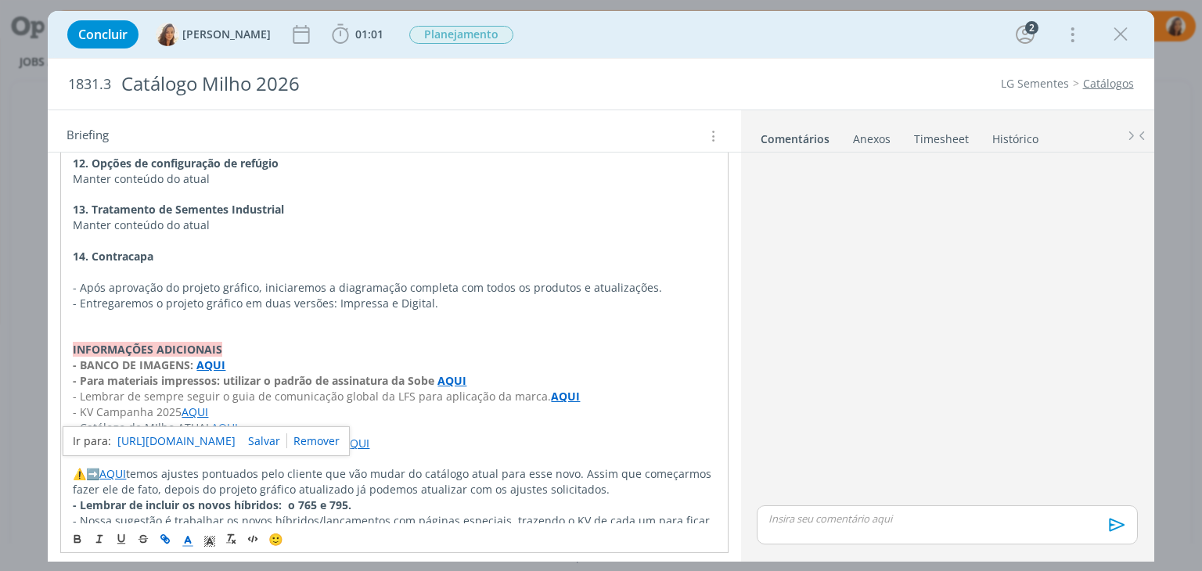
click at [204, 433] on link "https://sobeae.sharepoint.com/:f:/s/SOBEAE/EvwyejfNoCtFjidQ7aLuSxQBzCvUHRioG2E4…" at bounding box center [176, 441] width 118 height 20
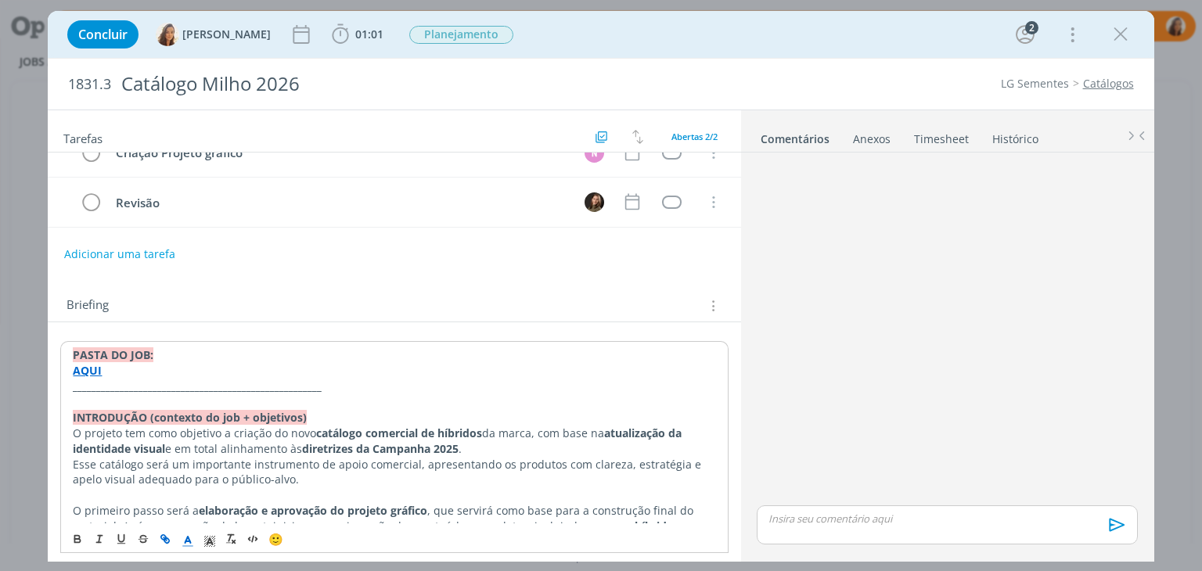
scroll to position [0, 0]
